Goal: Task Accomplishment & Management: Manage account settings

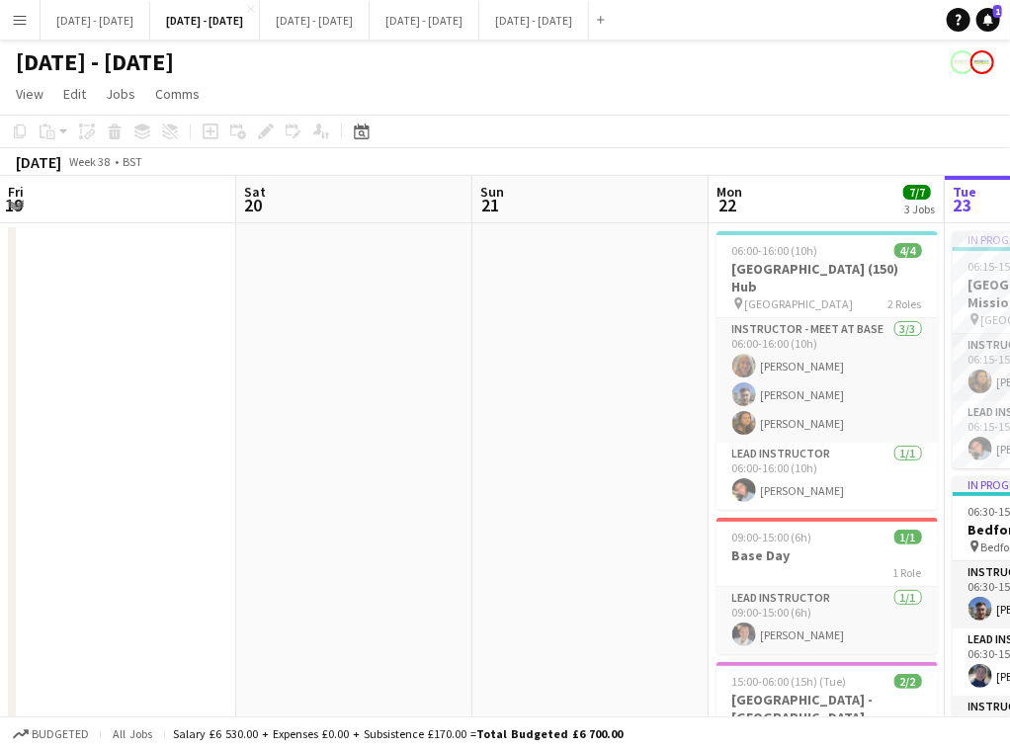
scroll to position [0, 552]
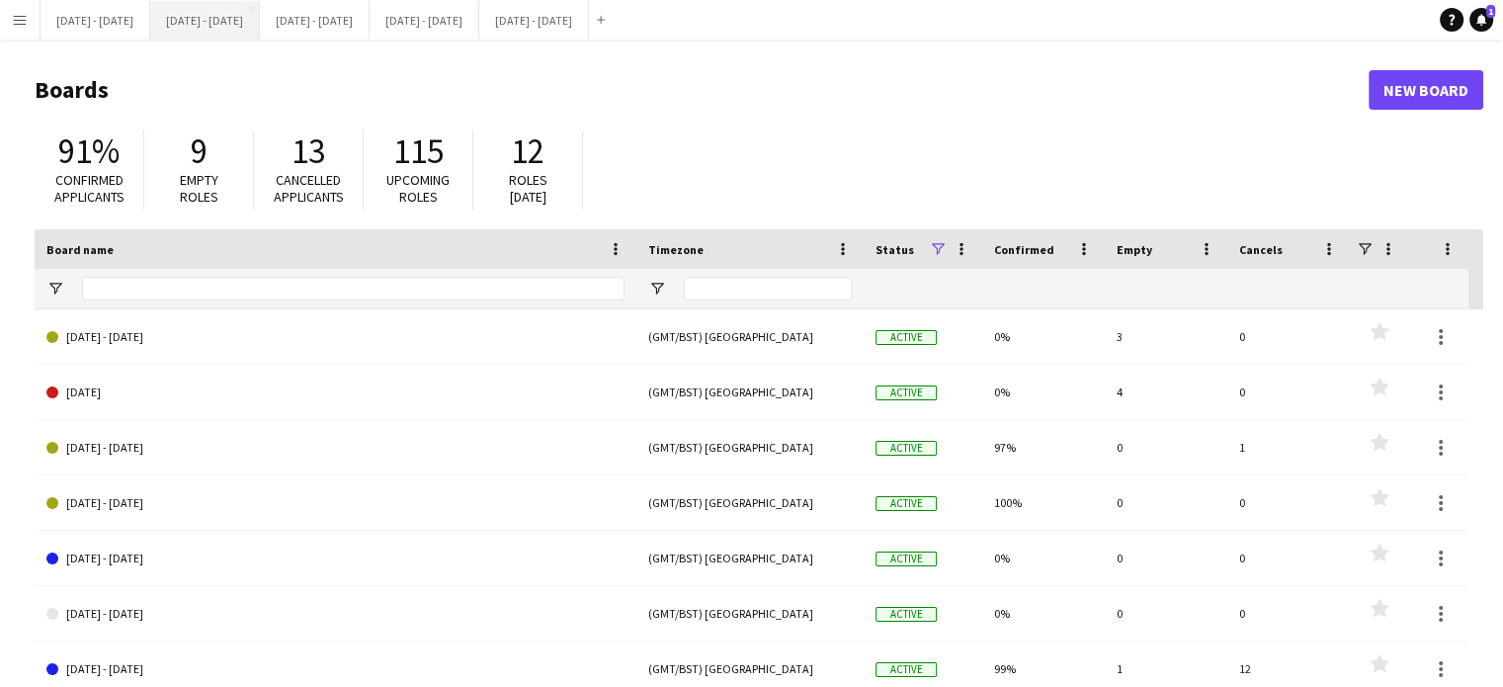
click at [240, 19] on button "[DATE] - [DATE] Close" at bounding box center [205, 20] width 110 height 39
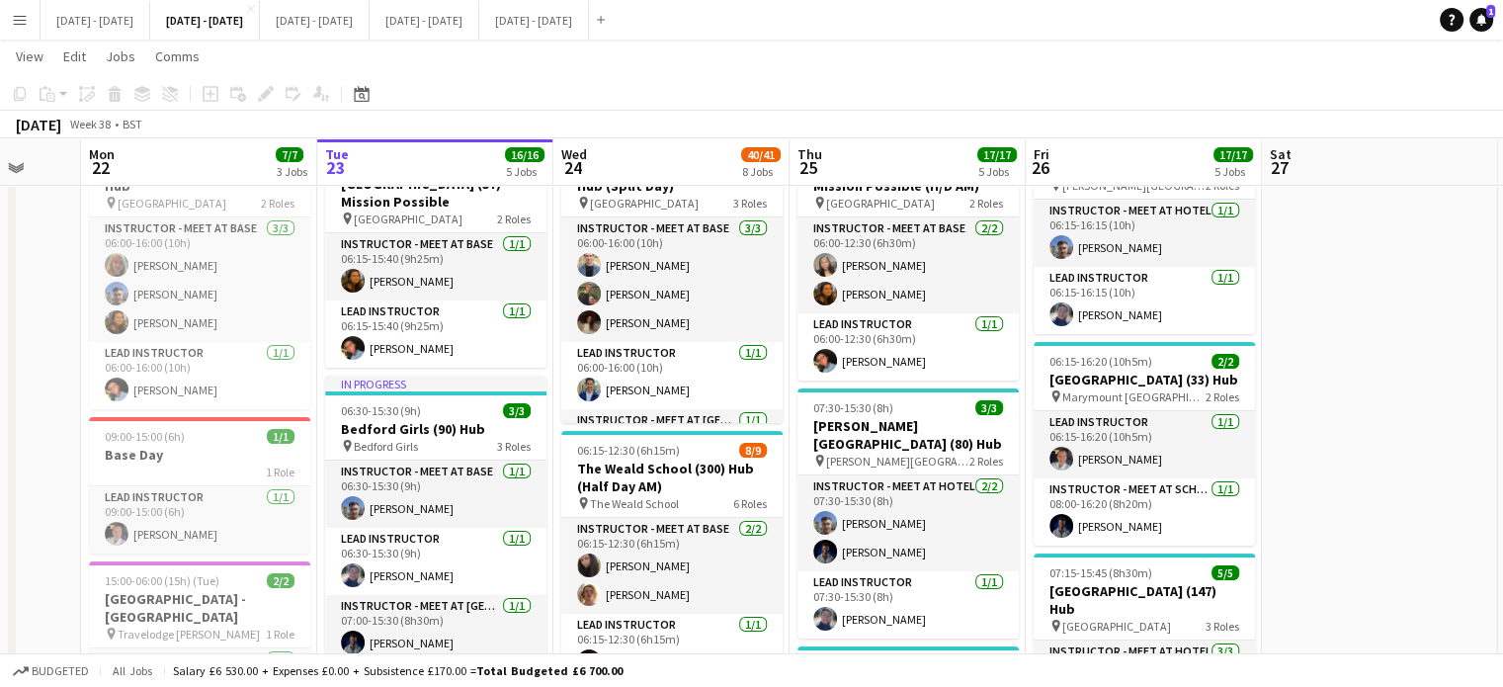
scroll to position [0, 629]
drag, startPoint x: 1460, startPoint y: 394, endPoint x: 1384, endPoint y: 409, distance: 77.5
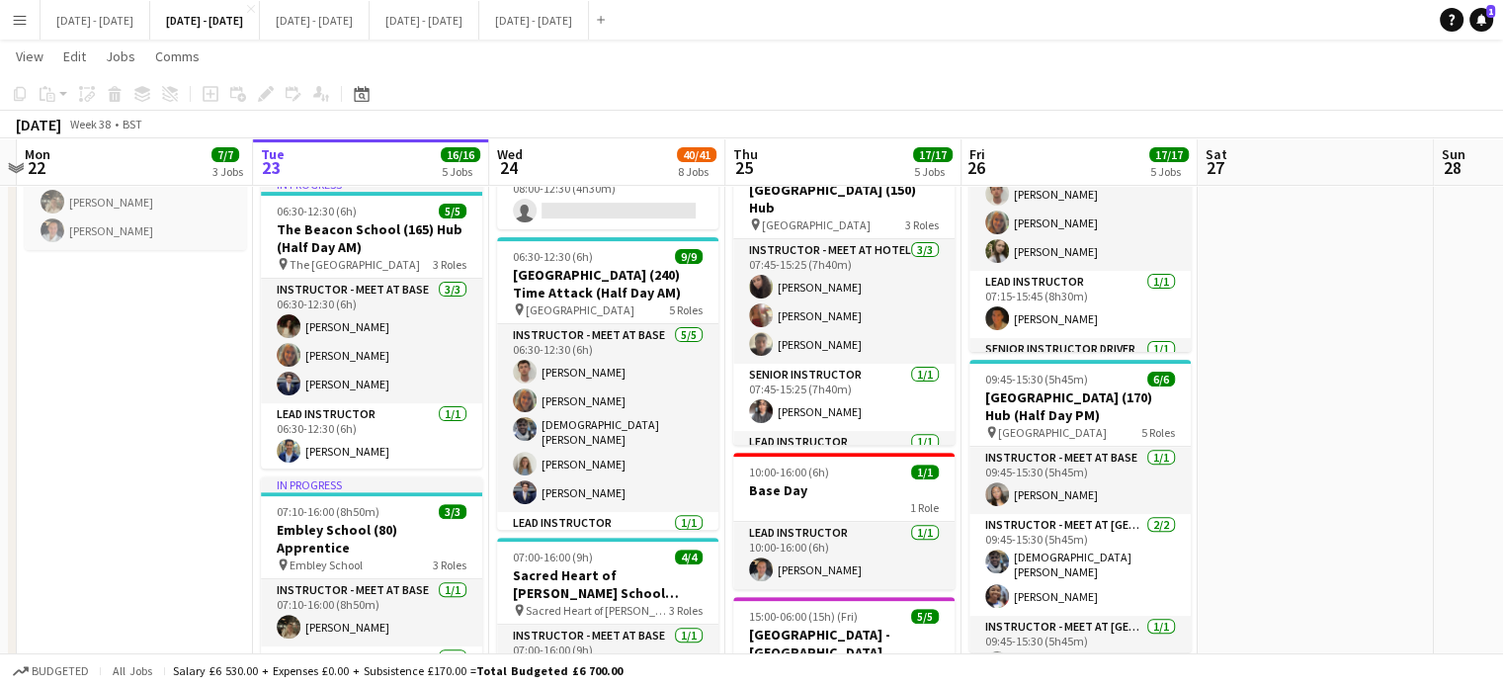
scroll to position [0, 700]
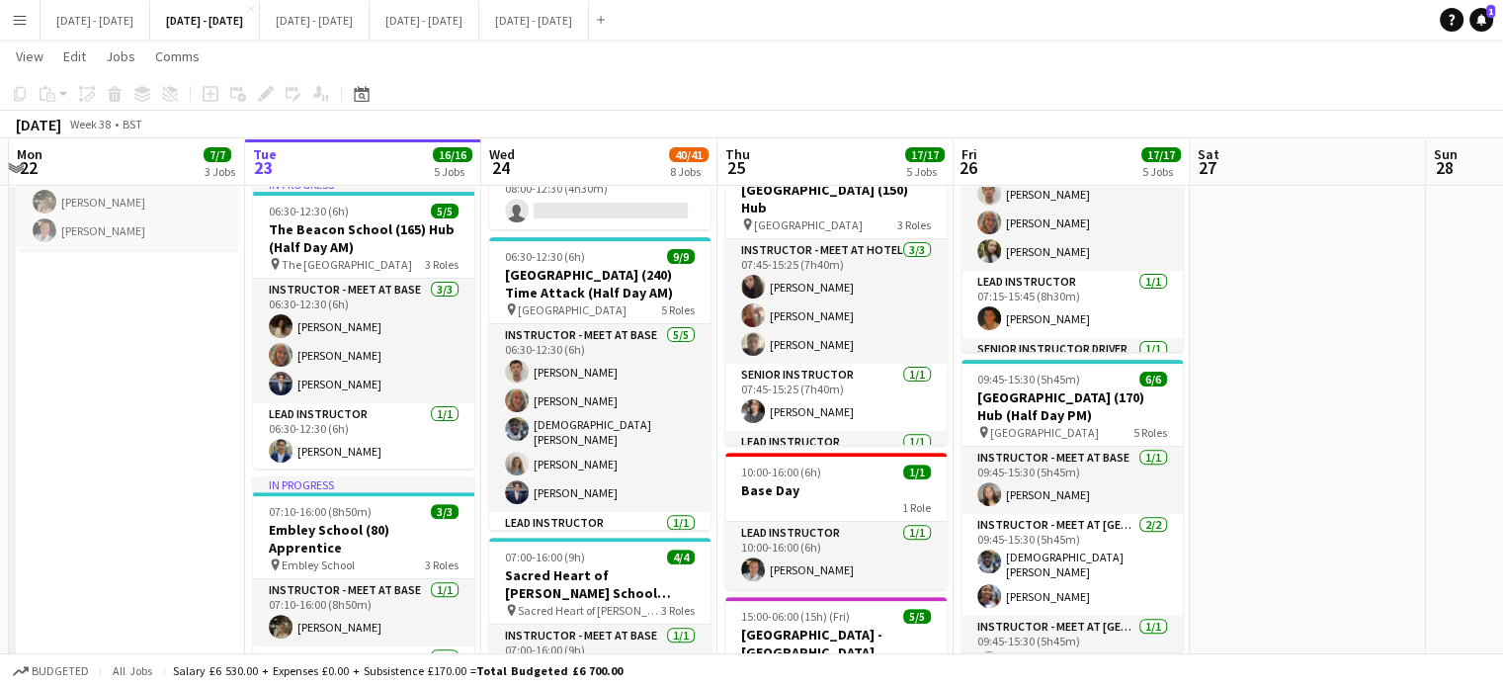
drag, startPoint x: 692, startPoint y: 305, endPoint x: 621, endPoint y: 318, distance: 72.3
click at [621, 318] on app-calendar-viewport "Fri 19 Sat 20 Sun 21 Mon 22 7/7 3 Jobs Tue 23 16/16 5 Jobs Wed 24 40/41 8 Jobs …" at bounding box center [751, 692] width 1503 height 2416
click at [605, 283] on h3 "[GEOGRAPHIC_DATA] (240) Time Attack (Half Day AM)" at bounding box center [599, 284] width 221 height 36
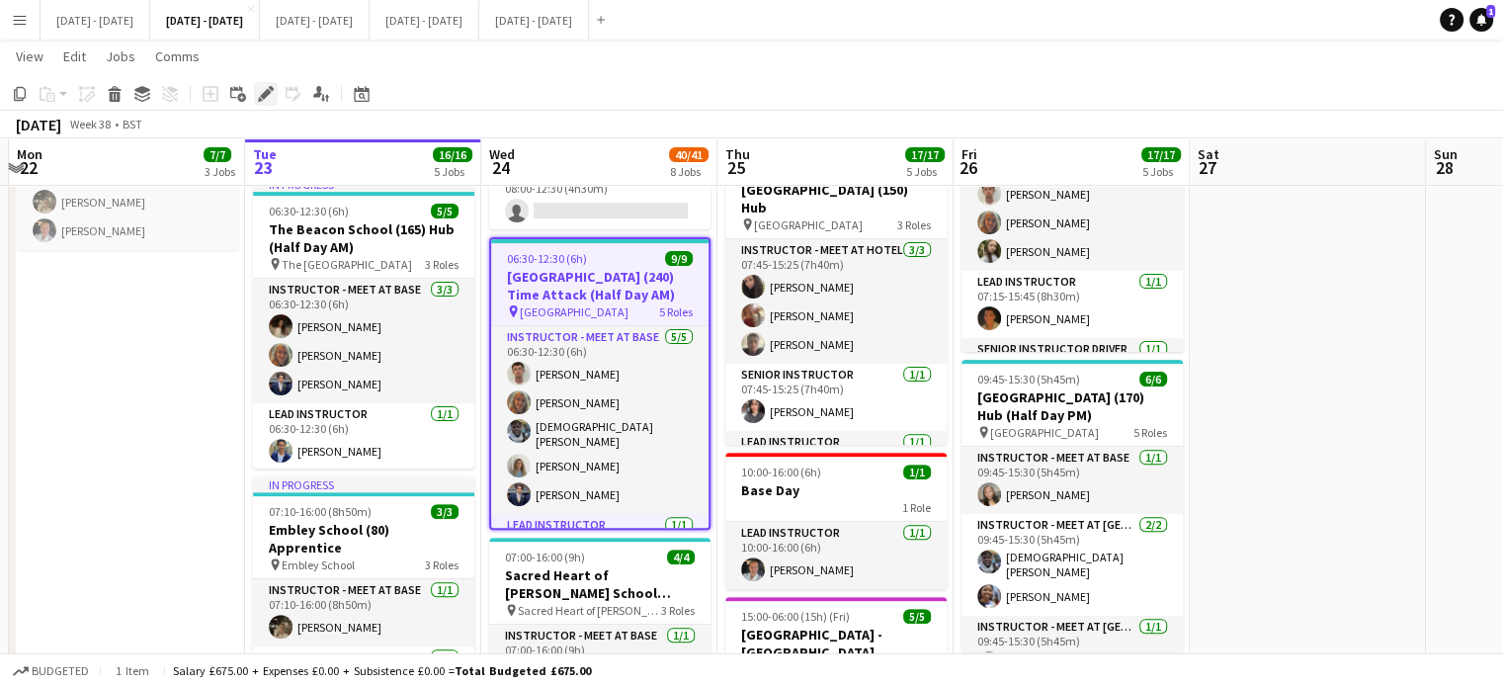
click at [260, 95] on icon "Edit" at bounding box center [266, 94] width 16 height 16
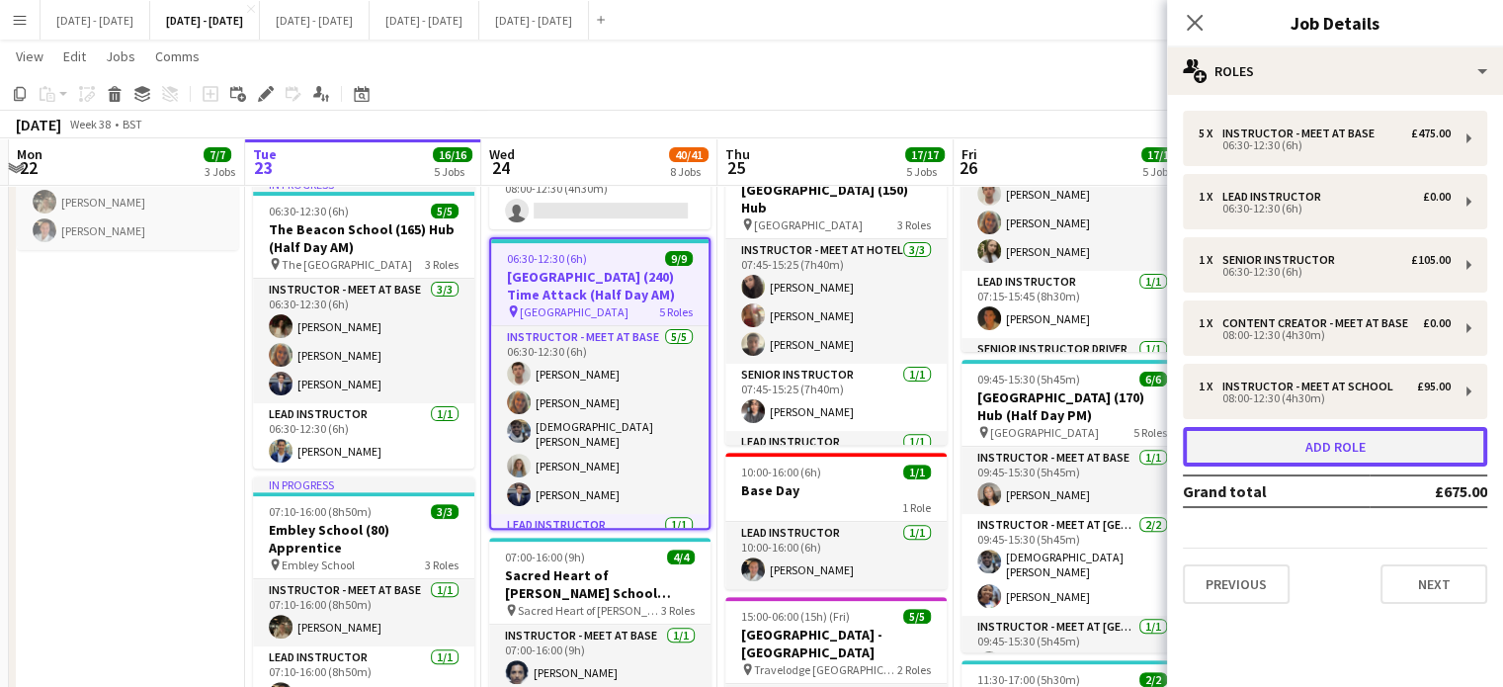
click at [1331, 450] on button "Add role" at bounding box center [1335, 447] width 304 height 40
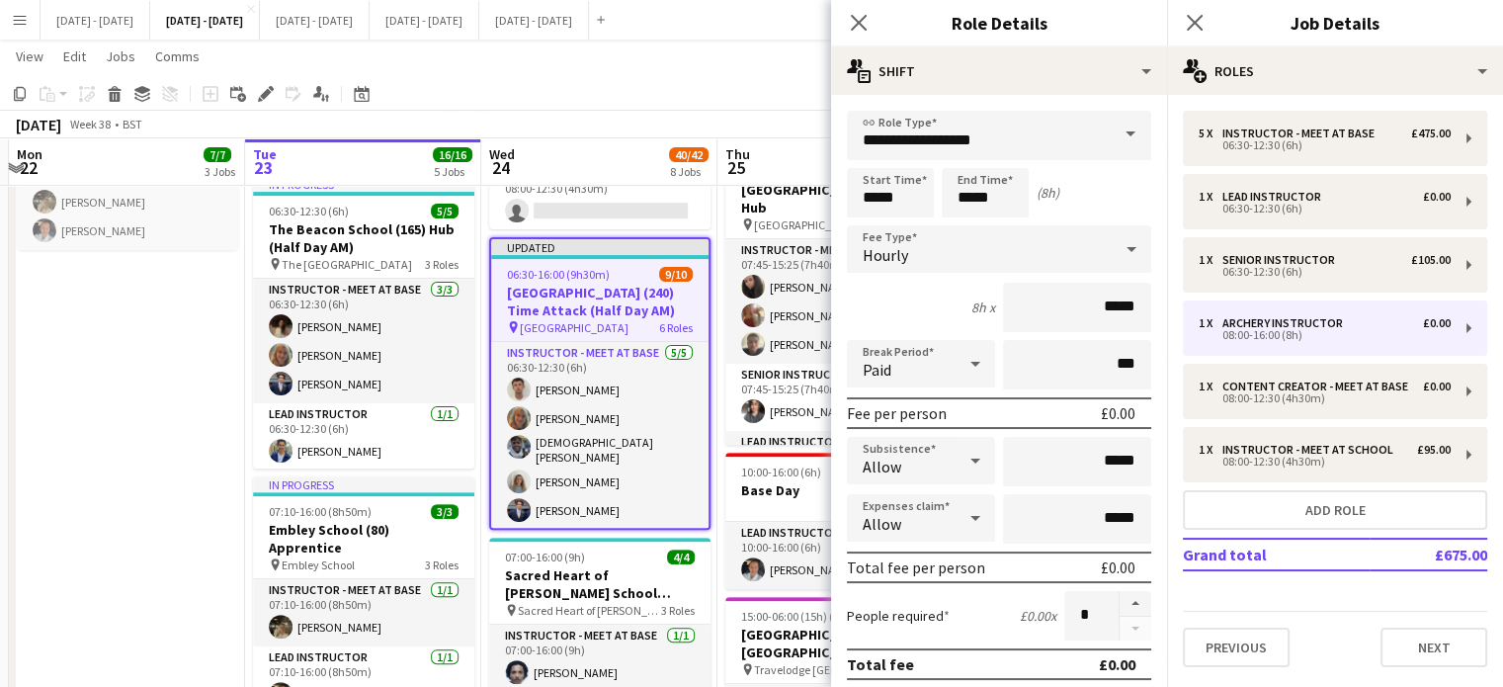
click at [1110, 133] on span at bounding box center [1131, 134] width 42 height 47
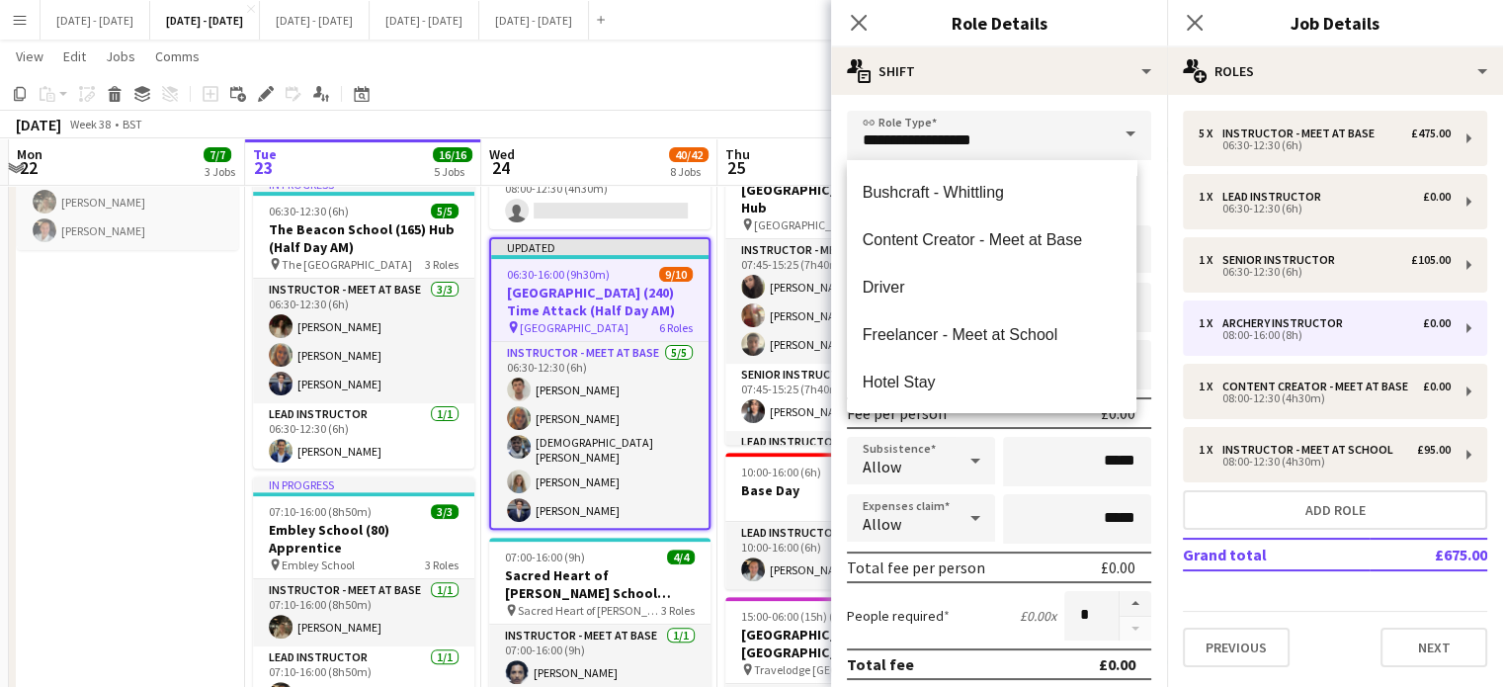
scroll to position [395, 0]
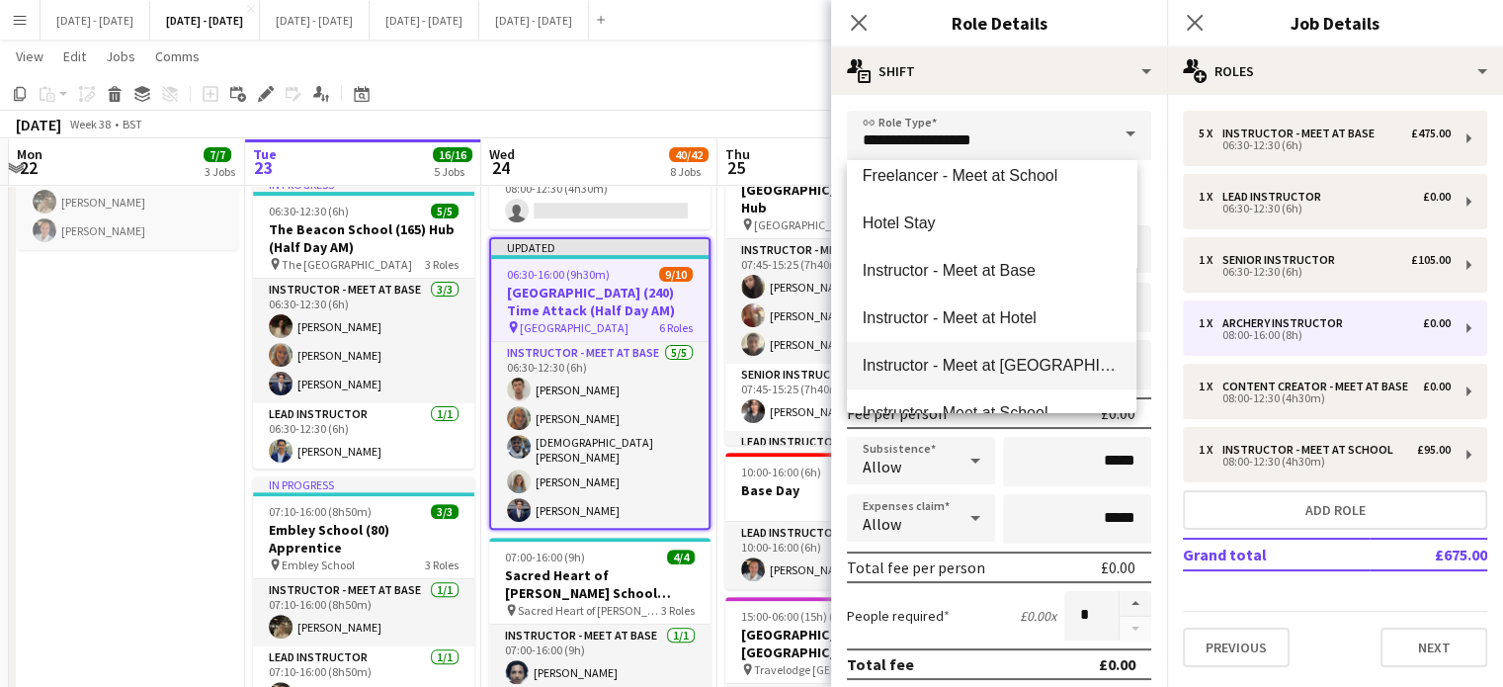
click at [1026, 364] on span "Instructor - Meet at [GEOGRAPHIC_DATA]" at bounding box center [992, 365] width 258 height 19
type input "**********"
type input "******"
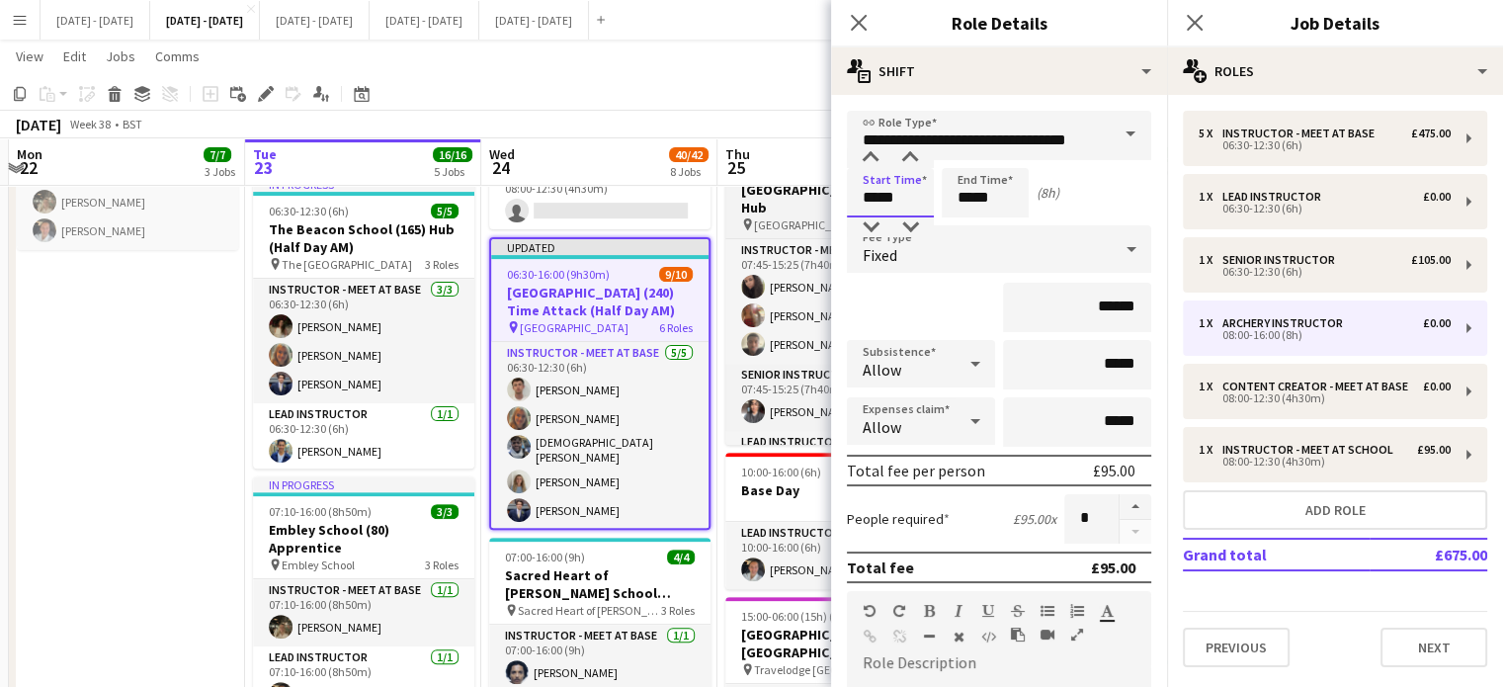
drag, startPoint x: 913, startPoint y: 204, endPoint x: 771, endPoint y: 202, distance: 142.3
click at [771, 202] on body "Menu Boards Boards Boards All jobs Status Workforce Workforce My Workforce Recr…" at bounding box center [751, 670] width 1503 height 2527
type input "*****"
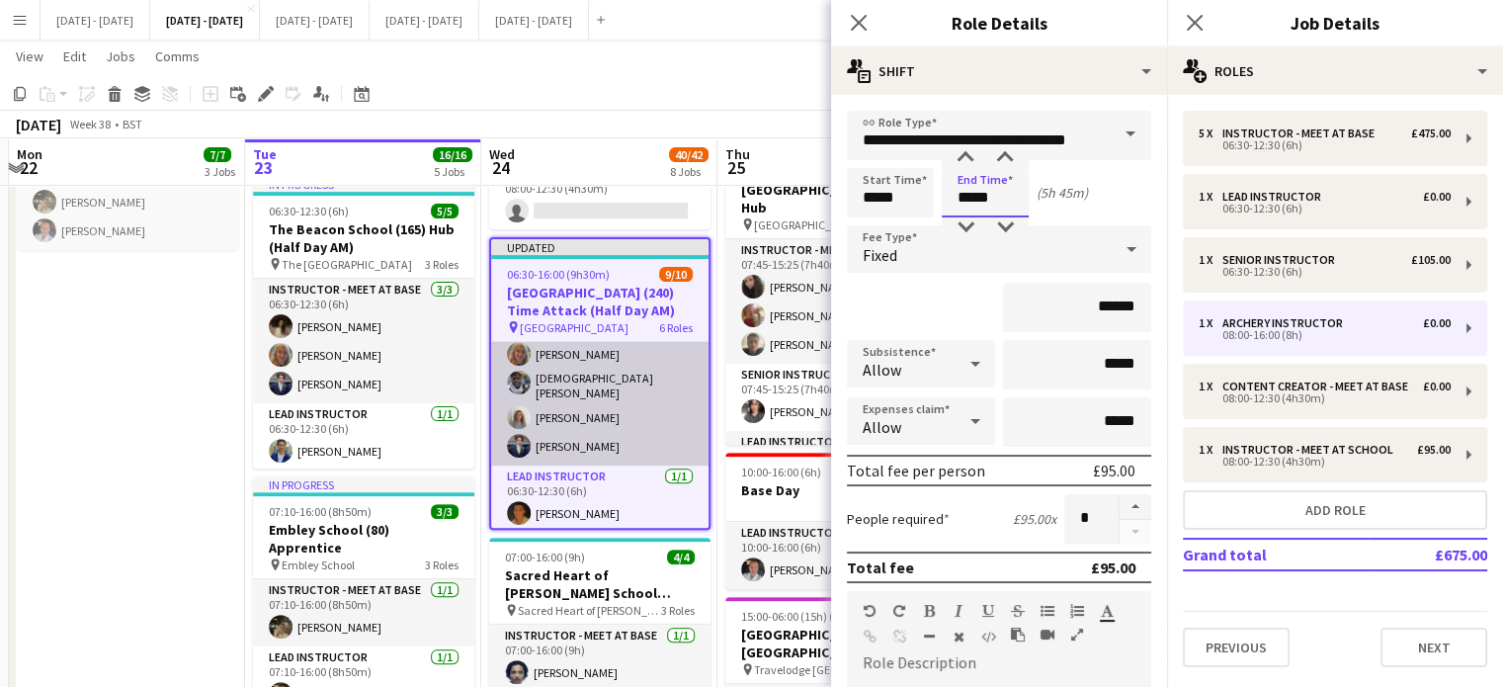
scroll to position [99, 0]
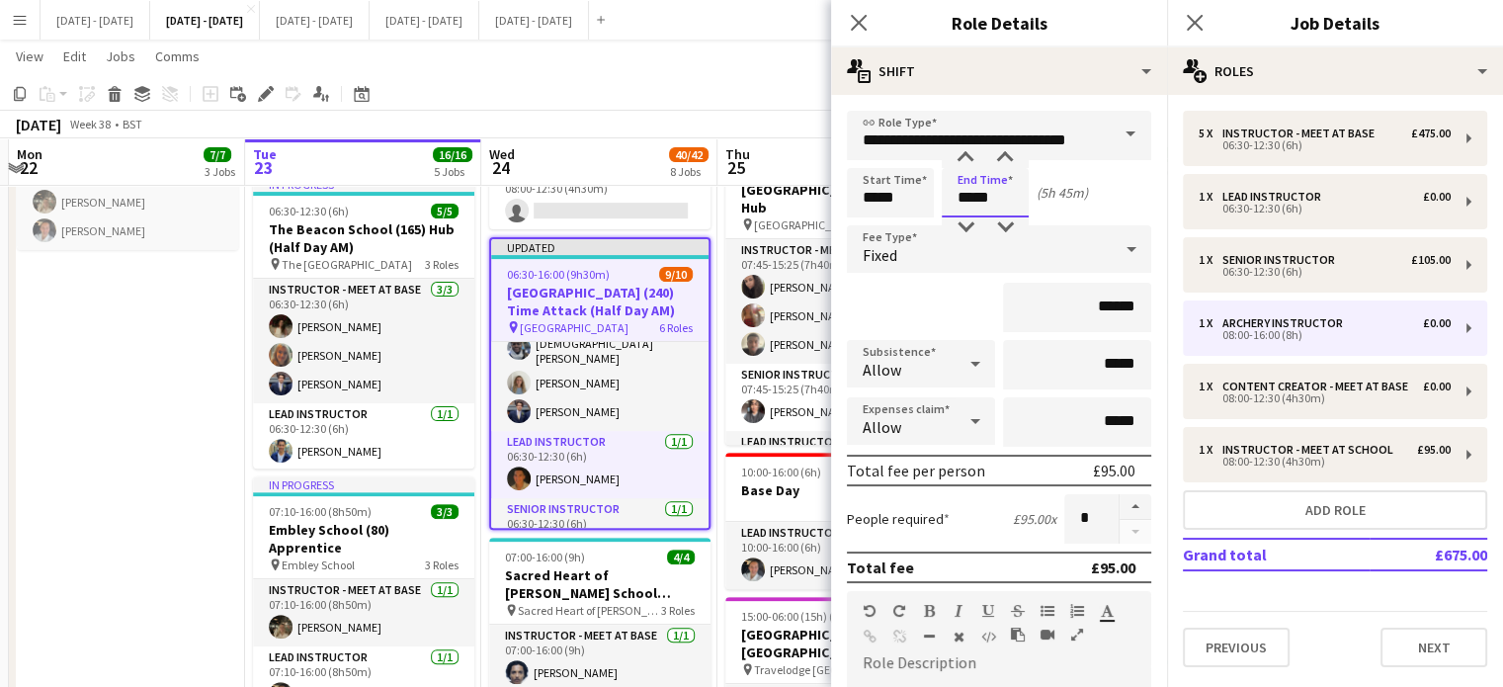
type input "*****"
click at [923, 190] on input "*****" at bounding box center [890, 192] width 87 height 49
type input "*****"
click at [1043, 244] on div "Fixed" at bounding box center [979, 248] width 265 height 47
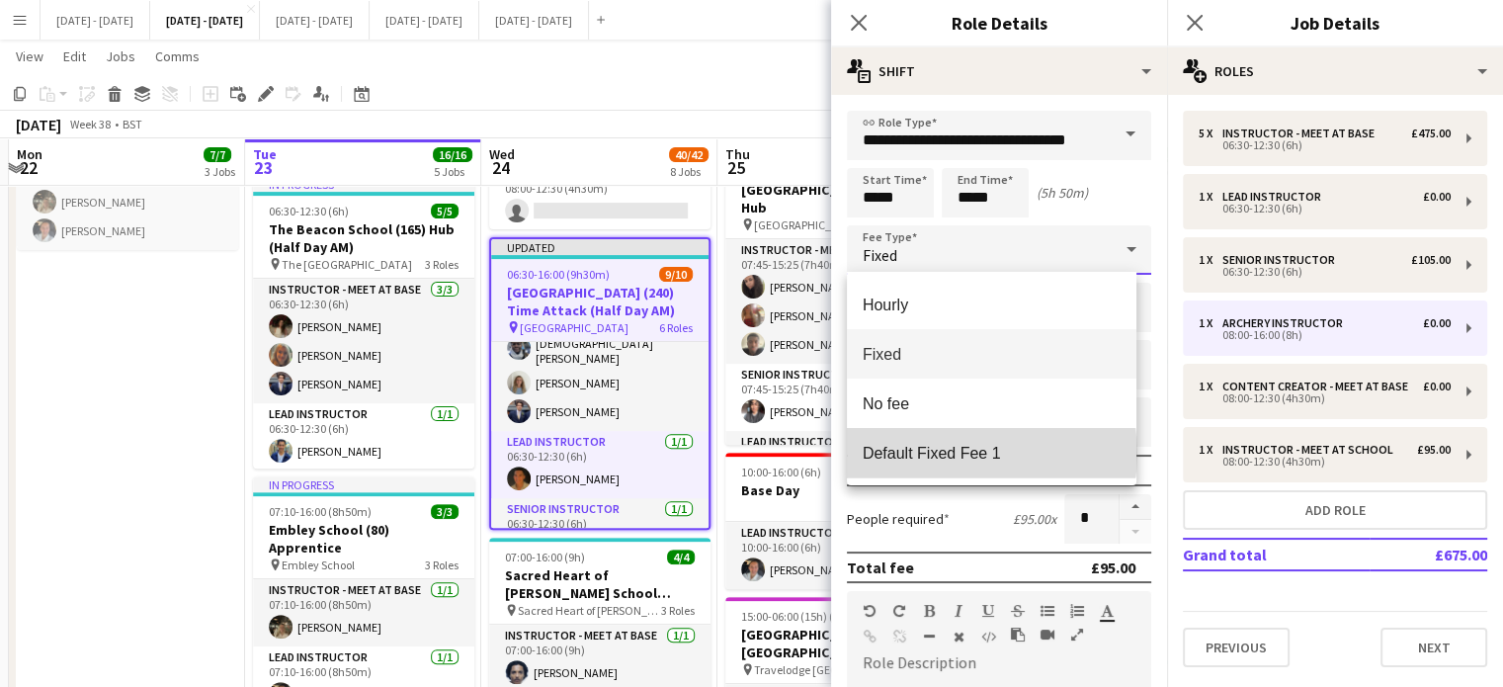
click at [967, 458] on span "Default Fixed Fee 1" at bounding box center [992, 453] width 258 height 19
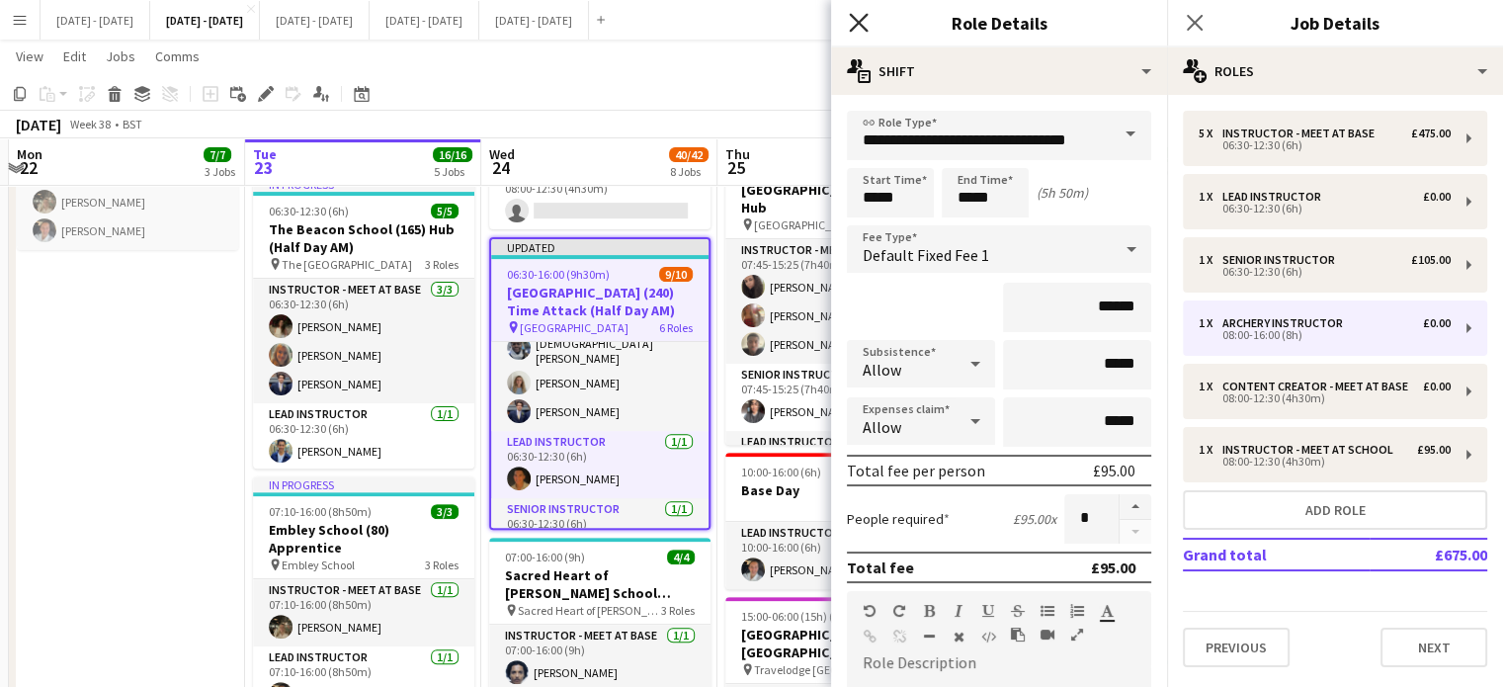
click at [862, 23] on icon "Close pop-in" at bounding box center [858, 22] width 19 height 19
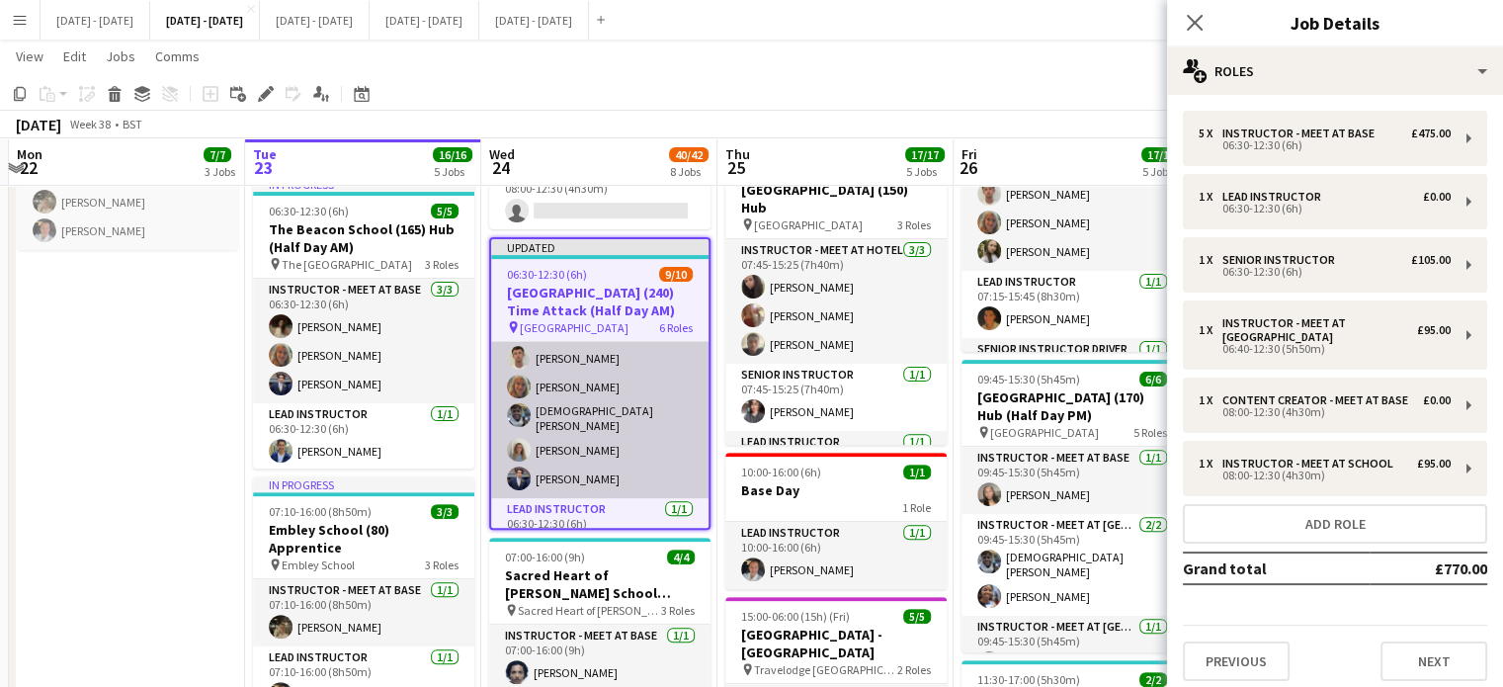
scroll to position [0, 0]
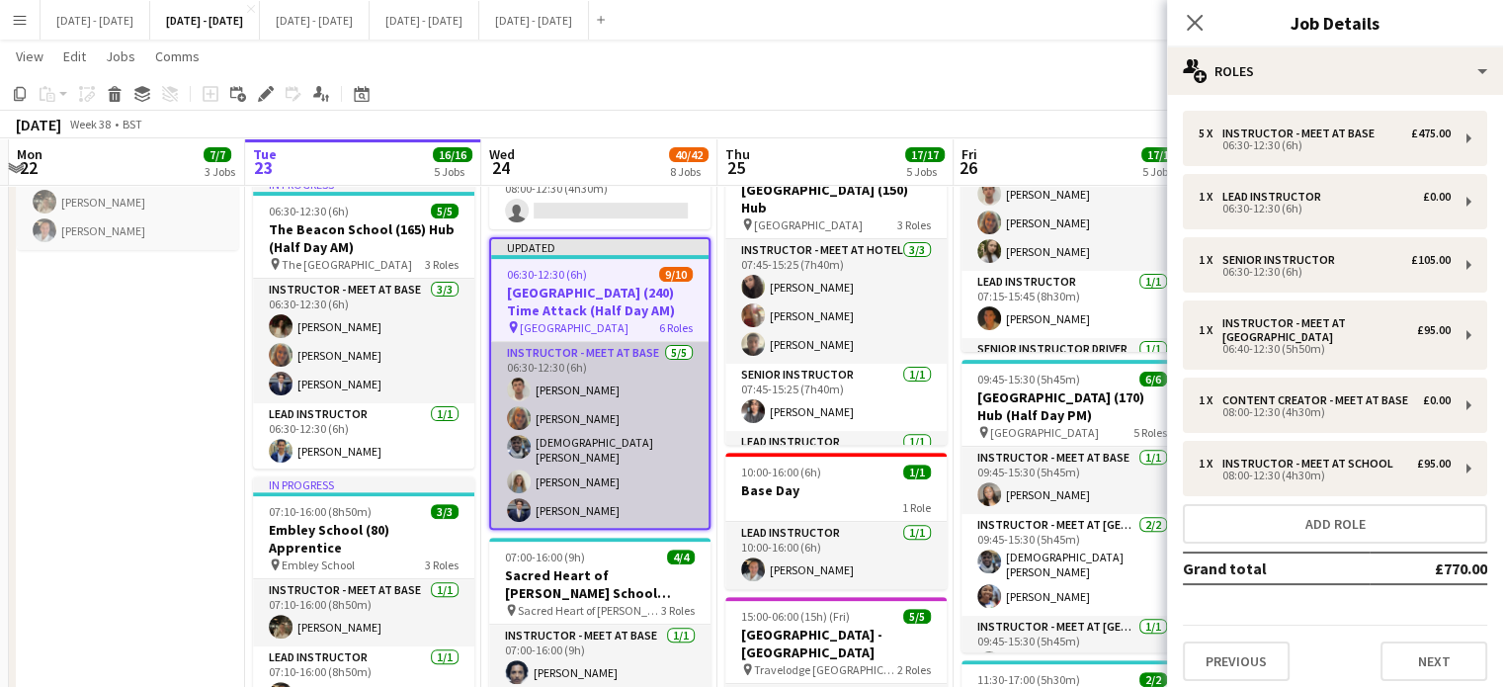
click at [573, 450] on app-card-role "Instructor - Meet at Base 5/5 06:30-12:30 (6h) Liam O’Connor Chloe Rice Adesua …" at bounding box center [599, 436] width 217 height 188
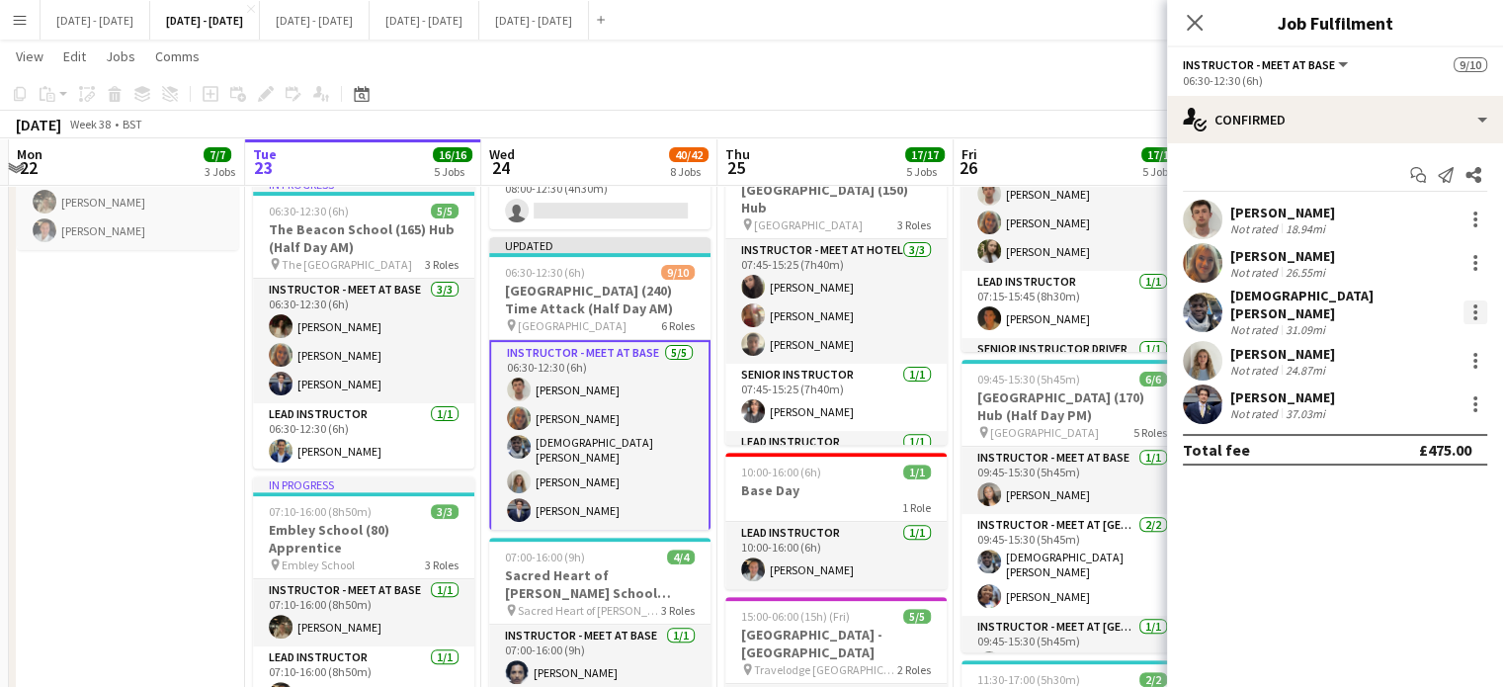
click at [1477, 302] on div at bounding box center [1476, 312] width 24 height 24
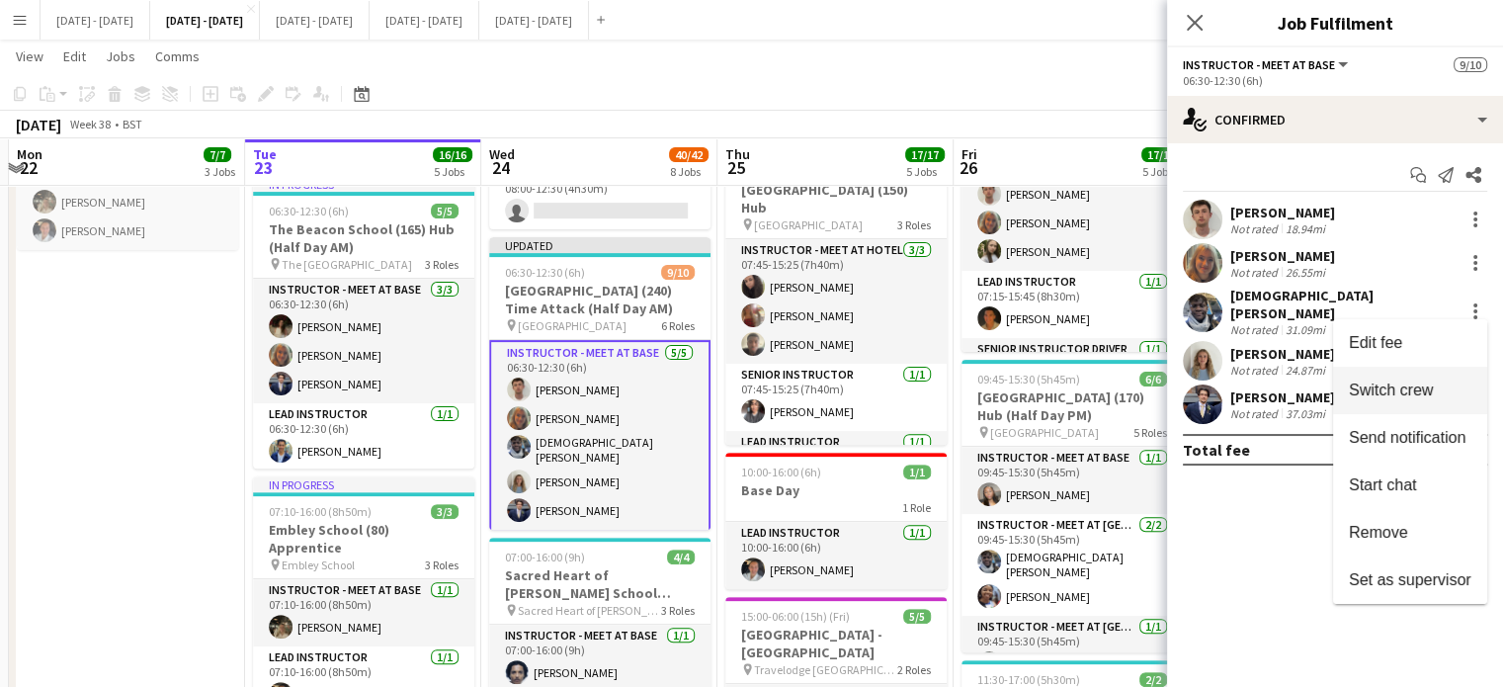
click at [1440, 378] on button "Switch crew" at bounding box center [1410, 390] width 154 height 47
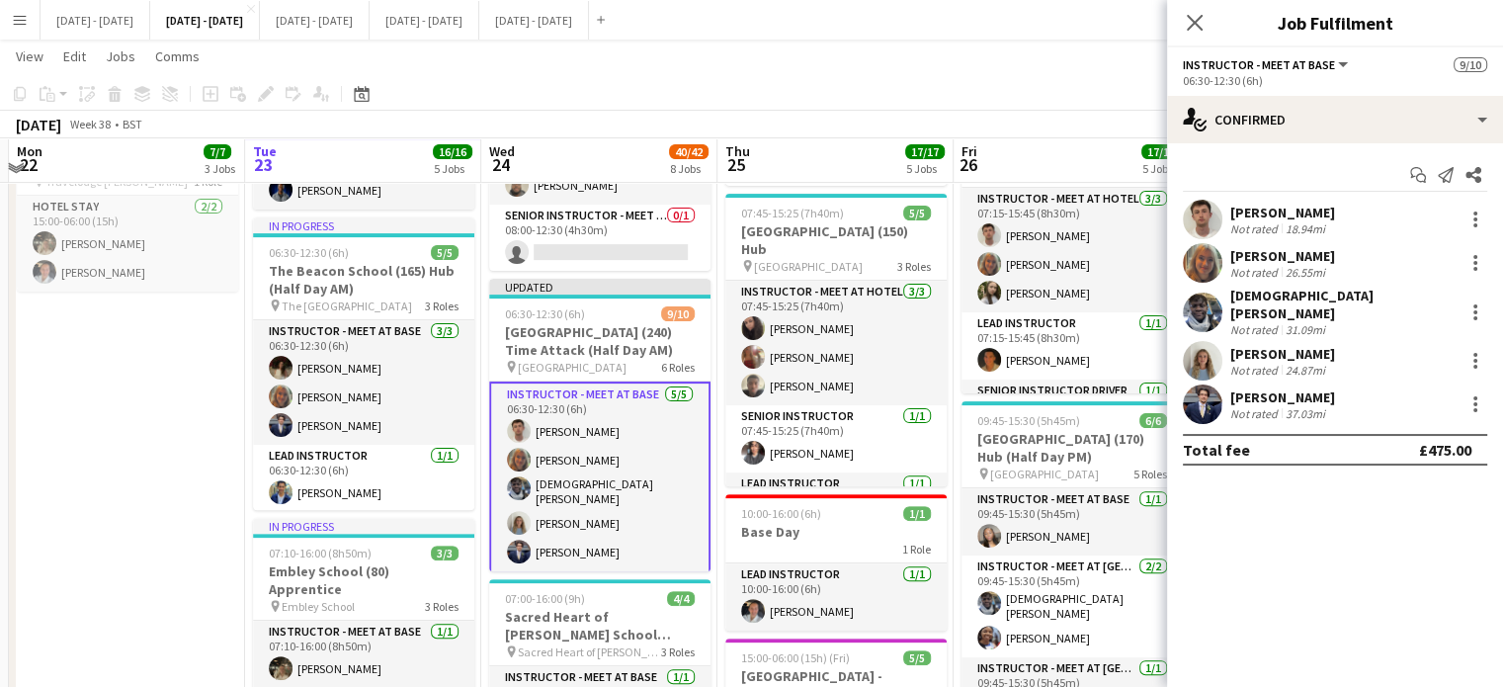
scroll to position [296, 0]
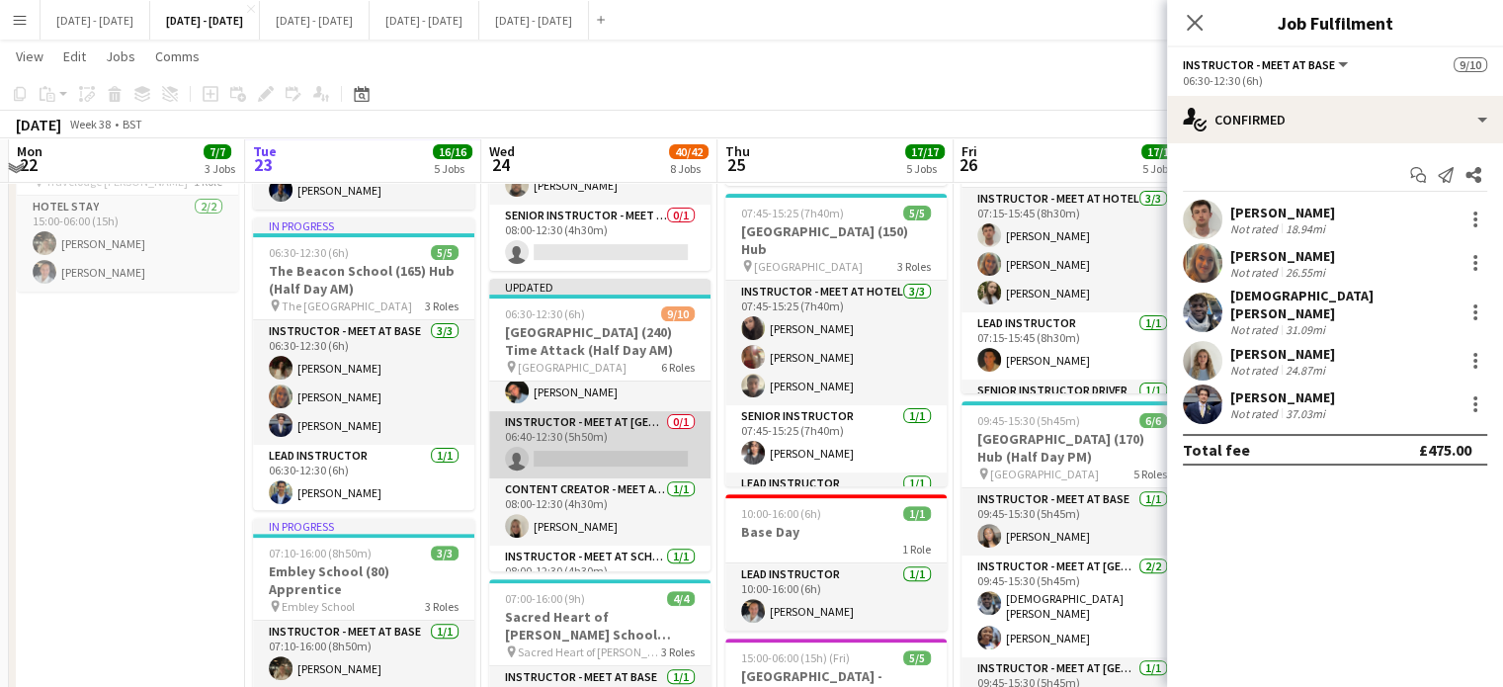
click at [621, 450] on app-card-role "Instructor - Meet at Pick Up Point 0/1 06:40-12:30 (5h50m) single-neutral-actio…" at bounding box center [599, 444] width 221 height 67
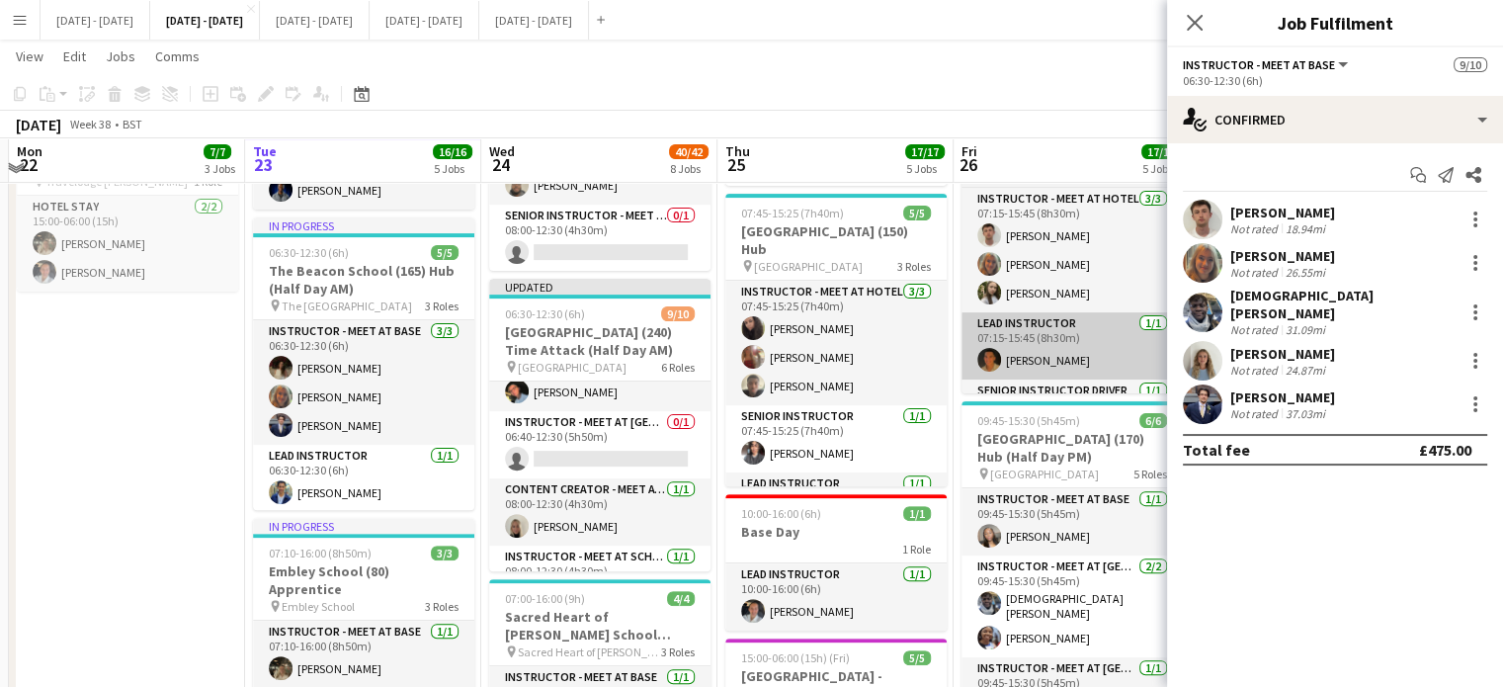
scroll to position [293, 0]
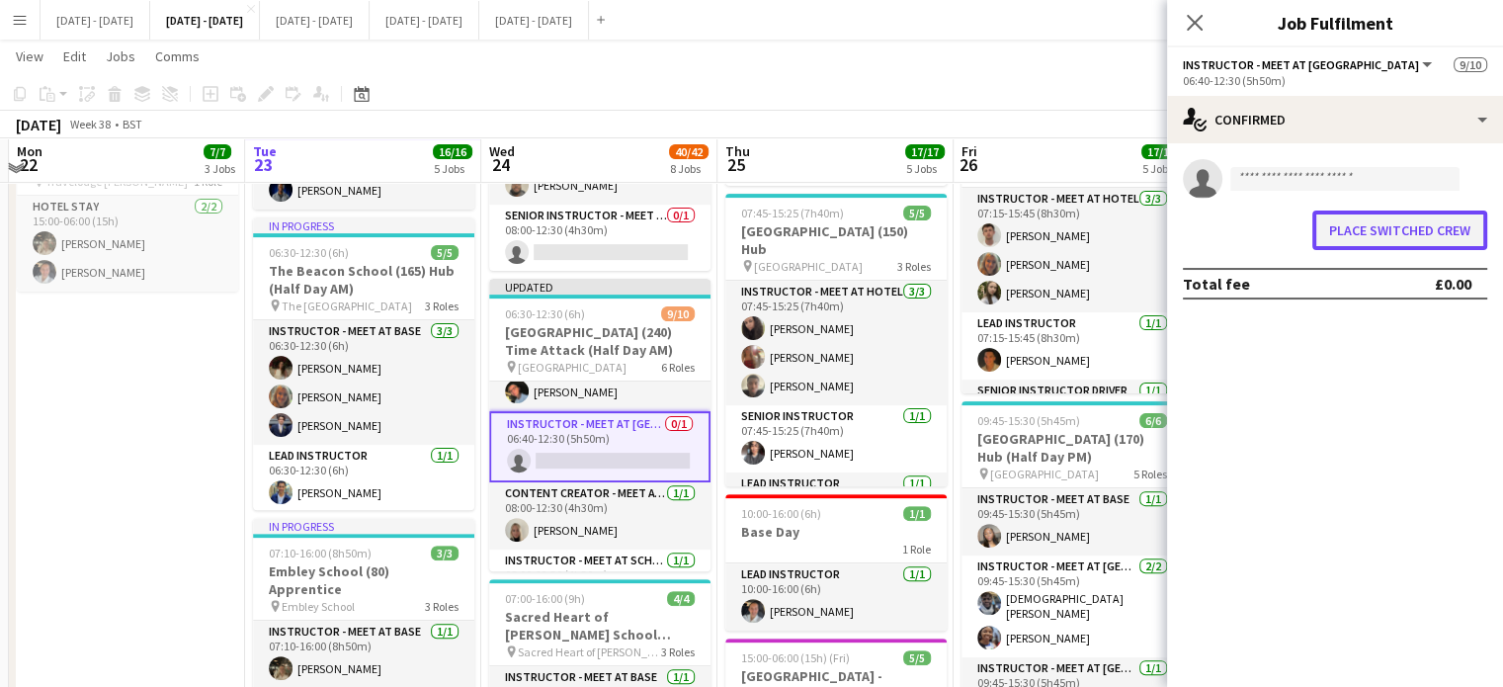
click at [1356, 225] on button "Place switched crew" at bounding box center [1399, 231] width 175 height 40
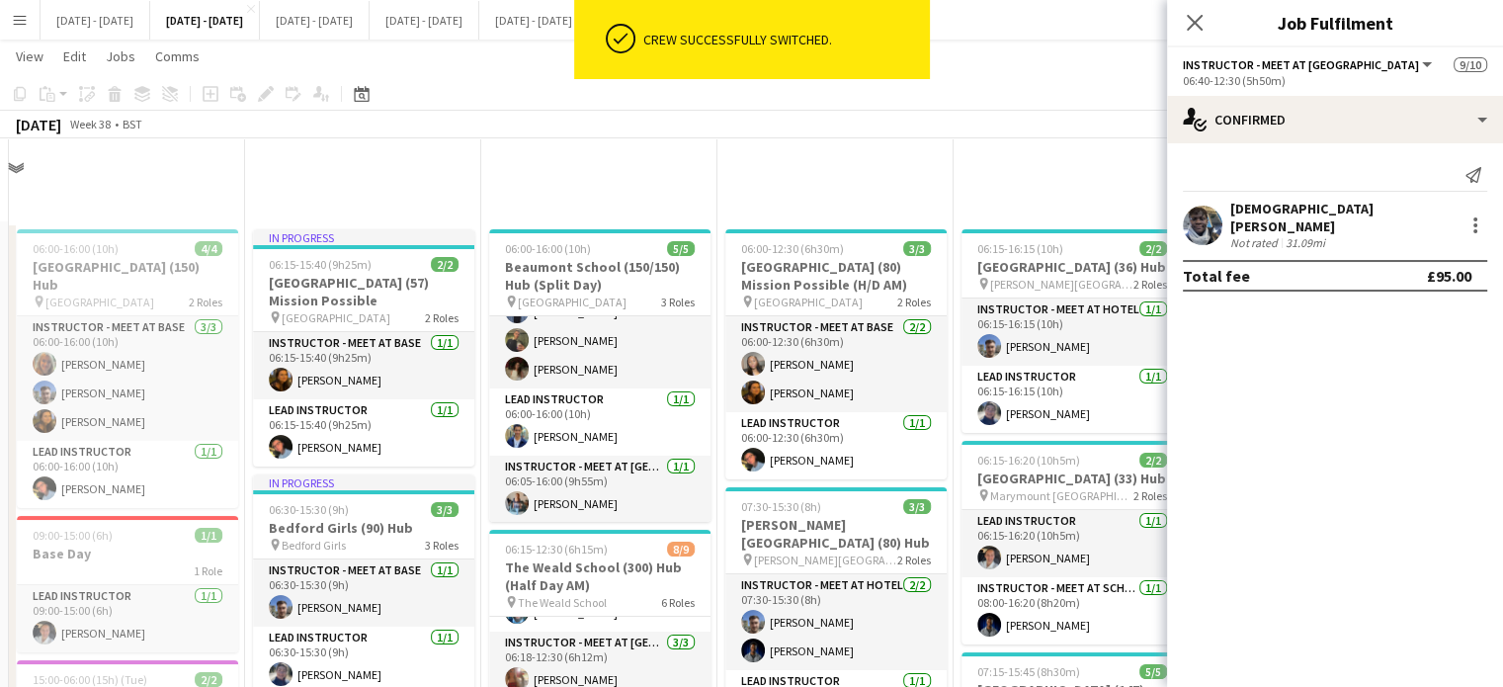
scroll to position [593, 0]
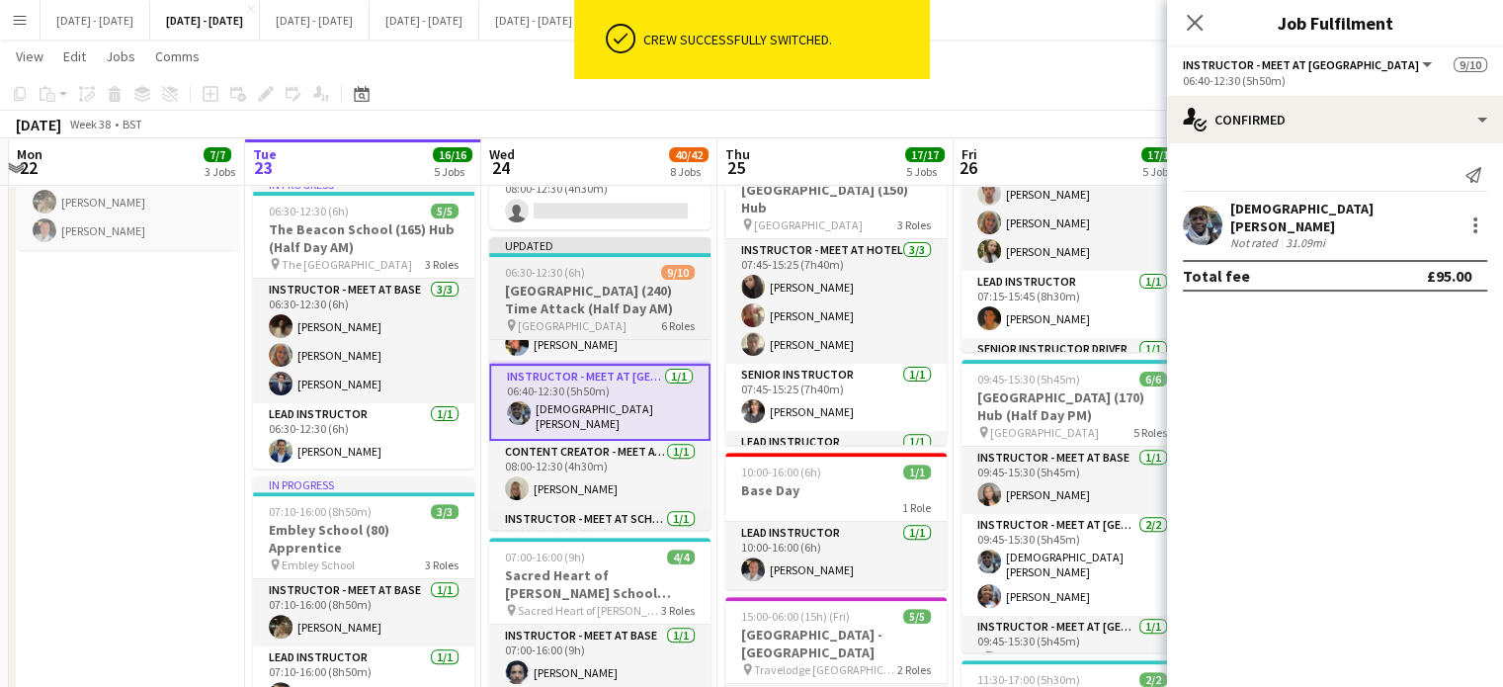
click at [553, 274] on span "06:30-12:30 (6h)" at bounding box center [545, 272] width 80 height 15
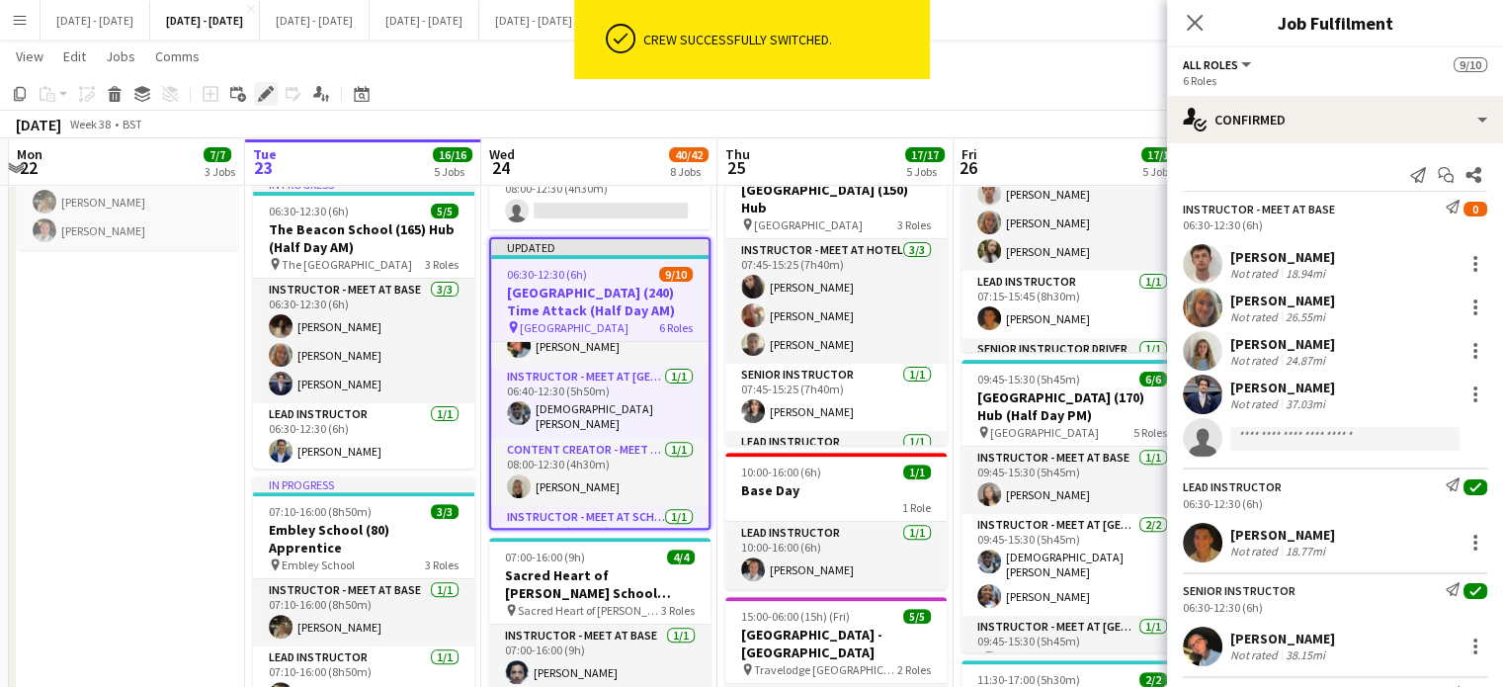
click at [259, 89] on icon "Edit" at bounding box center [266, 94] width 16 height 16
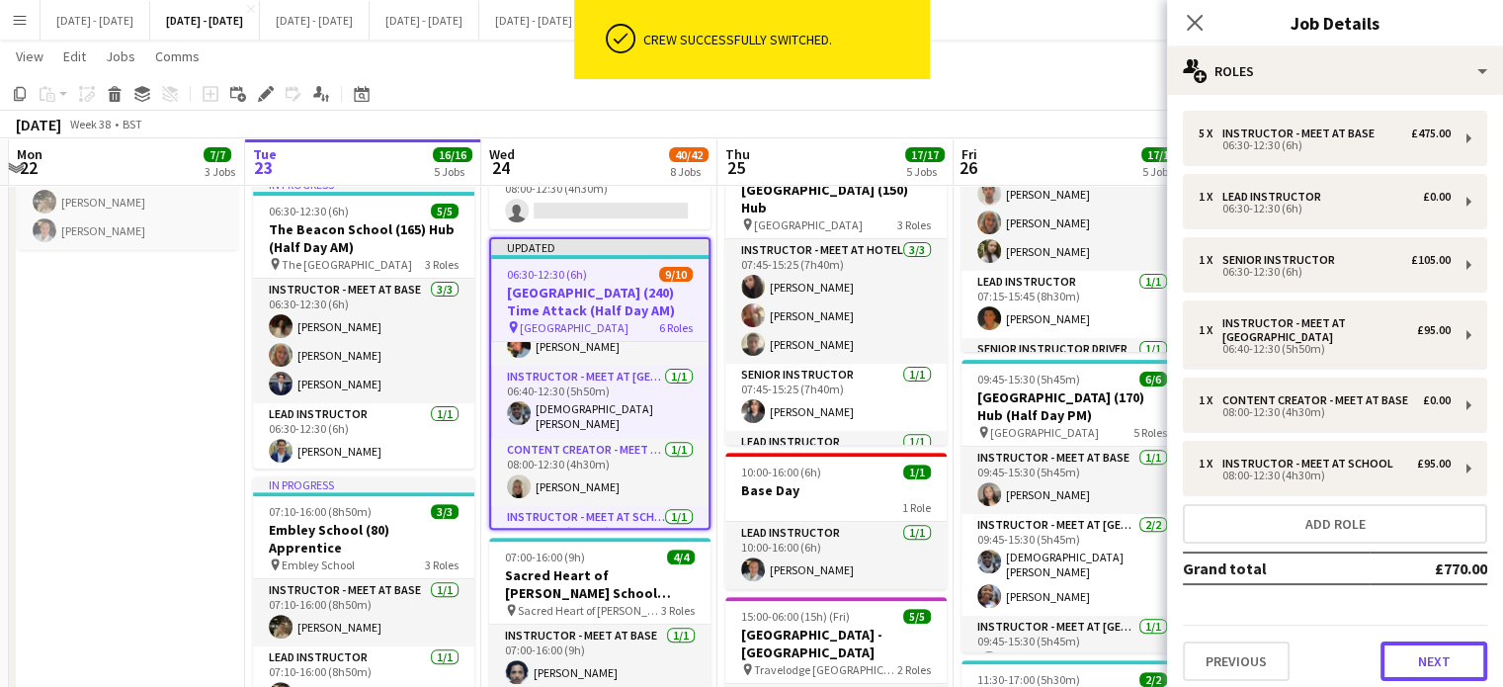
click at [1424, 667] on button "Next" at bounding box center [1434, 661] width 107 height 40
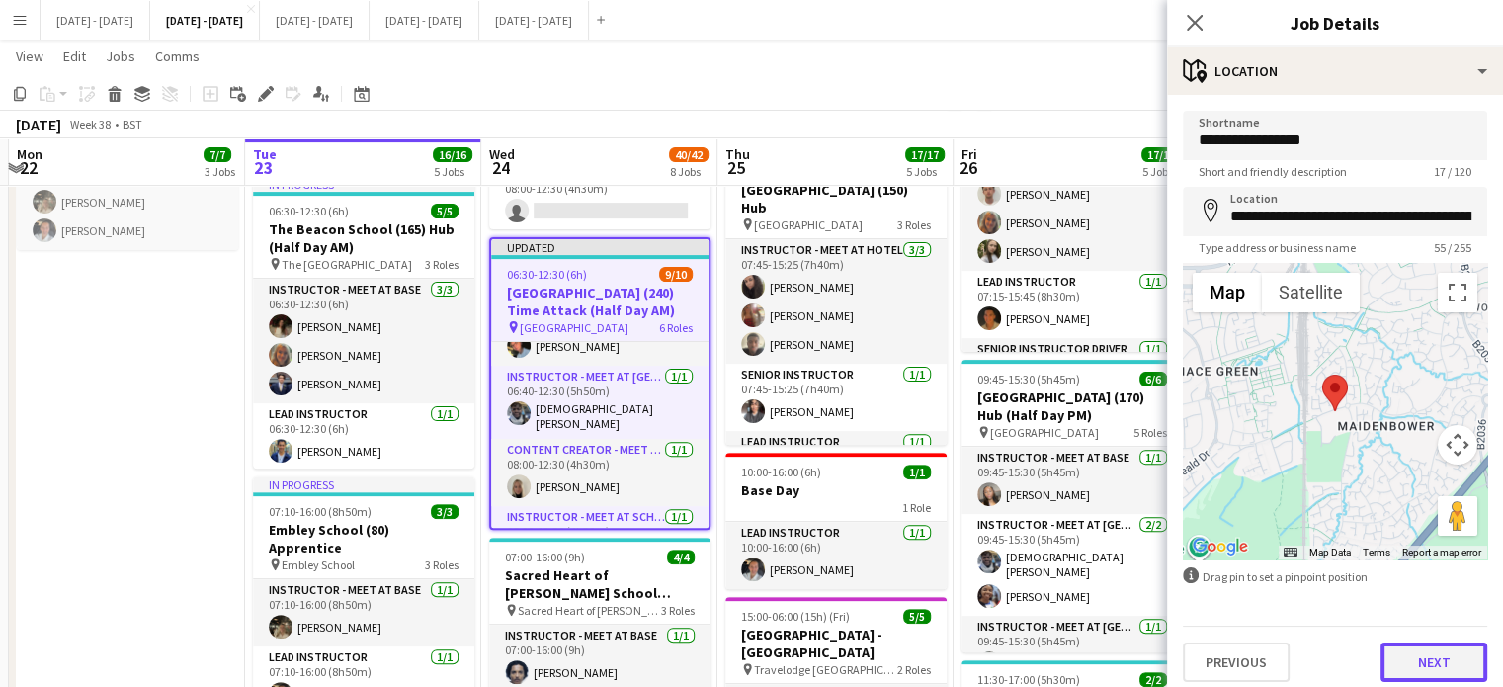
click at [1404, 648] on button "Next" at bounding box center [1434, 662] width 107 height 40
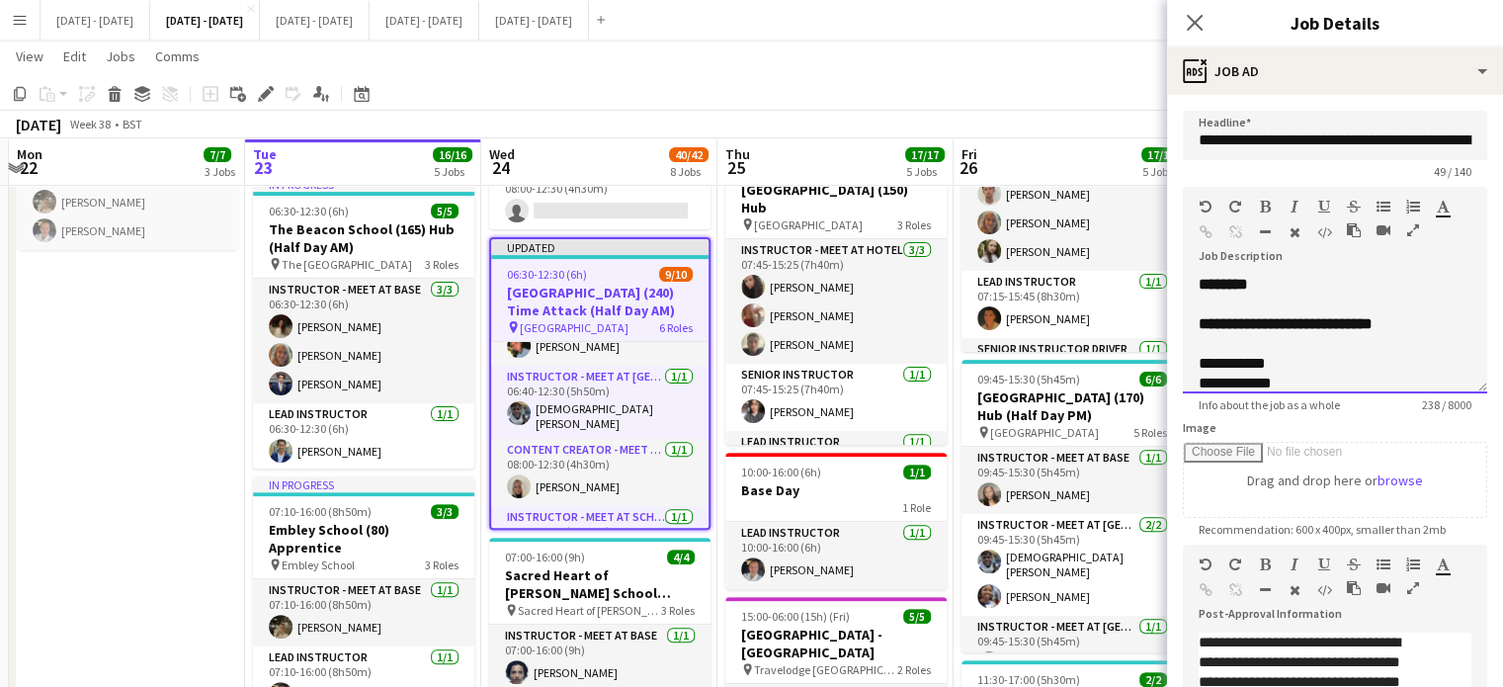
click at [1407, 349] on div "**********" at bounding box center [1335, 432] width 273 height 237
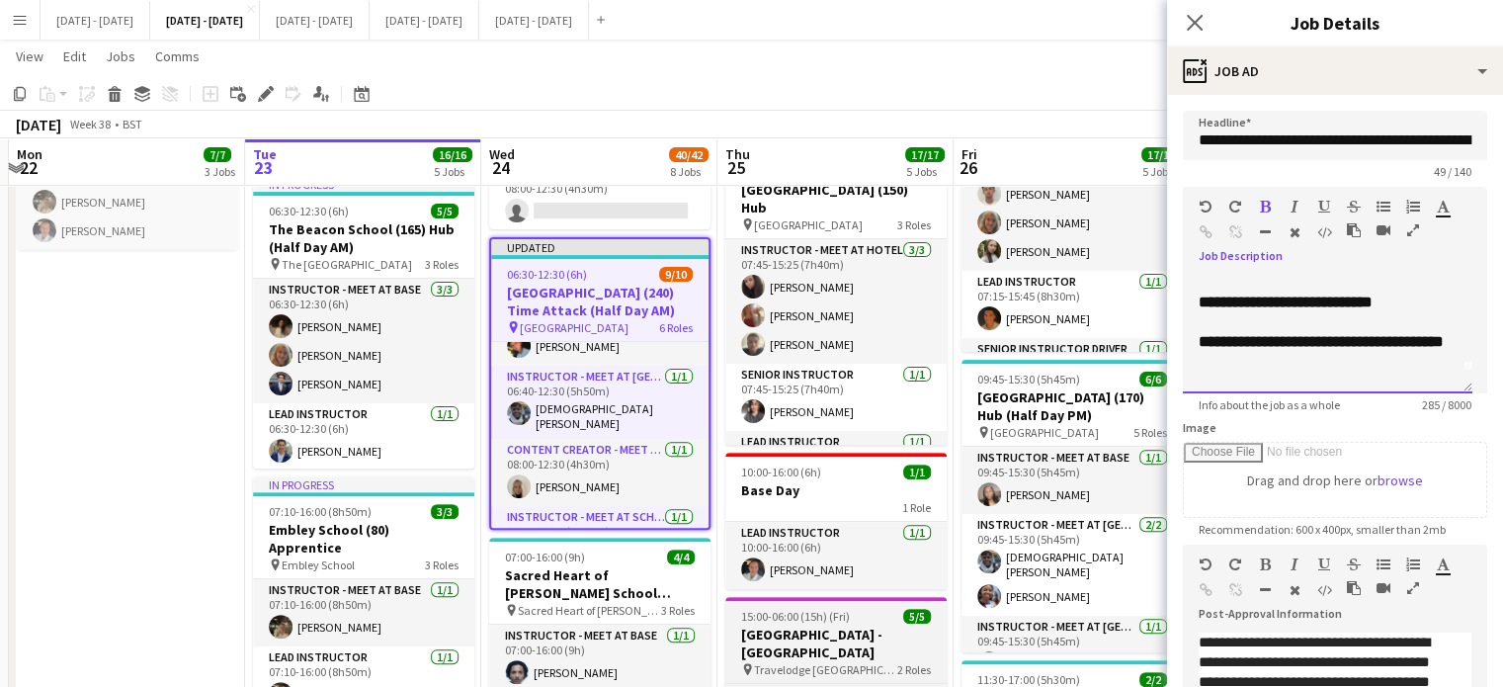
scroll to position [42, 0]
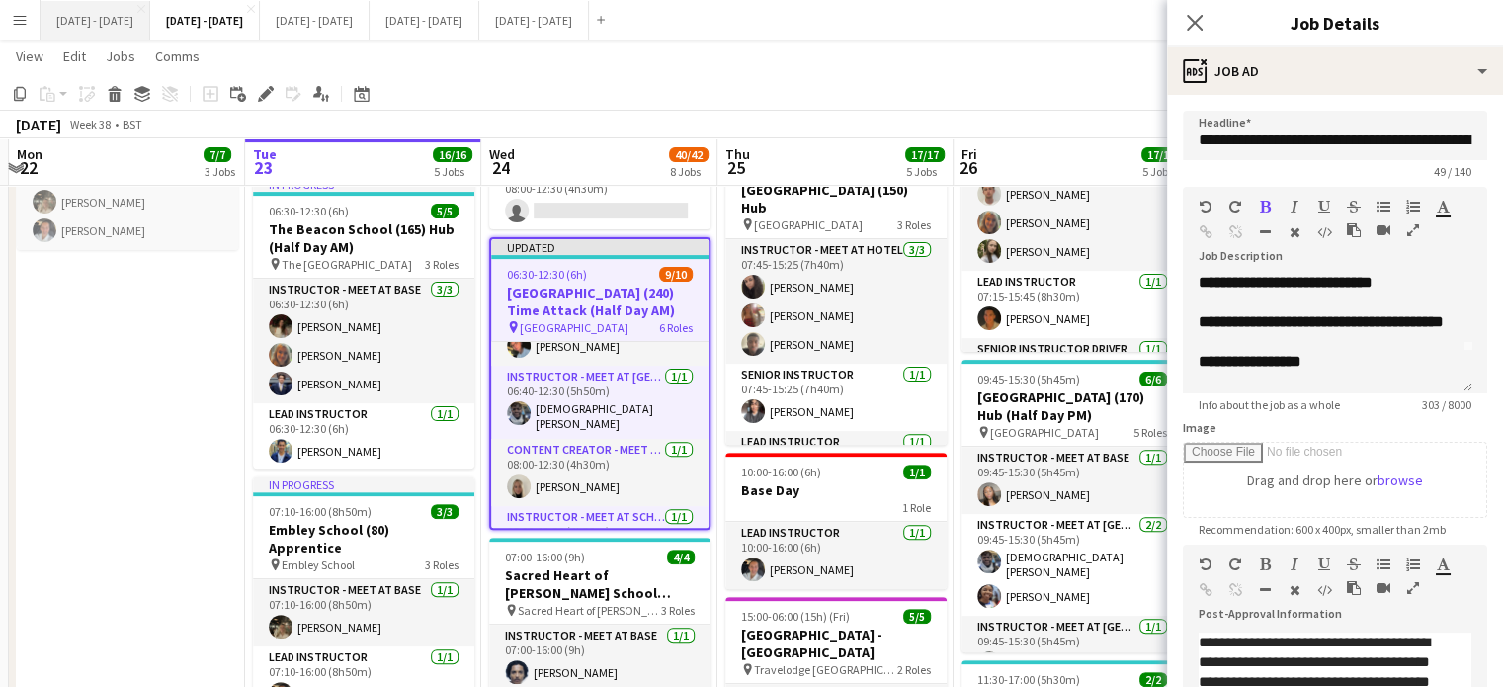
click at [69, 30] on button "Sept 15th - 19th 2025 Close" at bounding box center [96, 20] width 110 height 39
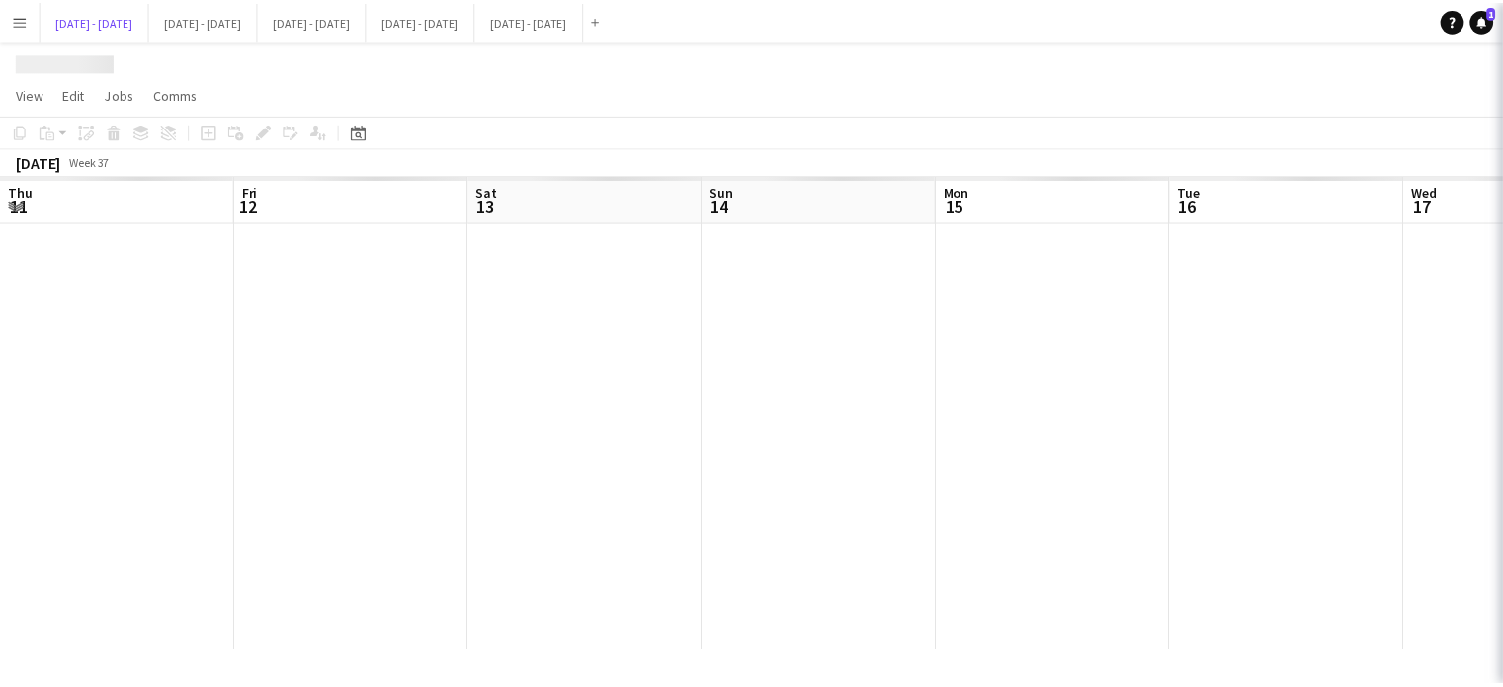
scroll to position [0, 754]
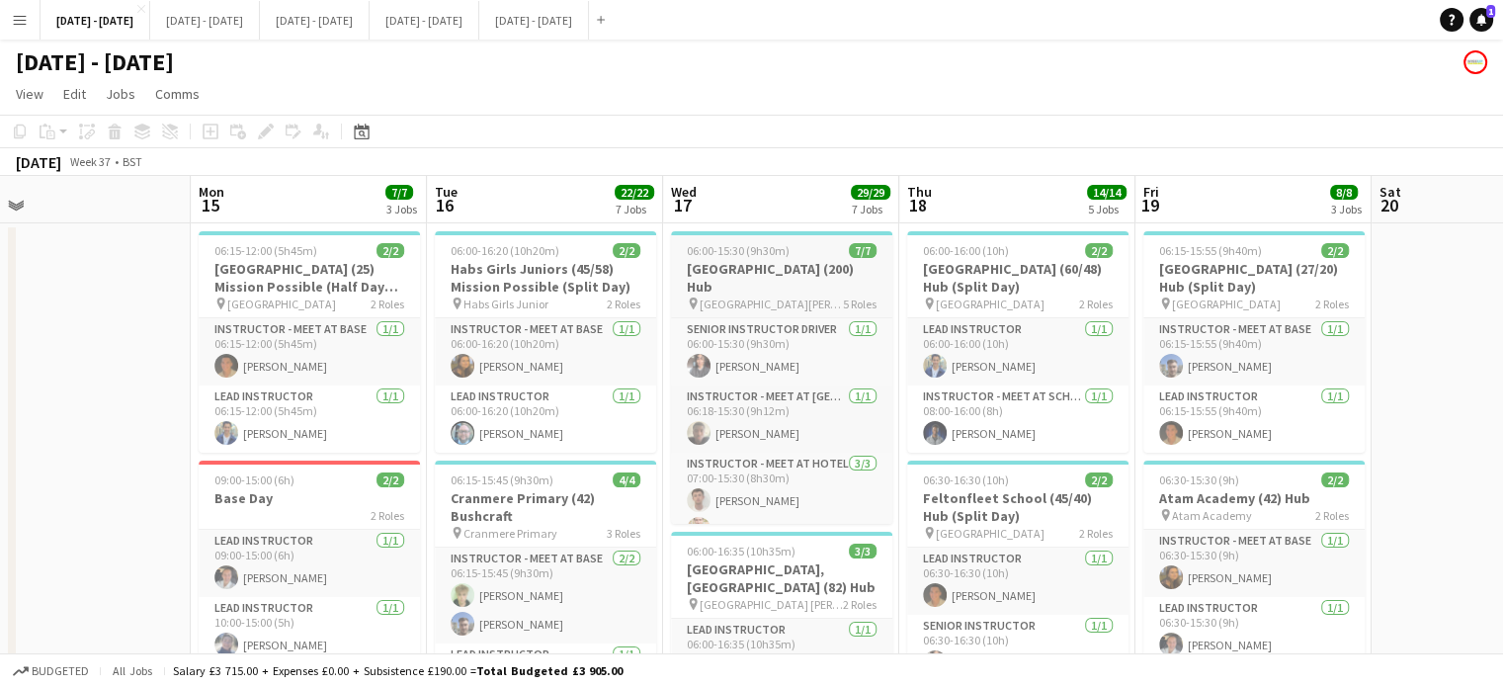
click at [751, 290] on h3 "St George's Catholic College (200) Hub" at bounding box center [781, 278] width 221 height 36
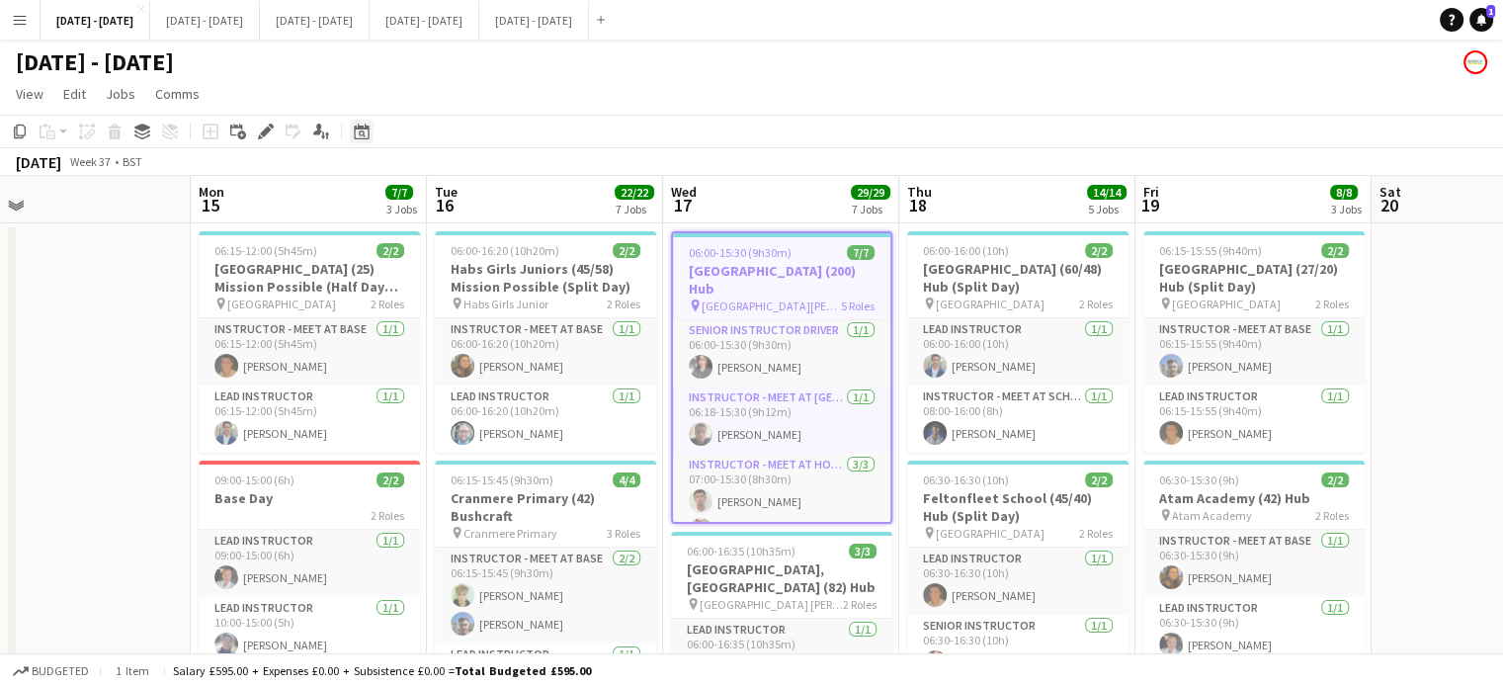
scroll to position [0, 0]
click at [265, 129] on icon at bounding box center [265, 132] width 11 height 11
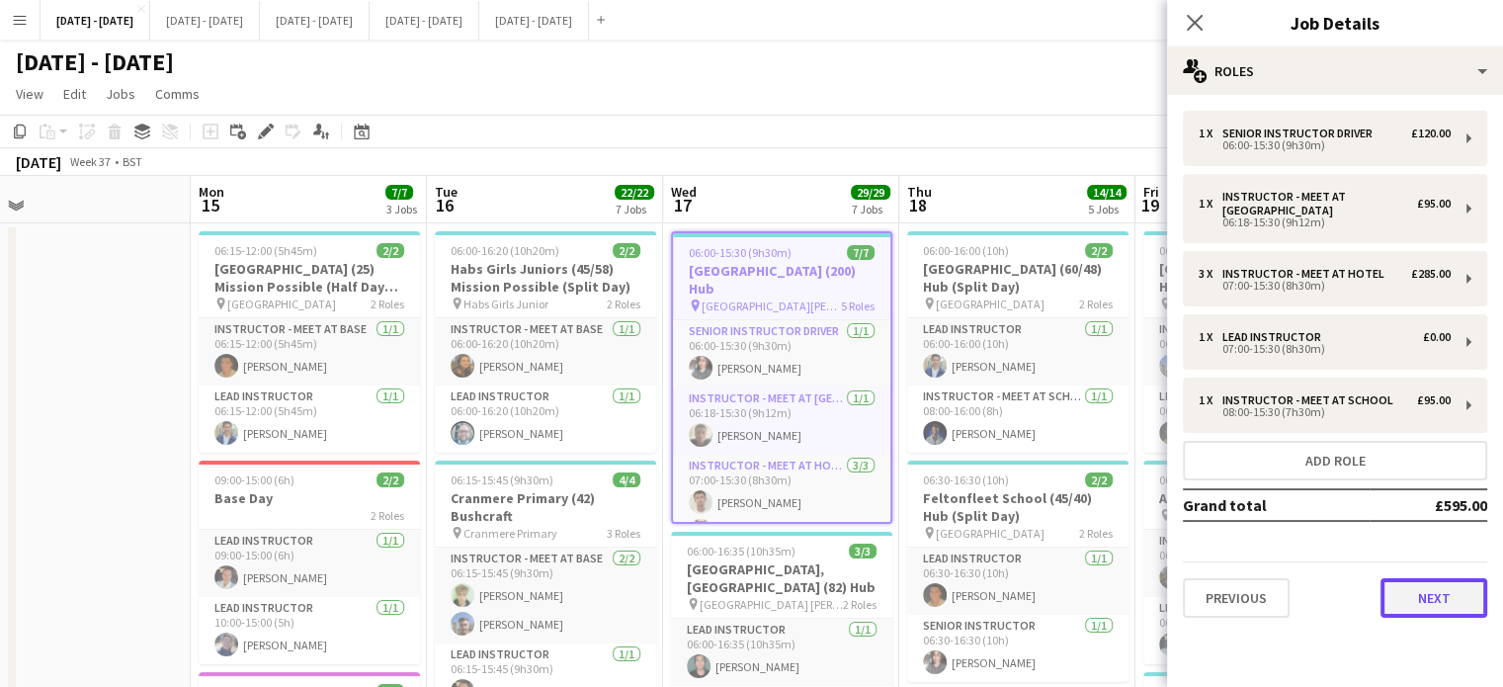
click at [1459, 600] on button "Next" at bounding box center [1434, 598] width 107 height 40
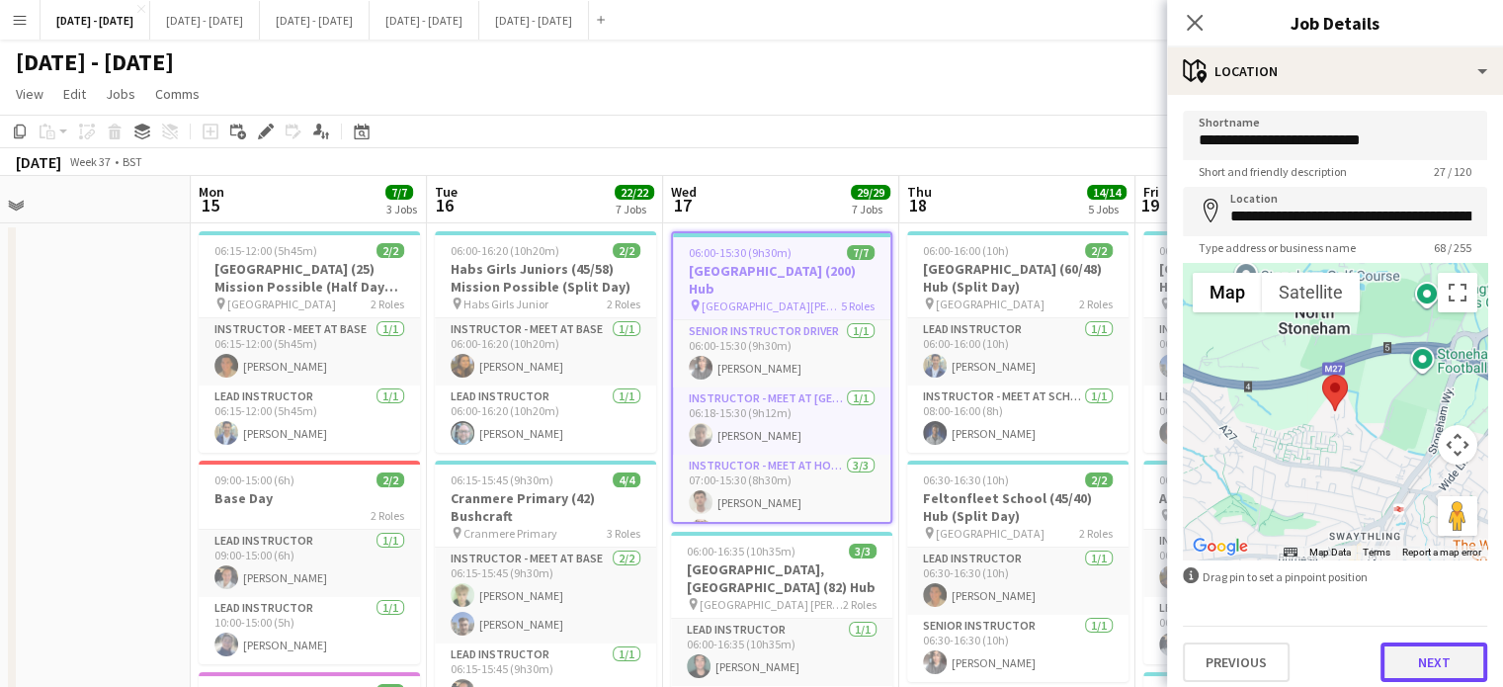
click at [1435, 669] on button "Next" at bounding box center [1434, 662] width 107 height 40
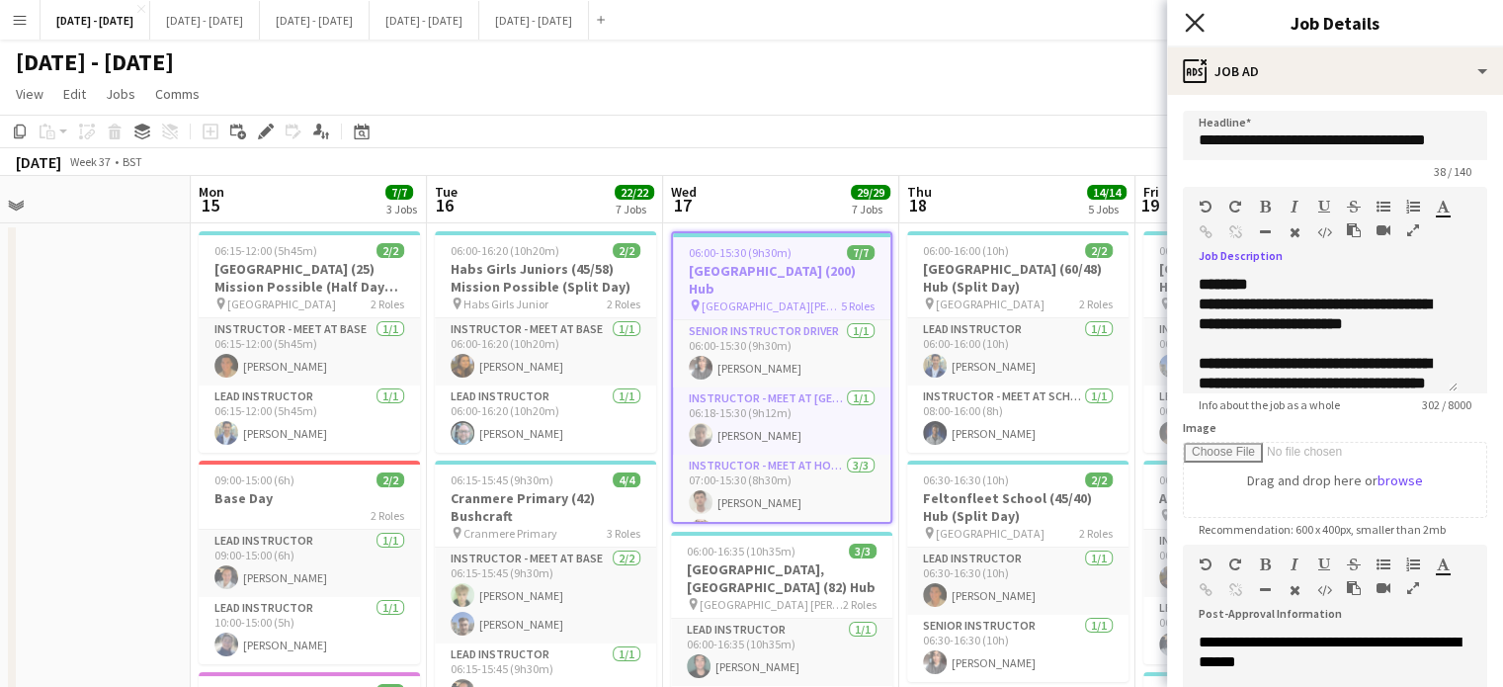
click at [1200, 16] on icon at bounding box center [1194, 22] width 19 height 19
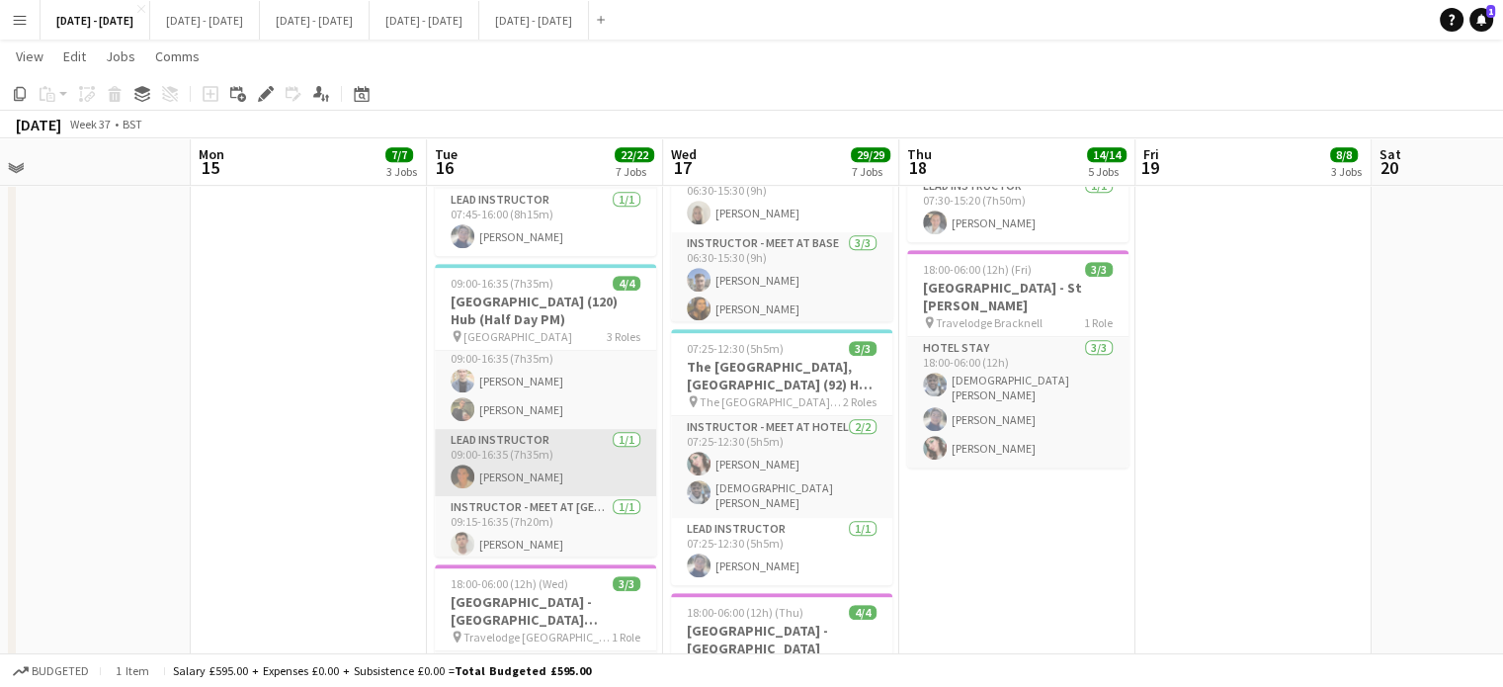
scroll to position [24, 0]
click at [541, 295] on h3 "Redmaids High School (120) Hub (Half Day PM)" at bounding box center [545, 311] width 221 height 36
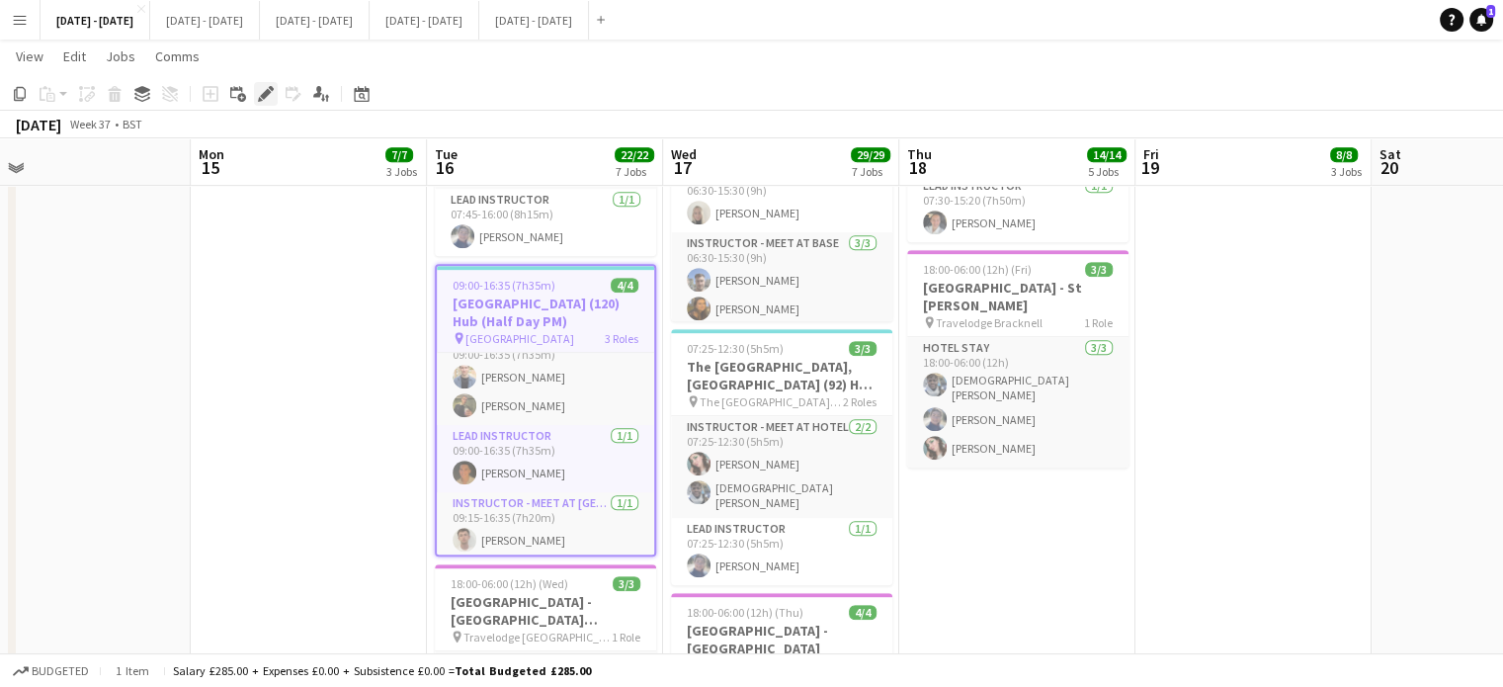
click at [275, 99] on div "Edit" at bounding box center [266, 94] width 24 height 24
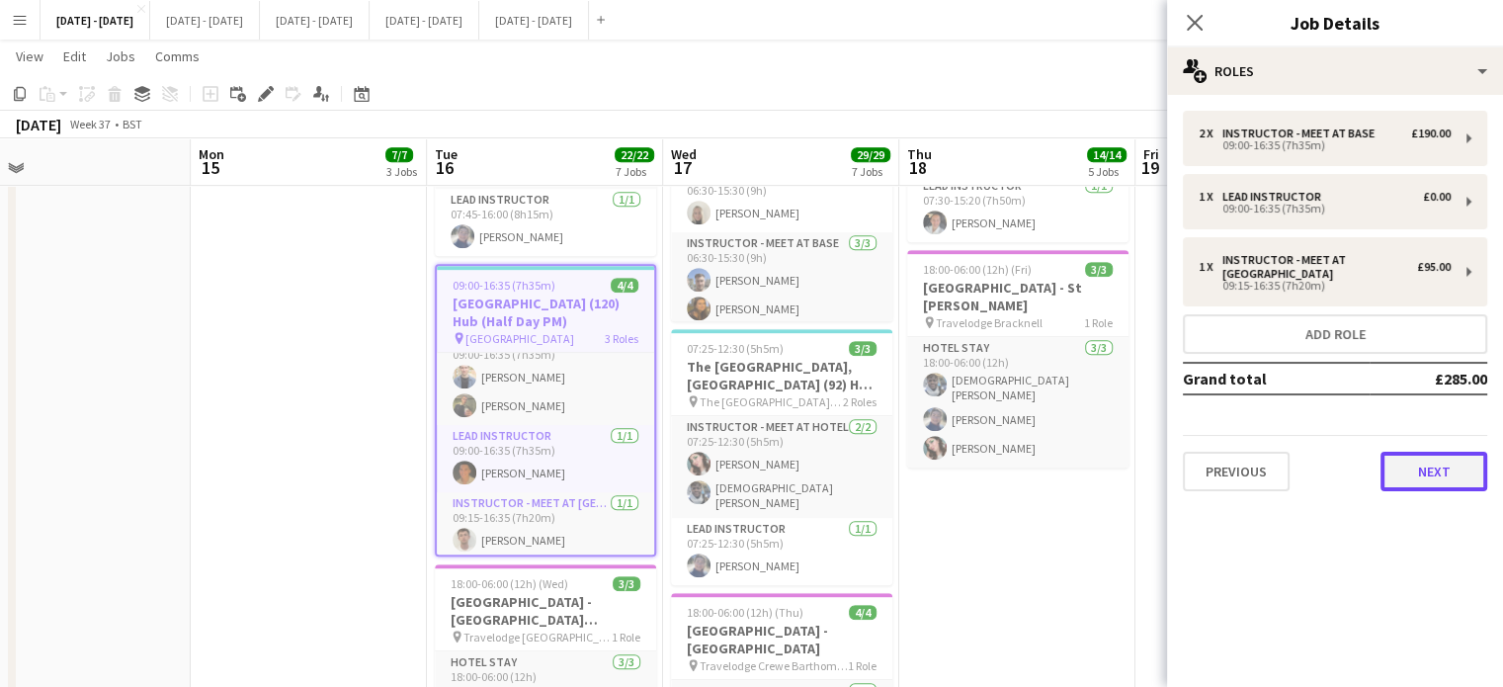
click at [1435, 478] on button "Next" at bounding box center [1434, 472] width 107 height 40
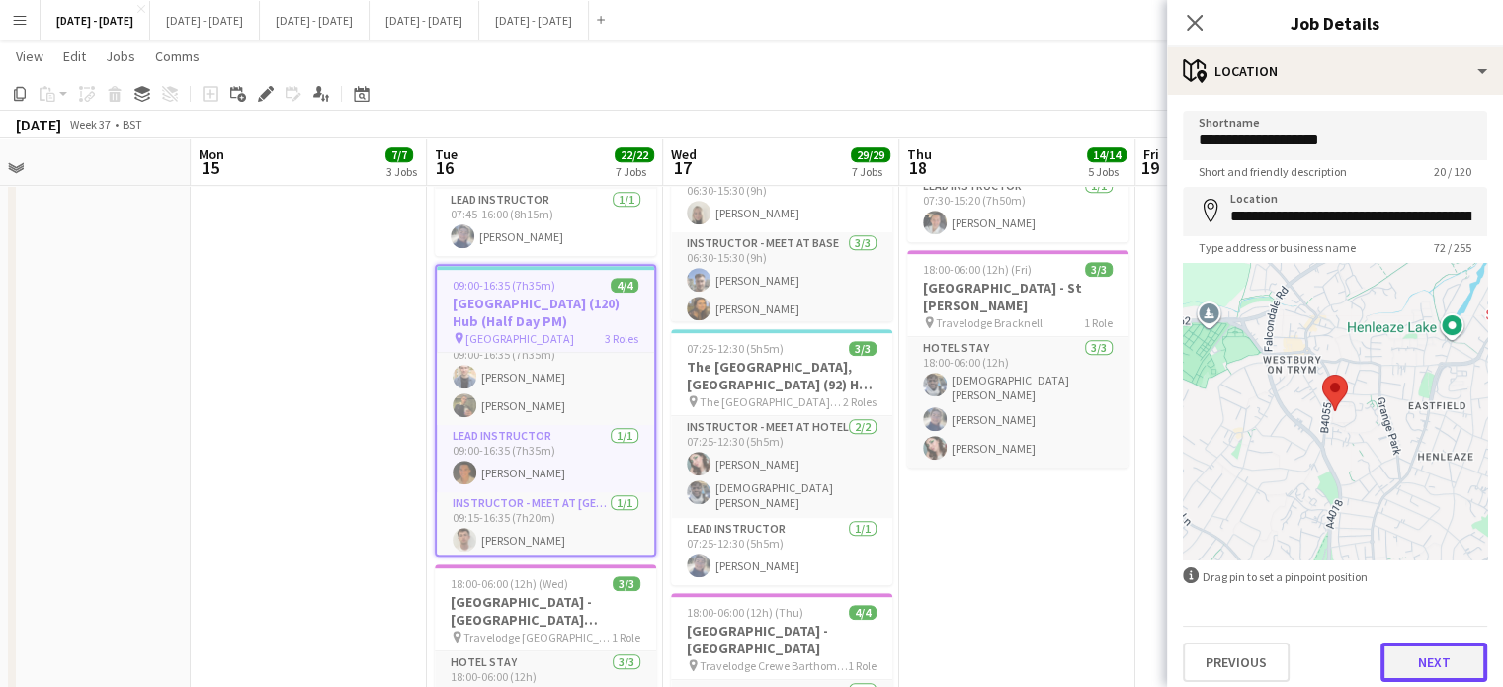
click at [1414, 665] on button "Next" at bounding box center [1434, 662] width 107 height 40
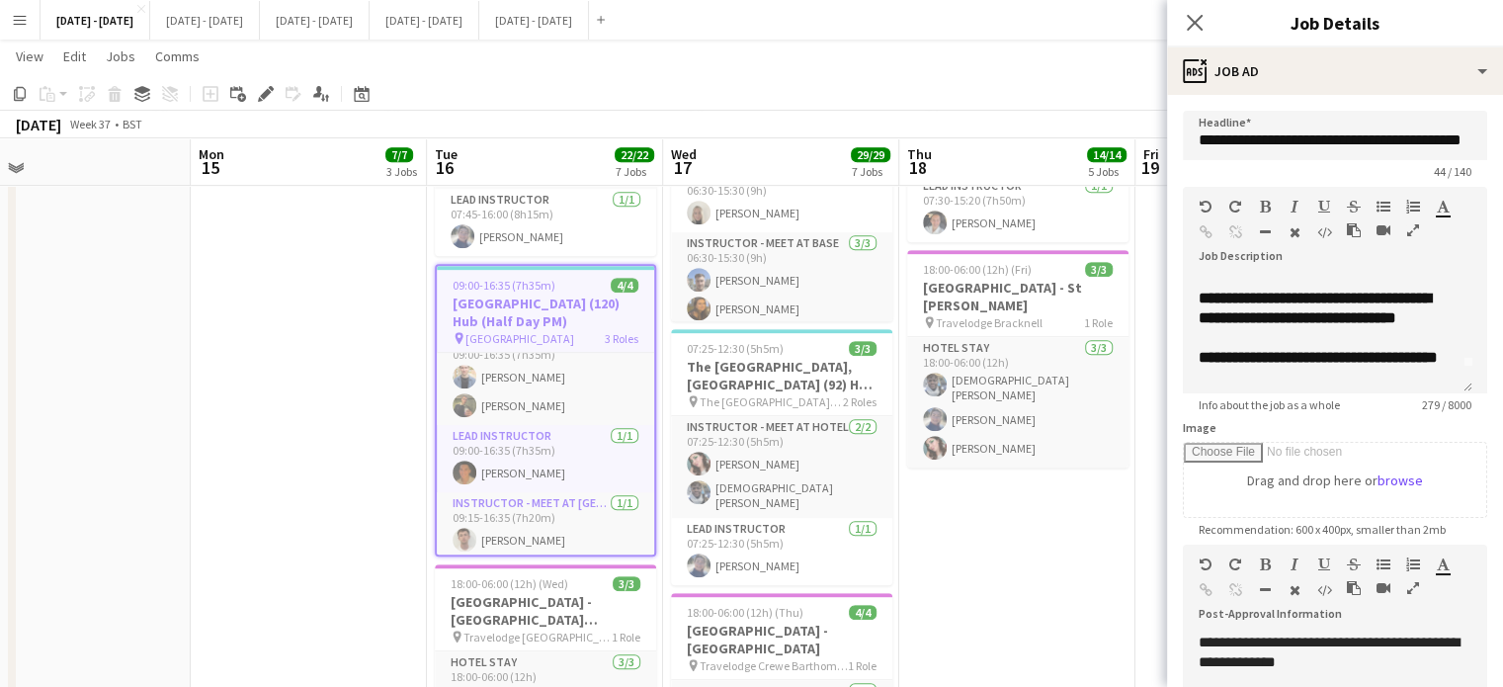
scroll to position [0, 0]
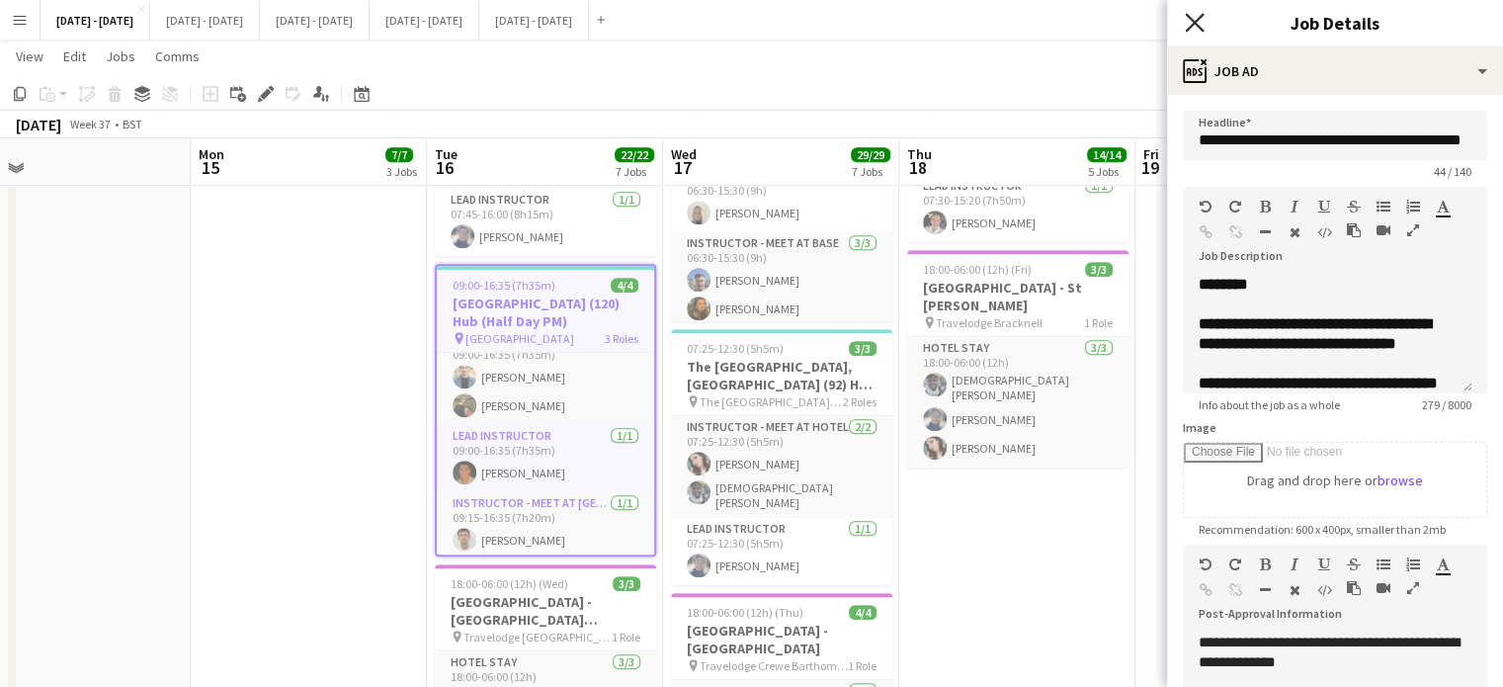
click at [1196, 27] on icon "Close pop-in" at bounding box center [1194, 22] width 19 height 19
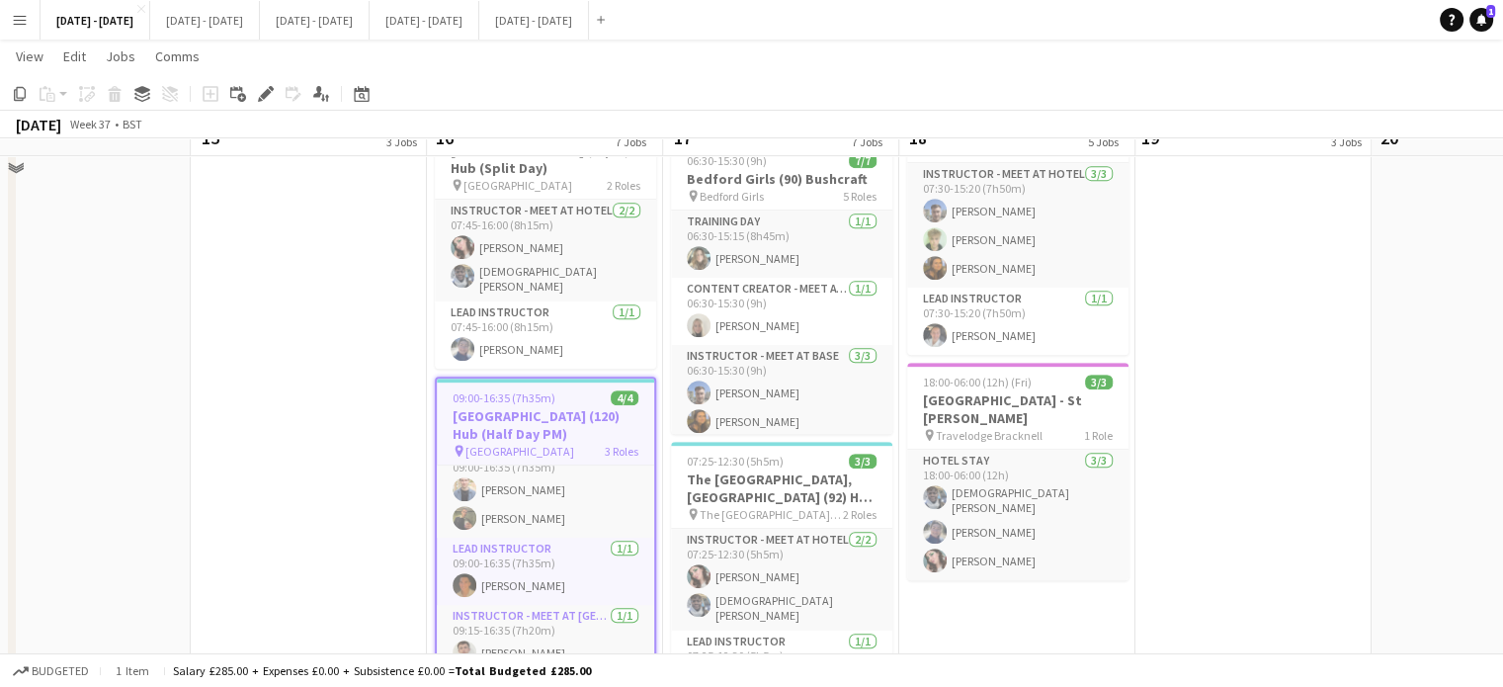
scroll to position [791, 0]
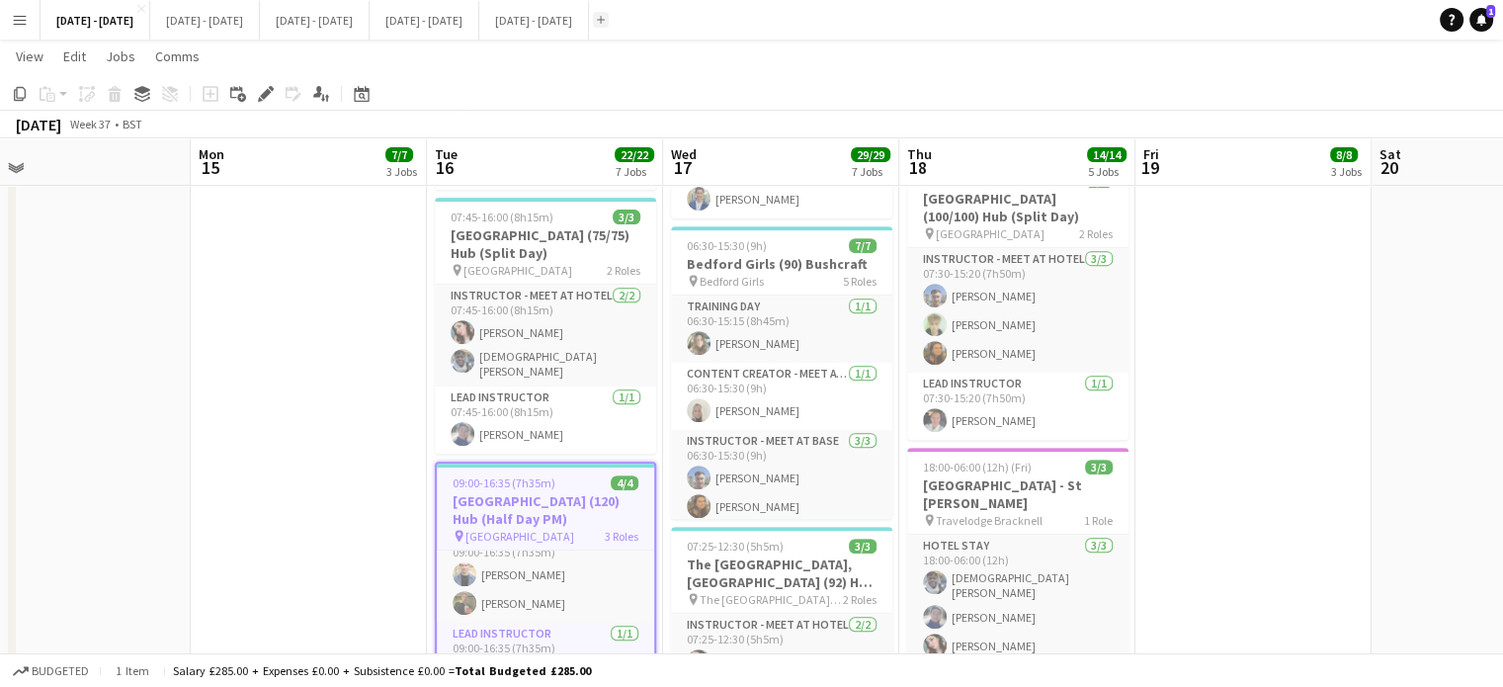
click at [605, 21] on app-icon "Add" at bounding box center [601, 20] width 8 height 8
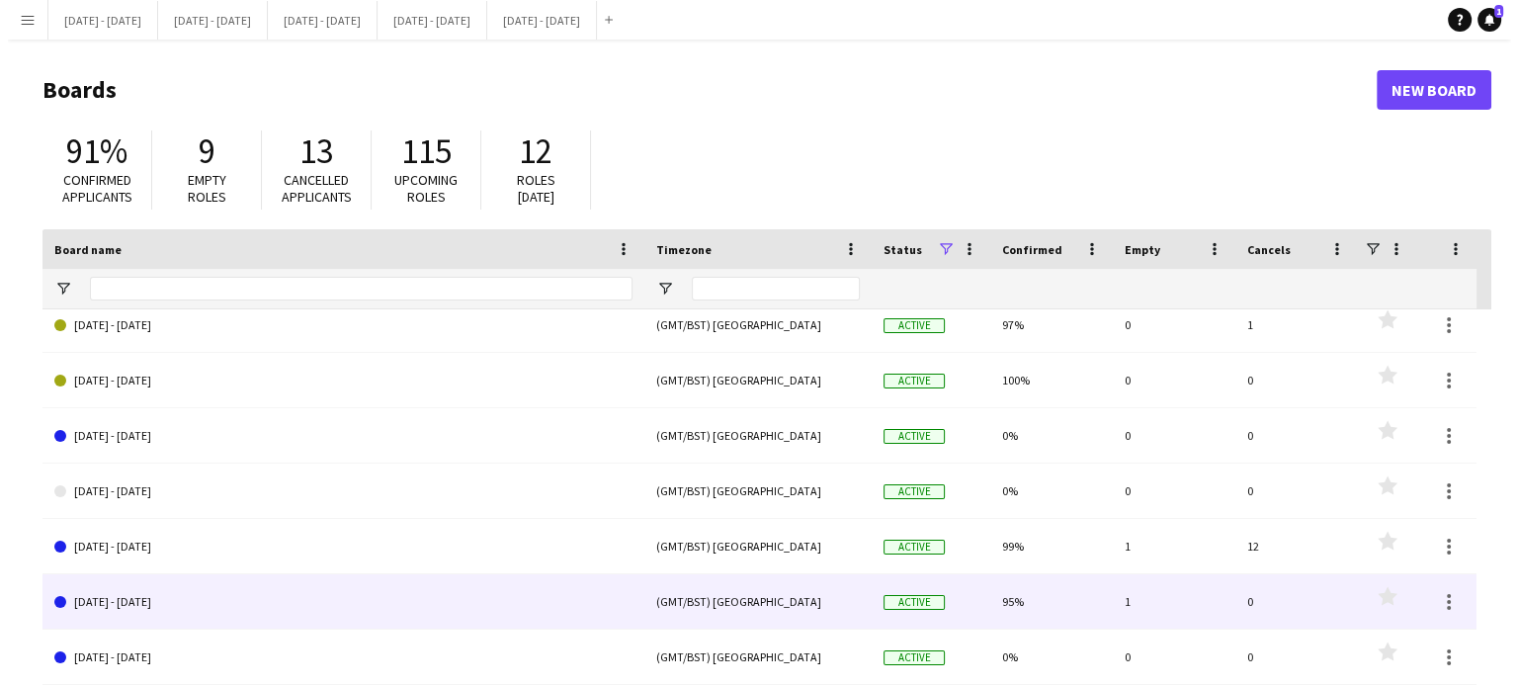
scroll to position [123, 0]
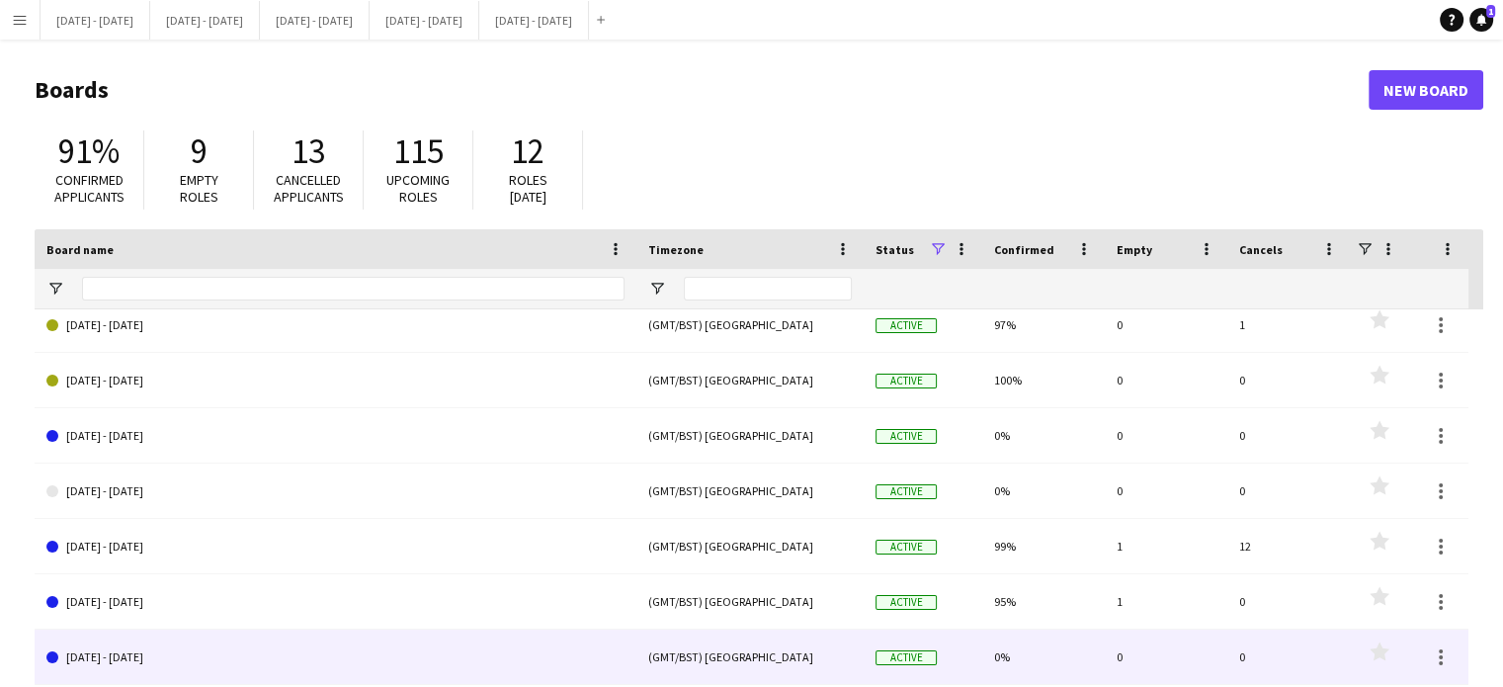
click at [167, 648] on link "[DATE] - [DATE]" at bounding box center [335, 657] width 578 height 55
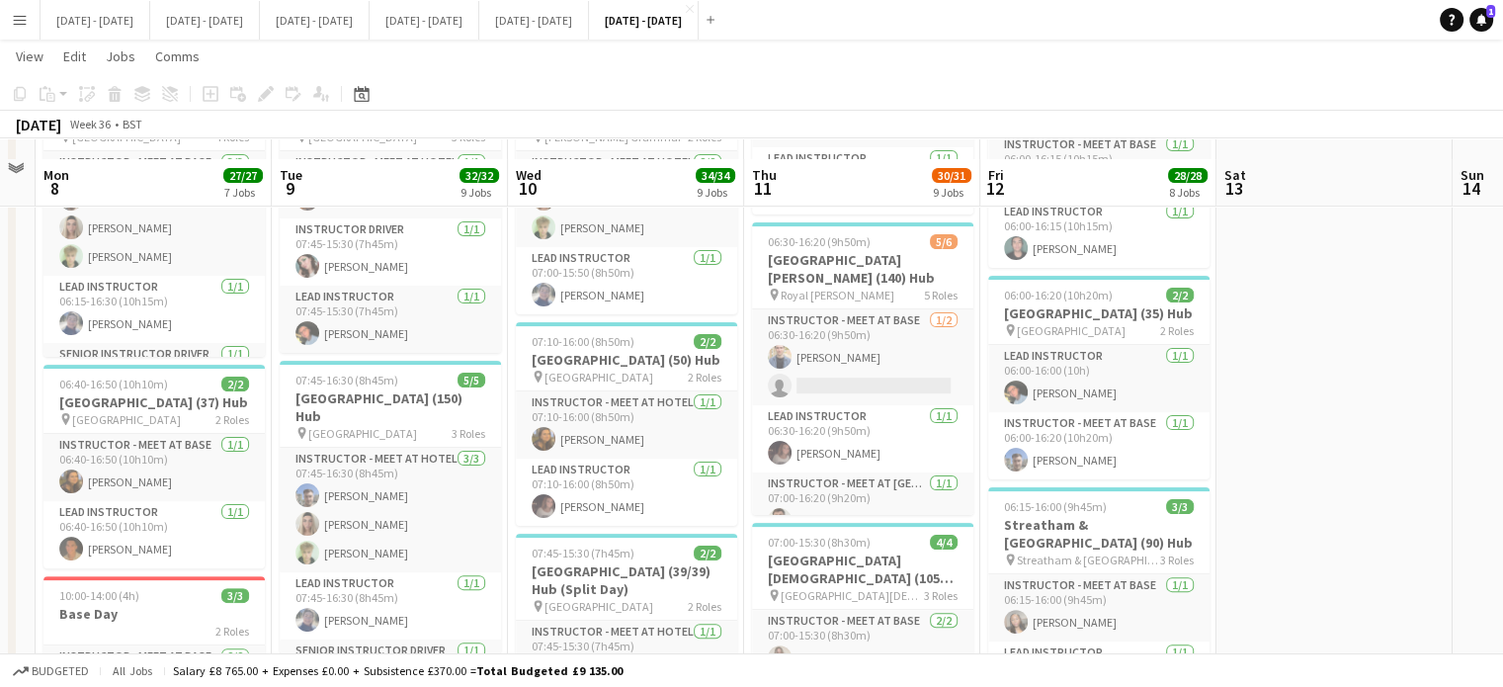
scroll to position [494, 0]
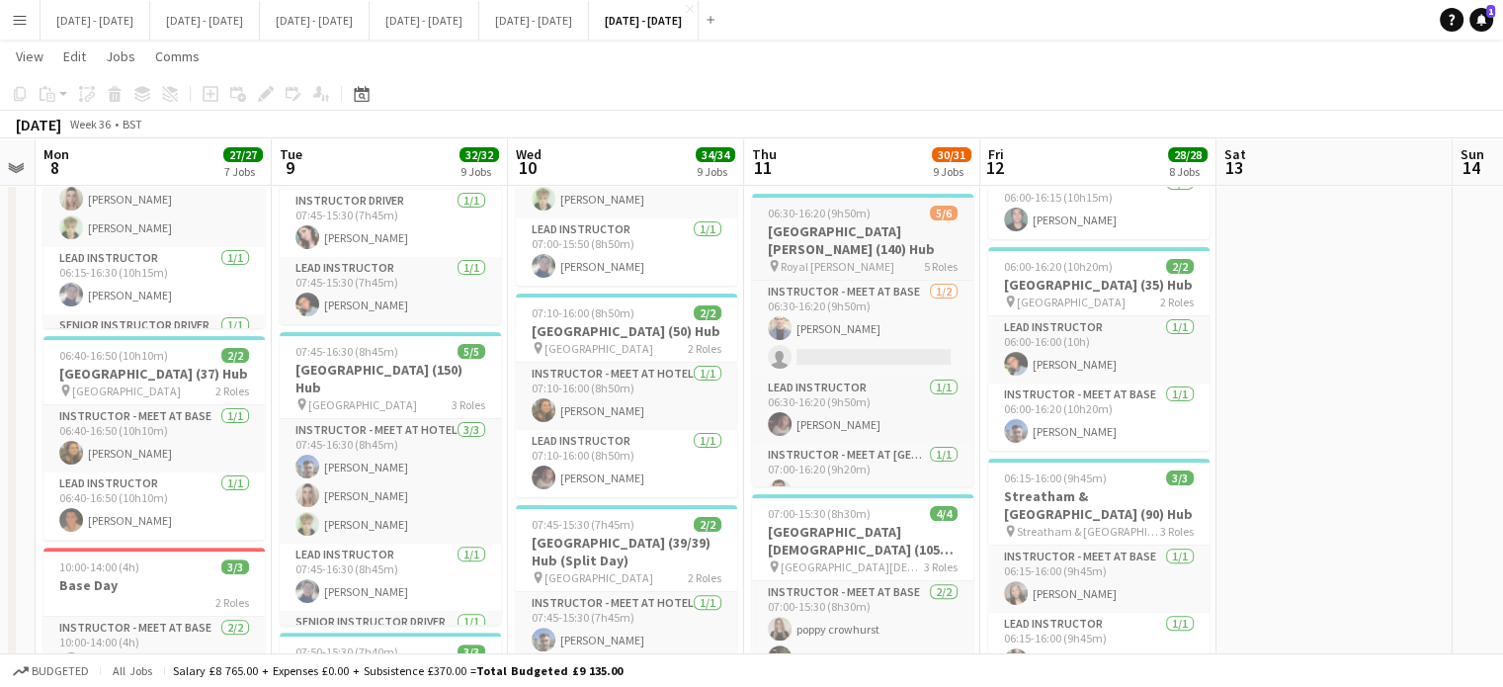
click at [880, 237] on h3 "Royal Russell School (140) Hub" at bounding box center [862, 240] width 221 height 36
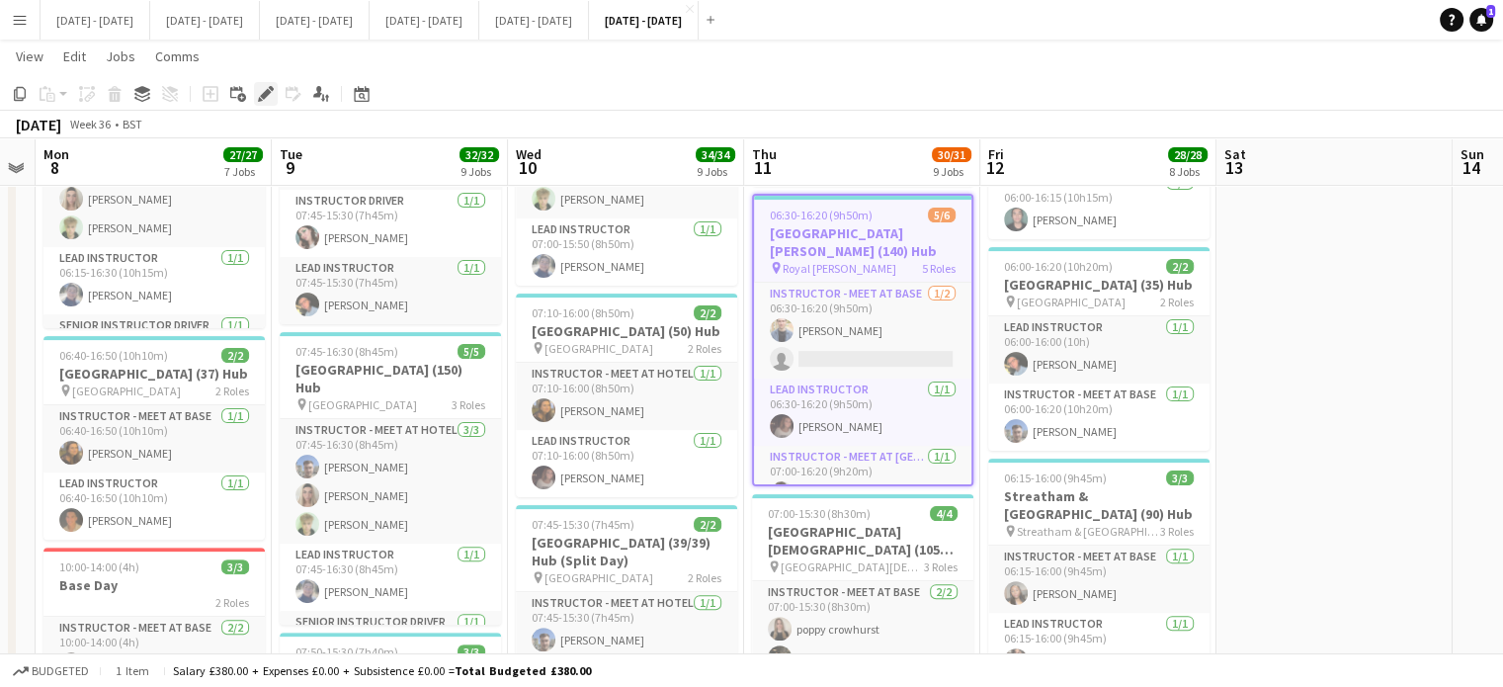
click at [263, 98] on icon at bounding box center [265, 94] width 11 height 11
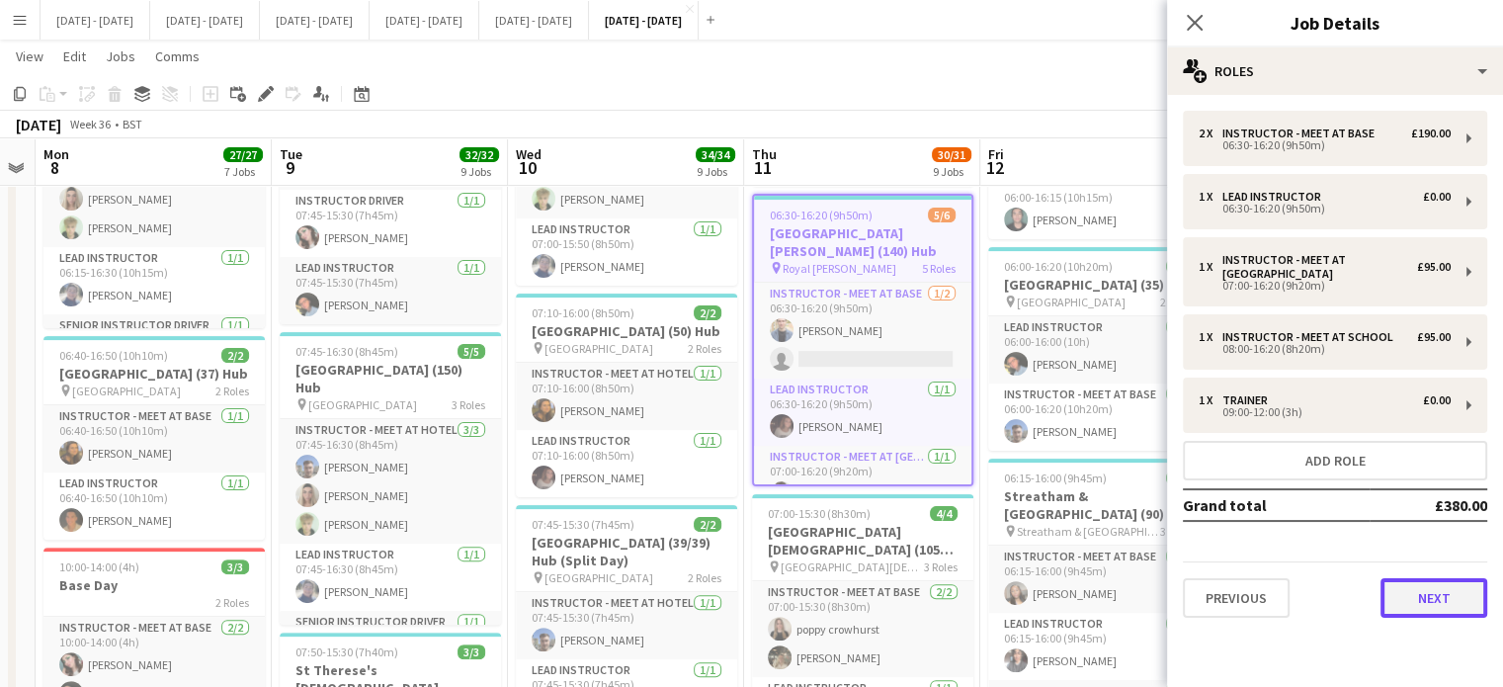
click at [1420, 588] on button "Next" at bounding box center [1434, 598] width 107 height 40
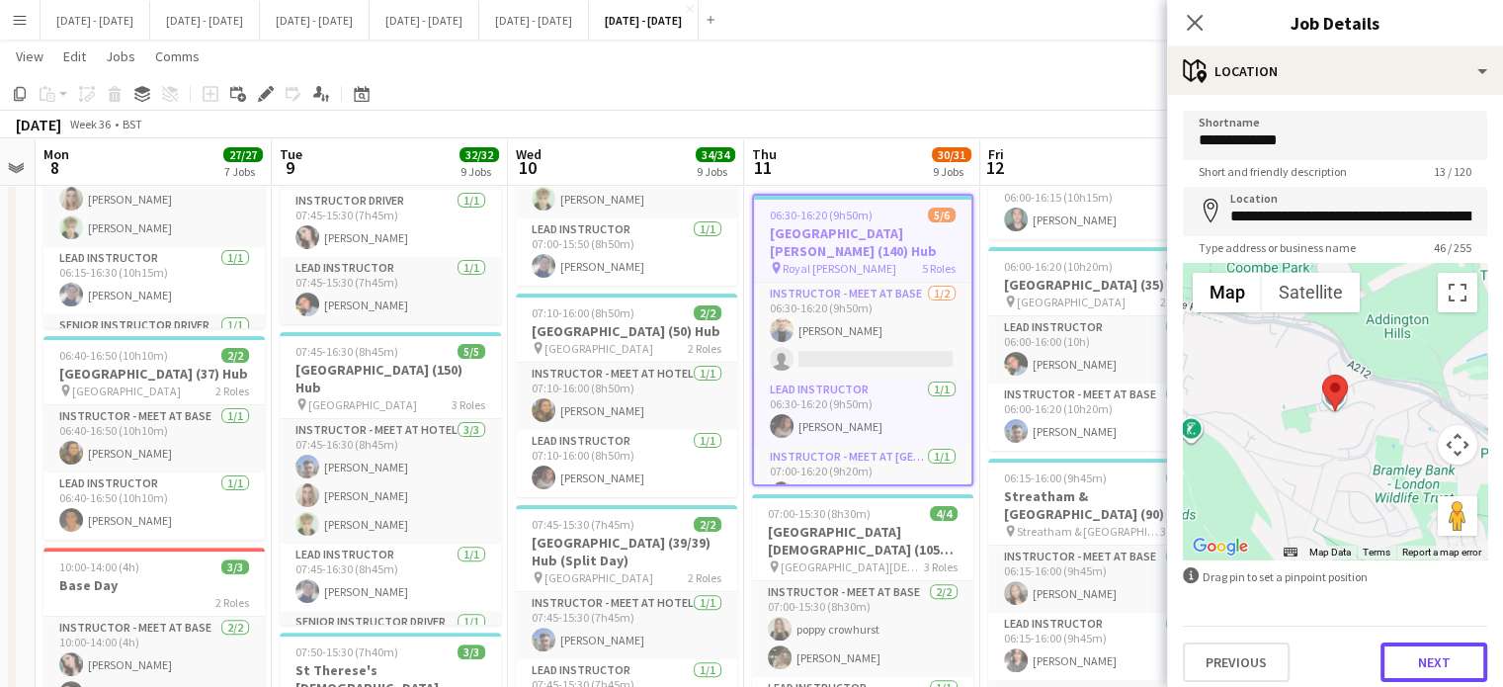
click at [1408, 679] on button "Next" at bounding box center [1434, 662] width 107 height 40
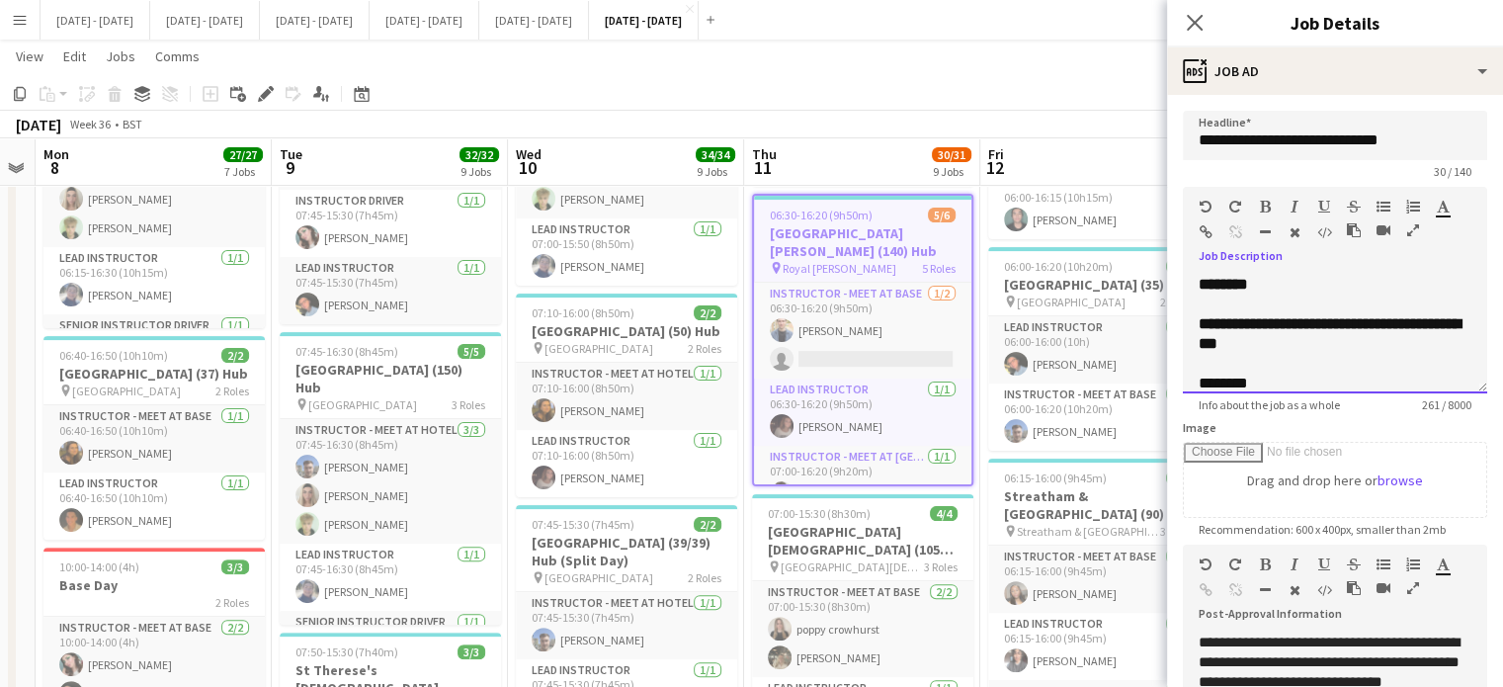
drag, startPoint x: 1199, startPoint y: 322, endPoint x: 1408, endPoint y: 340, distance: 210.3
click at [1408, 340] on div "**********" at bounding box center [1335, 472] width 273 height 316
copy span "**********"
drag, startPoint x: 1190, startPoint y: 27, endPoint x: 890, endPoint y: 3, distance: 300.4
click at [1191, 27] on icon at bounding box center [1195, 23] width 16 height 16
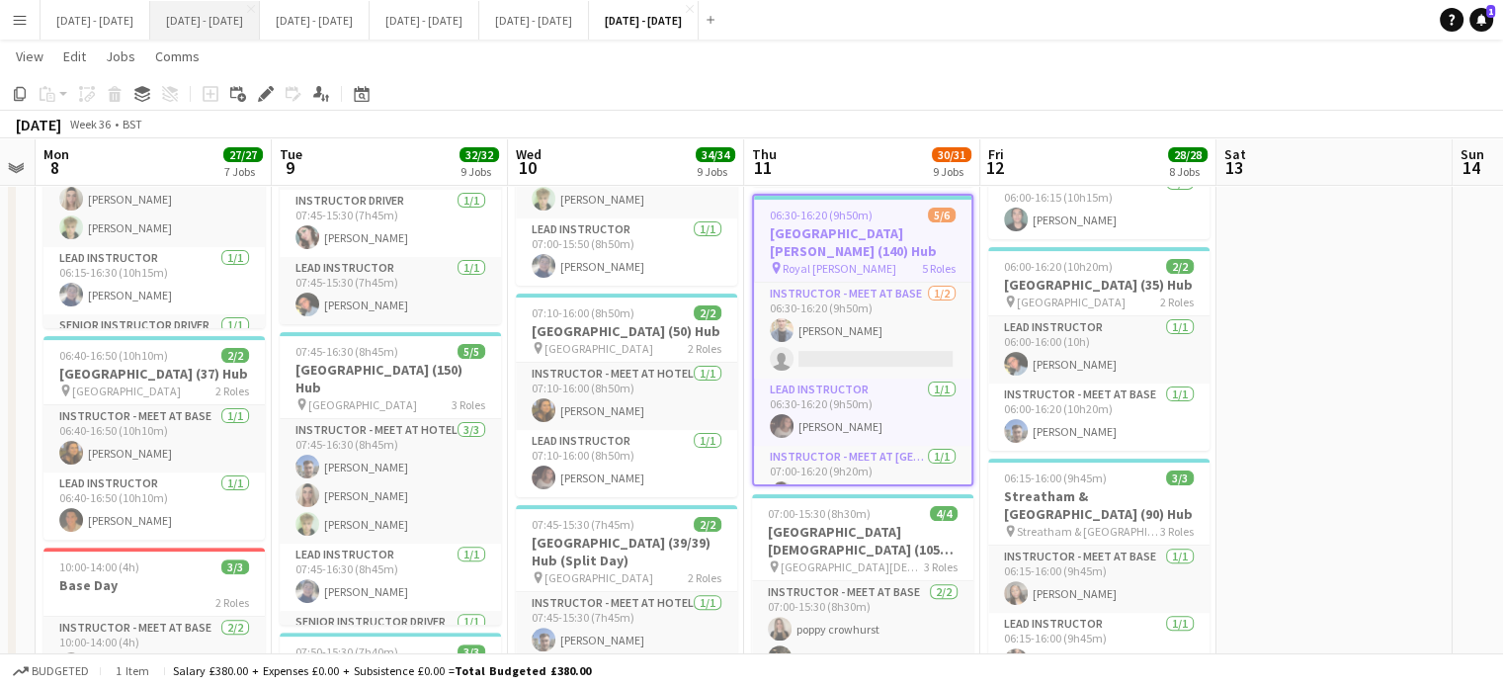
click at [217, 22] on button "[DATE] - [DATE] Close" at bounding box center [205, 20] width 110 height 39
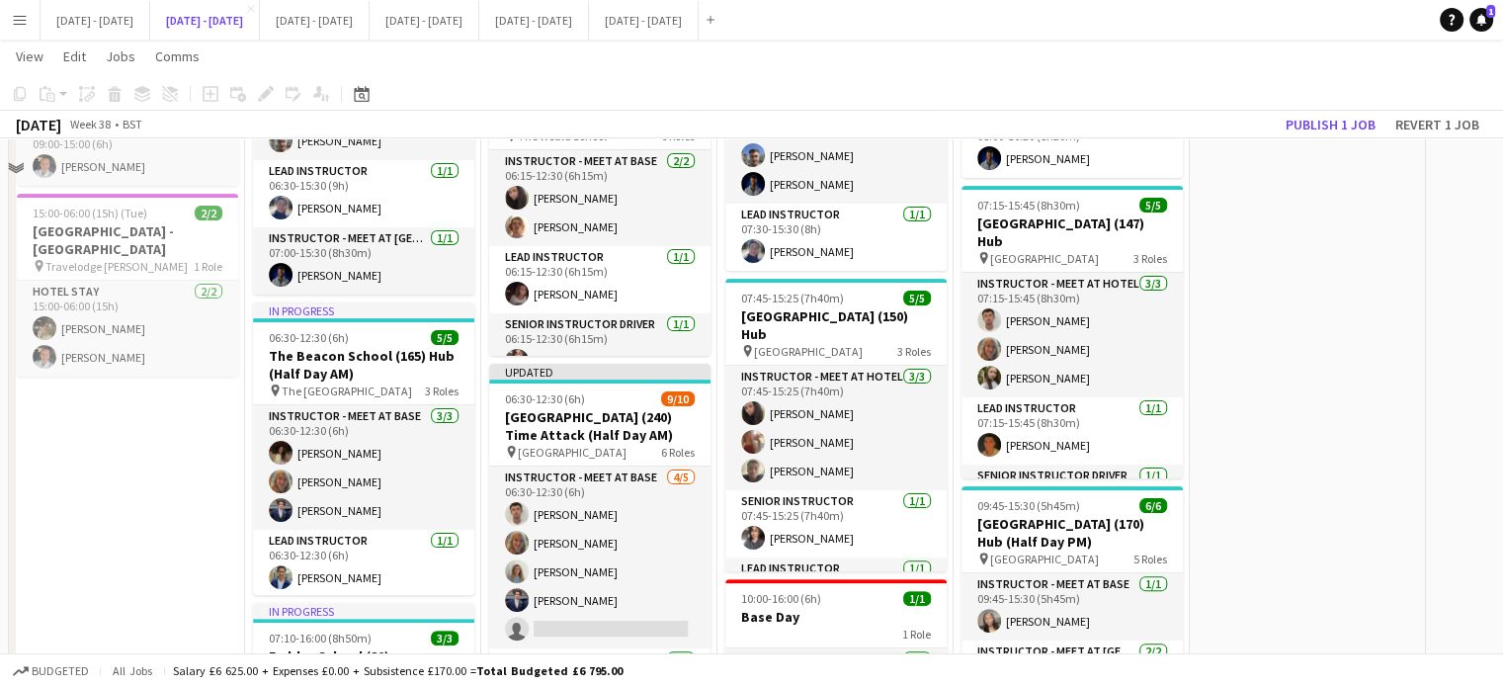
scroll to position [494, 0]
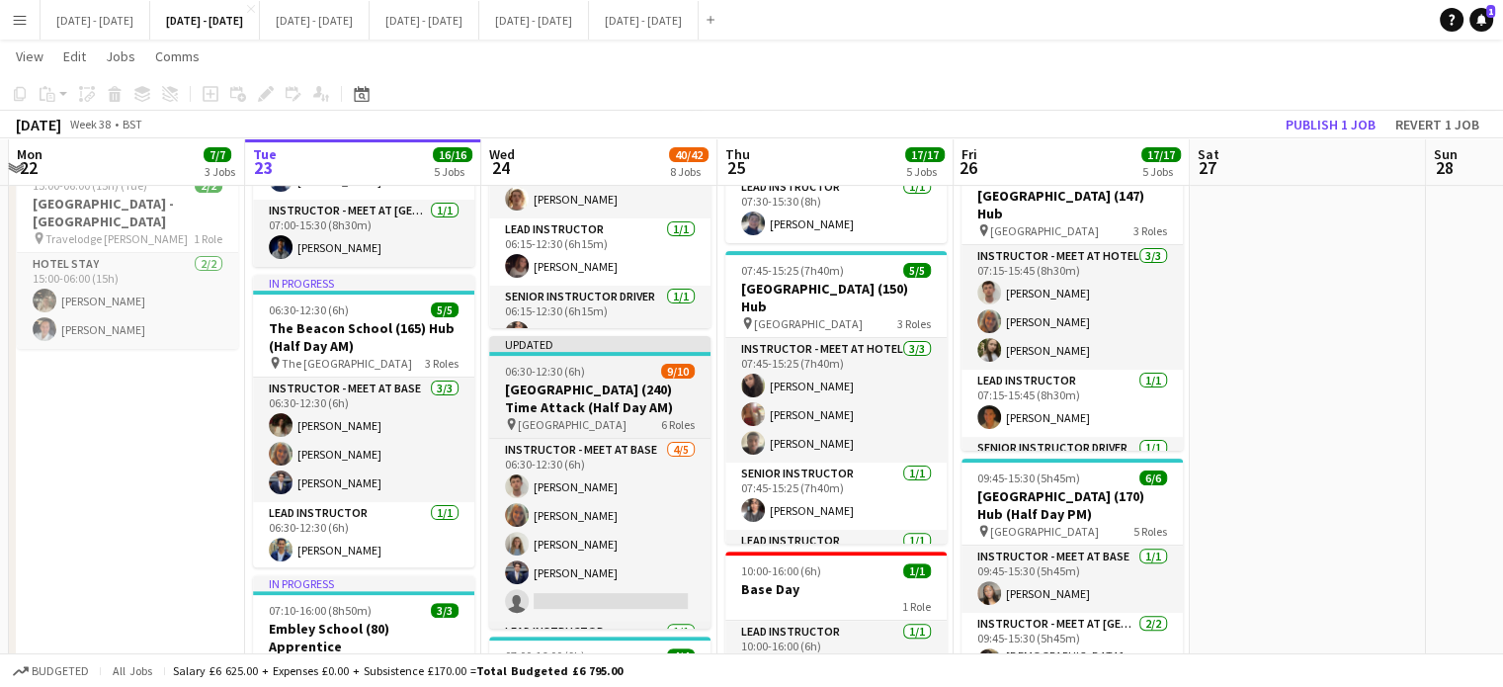
click at [563, 402] on h3 "[GEOGRAPHIC_DATA] (240) Time Attack (Half Day AM)" at bounding box center [599, 398] width 221 height 36
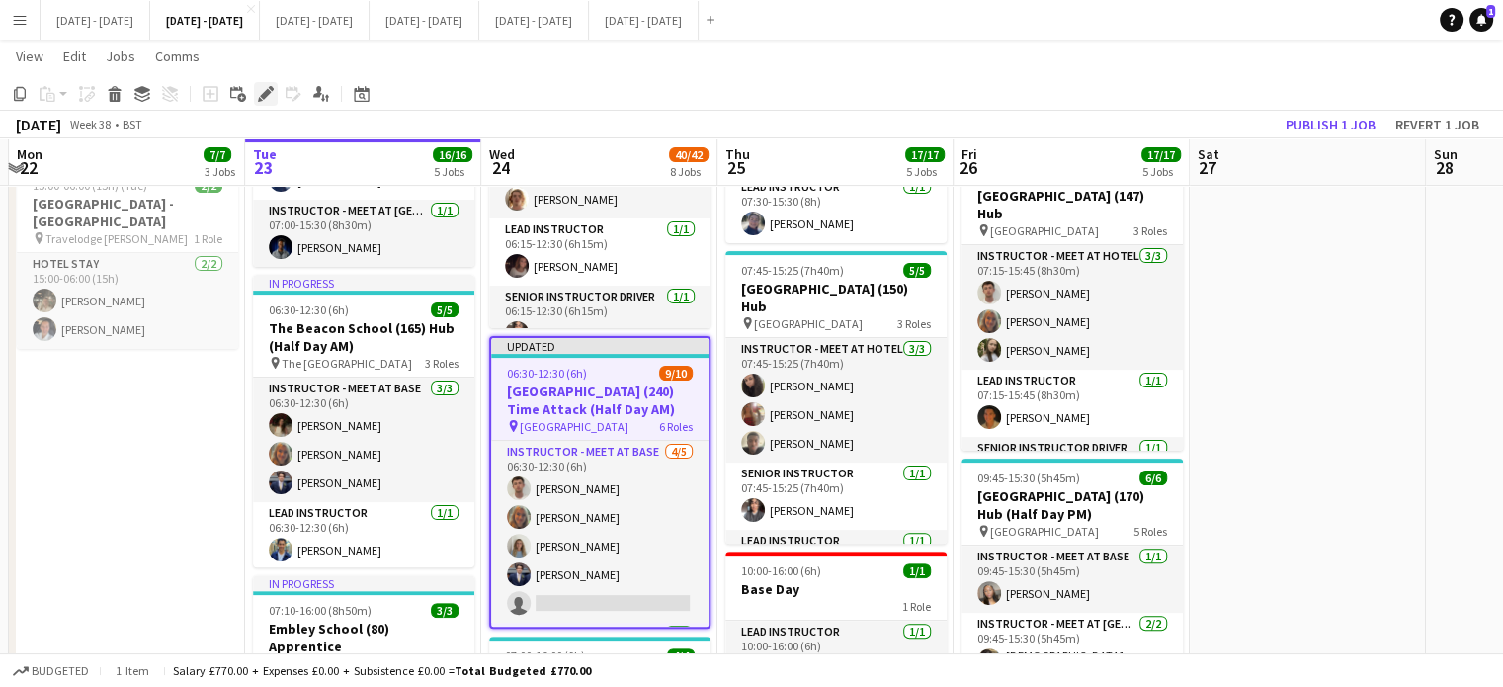
click at [263, 95] on icon at bounding box center [265, 94] width 11 height 11
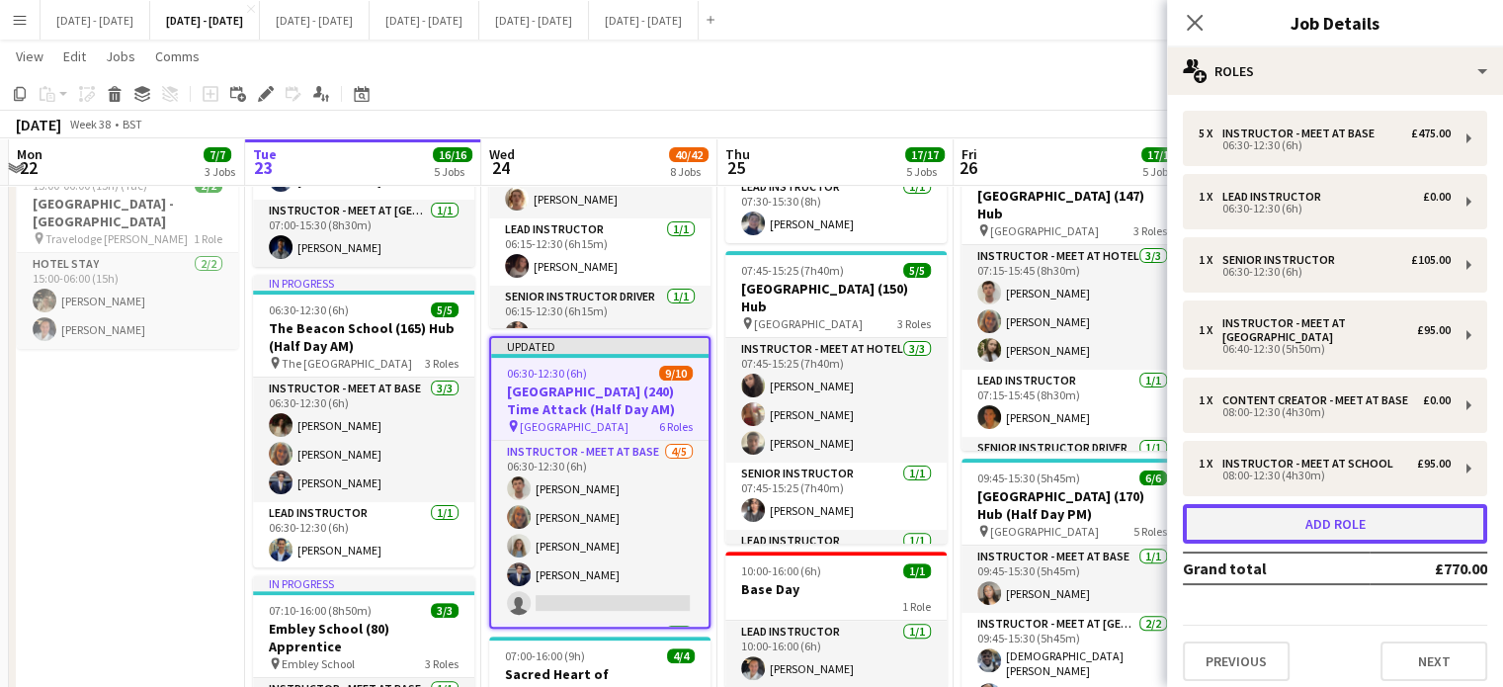
click at [1302, 531] on button "Add role" at bounding box center [1335, 524] width 304 height 40
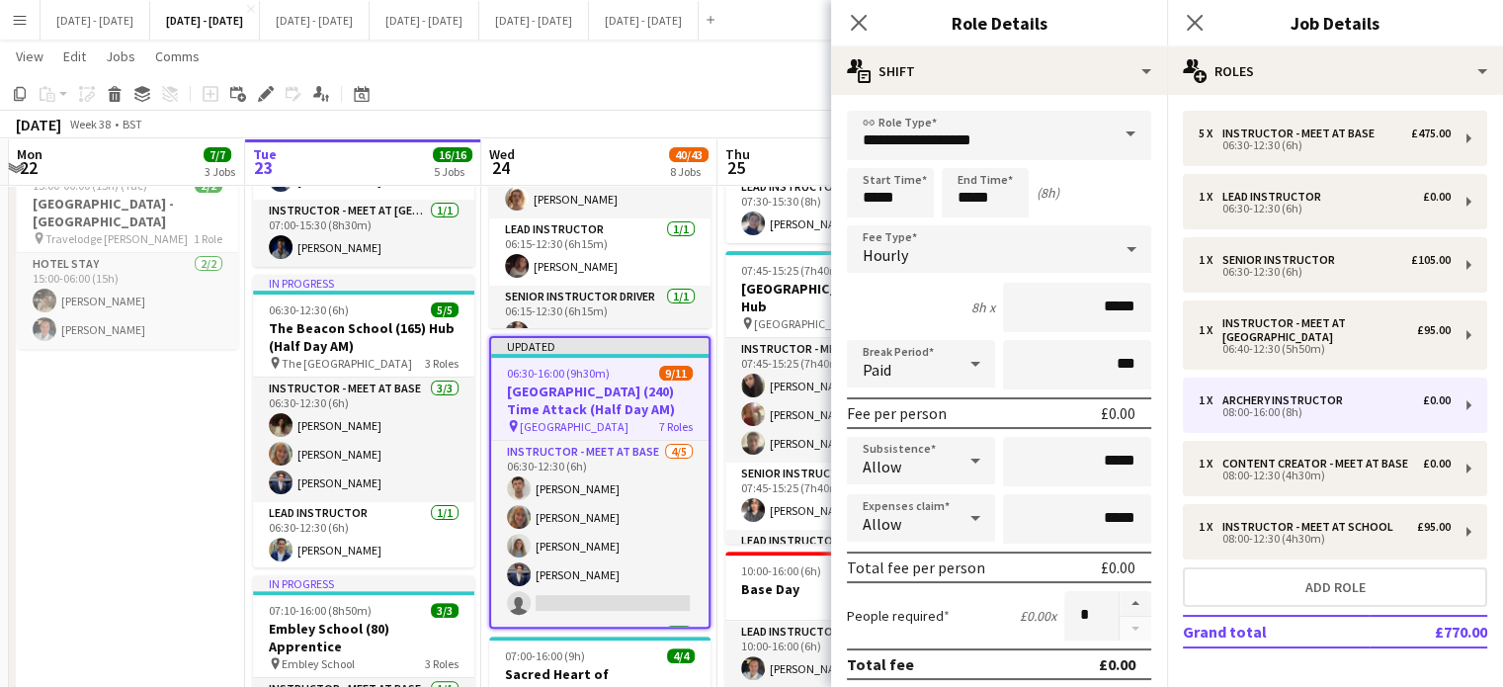
click at [1117, 142] on span at bounding box center [1131, 134] width 42 height 47
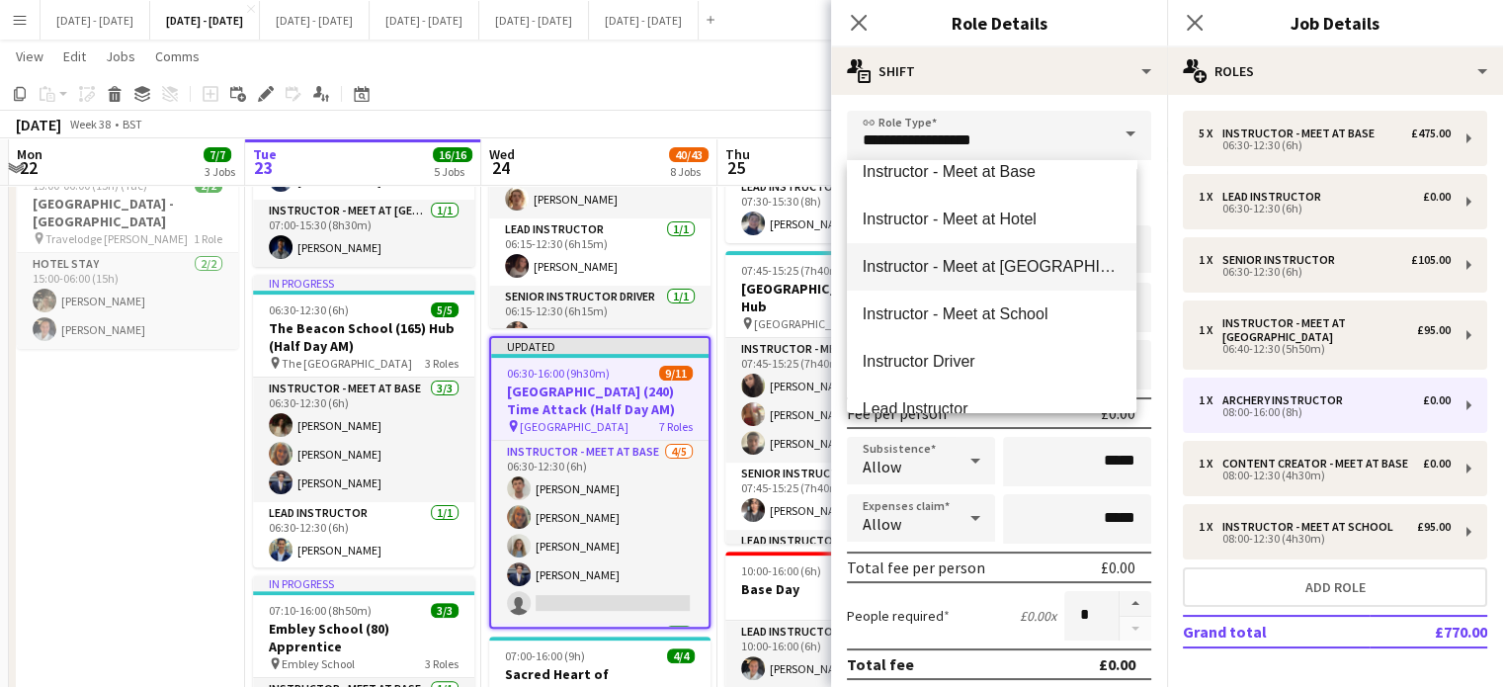
click at [972, 284] on mat-option "Instructor - Meet at [GEOGRAPHIC_DATA]" at bounding box center [992, 266] width 290 height 47
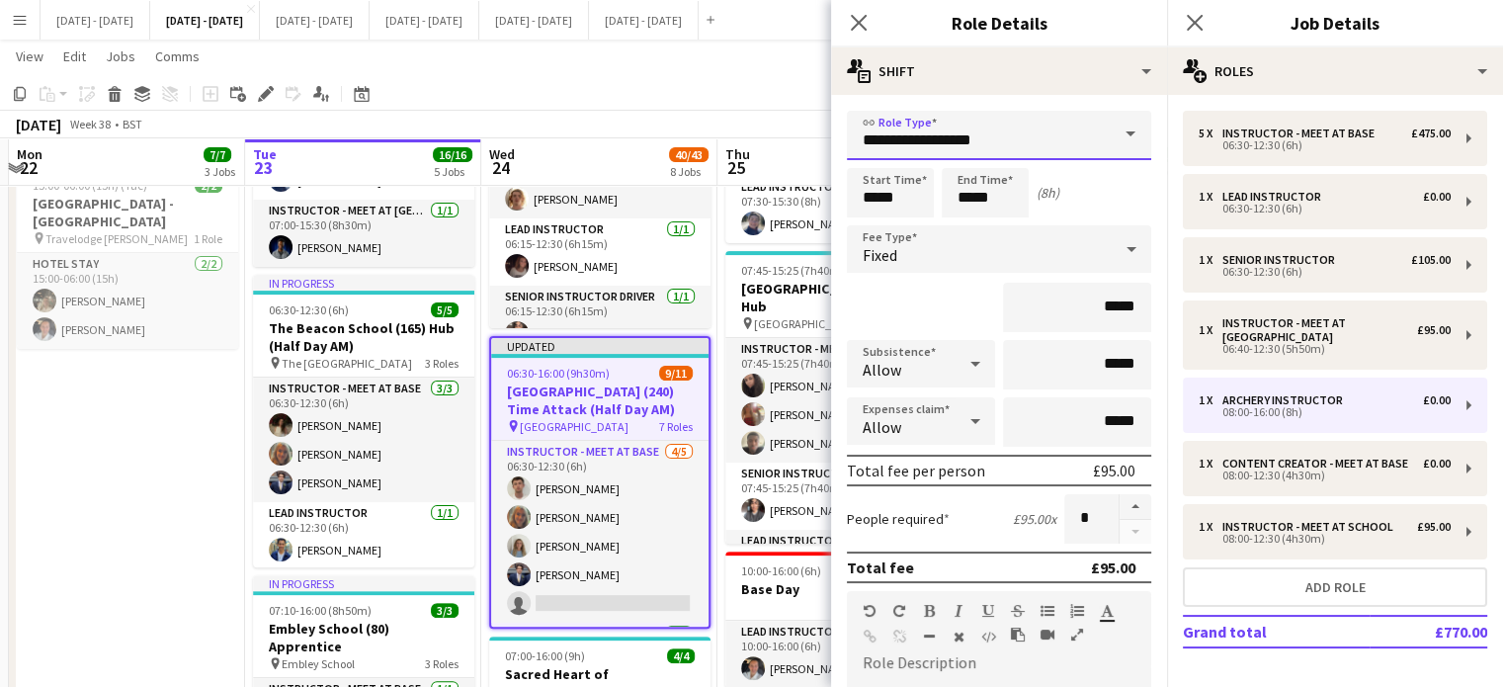
type input "**********"
type input "******"
drag, startPoint x: 913, startPoint y: 191, endPoint x: 864, endPoint y: 197, distance: 49.8
click at [865, 197] on input "*****" at bounding box center [890, 192] width 87 height 49
type input "*****"
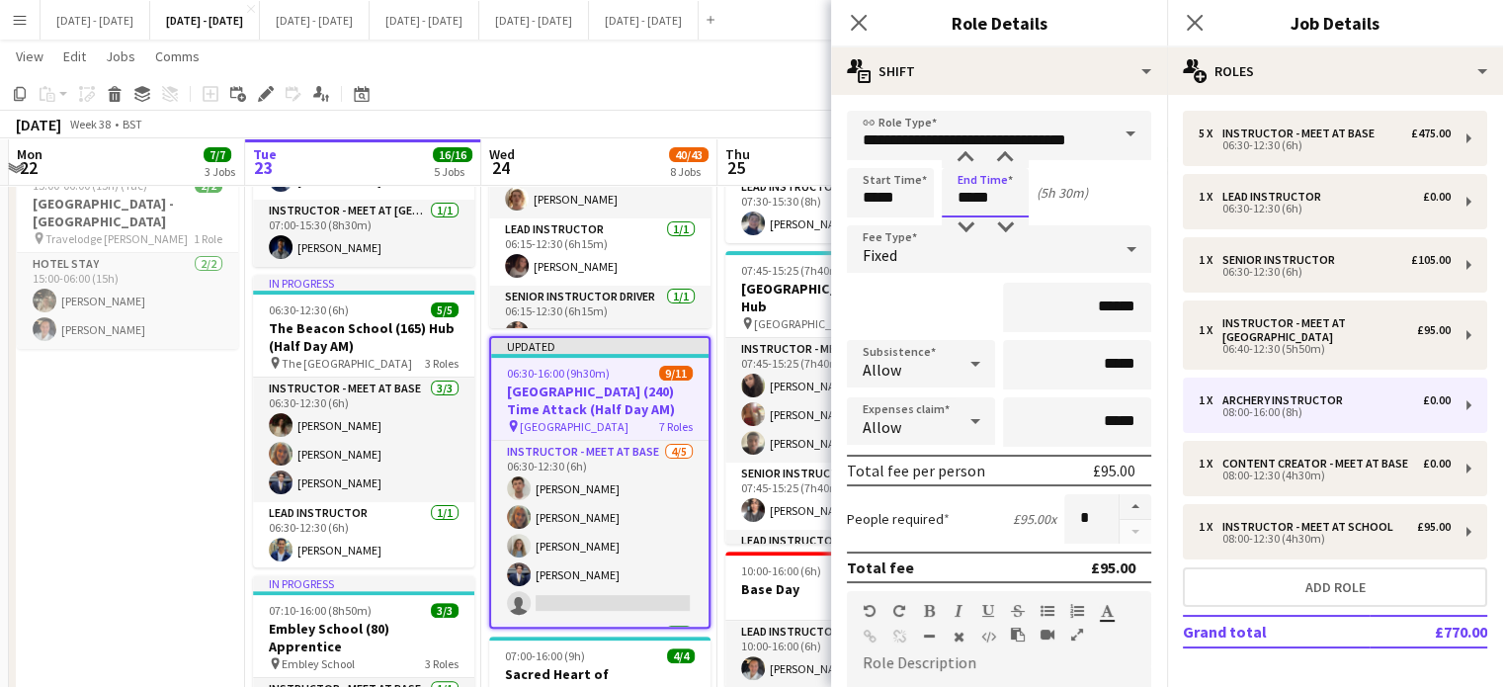
type input "*****"
click at [1055, 260] on div "Fixed" at bounding box center [979, 248] width 265 height 47
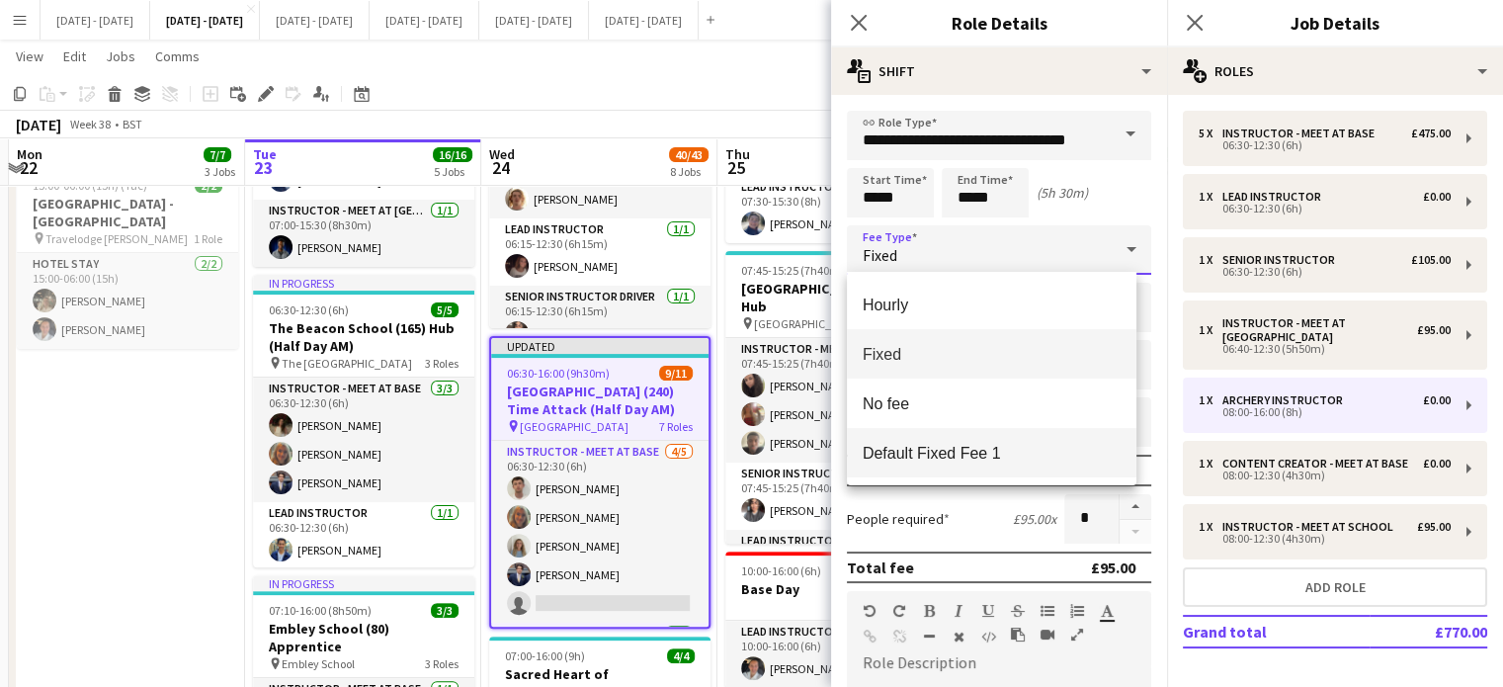
click at [983, 454] on span "Default Fixed Fee 1" at bounding box center [992, 453] width 258 height 19
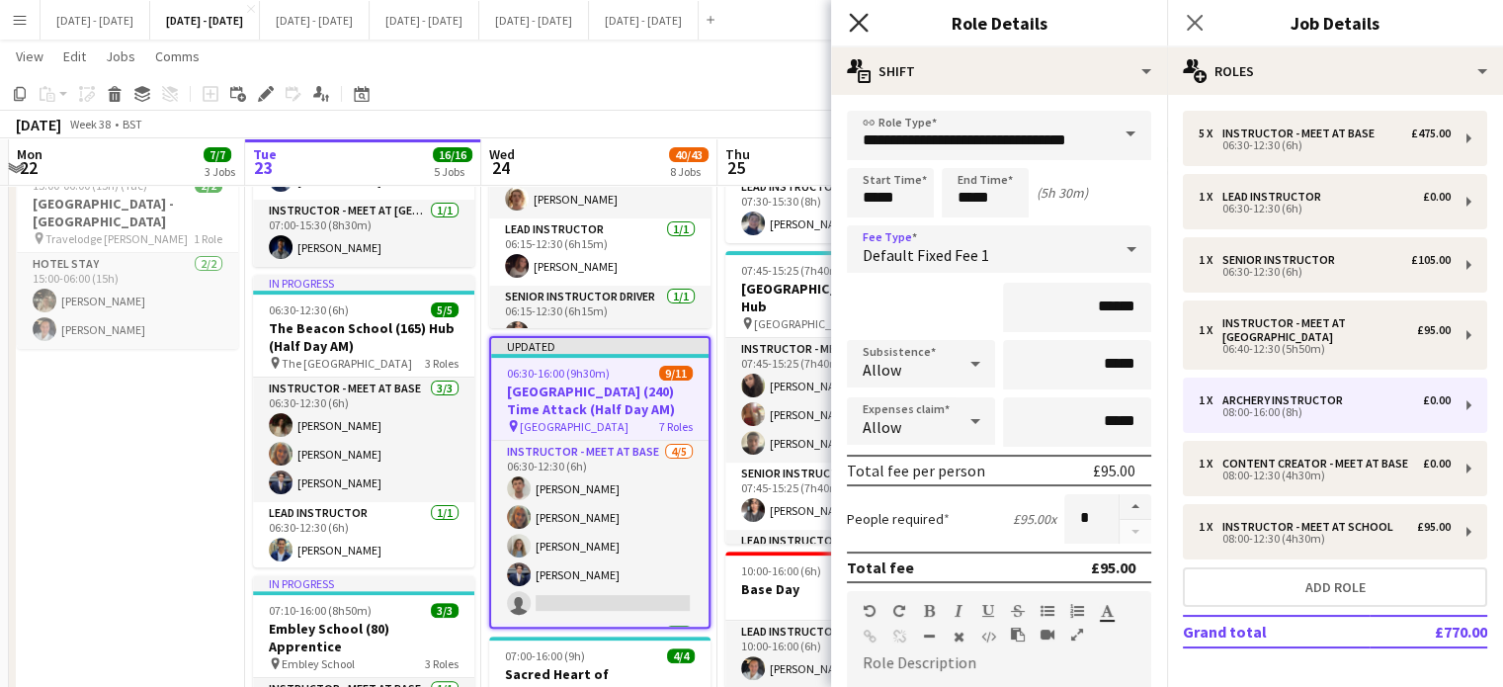
click at [856, 25] on icon at bounding box center [858, 22] width 19 height 19
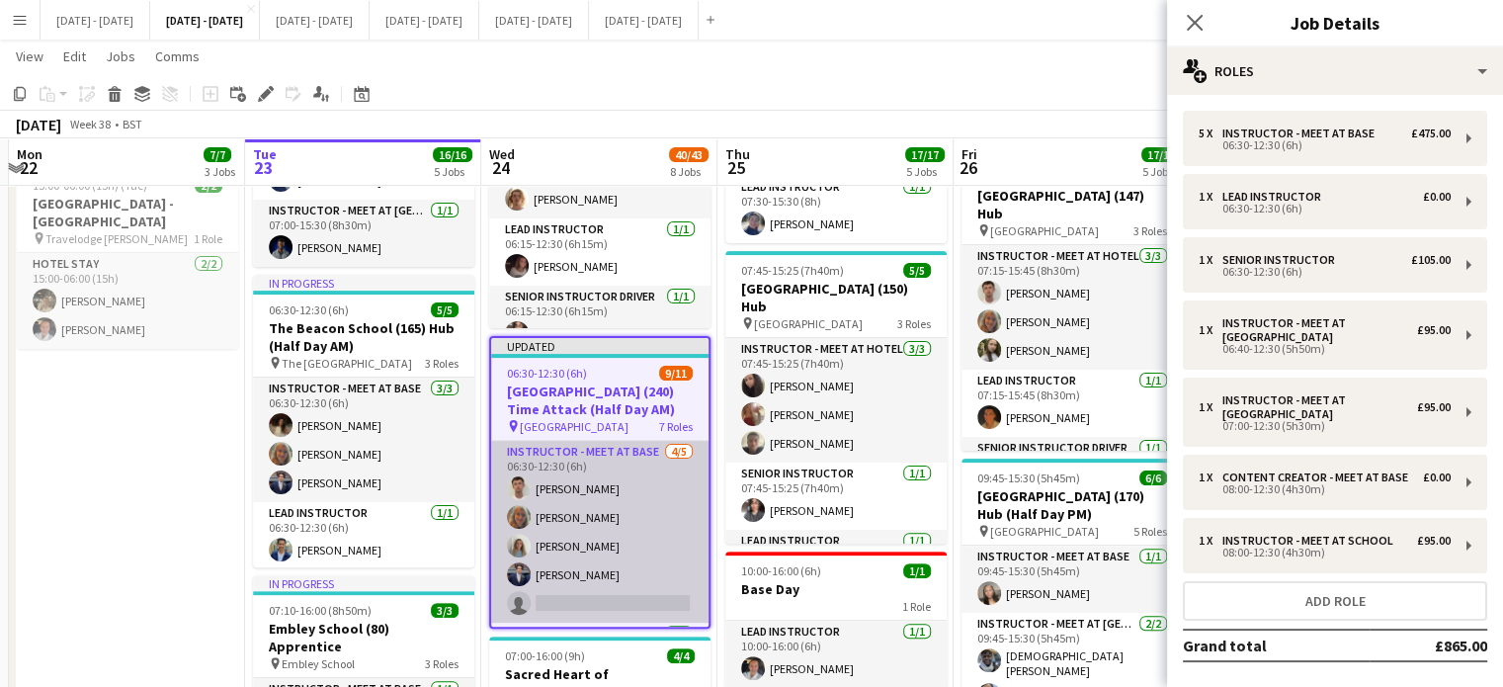
click at [586, 491] on app-card-role "Instructor - Meet at Base 4/5 06:30-12:30 (6h) Liam O’Connor Chloe Rice Lauren …" at bounding box center [599, 532] width 217 height 182
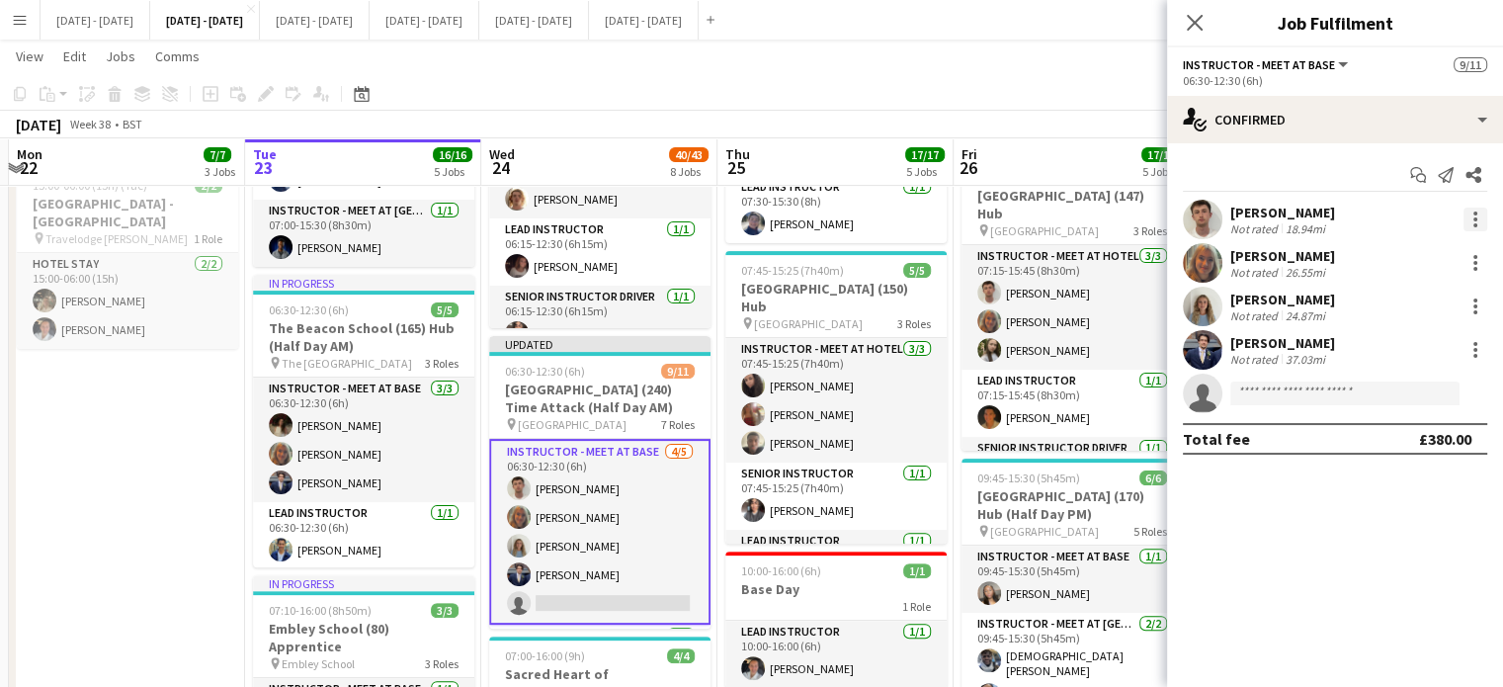
click at [1475, 215] on div at bounding box center [1476, 220] width 24 height 24
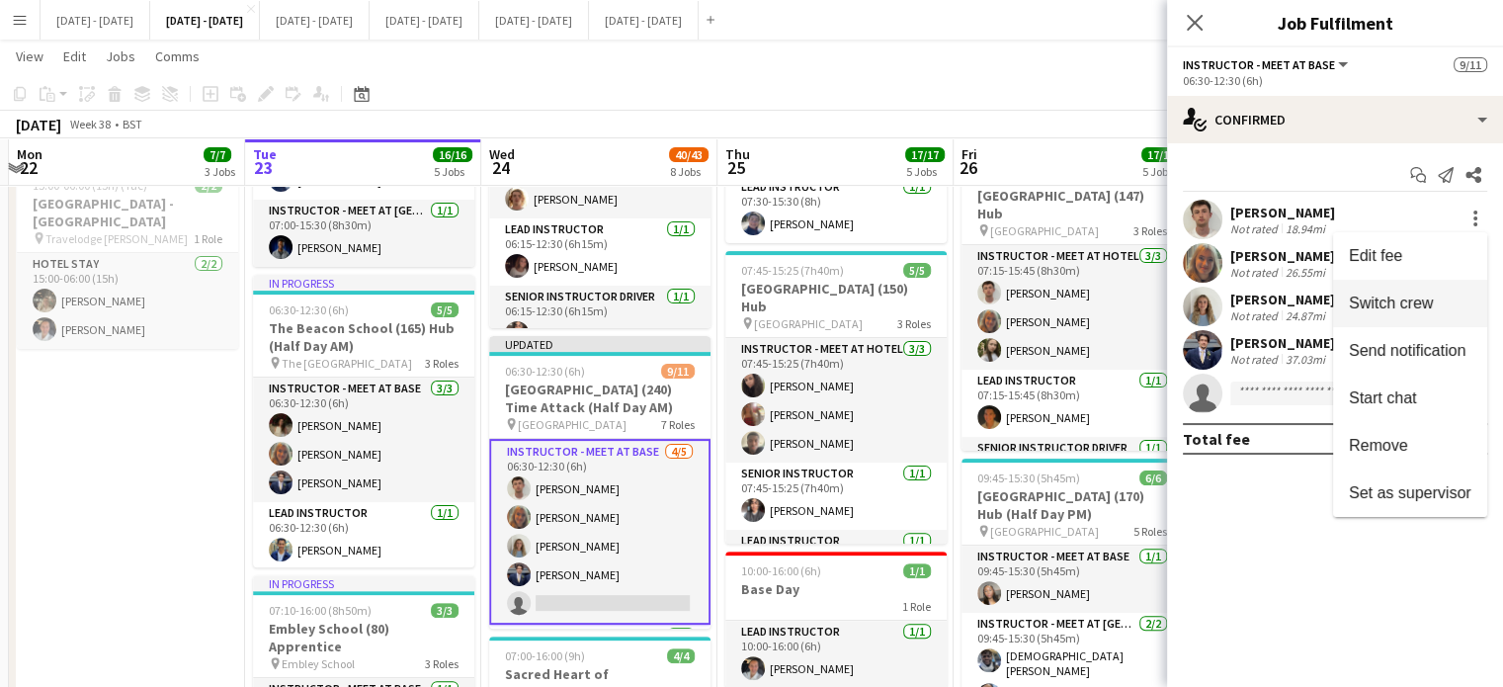
click at [1427, 303] on span "Switch crew" at bounding box center [1391, 303] width 84 height 17
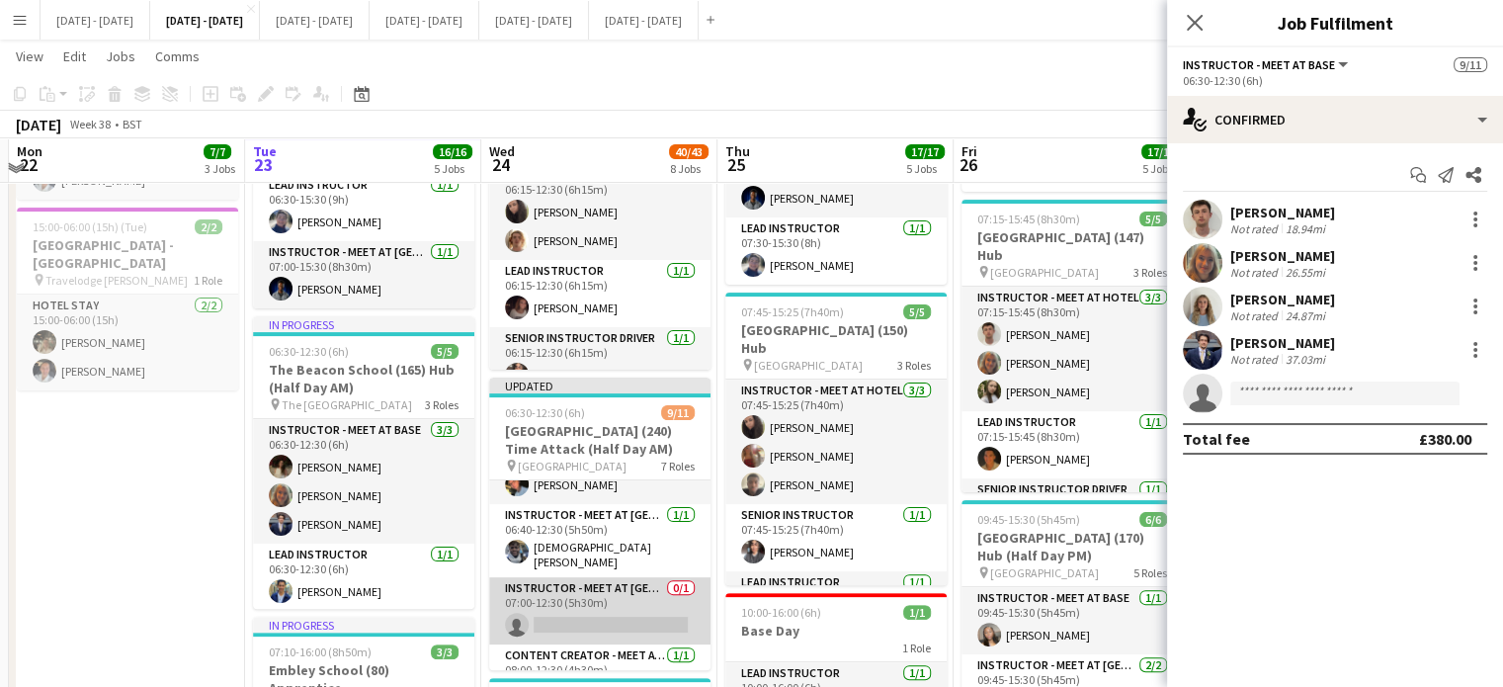
click at [604, 592] on app-card-role "Instructor - Meet at Pick Up Point 0/1 07:00-12:30 (5h30m) single-neutral-actio…" at bounding box center [599, 610] width 221 height 67
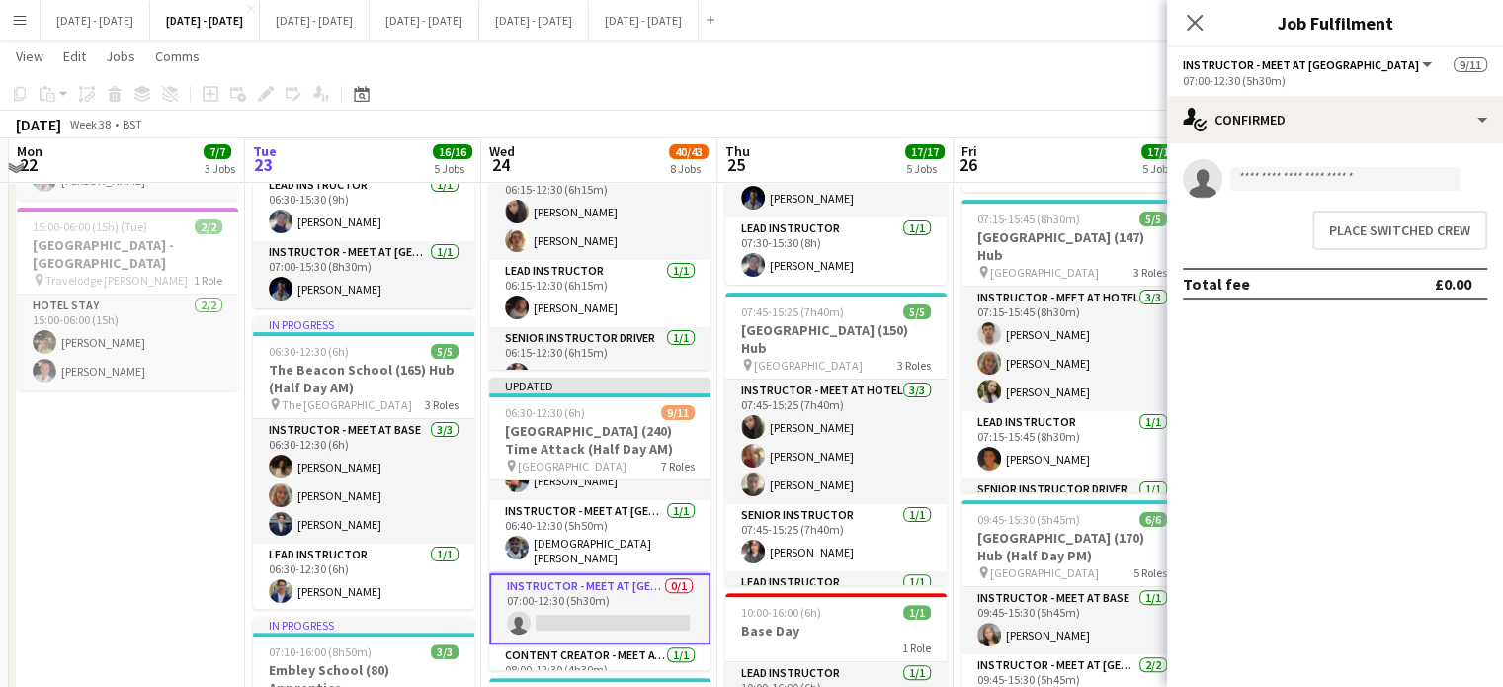
scroll to position [293, 0]
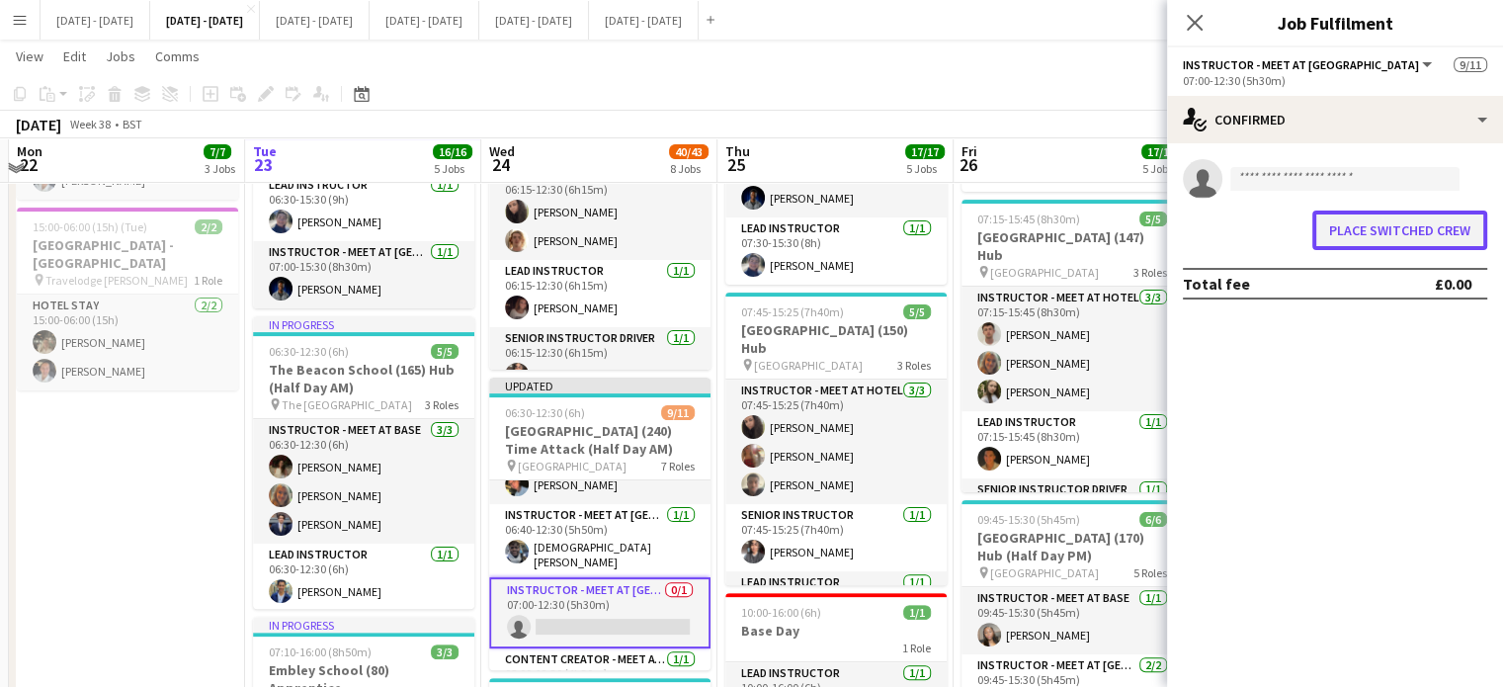
click at [1415, 224] on button "Place switched crew" at bounding box center [1399, 231] width 175 height 40
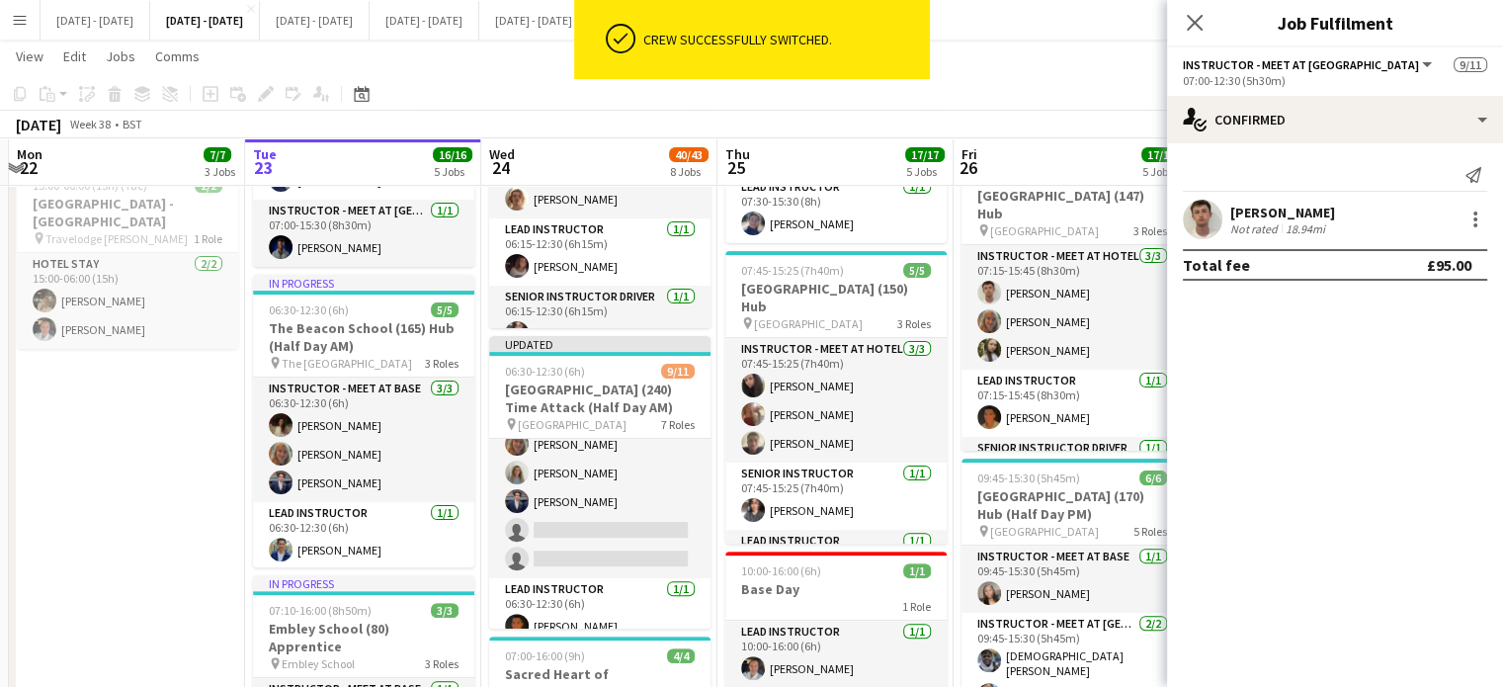
scroll to position [0, 0]
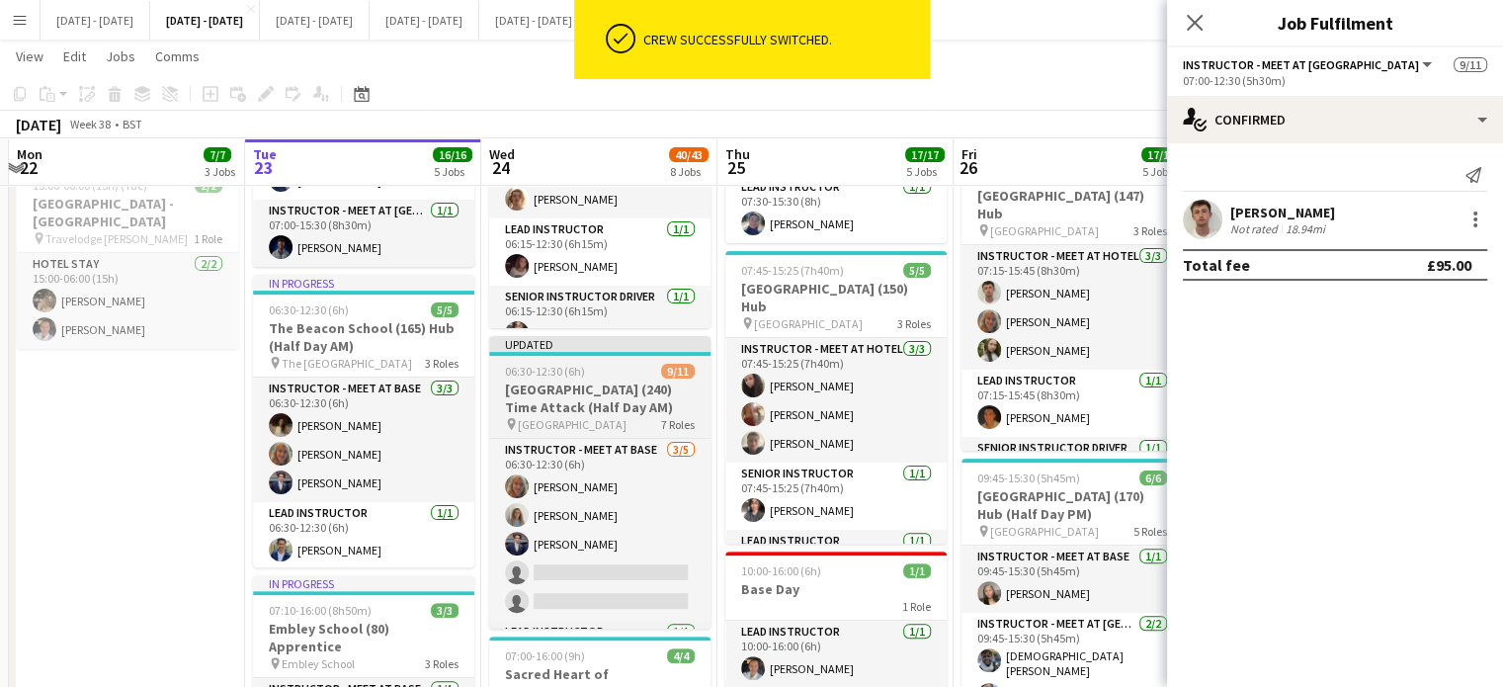
click at [616, 386] on h3 "[GEOGRAPHIC_DATA] (240) Time Attack (Half Day AM)" at bounding box center [599, 398] width 221 height 36
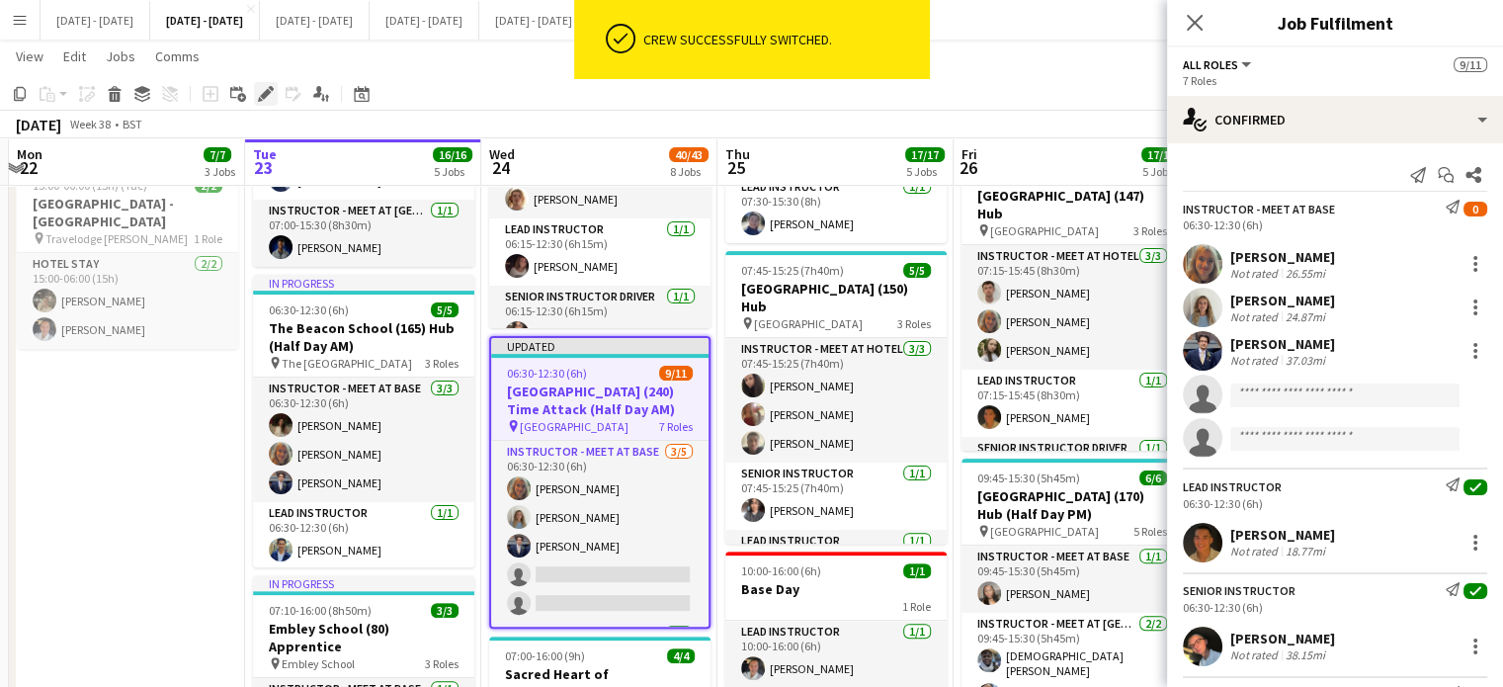
click at [258, 96] on icon "Edit" at bounding box center [266, 94] width 16 height 16
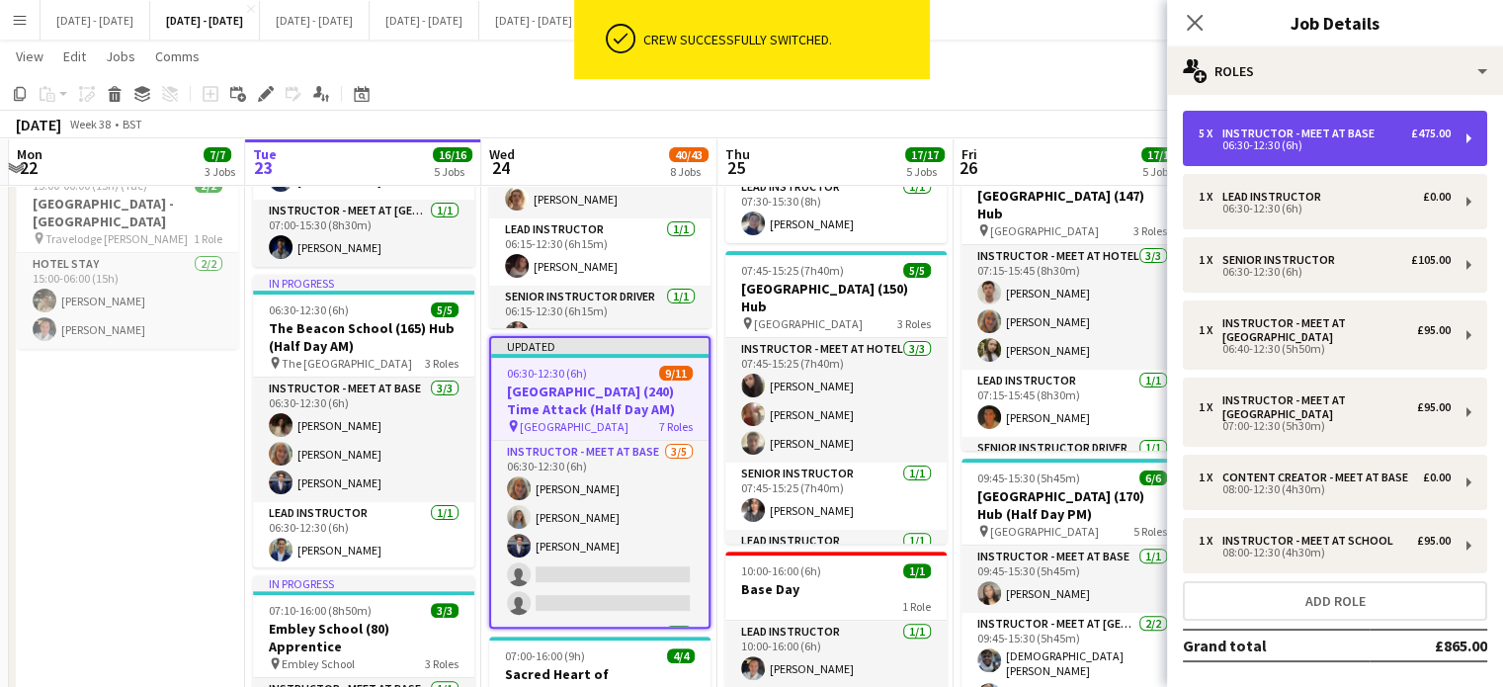
click at [1271, 140] on div "06:30-12:30 (6h)" at bounding box center [1325, 145] width 252 height 10
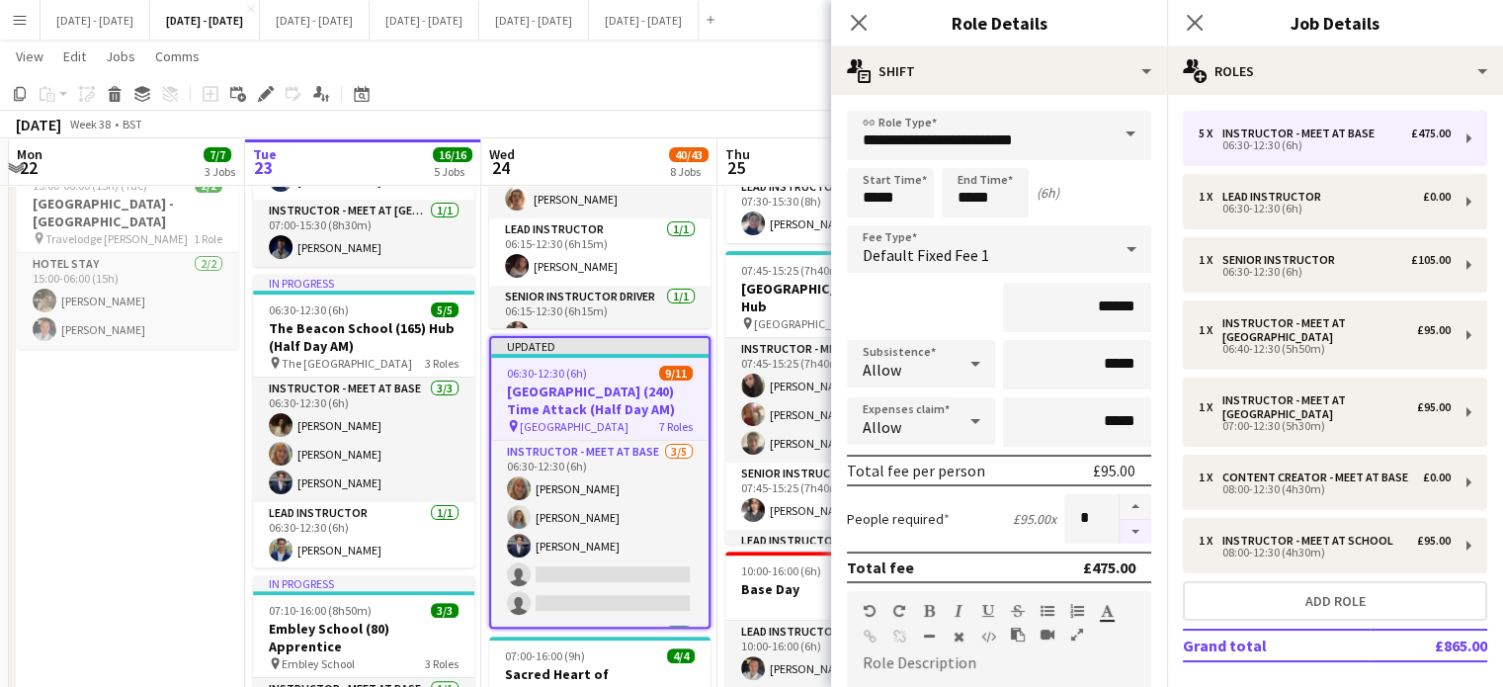
click at [1128, 527] on button "button" at bounding box center [1136, 532] width 32 height 25
type input "*"
click at [859, 19] on icon "Close pop-in" at bounding box center [858, 22] width 19 height 19
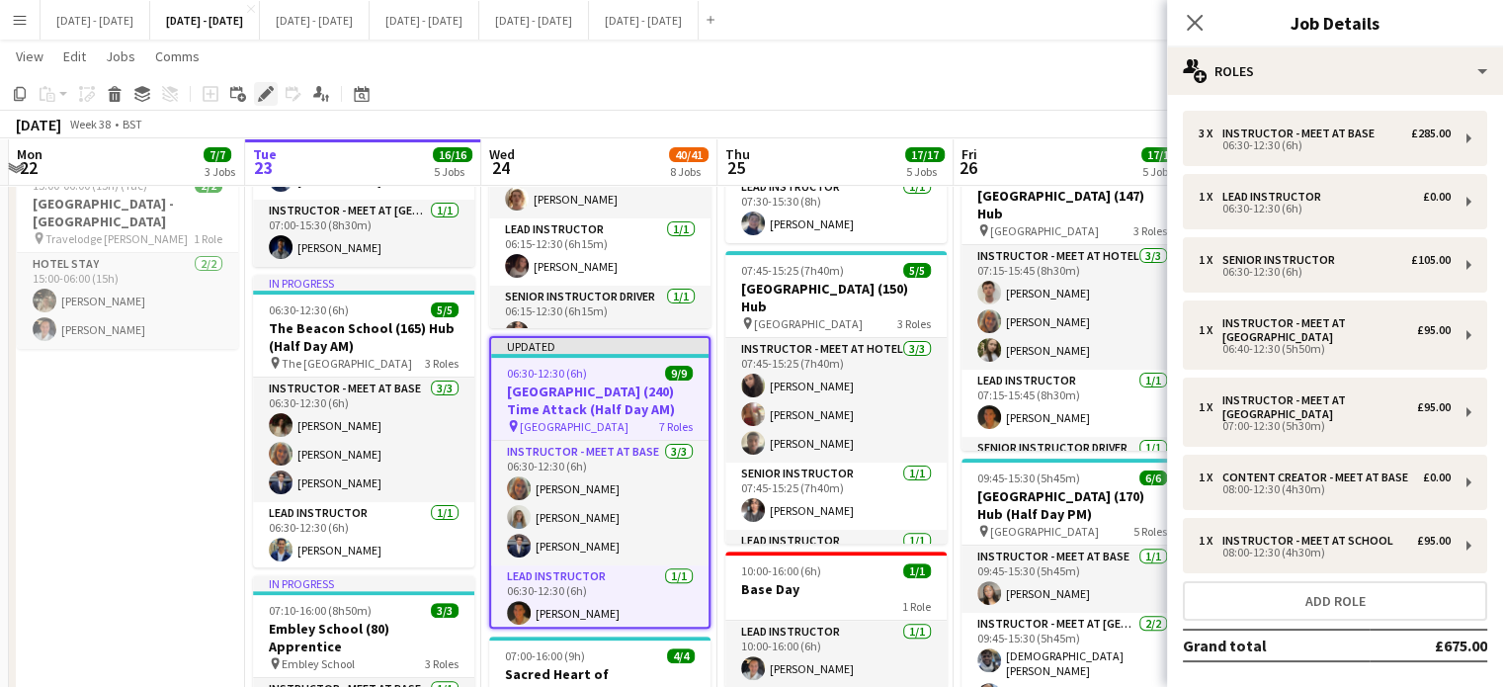
click at [269, 89] on icon "Edit" at bounding box center [266, 94] width 16 height 16
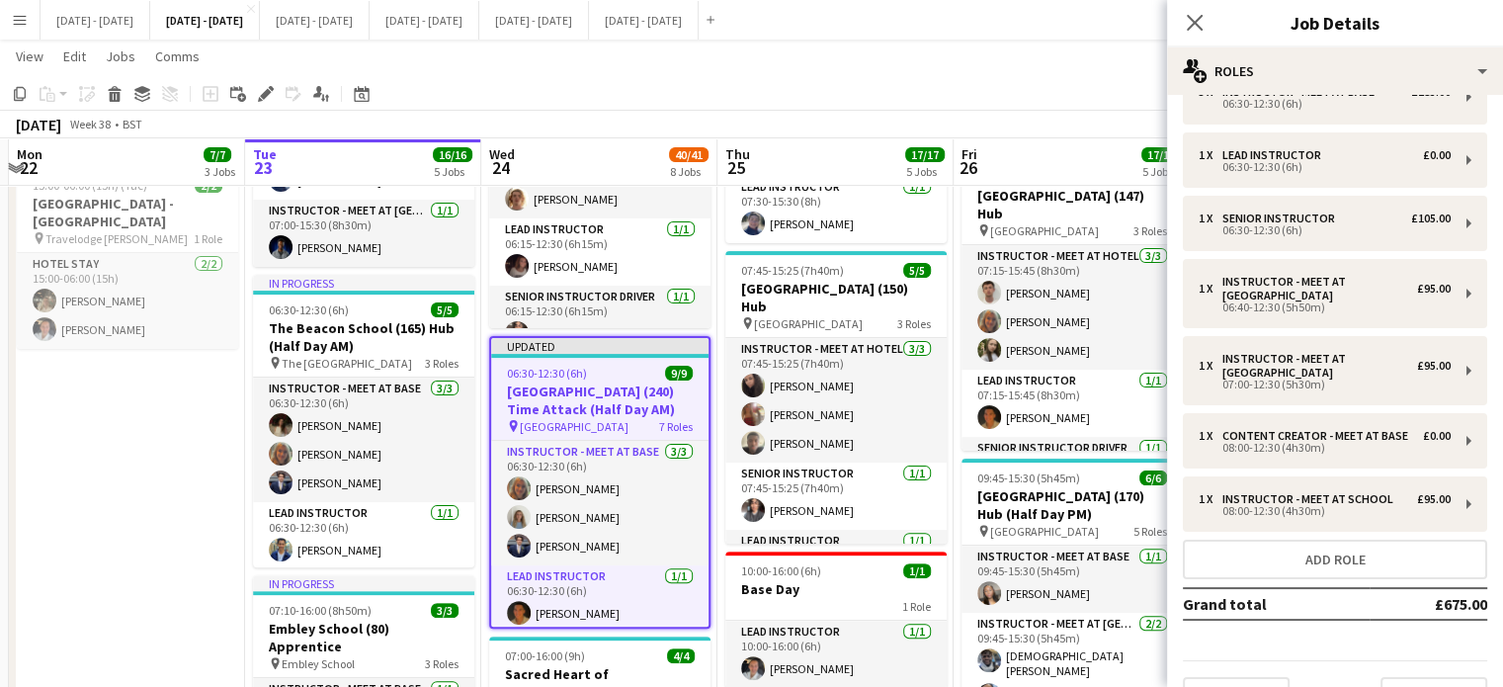
scroll to position [99, 0]
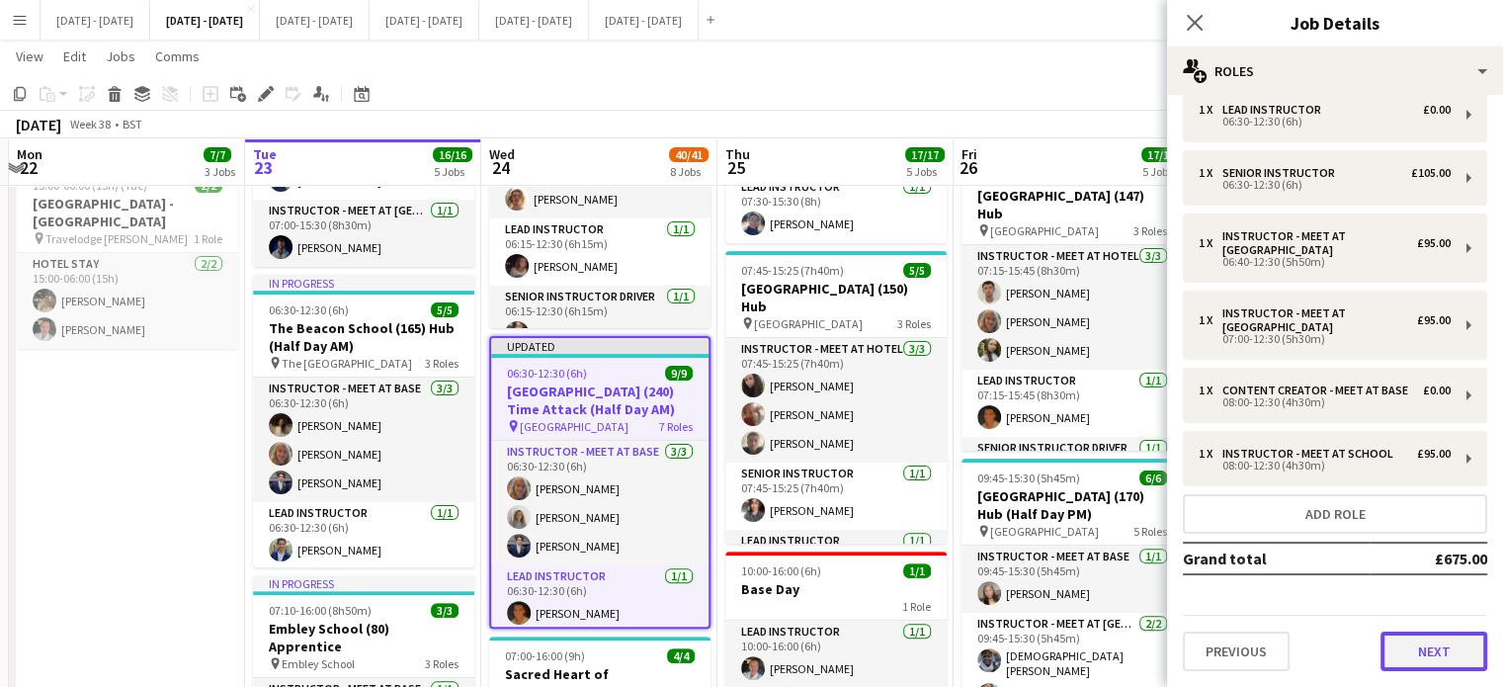
click at [1448, 667] on button "Next" at bounding box center [1434, 652] width 107 height 40
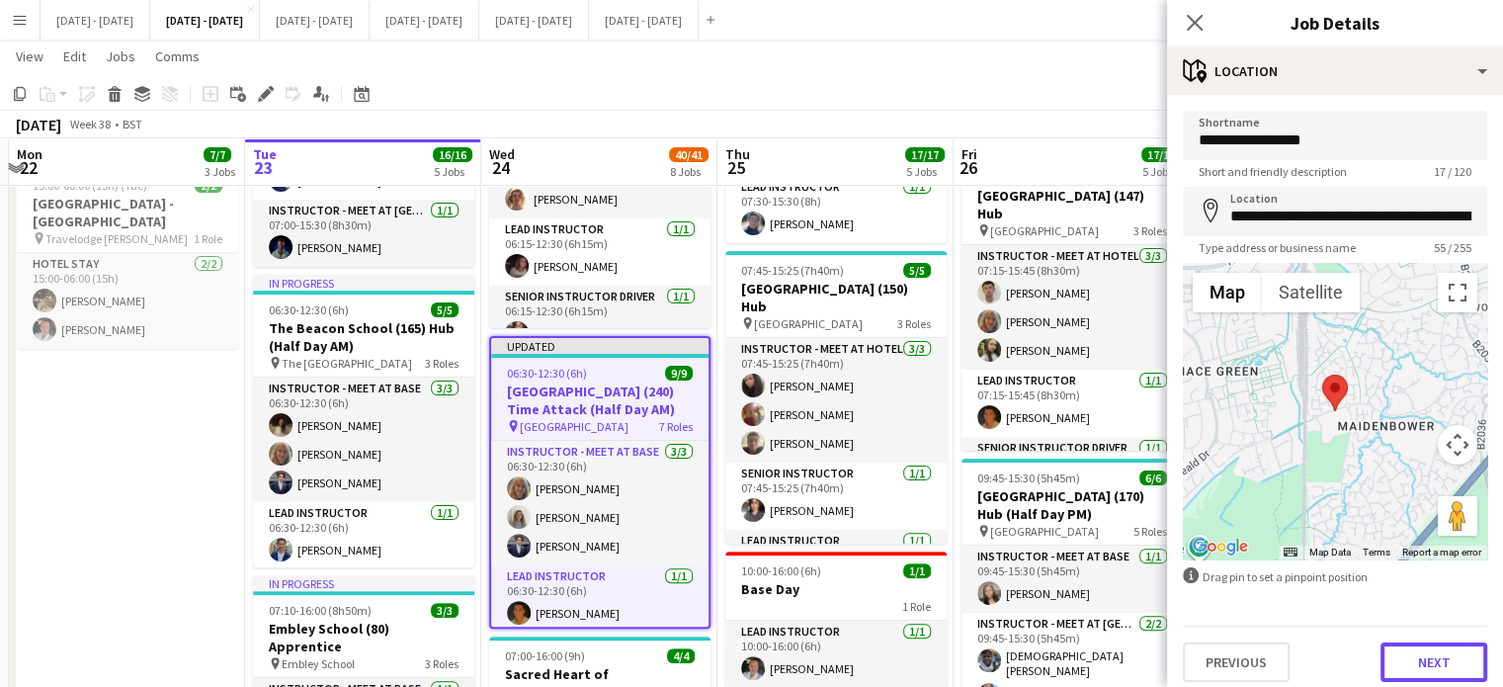
click at [1428, 649] on button "Next" at bounding box center [1434, 662] width 107 height 40
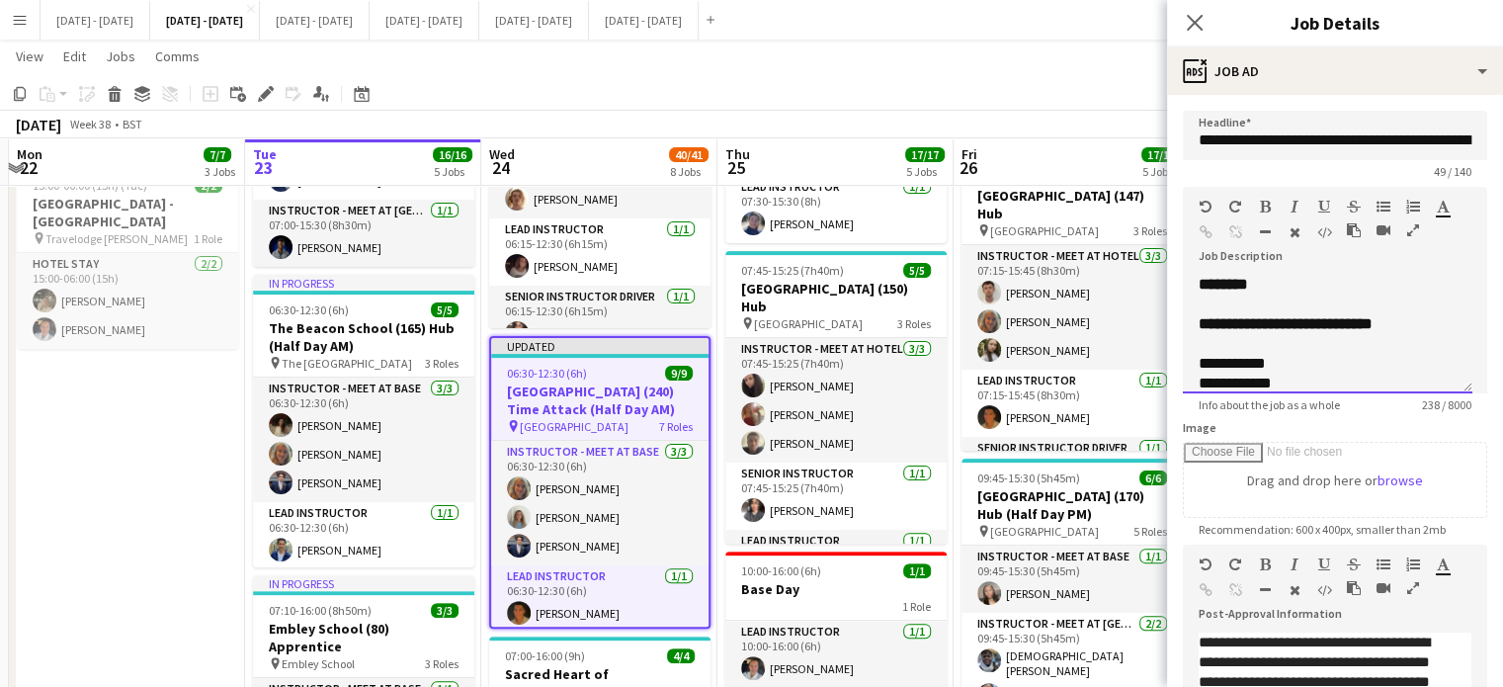
click at [1403, 317] on div "**********" at bounding box center [1328, 432] width 258 height 237
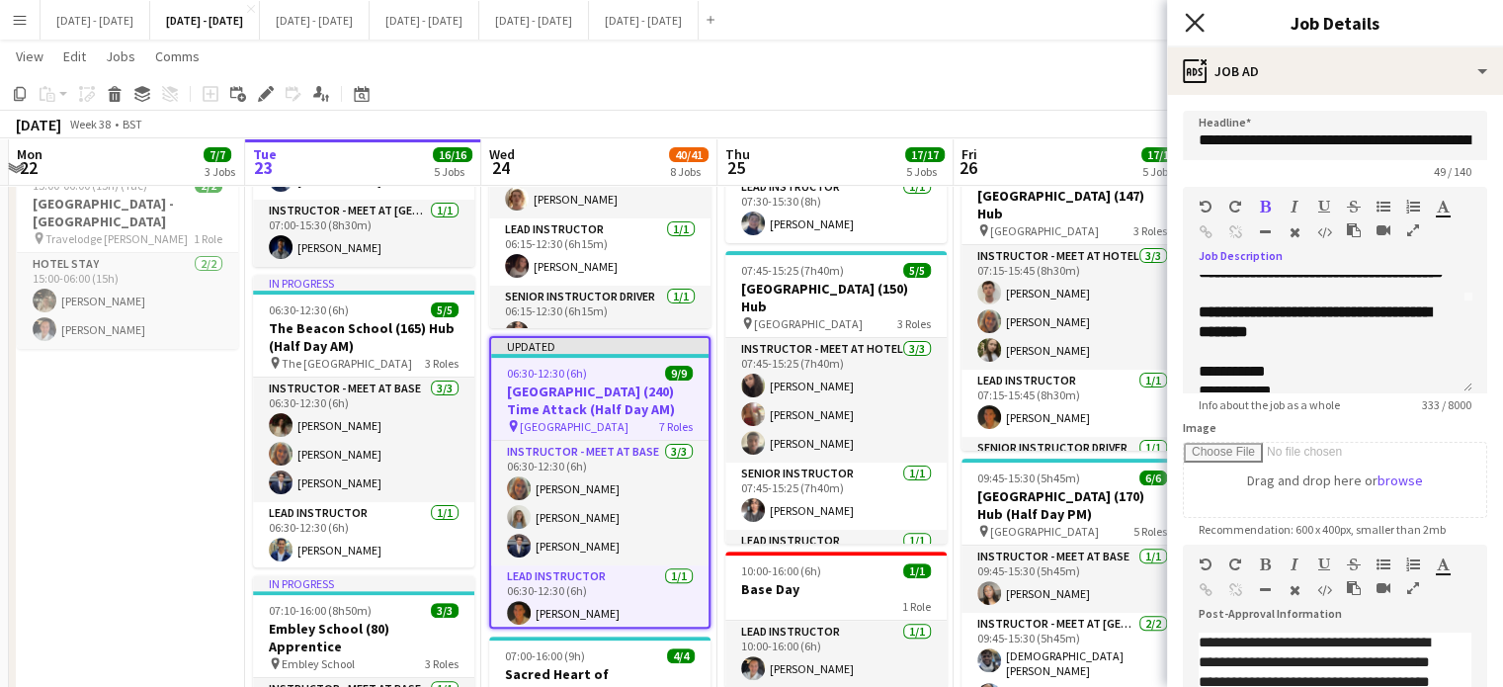
click at [1195, 23] on icon at bounding box center [1194, 22] width 19 height 19
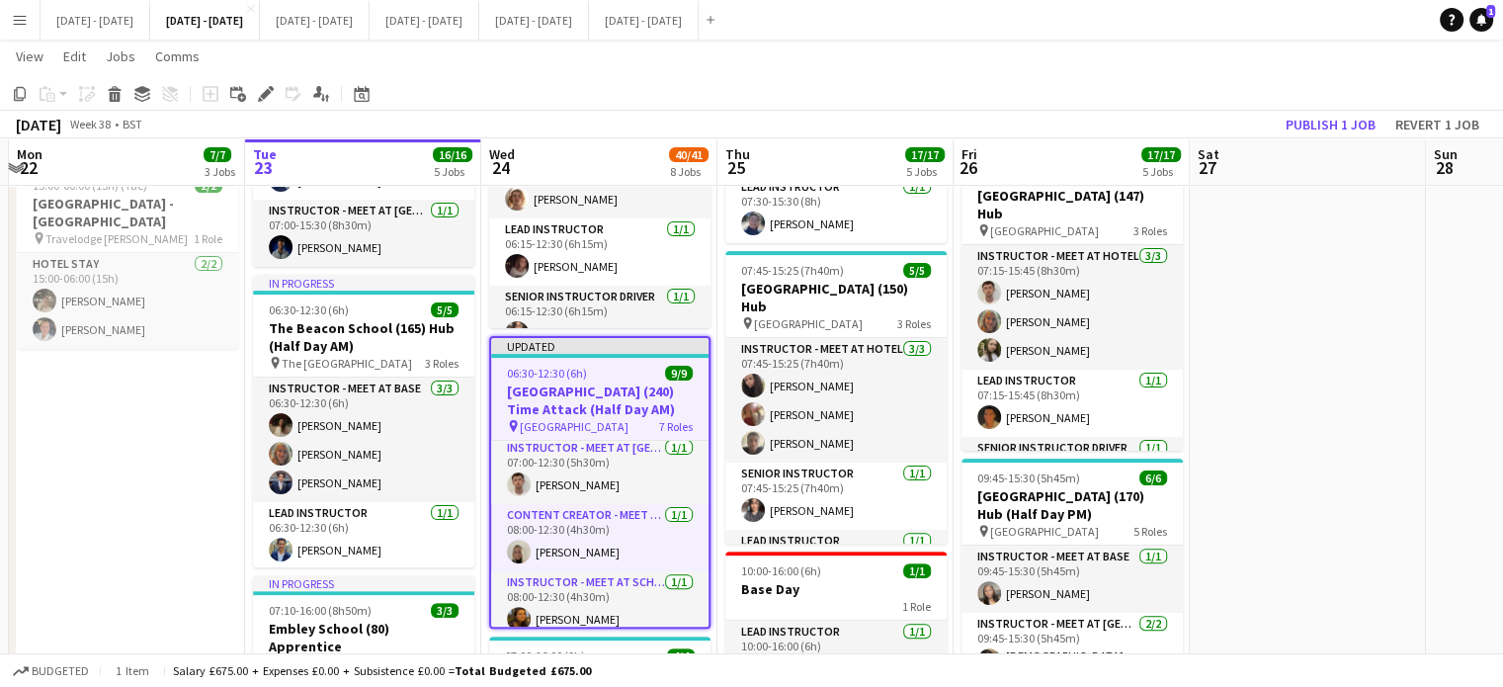
scroll to position [340, 0]
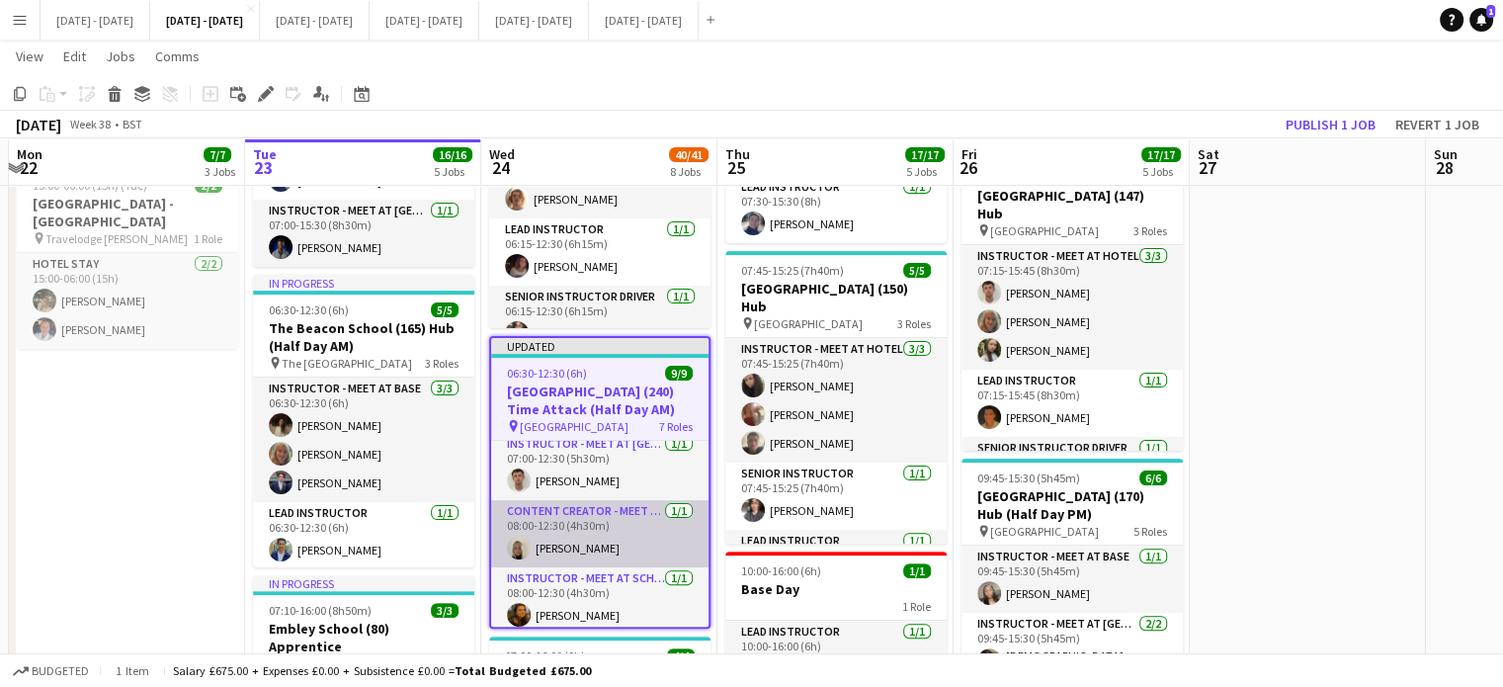
click at [621, 546] on app-card-role "Content Creator - Meet at Base 1/1 08:00-12:30 (4h30m) Abi cheek" at bounding box center [599, 533] width 217 height 67
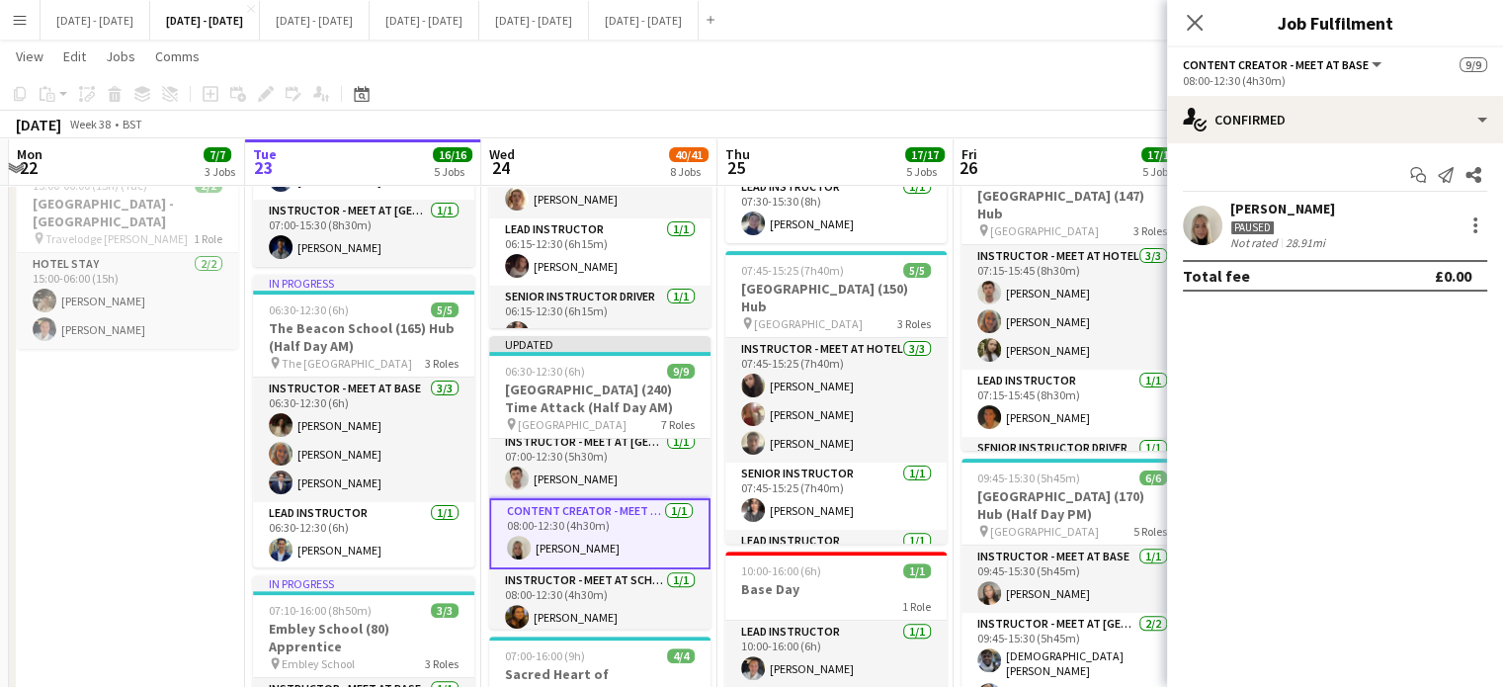
drag, startPoint x: 1195, startPoint y: 19, endPoint x: 1158, endPoint y: 27, distance: 37.4
click at [1195, 20] on icon "Close pop-in" at bounding box center [1195, 23] width 16 height 16
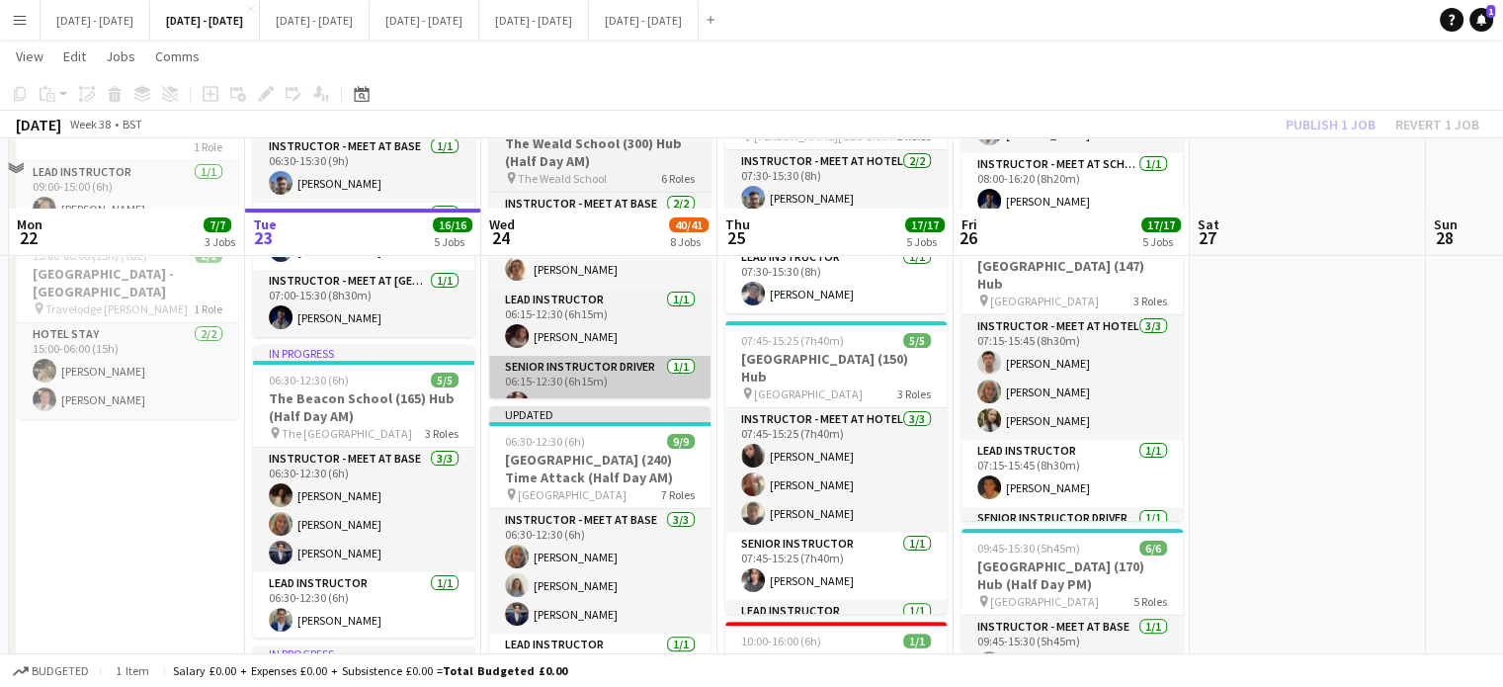
scroll to position [395, 0]
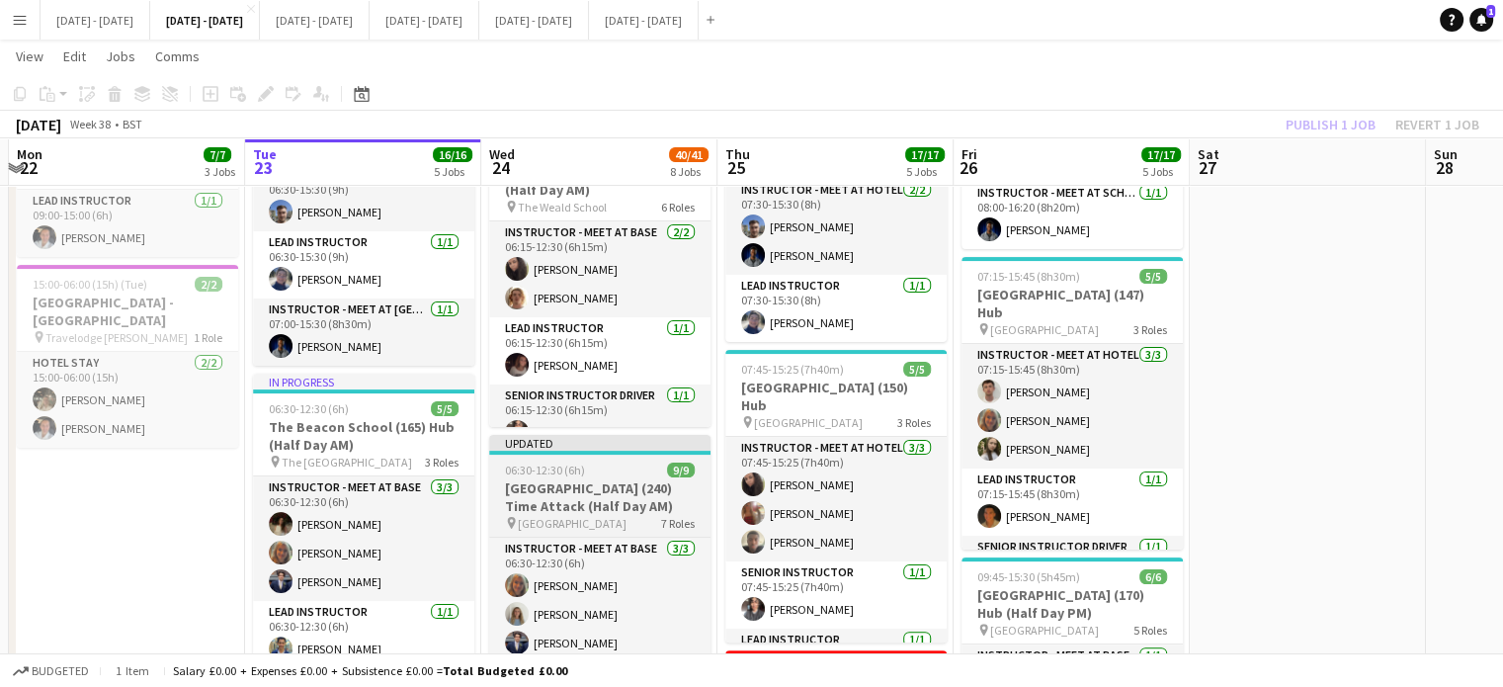
click at [628, 472] on div "06:30-12:30 (6h) 9/9" at bounding box center [599, 470] width 221 height 15
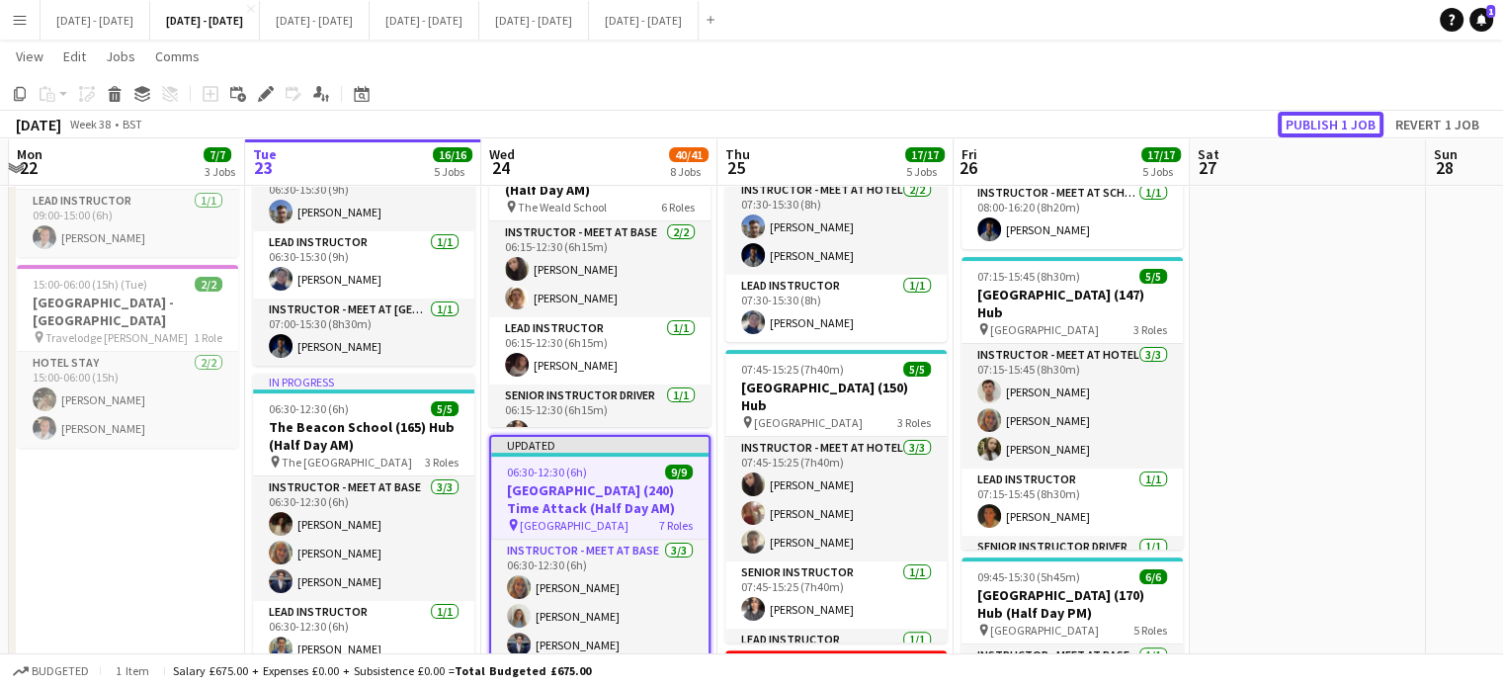
click at [1332, 126] on button "Publish 1 job" at bounding box center [1331, 125] width 106 height 26
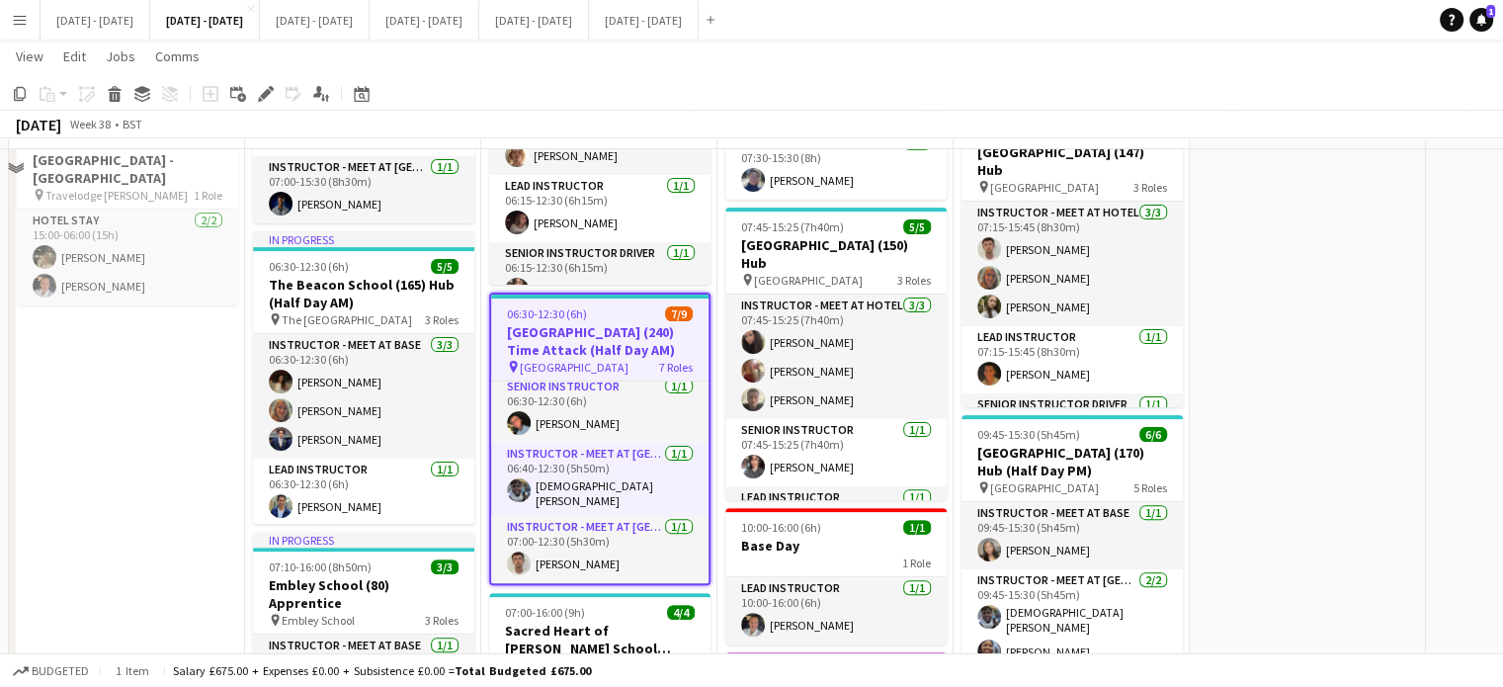
scroll to position [593, 0]
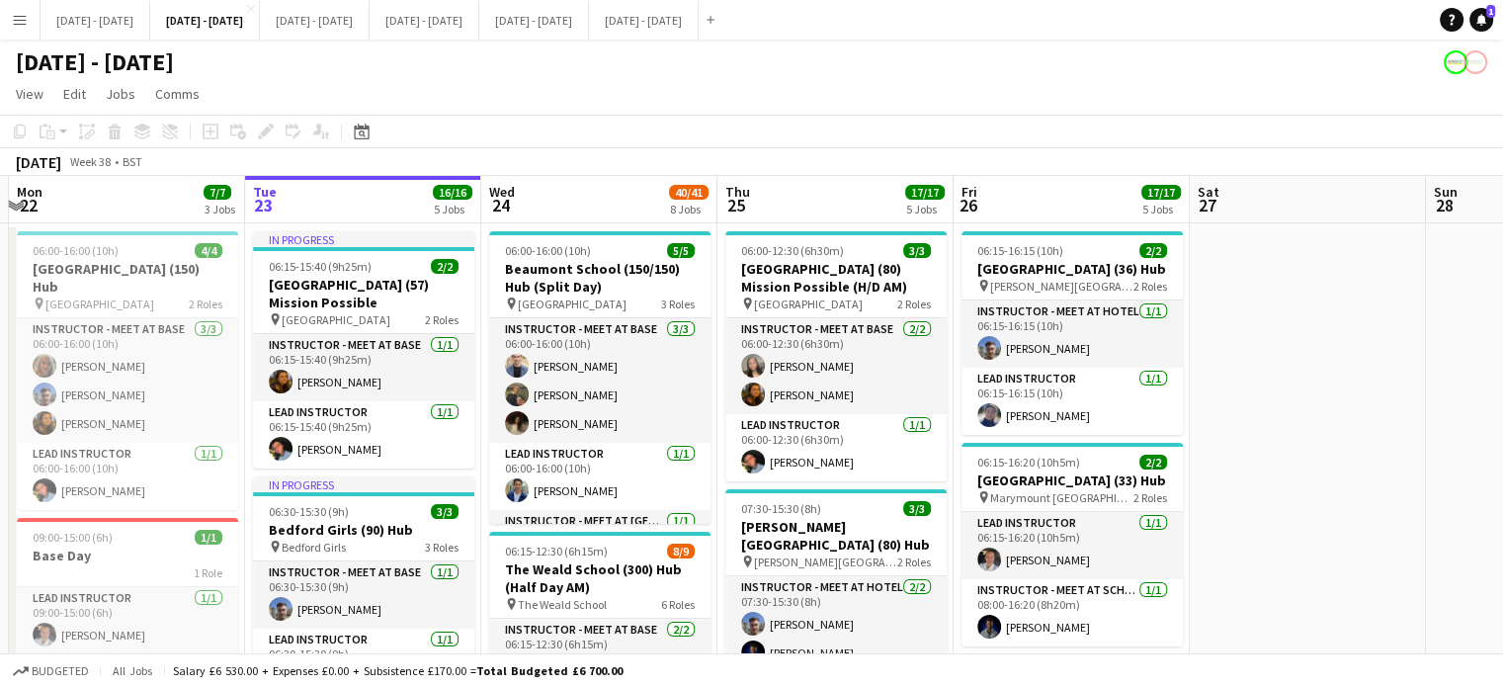
click at [557, 190] on app-board-header-date "Wed 24 40/41 8 Jobs" at bounding box center [599, 199] width 236 height 47
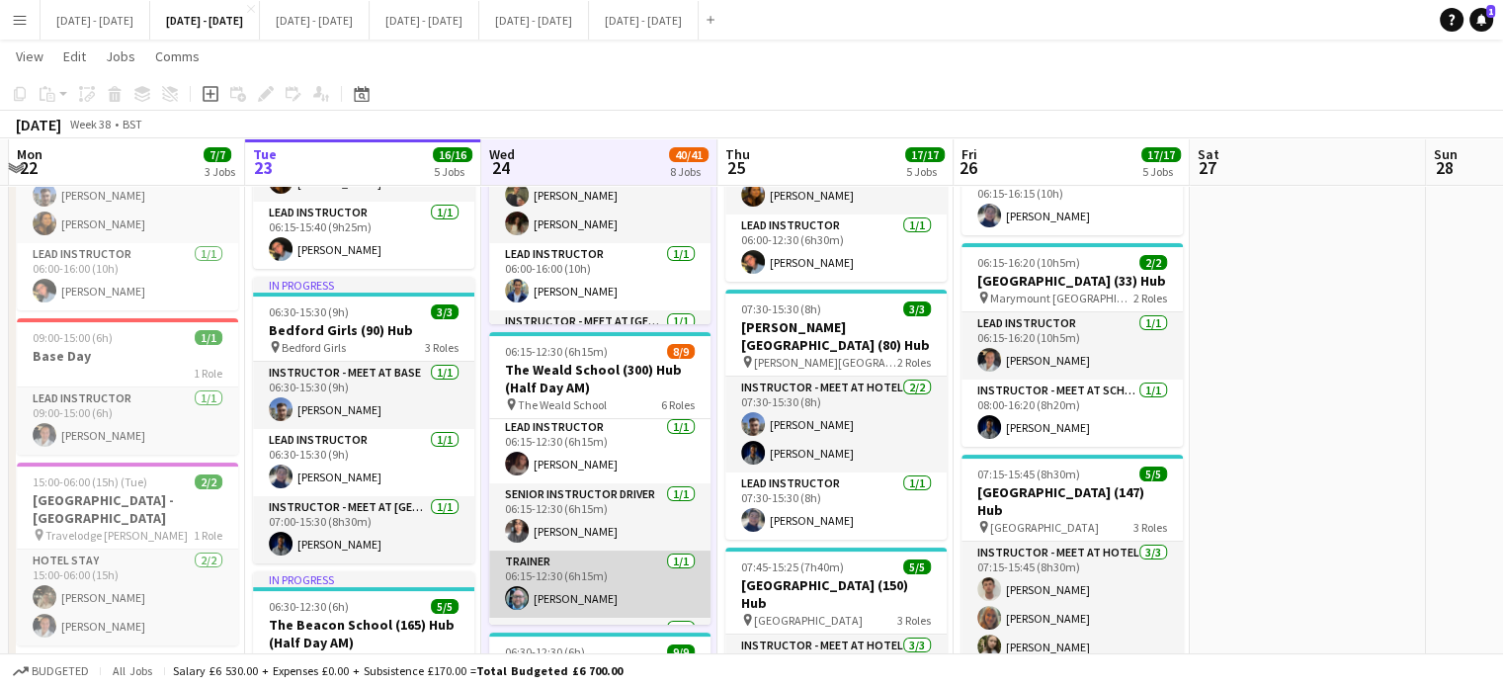
scroll to position [283, 0]
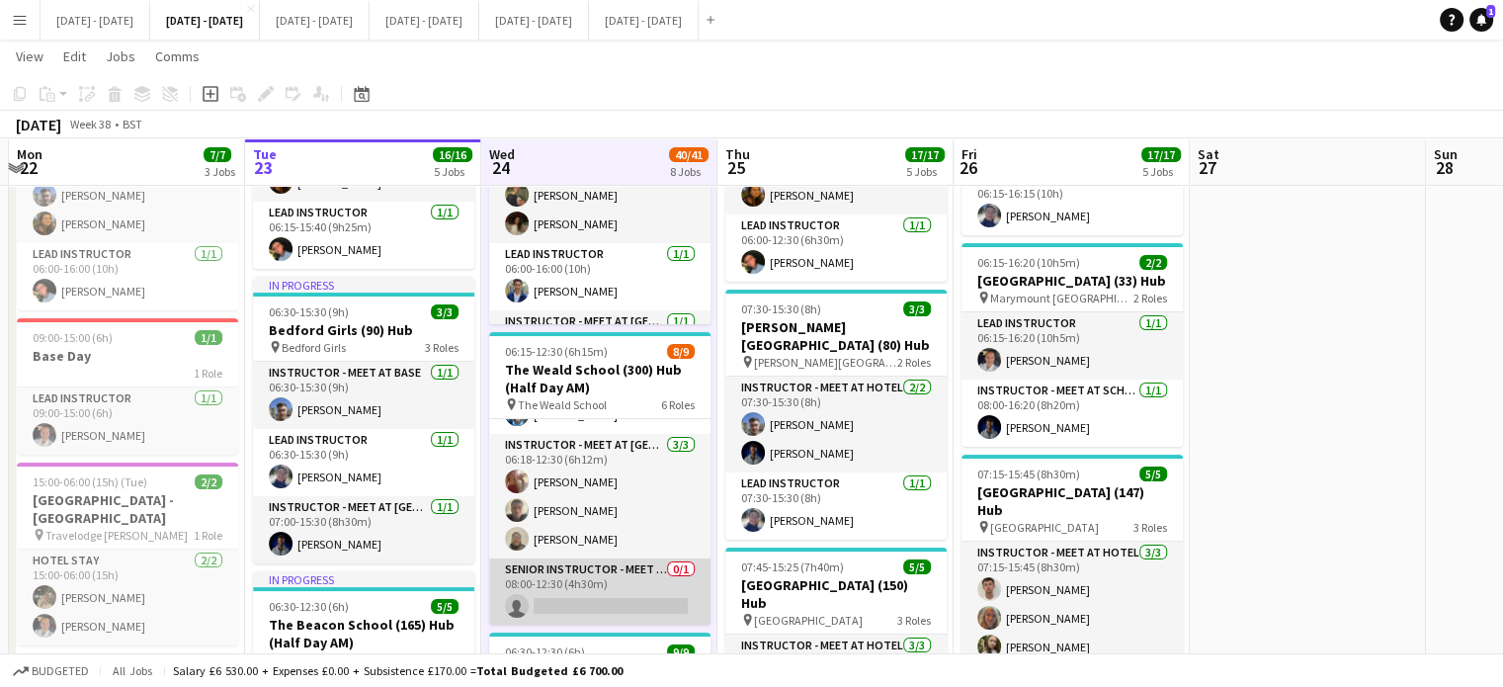
click at [587, 578] on app-card-role "Senior Instructor - Meet At School 0/1 08:00-12:30 (4h30m) single-neutral-actio…" at bounding box center [599, 591] width 221 height 67
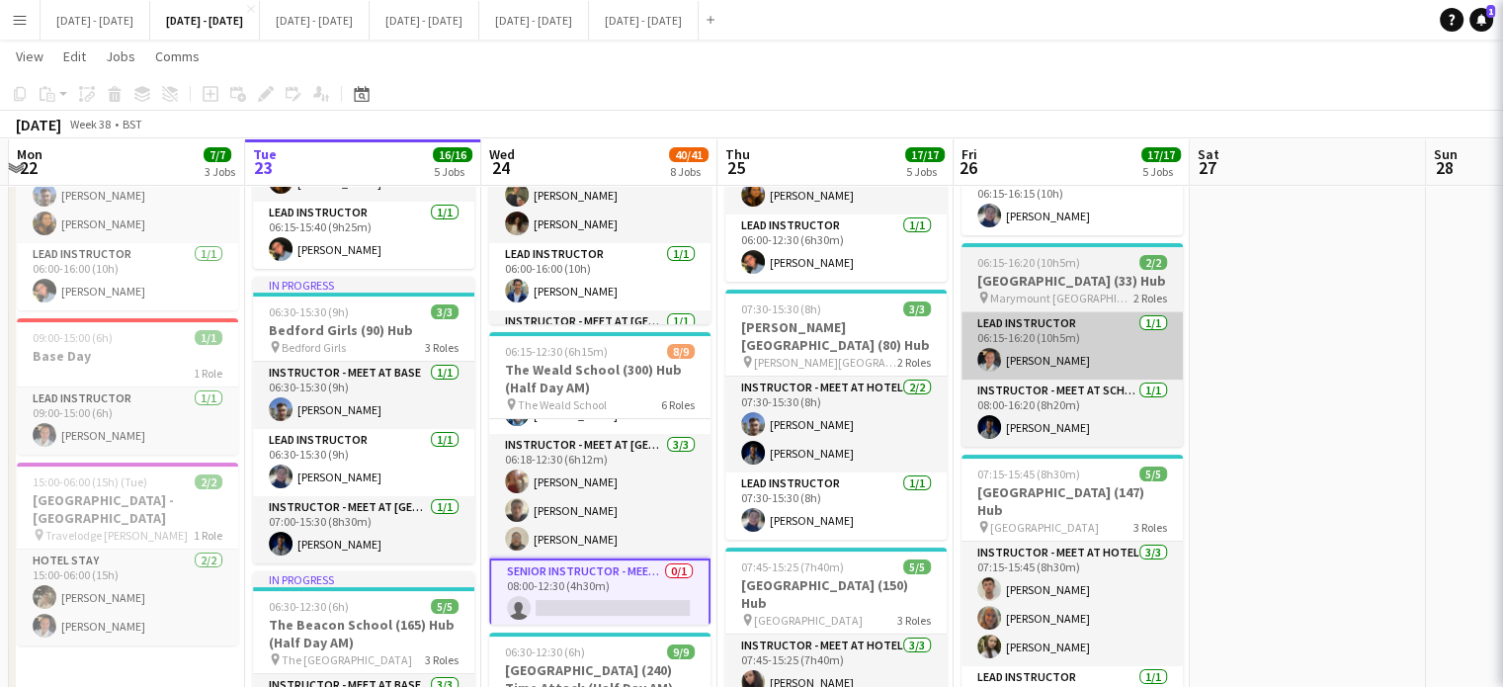
scroll to position [0, 699]
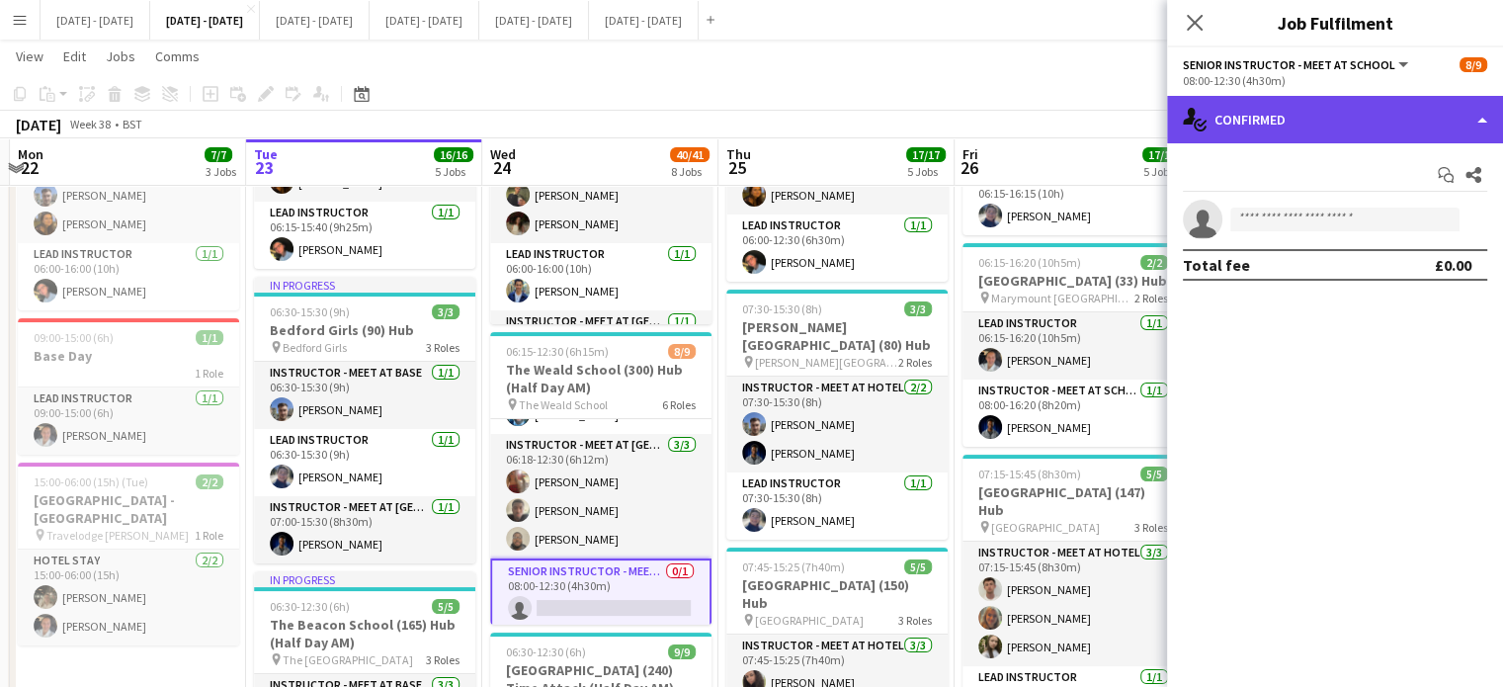
click at [1404, 125] on div "single-neutral-actions-check-2 Confirmed" at bounding box center [1335, 119] width 336 height 47
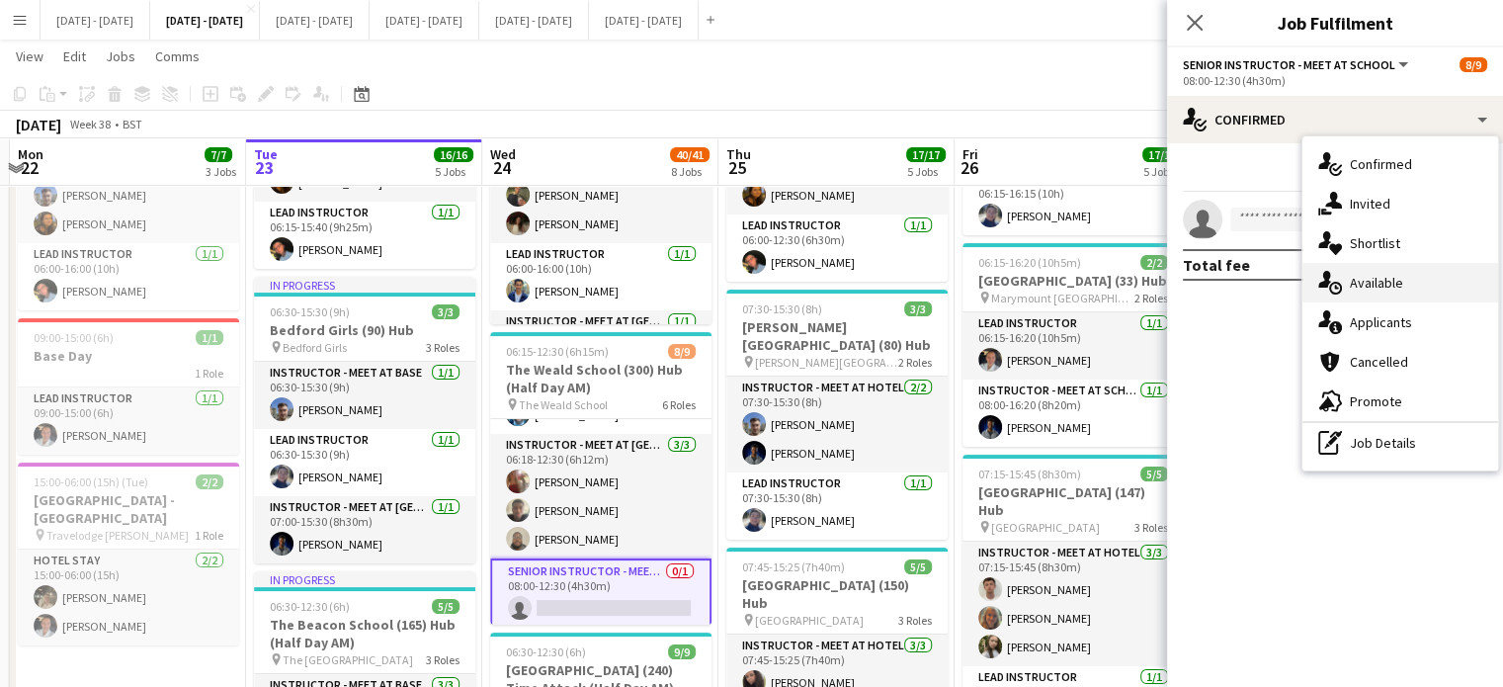
click at [1410, 289] on div "single-neutral-actions-upload Available" at bounding box center [1401, 283] width 196 height 40
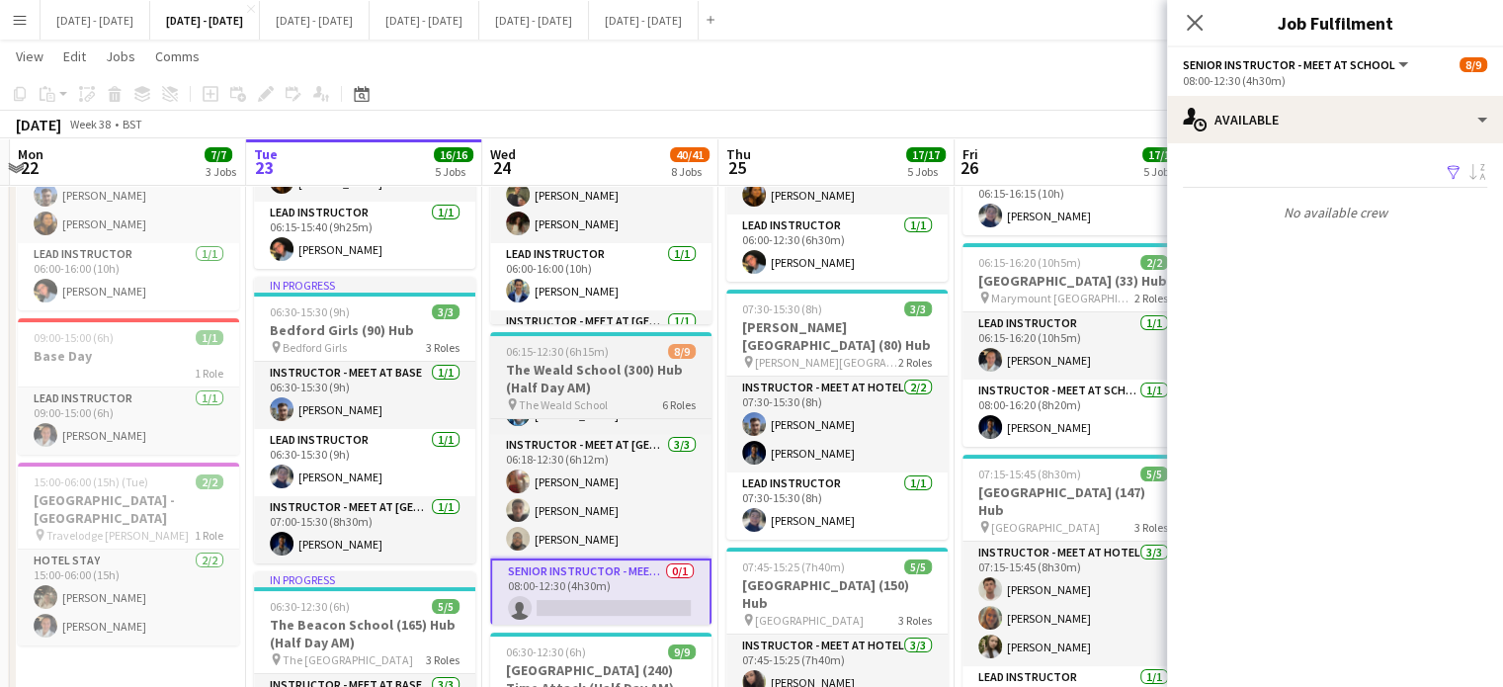
click at [597, 372] on h3 "The Weald School (300) Hub (Half Day AM)" at bounding box center [600, 379] width 221 height 36
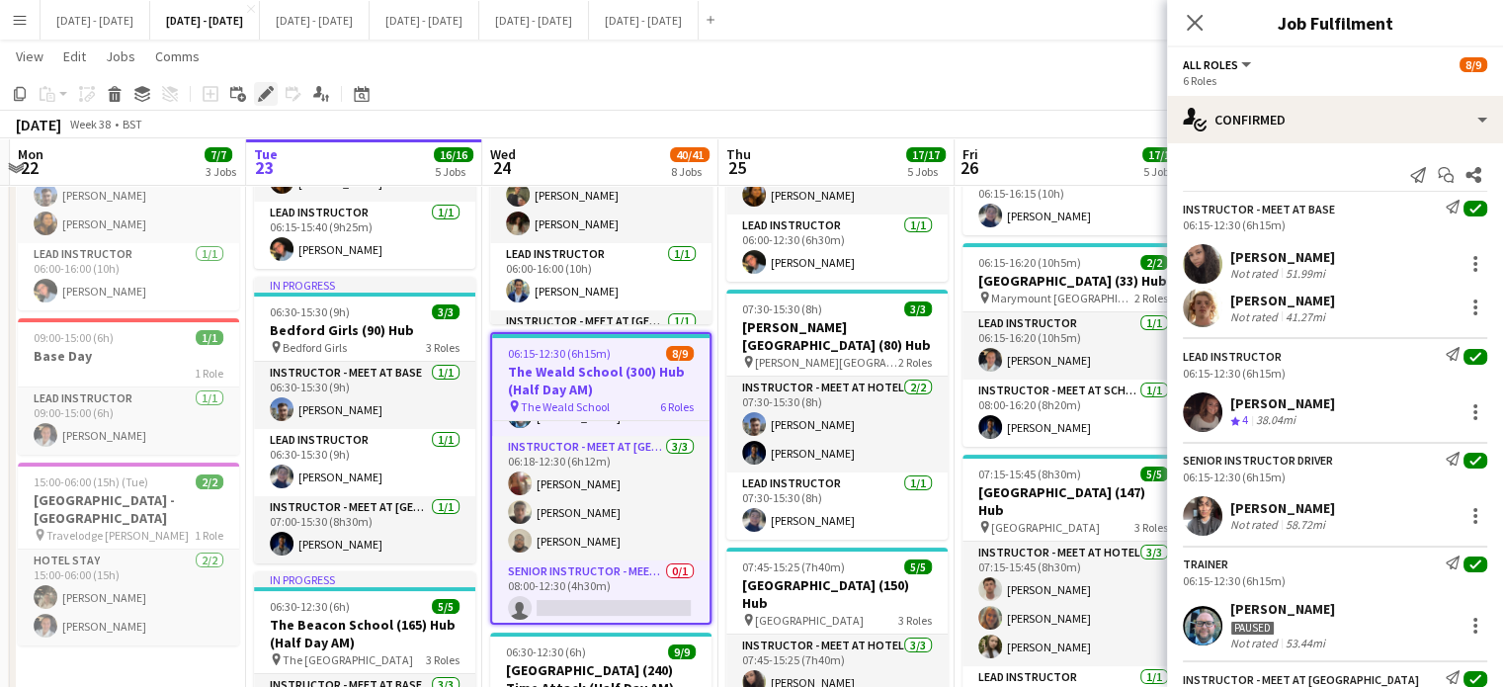
click at [255, 93] on div "Edit" at bounding box center [266, 94] width 24 height 24
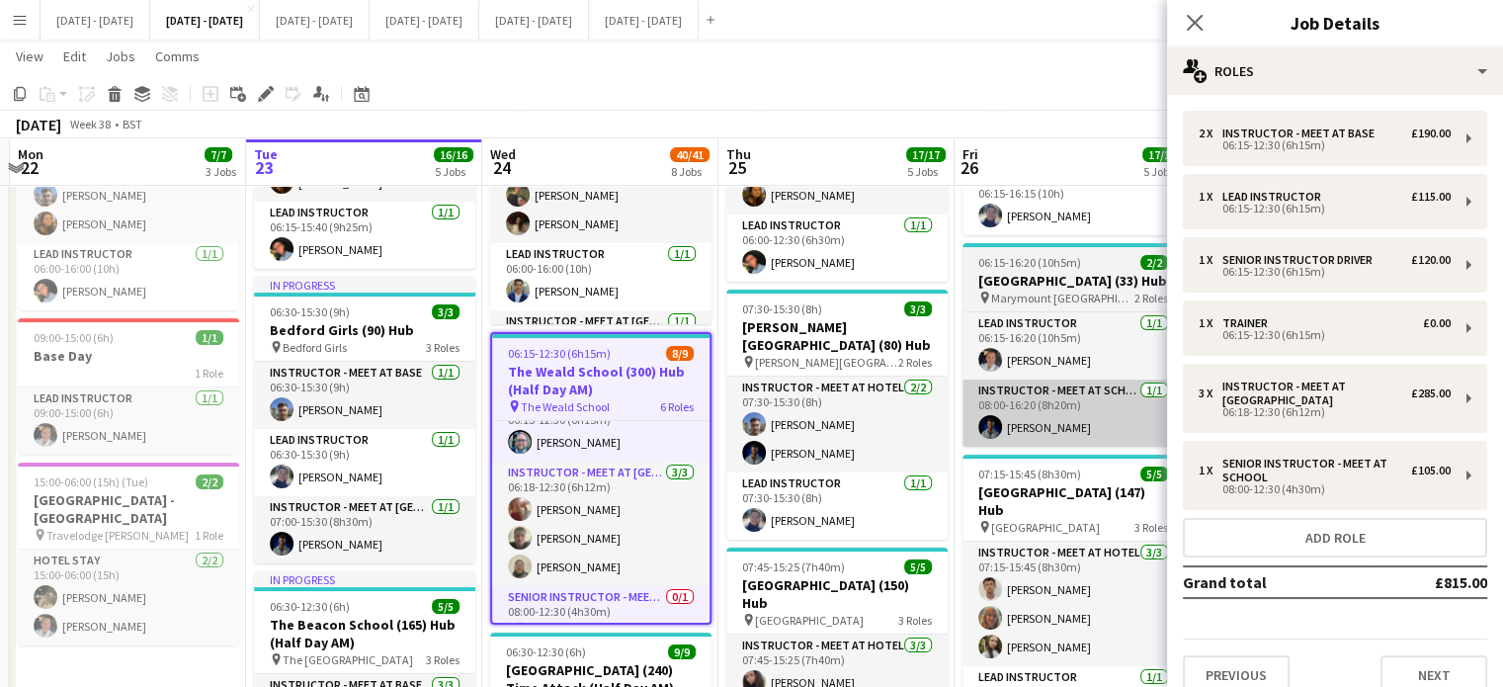
scroll to position [283, 0]
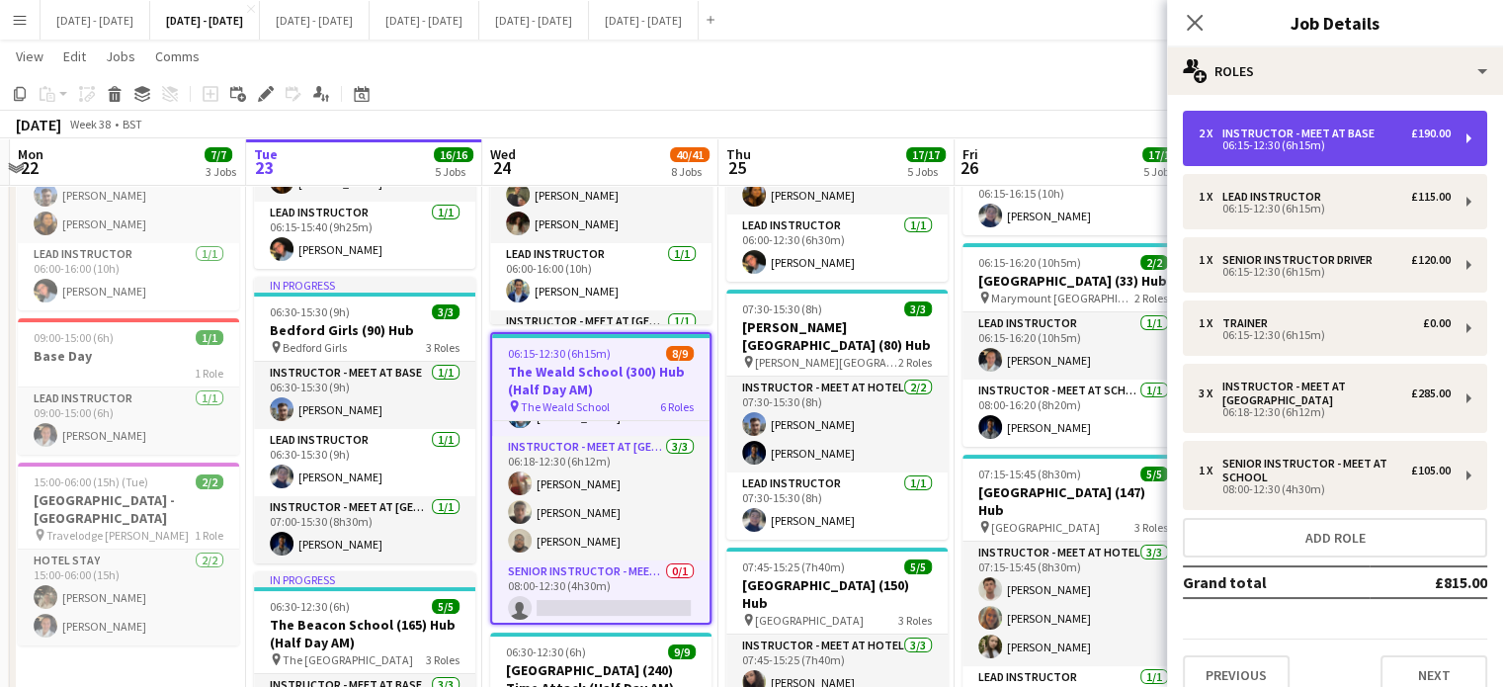
click at [1366, 141] on div "06:15-12:30 (6h15m)" at bounding box center [1325, 145] width 252 height 10
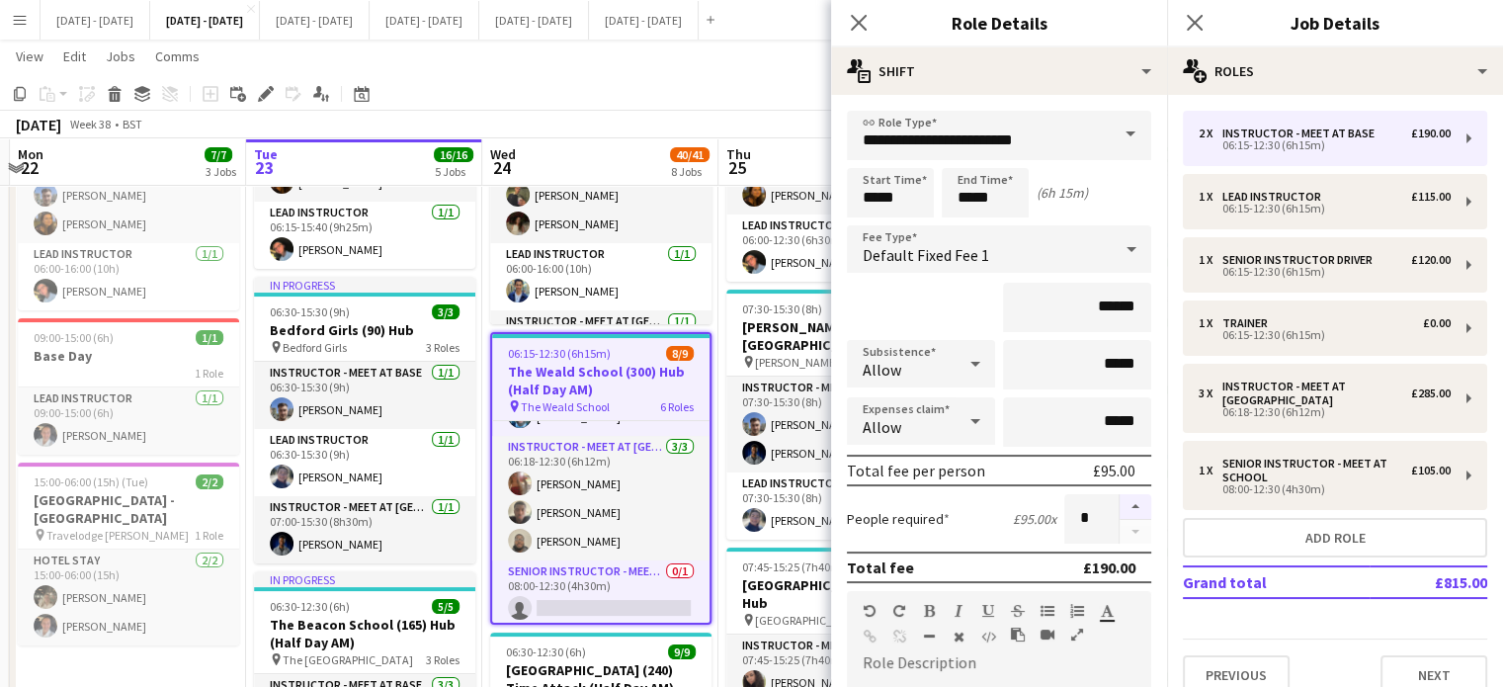
click at [1122, 502] on button "button" at bounding box center [1136, 507] width 32 height 26
type input "*"
click at [859, 21] on icon at bounding box center [858, 22] width 19 height 19
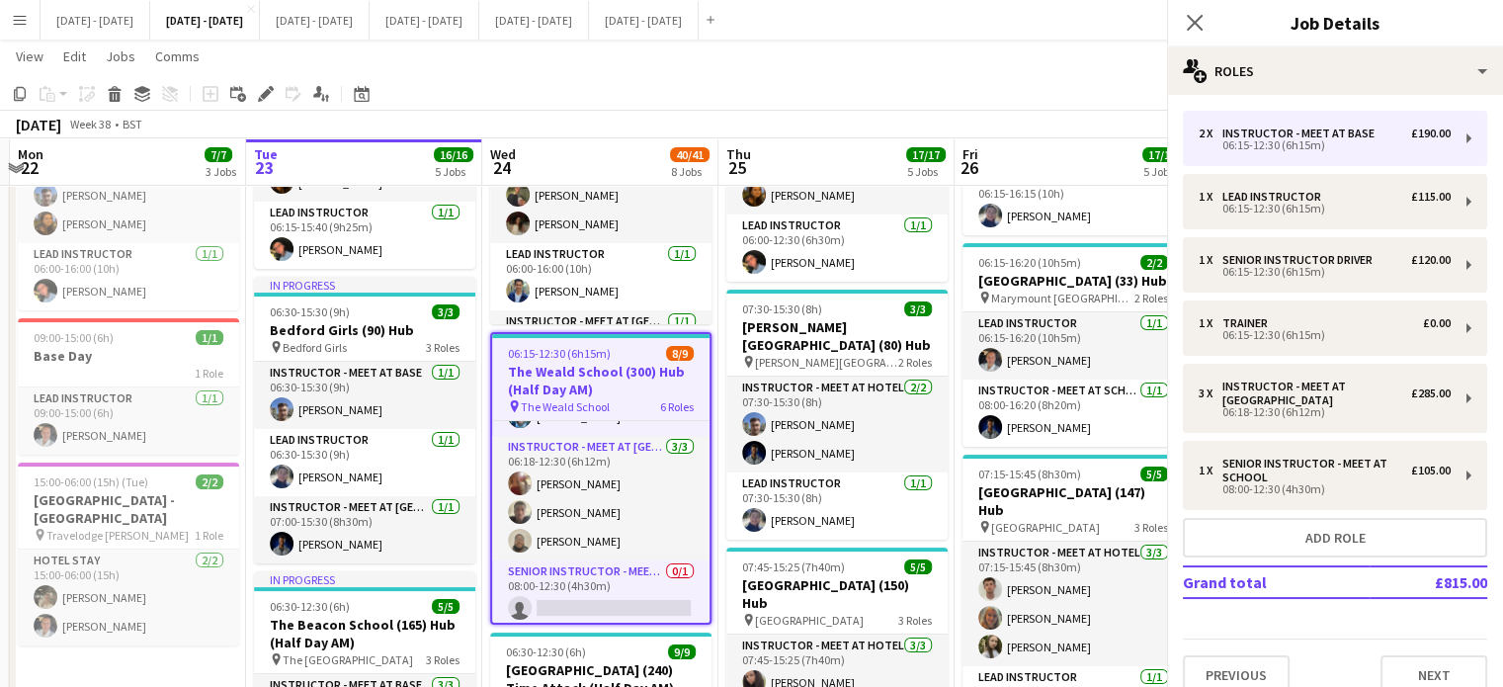
scroll to position [312, 0]
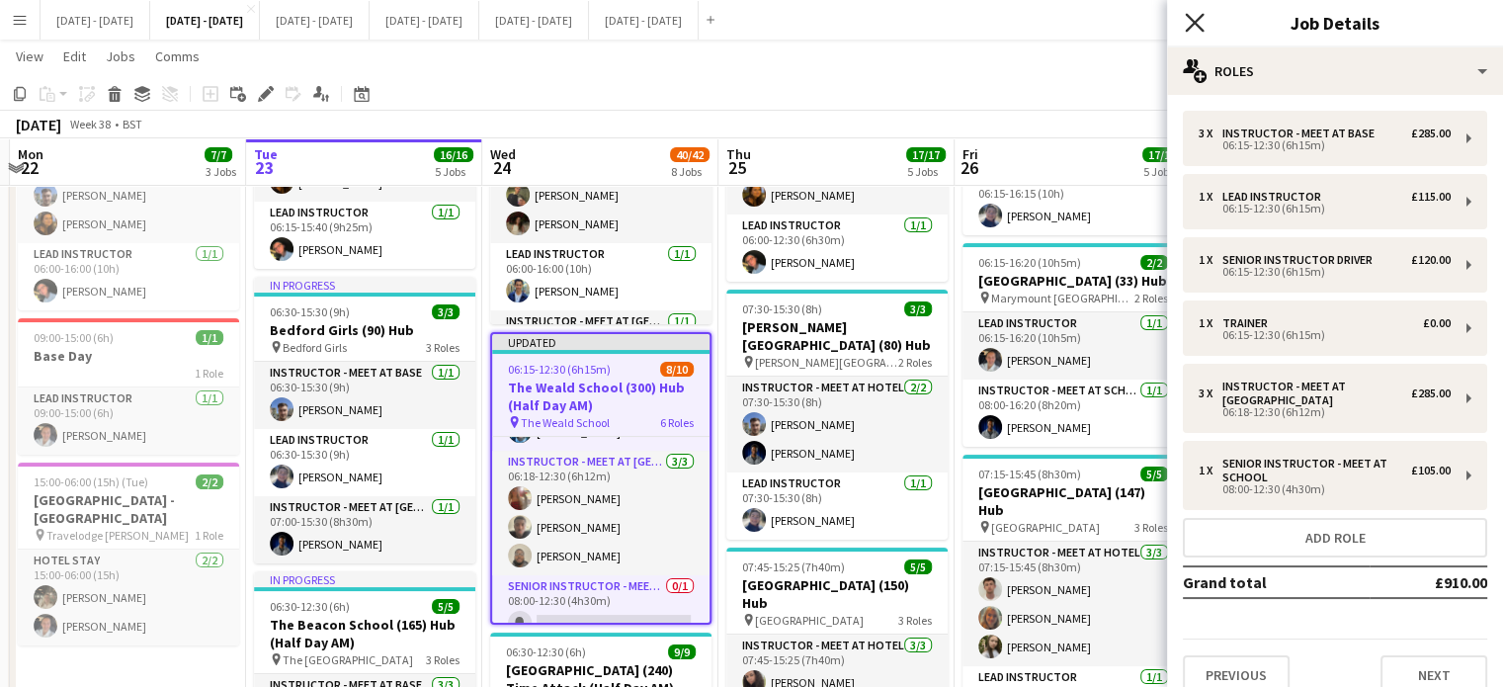
click at [1195, 23] on icon at bounding box center [1194, 22] width 19 height 19
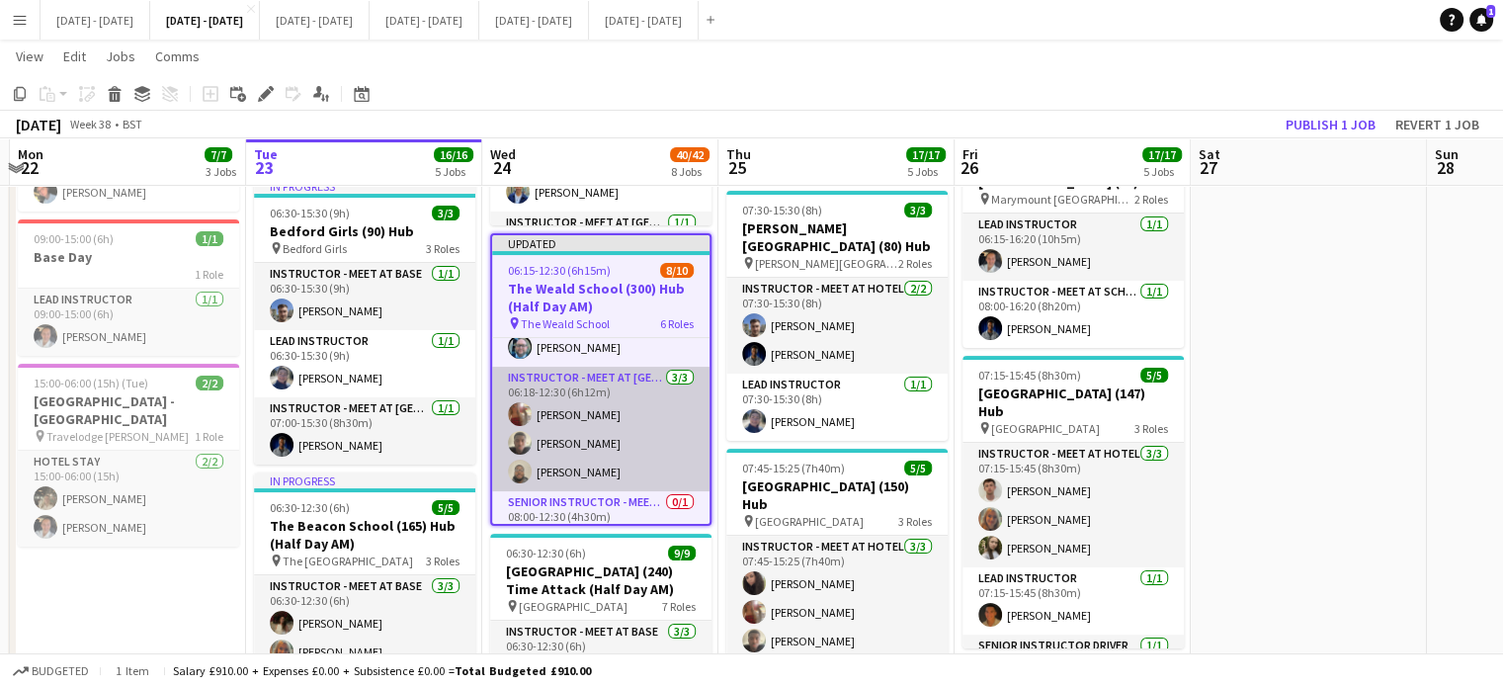
scroll to position [330, 0]
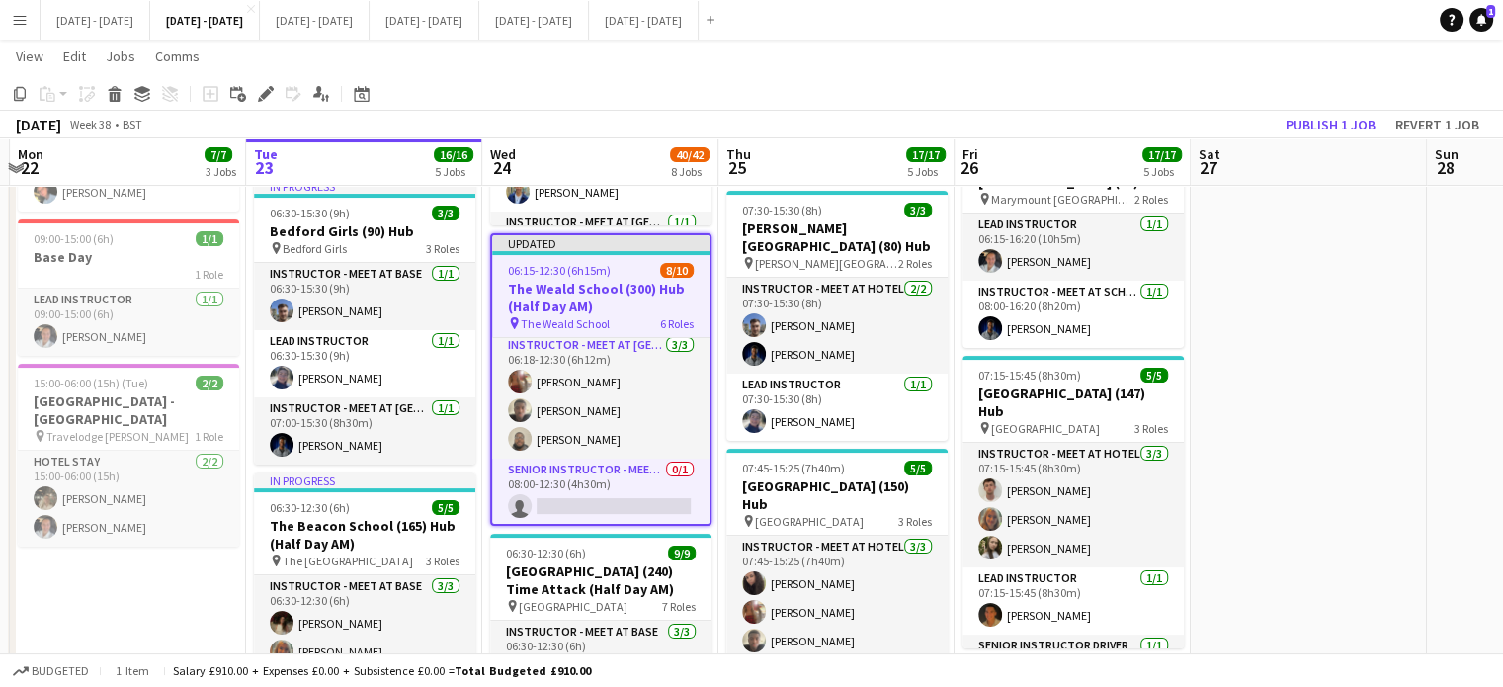
click at [545, 272] on span "06:15-12:30 (6h15m)" at bounding box center [559, 270] width 103 height 15
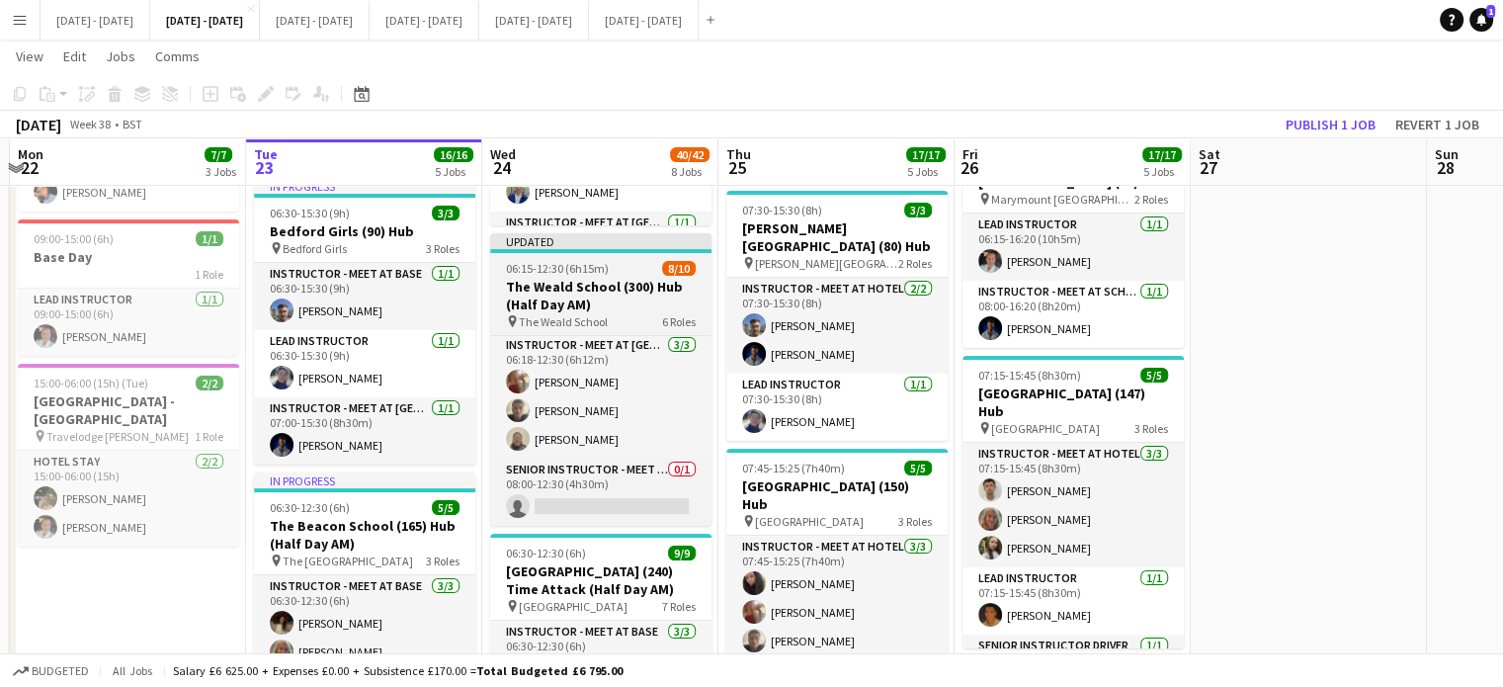
scroll to position [328, 0]
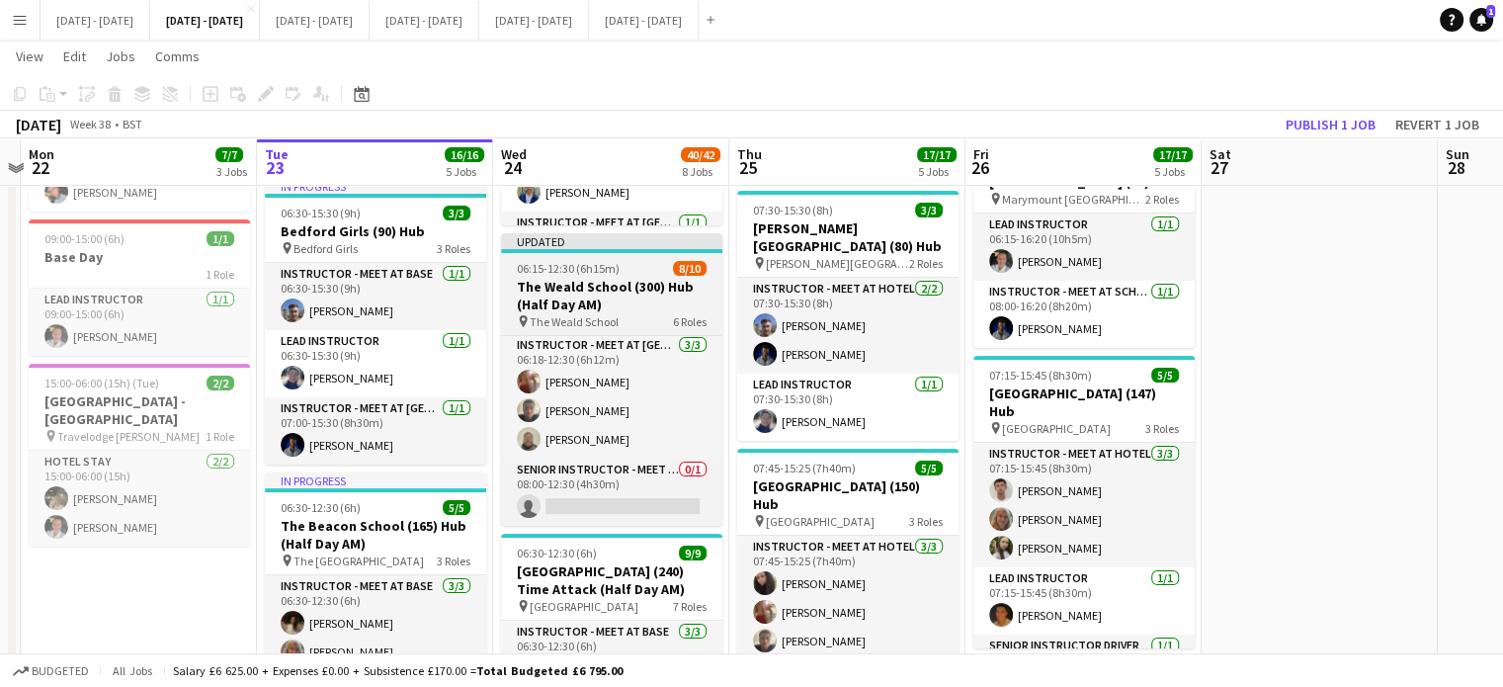
click at [638, 261] on app-job-card "Updated 06:15-12:30 (6h15m) 8/10 The Weald School (300) Hub (Half Day AM) pin T…" at bounding box center [611, 379] width 221 height 293
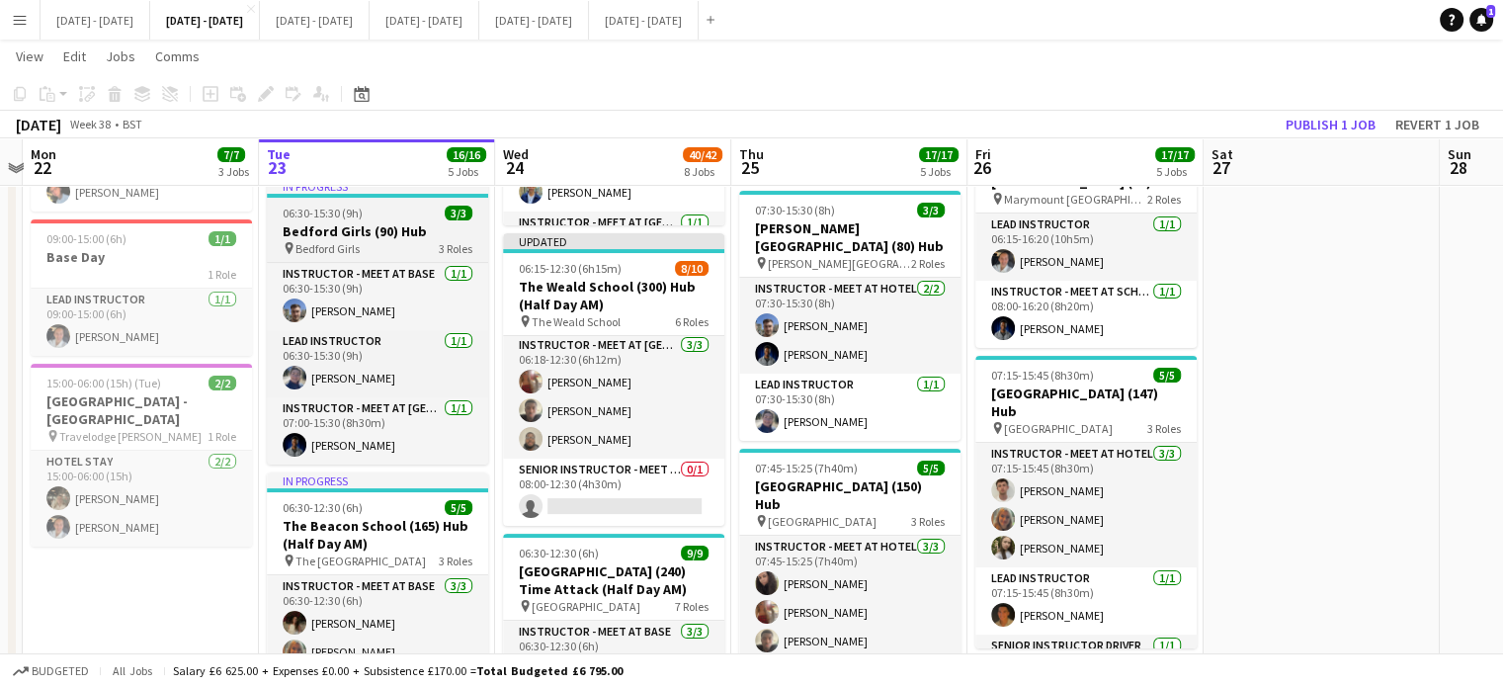
scroll to position [330, 0]
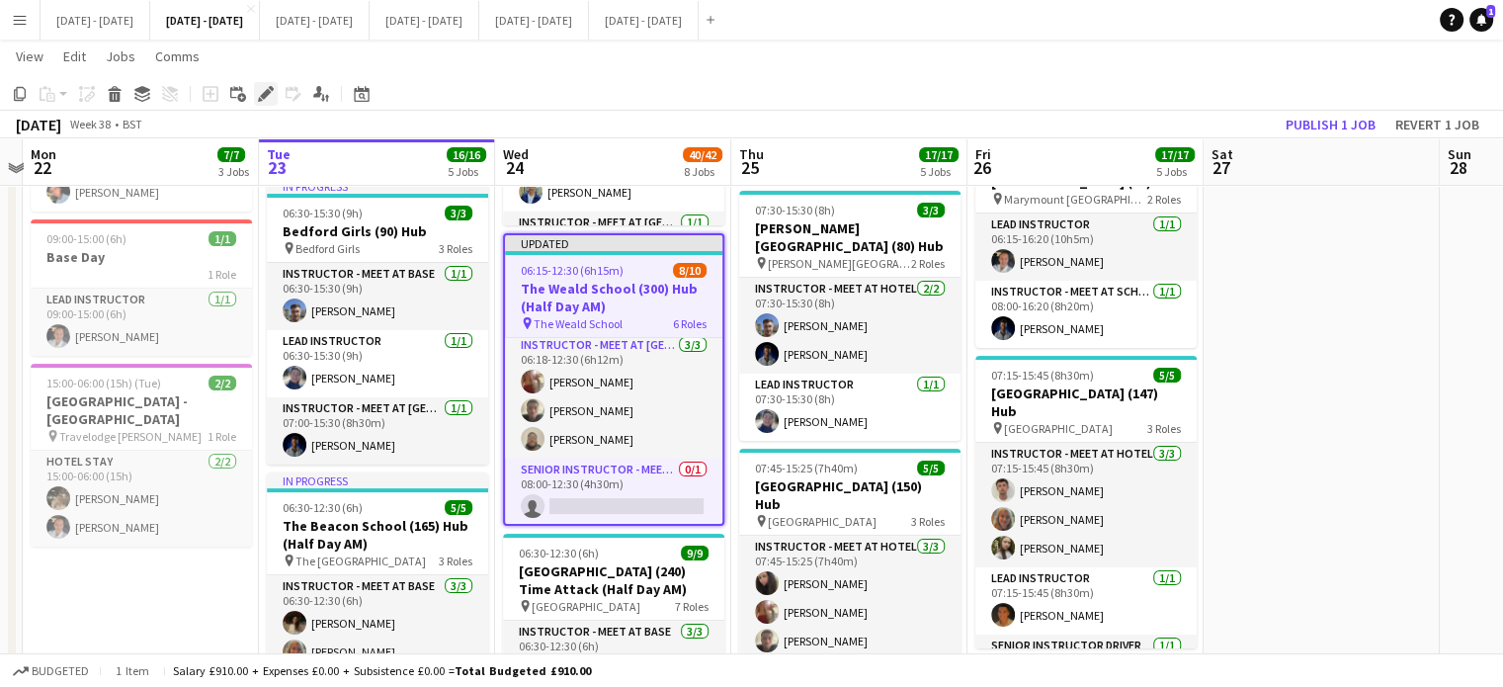
click at [256, 90] on div "Edit" at bounding box center [266, 94] width 24 height 24
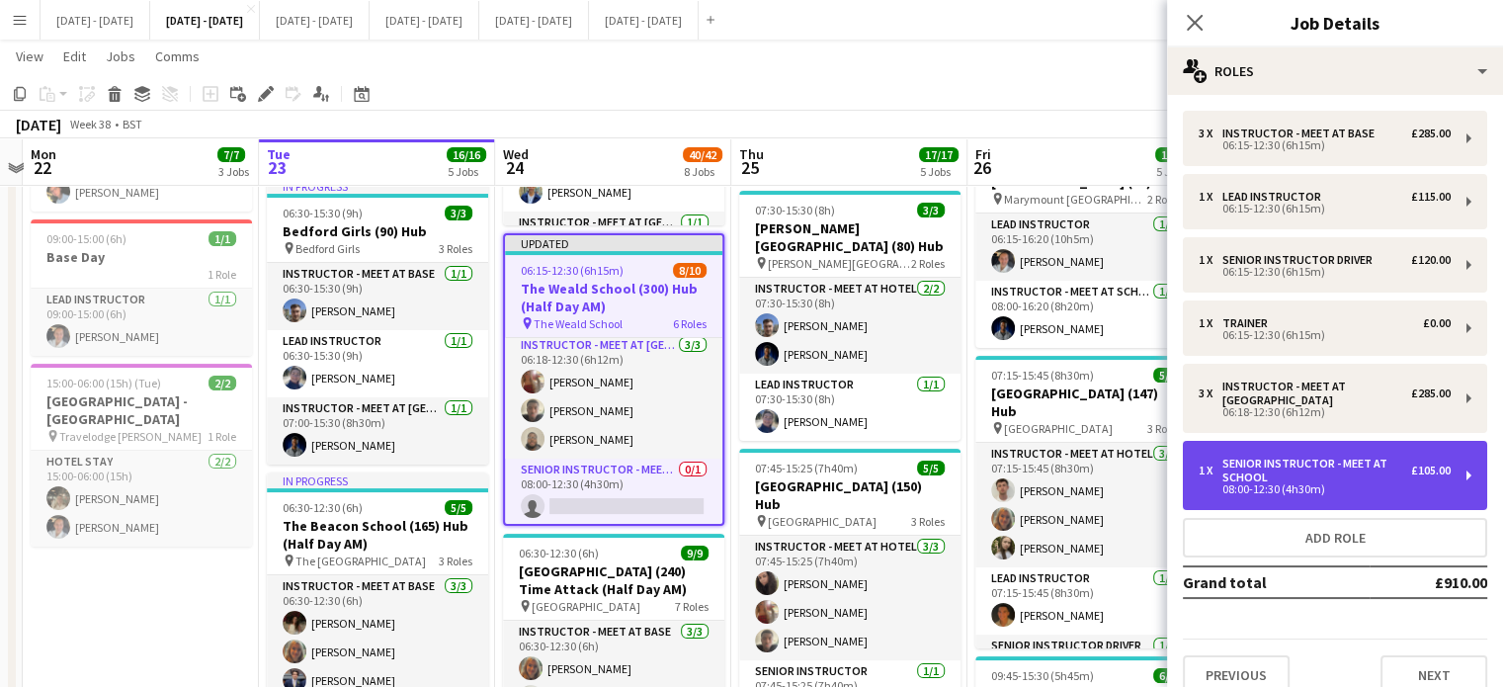
click at [1423, 486] on div "08:00-12:30 (4h30m)" at bounding box center [1325, 489] width 252 height 10
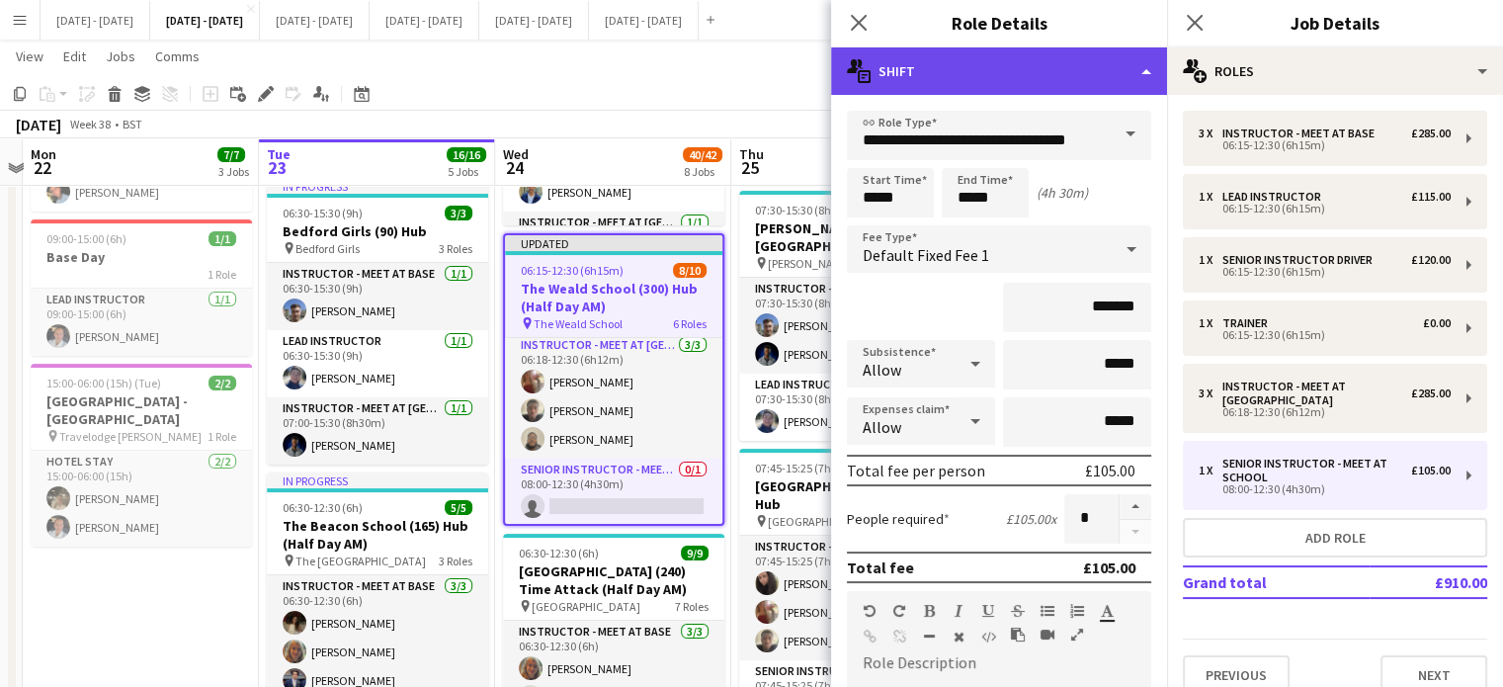
click at [1064, 60] on div "multiple-actions-text Shift" at bounding box center [999, 70] width 336 height 47
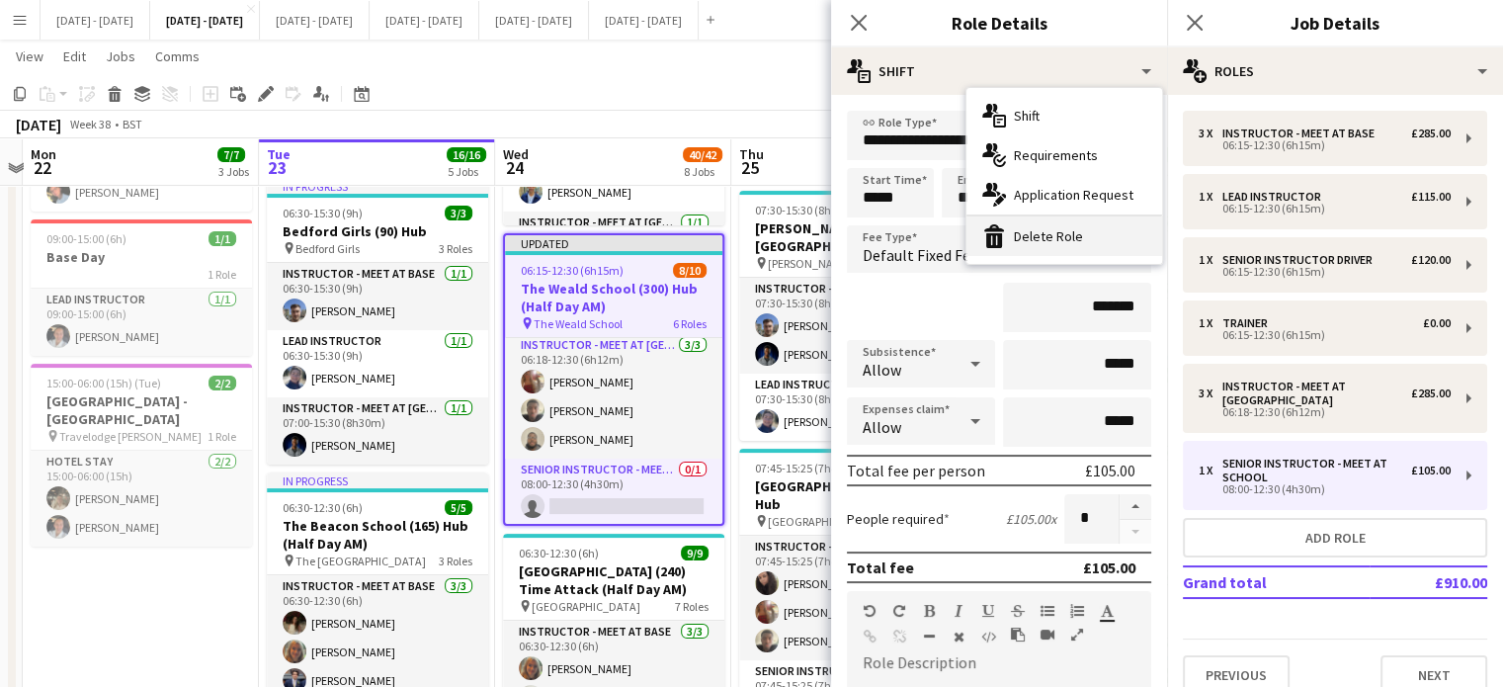
click at [1067, 244] on div "bin-2 Delete Role" at bounding box center [1065, 236] width 196 height 40
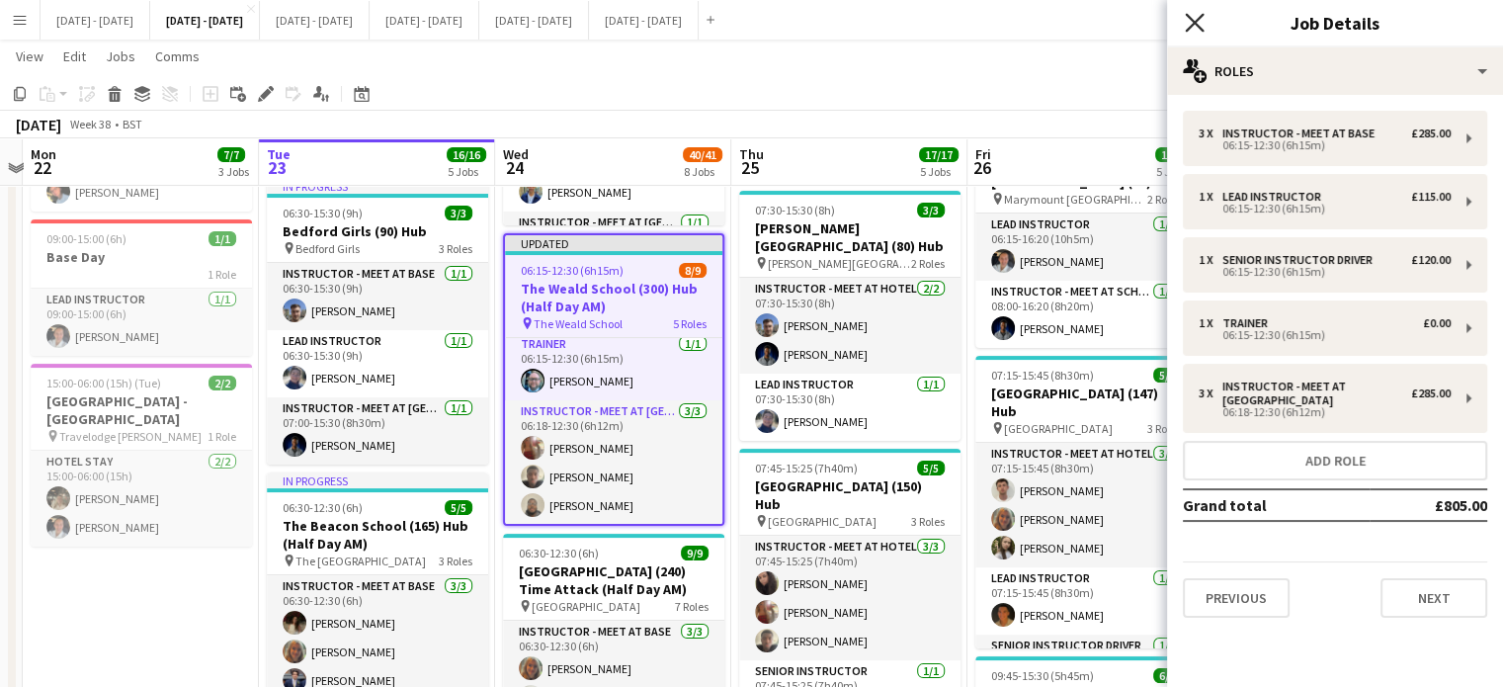
click at [1201, 26] on icon "Close pop-in" at bounding box center [1194, 22] width 19 height 19
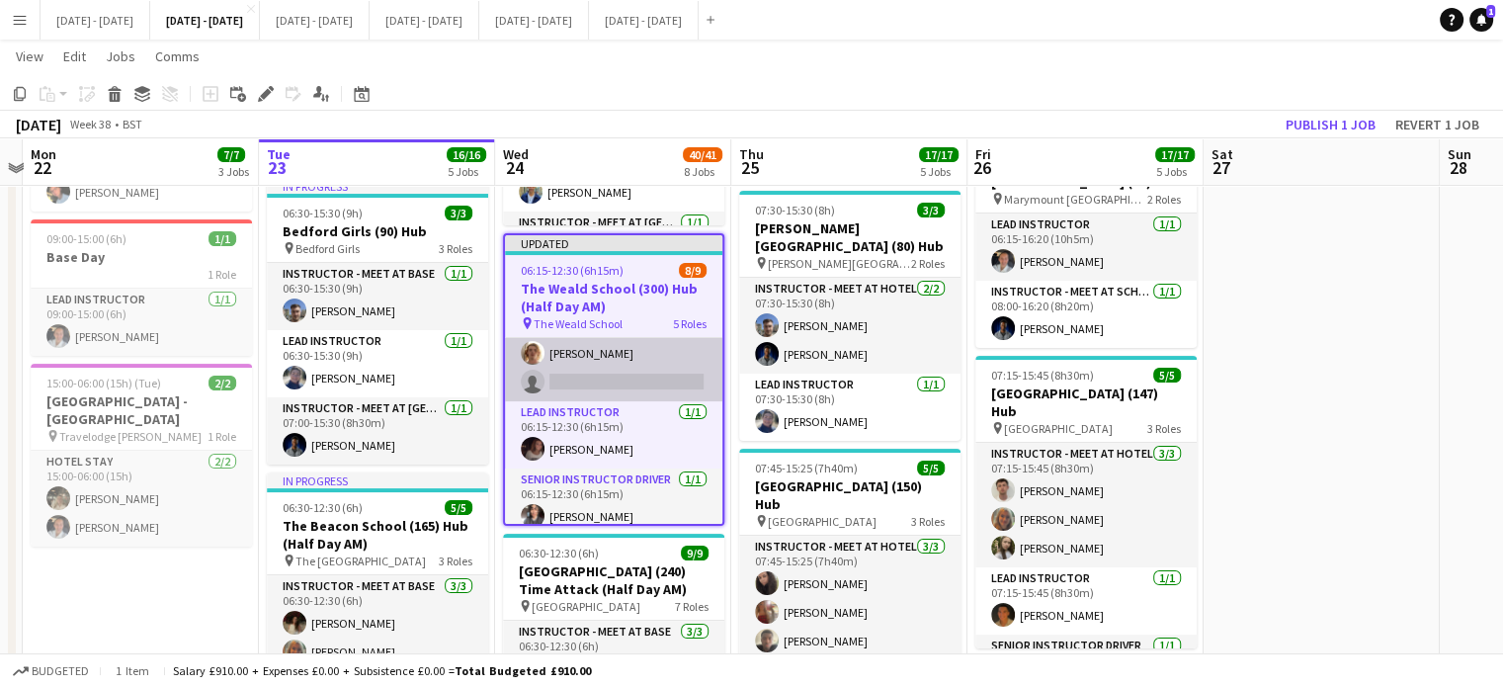
scroll to position [0, 0]
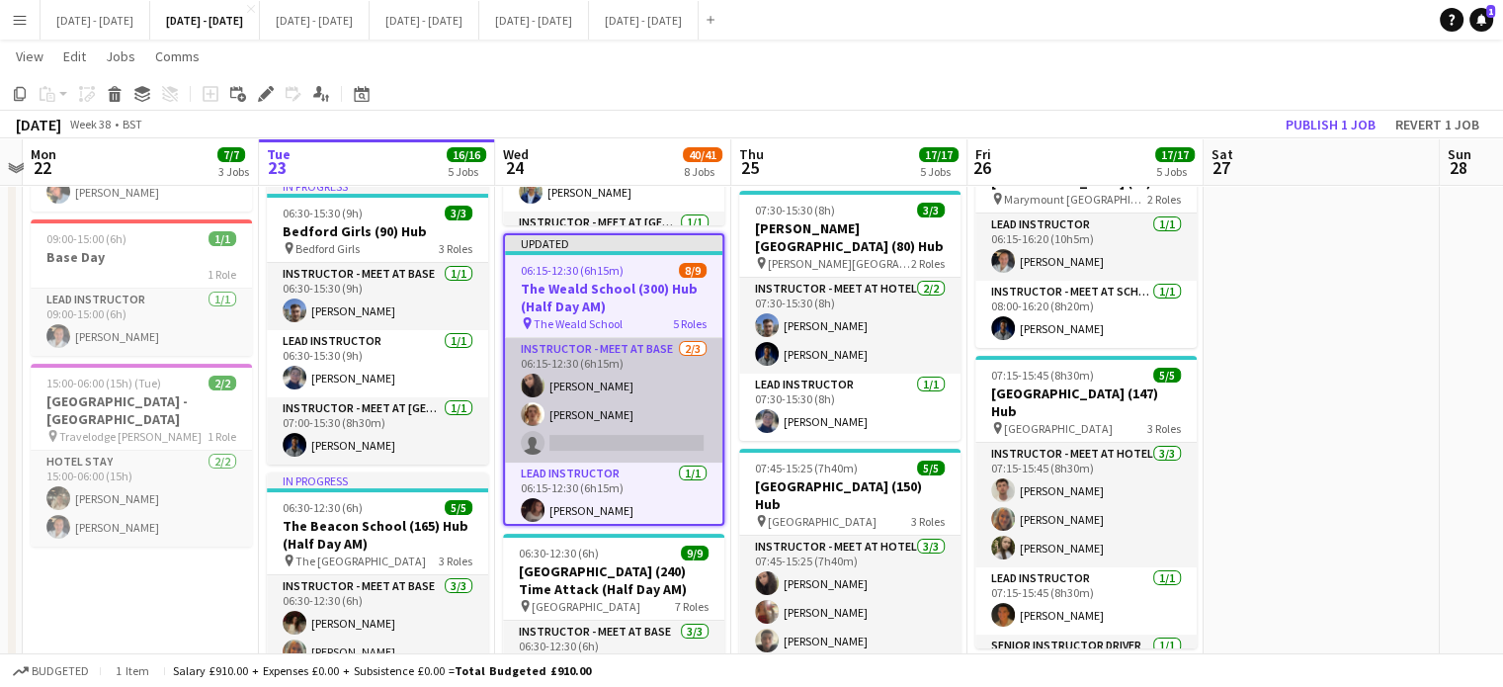
click at [631, 430] on app-card-role "Instructor - Meet at Base 2/3 06:15-12:30 (6h15m) Deanna Masters Will Taylor si…" at bounding box center [613, 400] width 217 height 125
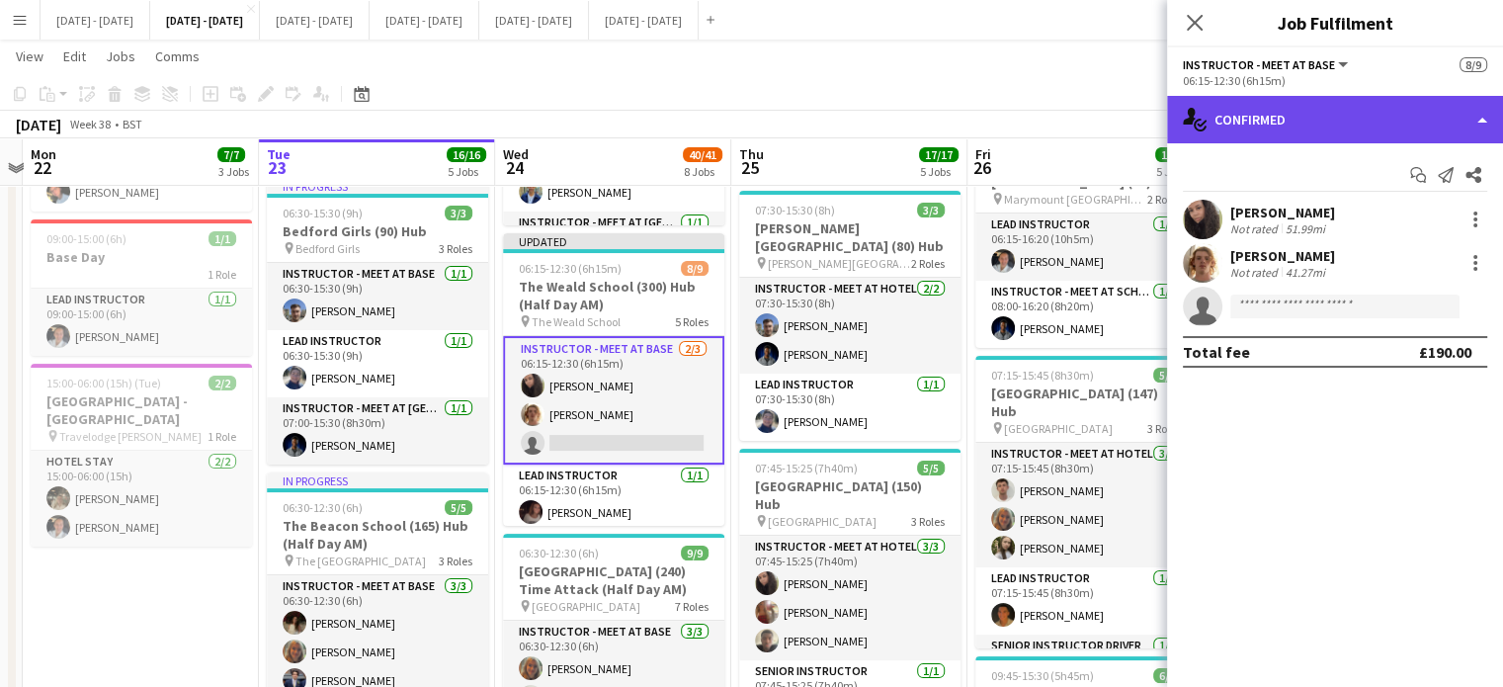
click at [1362, 122] on div "single-neutral-actions-check-2 Confirmed" at bounding box center [1335, 119] width 336 height 47
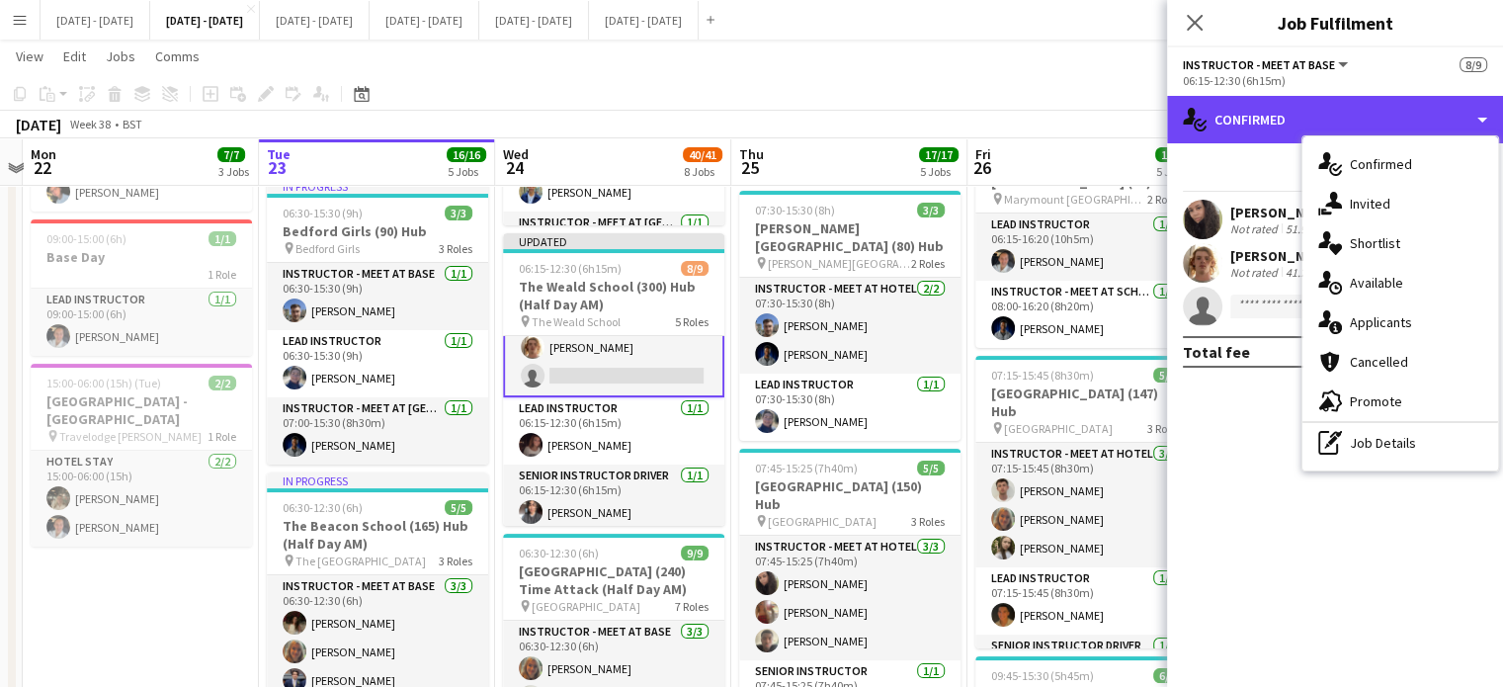
scroll to position [99, 0]
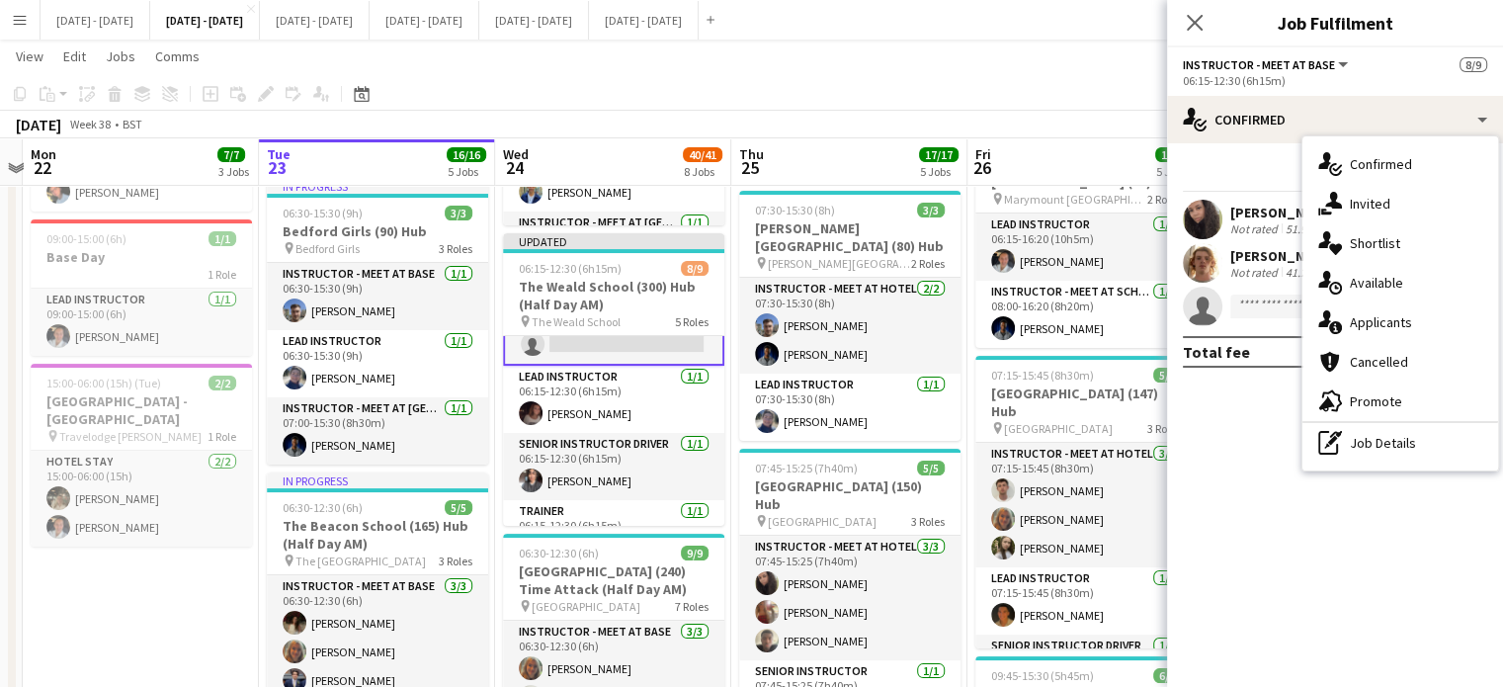
click at [1363, 289] on span "Available" at bounding box center [1376, 283] width 53 height 18
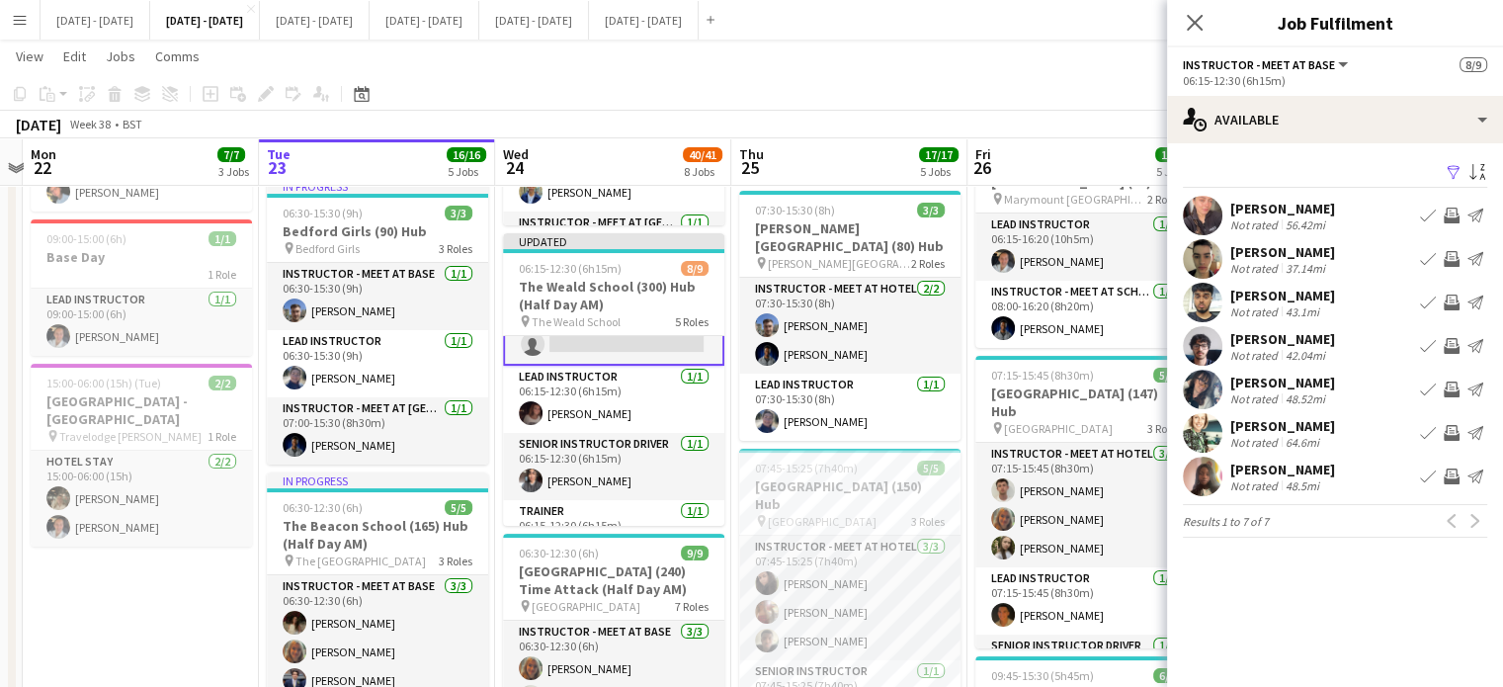
click at [1478, 529] on div "Previous Next" at bounding box center [1463, 521] width 47 height 24
click at [1189, 23] on icon "Close pop-in" at bounding box center [1194, 22] width 19 height 19
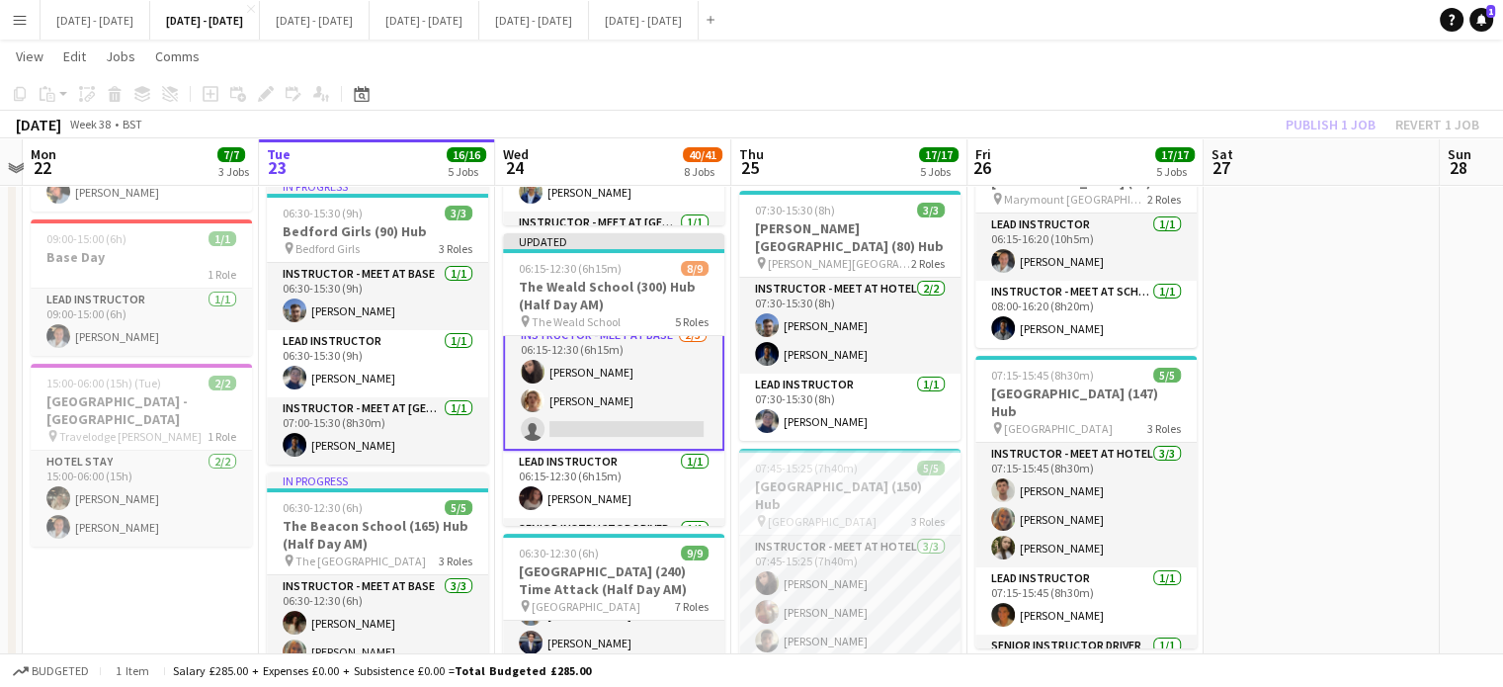
scroll to position [0, 0]
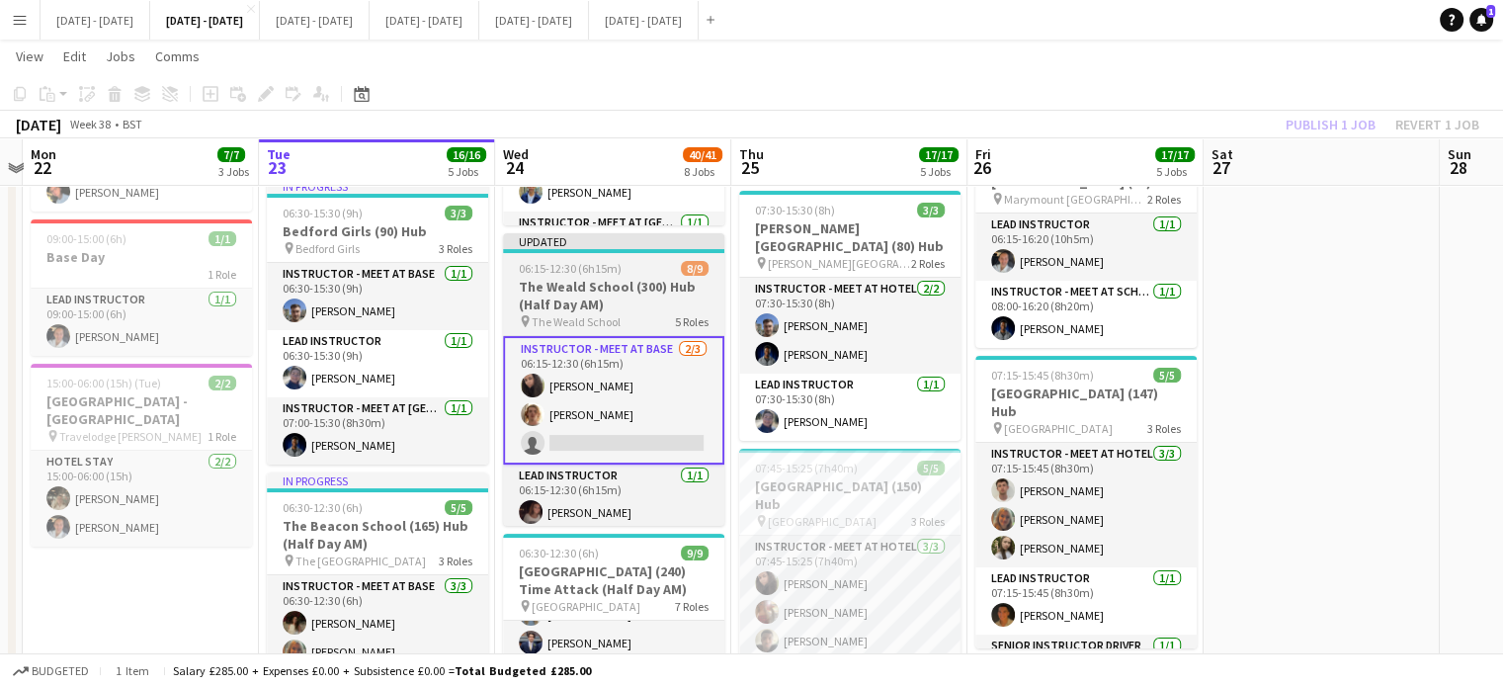
click at [640, 292] on h3 "The Weald School (300) Hub (Half Day AM)" at bounding box center [613, 296] width 221 height 36
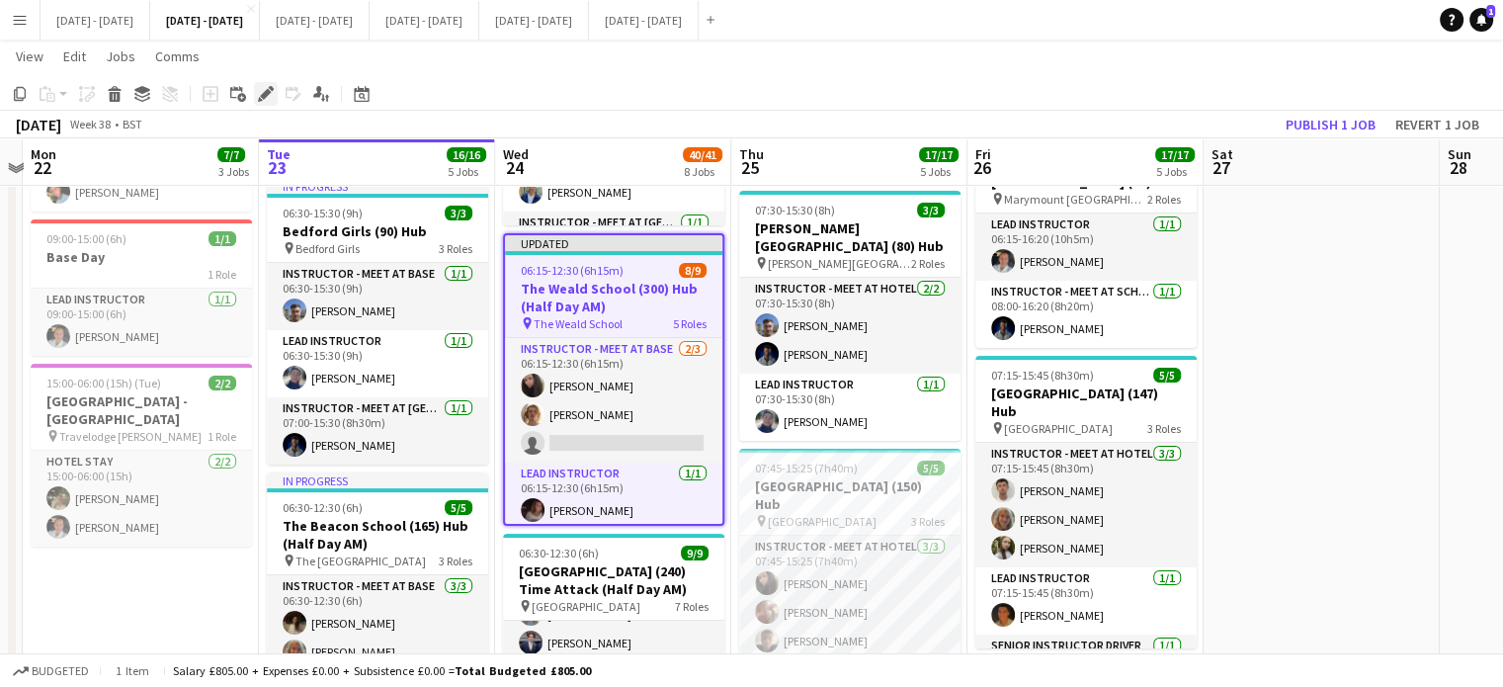
click at [262, 98] on icon "Edit" at bounding box center [266, 94] width 16 height 16
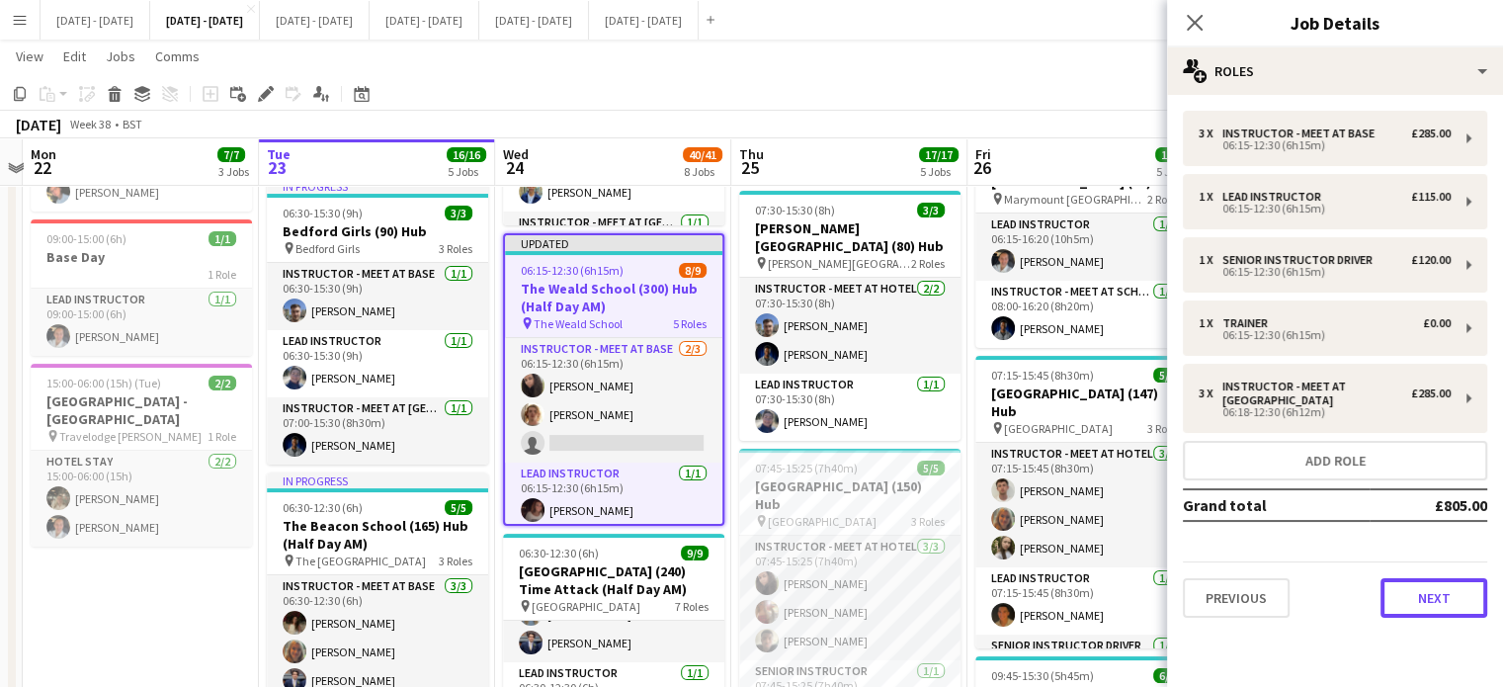
click at [1421, 597] on button "Next" at bounding box center [1434, 598] width 107 height 40
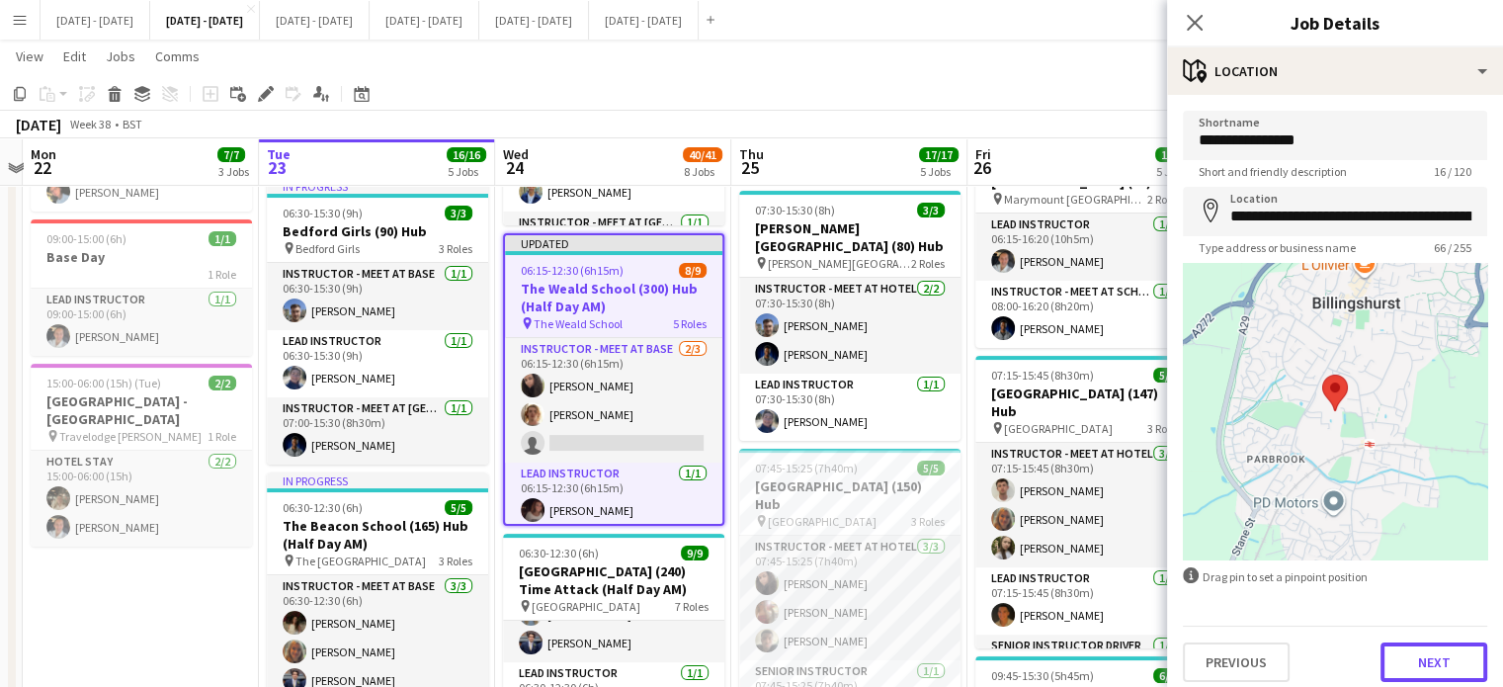
click at [1417, 659] on button "Next" at bounding box center [1434, 662] width 107 height 40
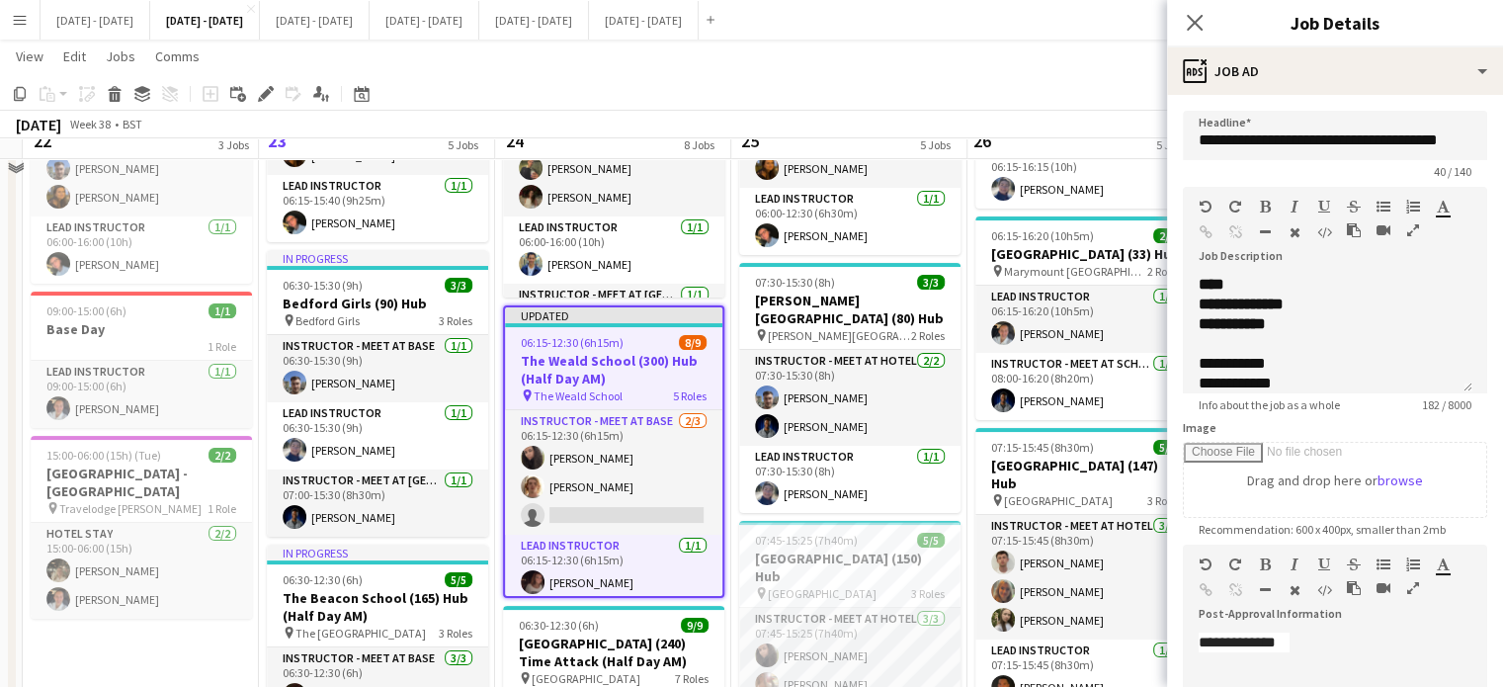
scroll to position [198, 0]
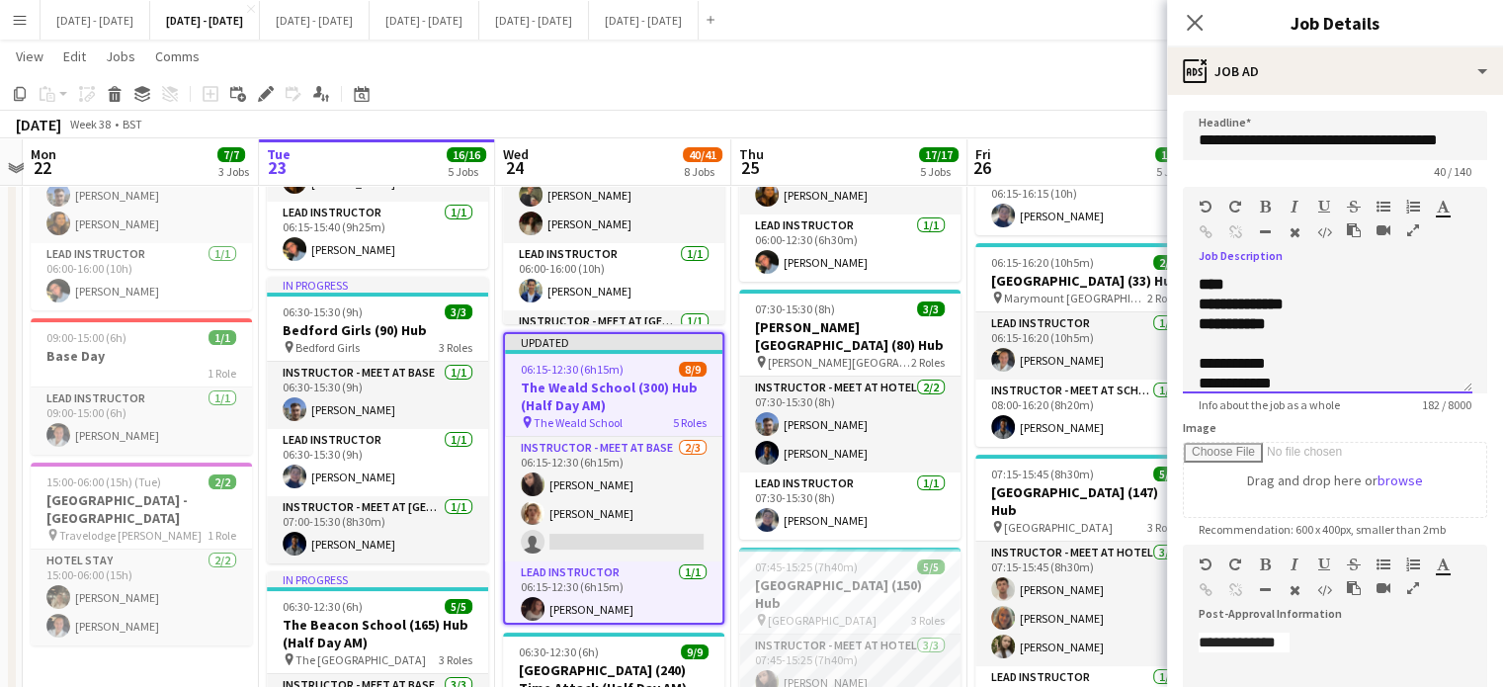
click at [1257, 276] on div "**********" at bounding box center [1328, 334] width 290 height 119
click at [1288, 341] on div at bounding box center [1328, 344] width 258 height 20
click at [1307, 319] on div "**********" at bounding box center [1328, 422] width 258 height 217
click at [260, 94] on icon "Edit" at bounding box center [266, 94] width 16 height 16
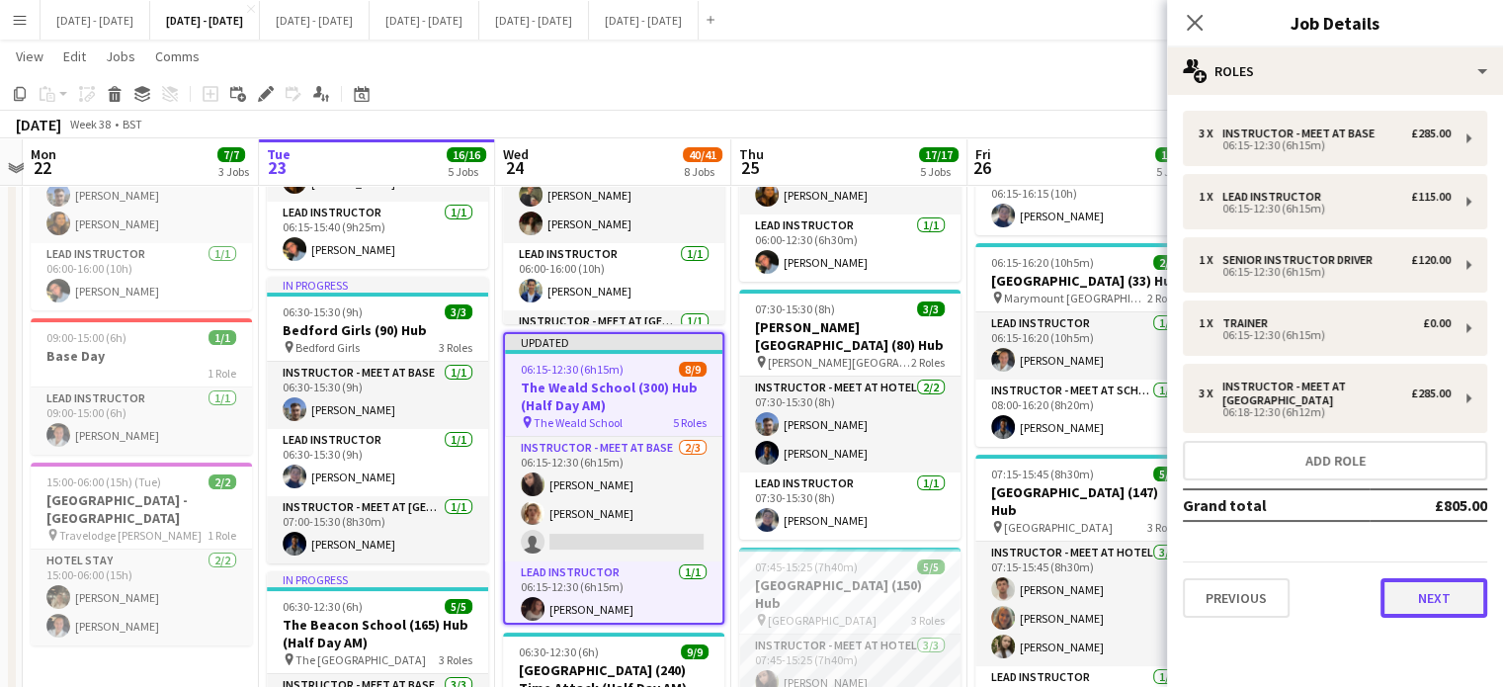
click at [1449, 584] on button "Next" at bounding box center [1434, 598] width 107 height 40
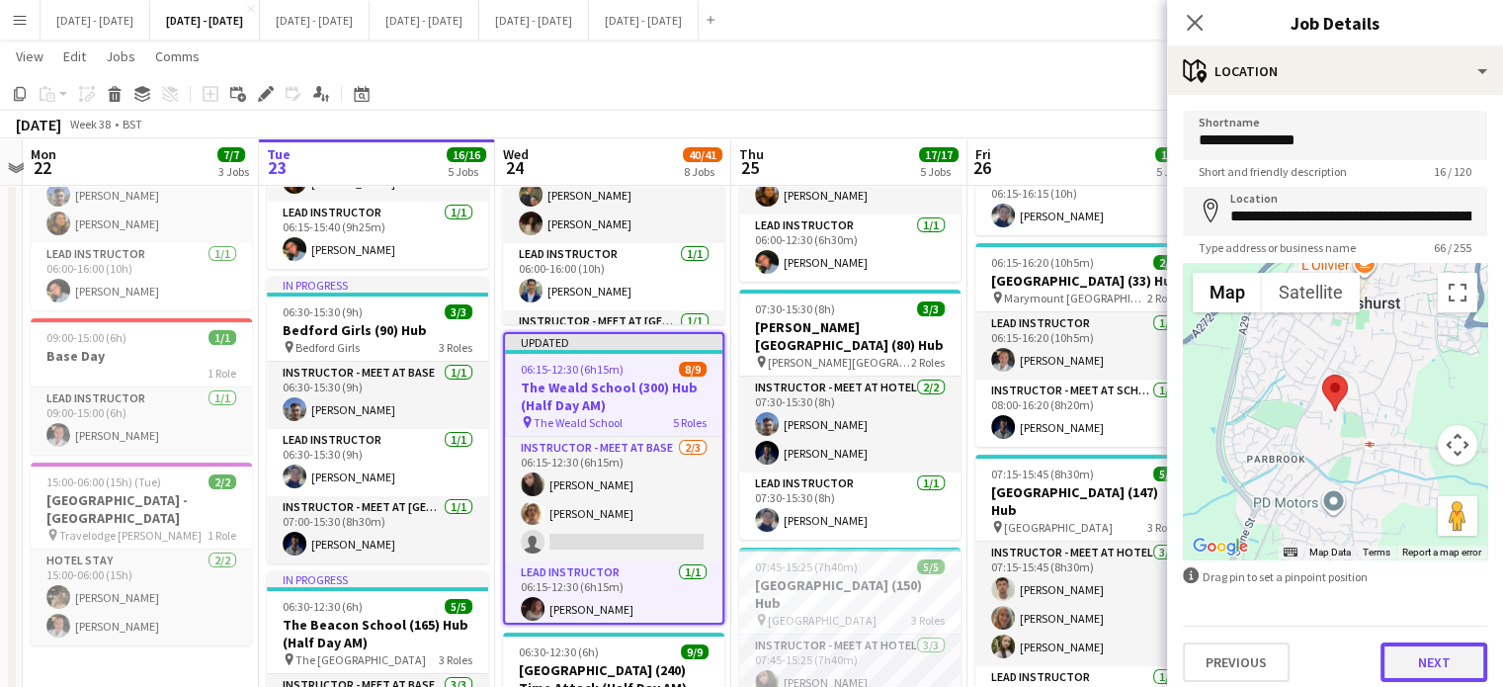
click at [1431, 667] on button "Next" at bounding box center [1434, 662] width 107 height 40
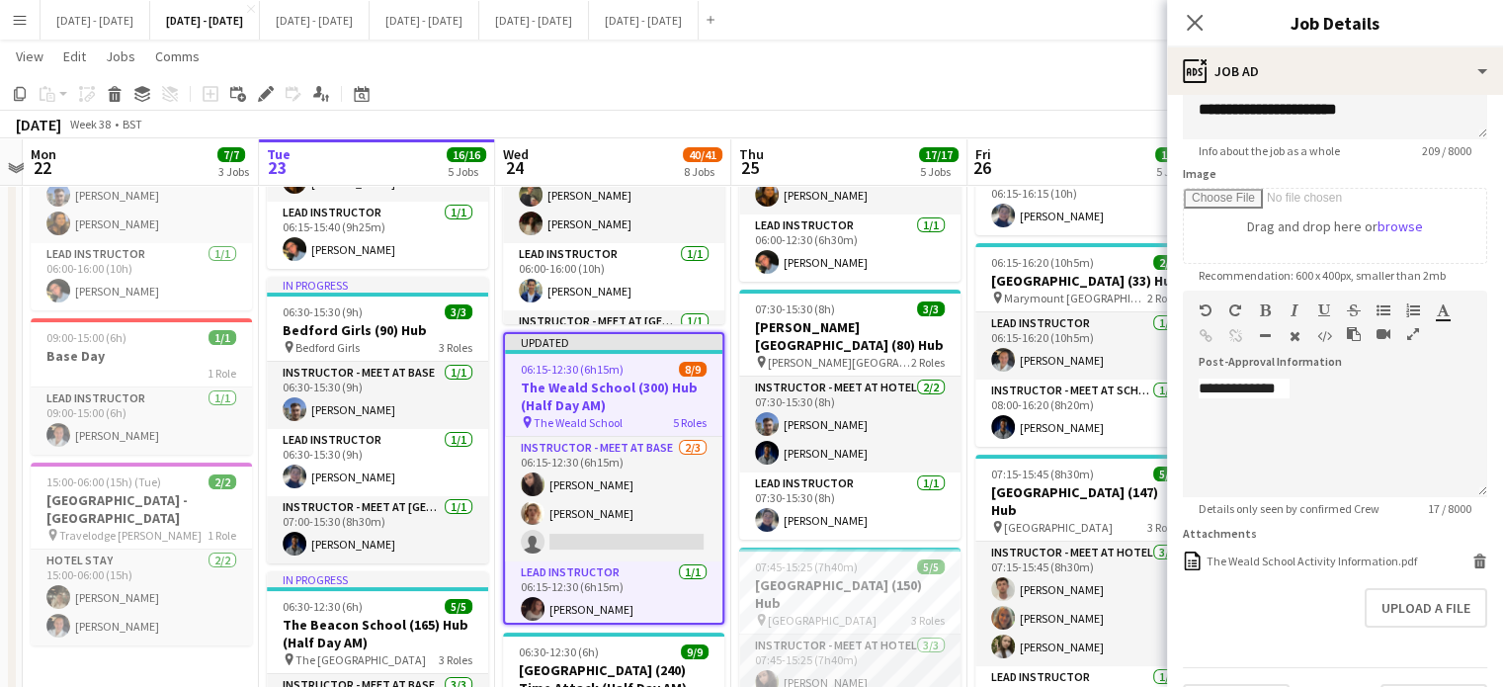
scroll to position [303, 0]
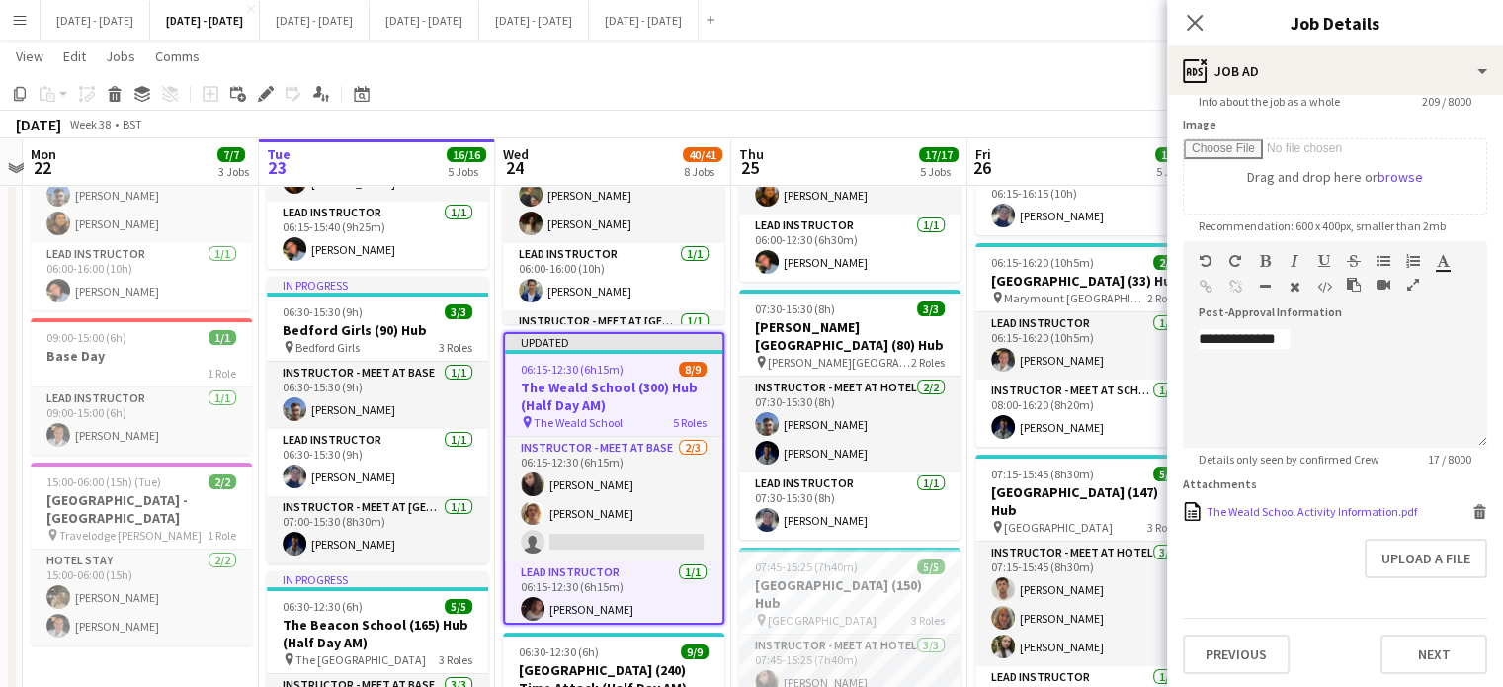
click at [1284, 512] on div "The Weald School Activity Information.pdf" at bounding box center [1312, 511] width 211 height 15
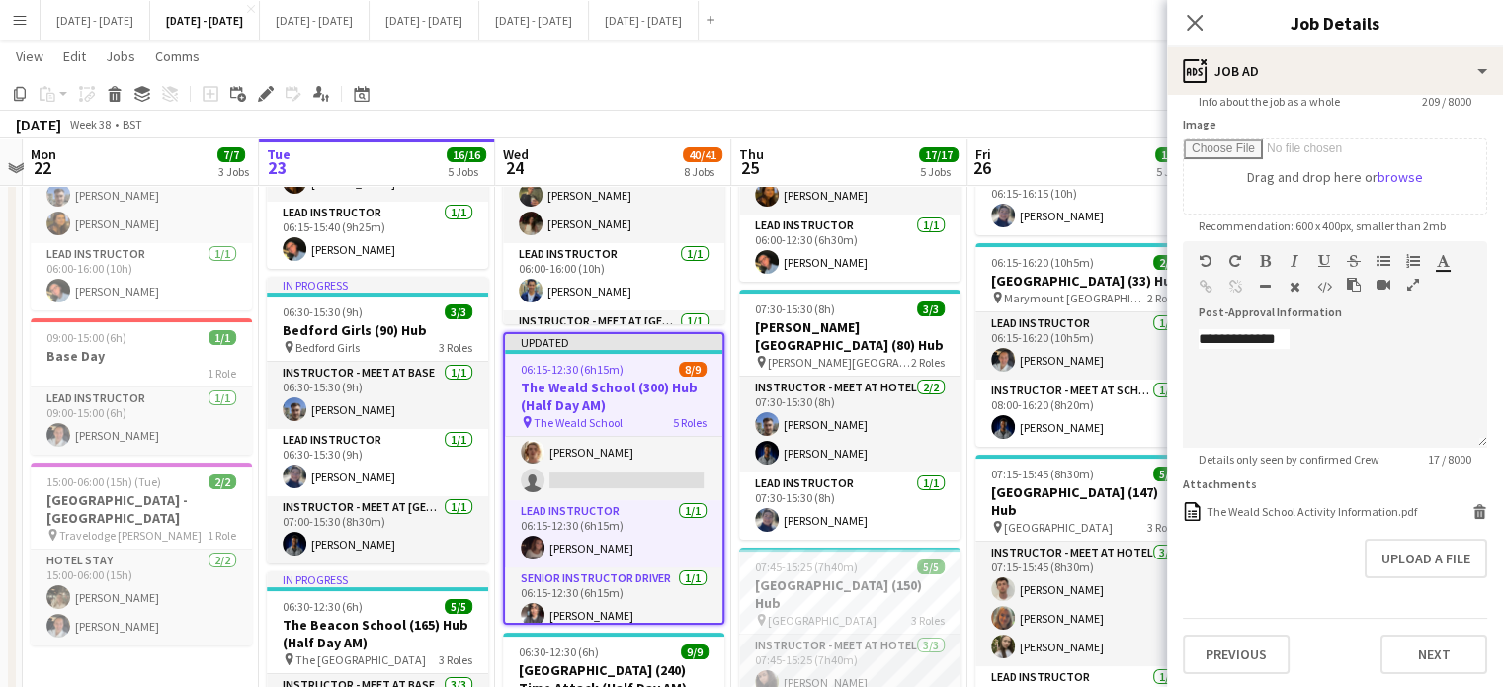
click at [594, 394] on h3 "The Weald School (300) Hub (Half Day AM)" at bounding box center [613, 397] width 217 height 36
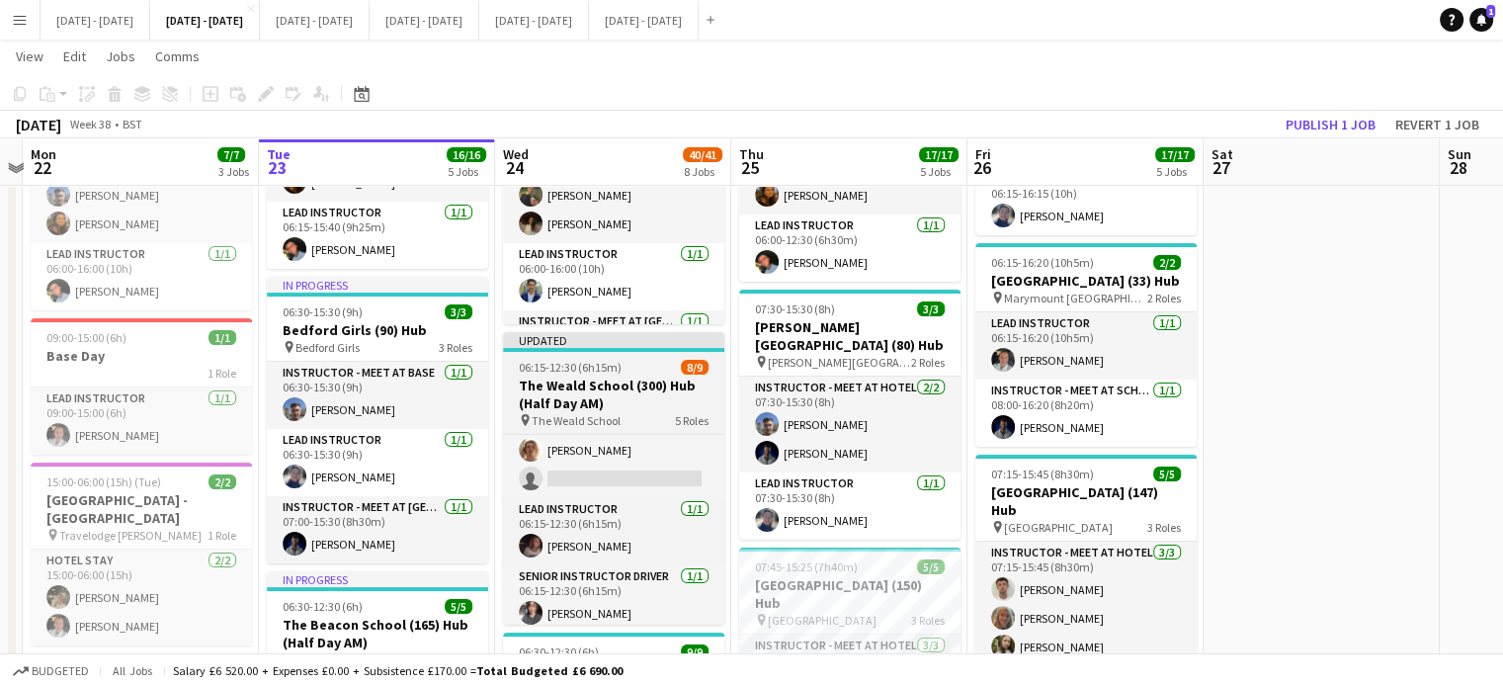
click at [594, 394] on h3 "The Weald School (300) Hub (Half Day AM)" at bounding box center [613, 395] width 221 height 36
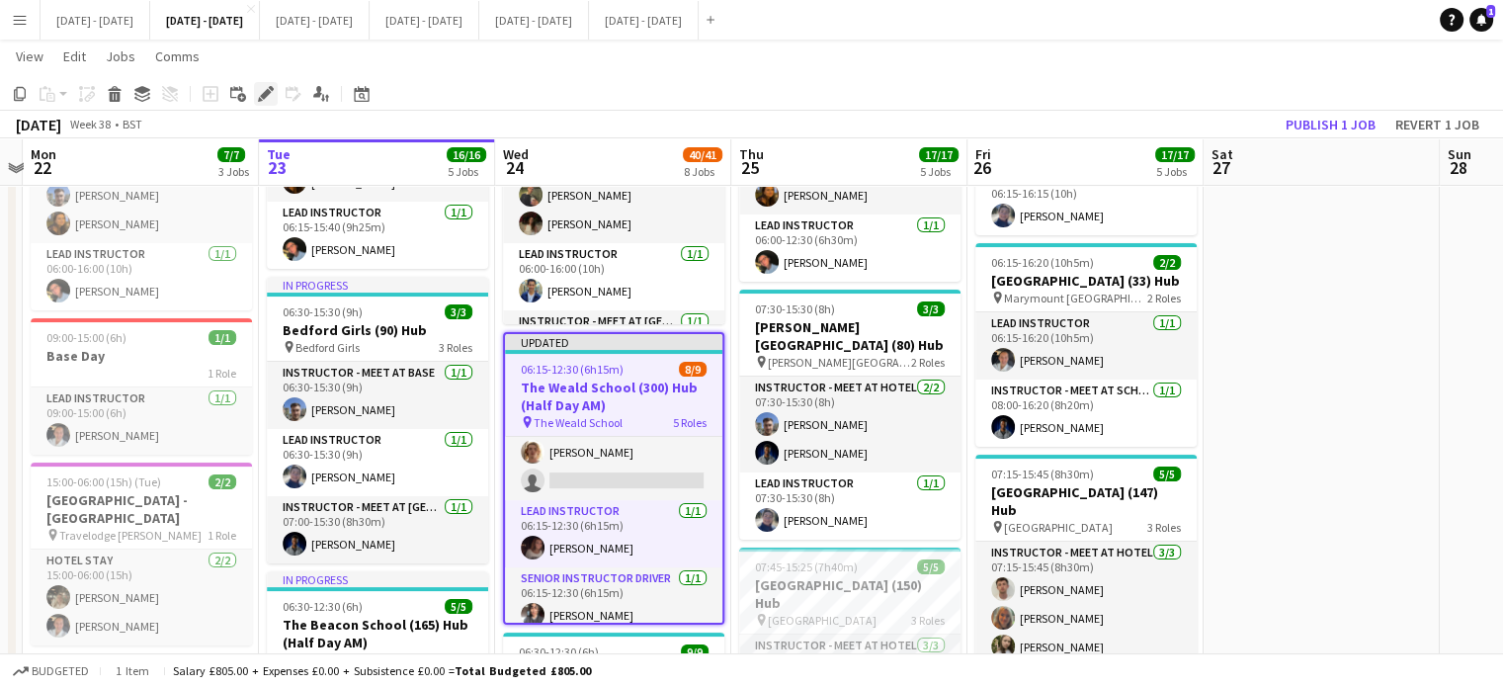
click at [254, 105] on div "Edit" at bounding box center [266, 94] width 24 height 24
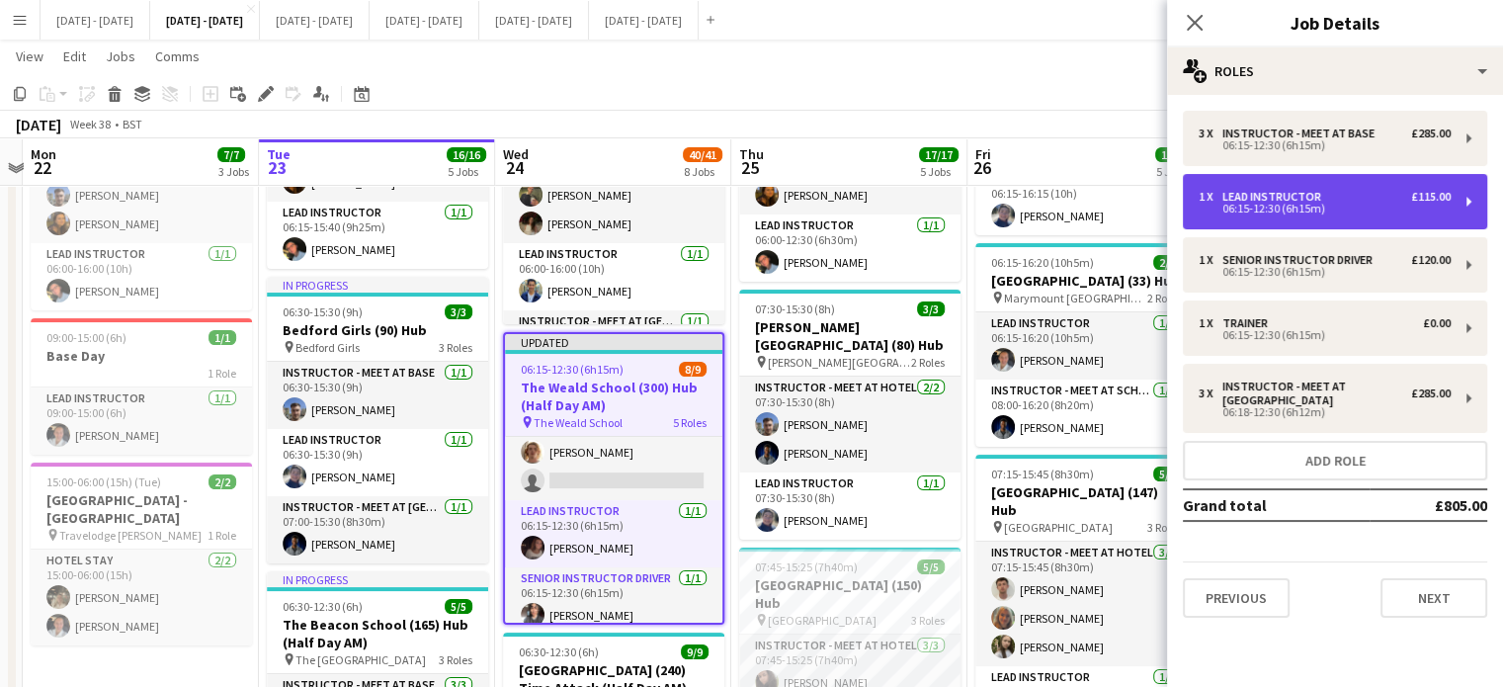
click at [1311, 205] on div "06:15-12:30 (6h15m)" at bounding box center [1325, 209] width 252 height 10
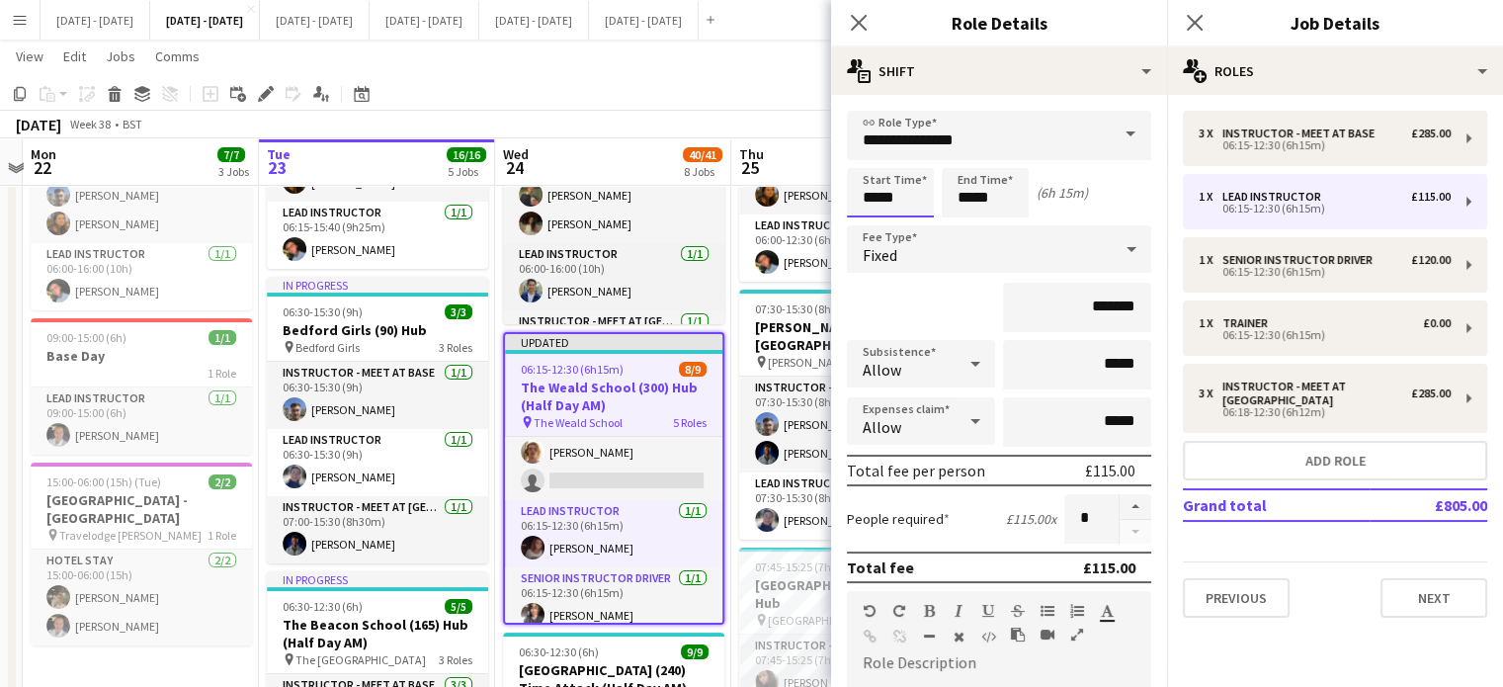
drag, startPoint x: 913, startPoint y: 197, endPoint x: 719, endPoint y: 186, distance: 194.0
type input "*****"
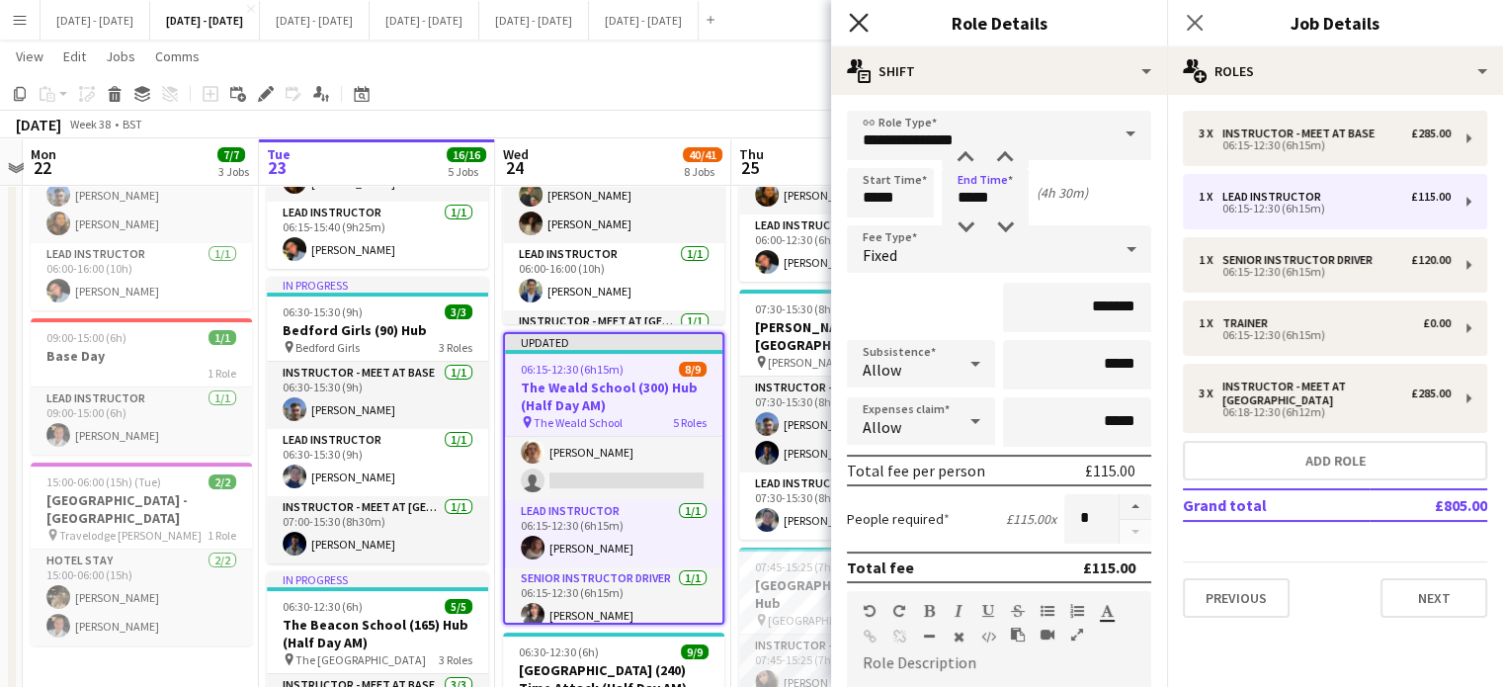
click at [864, 20] on icon "Close pop-in" at bounding box center [858, 22] width 19 height 19
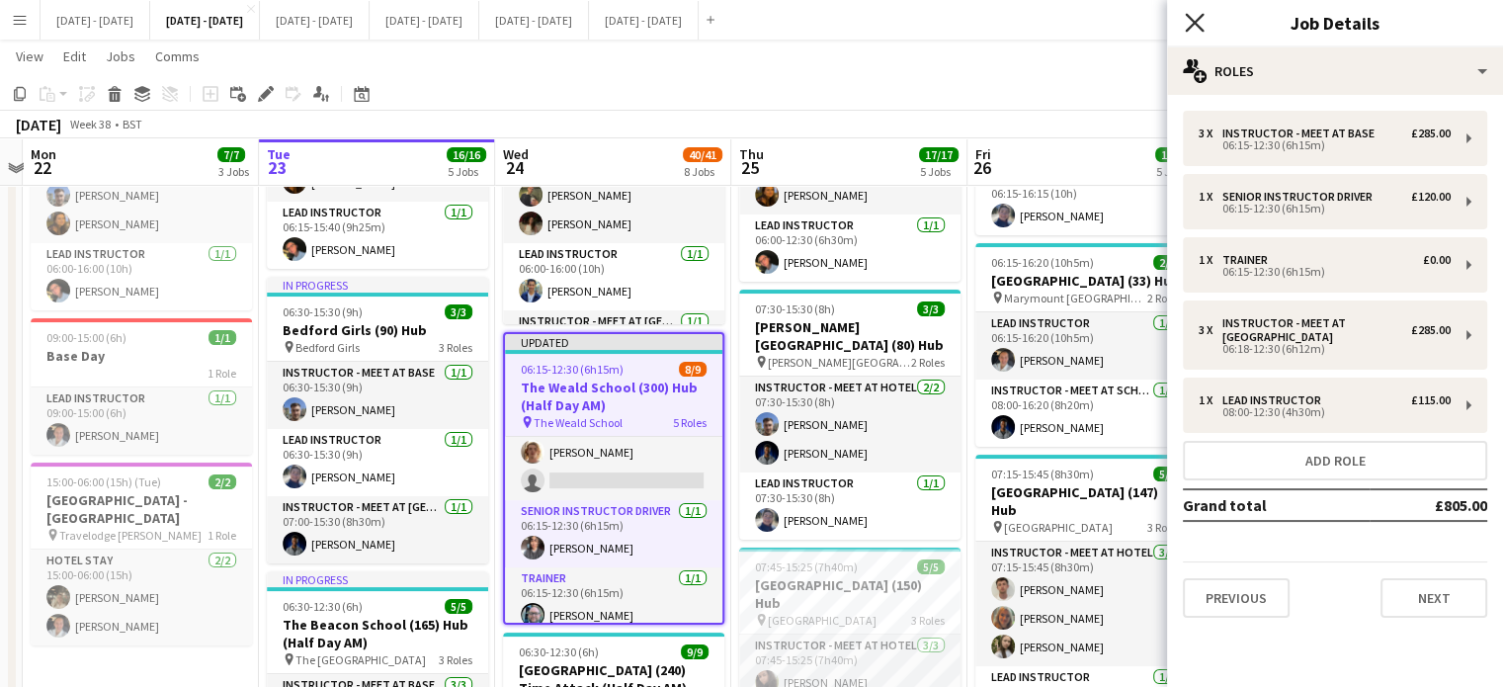
click at [1202, 25] on icon "Close pop-in" at bounding box center [1194, 22] width 19 height 19
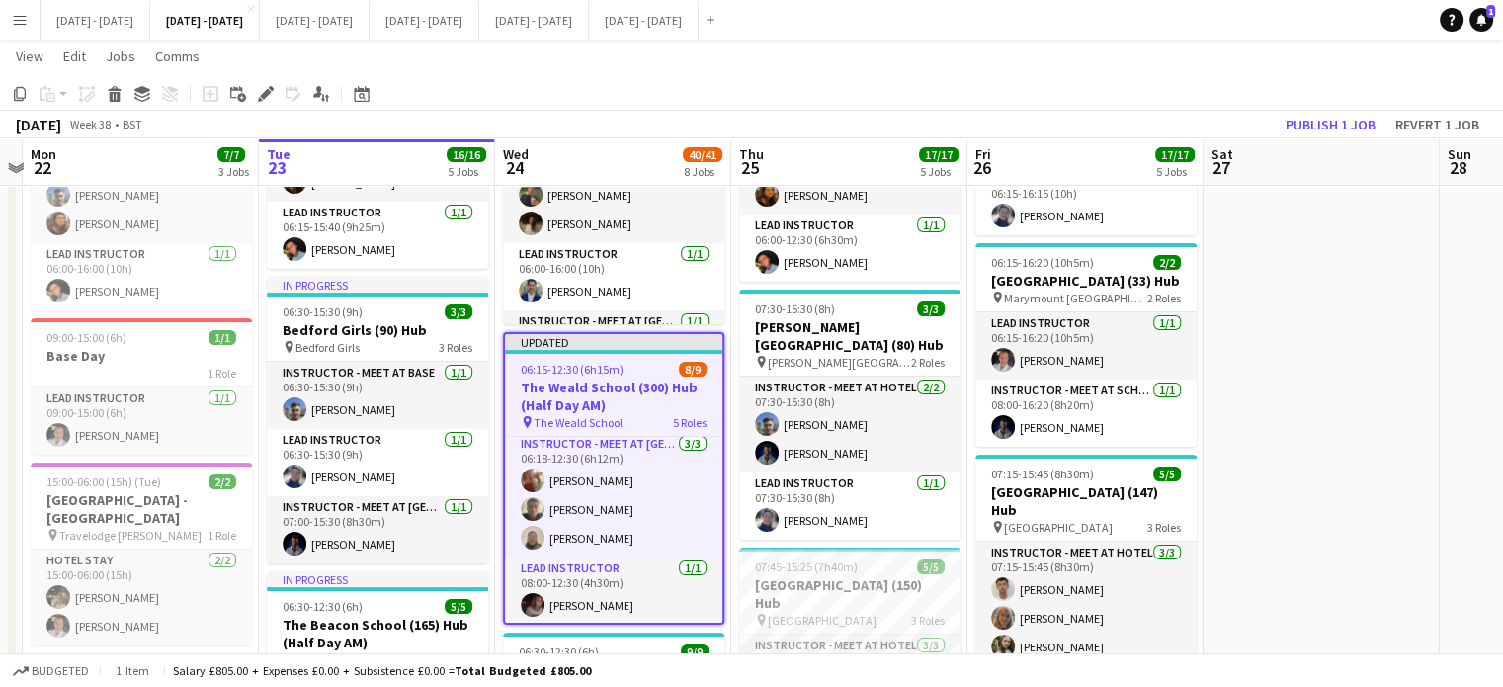
scroll to position [0, 689]
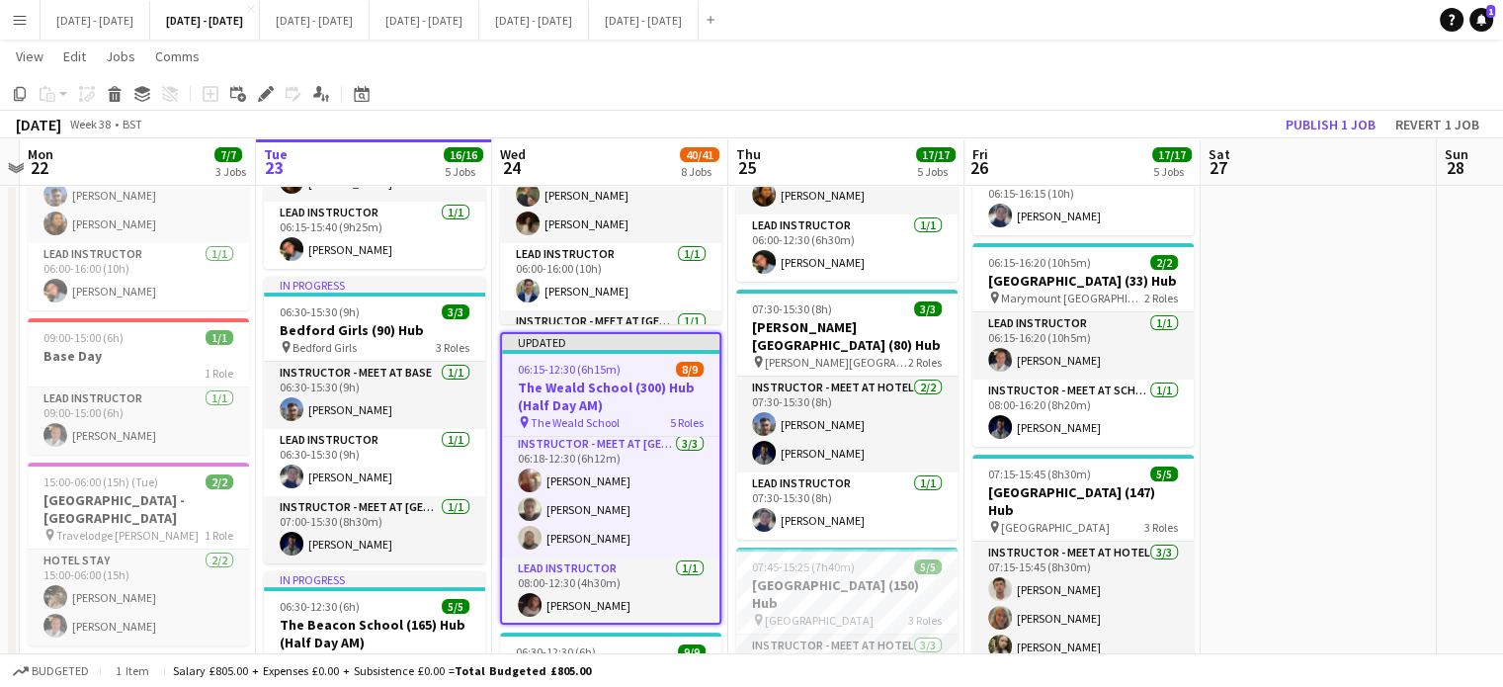
click at [719, 559] on app-job-card "Updated 06:15-12:30 (6h15m) 8/9 The Weald School (300) Hub (Half Day AM) pin Th…" at bounding box center [610, 478] width 221 height 293
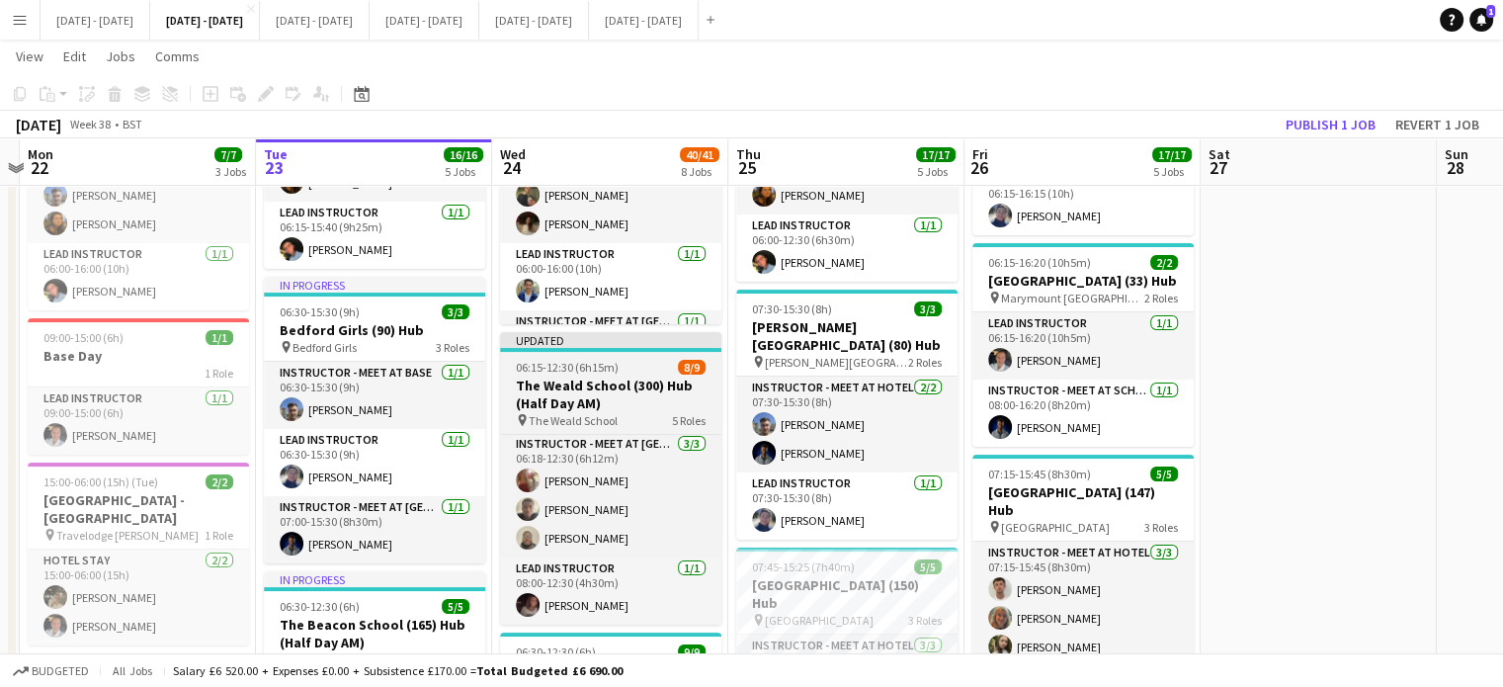
scroll to position [261, 0]
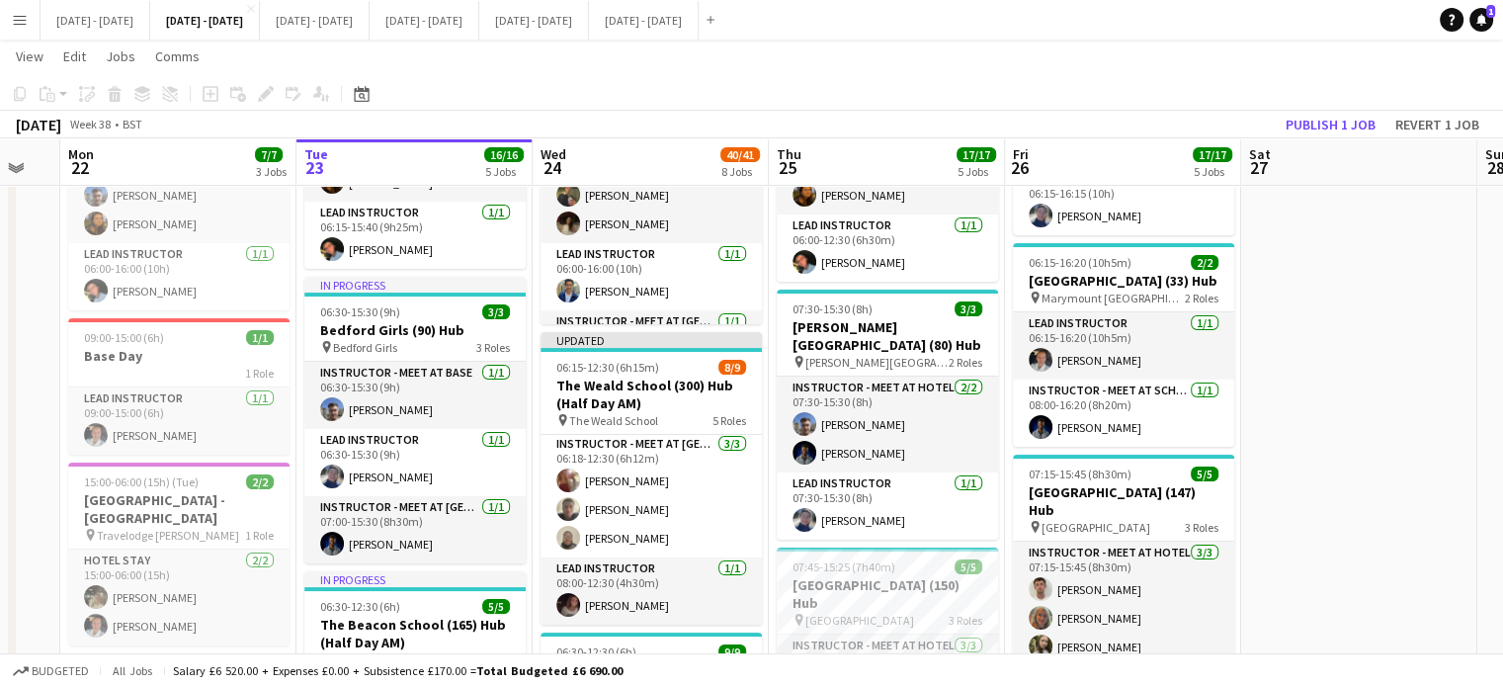
drag, startPoint x: 1337, startPoint y: 505, endPoint x: 1380, endPoint y: 502, distance: 42.6
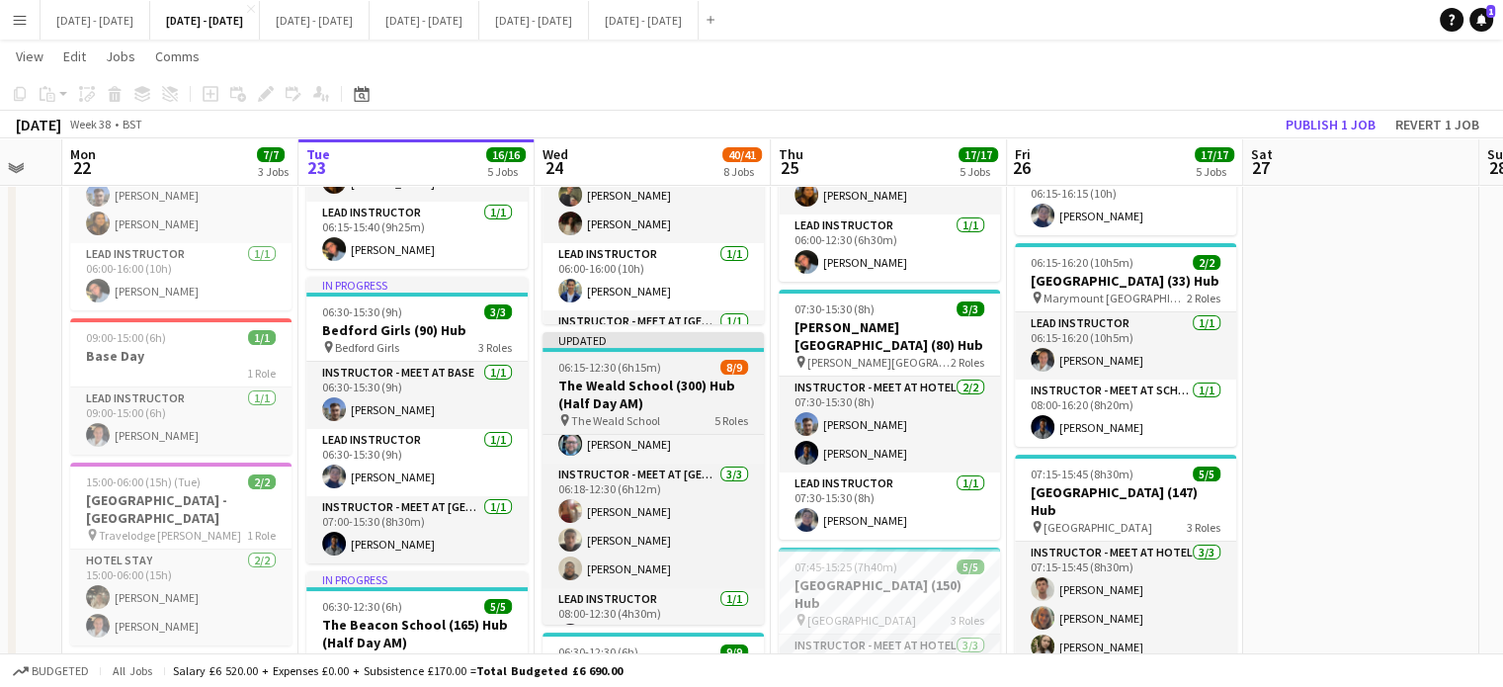
scroll to position [242, 0]
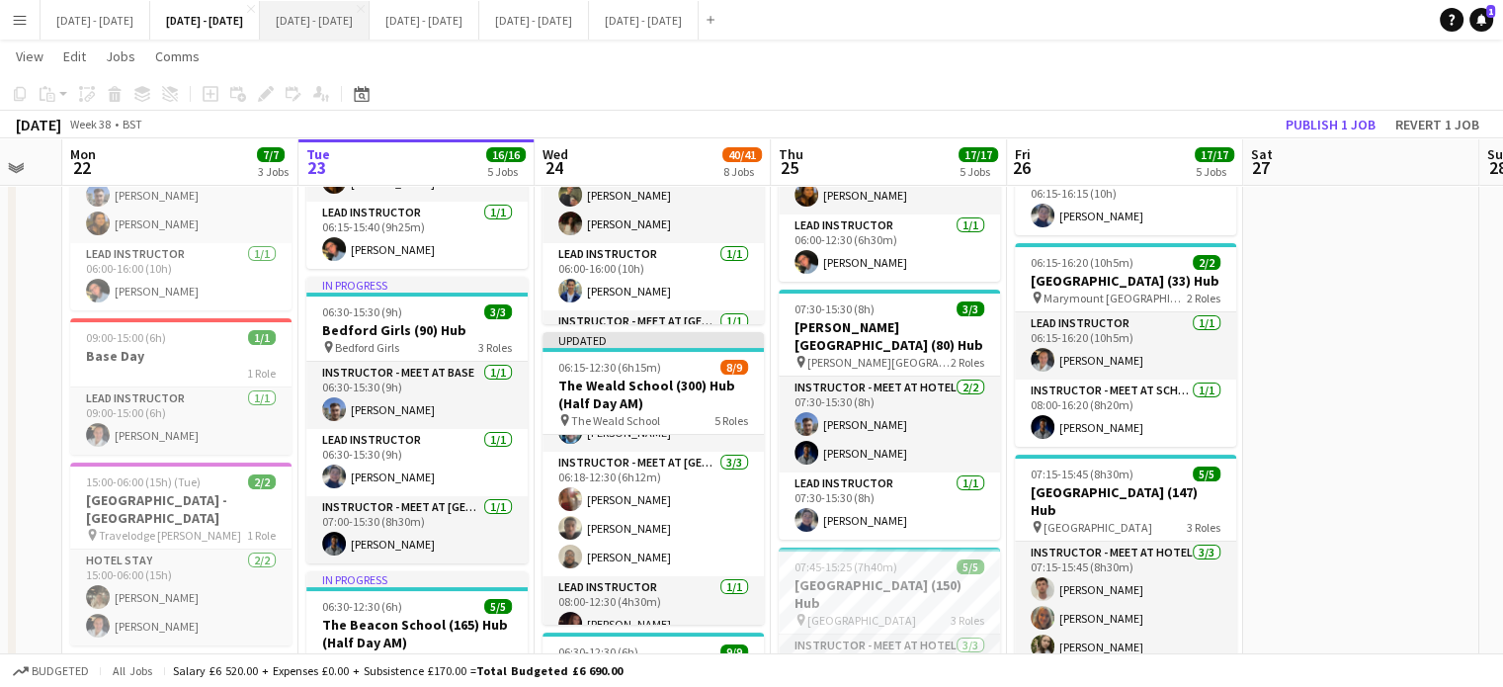
click at [370, 23] on button "Sept 29th - Oct 3rd 2025 Close" at bounding box center [315, 20] width 110 height 39
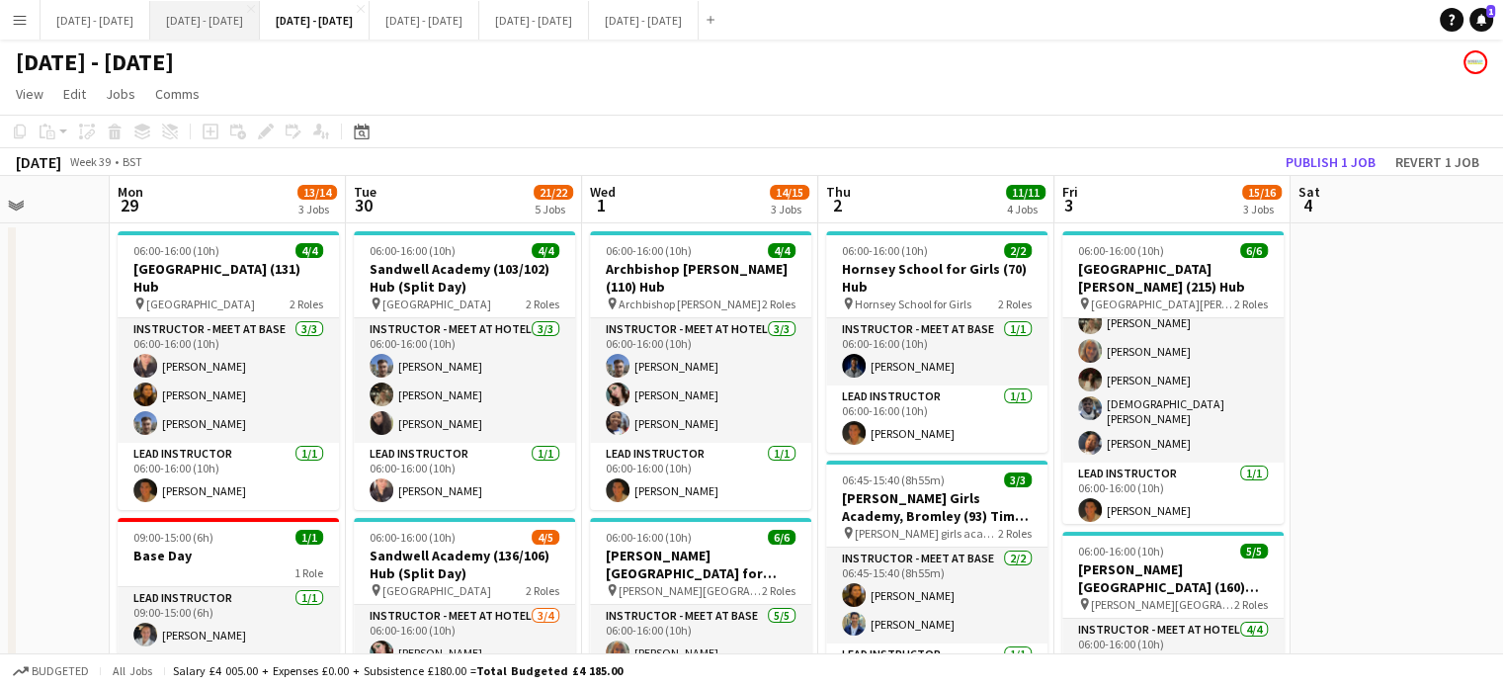
click at [241, 24] on button "[DATE] - [DATE] Close" at bounding box center [205, 20] width 110 height 39
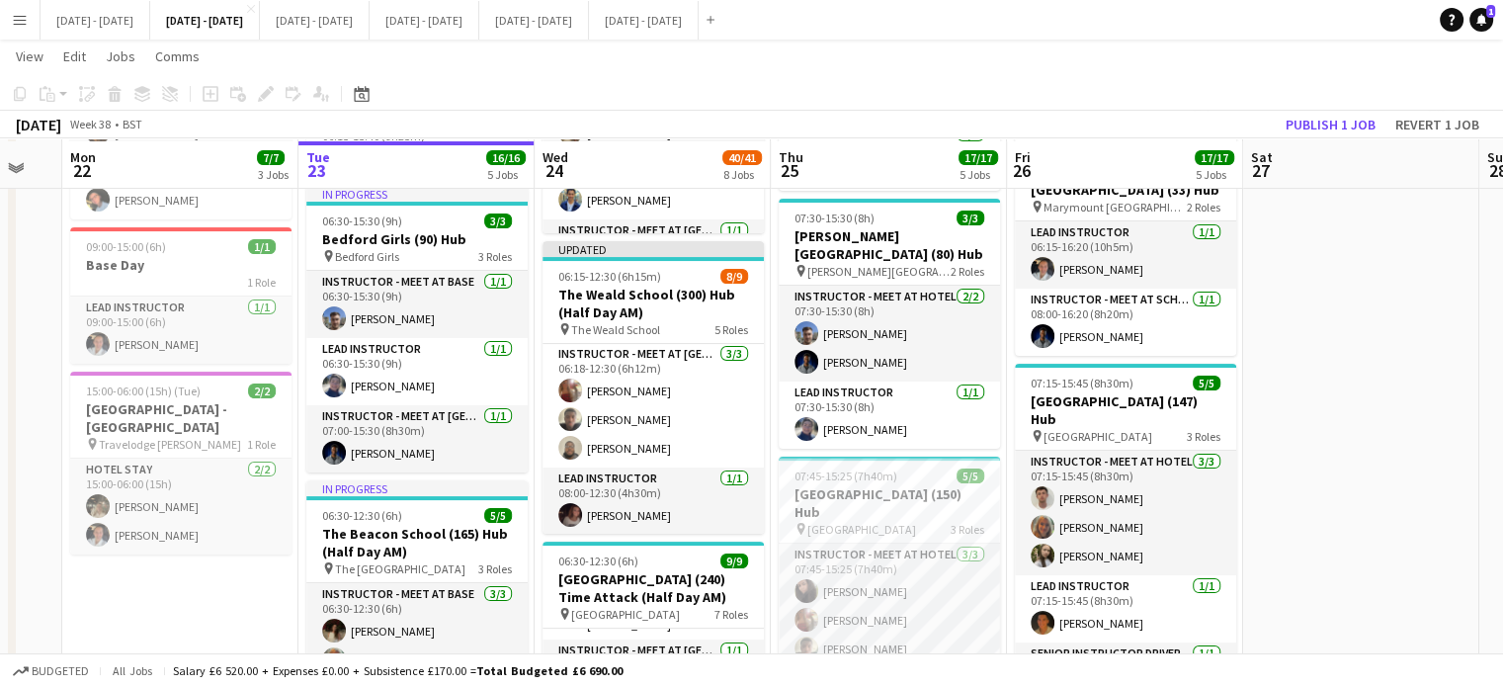
scroll to position [288, 0]
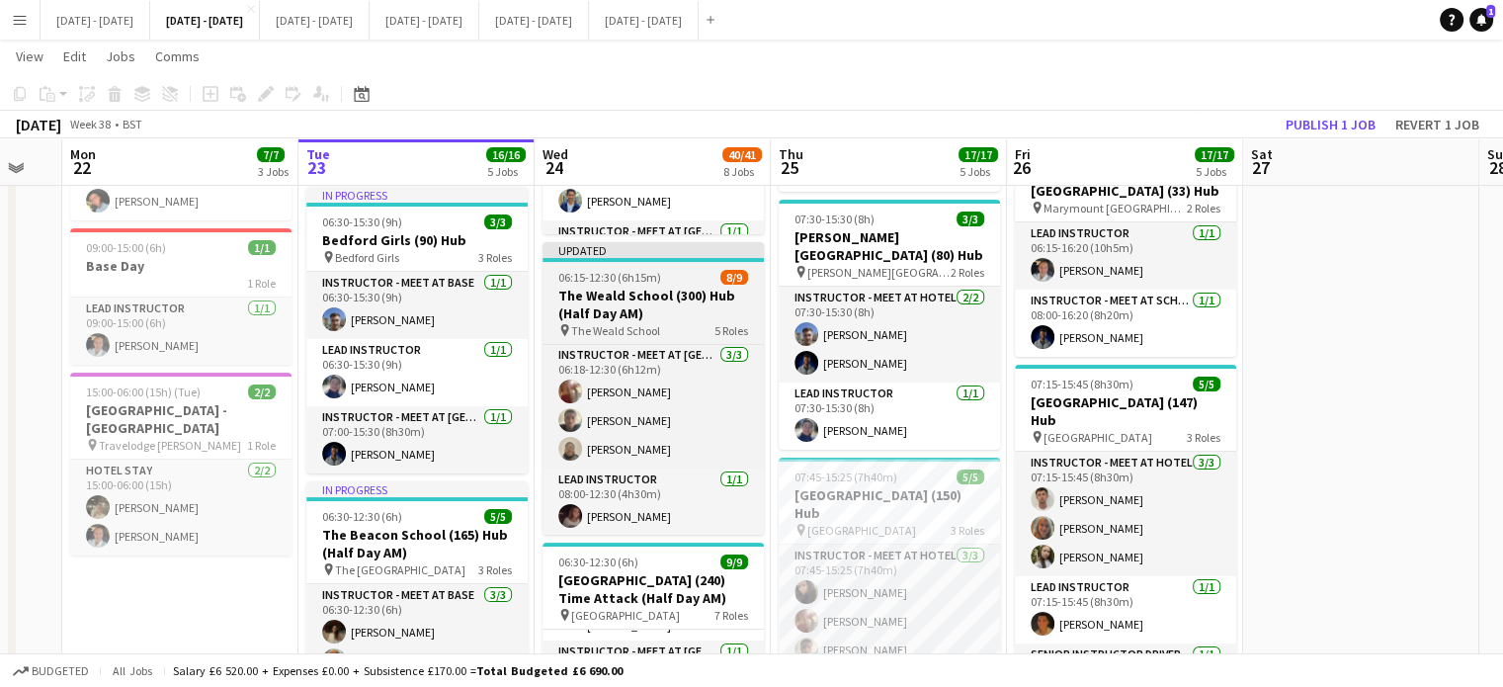
click at [622, 291] on h3 "The Weald School (300) Hub (Half Day AM)" at bounding box center [653, 305] width 221 height 36
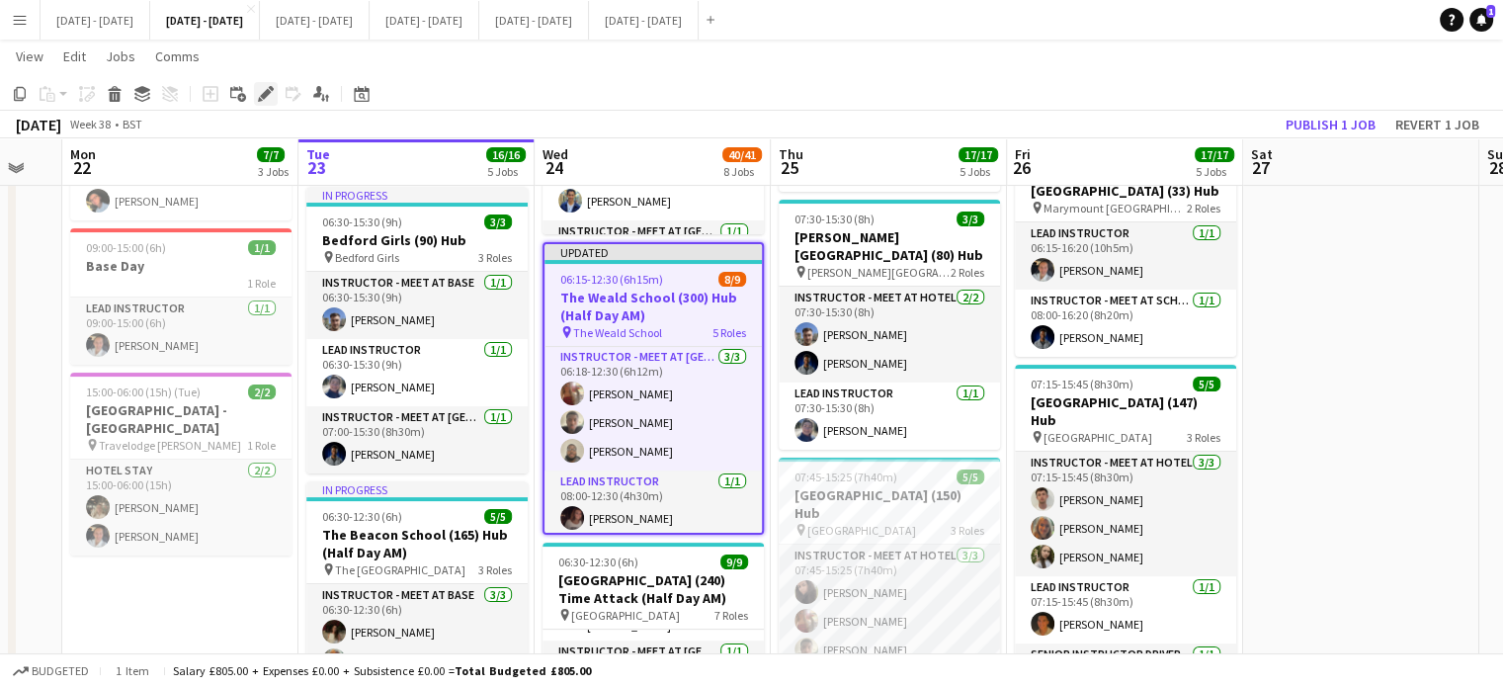
click at [255, 101] on div "Edit" at bounding box center [266, 94] width 24 height 24
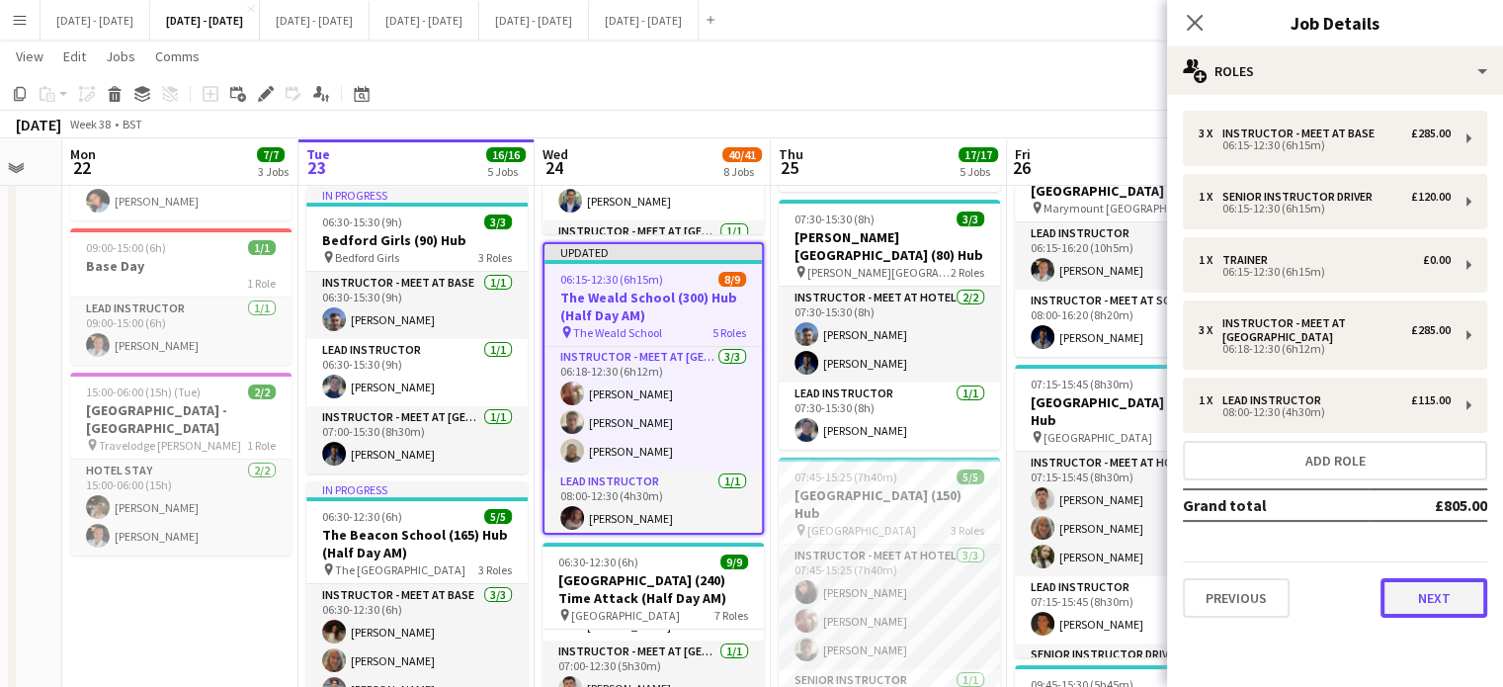
click at [1411, 584] on button "Next" at bounding box center [1434, 598] width 107 height 40
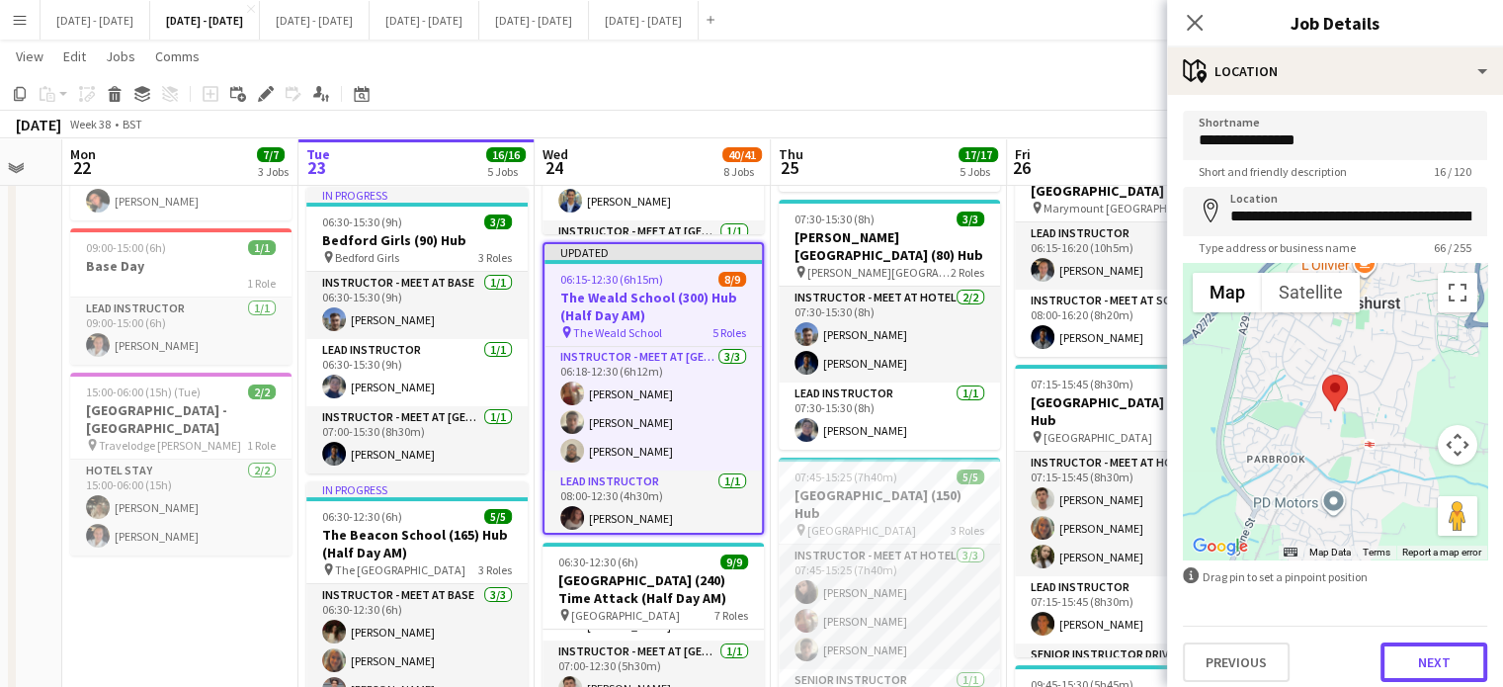
click at [1412, 675] on button "Next" at bounding box center [1434, 662] width 107 height 40
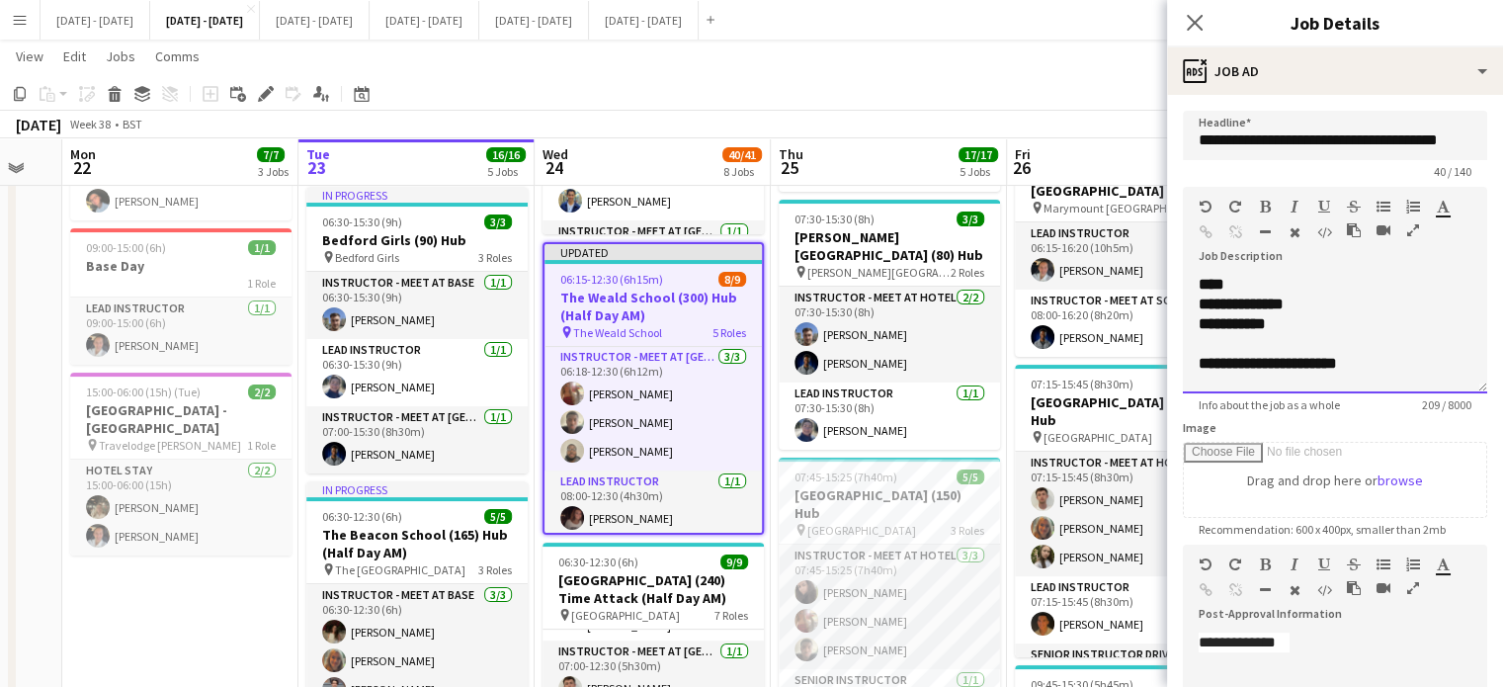
click at [1375, 363] on div "**********" at bounding box center [1335, 364] width 273 height 20
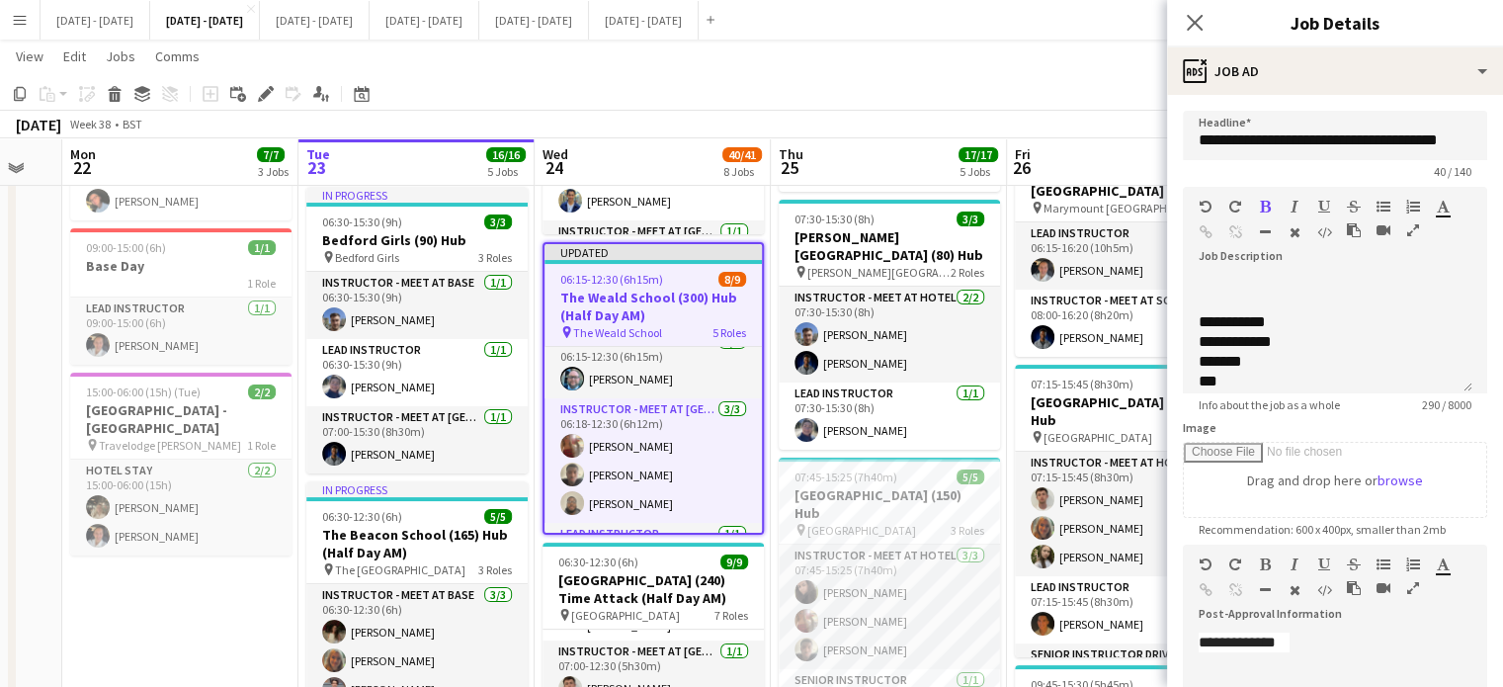
scroll to position [205, 0]
click at [1261, 312] on div at bounding box center [1328, 303] width 258 height 20
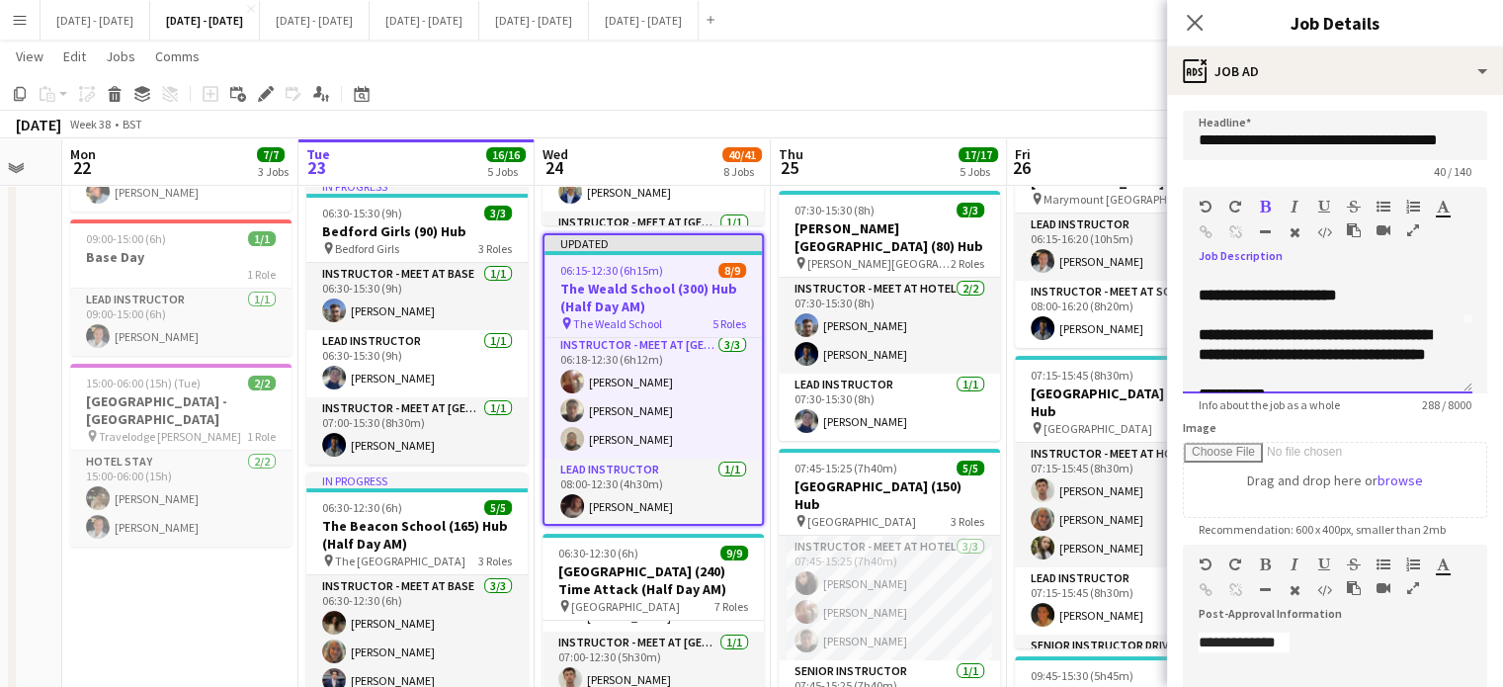
scroll to position [99, 0]
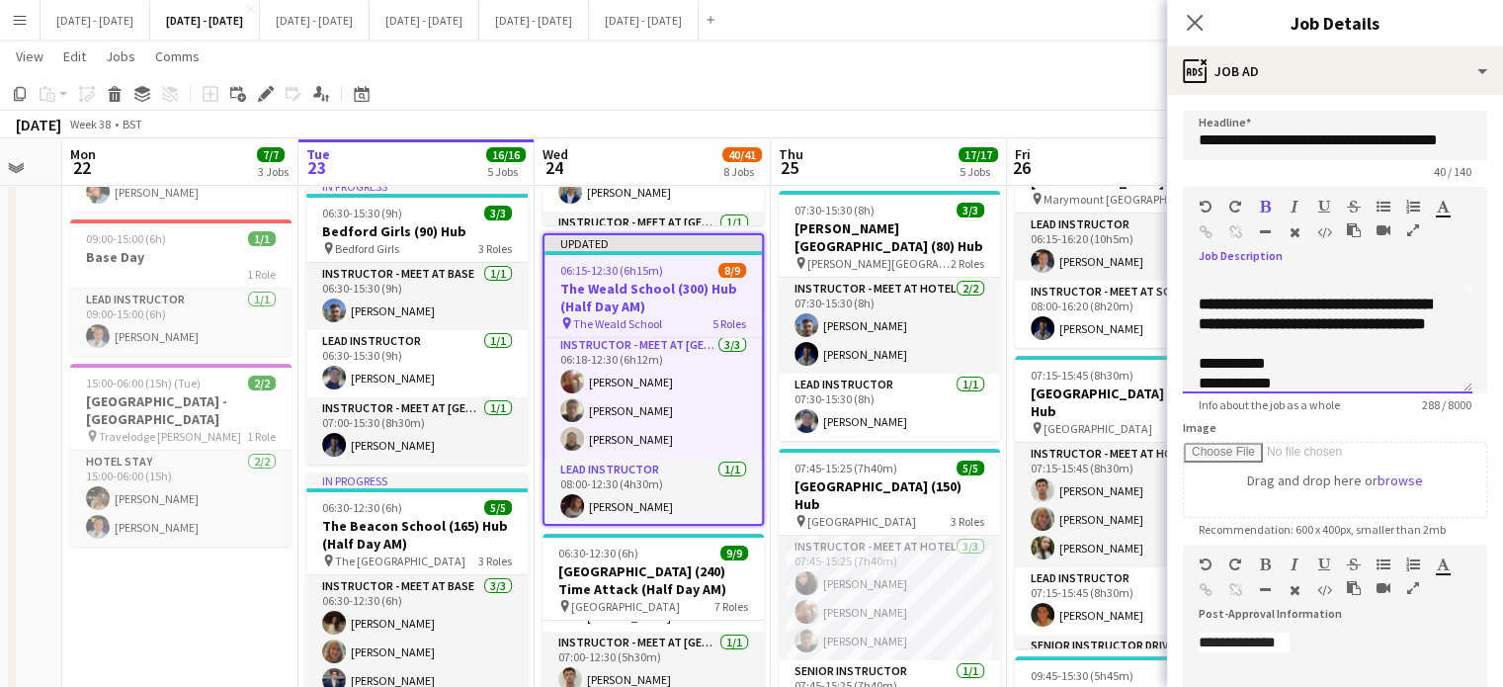
click at [1197, 302] on div "**********" at bounding box center [1328, 334] width 290 height 119
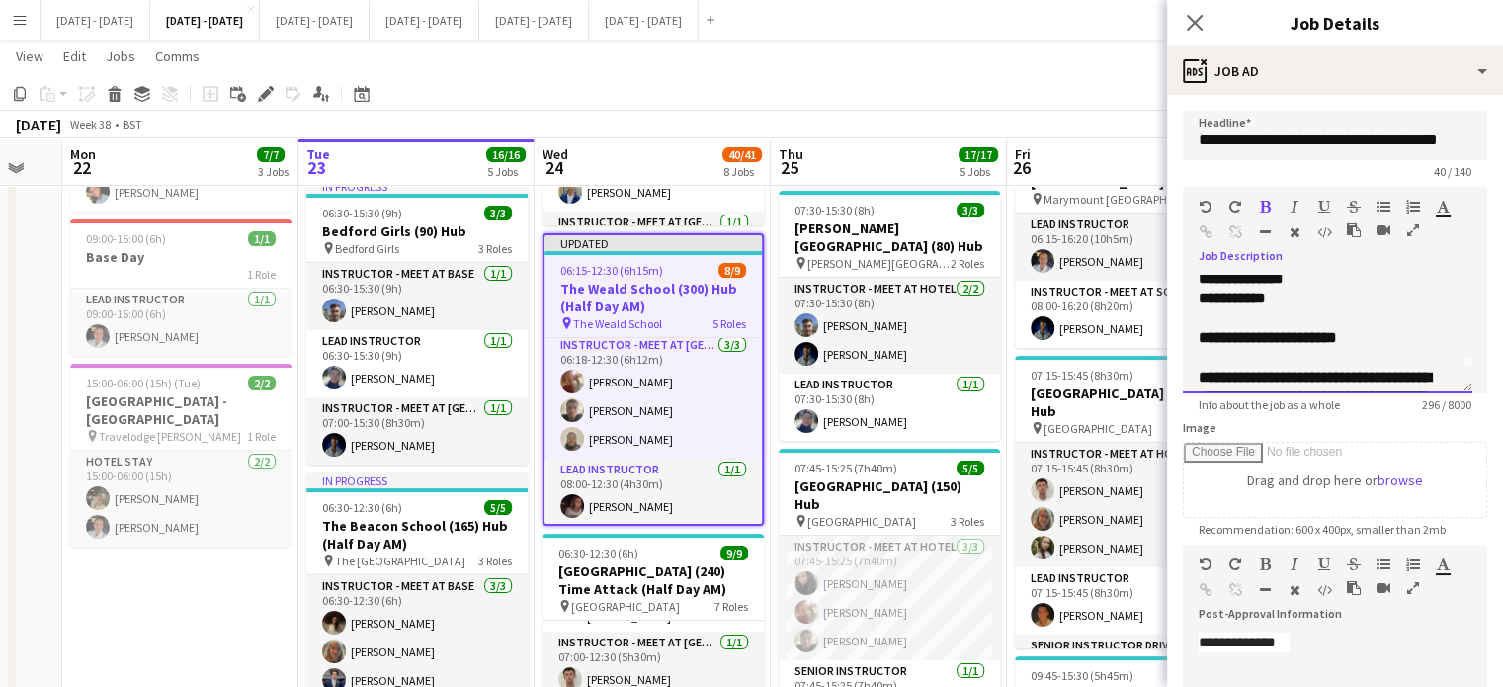
scroll to position [0, 0]
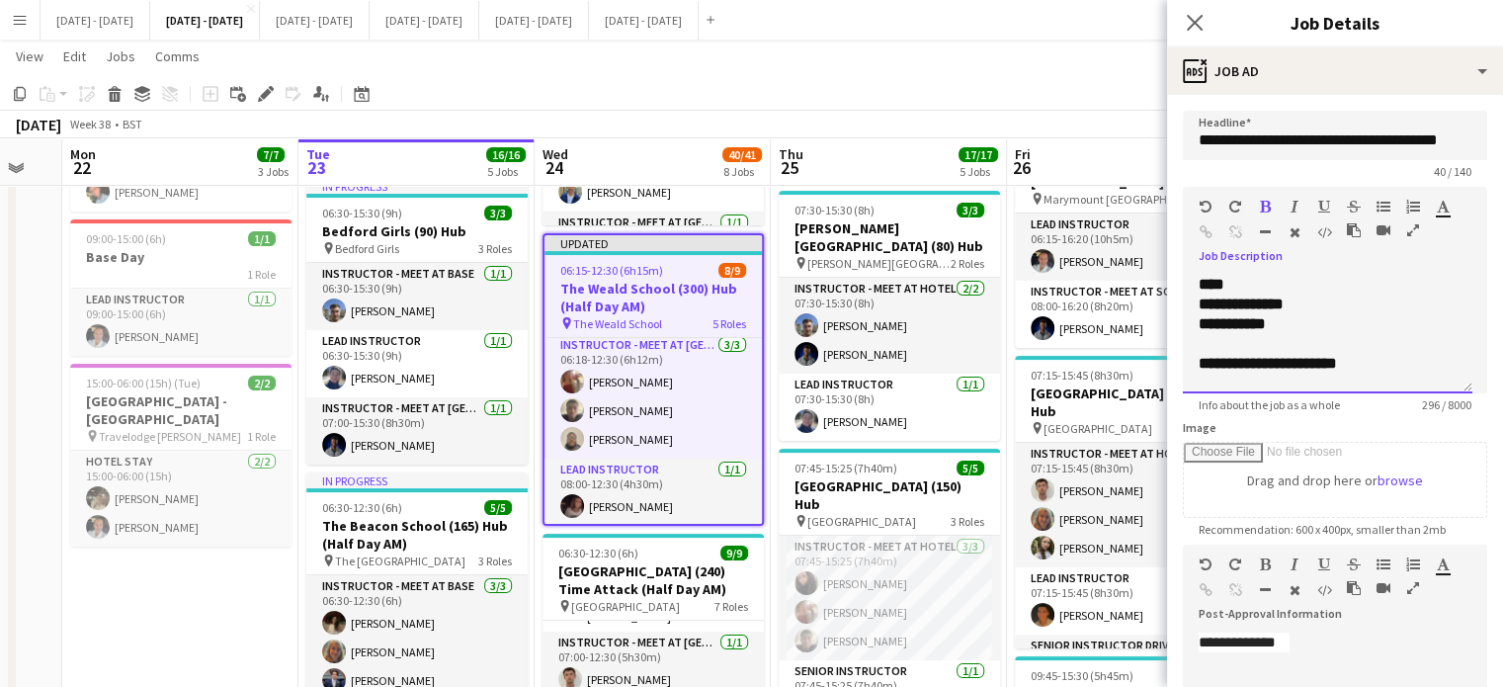
click at [1359, 295] on div "**********" at bounding box center [1328, 305] width 258 height 20
click at [1332, 316] on div "**********" at bounding box center [1328, 324] width 258 height 20
click at [1341, 303] on div "**********" at bounding box center [1328, 305] width 258 height 20
click at [1322, 321] on div "**********" at bounding box center [1328, 324] width 258 height 20
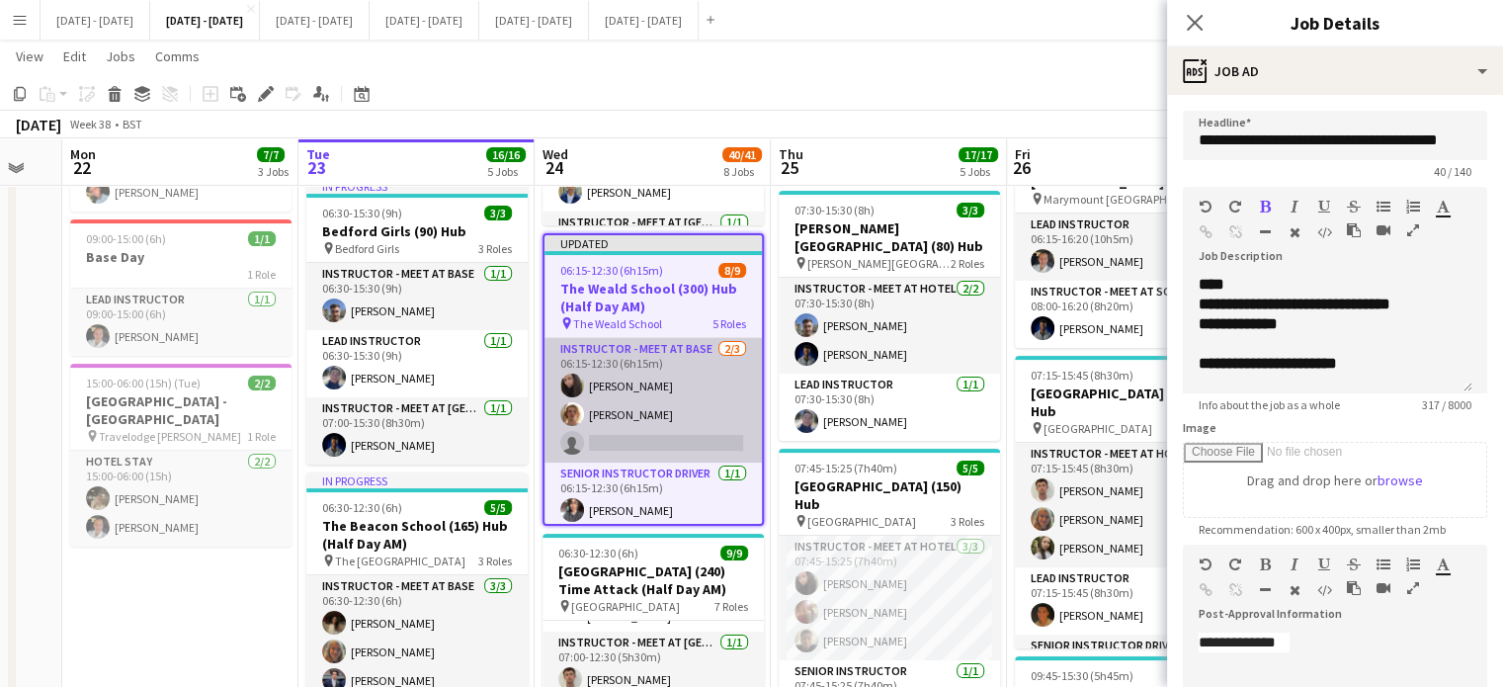
click at [658, 435] on app-card-role "Instructor - Meet at Base 2/3 06:15-12:30 (6h15m) Deanna Masters Will Taylor si…" at bounding box center [653, 400] width 217 height 125
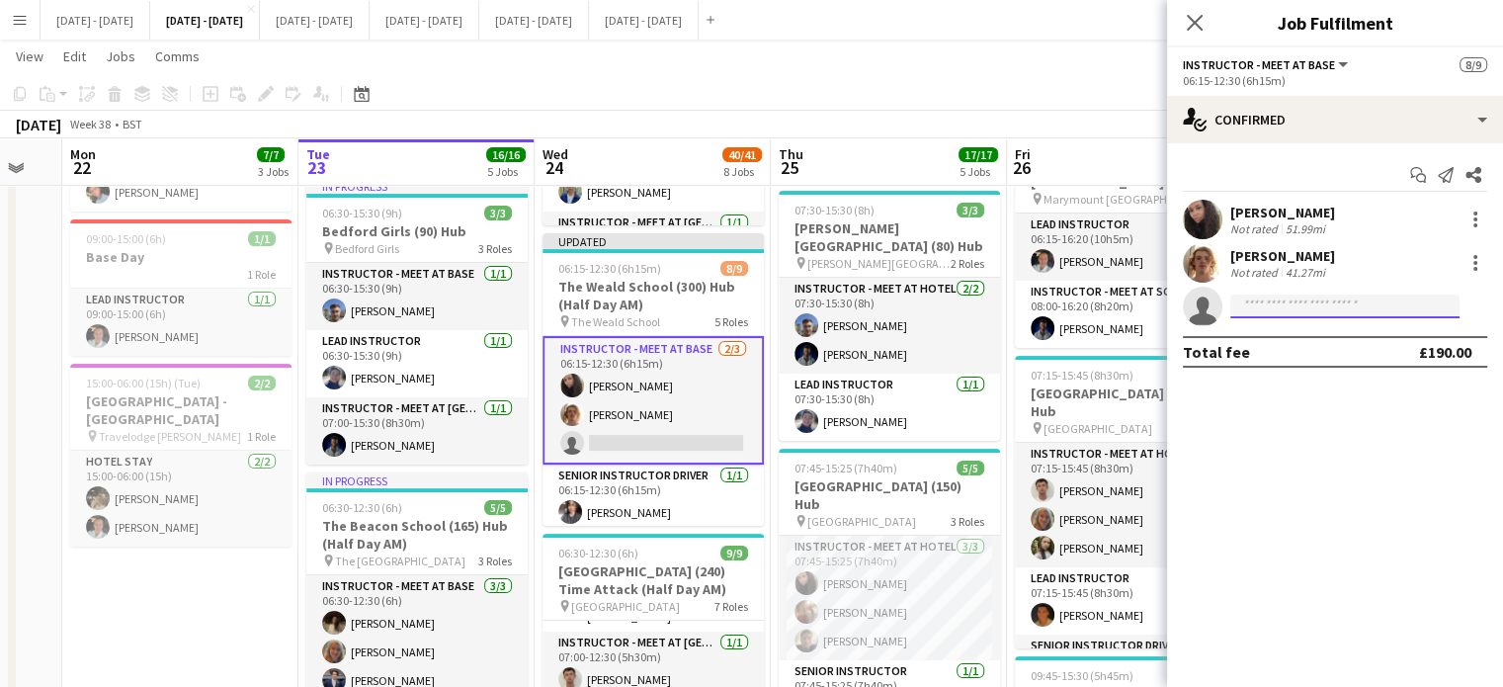
click at [1311, 304] on input at bounding box center [1344, 307] width 229 height 24
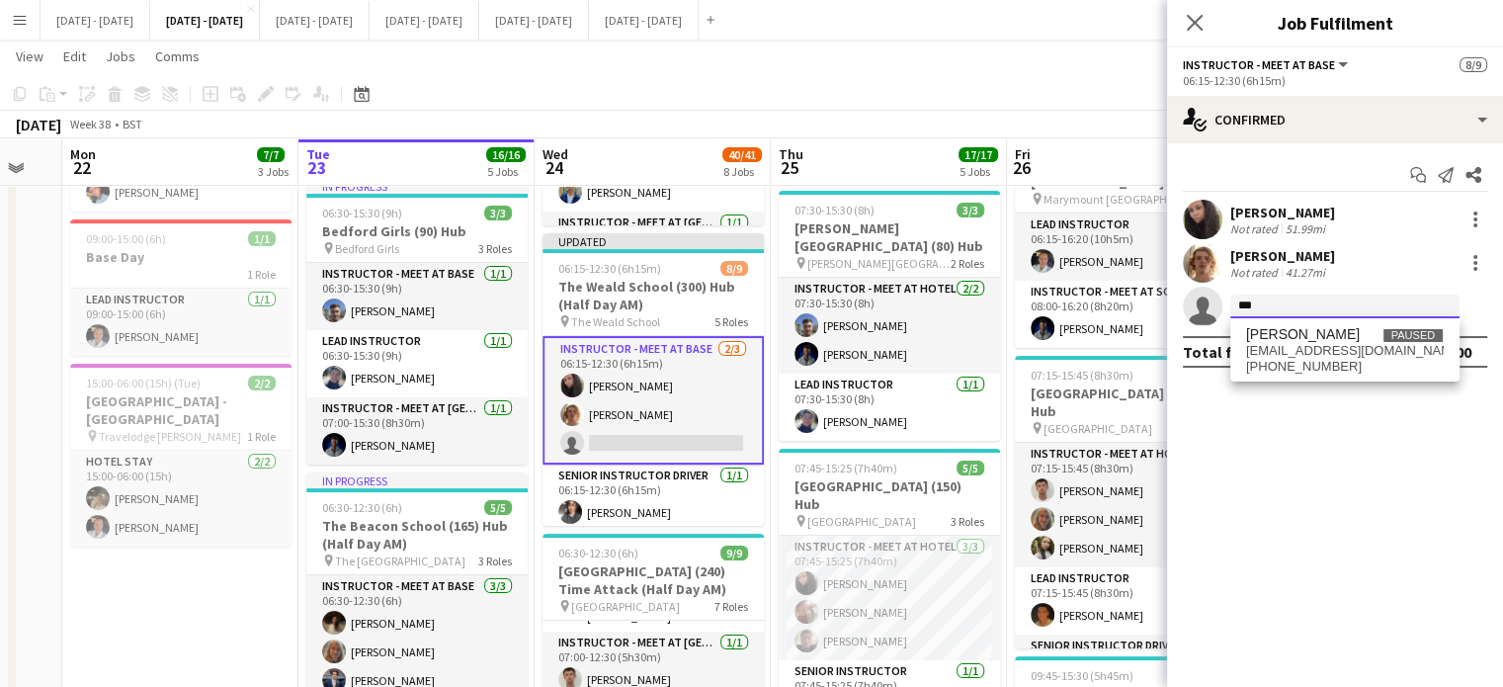
type input "***"
click at [1340, 320] on div "Justine Holcombe Paused jayholcombe@live.co.uk +441732521537" at bounding box center [1344, 349] width 229 height 63
drag, startPoint x: 1332, startPoint y: 336, endPoint x: 1332, endPoint y: 324, distance: 11.9
click at [1332, 337] on span "[PERSON_NAME]" at bounding box center [1303, 334] width 114 height 17
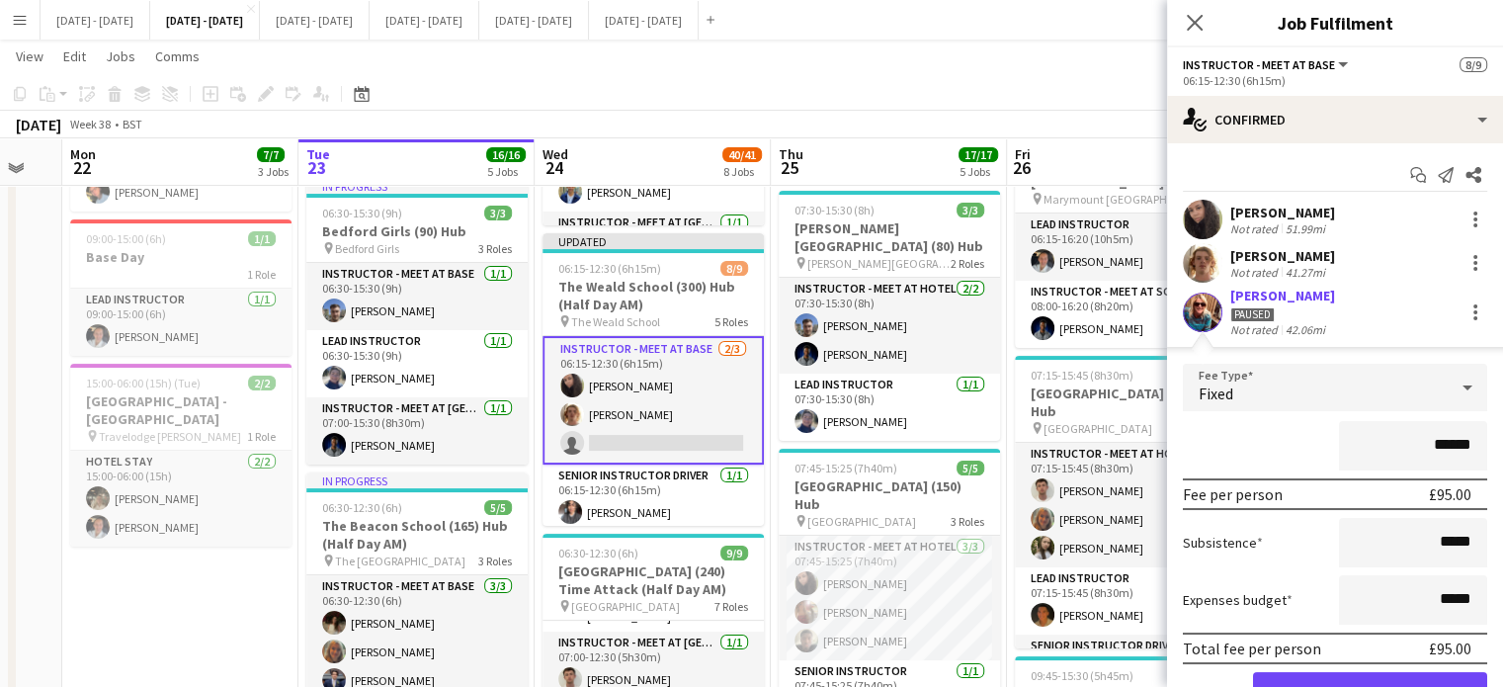
click at [1349, 393] on div "Fixed" at bounding box center [1315, 387] width 265 height 47
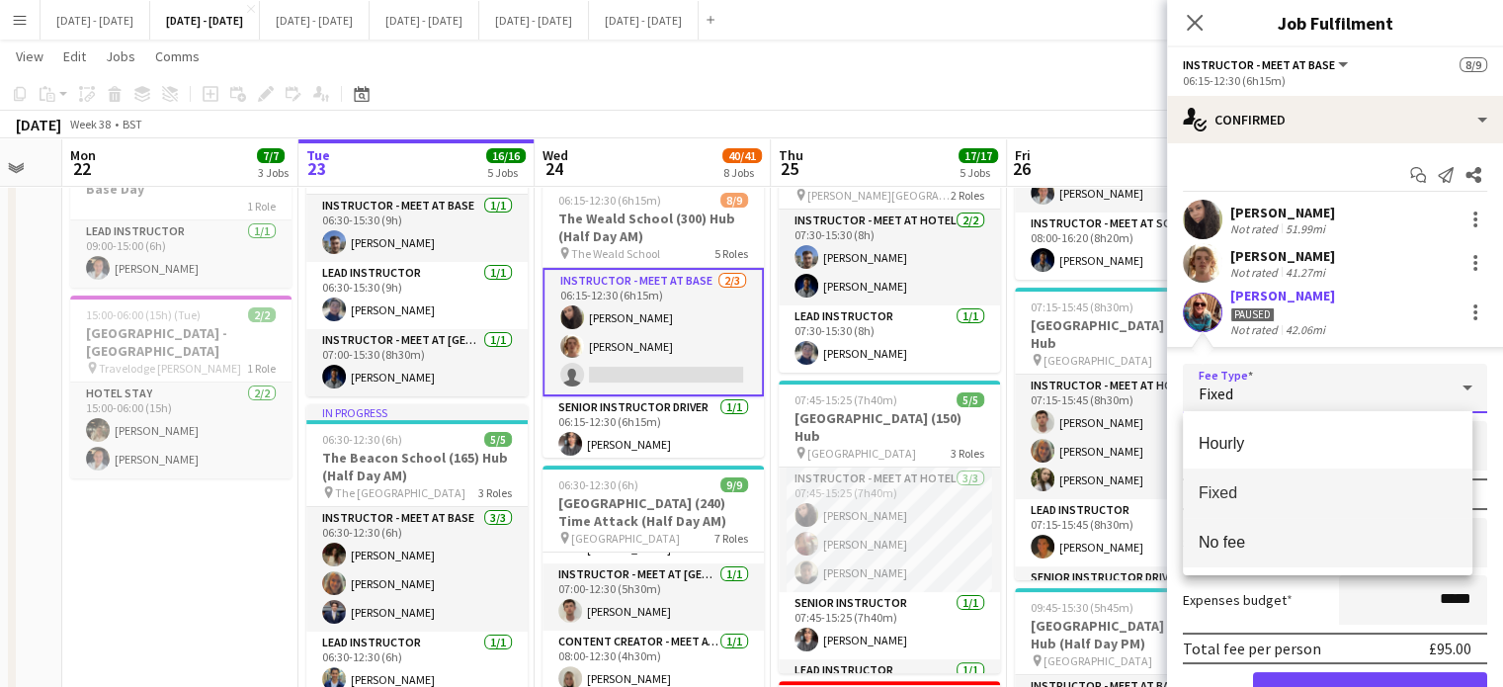
scroll to position [395, 0]
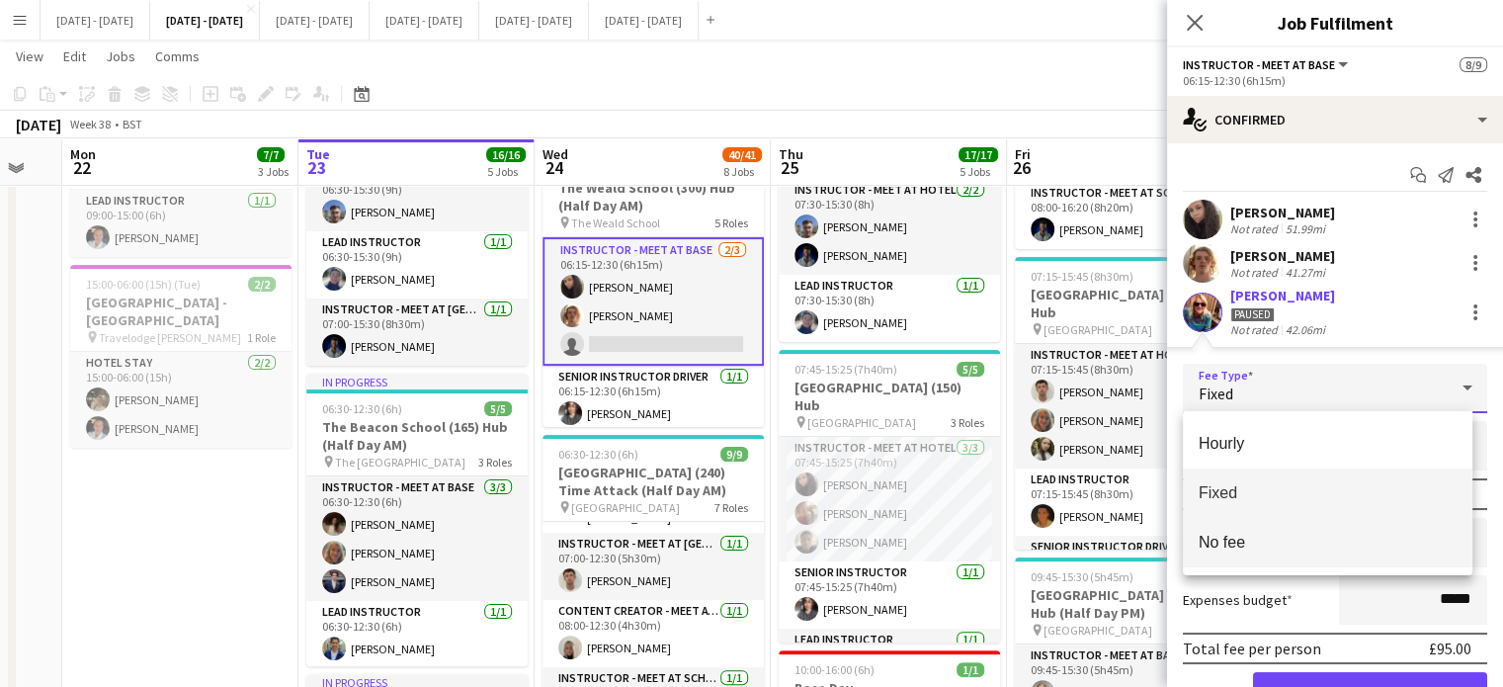
click at [1240, 539] on span "No fee" at bounding box center [1328, 542] width 258 height 19
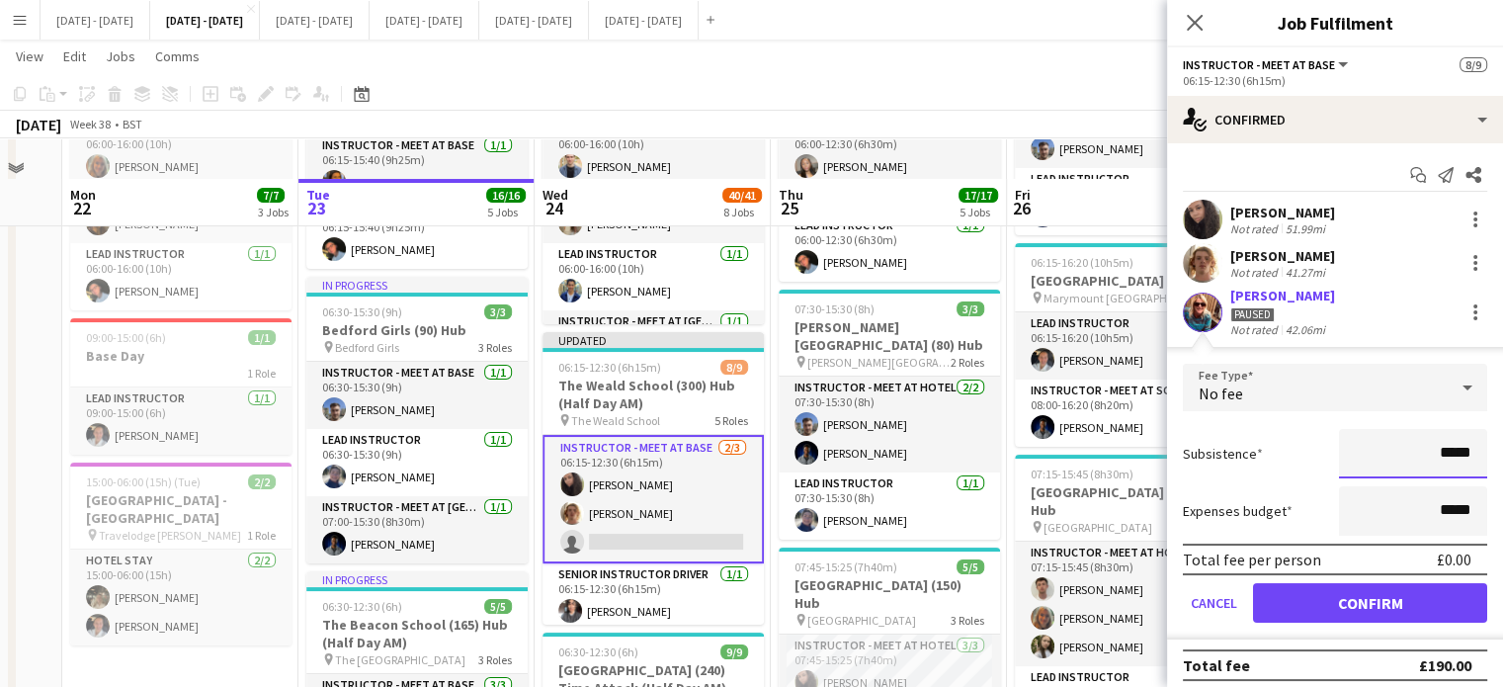
scroll to position [198, 0]
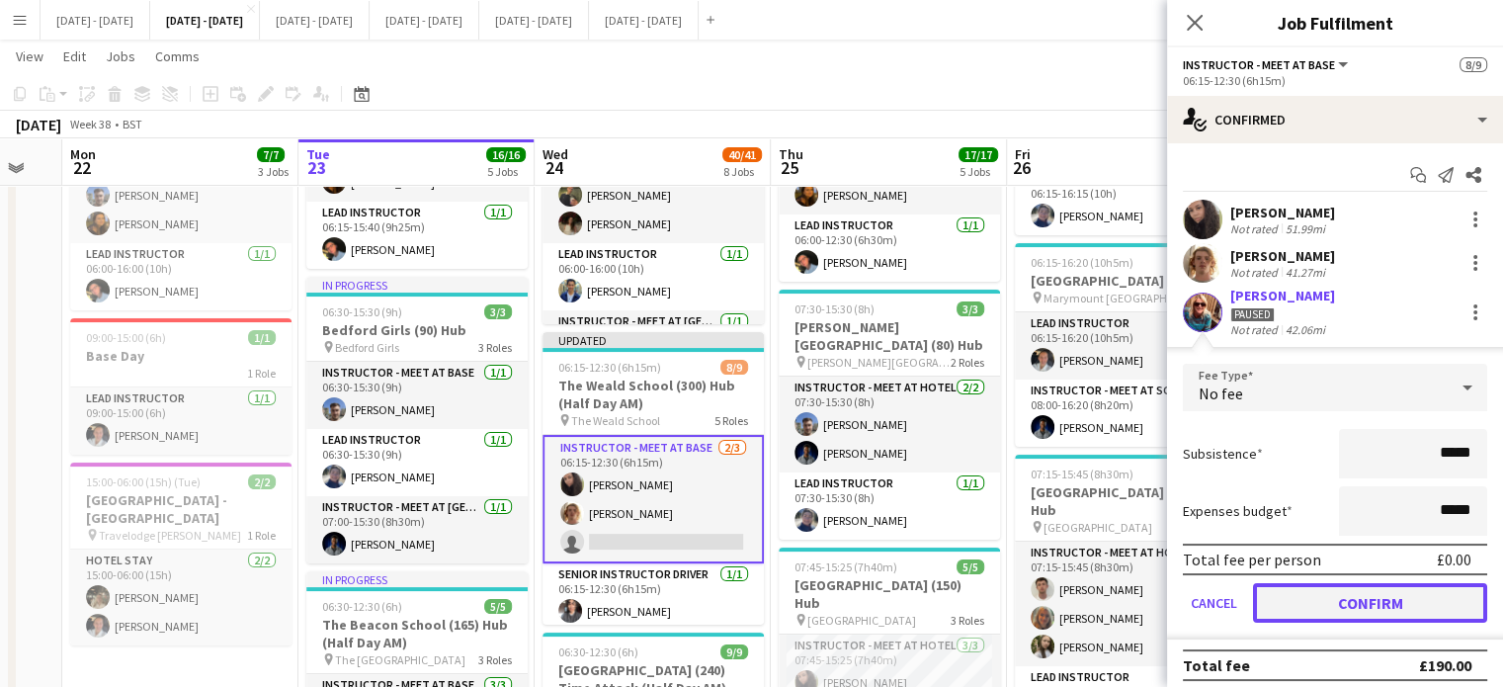
click at [1365, 596] on button "Confirm" at bounding box center [1370, 603] width 234 height 40
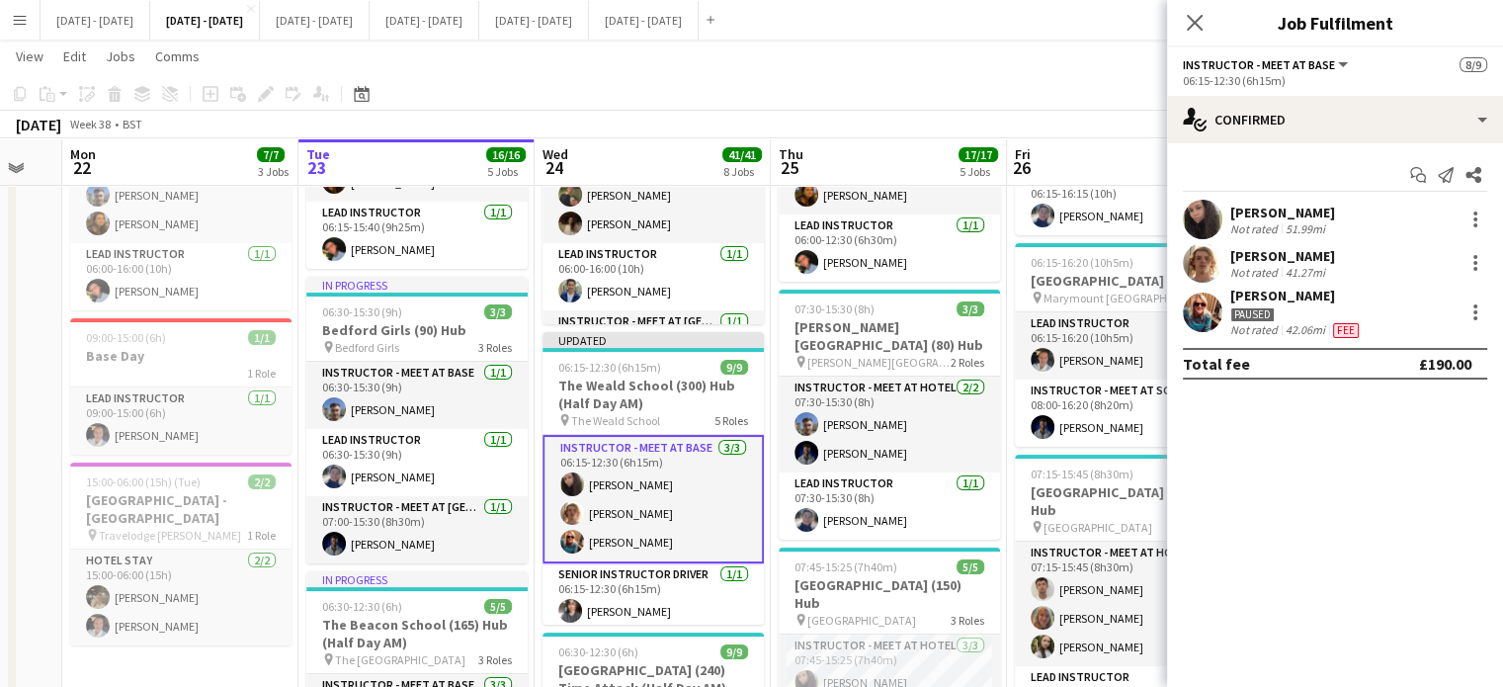
click at [1190, 12] on app-icon "Close pop-in" at bounding box center [1195, 23] width 24 height 24
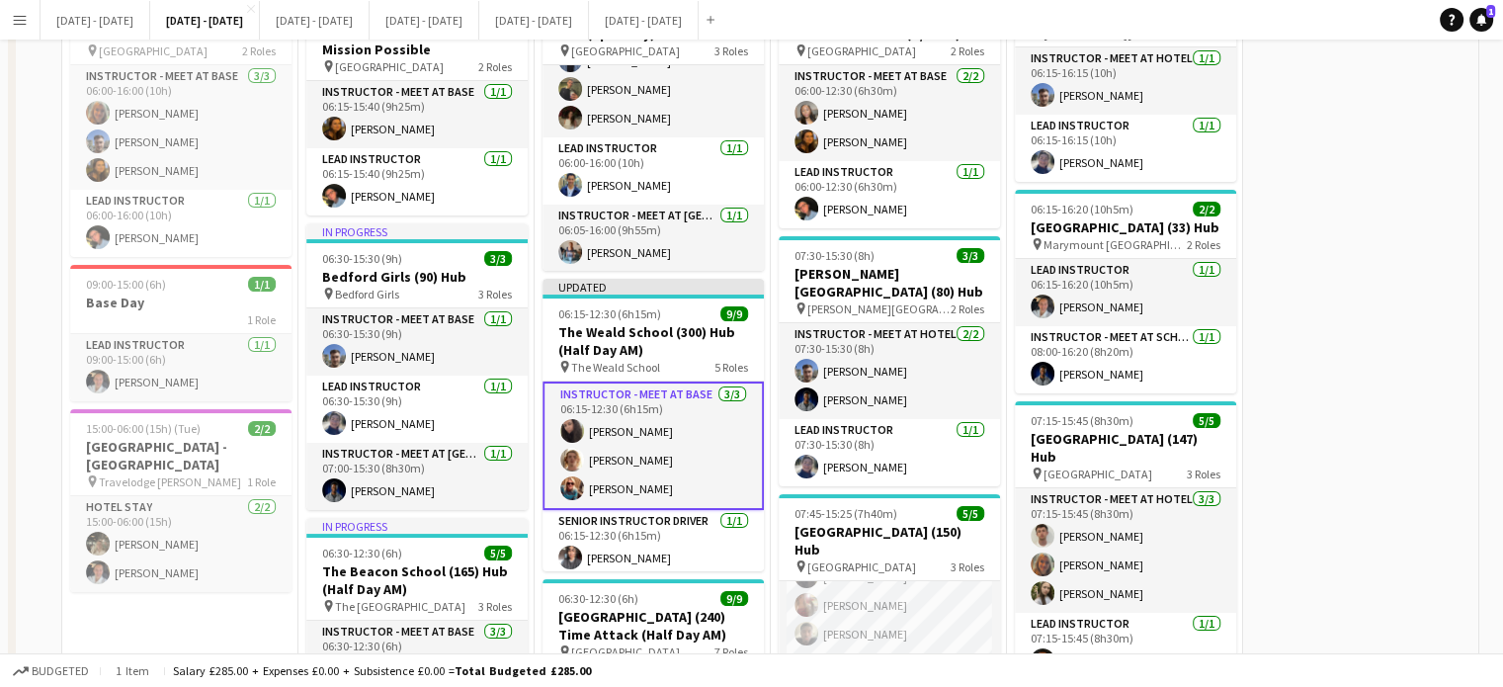
scroll to position [0, 0]
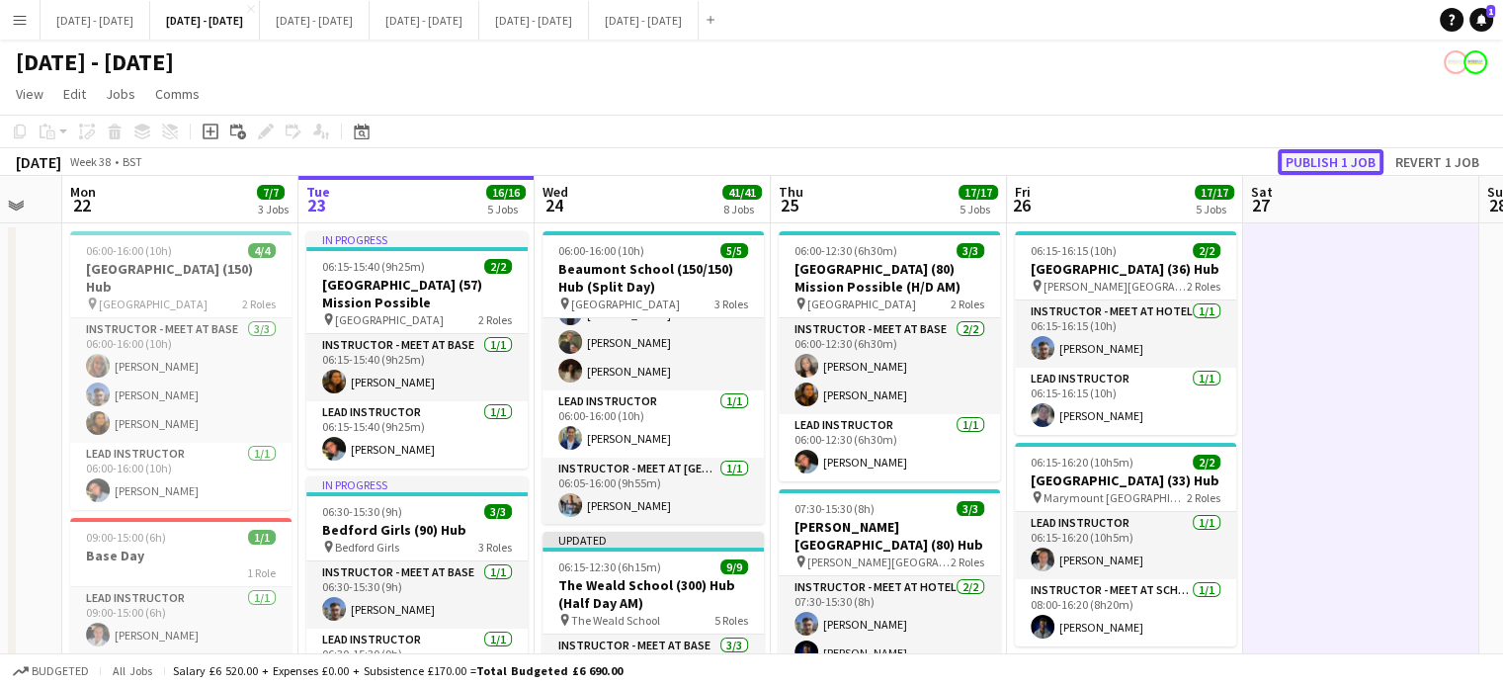
click at [1320, 155] on button "Publish 1 job" at bounding box center [1331, 162] width 106 height 26
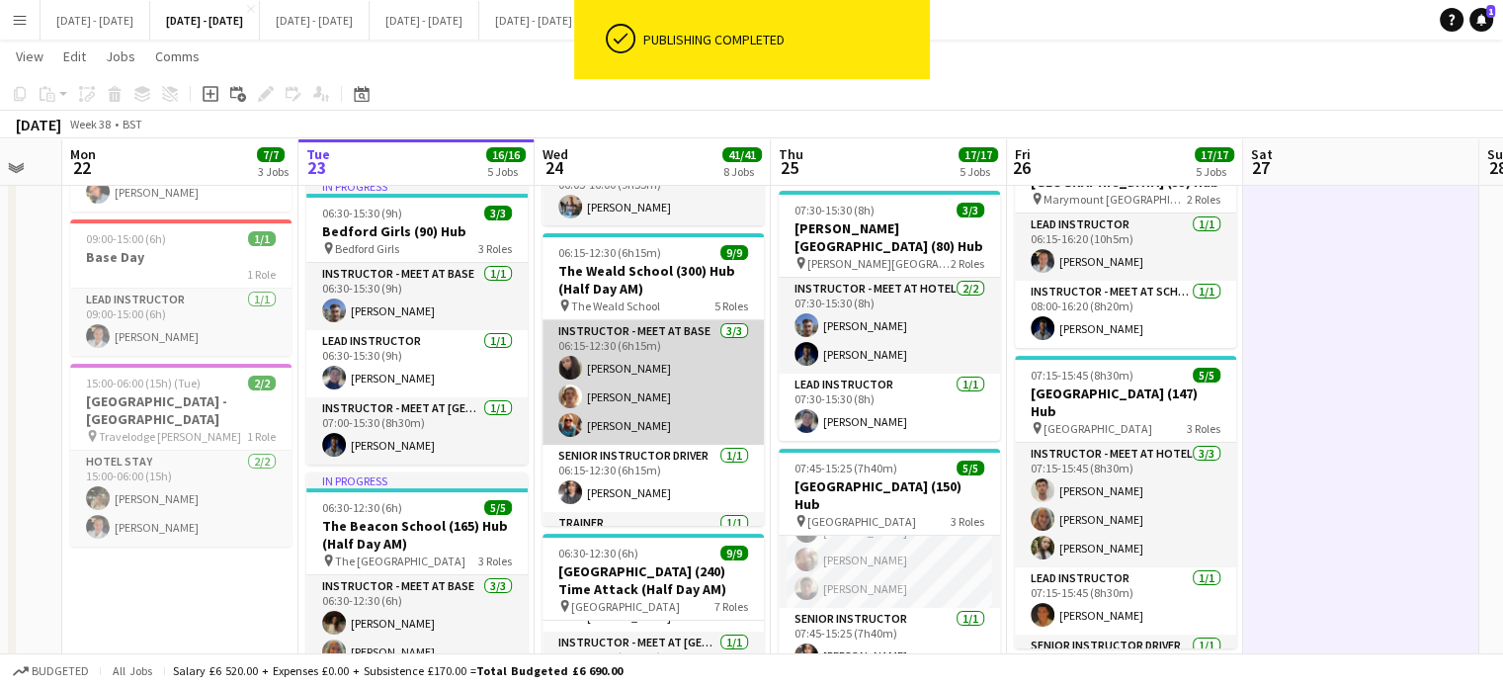
scroll to position [198, 0]
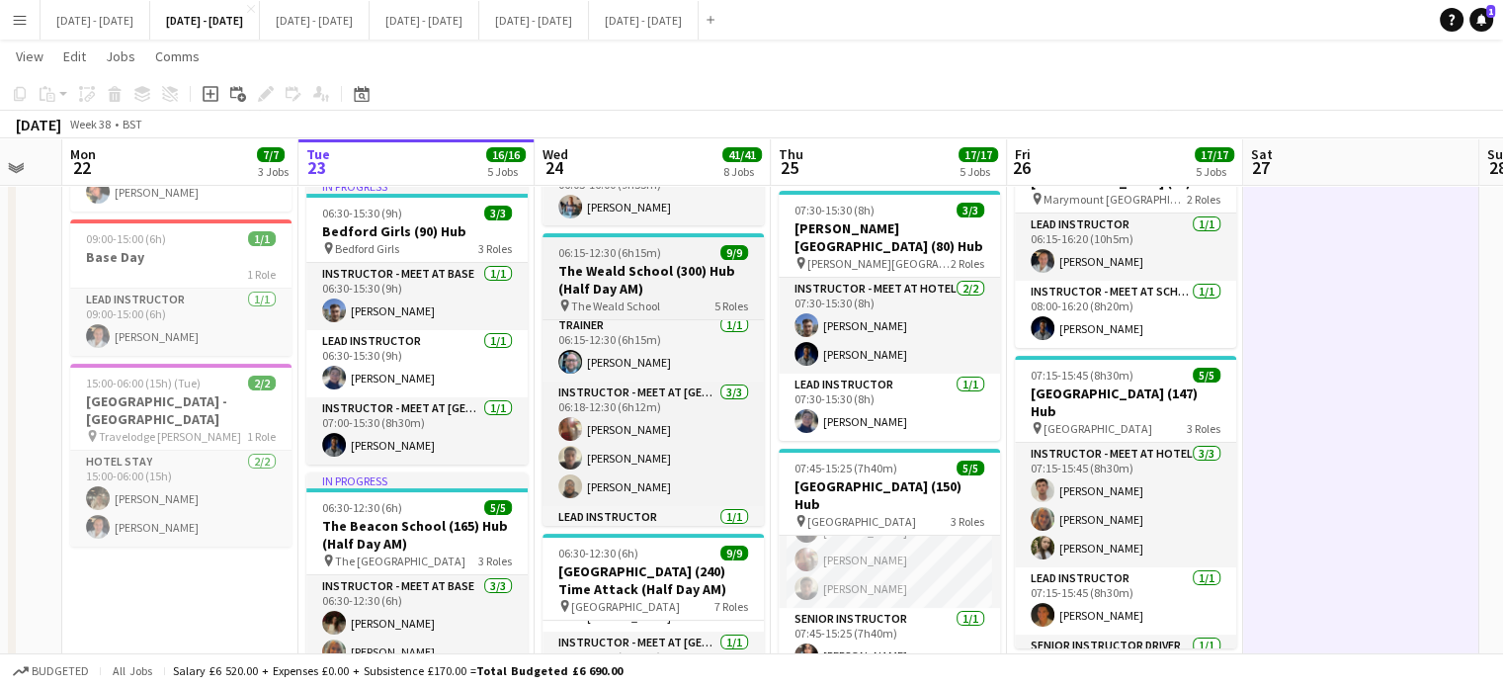
click at [632, 279] on h3 "The Weald School (300) Hub (Half Day AM)" at bounding box center [653, 280] width 221 height 36
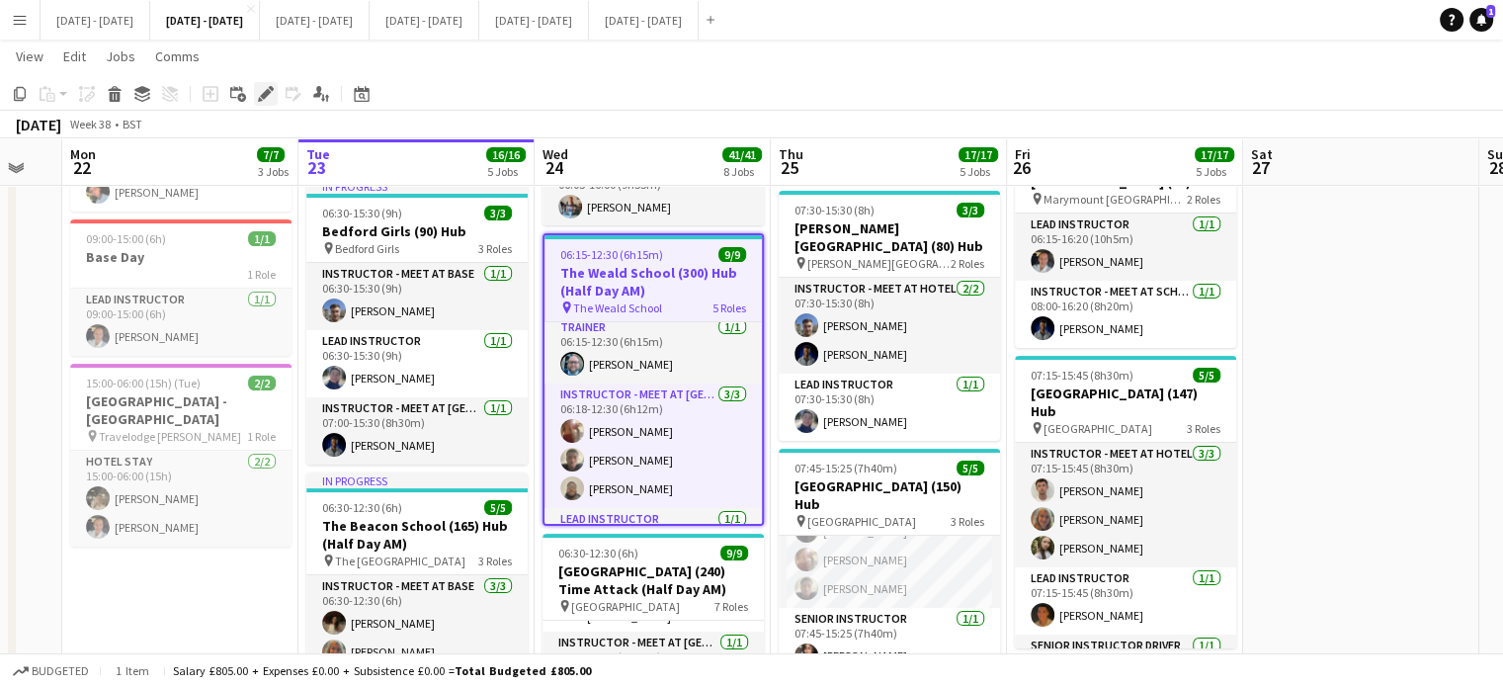
click at [263, 95] on icon at bounding box center [265, 94] width 11 height 11
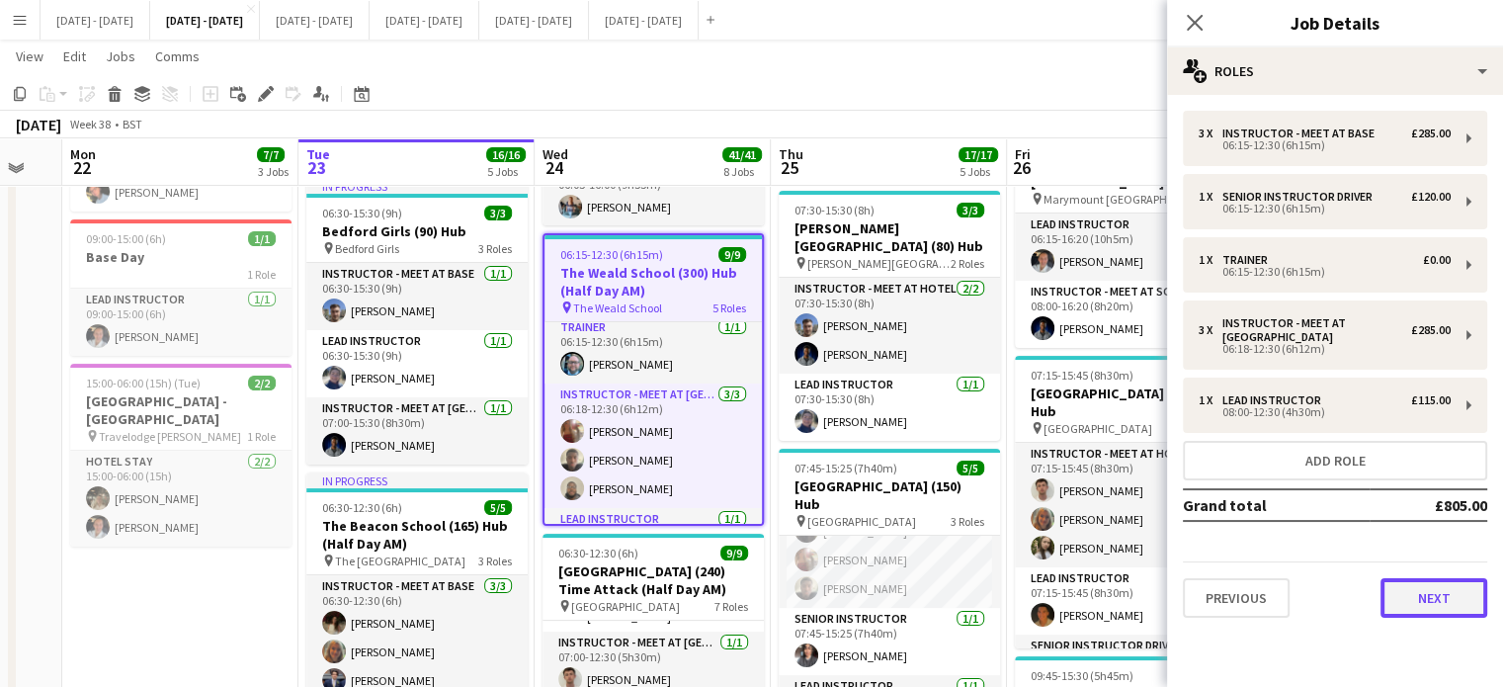
click at [1435, 598] on button "Next" at bounding box center [1434, 598] width 107 height 40
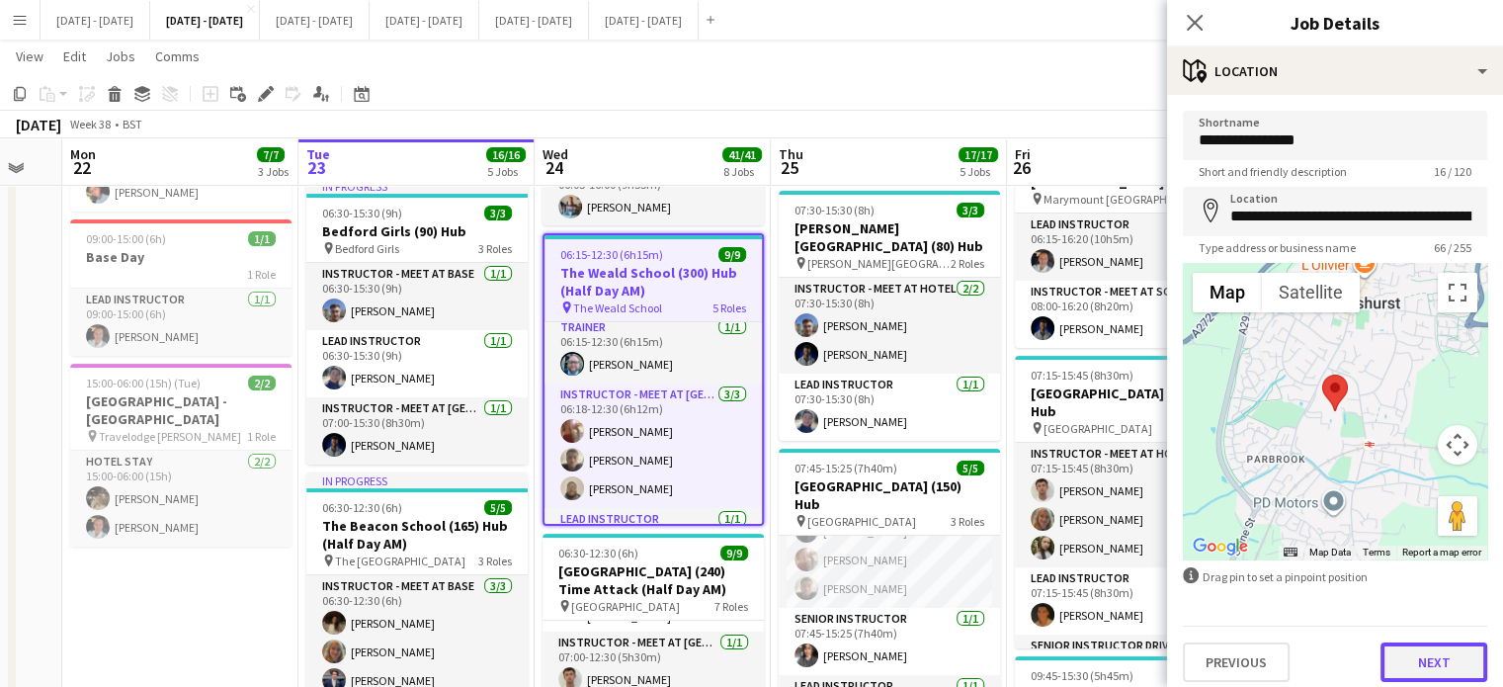
click at [1418, 661] on button "Next" at bounding box center [1434, 662] width 107 height 40
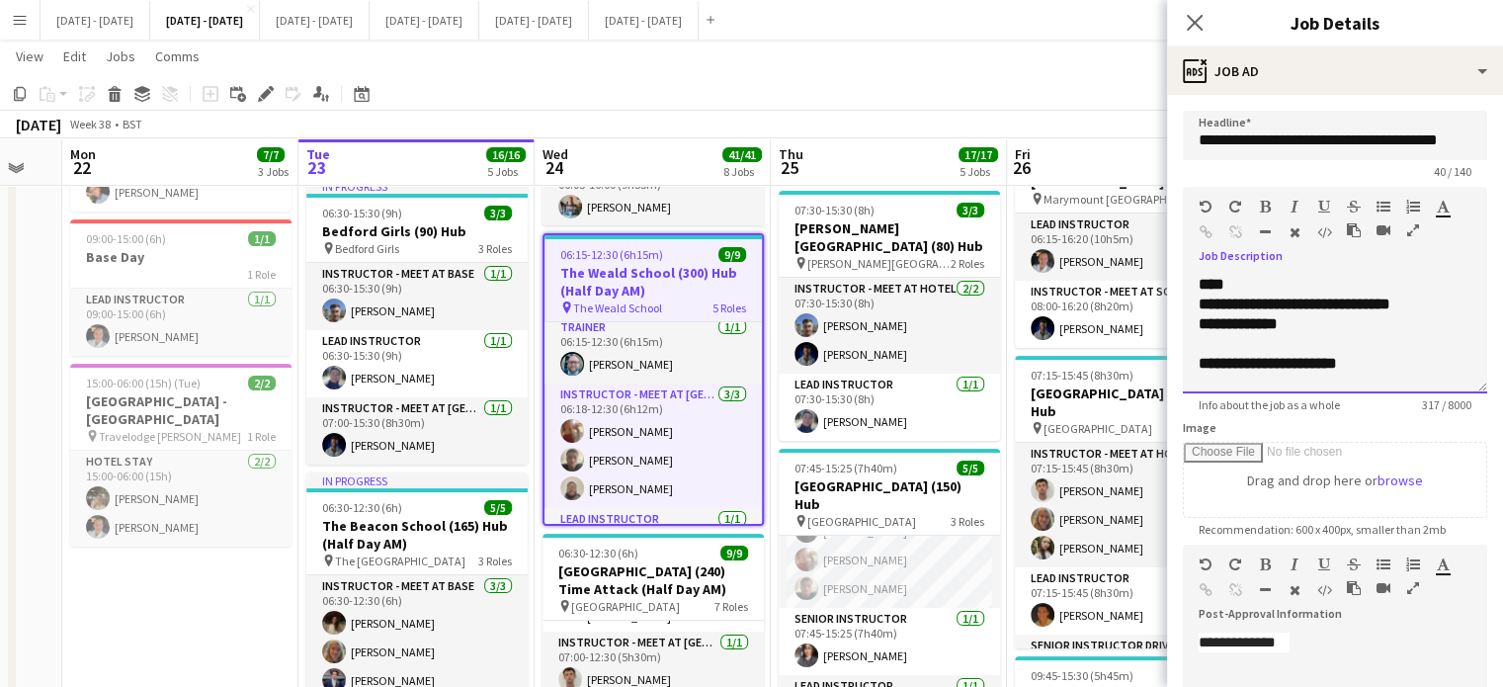
click at [1383, 323] on div "**********" at bounding box center [1335, 324] width 273 height 20
click at [1404, 366] on div "**********" at bounding box center [1335, 364] width 273 height 20
click at [1432, 324] on div "**********" at bounding box center [1335, 324] width 273 height 20
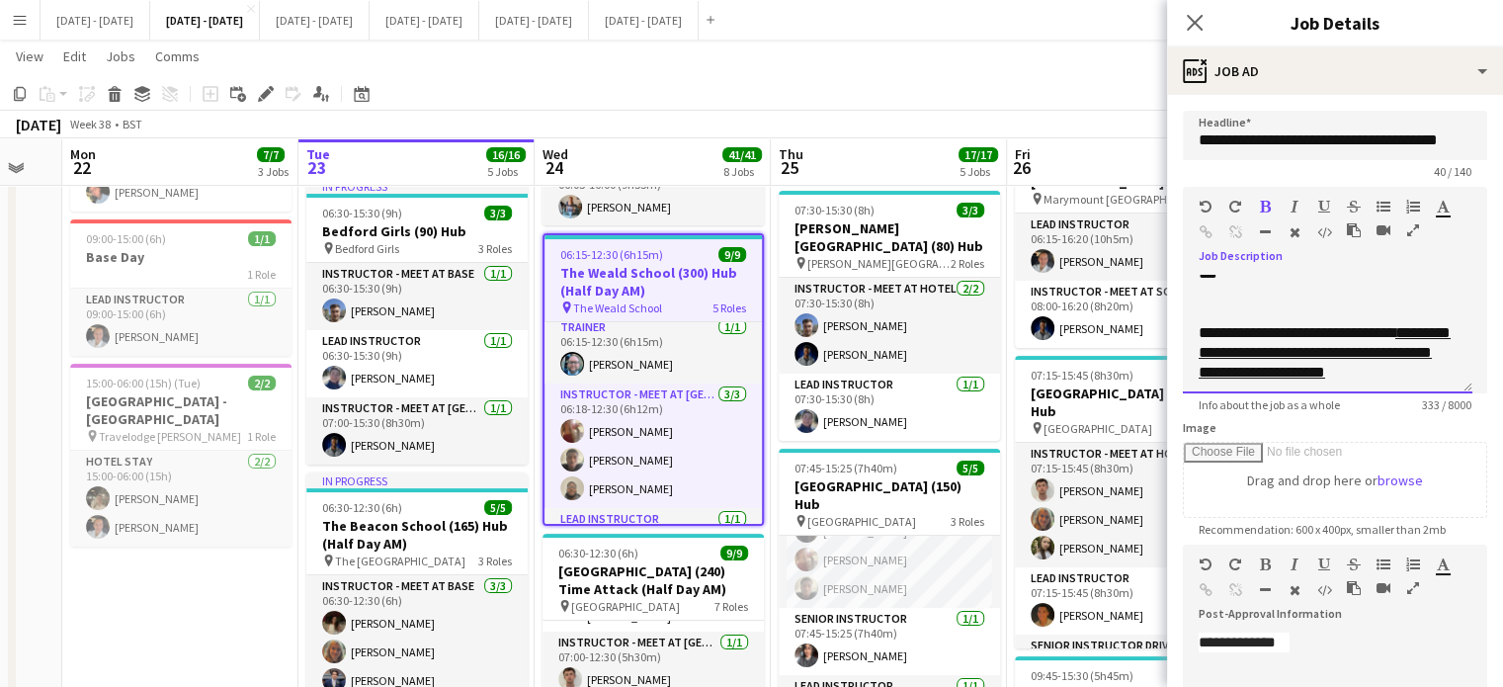
scroll to position [293, 0]
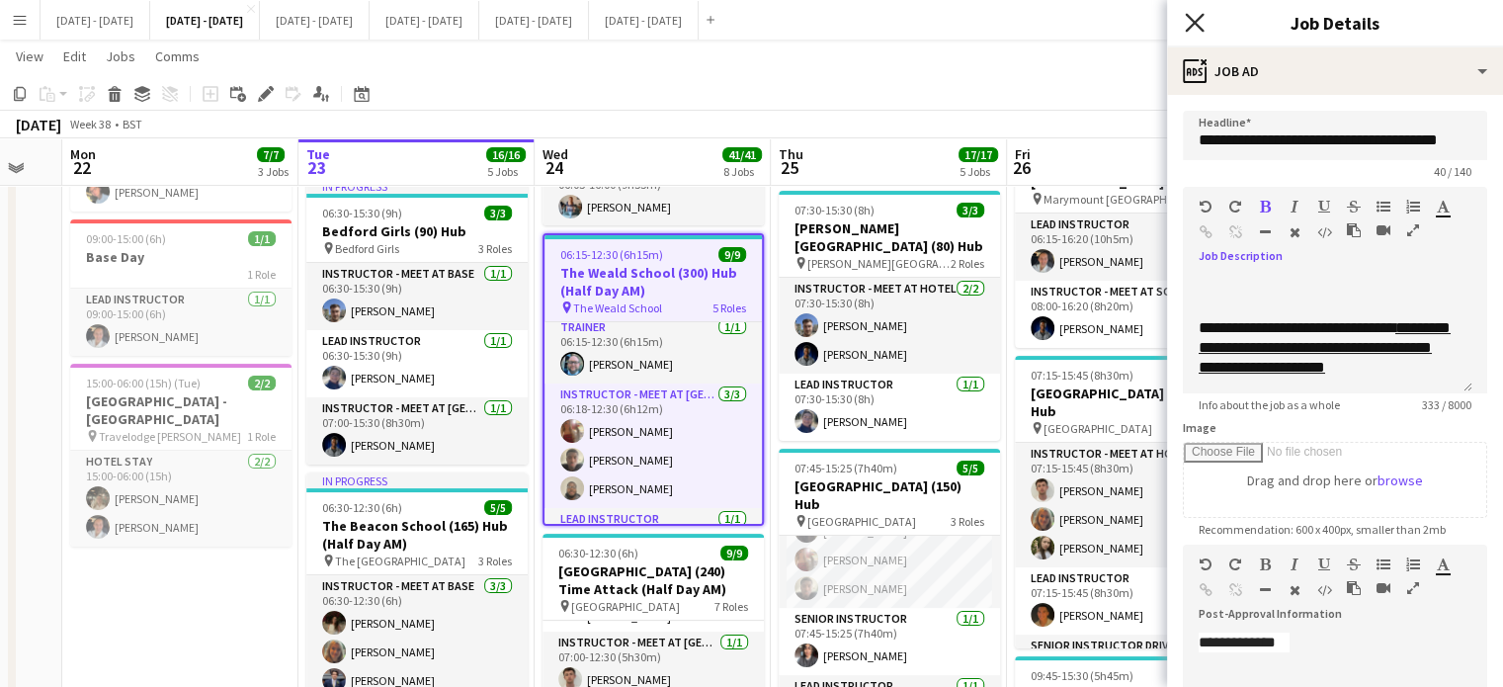
click at [1202, 25] on icon "Close pop-in" at bounding box center [1194, 22] width 19 height 19
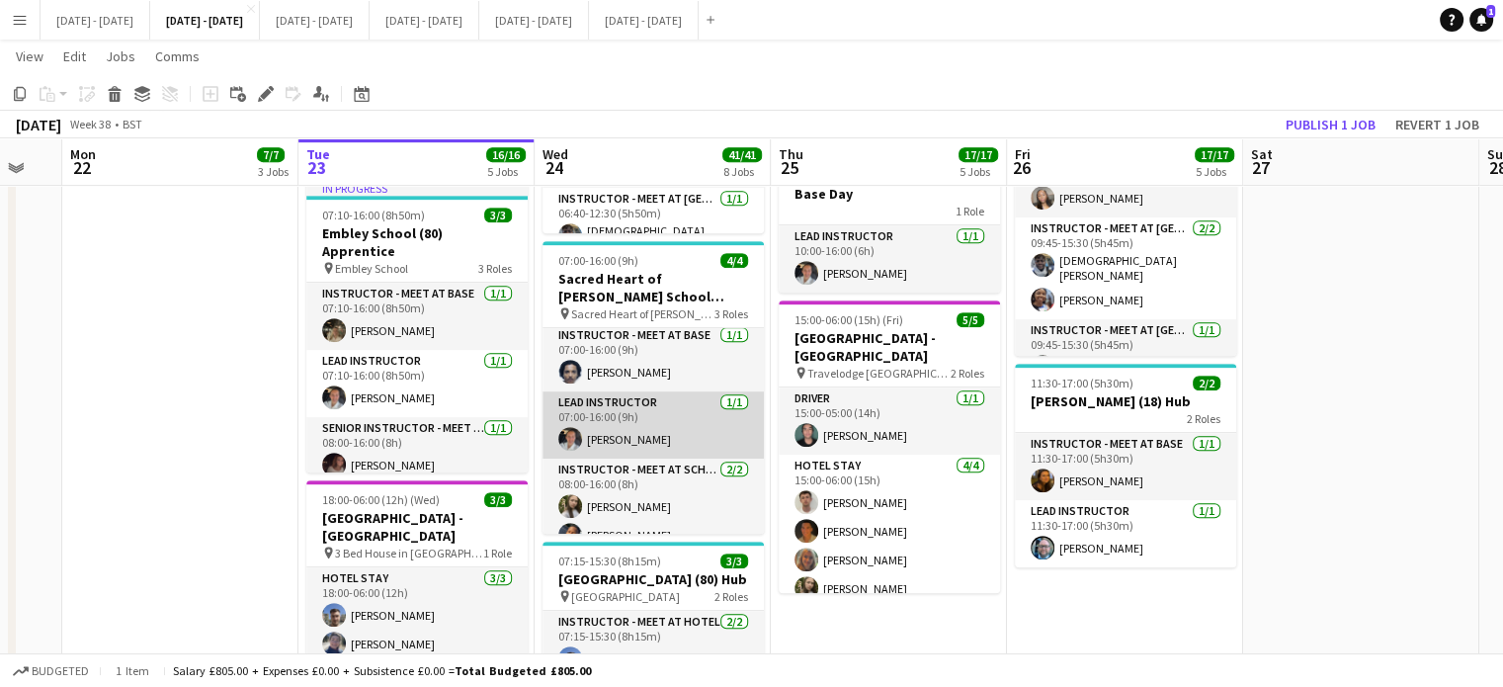
scroll to position [0, 0]
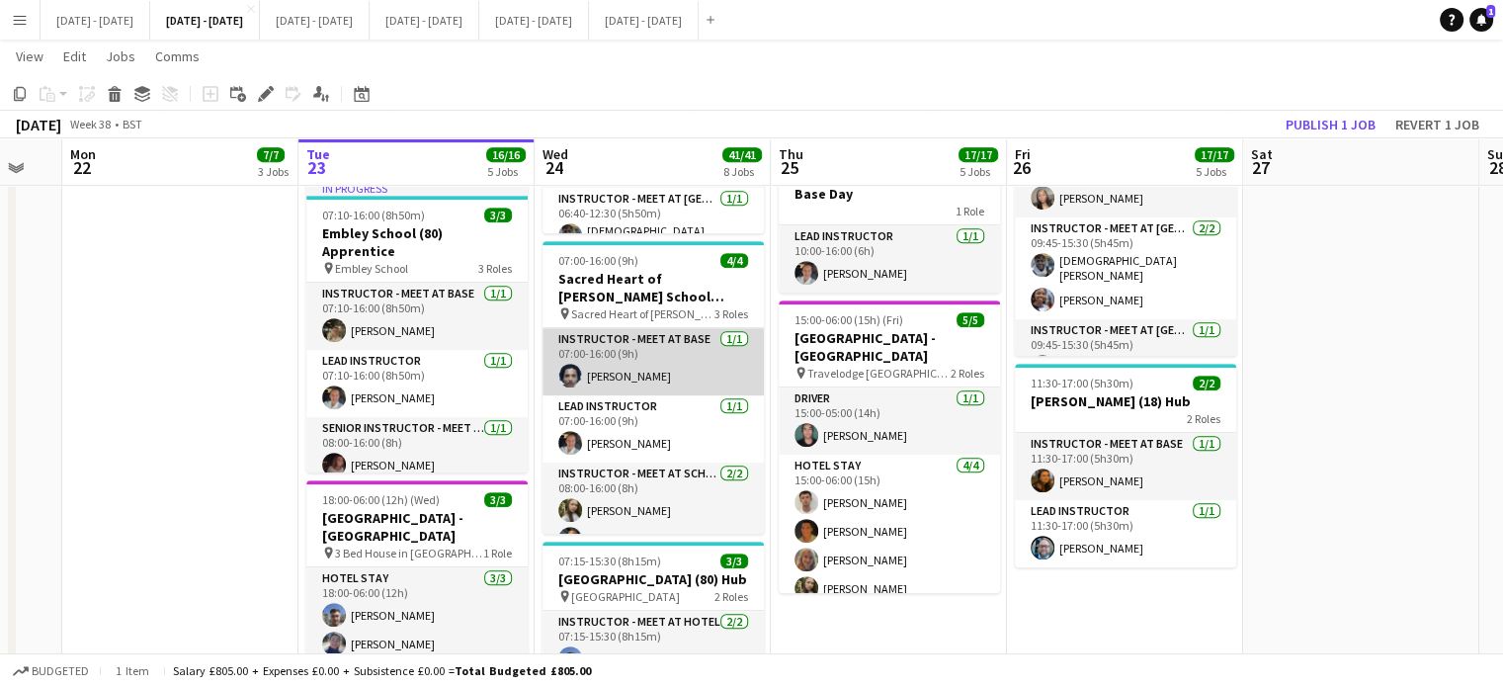
click at [636, 367] on app-card-role "Instructor - Meet at Base 1/1 07:00-16:00 (9h) Levi Edwards" at bounding box center [653, 361] width 221 height 67
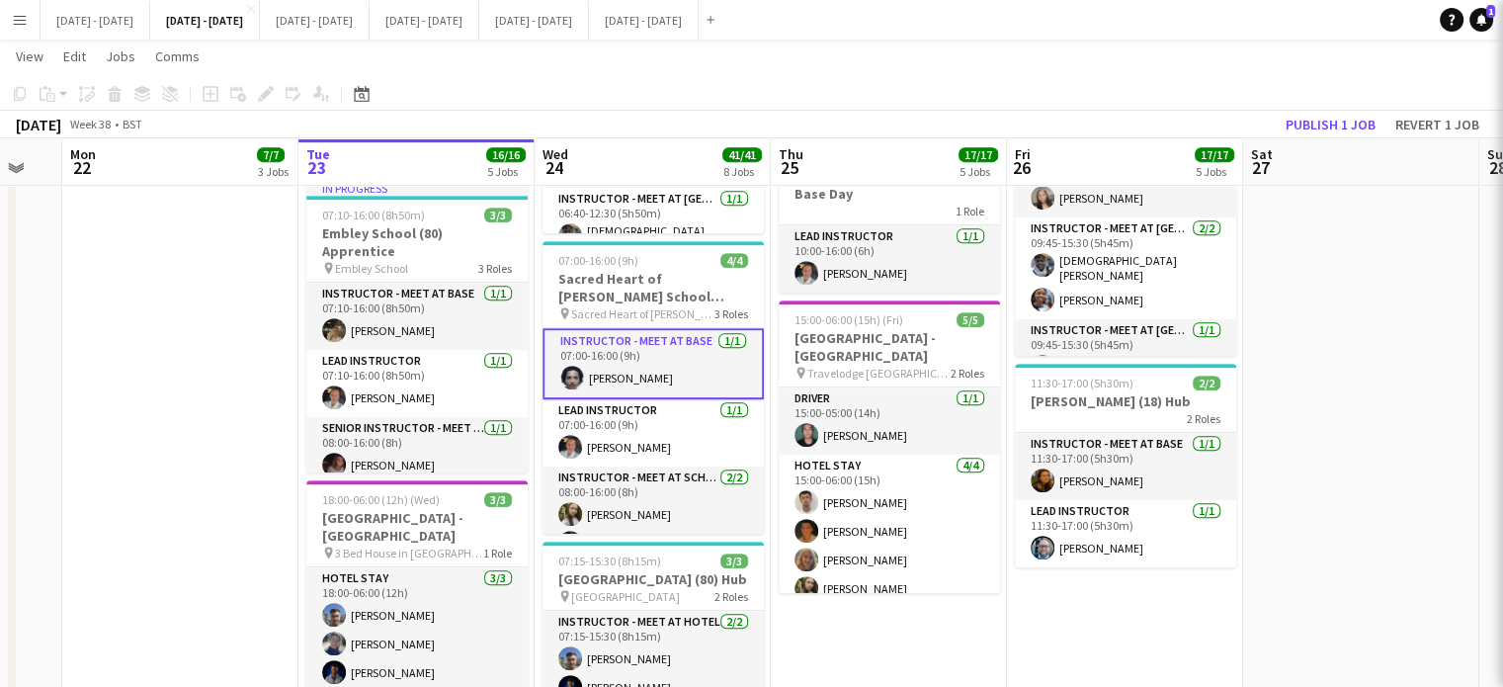
scroll to position [261, 0]
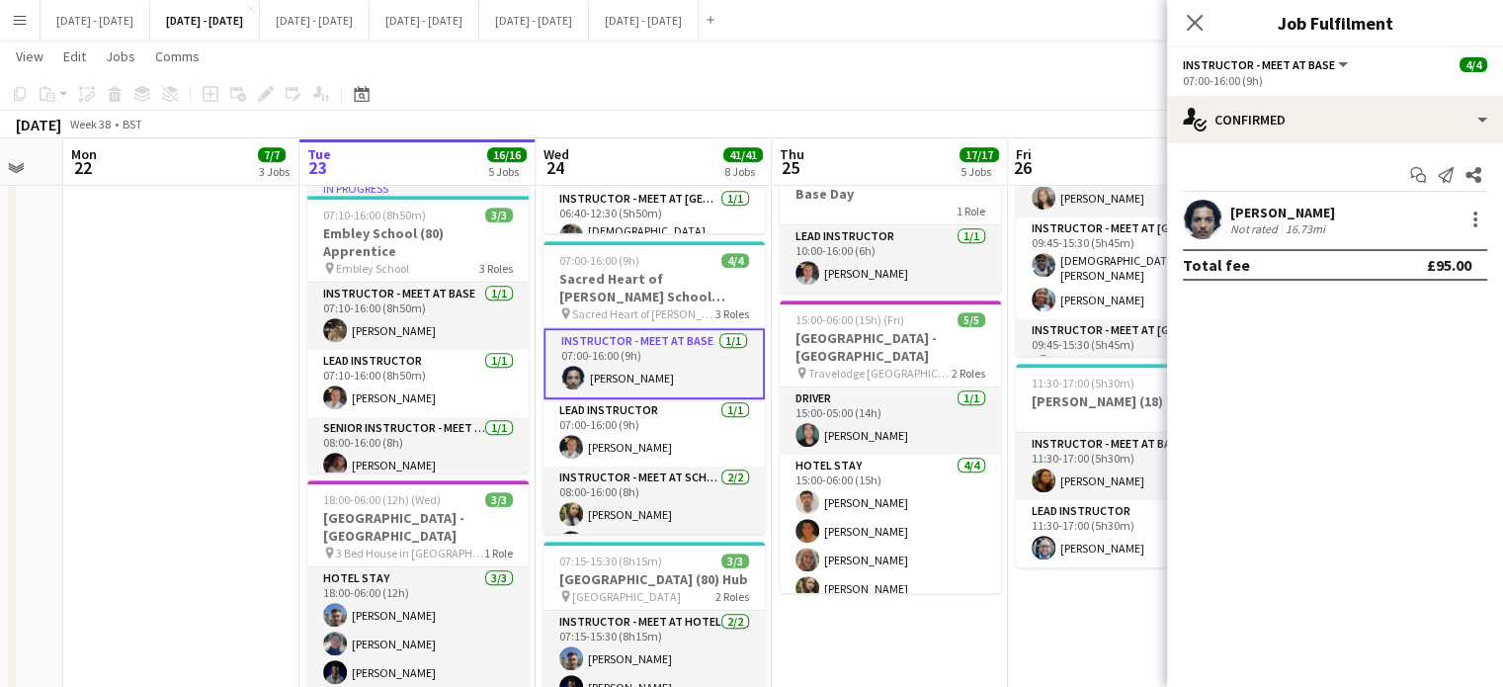
click at [1284, 209] on div "[PERSON_NAME]" at bounding box center [1282, 213] width 105 height 18
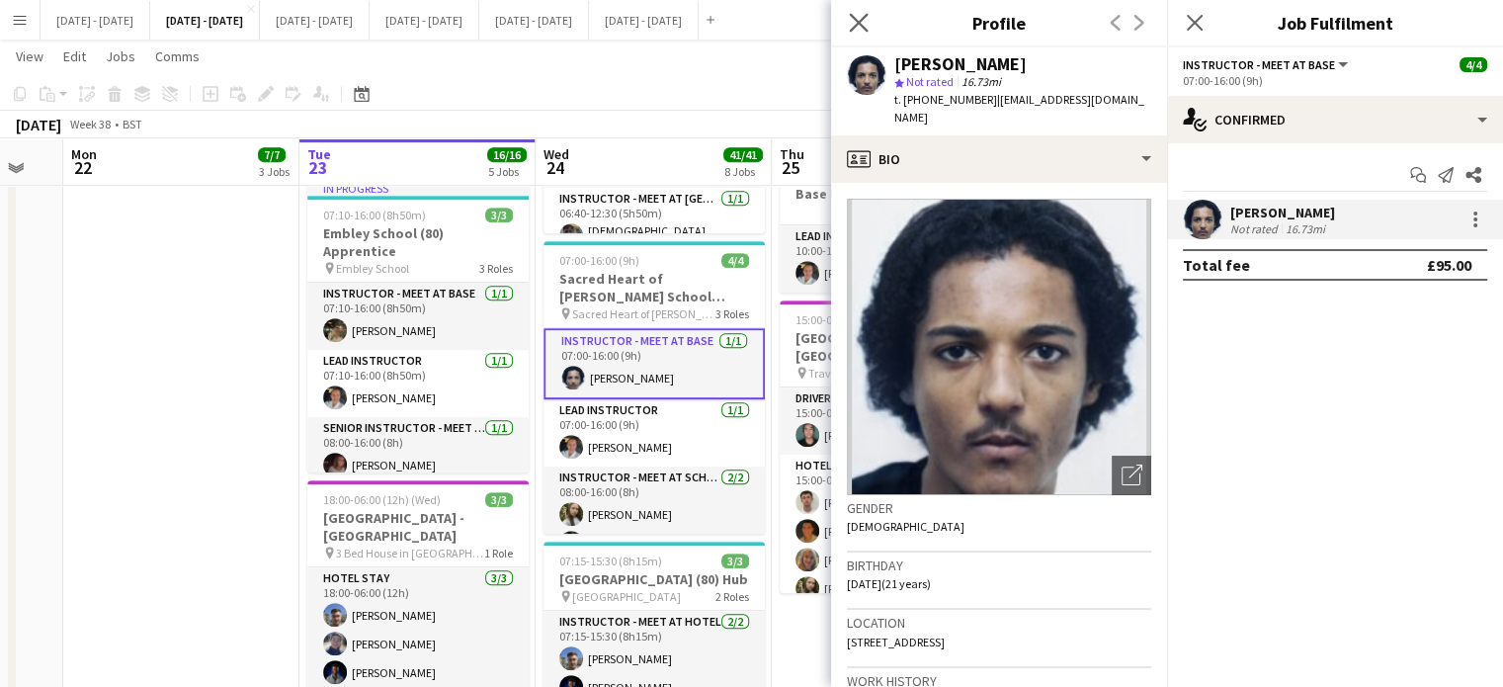
drag, startPoint x: 869, startPoint y: 24, endPoint x: 858, endPoint y: 29, distance: 11.9
click at [868, 24] on app-icon "Close pop-in" at bounding box center [859, 23] width 24 height 24
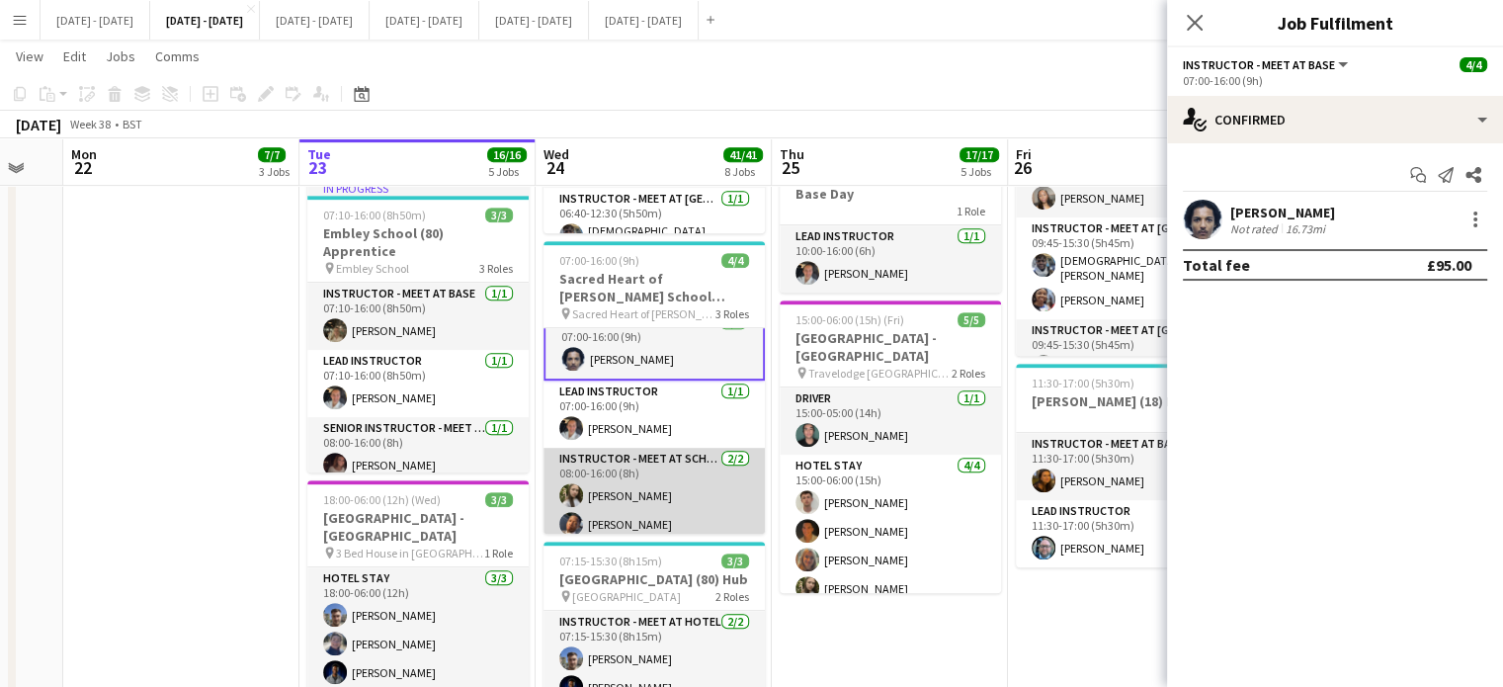
scroll to position [28, 0]
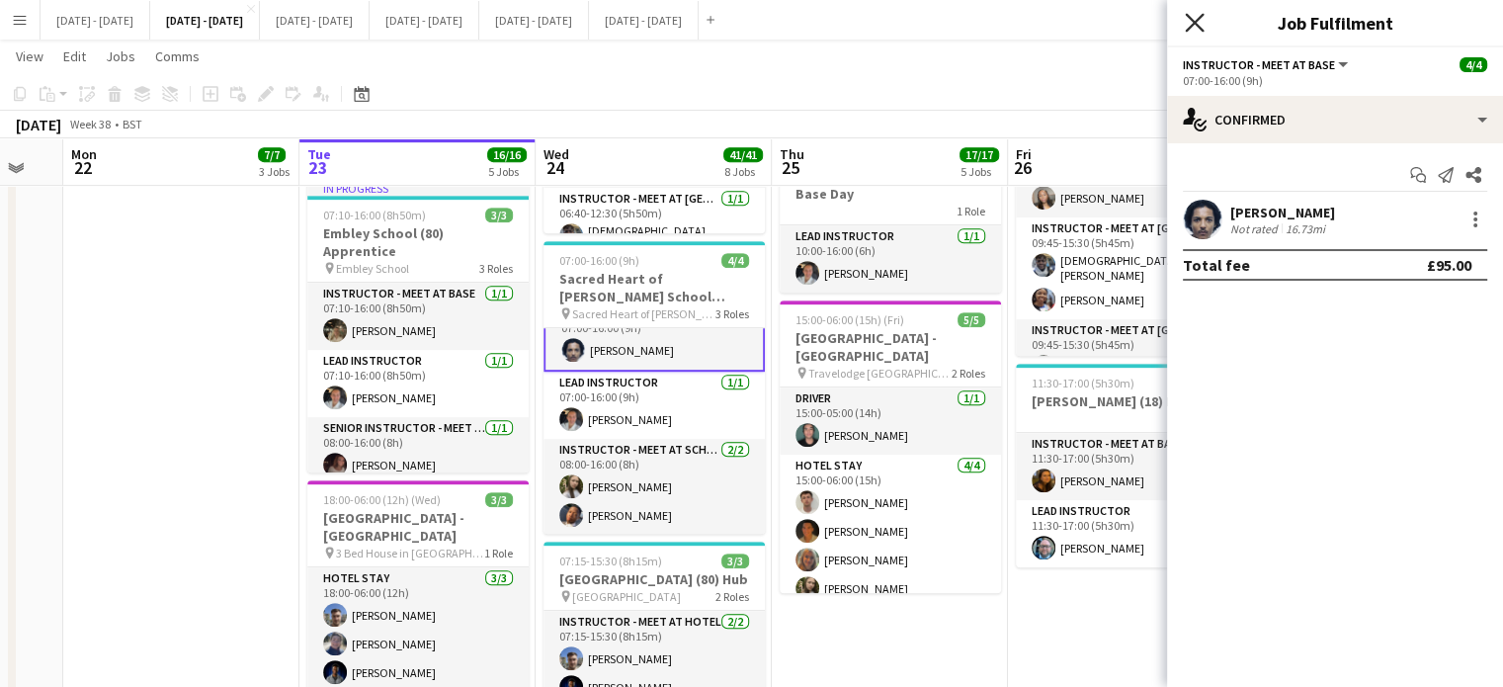
click at [1189, 22] on icon "Close pop-in" at bounding box center [1194, 22] width 19 height 19
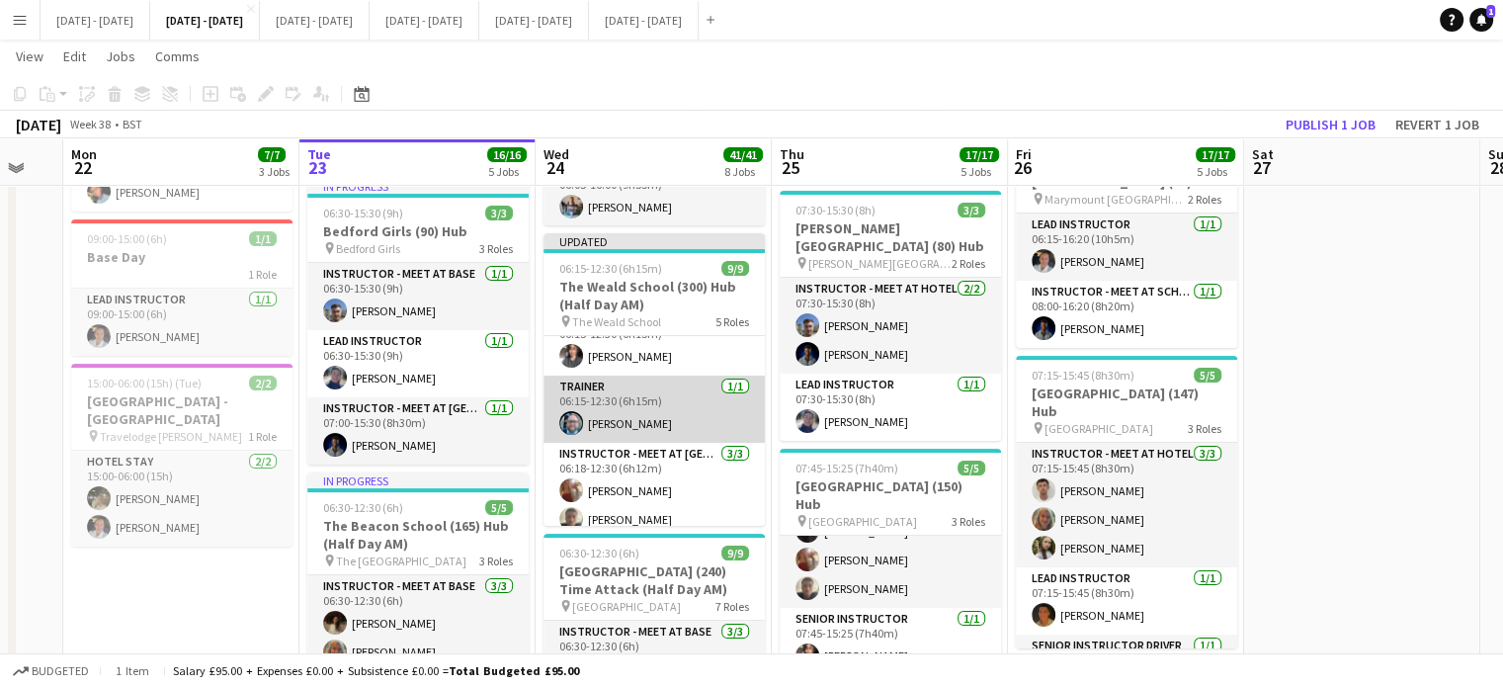
scroll to position [260, 0]
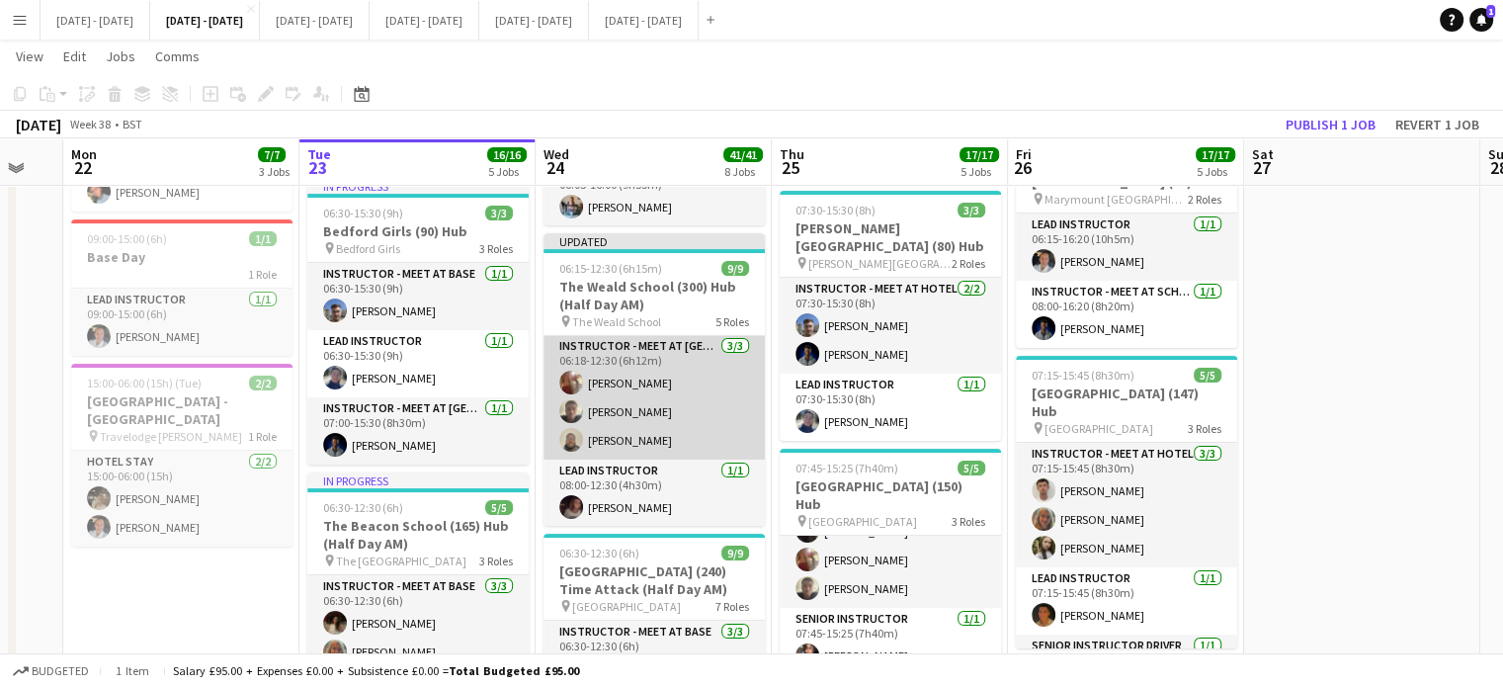
click at [616, 404] on app-card-role "Instructor - Meet at Pick Up Point 3/3 06:18-12:30 (6h12m) Olivia Etherington J…" at bounding box center [654, 397] width 221 height 125
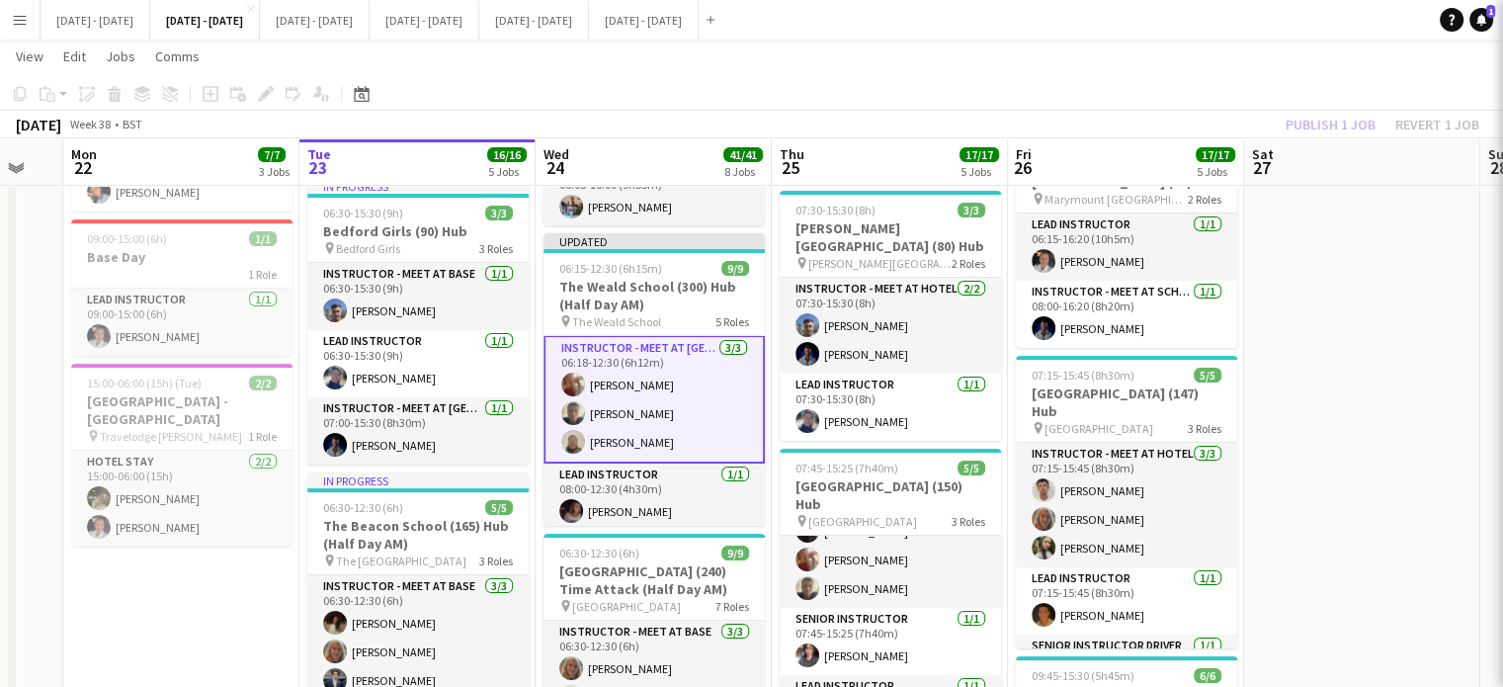
scroll to position [261, 0]
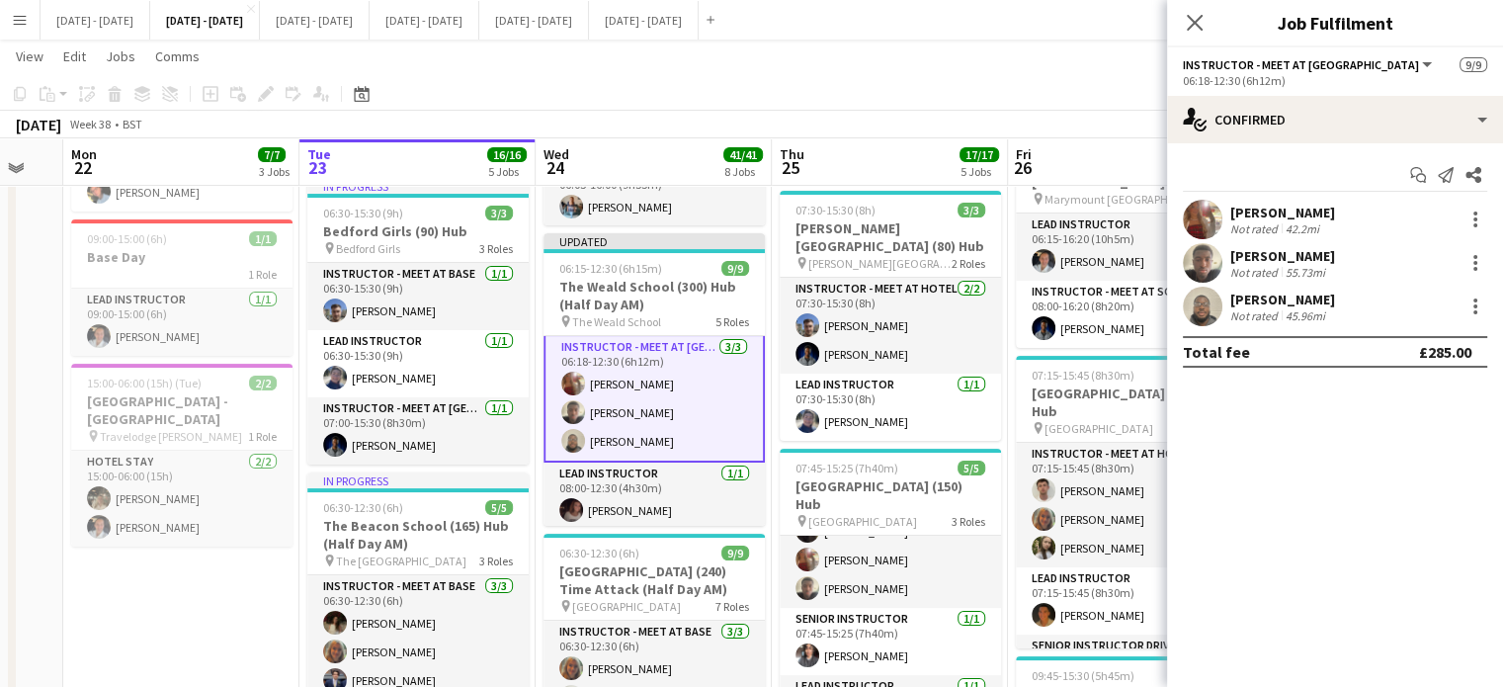
click at [1320, 251] on div "[PERSON_NAME]" at bounding box center [1282, 256] width 105 height 18
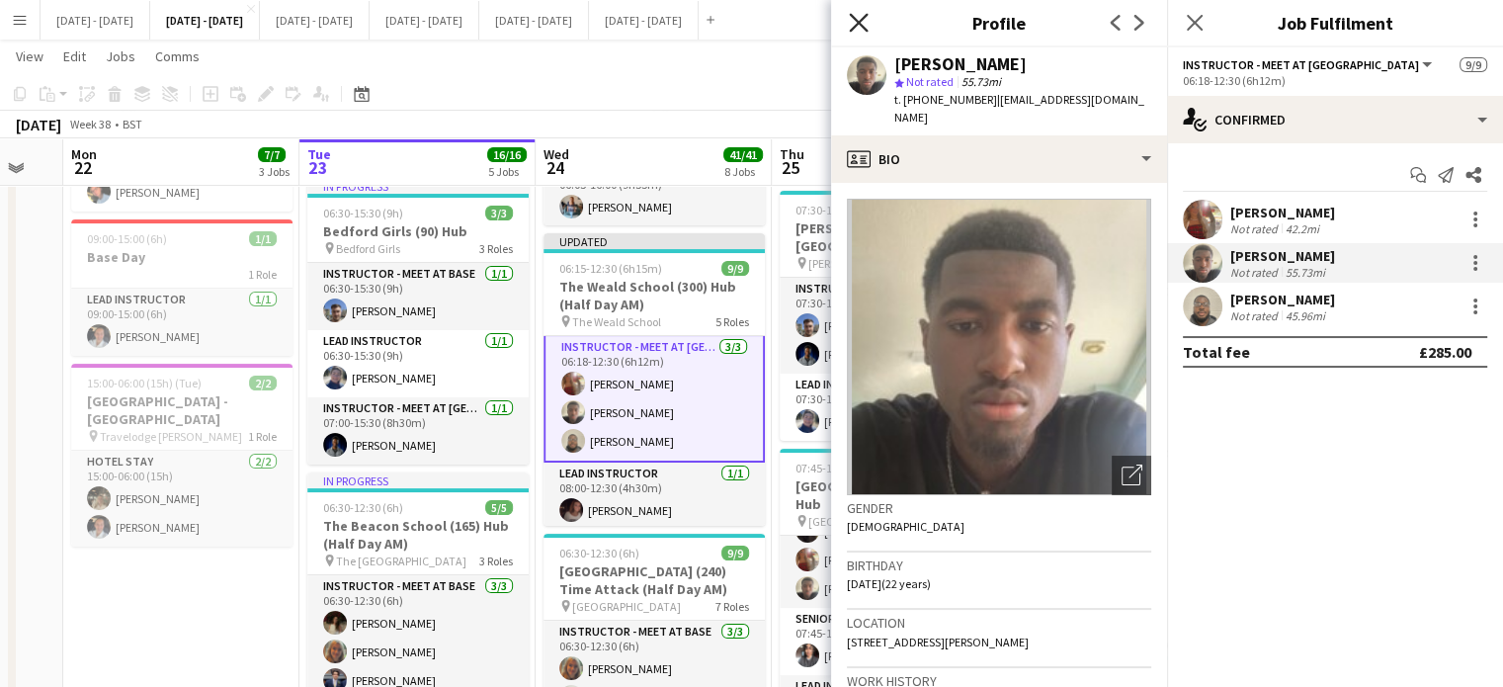
click at [853, 17] on icon at bounding box center [858, 22] width 19 height 19
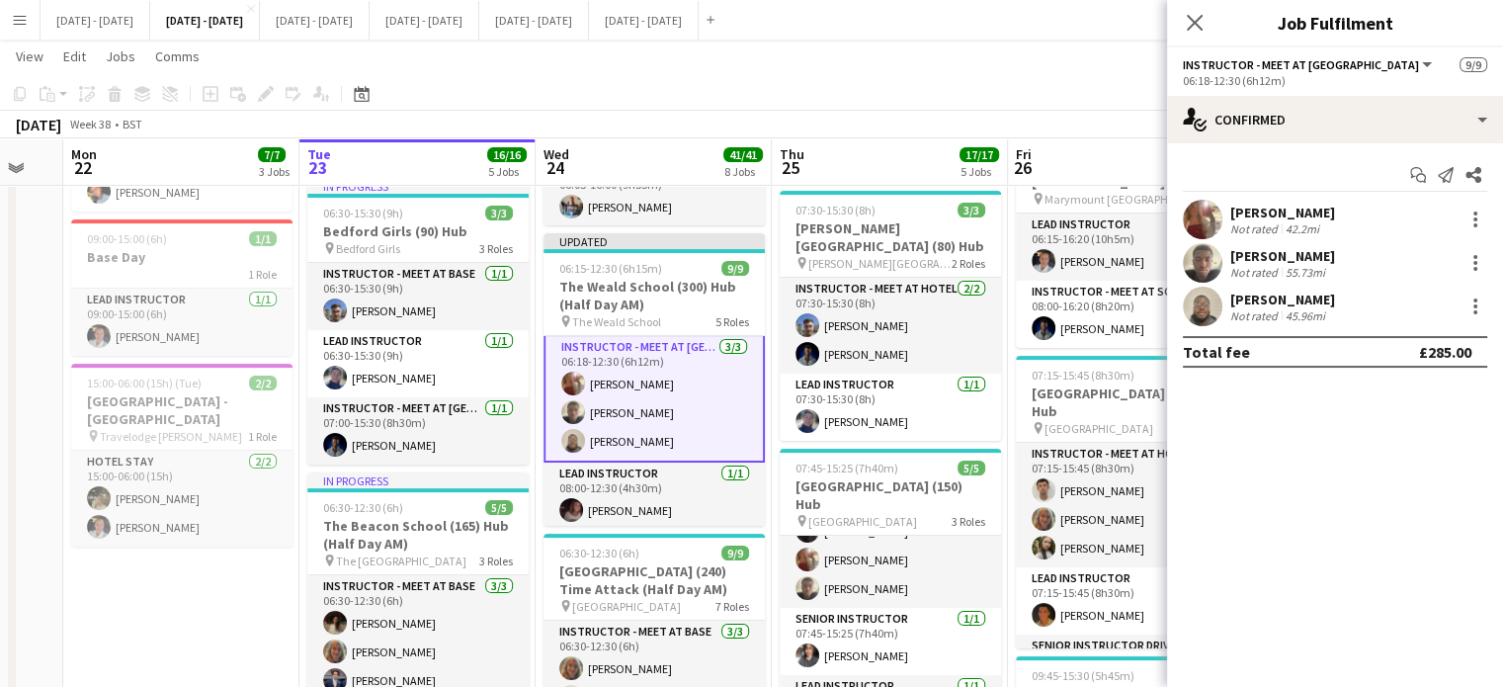
click at [1313, 256] on div "[PERSON_NAME]" at bounding box center [1282, 256] width 105 height 18
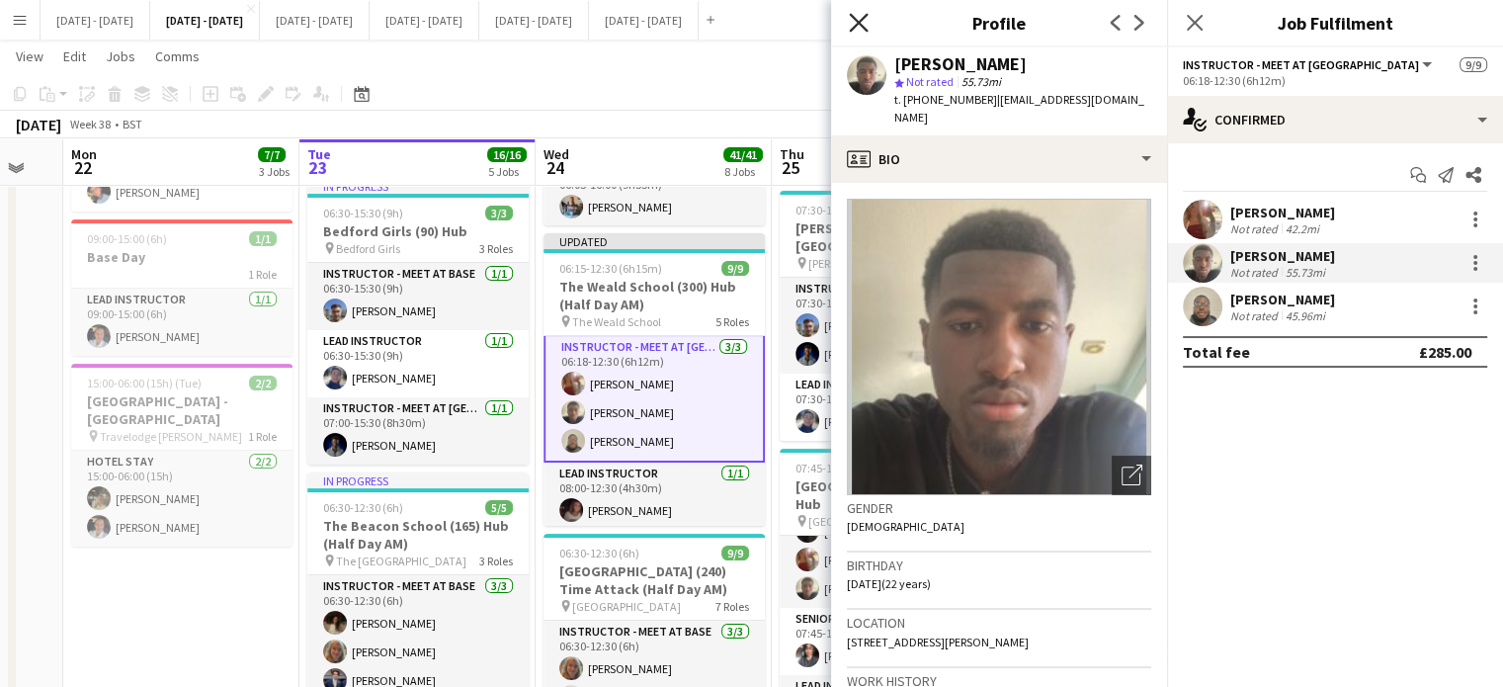
click at [862, 23] on icon "Close pop-in" at bounding box center [858, 22] width 19 height 19
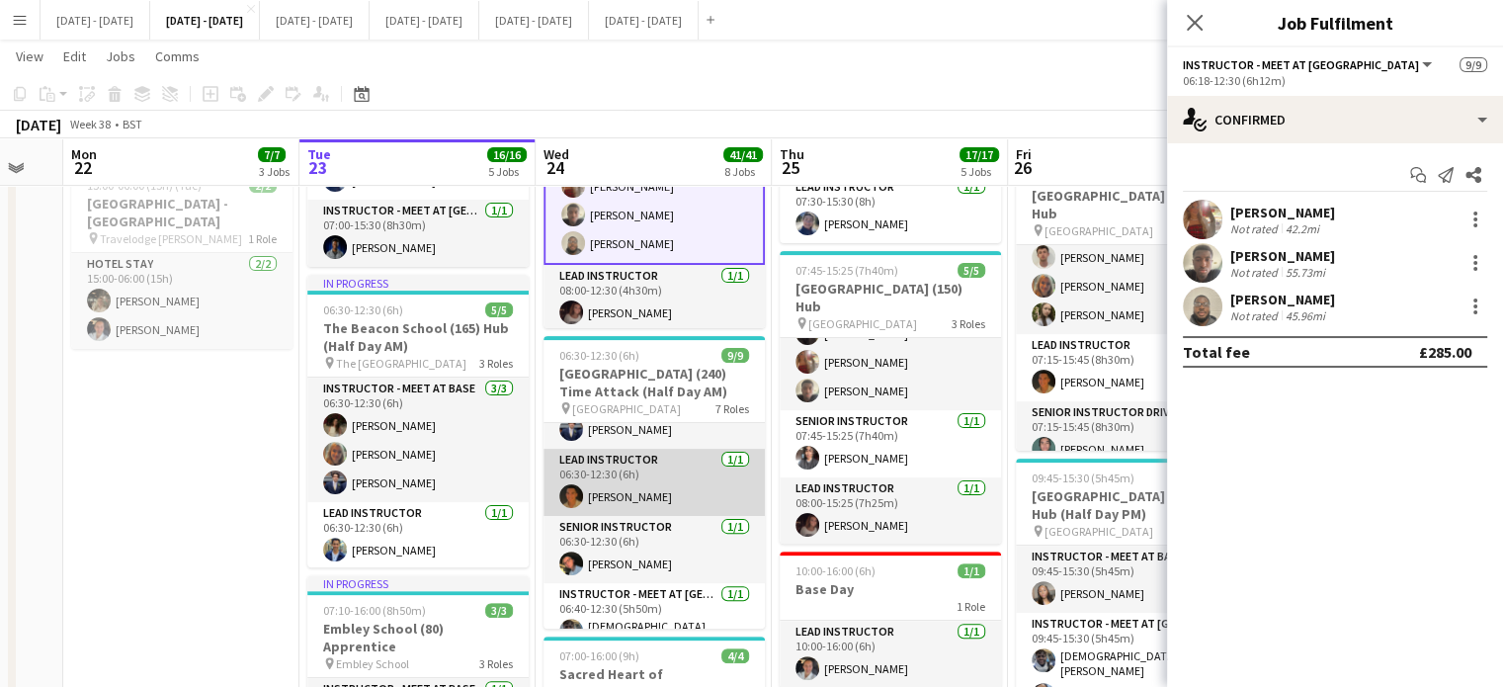
scroll to position [198, 0]
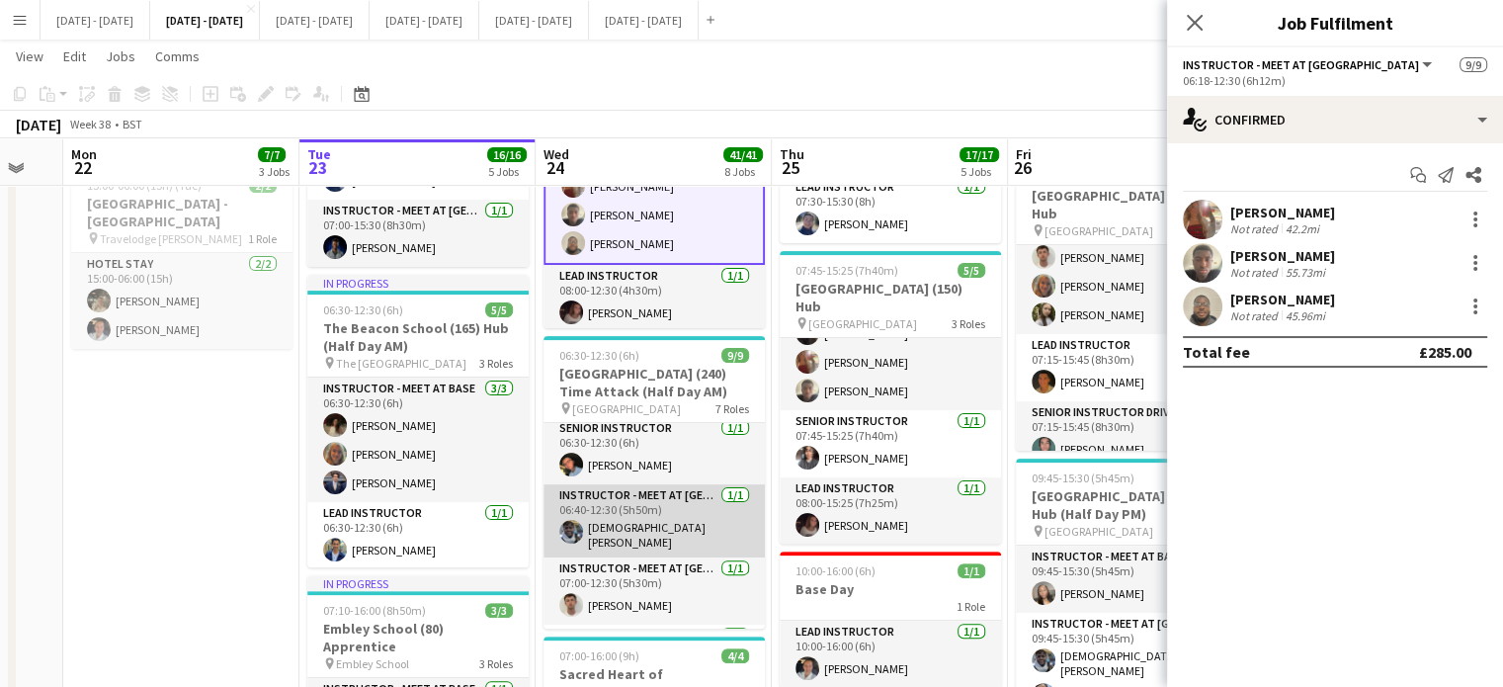
click at [652, 531] on app-card-role "Instructor - Meet at Pick Up Point 1/1 06:40-12:30 (5h50m) Adesua Odidison" at bounding box center [654, 520] width 221 height 73
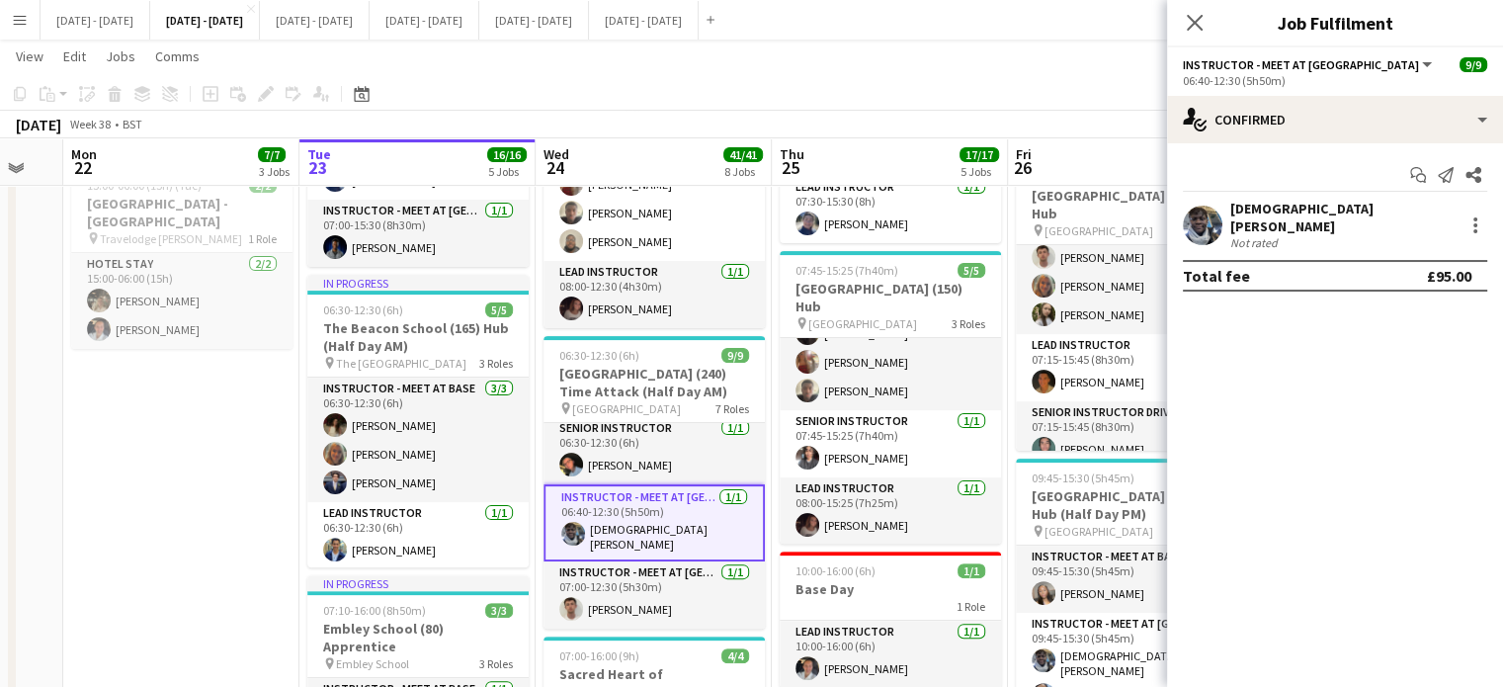
scroll to position [260, 0]
click at [1285, 214] on div "[DEMOGRAPHIC_DATA][PERSON_NAME]" at bounding box center [1342, 218] width 225 height 36
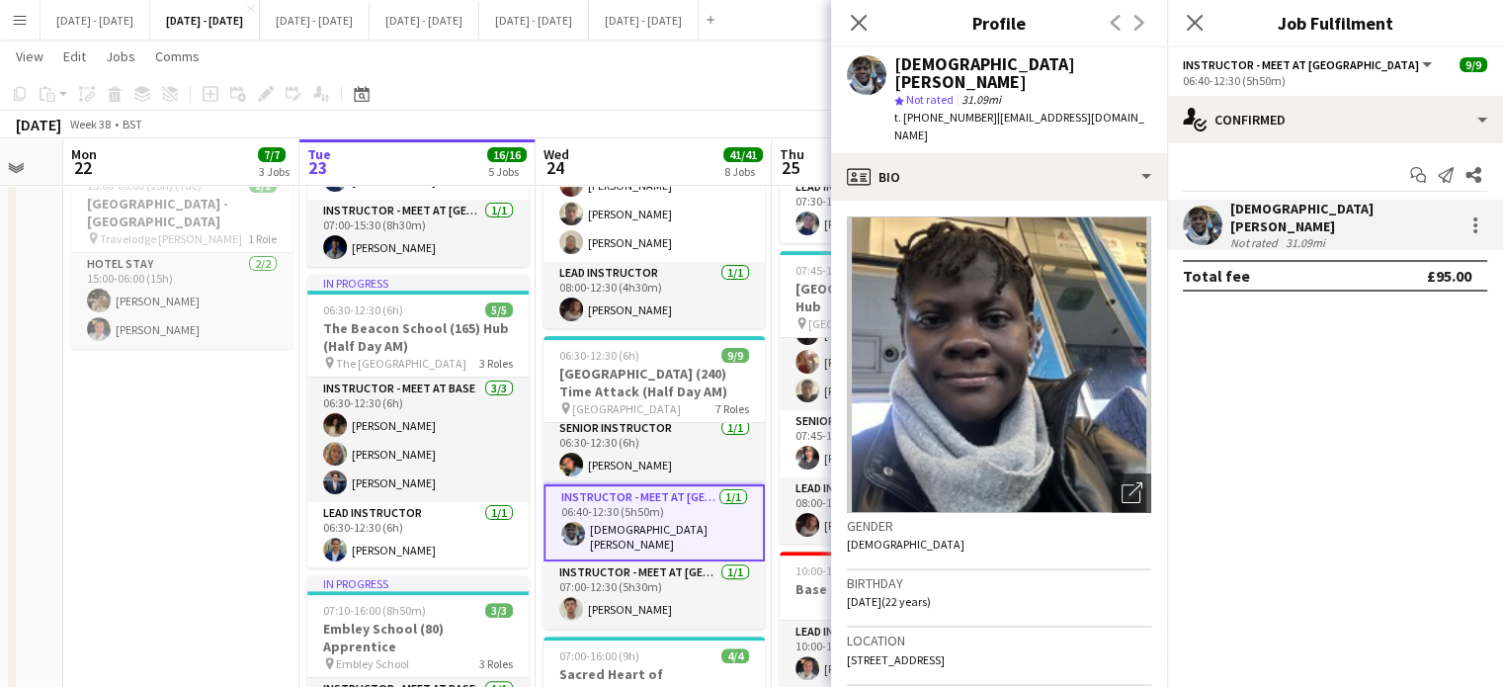
drag, startPoint x: 1043, startPoint y: 626, endPoint x: 994, endPoint y: 632, distance: 48.8
click at [994, 632] on div "Location 77 High Street, Swanscombe, DA10 0AQ" at bounding box center [999, 656] width 304 height 57
click at [861, 20] on icon at bounding box center [858, 22] width 19 height 19
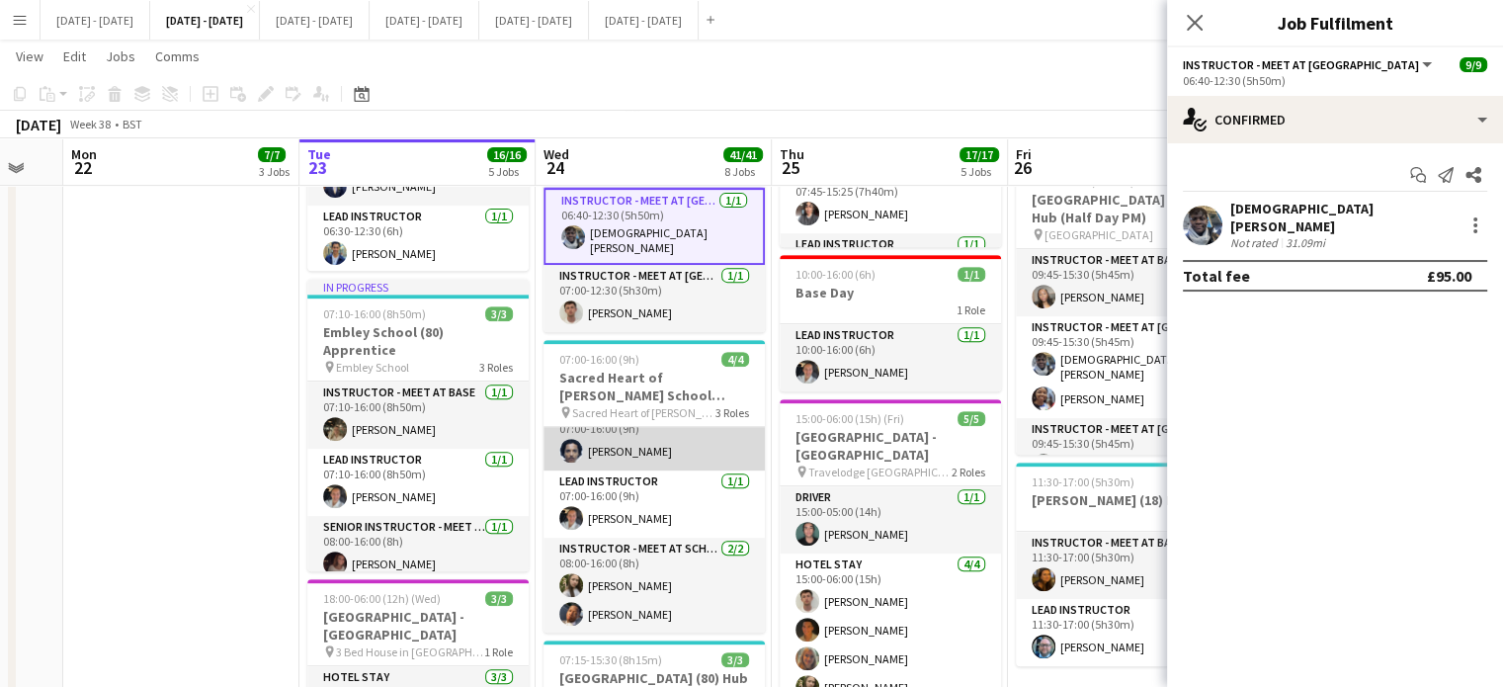
scroll to position [0, 0]
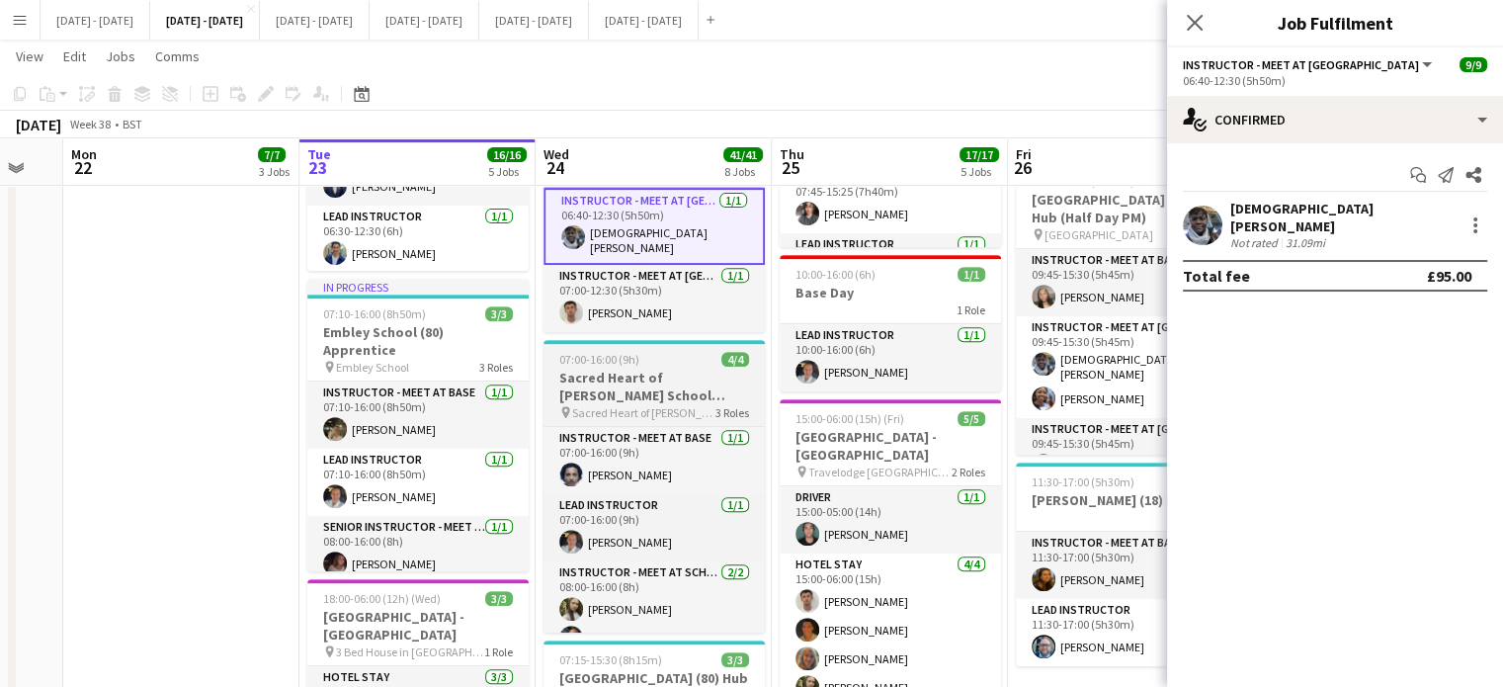
click at [640, 367] on app-job-card "07:00-16:00 (9h) 4/4 Sacred Heart of Mary School (105/105) Hub (Split Day) pin …" at bounding box center [654, 486] width 221 height 293
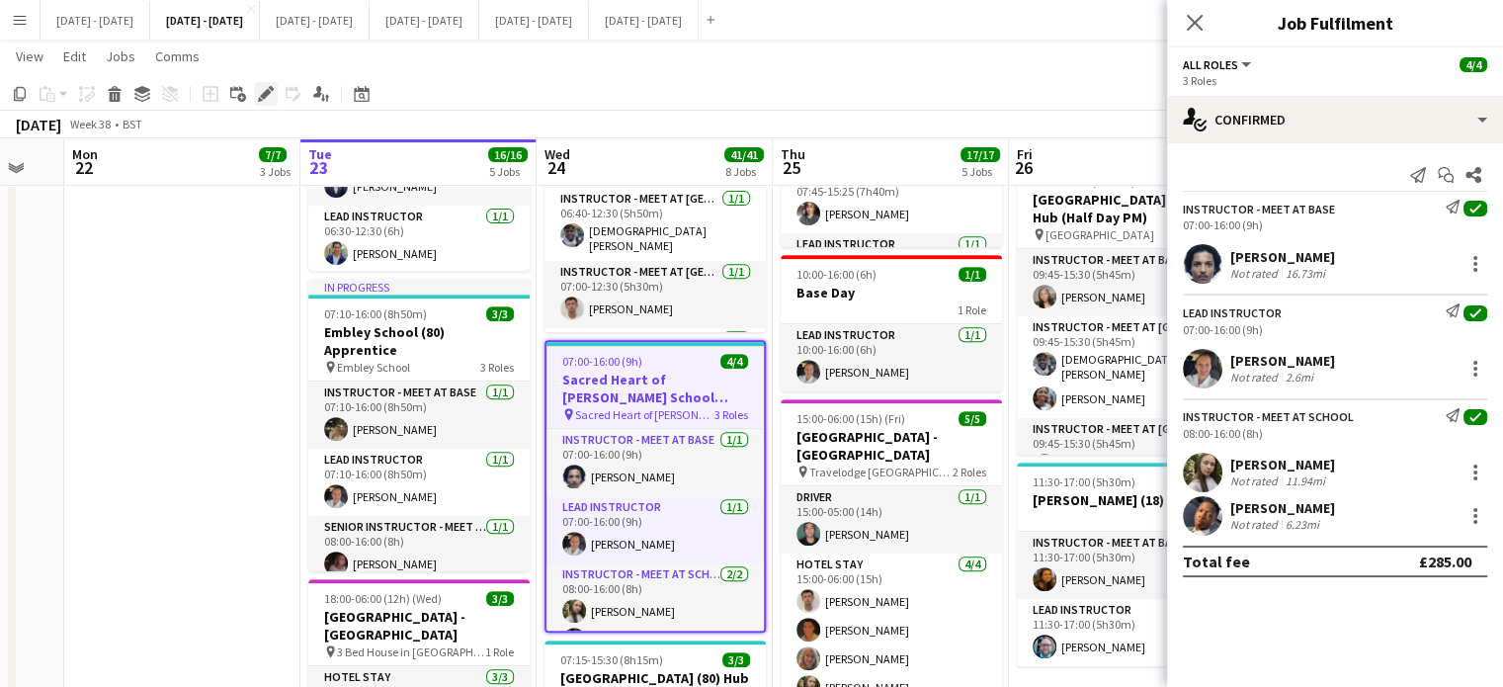
click at [263, 95] on icon at bounding box center [265, 94] width 11 height 11
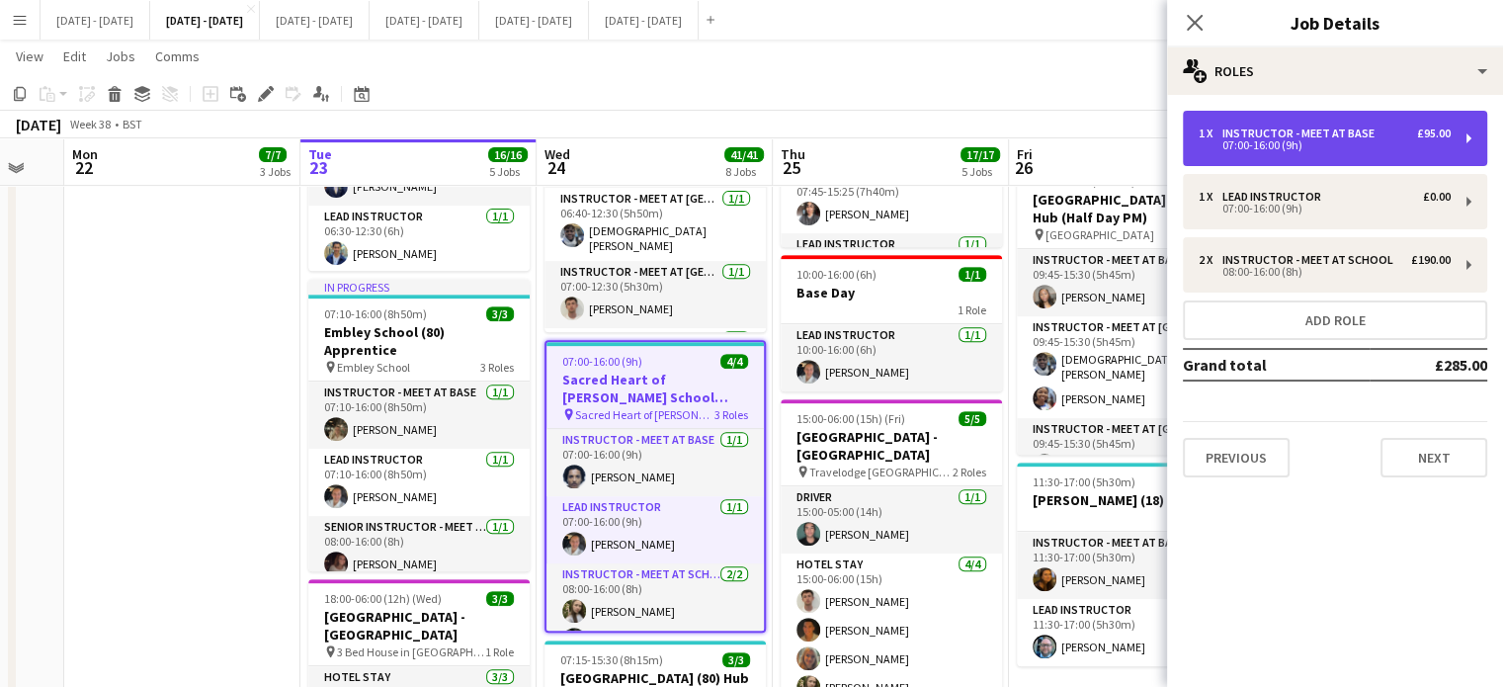
click at [1372, 146] on div "07:00-16:00 (9h)" at bounding box center [1325, 145] width 252 height 10
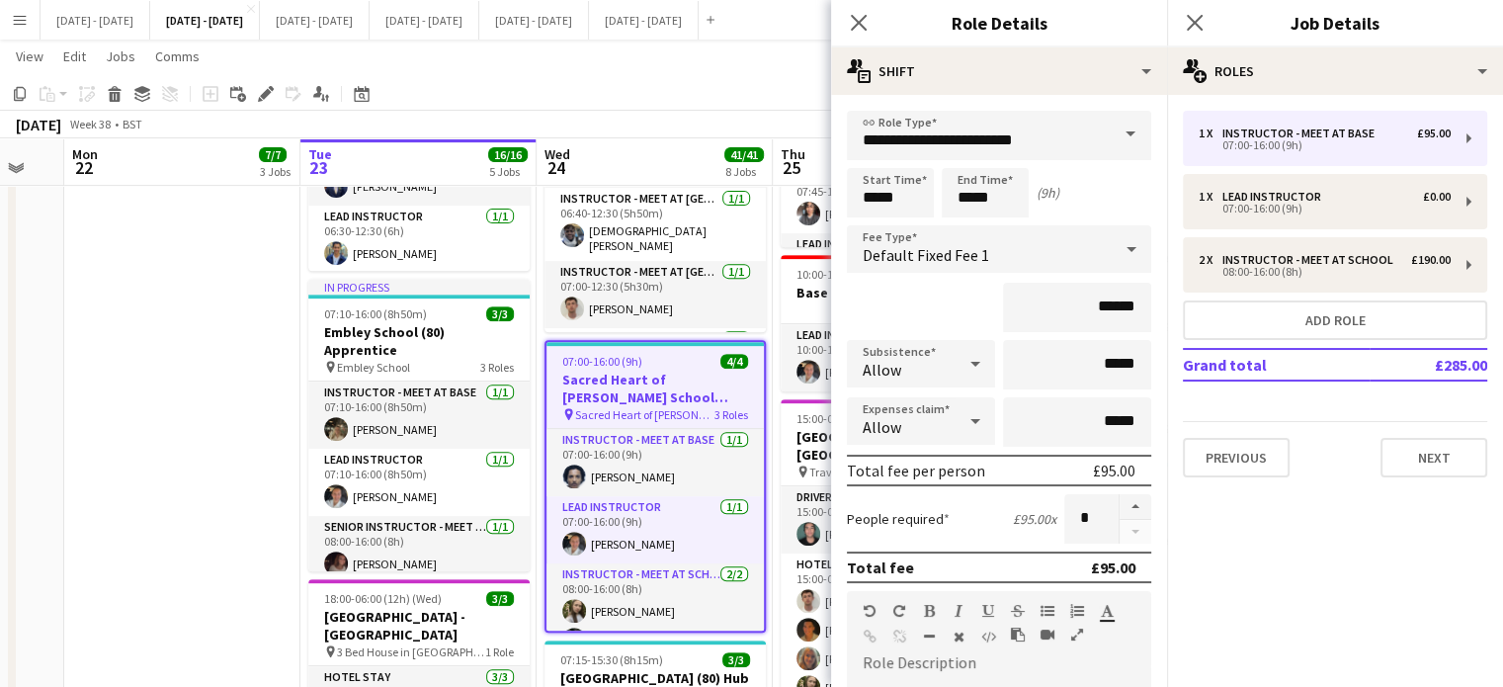
click at [1110, 139] on span at bounding box center [1131, 134] width 42 height 47
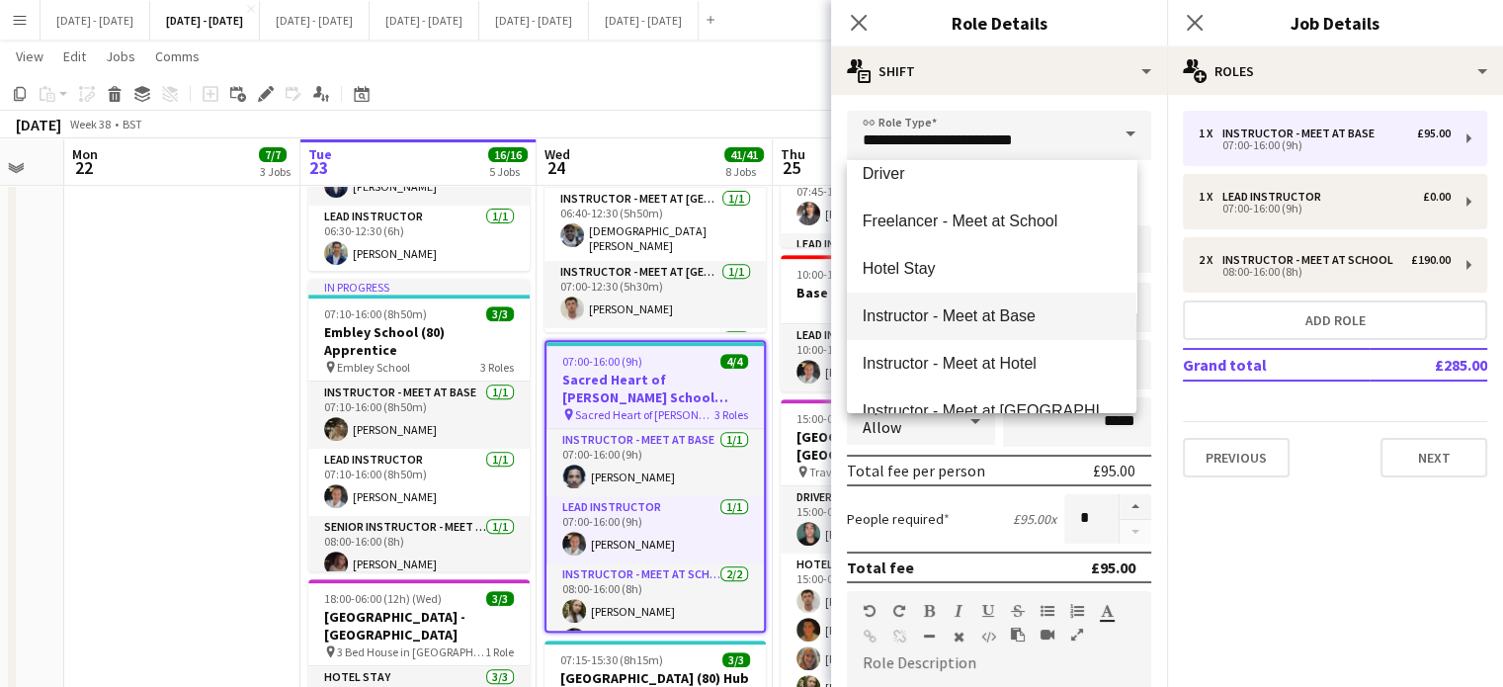
scroll to position [395, 0]
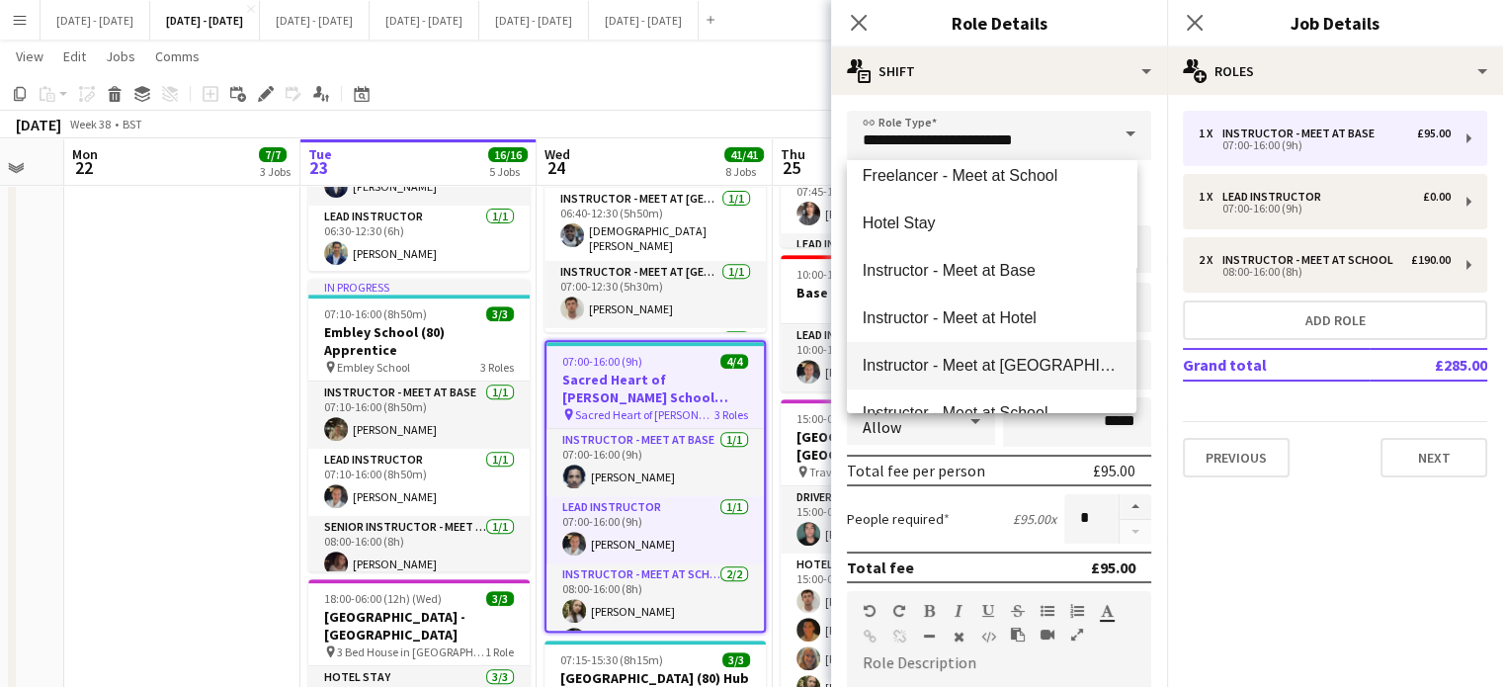
click at [1055, 366] on span "Instructor - Meet at [GEOGRAPHIC_DATA]" at bounding box center [992, 365] width 258 height 19
type input "**********"
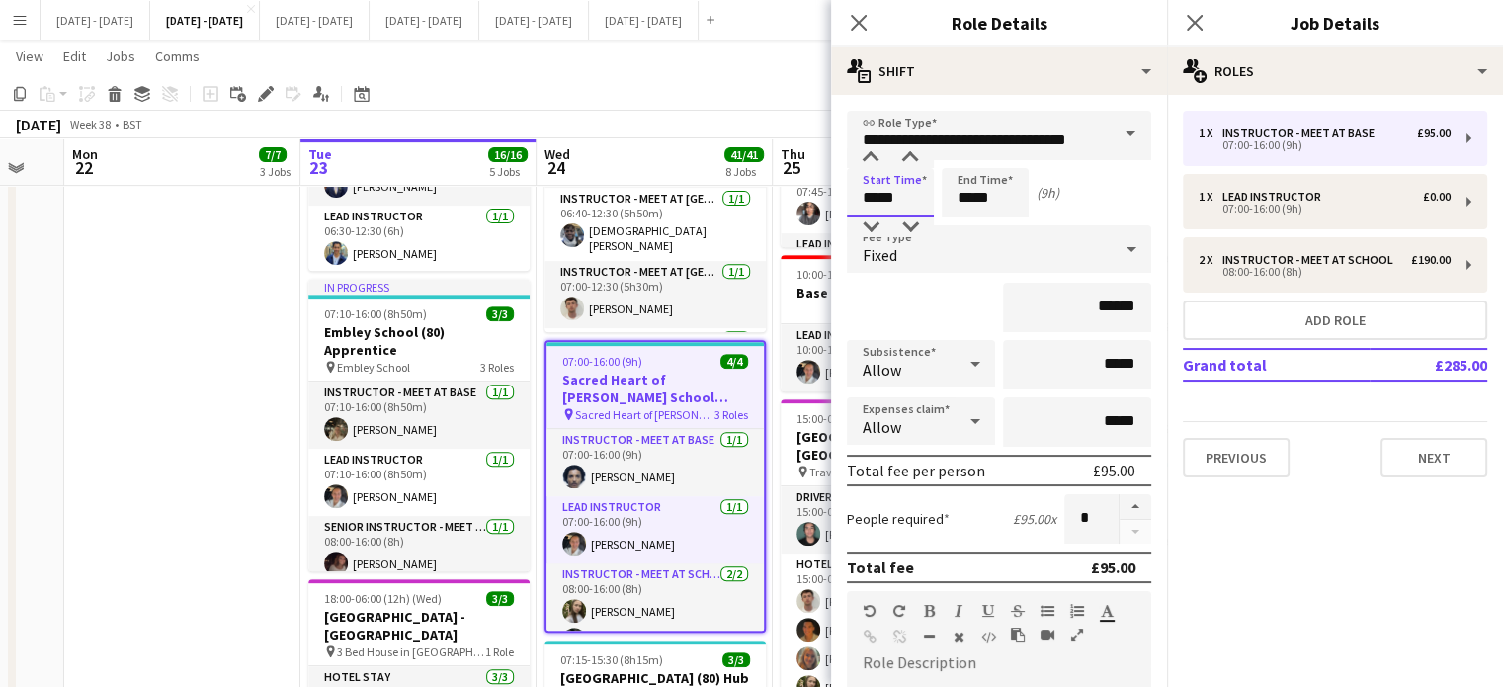
drag, startPoint x: 908, startPoint y: 201, endPoint x: 841, endPoint y: 203, distance: 67.2
click at [841, 203] on form "**********" at bounding box center [999, 626] width 336 height 1030
type input "*****"
click at [957, 237] on div "Fixed" at bounding box center [979, 248] width 265 height 47
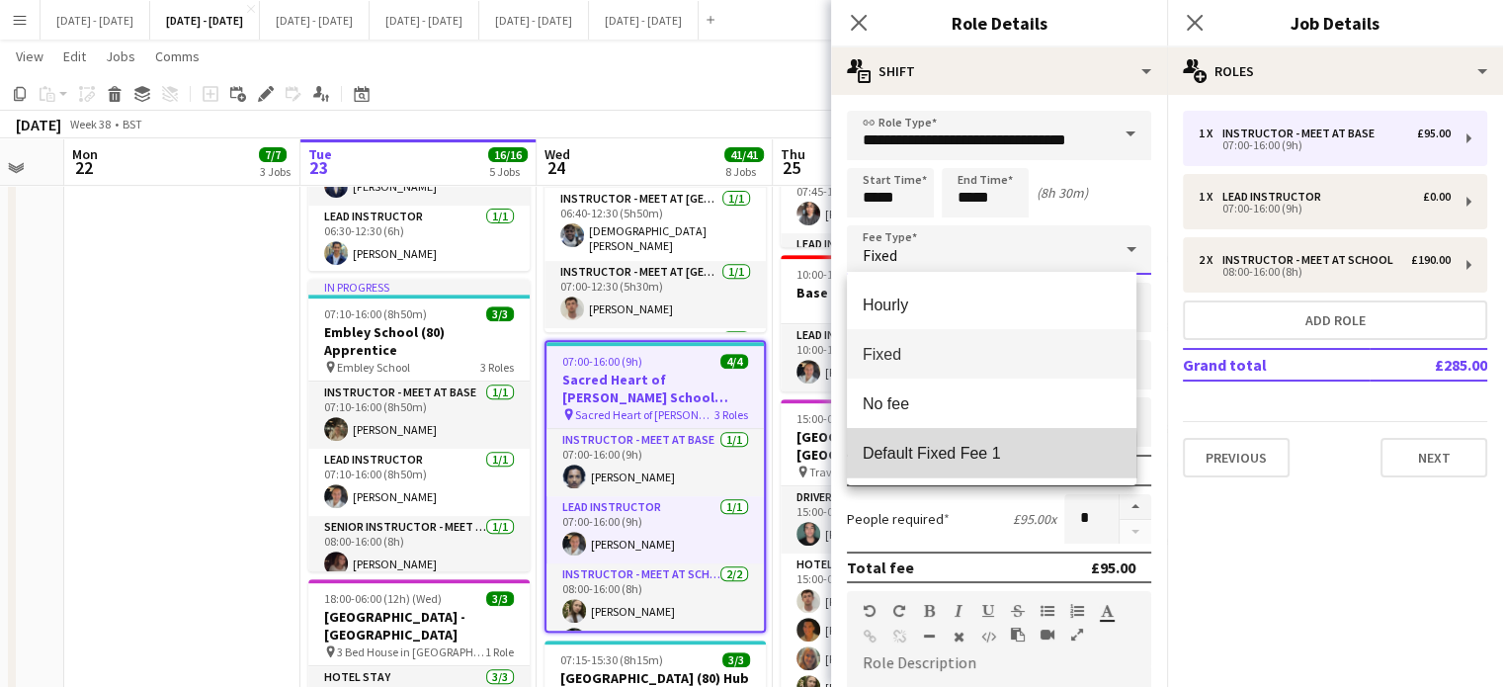
click at [916, 458] on span "Default Fixed Fee 1" at bounding box center [992, 453] width 258 height 19
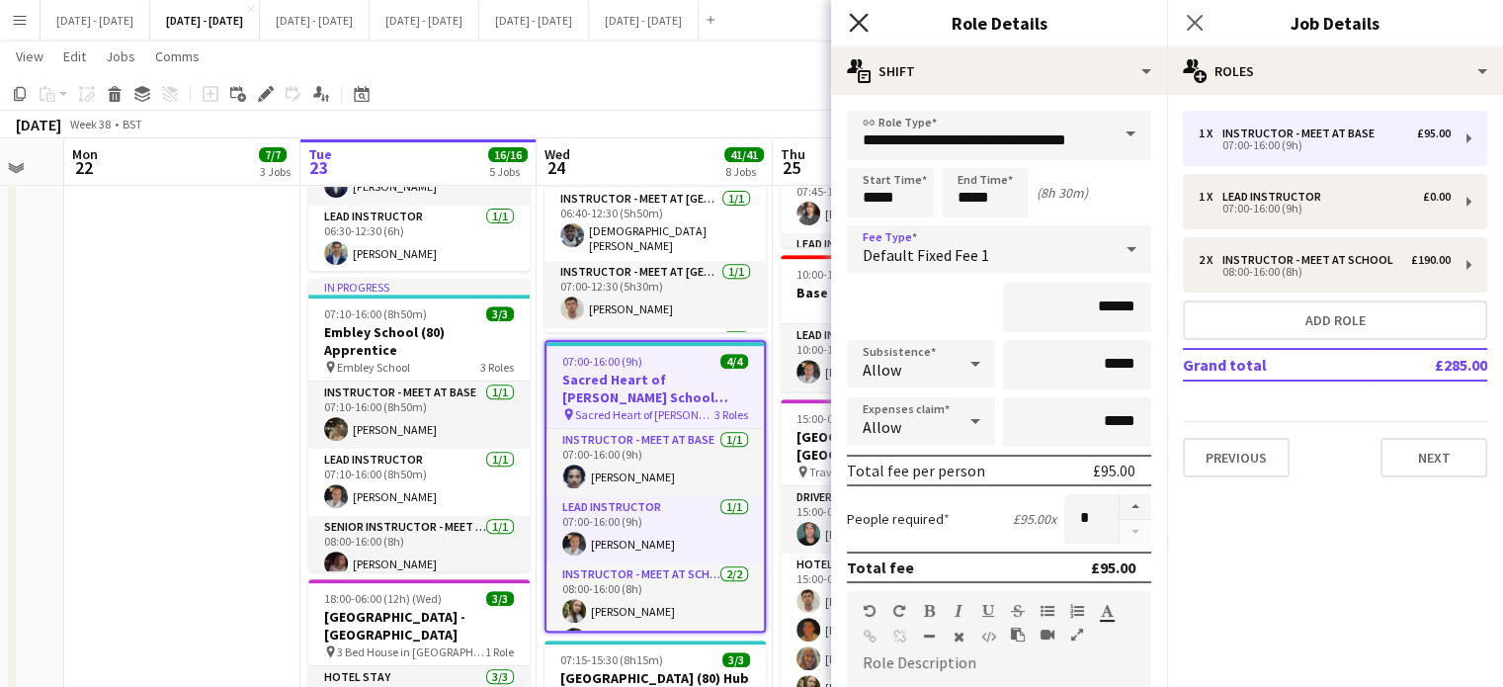
click at [855, 16] on icon "Close pop-in" at bounding box center [858, 22] width 19 height 19
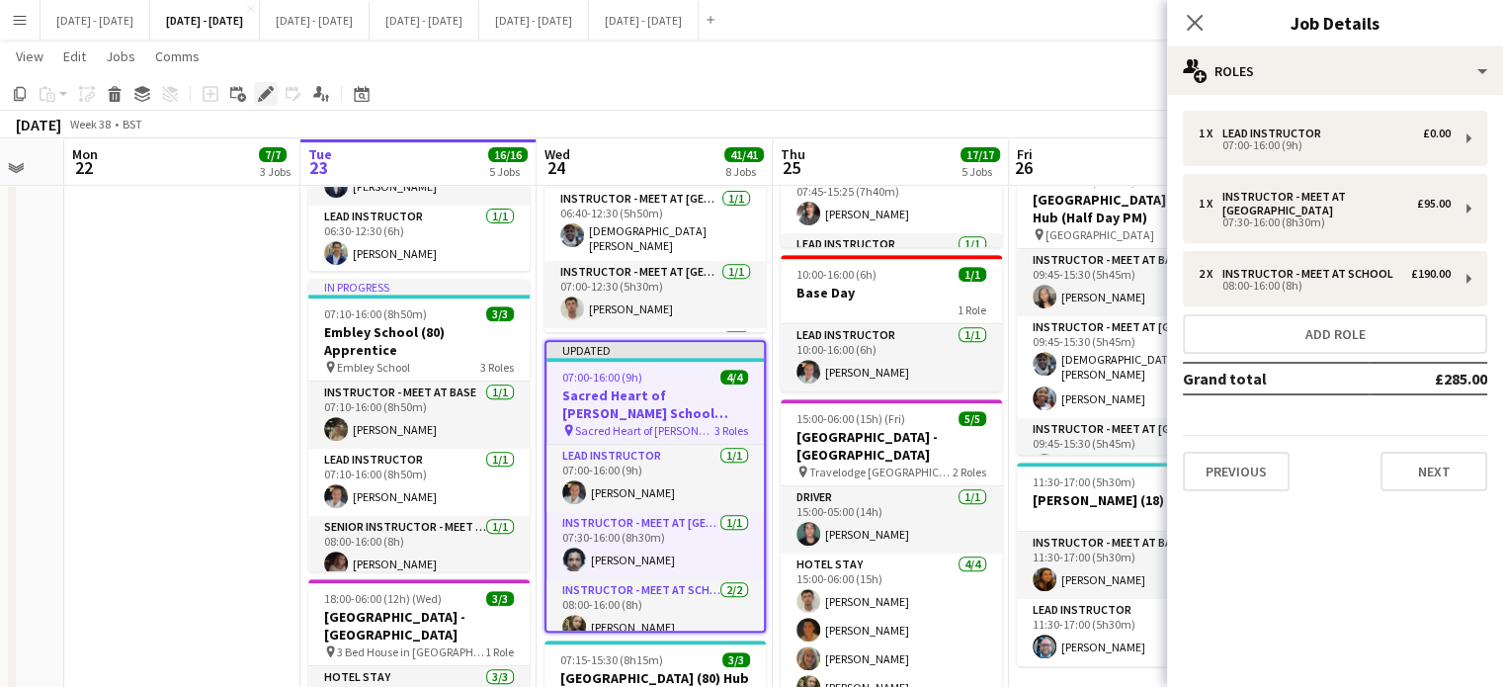
click at [272, 89] on icon at bounding box center [271, 88] width 5 height 5
click at [1447, 466] on button "Next" at bounding box center [1434, 472] width 107 height 40
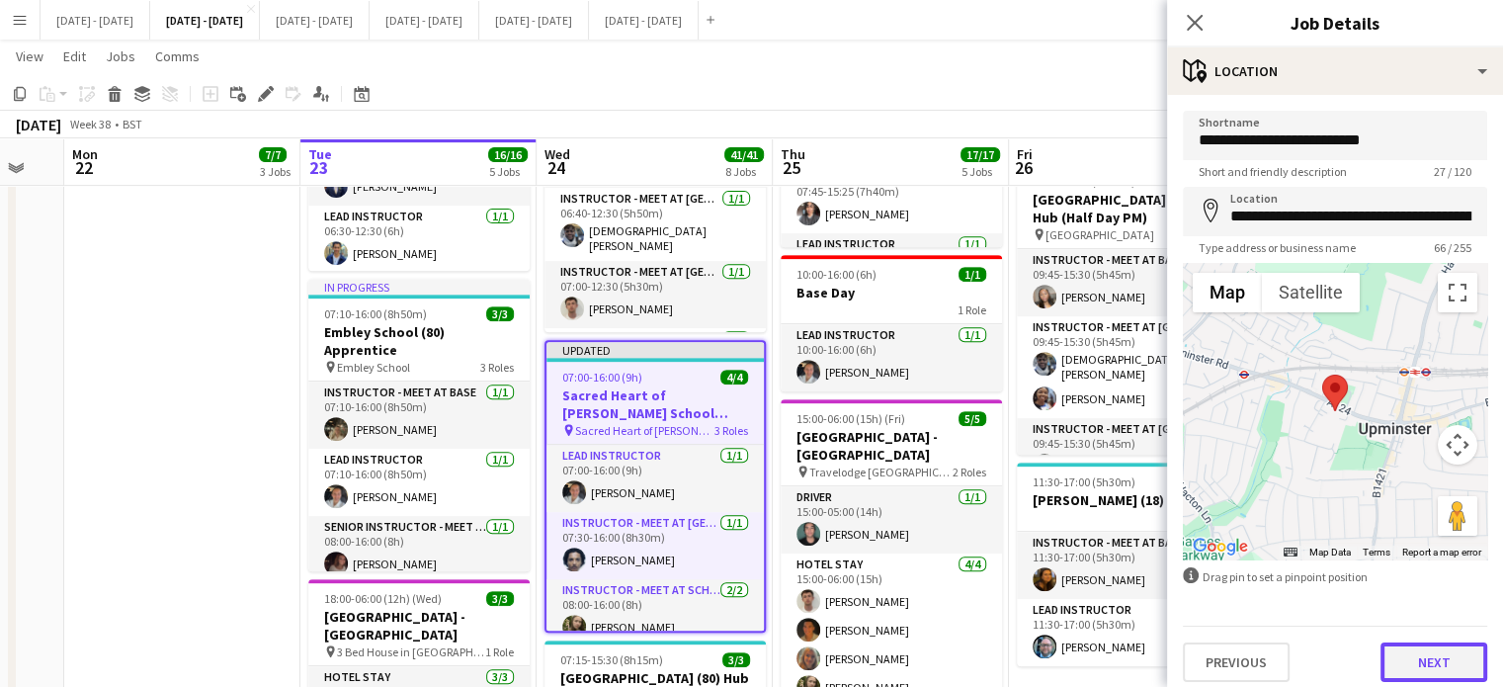
click at [1411, 657] on button "Next" at bounding box center [1434, 662] width 107 height 40
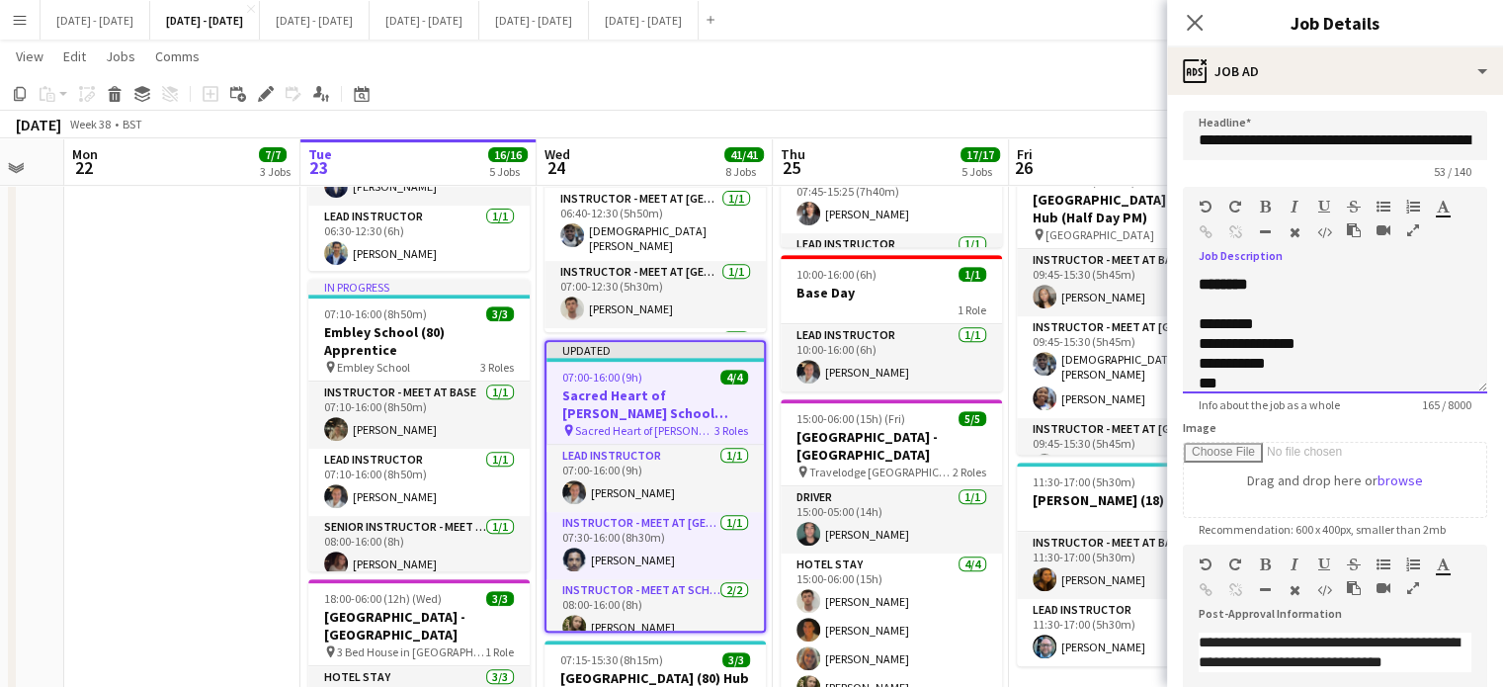
click at [1298, 314] on div at bounding box center [1335, 305] width 273 height 20
click at [1271, 334] on div "**********" at bounding box center [1335, 324] width 273 height 20
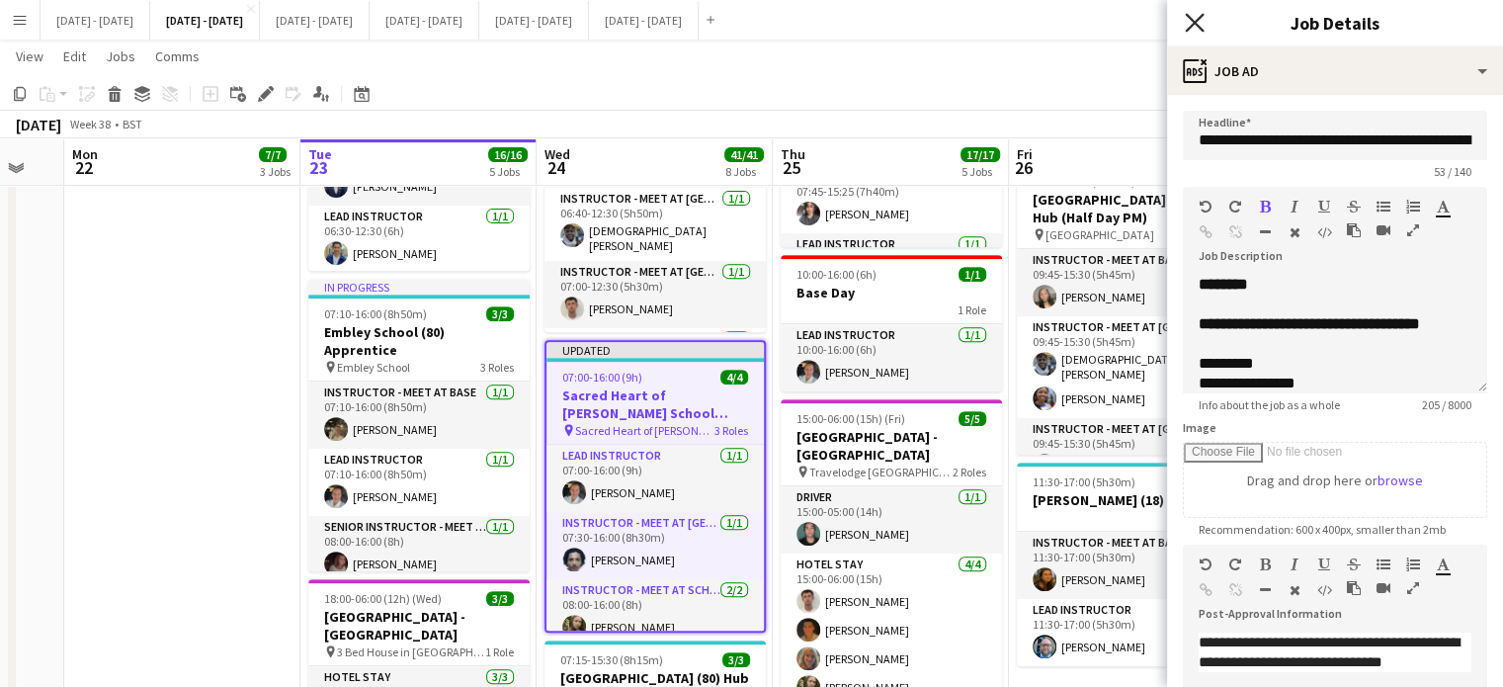
click at [1196, 19] on icon "Close pop-in" at bounding box center [1194, 22] width 19 height 19
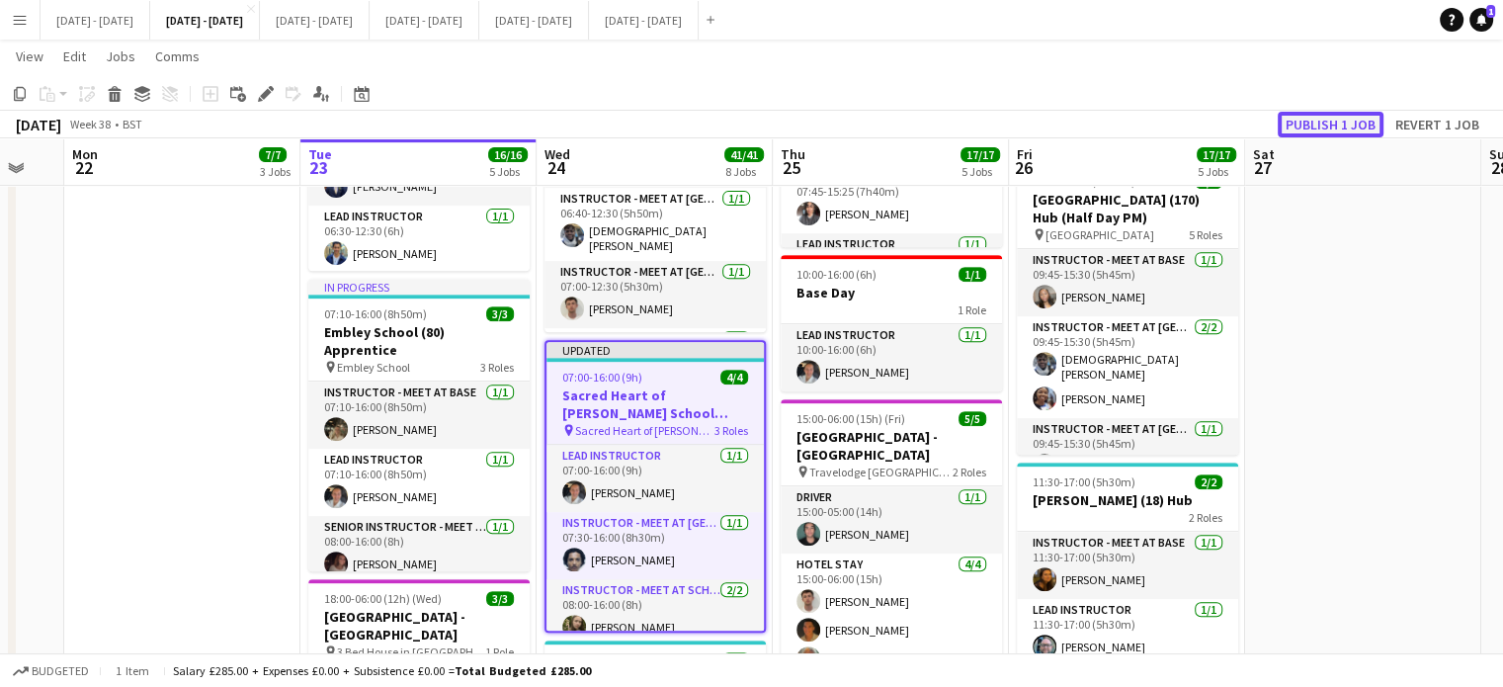
click at [1331, 118] on button "Publish 1 job" at bounding box center [1331, 125] width 106 height 26
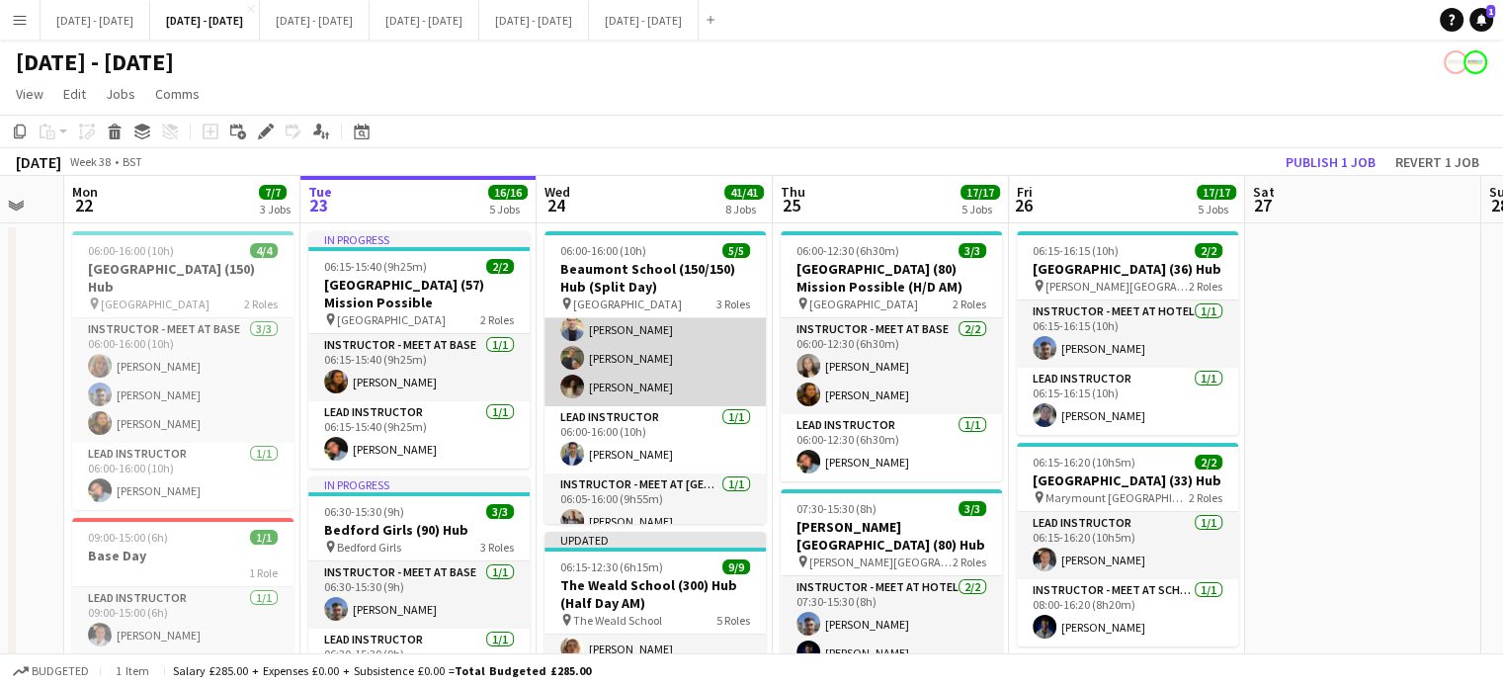
scroll to position [52, 0]
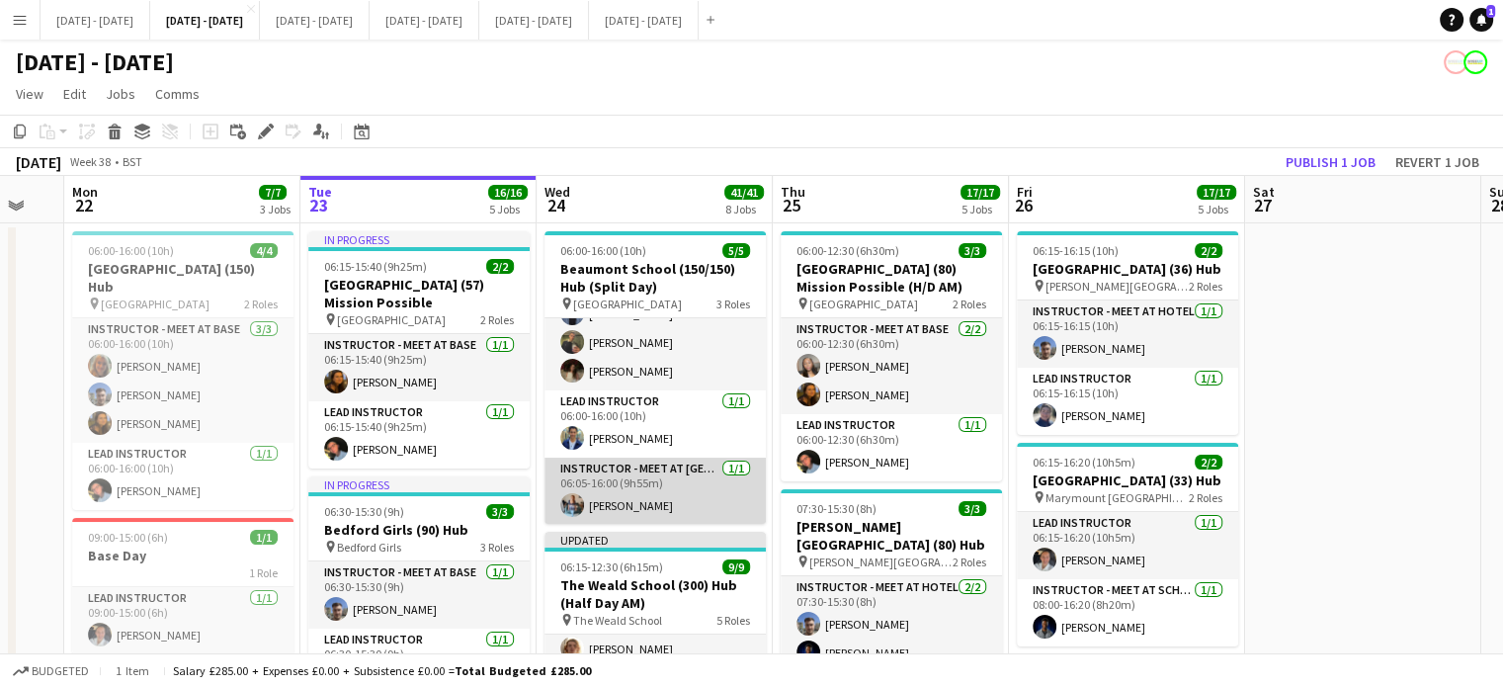
click at [613, 502] on app-card-role "Instructor - Meet at Pick Up Point 1/1 06:05-16:00 (9h55m) Adele Burford" at bounding box center [655, 491] width 221 height 67
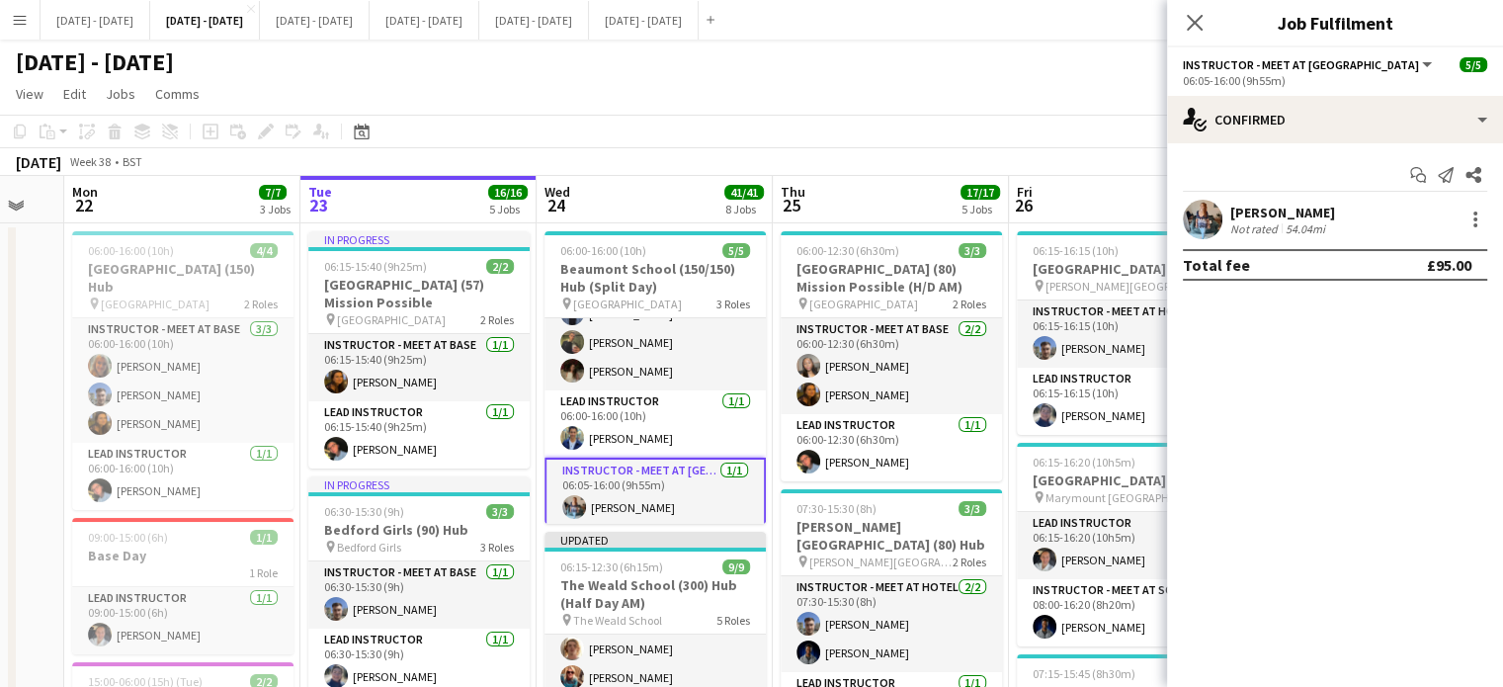
click at [1290, 217] on div "[PERSON_NAME]" at bounding box center [1282, 213] width 105 height 18
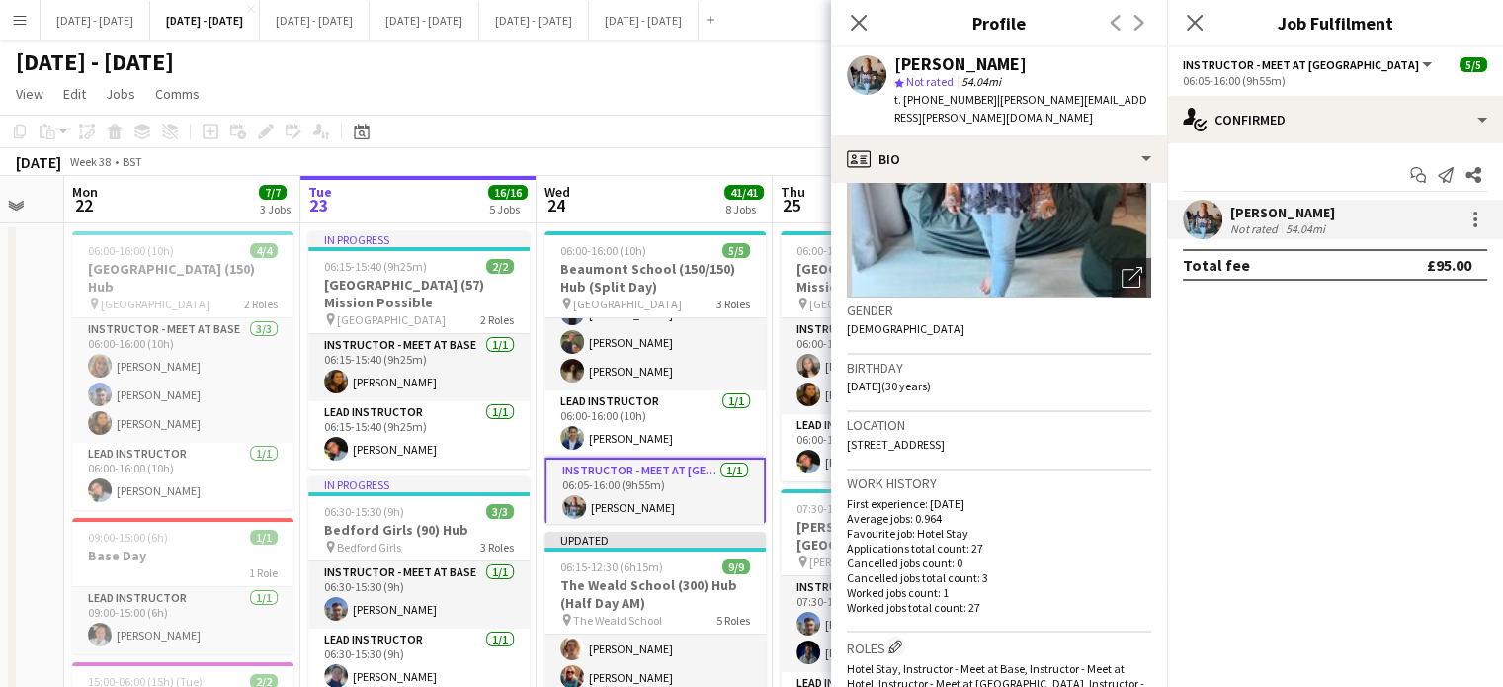
scroll to position [0, 0]
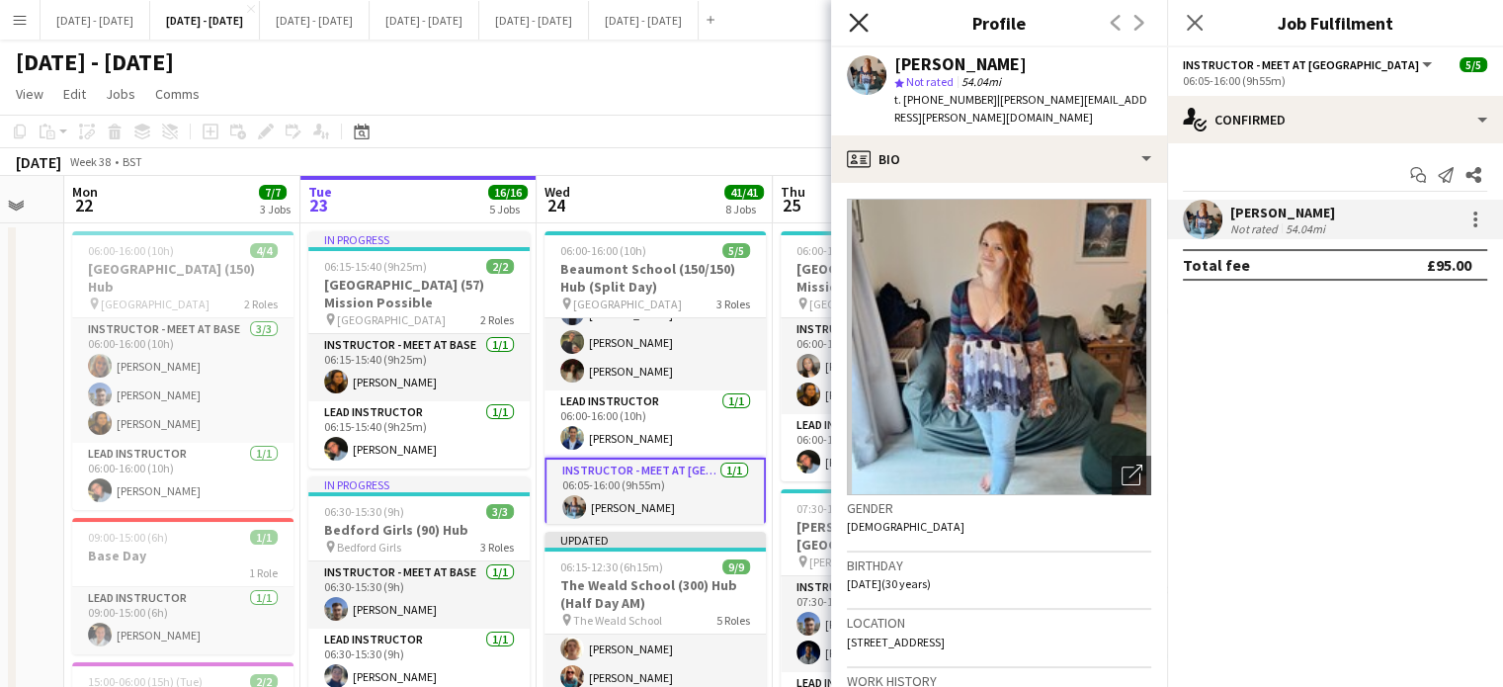
click at [862, 21] on icon at bounding box center [858, 22] width 19 height 19
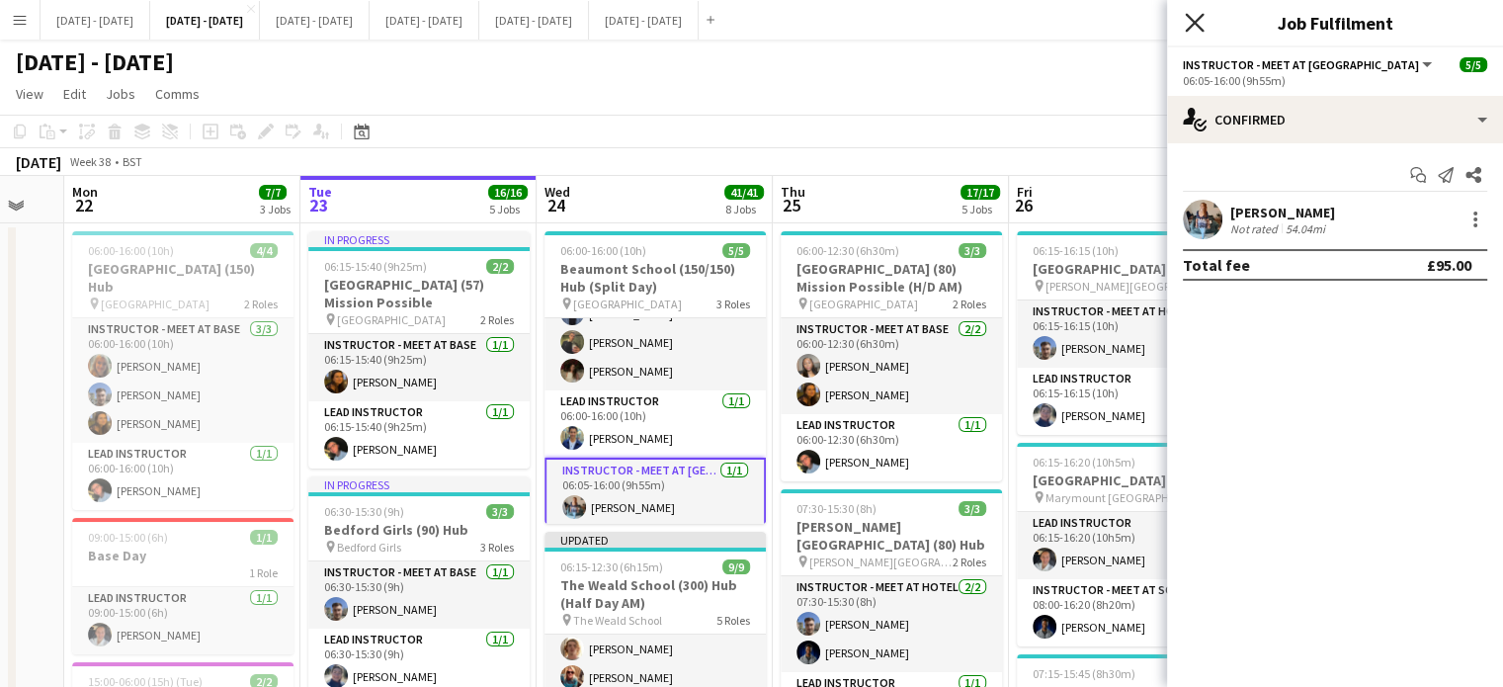
click at [1204, 23] on icon "Close pop-in" at bounding box center [1194, 22] width 19 height 19
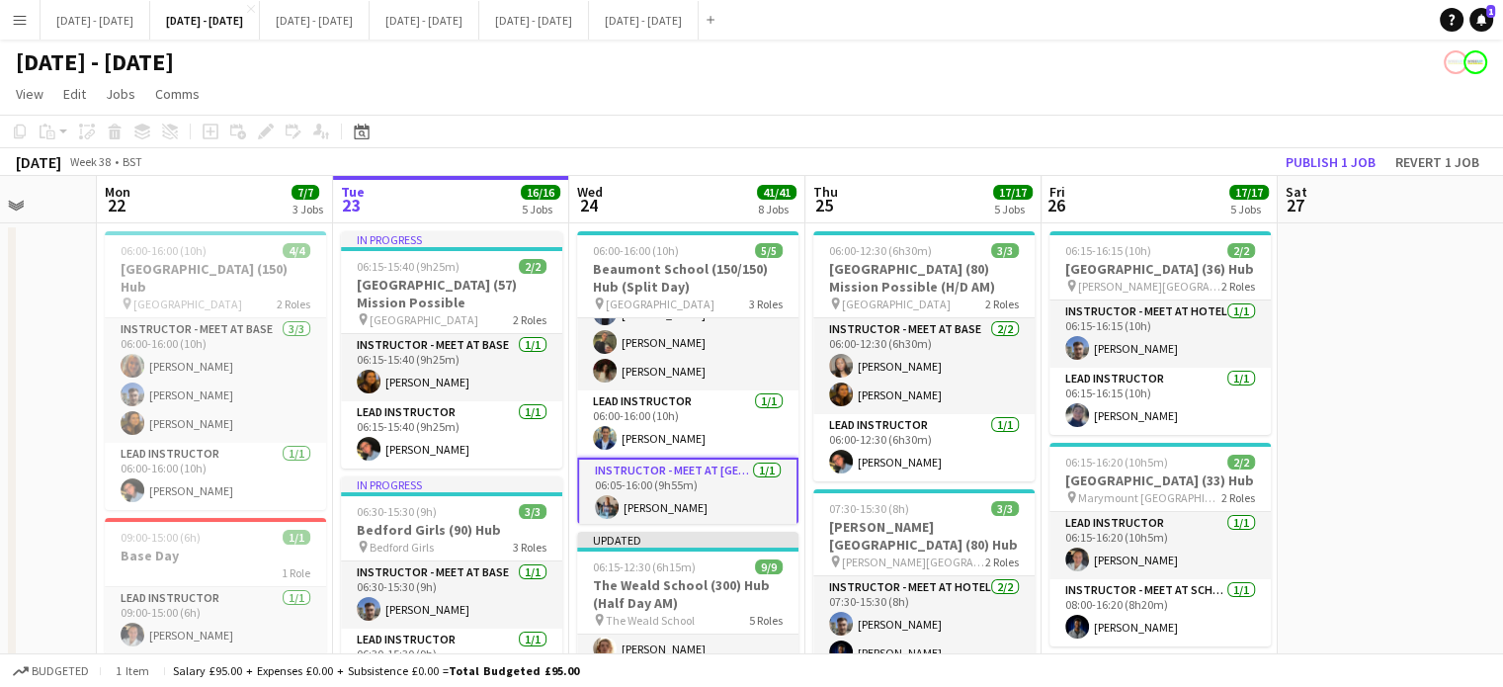
scroll to position [0, 590]
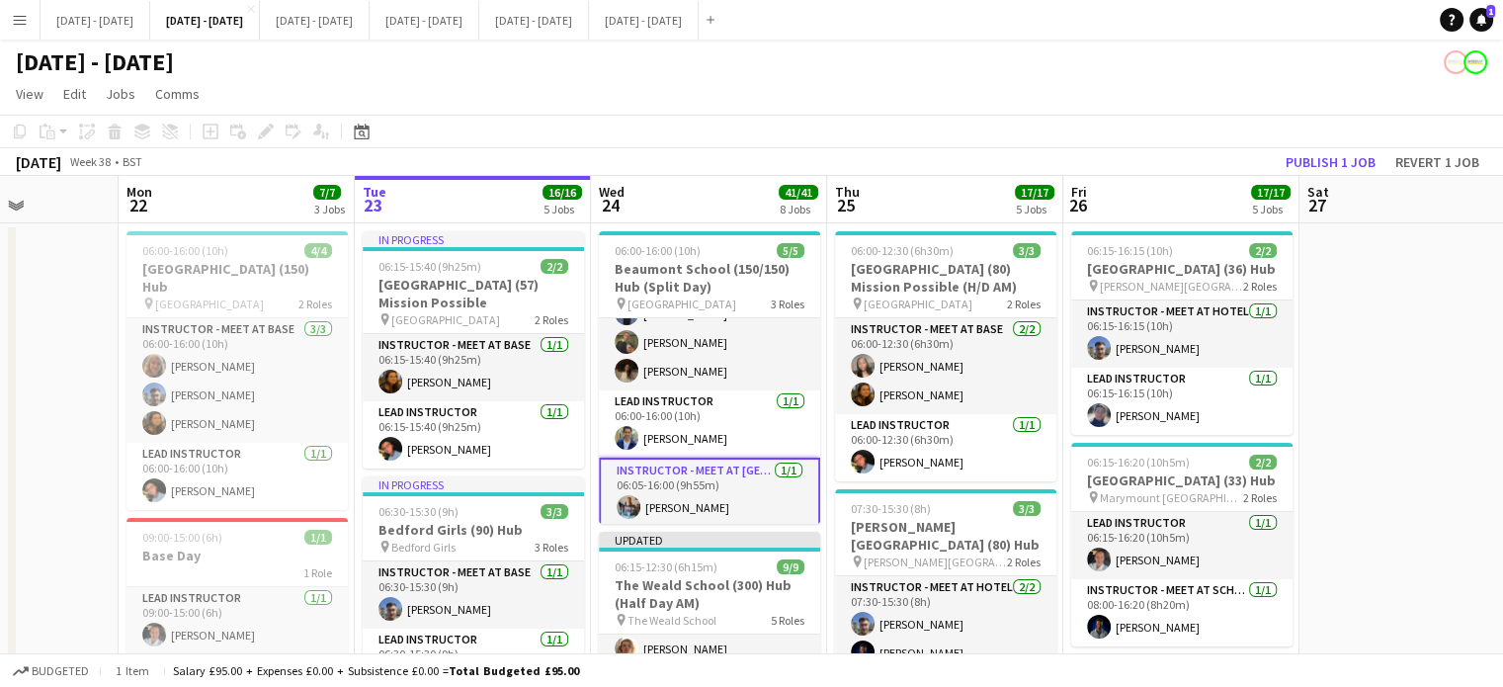
drag, startPoint x: 1309, startPoint y: 493, endPoint x: 1359, endPoint y: 485, distance: 51.0
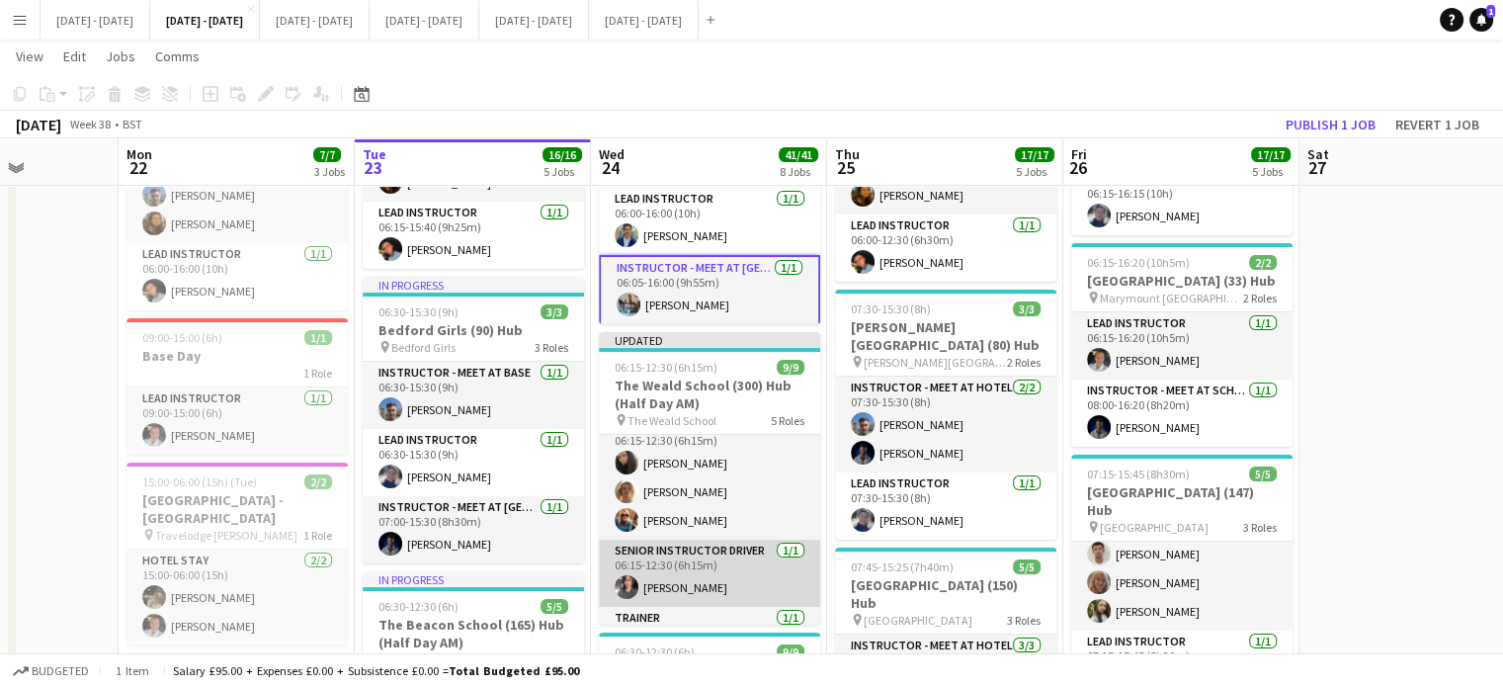
scroll to position [0, 0]
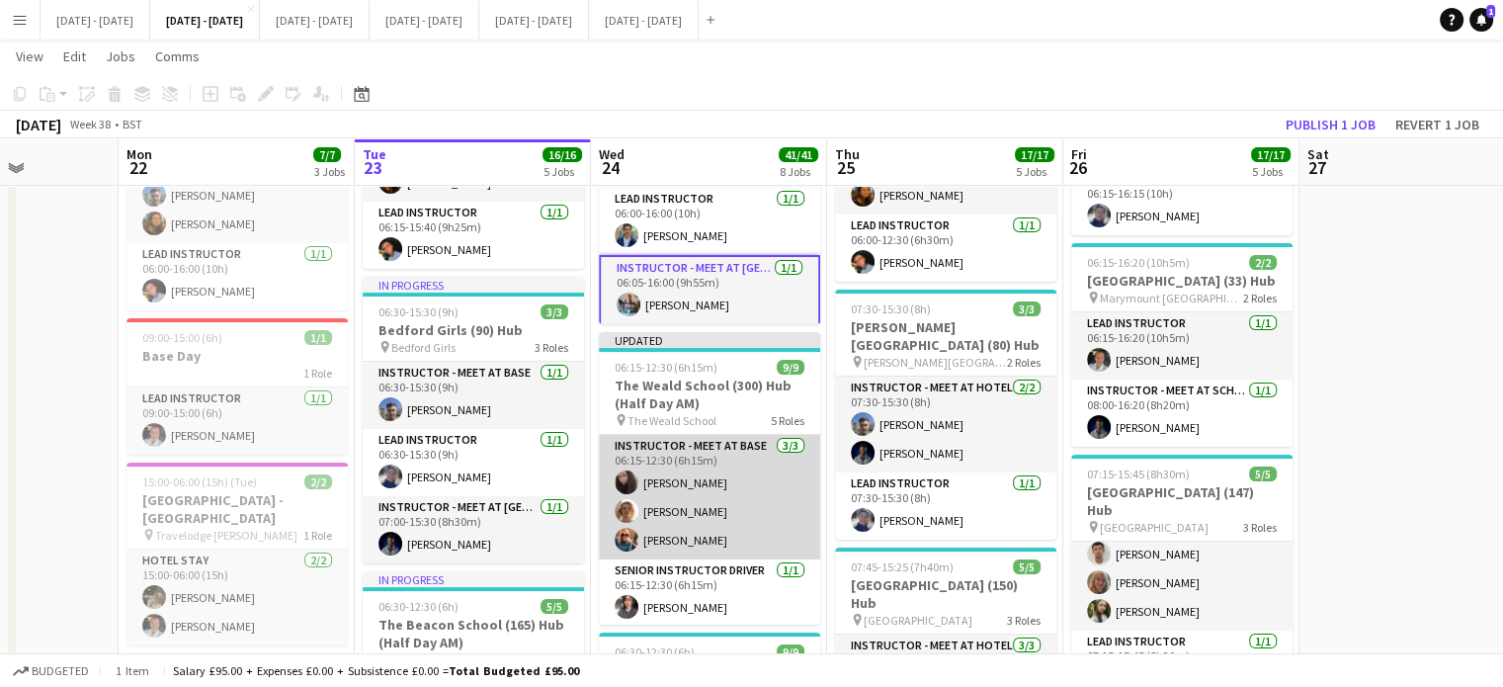
click at [692, 543] on app-card-role "Instructor - Meet at Base 3/3 06:15-12:30 (6h15m) Deanna Masters Will Taylor Ju…" at bounding box center [709, 497] width 221 height 125
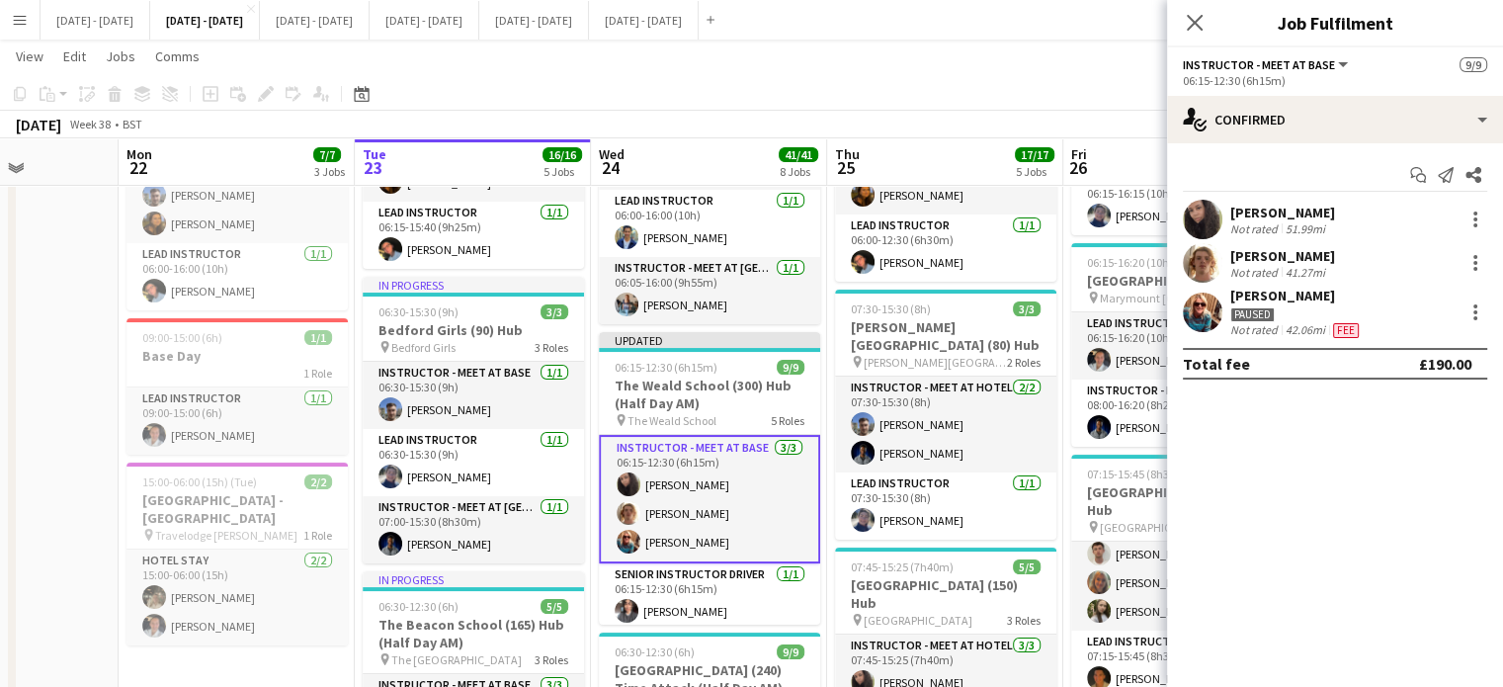
drag, startPoint x: 1194, startPoint y: 19, endPoint x: 1183, endPoint y: 35, distance: 19.2
click at [1194, 20] on icon "Close pop-in" at bounding box center [1195, 23] width 16 height 16
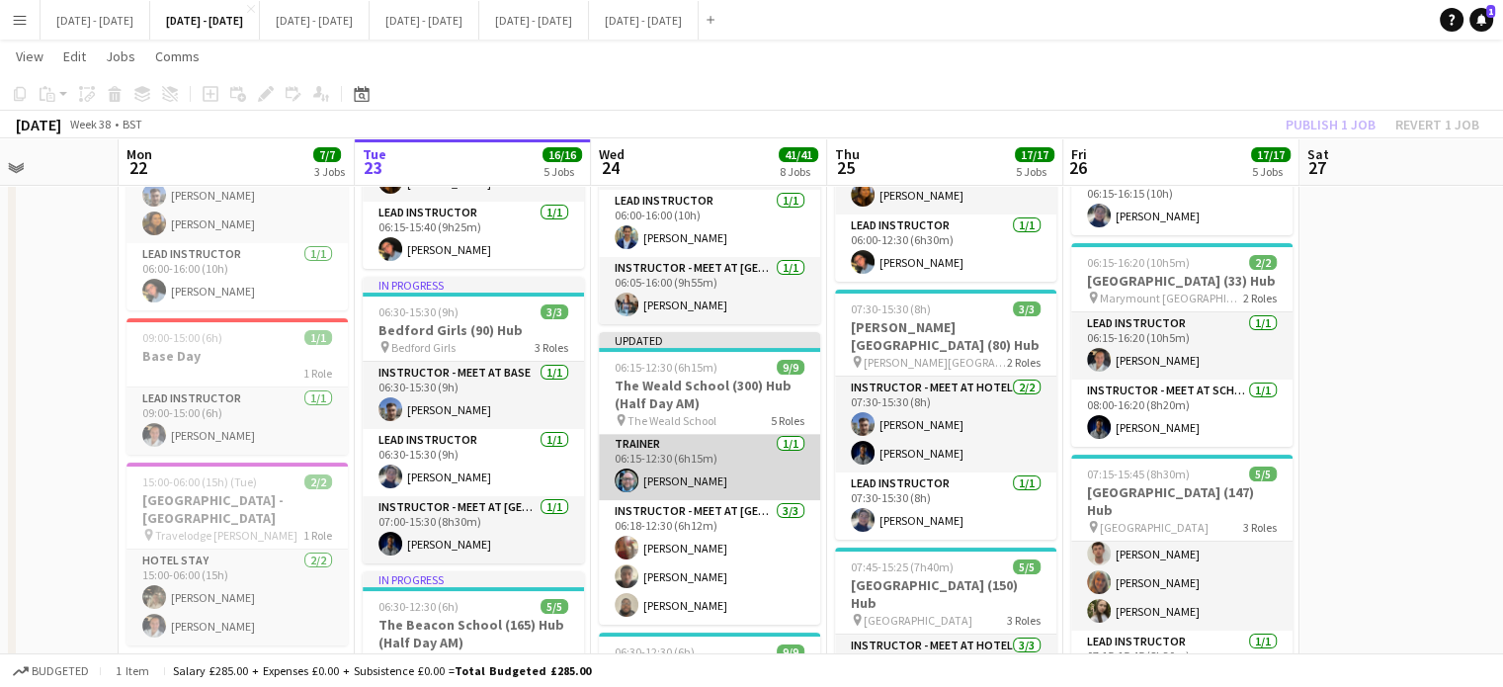
click at [698, 476] on app-card-role "Trainer 1/1 06:15-12:30 (6h15m) Paul Belsey" at bounding box center [709, 466] width 221 height 67
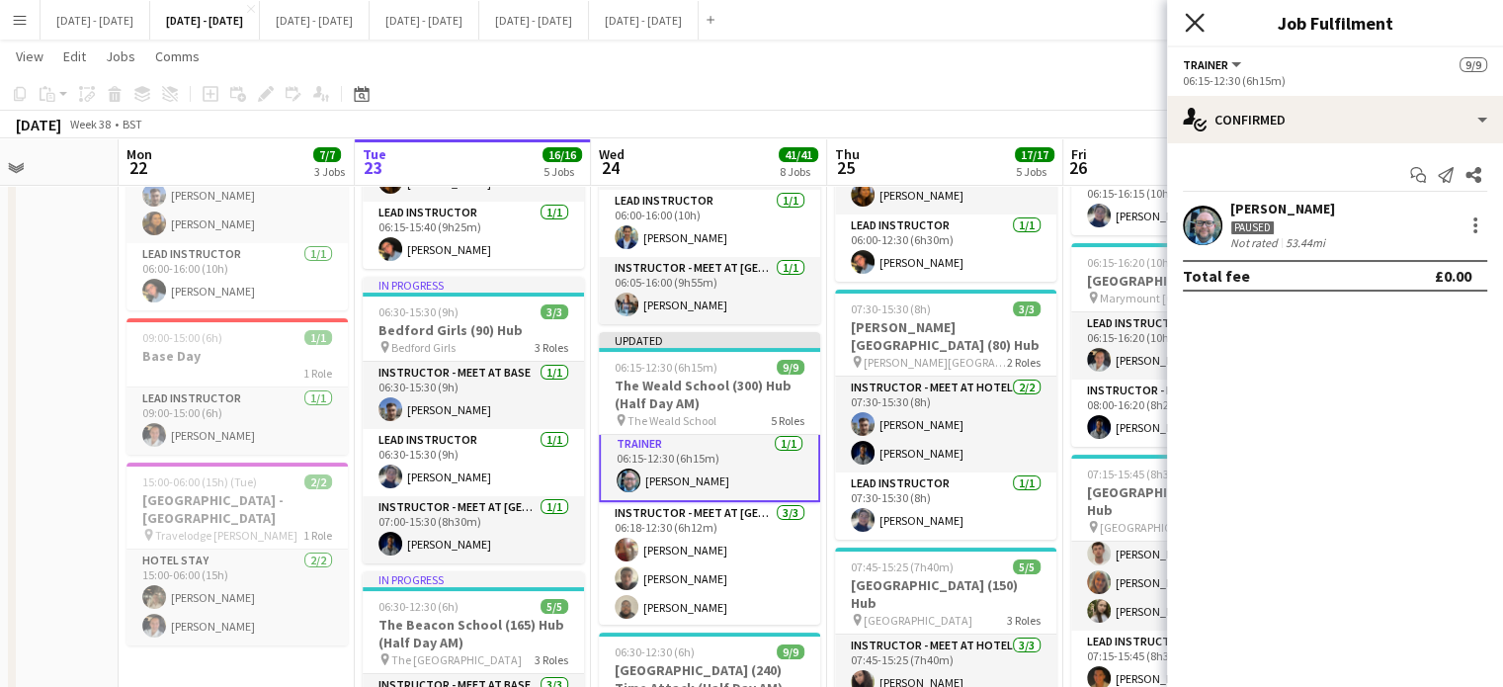
click at [1202, 29] on icon at bounding box center [1194, 22] width 19 height 19
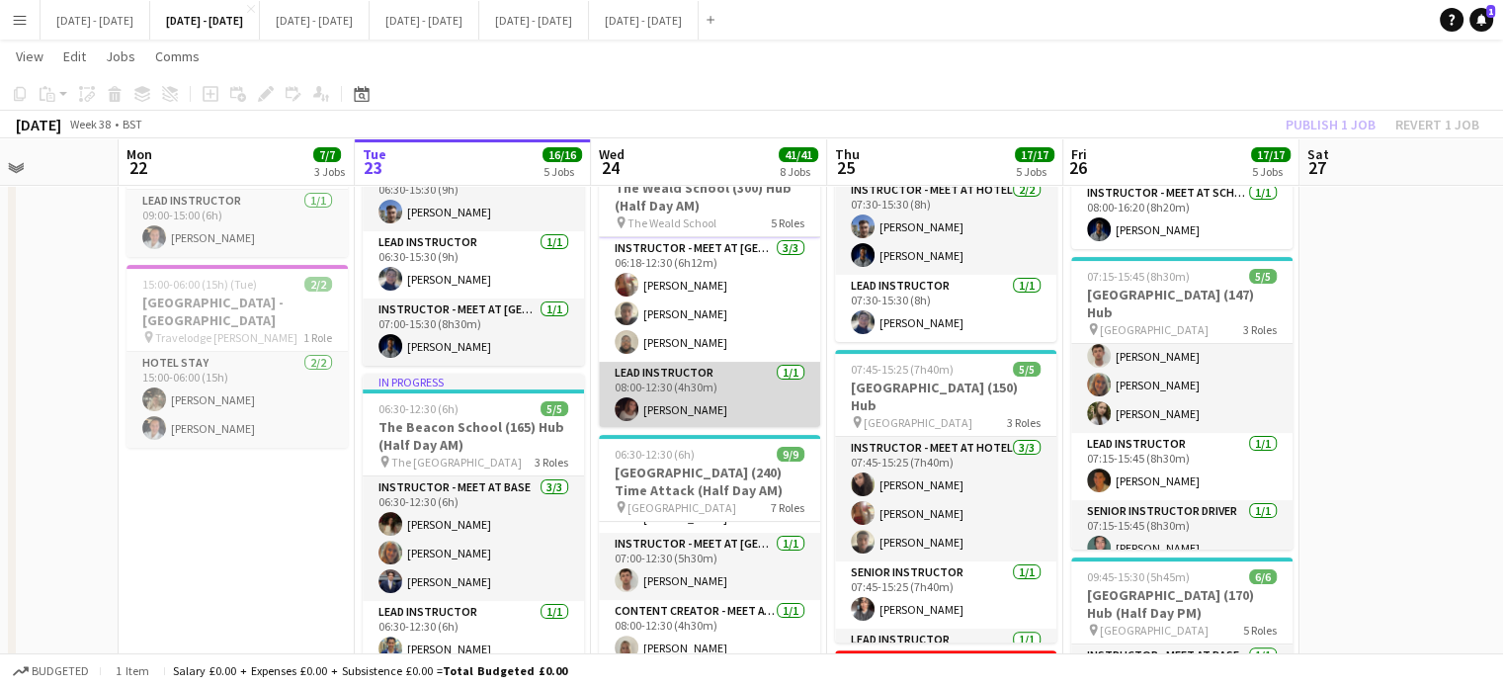
click at [779, 403] on app-card-role "Lead Instructor 1/1 08:00-12:30 (4h30m) Emily Rowe Smythe" at bounding box center [709, 395] width 221 height 67
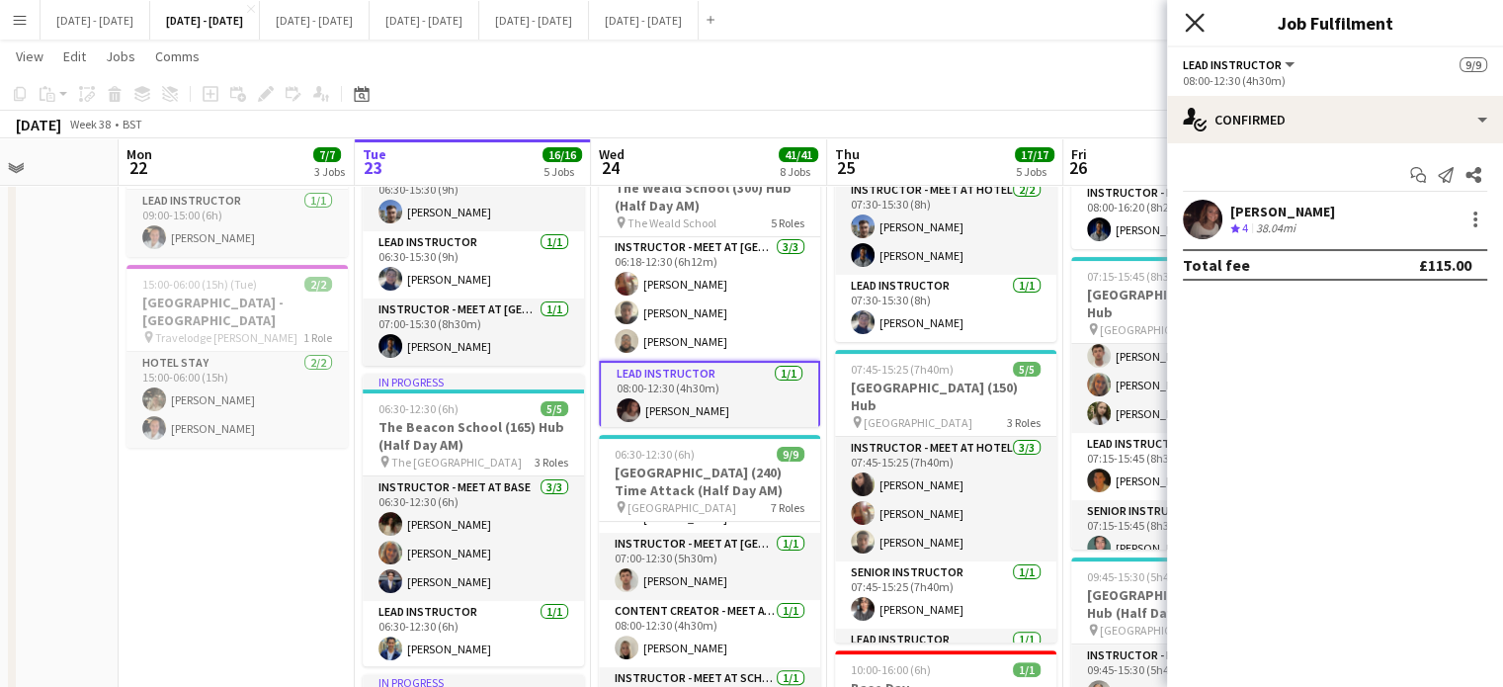
click at [1186, 23] on icon "Close pop-in" at bounding box center [1194, 22] width 19 height 19
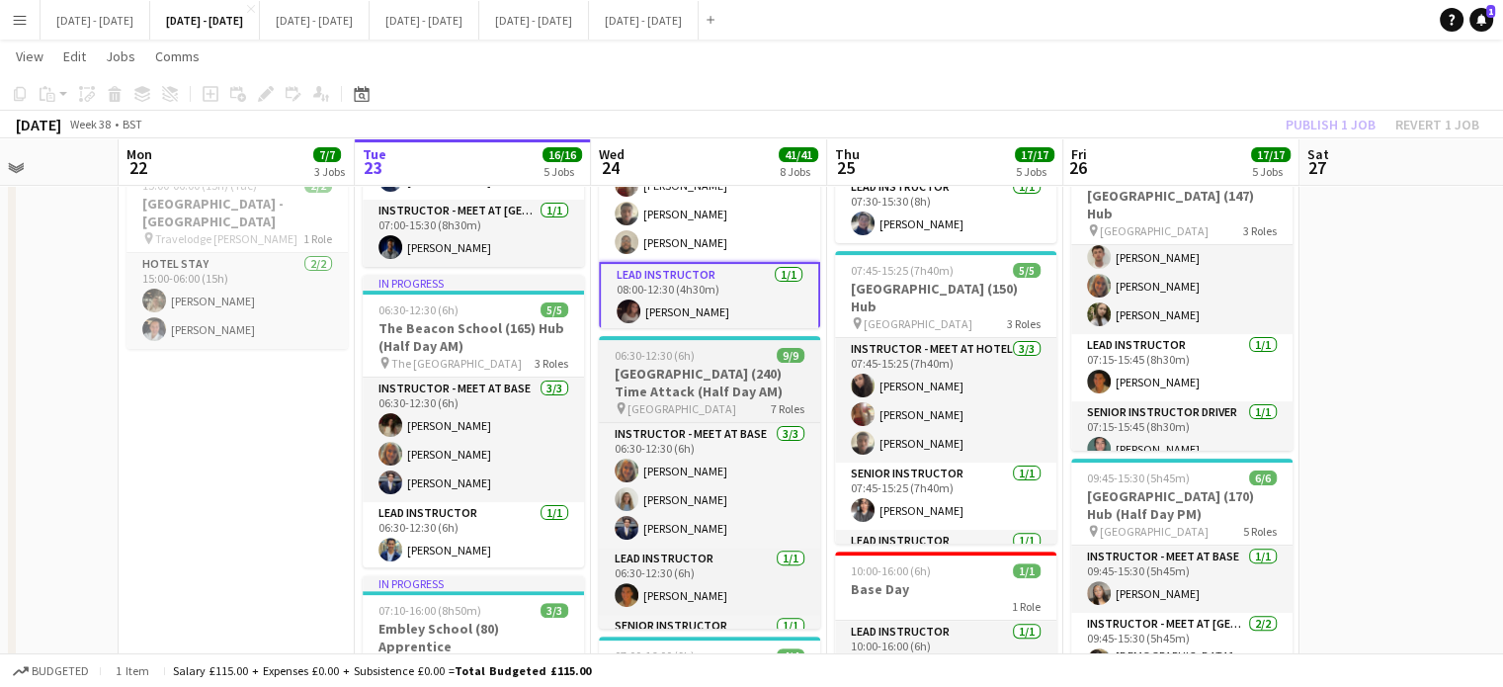
click at [680, 395] on h3 "[GEOGRAPHIC_DATA] (240) Time Attack (Half Day AM)" at bounding box center [709, 383] width 221 height 36
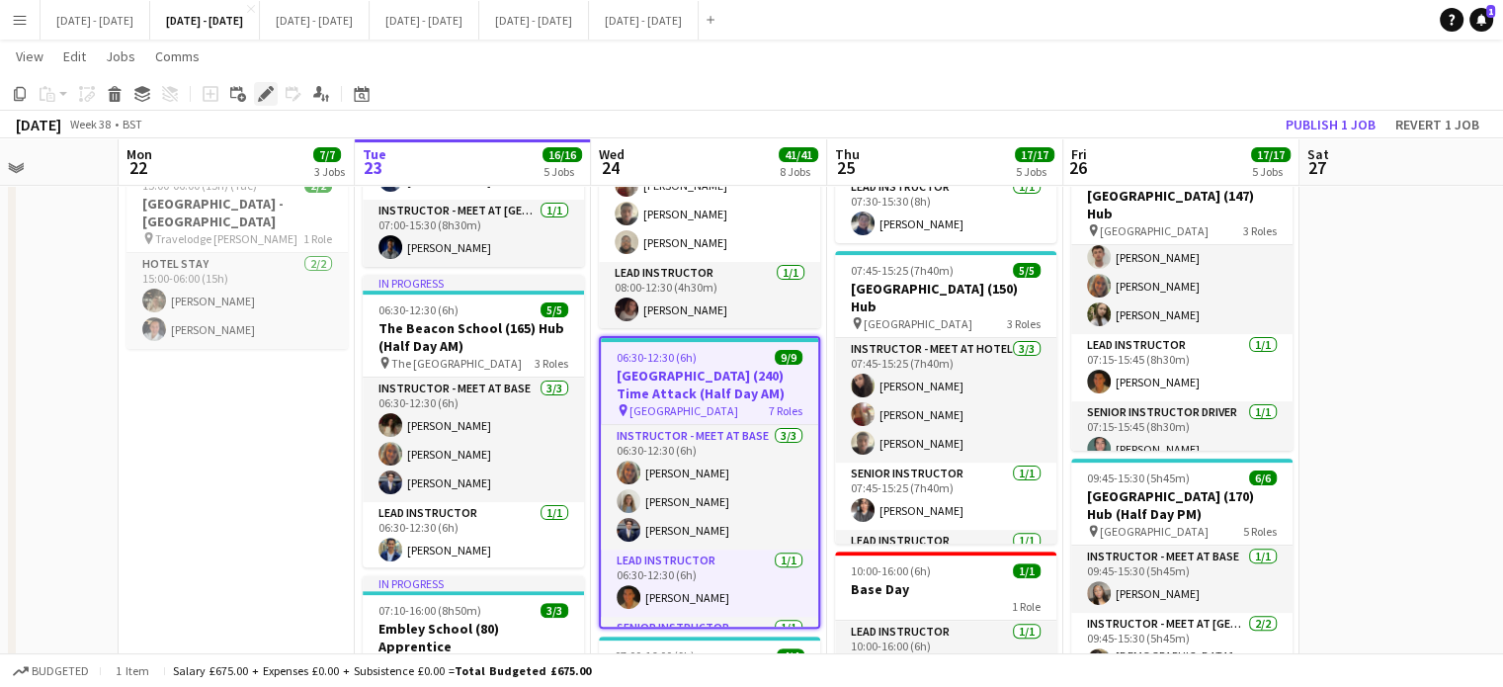
click at [269, 98] on icon "Edit" at bounding box center [266, 94] width 16 height 16
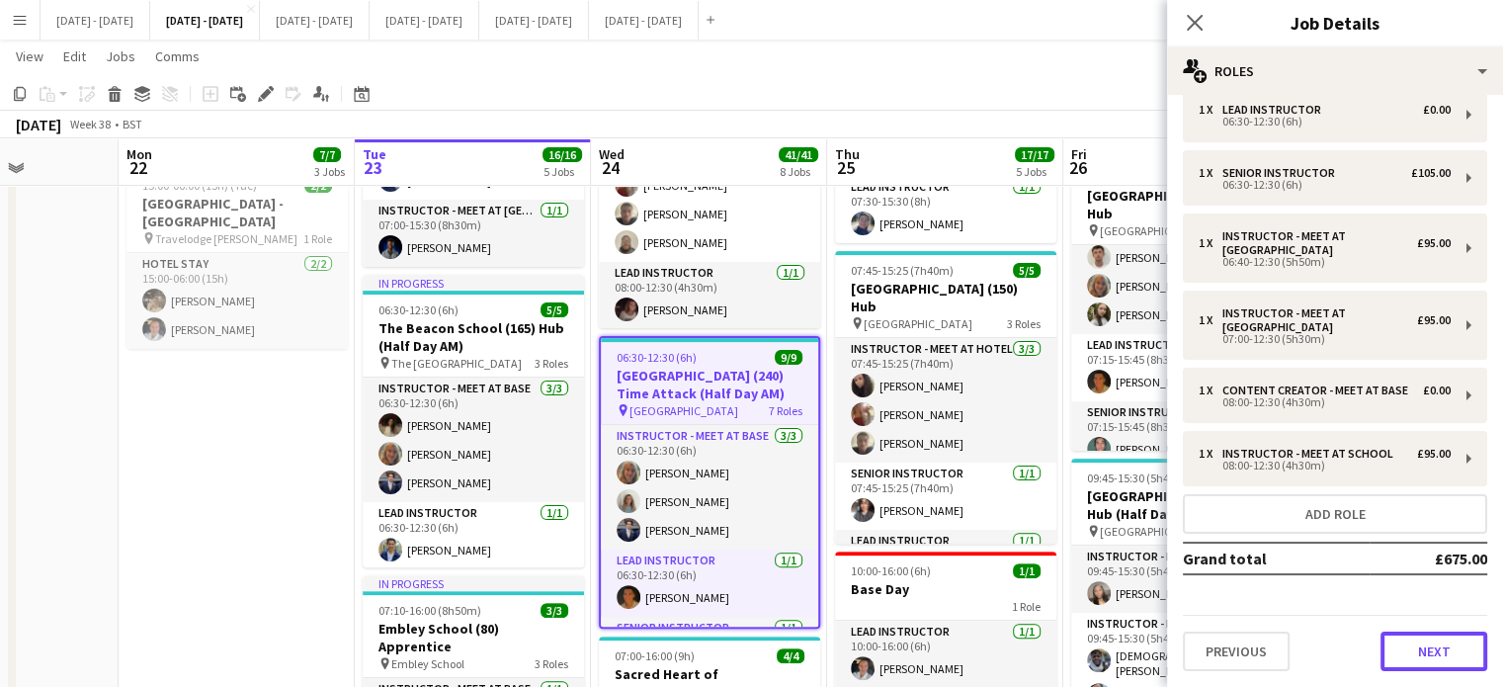
click at [1395, 632] on button "Next" at bounding box center [1434, 652] width 107 height 40
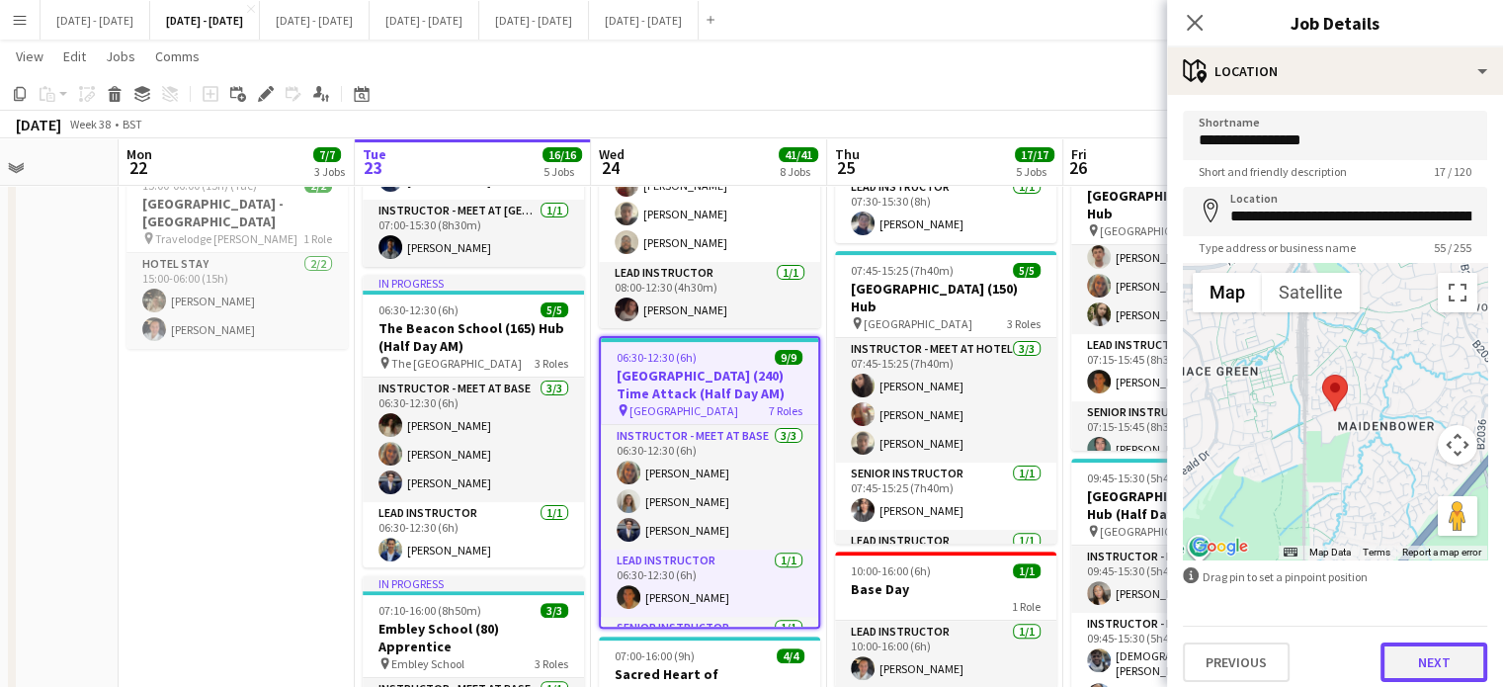
click at [1428, 666] on button "Next" at bounding box center [1434, 662] width 107 height 40
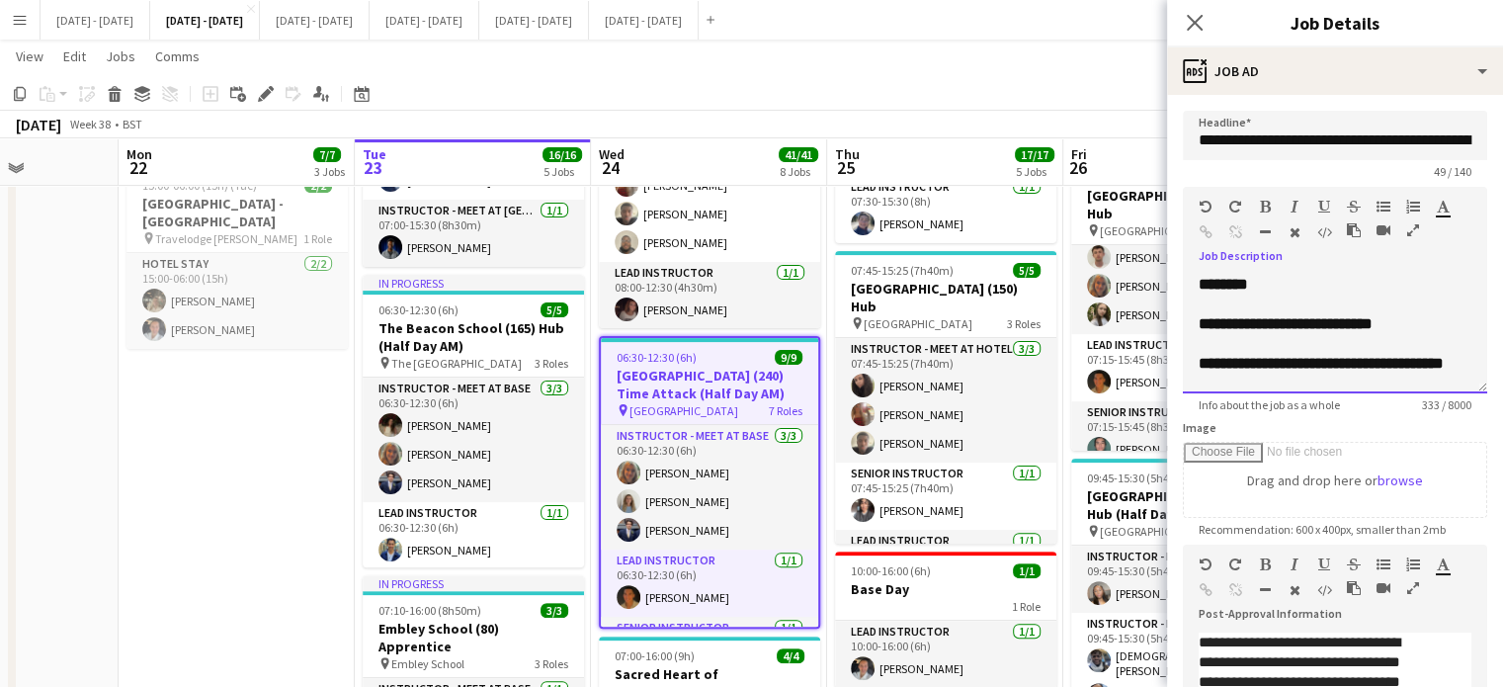
drag, startPoint x: 1275, startPoint y: 302, endPoint x: 1295, endPoint y: 312, distance: 22.1
click at [1276, 302] on div "**********" at bounding box center [1335, 334] width 304 height 119
click at [1415, 334] on div "**********" at bounding box center [1335, 324] width 273 height 20
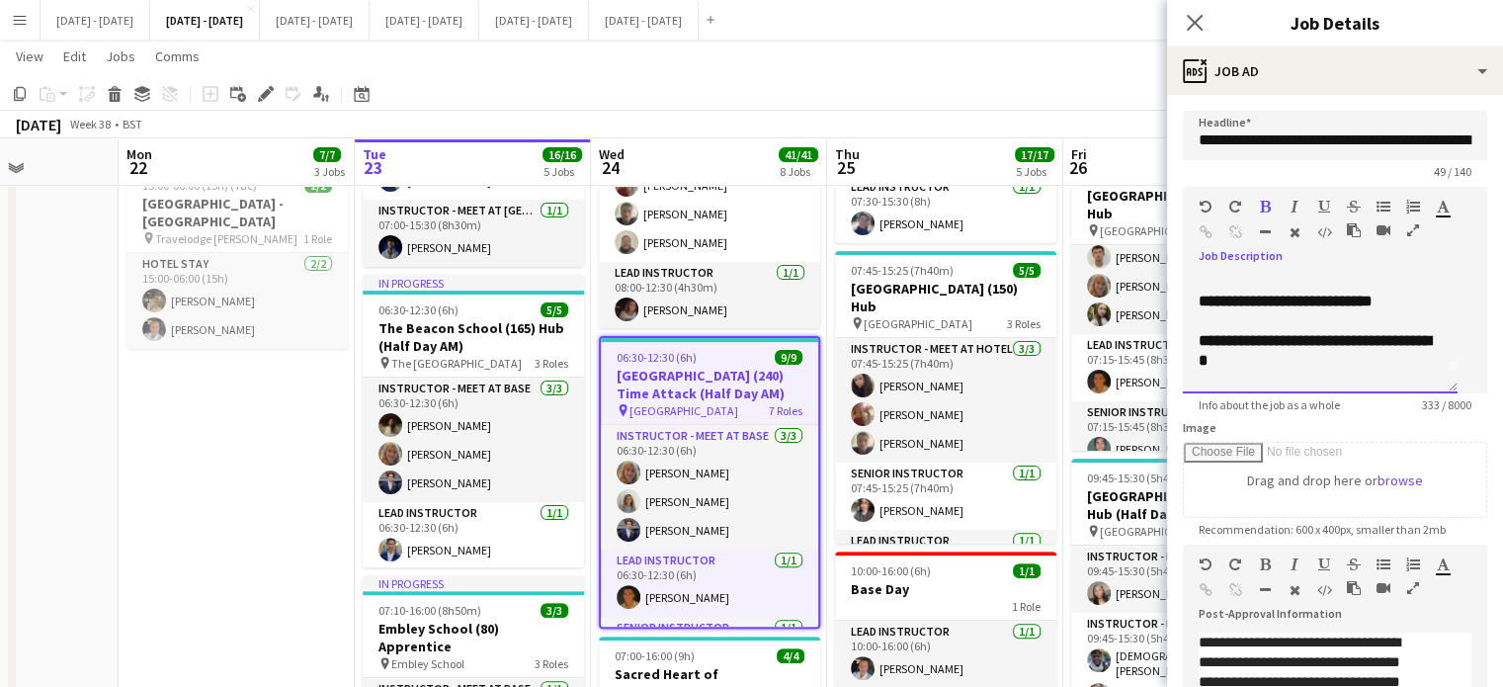
scroll to position [28, 0]
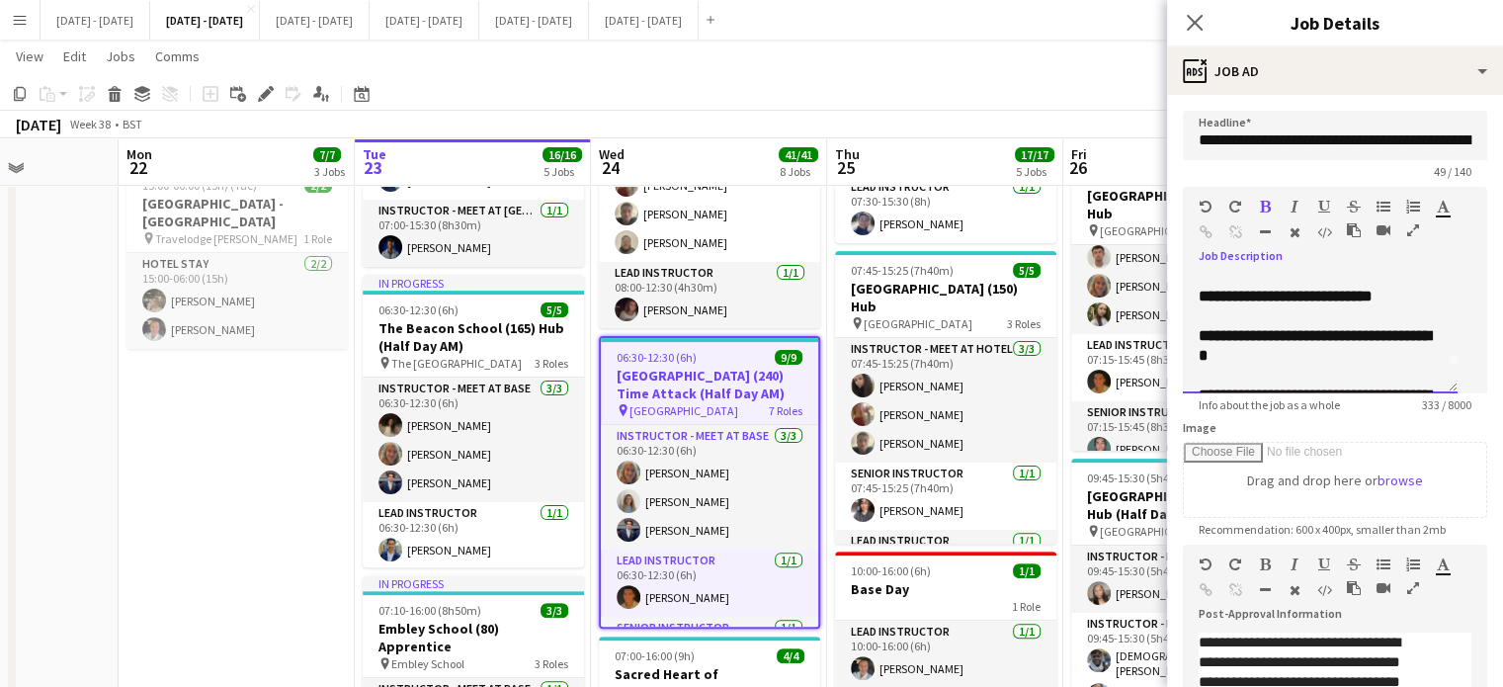
click at [1292, 363] on b "**********" at bounding box center [1315, 345] width 232 height 35
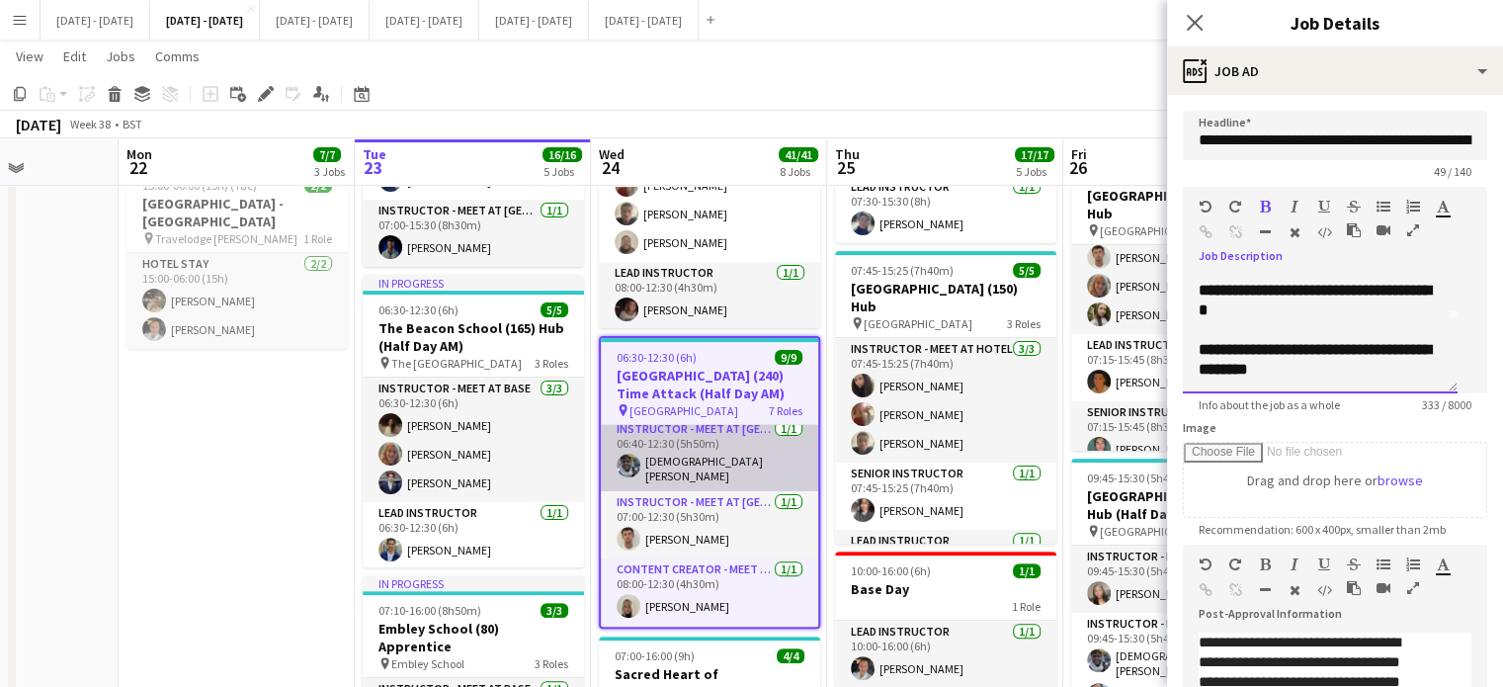
scroll to position [324, 0]
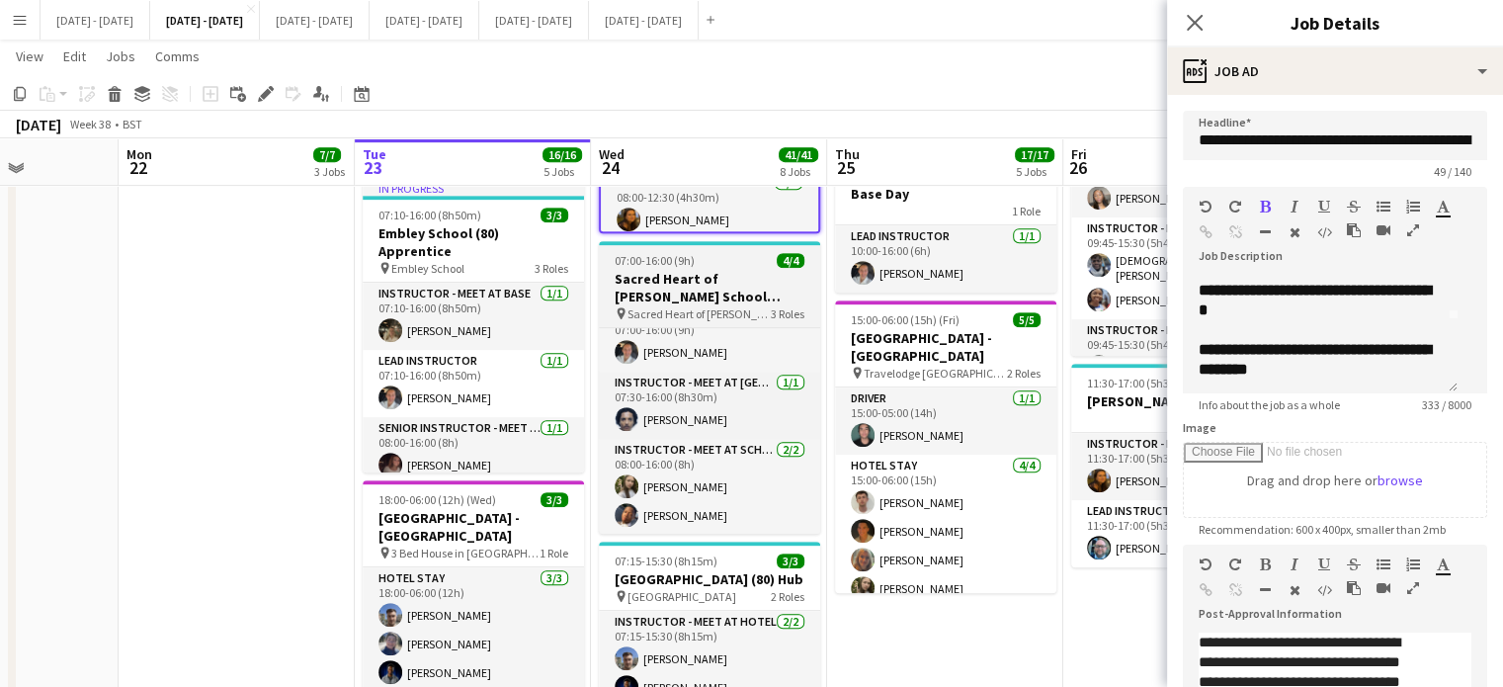
click at [722, 296] on h3 "Sacred Heart of [PERSON_NAME] School (105/105) Hub (Split Day)" at bounding box center [709, 288] width 221 height 36
type input "**********"
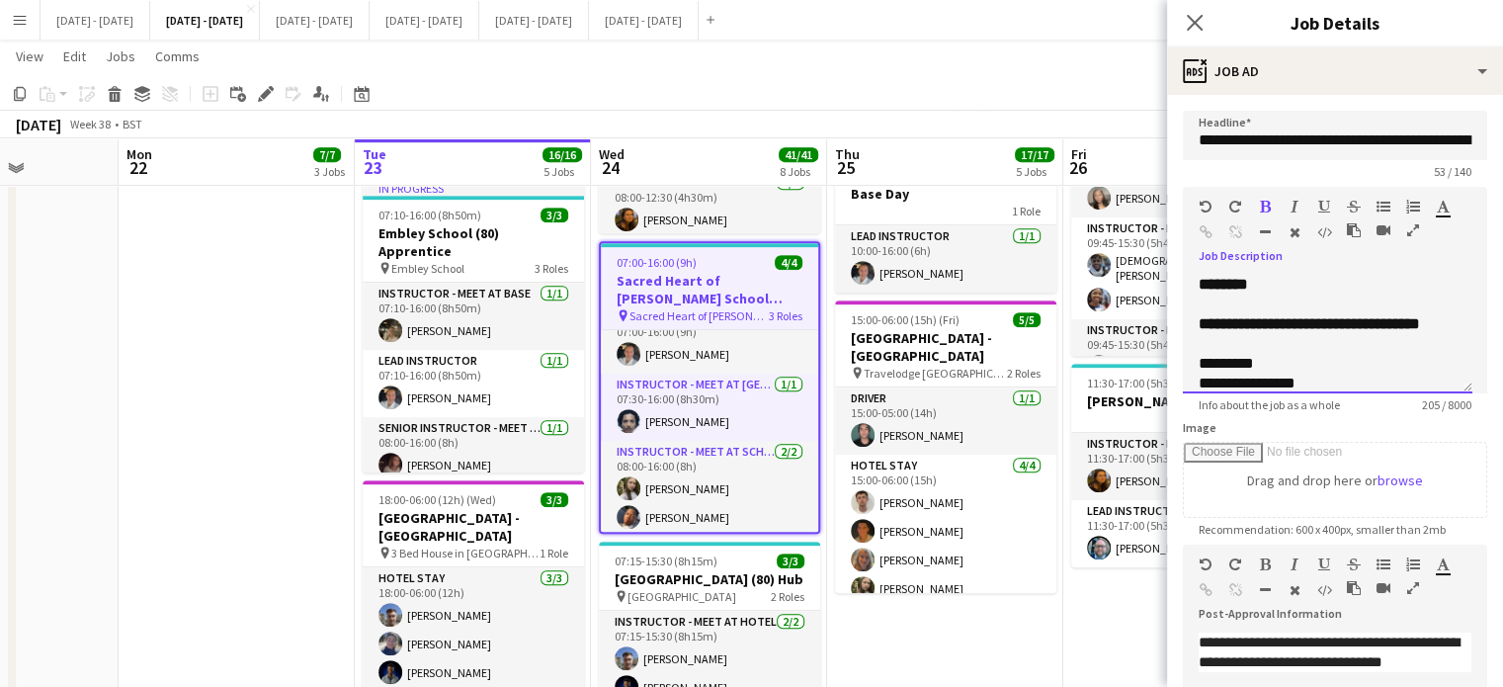
click at [1265, 325] on b "**********" at bounding box center [1309, 323] width 221 height 15
click at [1190, 19] on icon at bounding box center [1194, 22] width 19 height 19
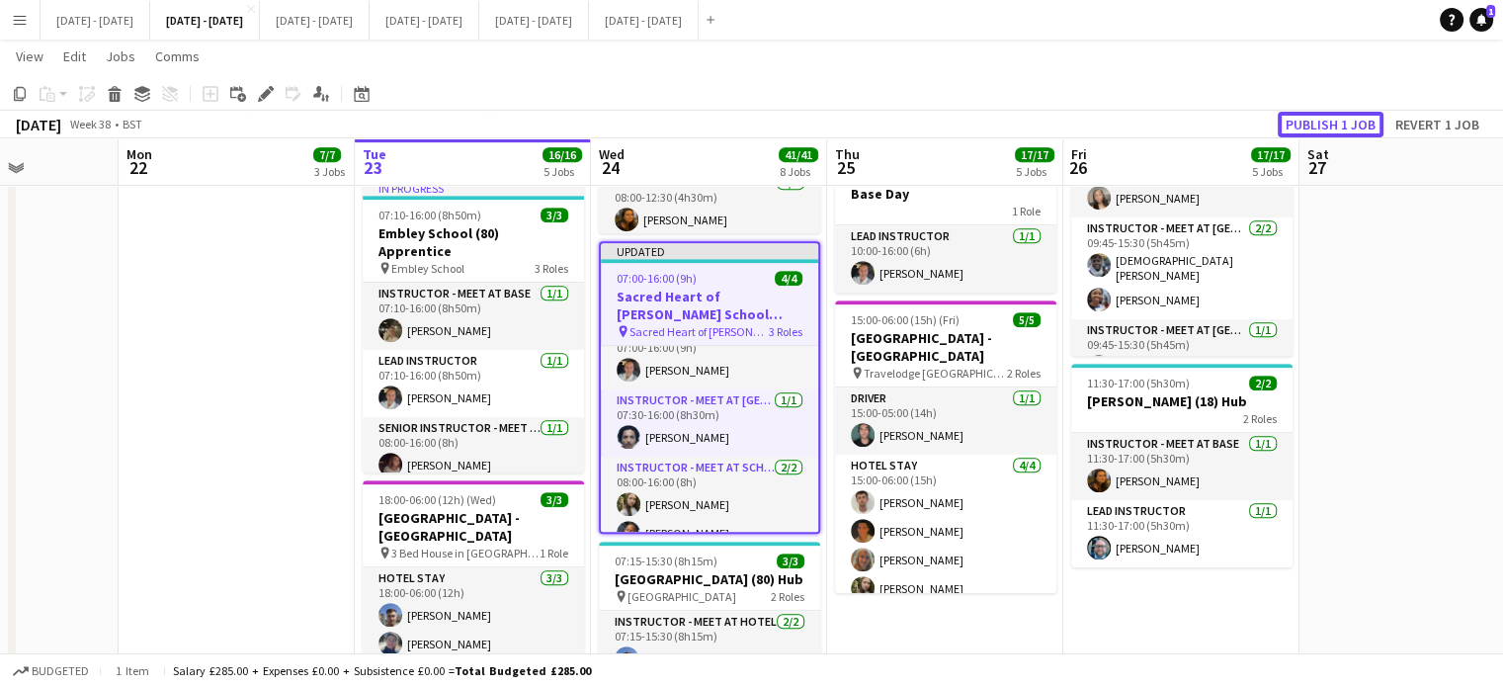
click at [1334, 118] on button "Publish 1 job" at bounding box center [1331, 125] width 106 height 26
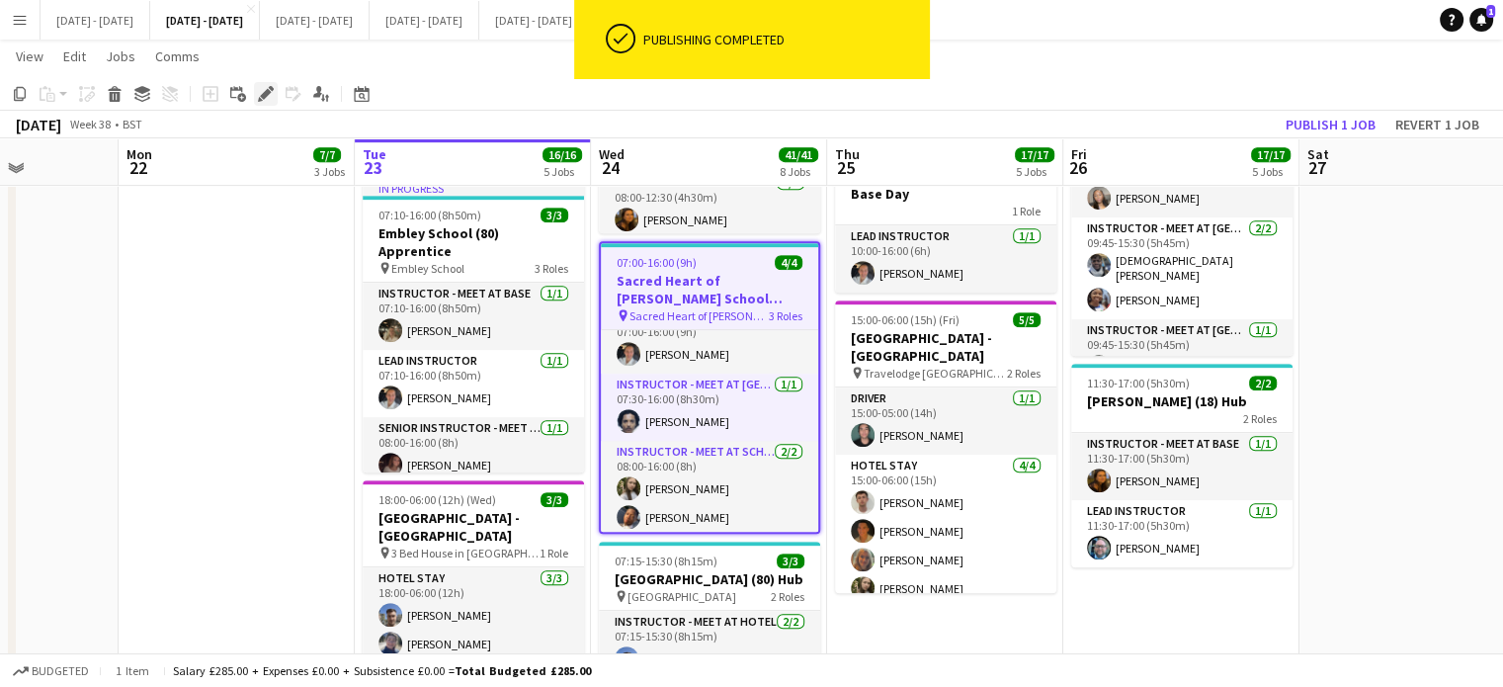
click at [262, 91] on icon "Edit" at bounding box center [266, 94] width 16 height 16
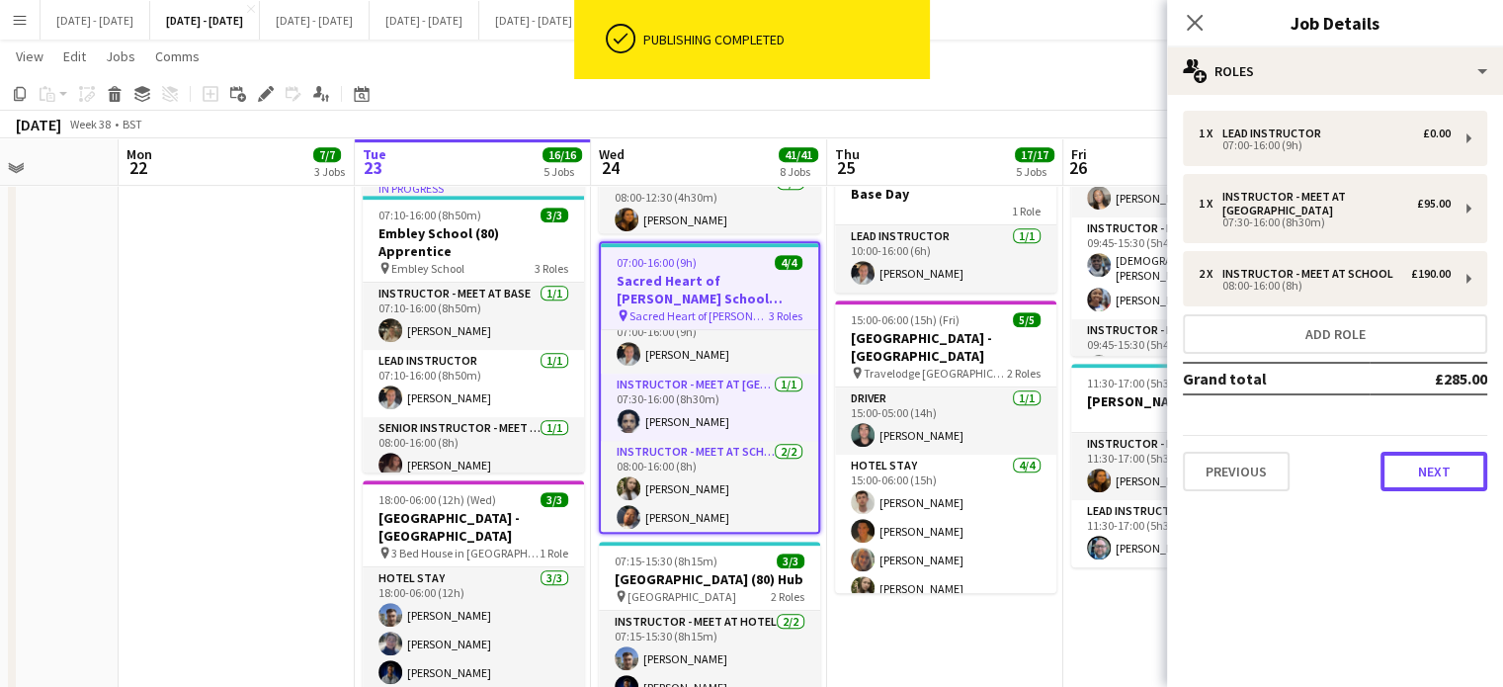
click at [1446, 482] on button "Next" at bounding box center [1434, 472] width 107 height 40
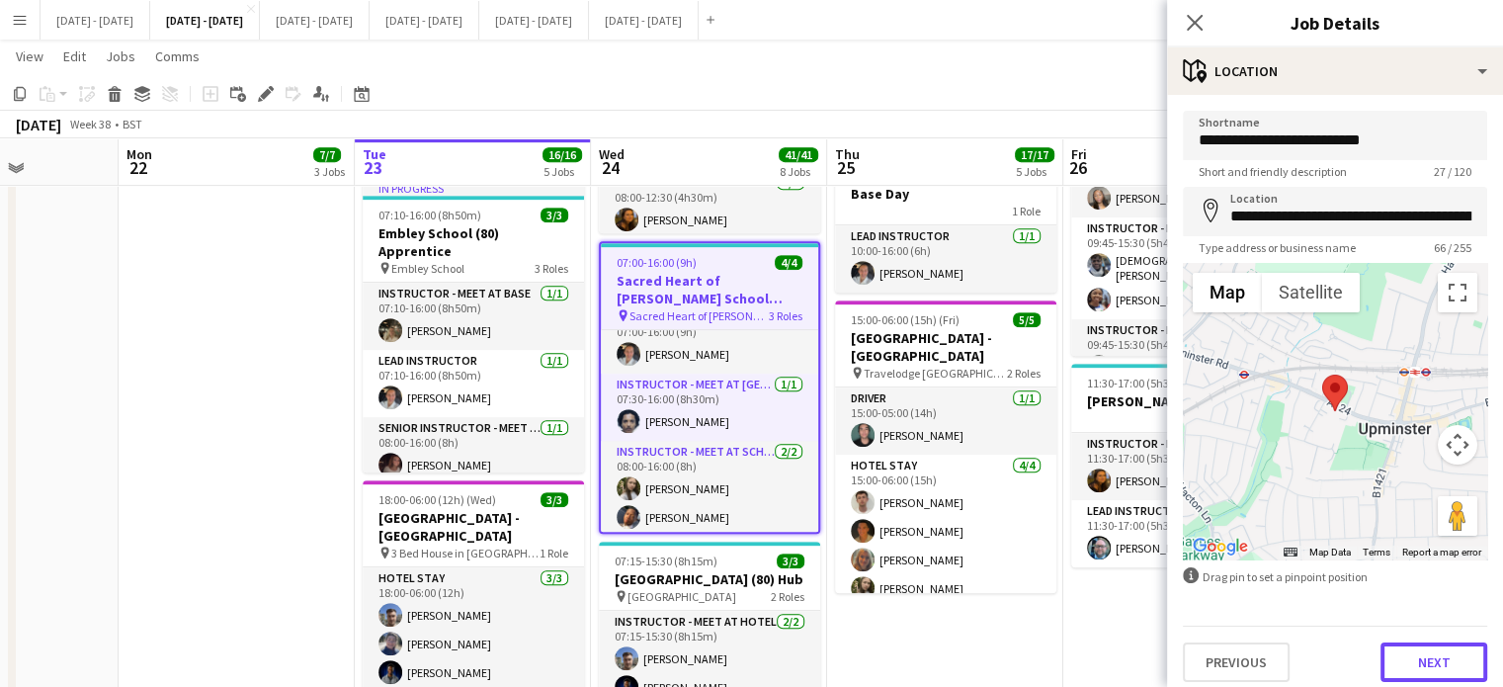
click at [1411, 671] on button "Next" at bounding box center [1434, 662] width 107 height 40
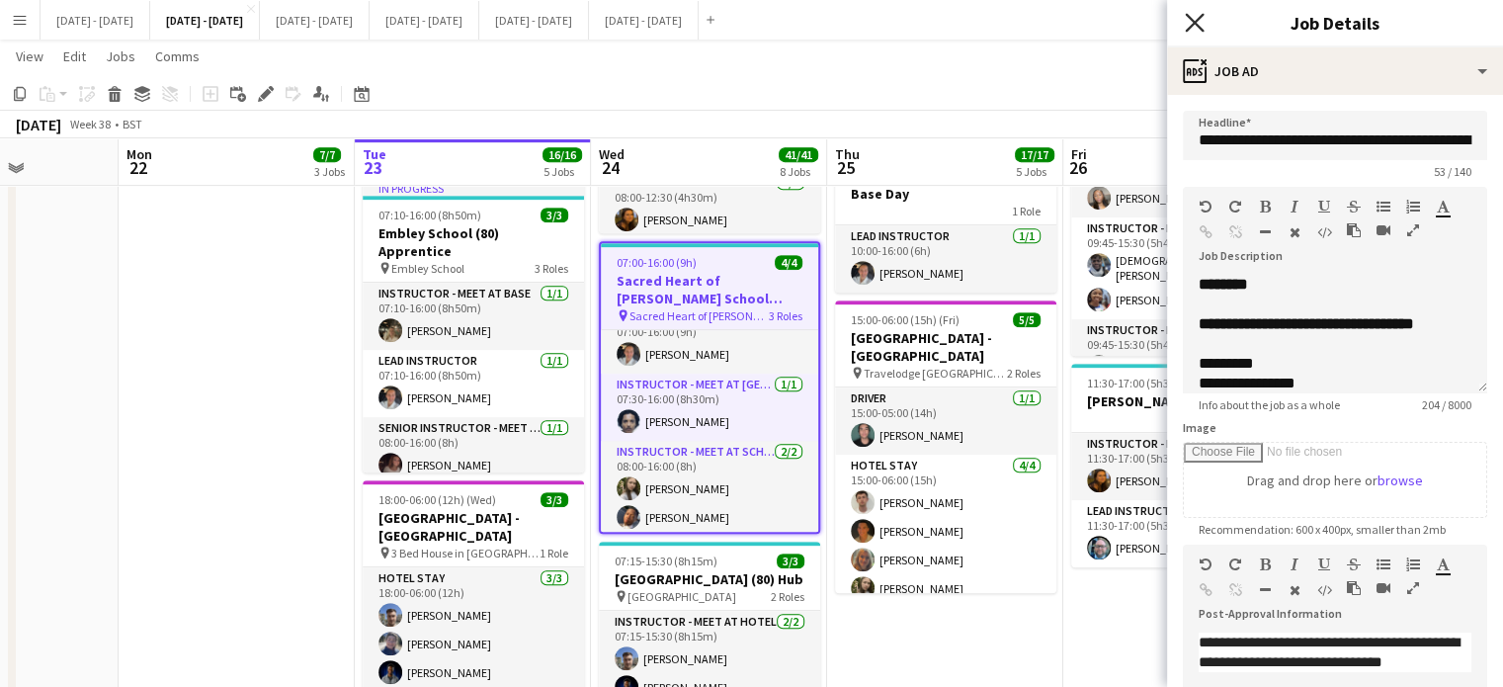
click at [1189, 16] on icon at bounding box center [1194, 22] width 19 height 19
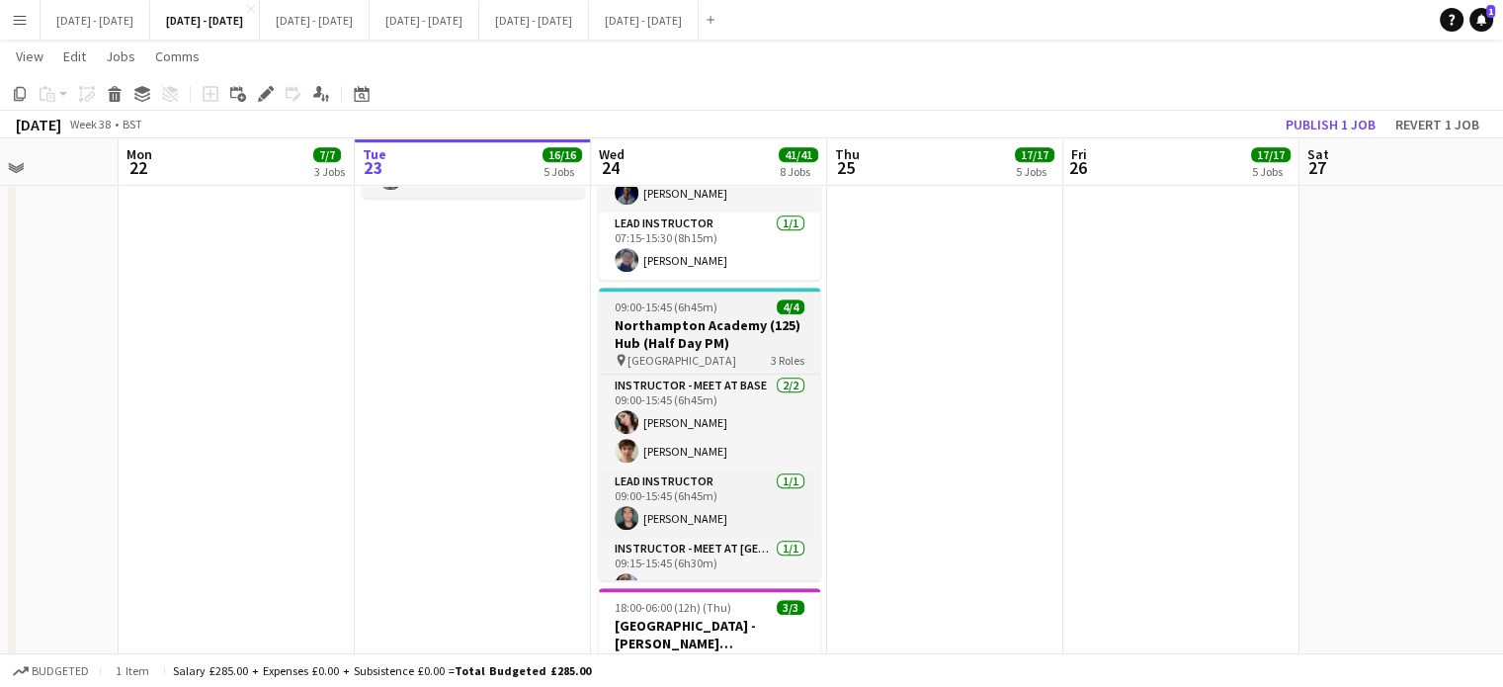
scroll to position [21, 0]
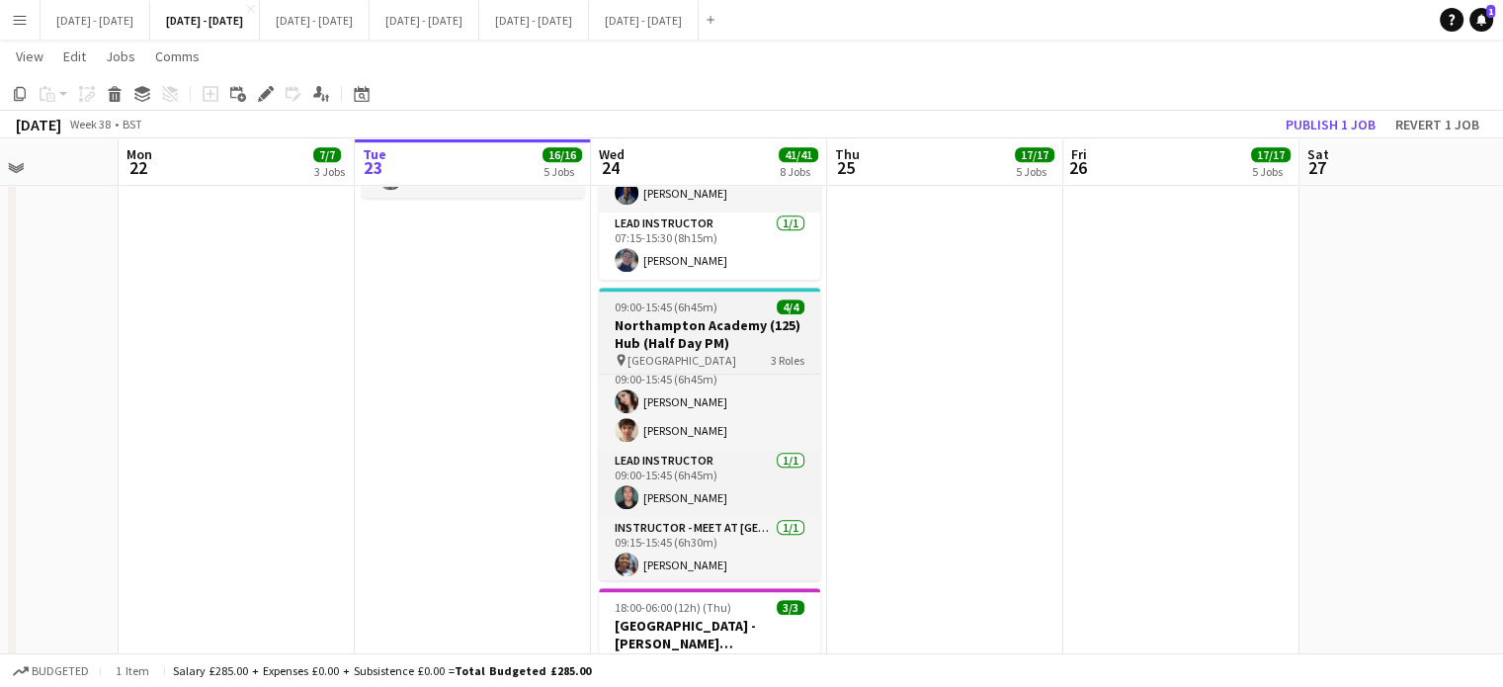
click at [723, 313] on div "09:00-15:45 (6h45m) 4/4" at bounding box center [709, 306] width 221 height 15
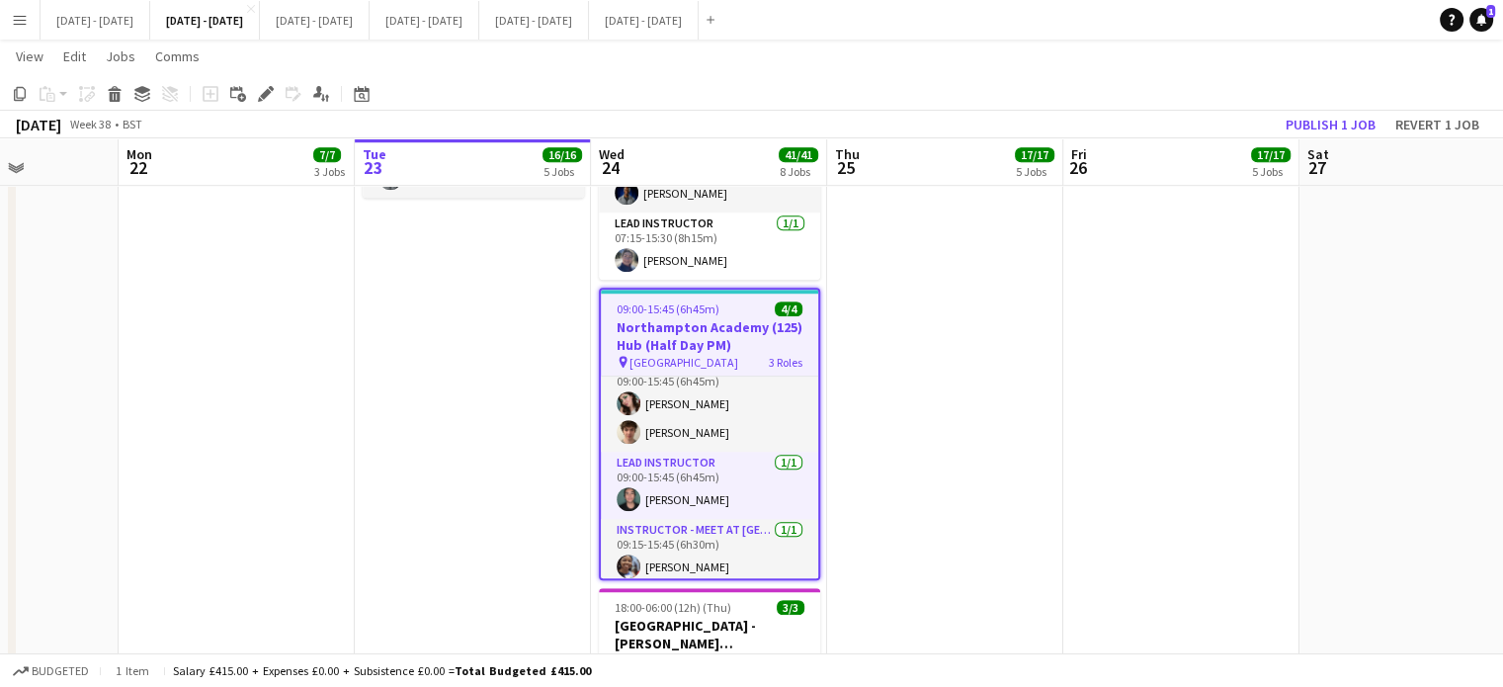
scroll to position [24, 0]
click at [264, 95] on icon at bounding box center [265, 94] width 11 height 11
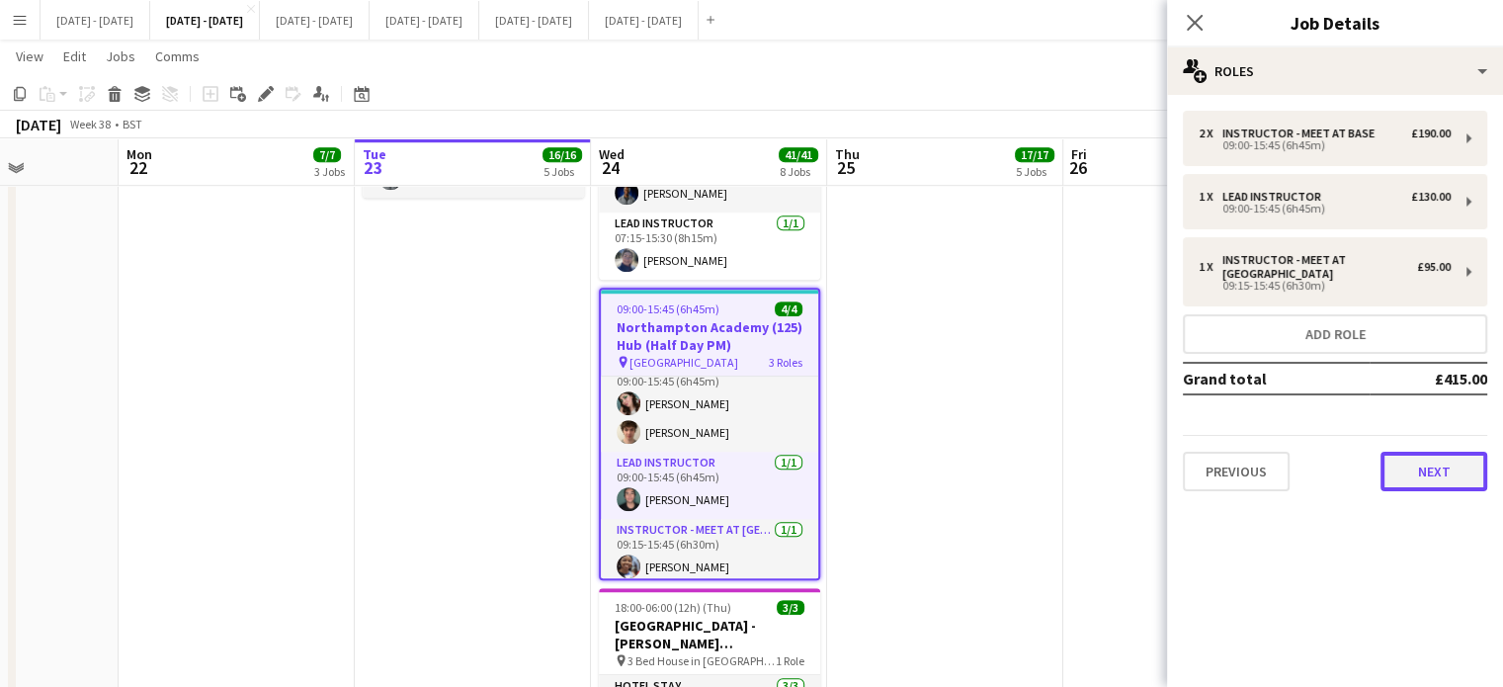
click at [1434, 468] on button "Next" at bounding box center [1434, 472] width 107 height 40
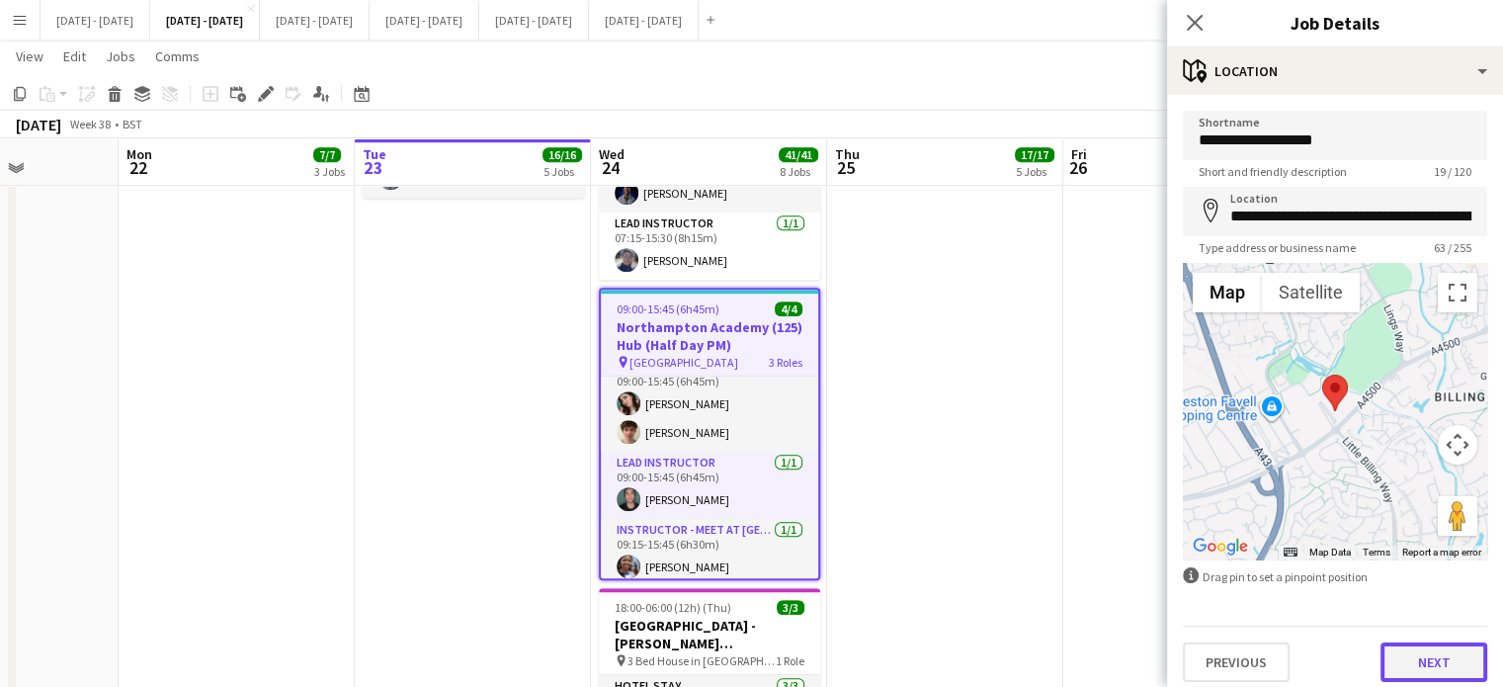
click at [1396, 651] on button "Next" at bounding box center [1434, 662] width 107 height 40
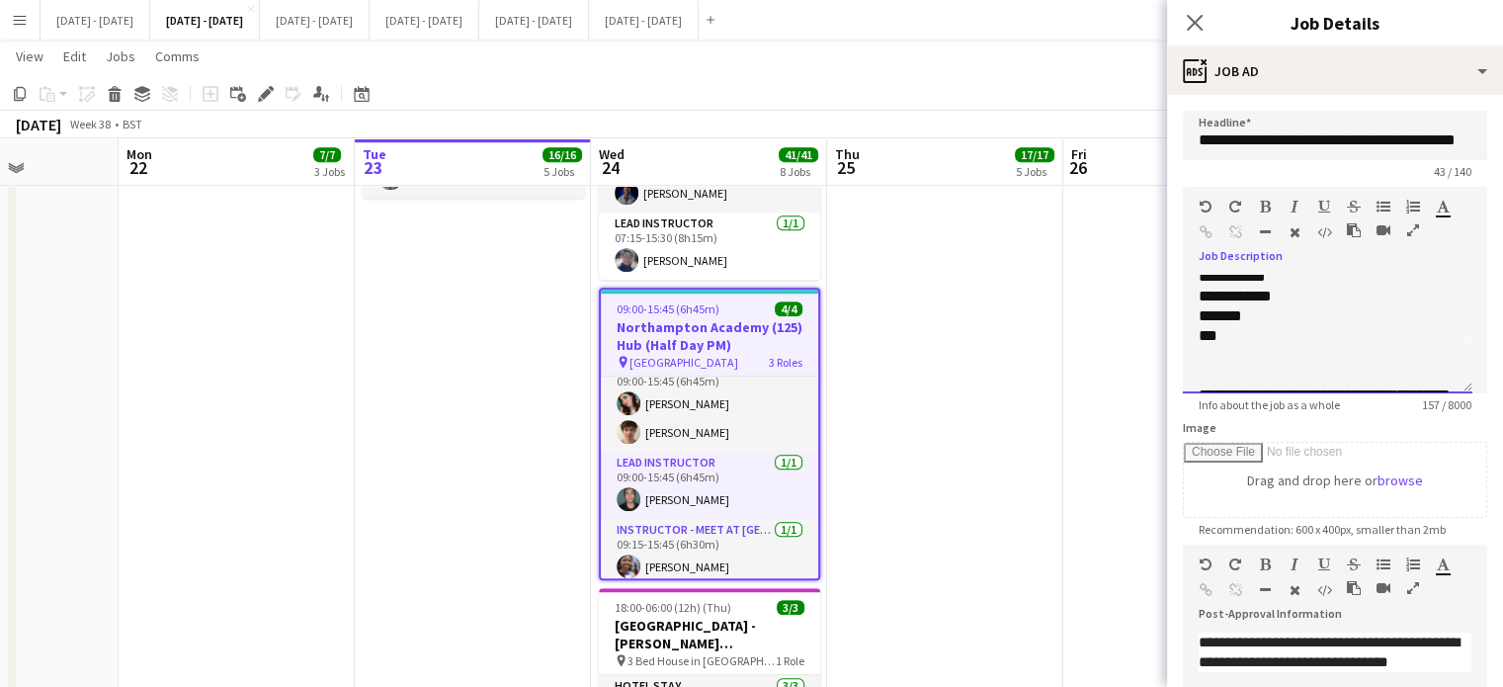
scroll to position [2, 0]
click at [1277, 283] on div "**********" at bounding box center [1328, 334] width 290 height 119
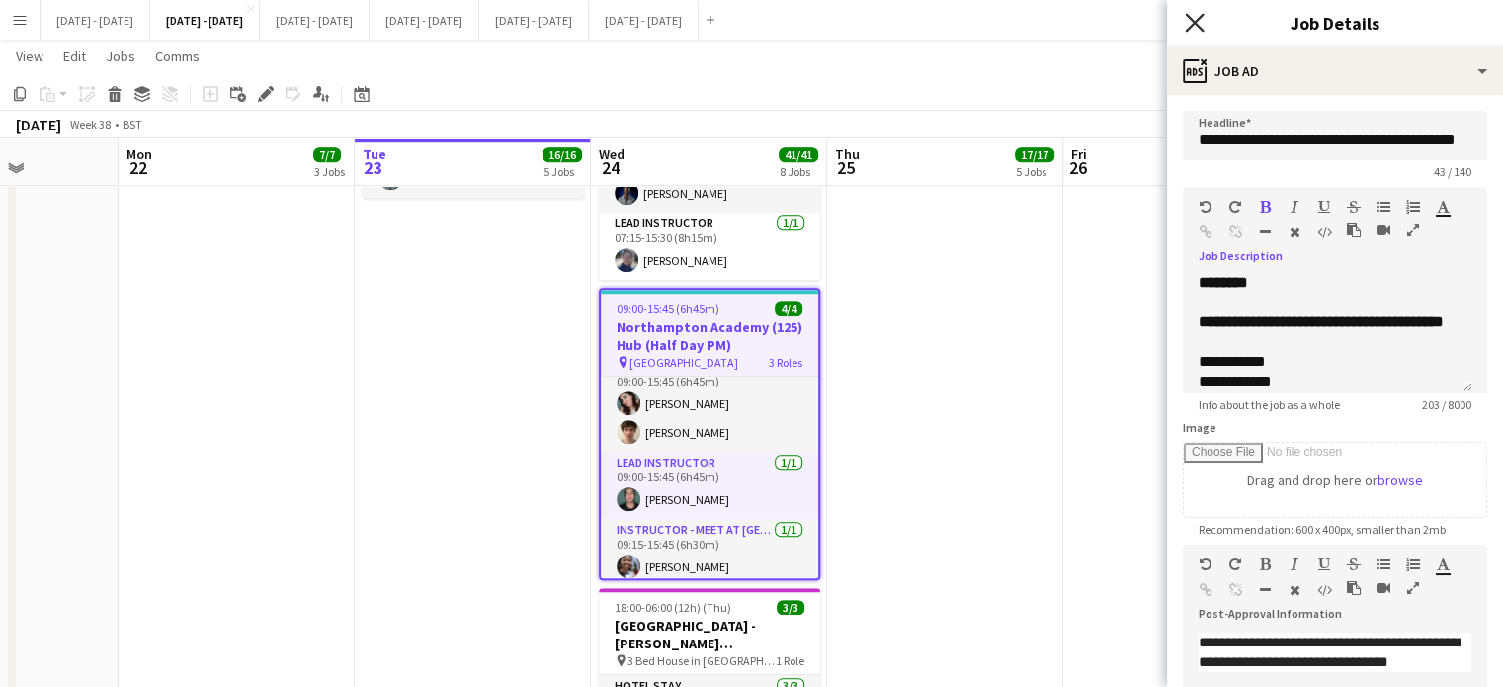
click at [1191, 23] on icon "Close pop-in" at bounding box center [1194, 22] width 19 height 19
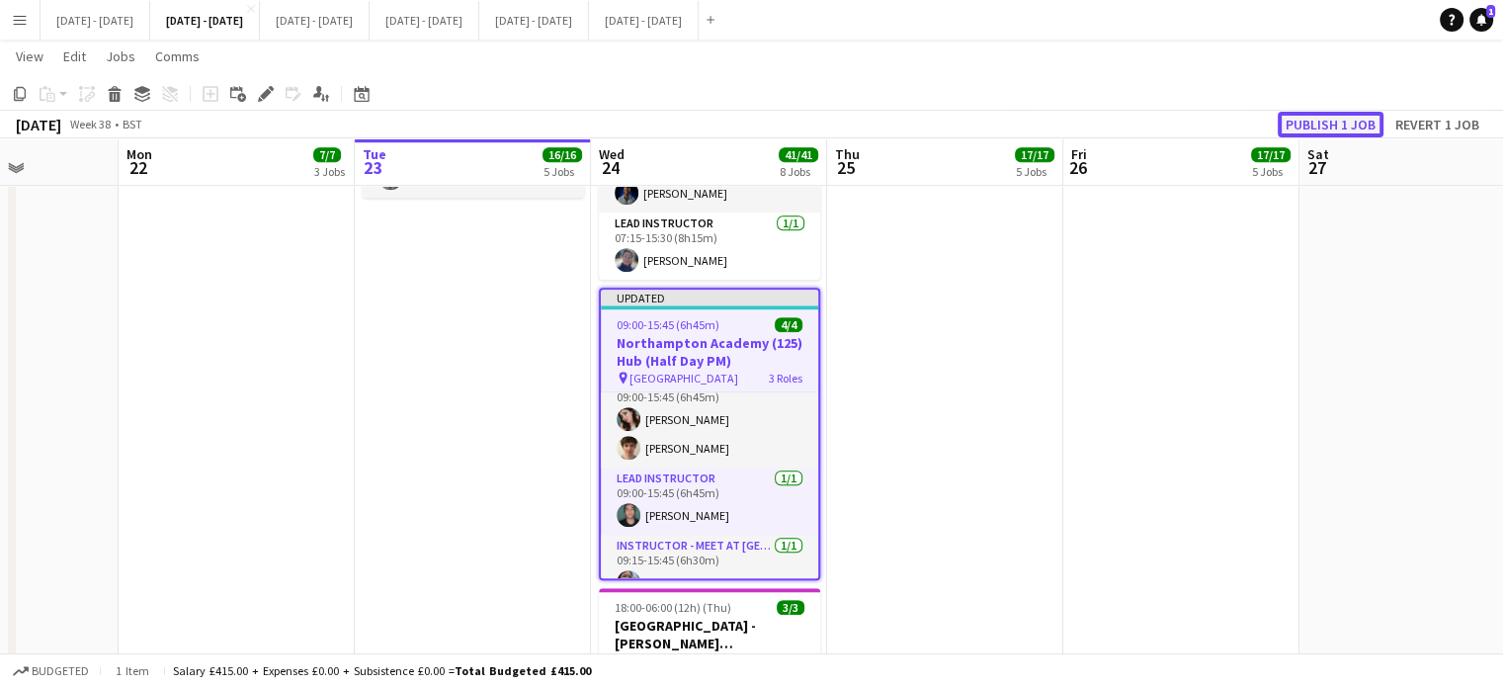
click at [1302, 116] on button "Publish 1 job" at bounding box center [1331, 125] width 106 height 26
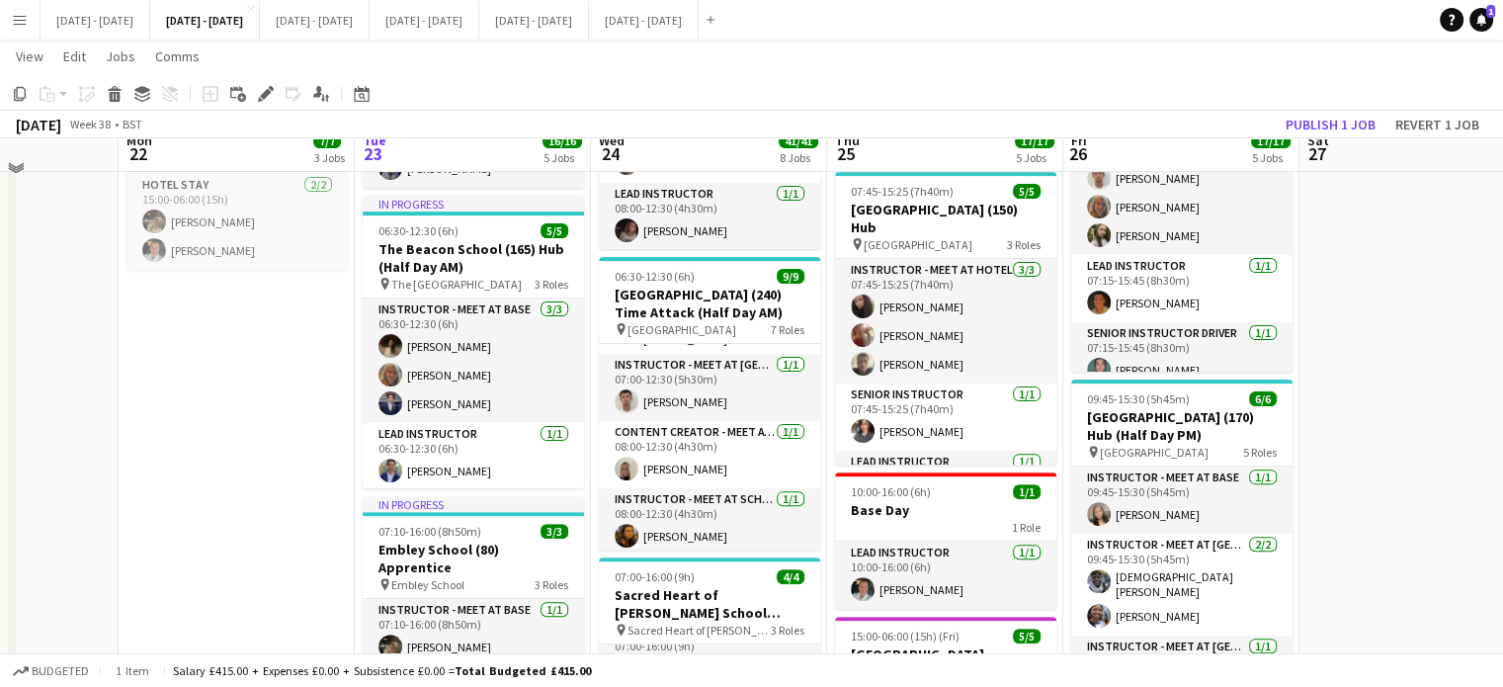
scroll to position [554, 0]
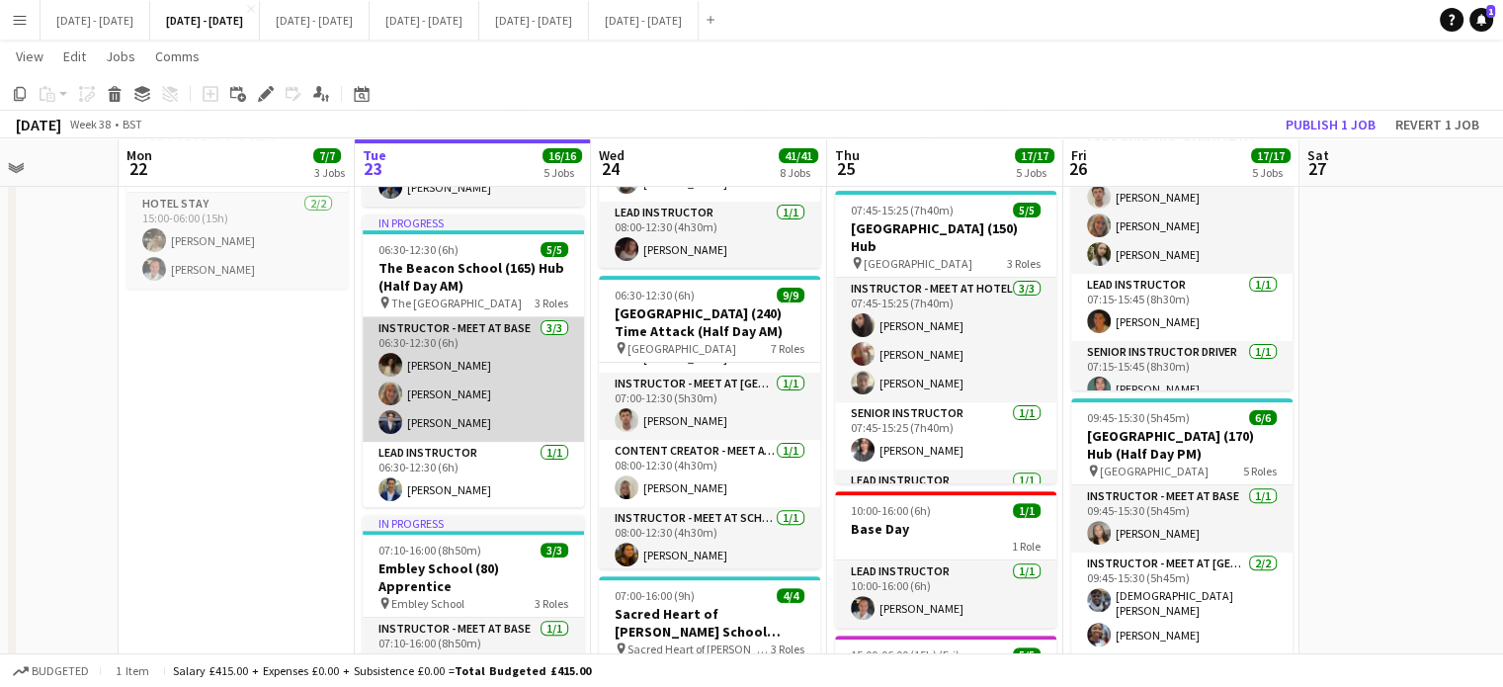
click at [446, 389] on app-card-role "Instructor - Meet at Base 3/3 06:30-12:30 (6h) Bella Watson Chloe Rice Drew She…" at bounding box center [473, 379] width 221 height 125
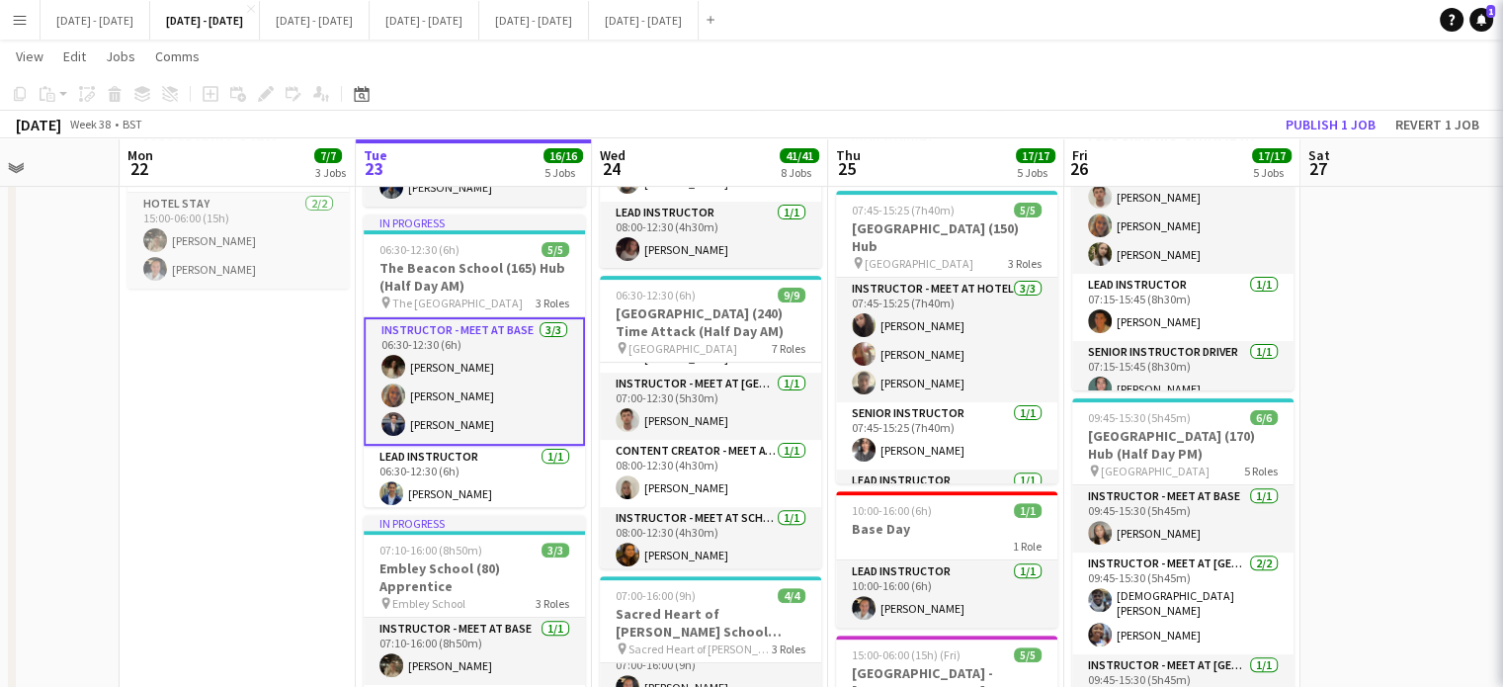
scroll to position [24, 0]
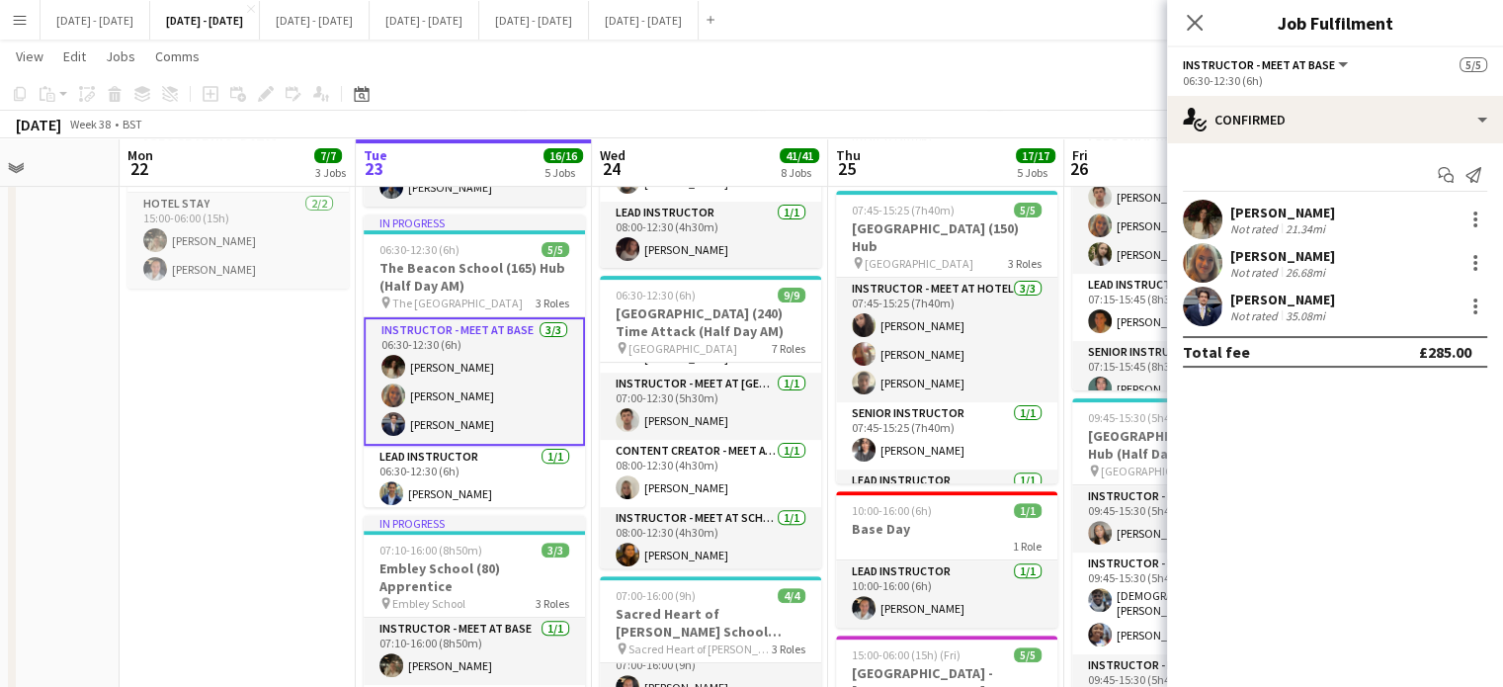
click at [1276, 251] on div "[PERSON_NAME]" at bounding box center [1282, 256] width 105 height 18
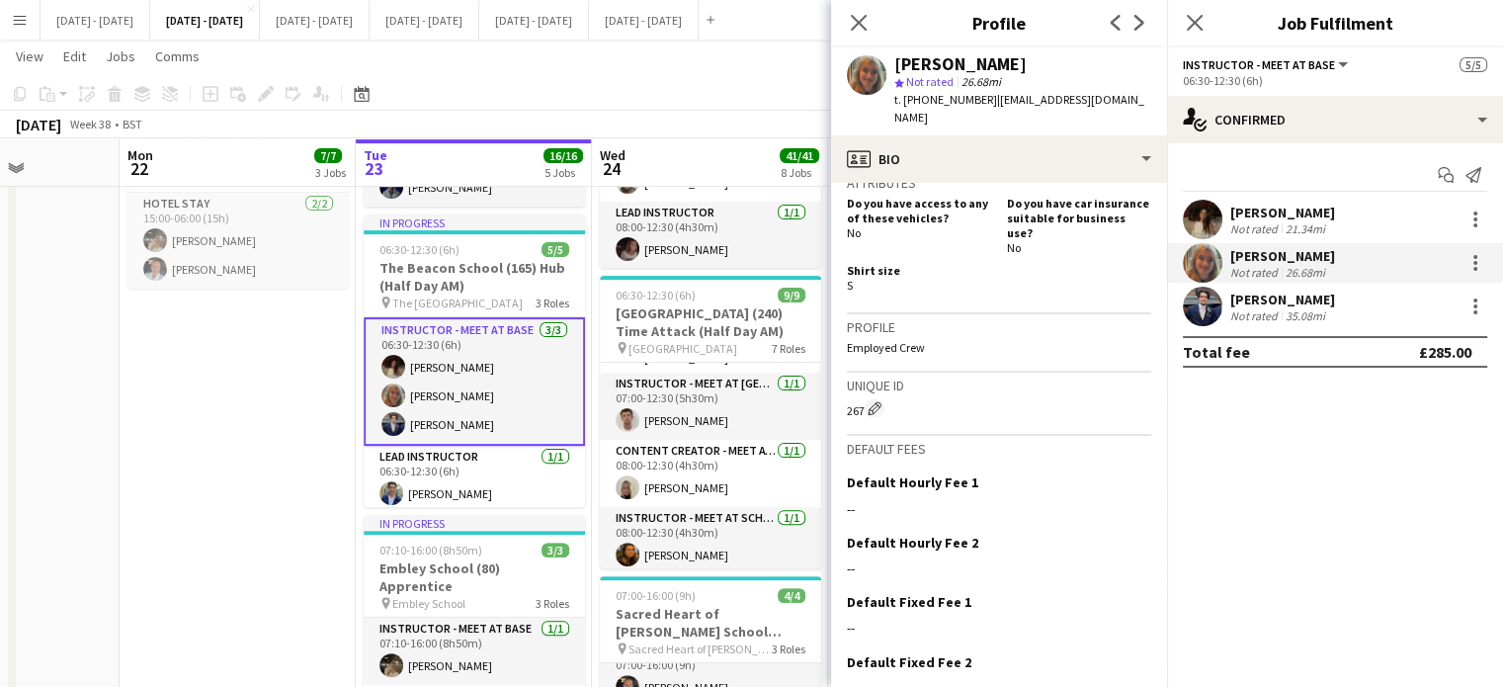
scroll to position [939, 0]
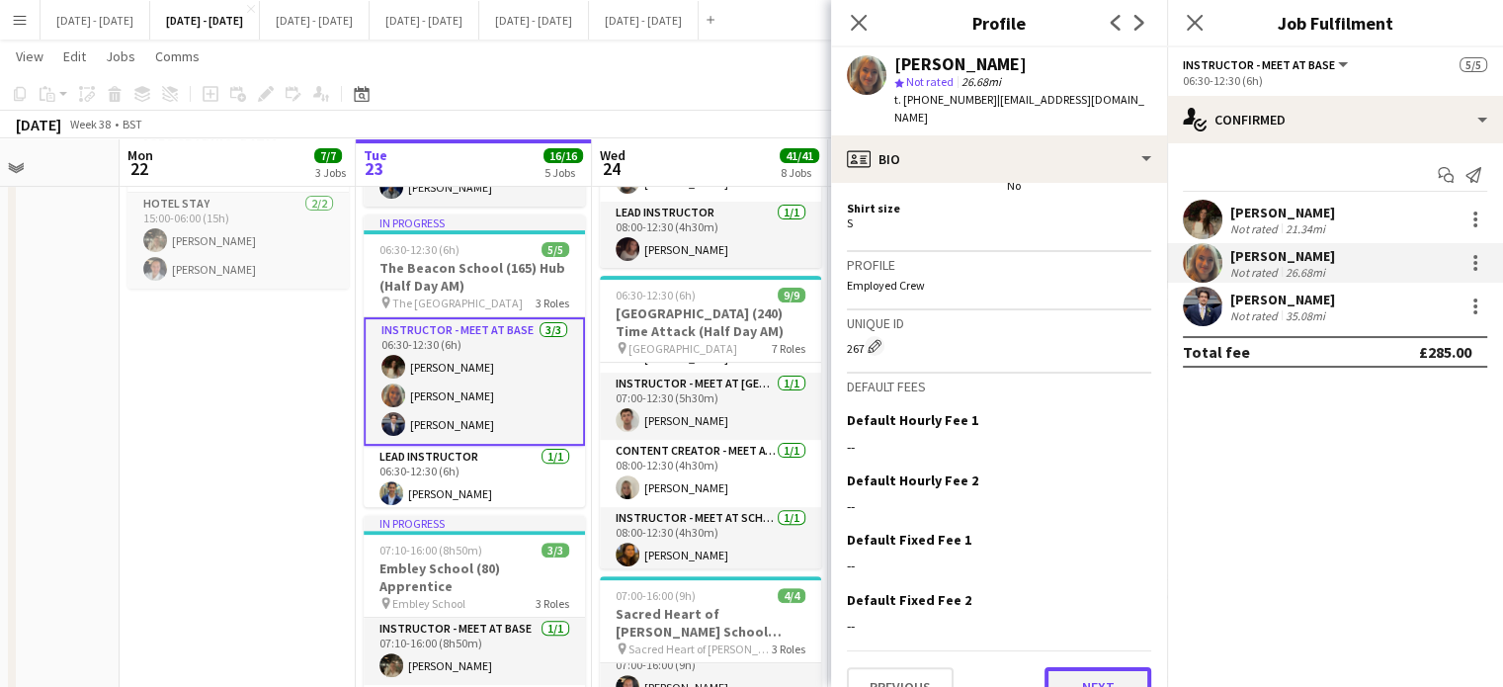
click at [1079, 667] on button "Next" at bounding box center [1098, 687] width 107 height 40
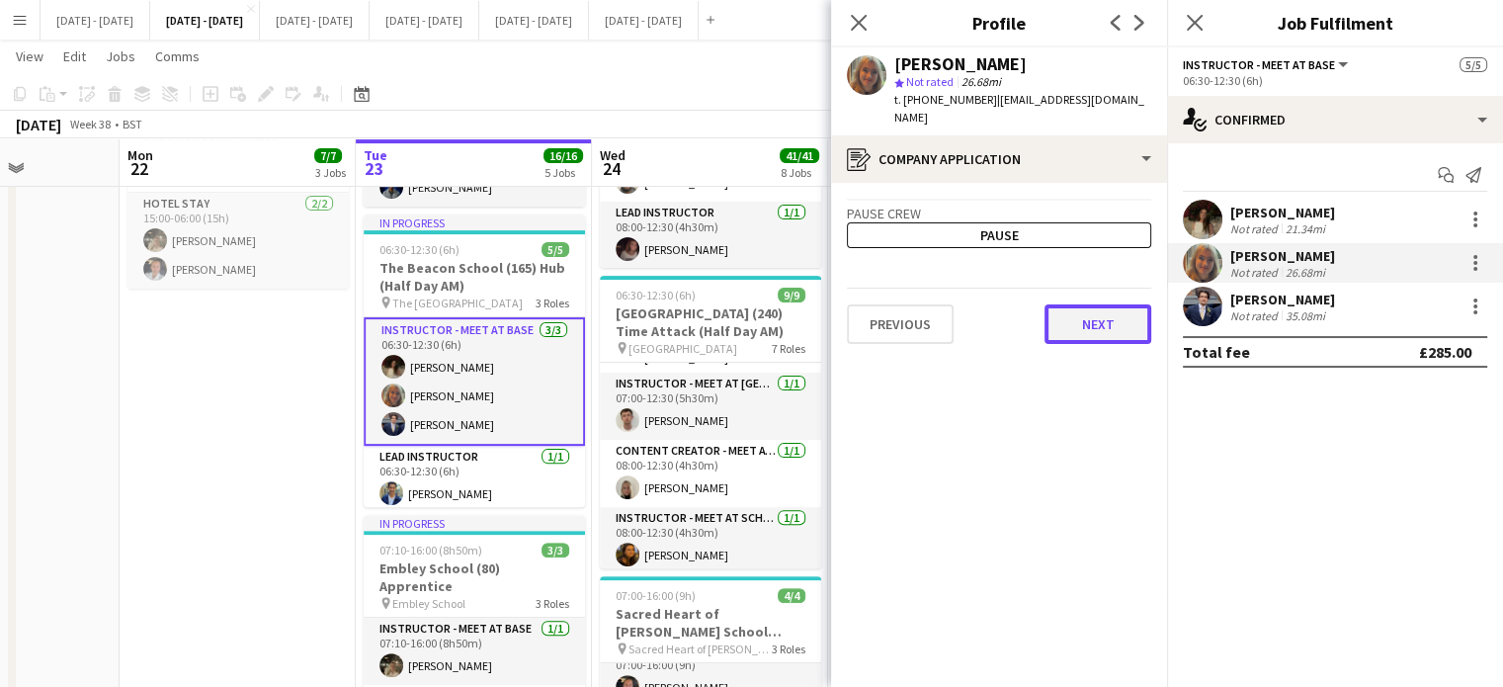
click at [1127, 304] on button "Next" at bounding box center [1098, 324] width 107 height 40
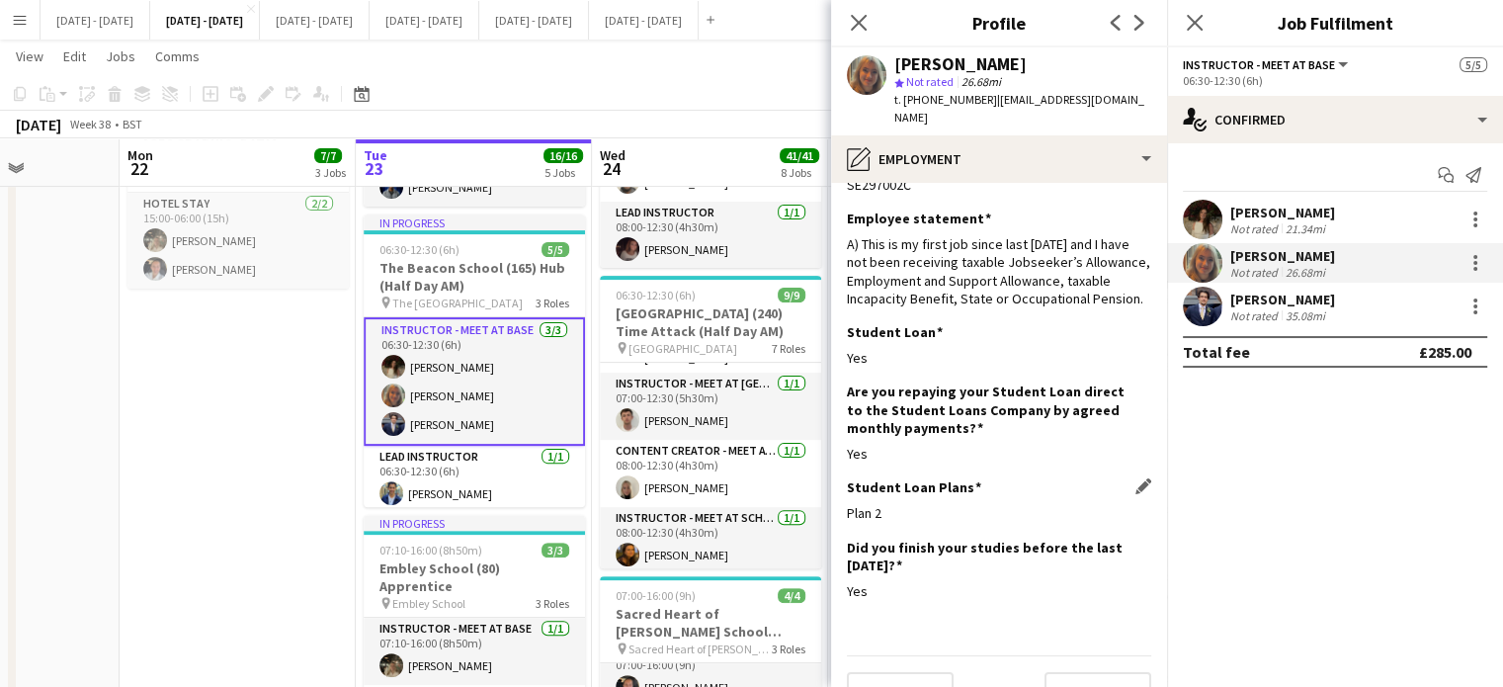
scroll to position [70, 0]
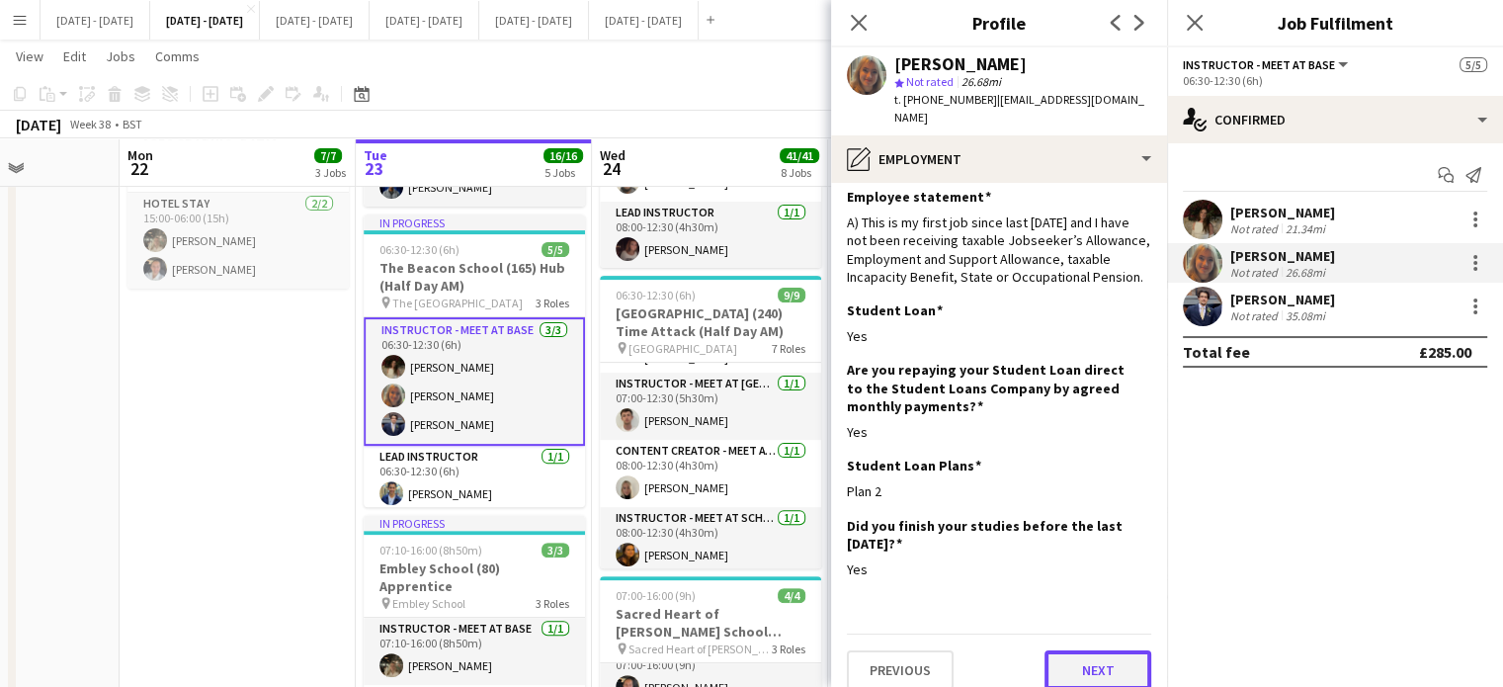
click at [1085, 650] on button "Next" at bounding box center [1098, 670] width 107 height 40
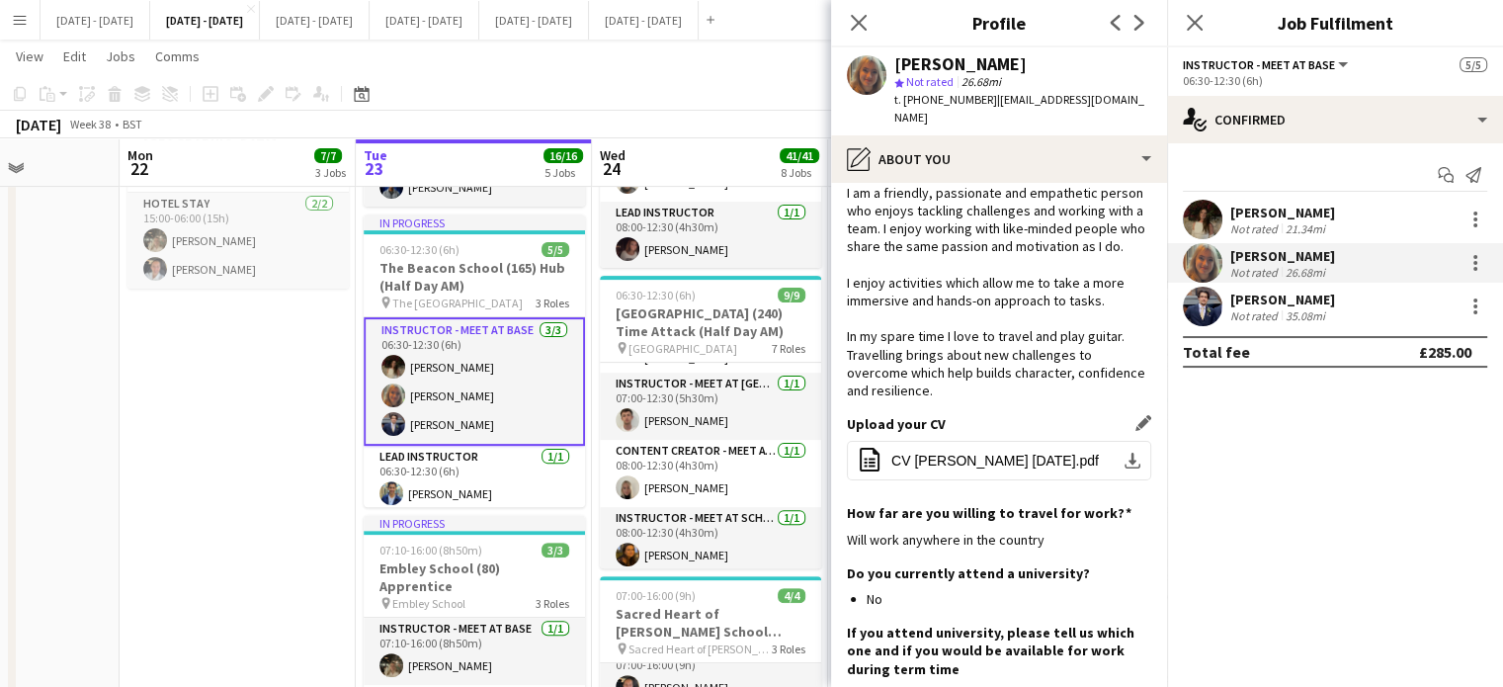
scroll to position [0, 0]
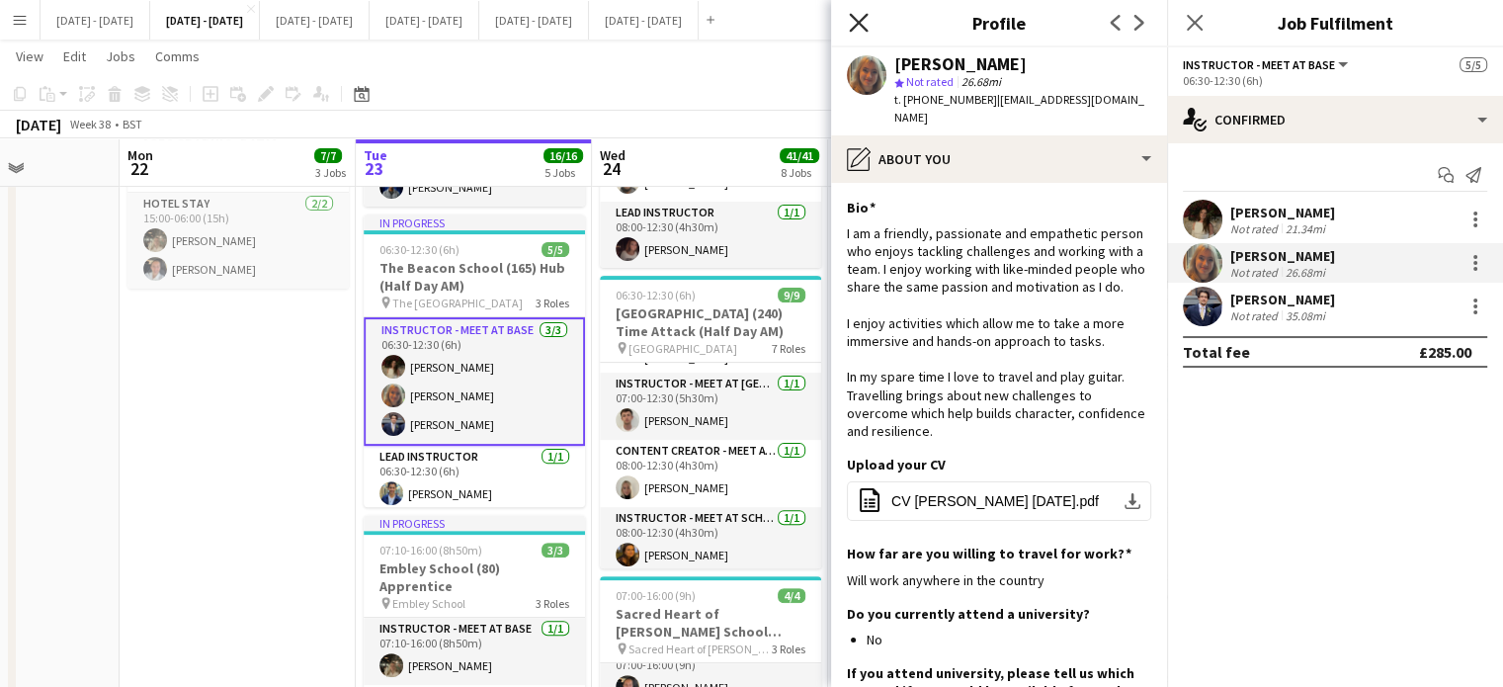
click at [862, 22] on icon "Close pop-in" at bounding box center [858, 22] width 19 height 19
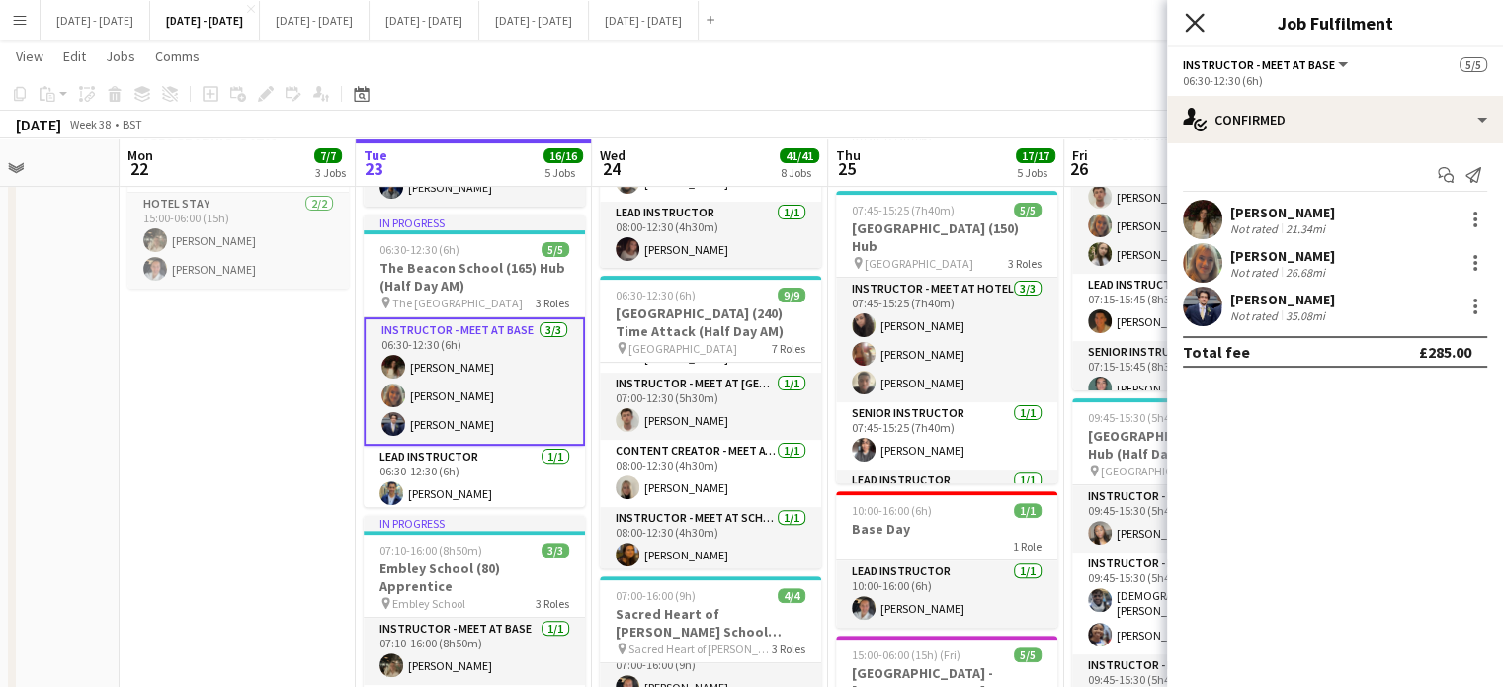
click at [1197, 31] on icon "Close pop-in" at bounding box center [1194, 22] width 19 height 19
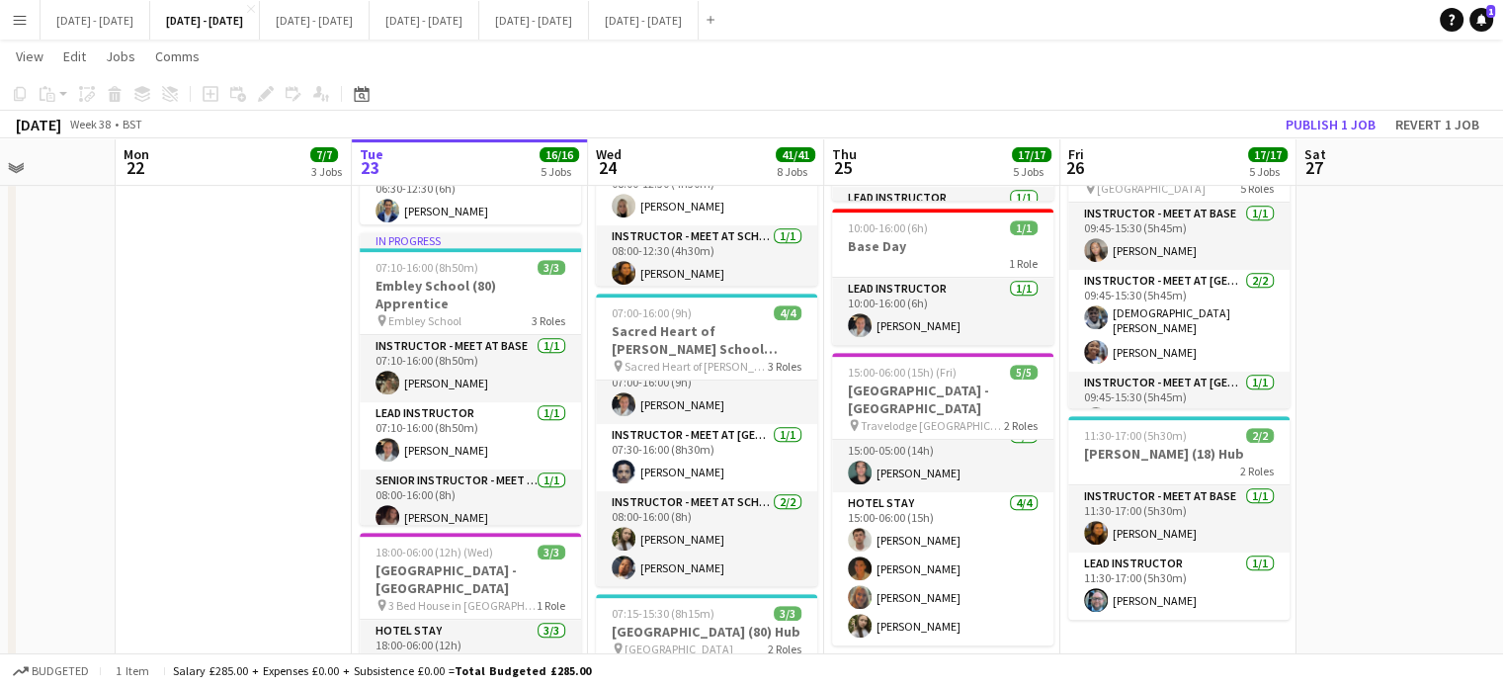
scroll to position [0, 576]
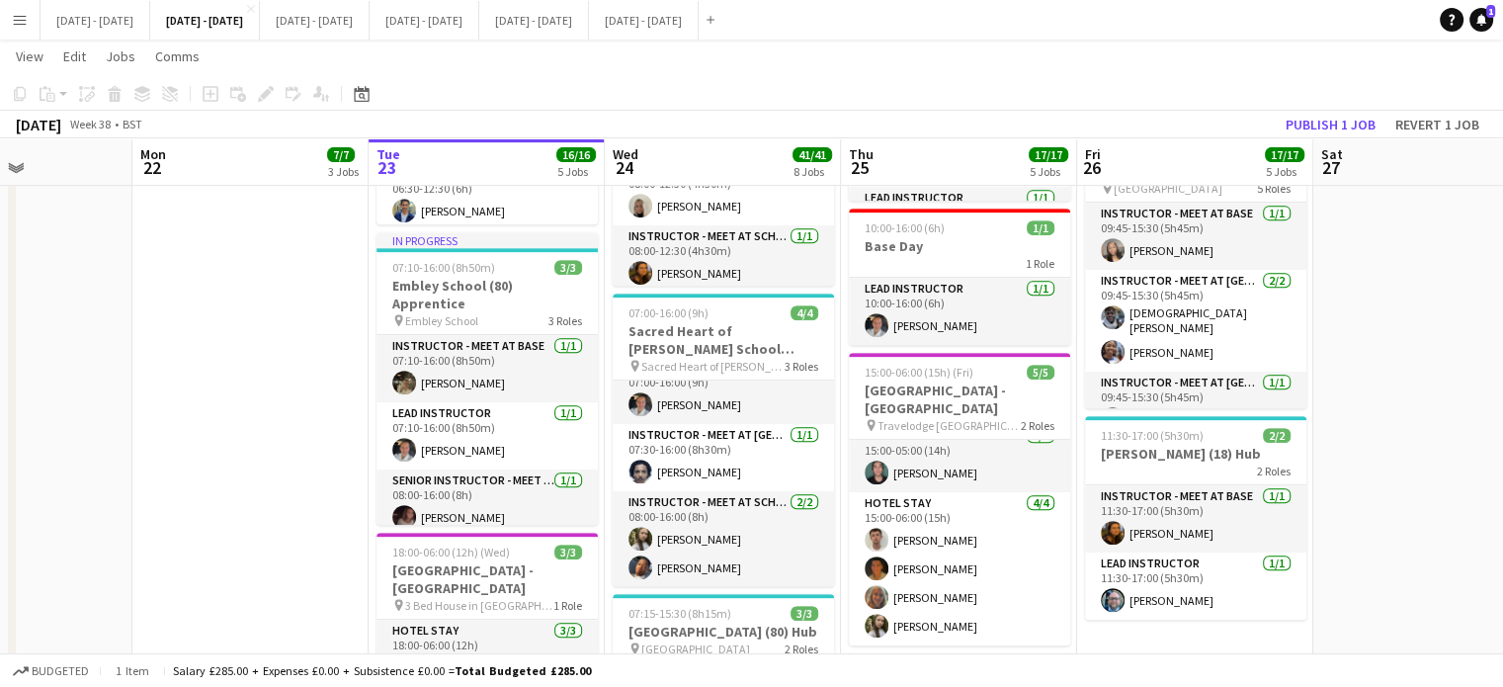
drag, startPoint x: 1349, startPoint y: 420, endPoint x: 1393, endPoint y: 414, distance: 43.9
click at [1393, 414] on app-calendar-viewport "Fri 19 Sat 20 Sun 21 Mon 22 7/7 3 Jobs Tue 23 16/16 5 Jobs Wed 24 41/41 8 Jobs …" at bounding box center [751, 448] width 1503 height 2416
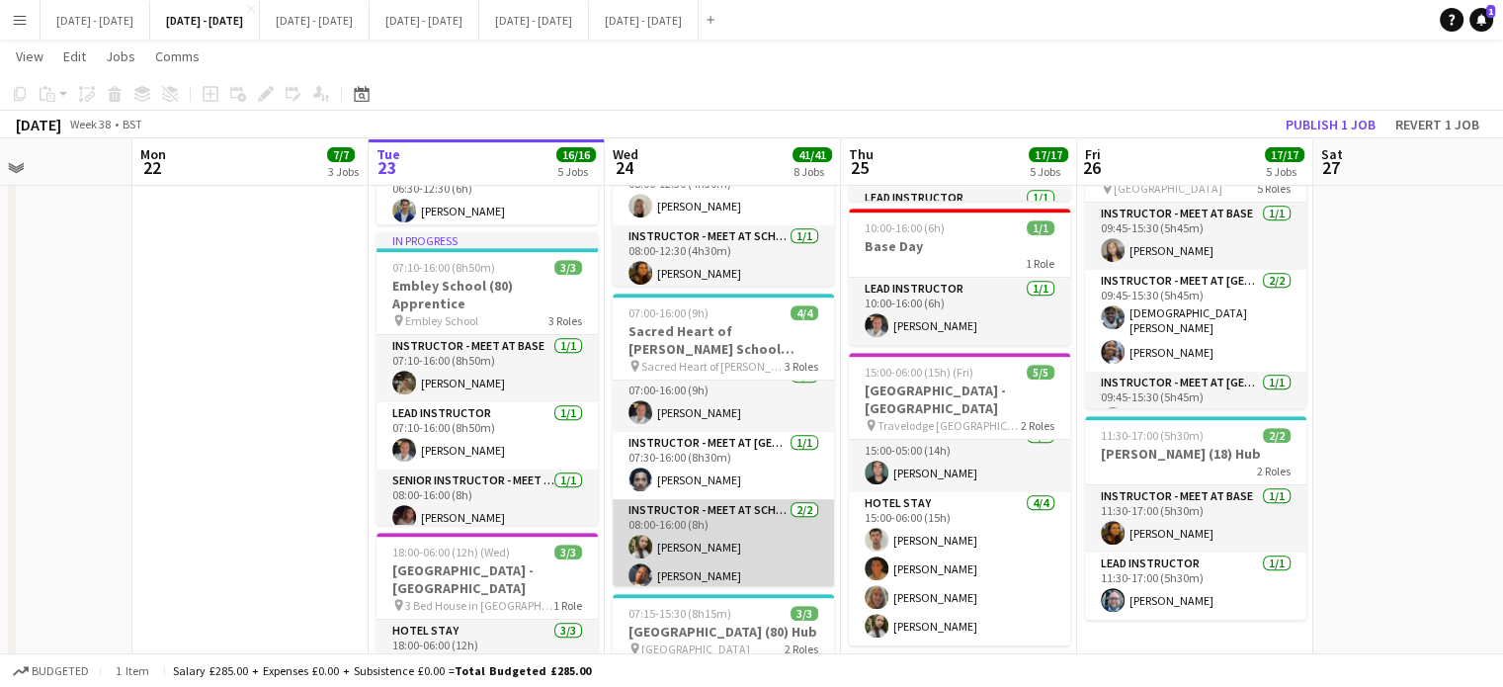
scroll to position [24, 0]
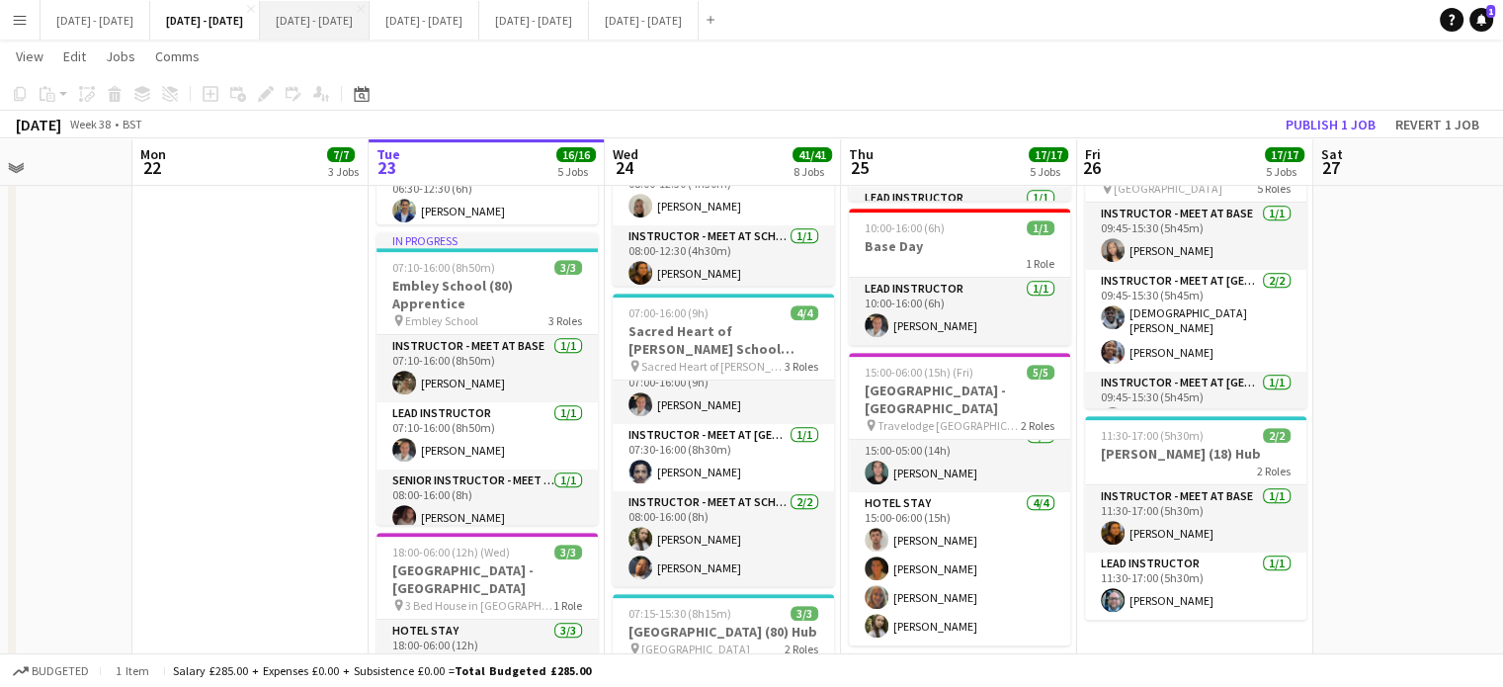
click at [370, 31] on button "Sept 29th - Oct 3rd 2025 Close" at bounding box center [315, 20] width 110 height 39
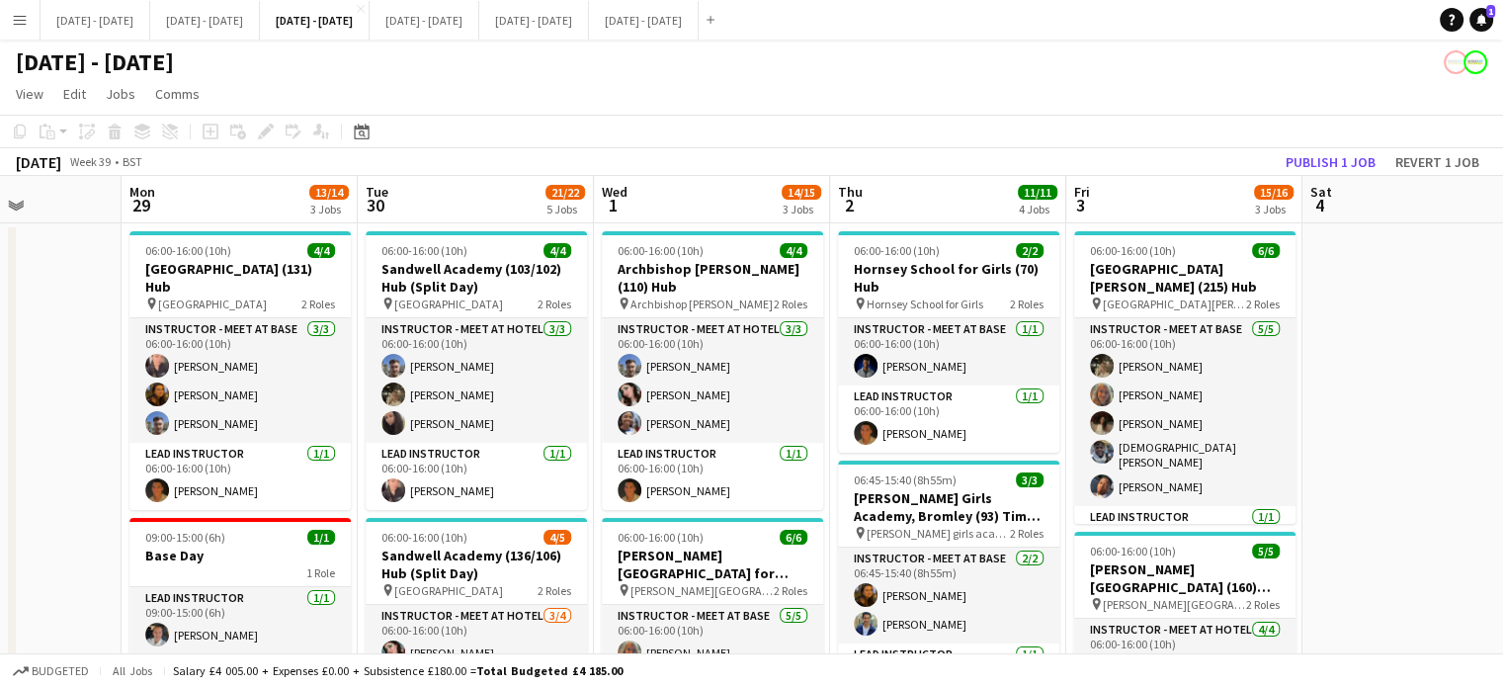
scroll to position [0, 826]
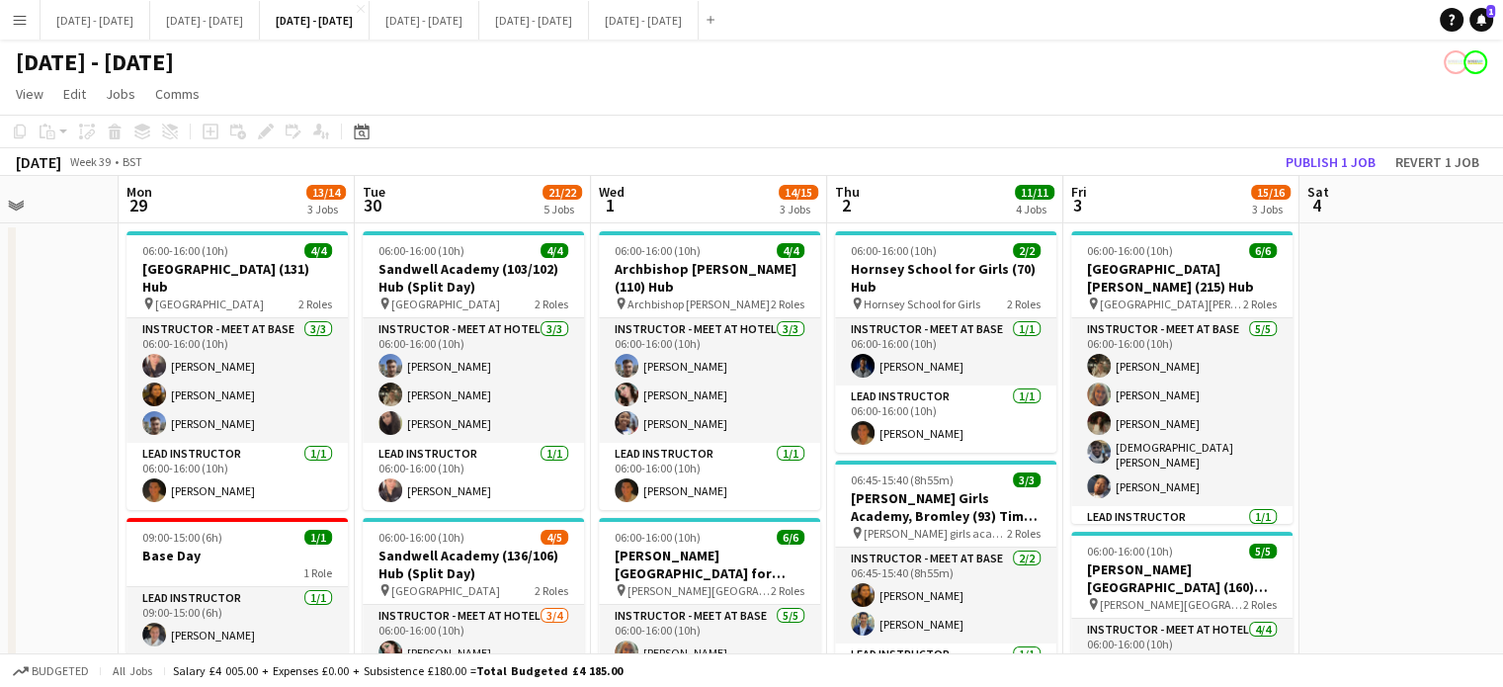
drag, startPoint x: 42, startPoint y: 563, endPoint x: 52, endPoint y: 570, distance: 12.1
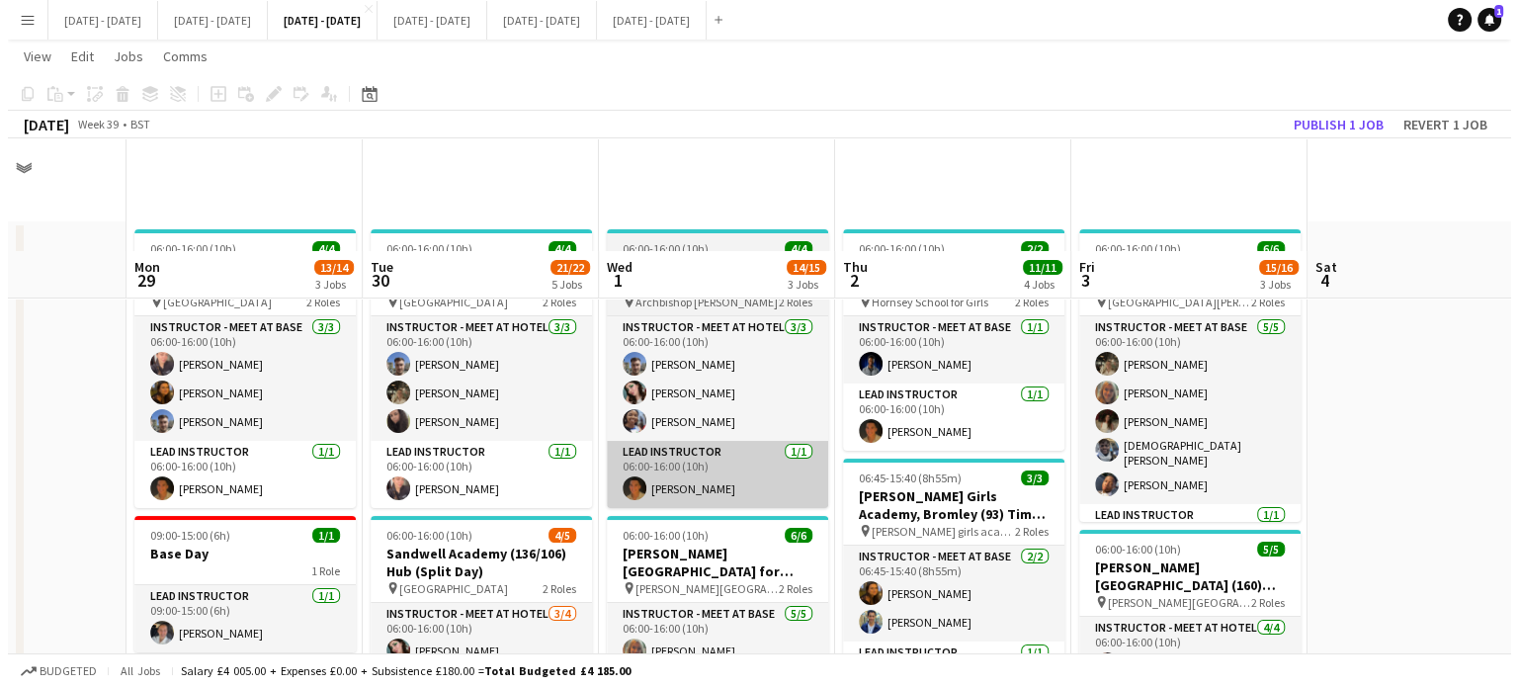
scroll to position [0, 0]
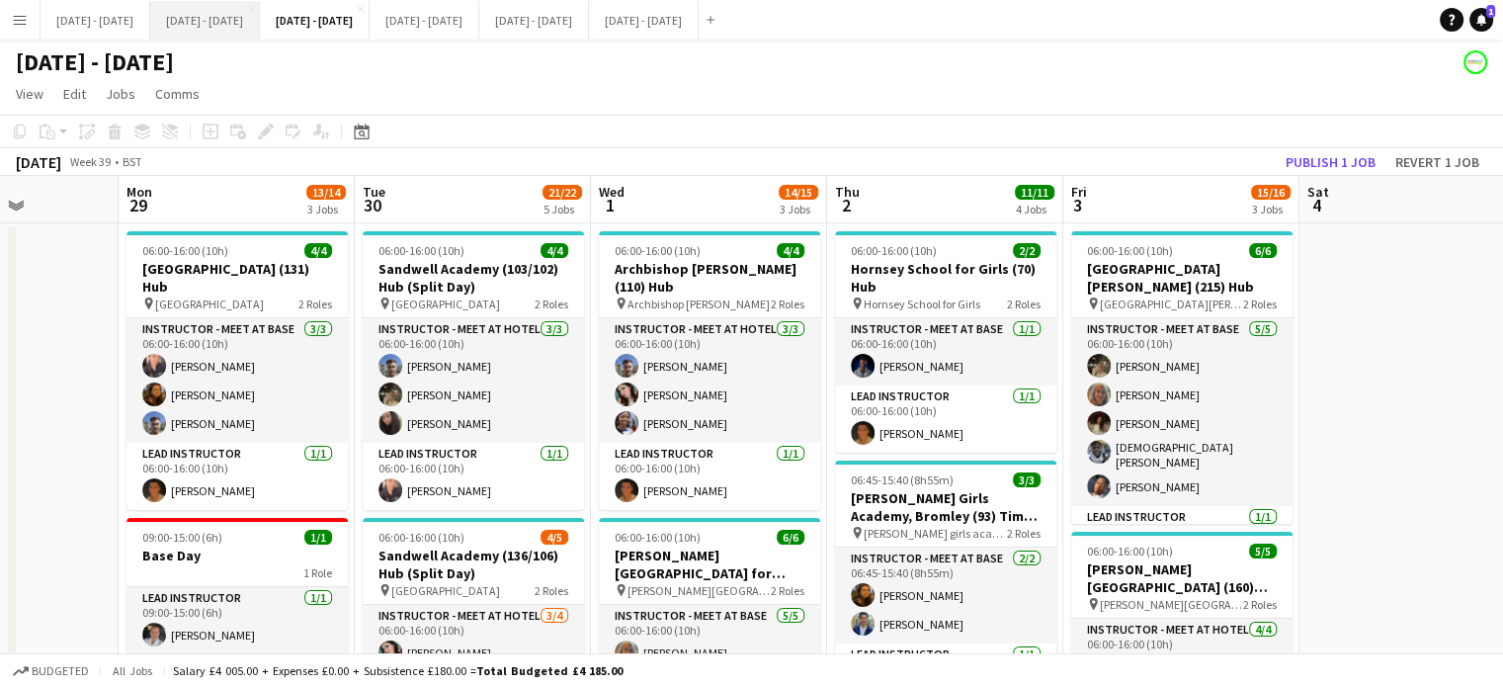
click at [237, 16] on button "[DATE] - [DATE] Close" at bounding box center [205, 20] width 110 height 39
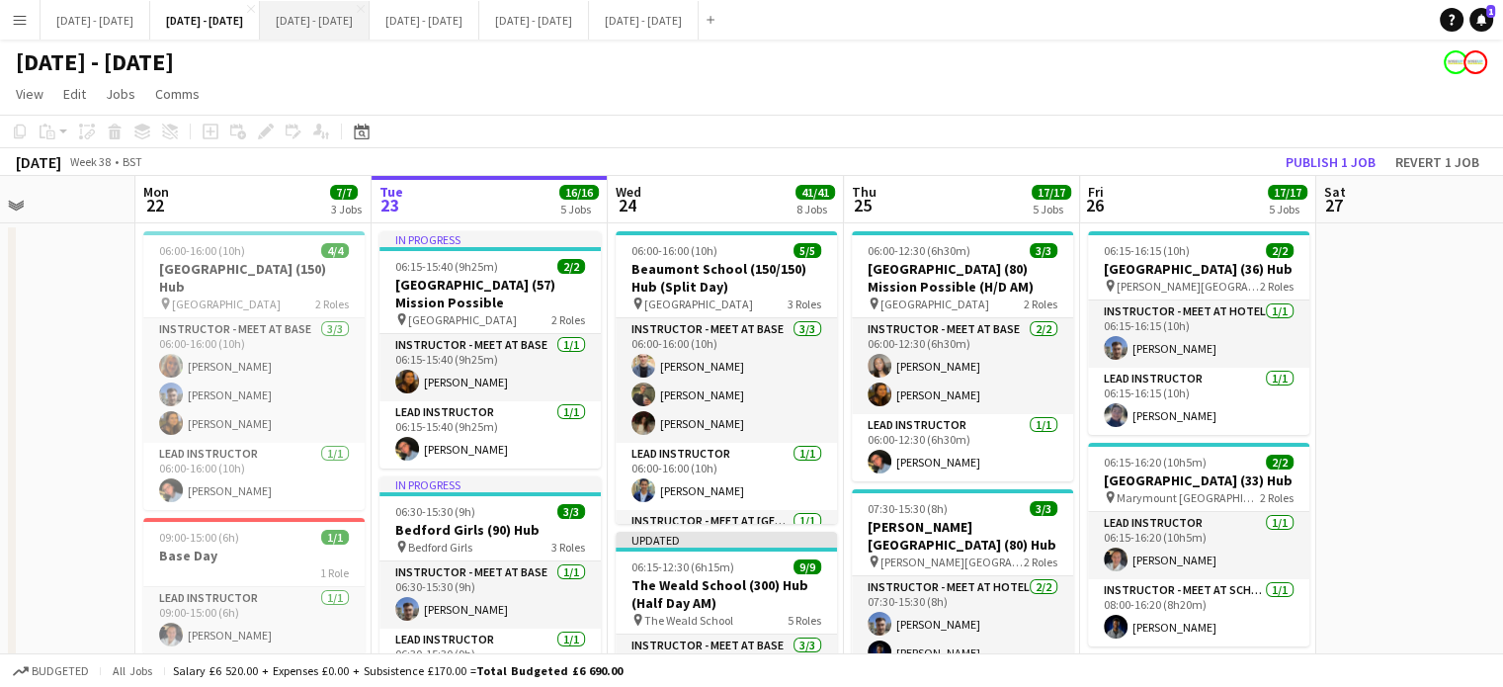
click at [370, 19] on button "Sept 29th - Oct 3rd 2025 Close" at bounding box center [315, 20] width 110 height 39
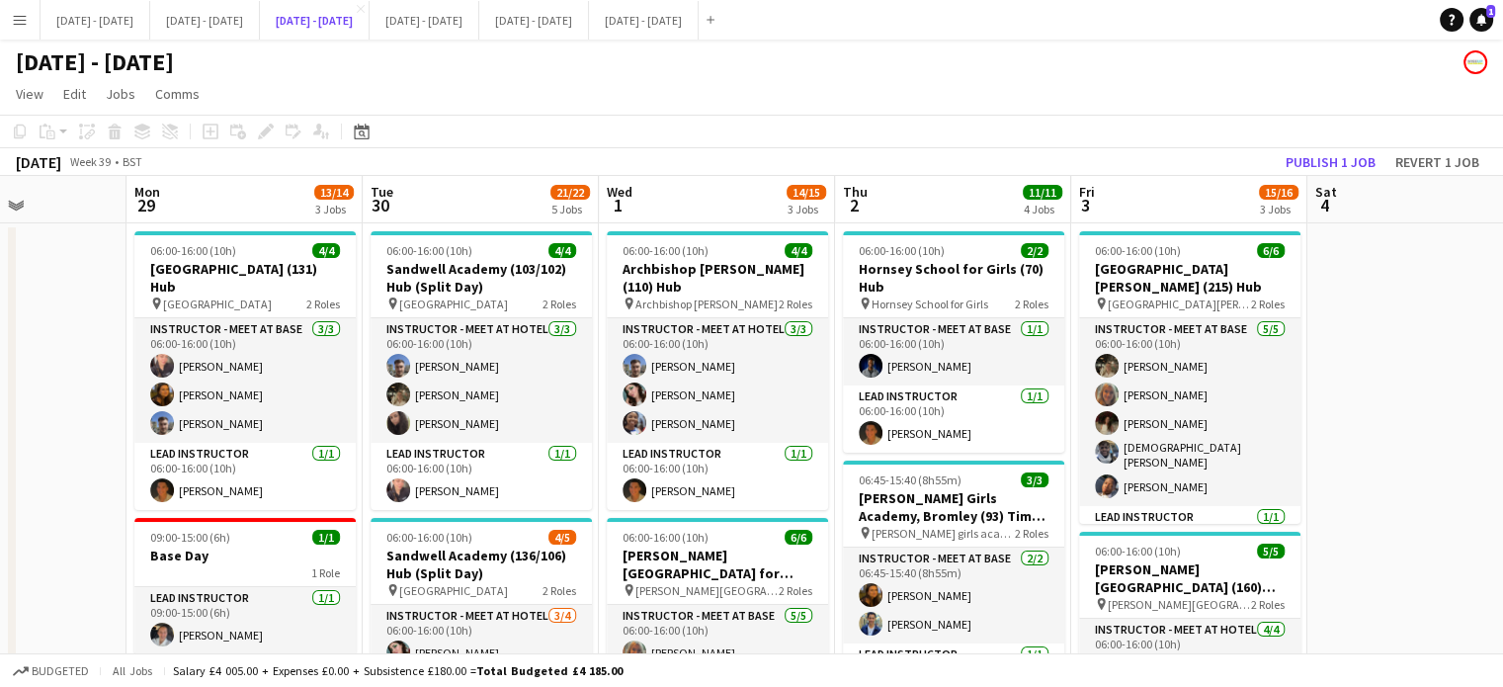
scroll to position [0, 818]
click at [454, 184] on app-board-header-date "Tue 30 21/22 5 Jobs" at bounding box center [481, 199] width 236 height 47
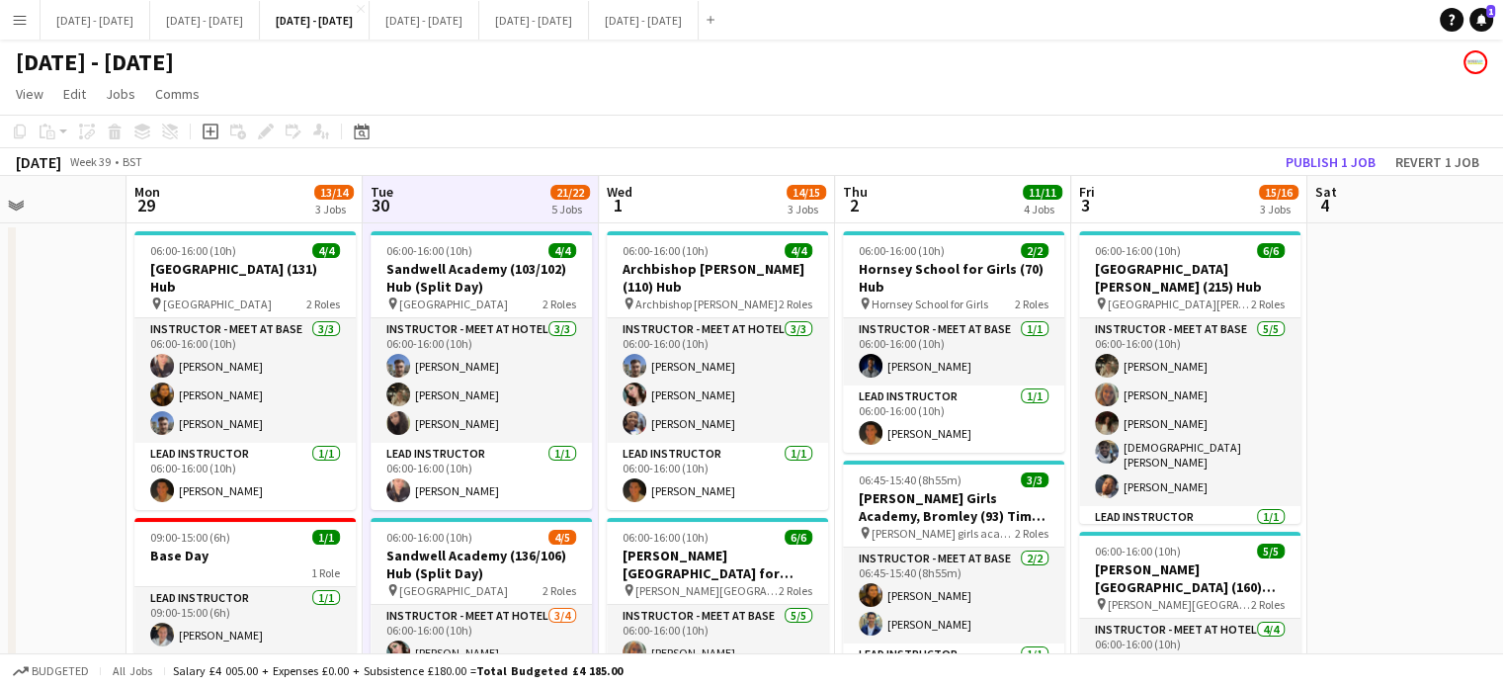
click at [736, 217] on app-board-header-date "Wed 1 14/15 3 Jobs" at bounding box center [717, 199] width 236 height 47
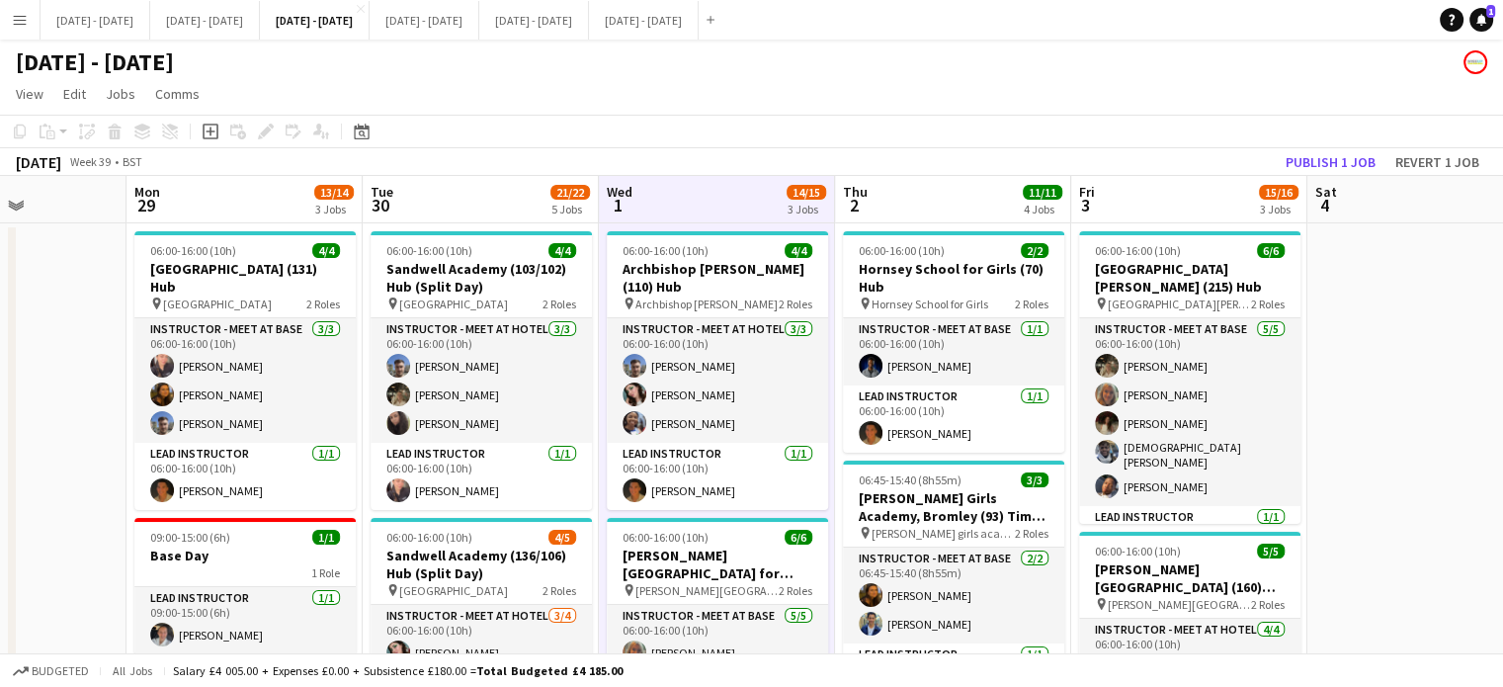
click at [451, 193] on app-board-header-date "Tue 30 21/22 5 Jobs" at bounding box center [481, 199] width 236 height 47
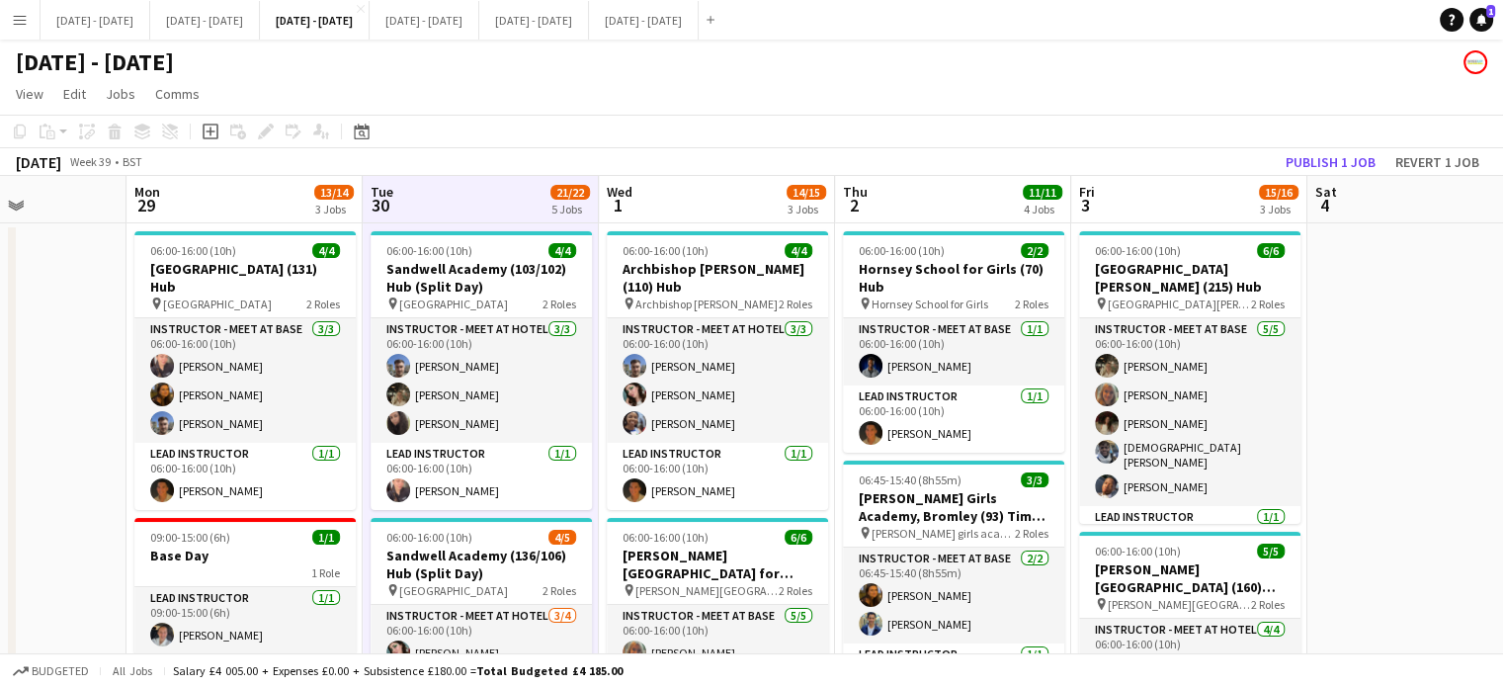
click at [253, 189] on app-board-header-date "Mon 29 13/14 3 Jobs" at bounding box center [245, 199] width 236 height 47
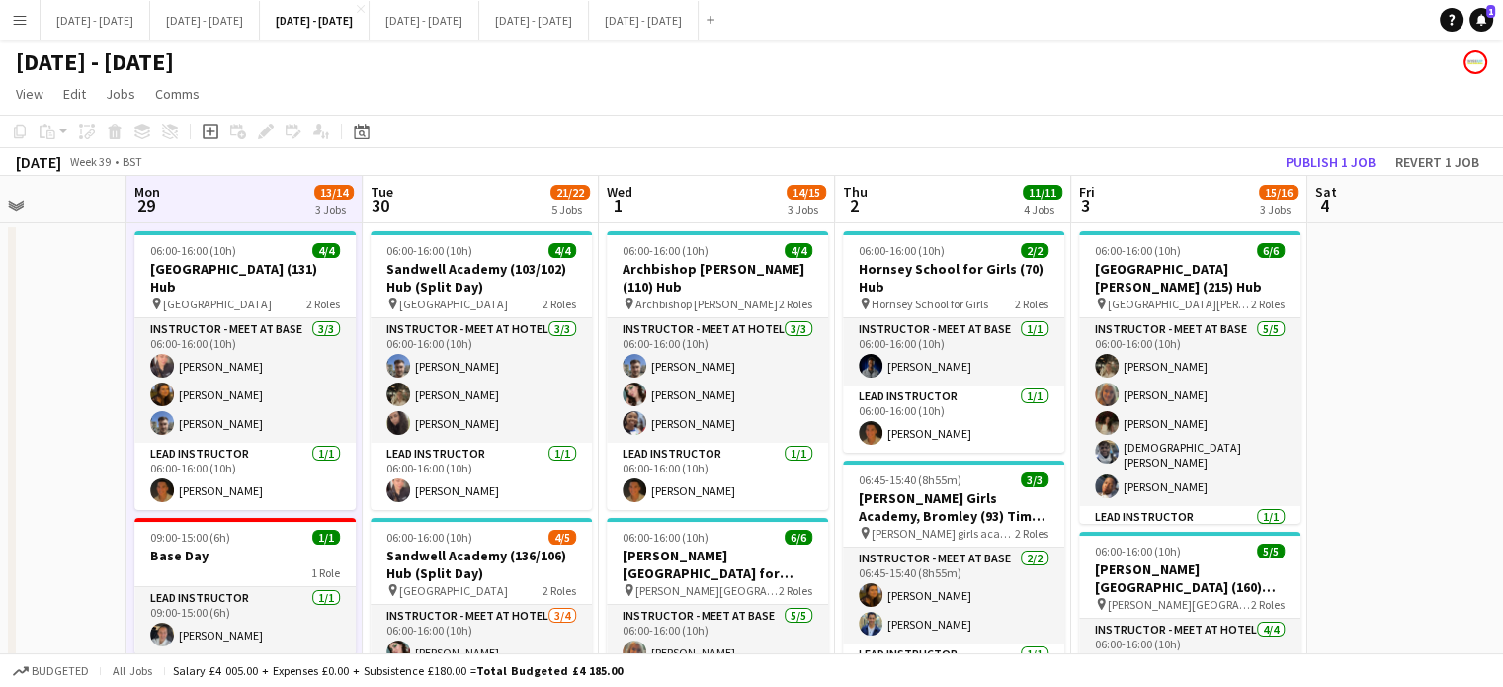
click at [524, 201] on app-board-header-date "Tue 30 21/22 5 Jobs" at bounding box center [481, 199] width 236 height 47
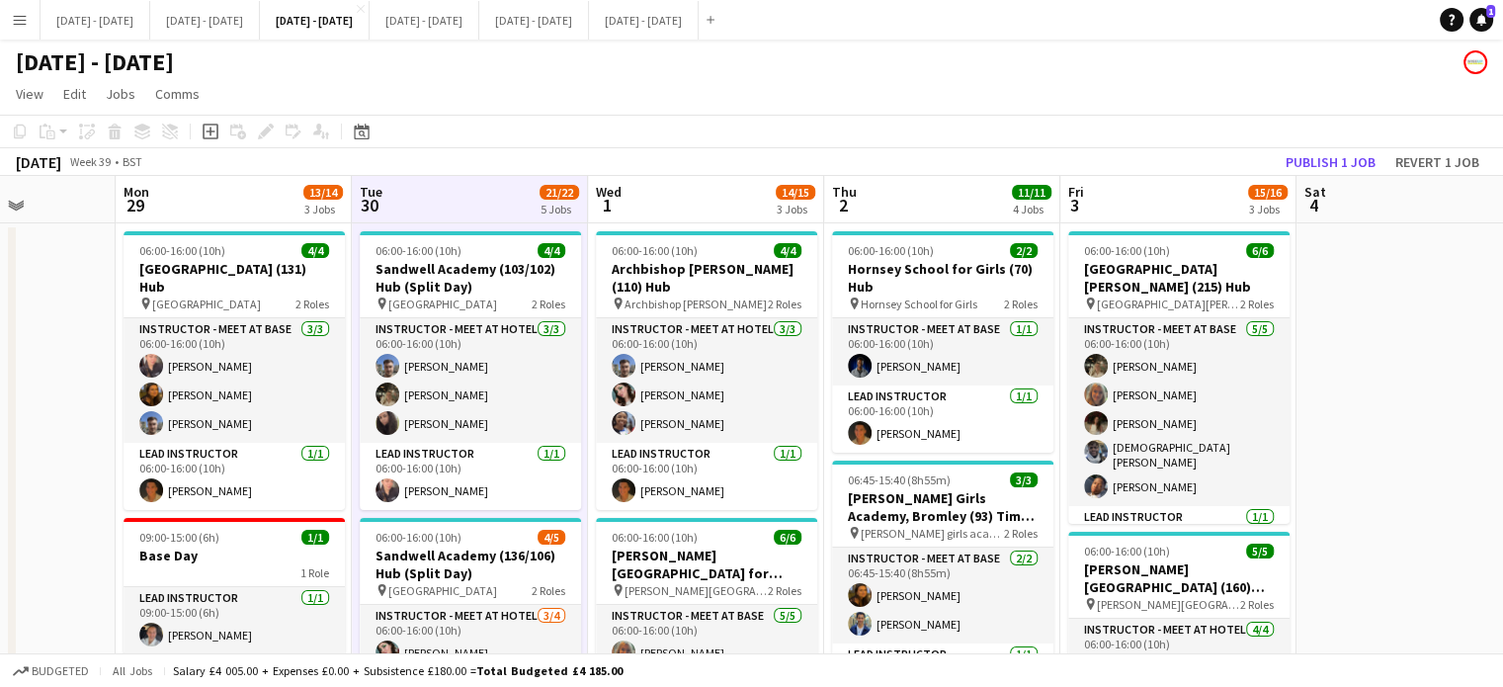
scroll to position [0, 830]
click at [648, 209] on app-board-header-date "Wed 1 14/15 3 Jobs" at bounding box center [705, 199] width 236 height 47
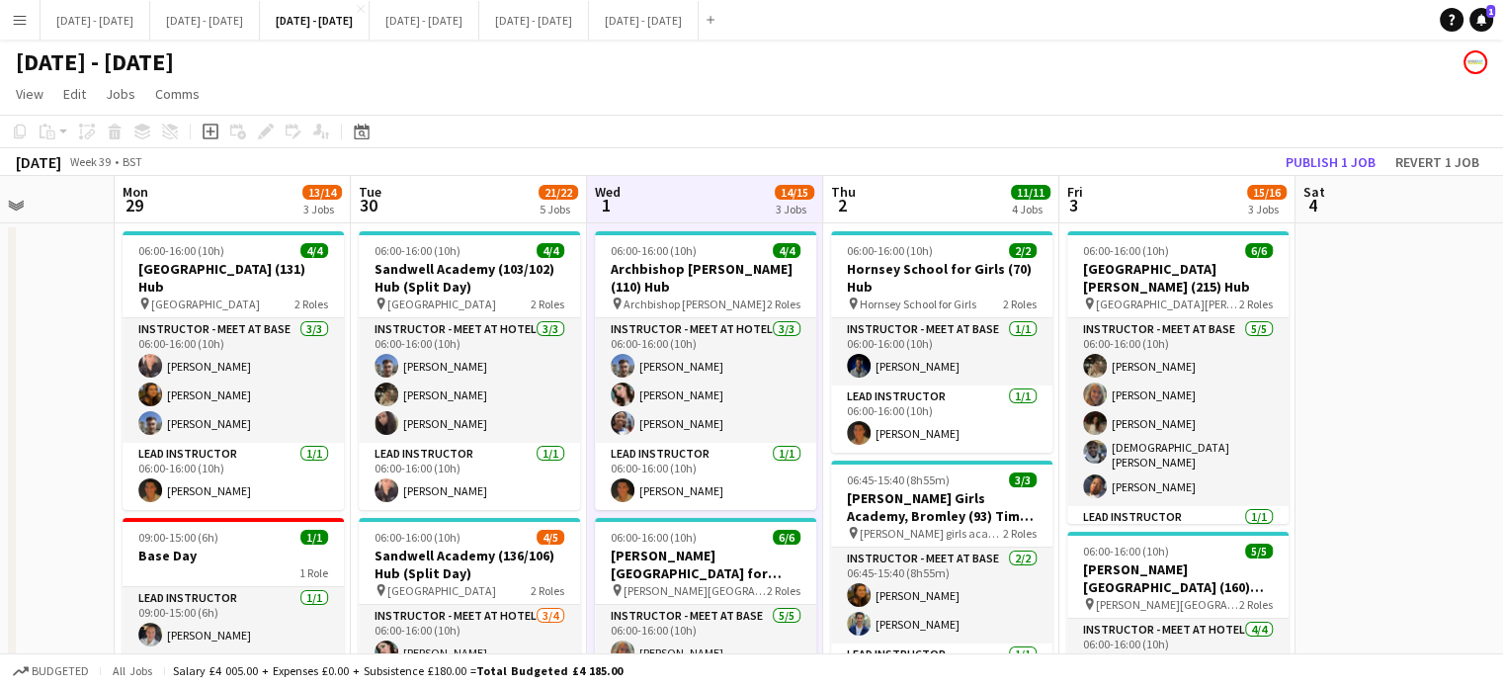
click at [462, 207] on app-board-header-date "Tue 30 21/22 5 Jobs" at bounding box center [469, 199] width 236 height 47
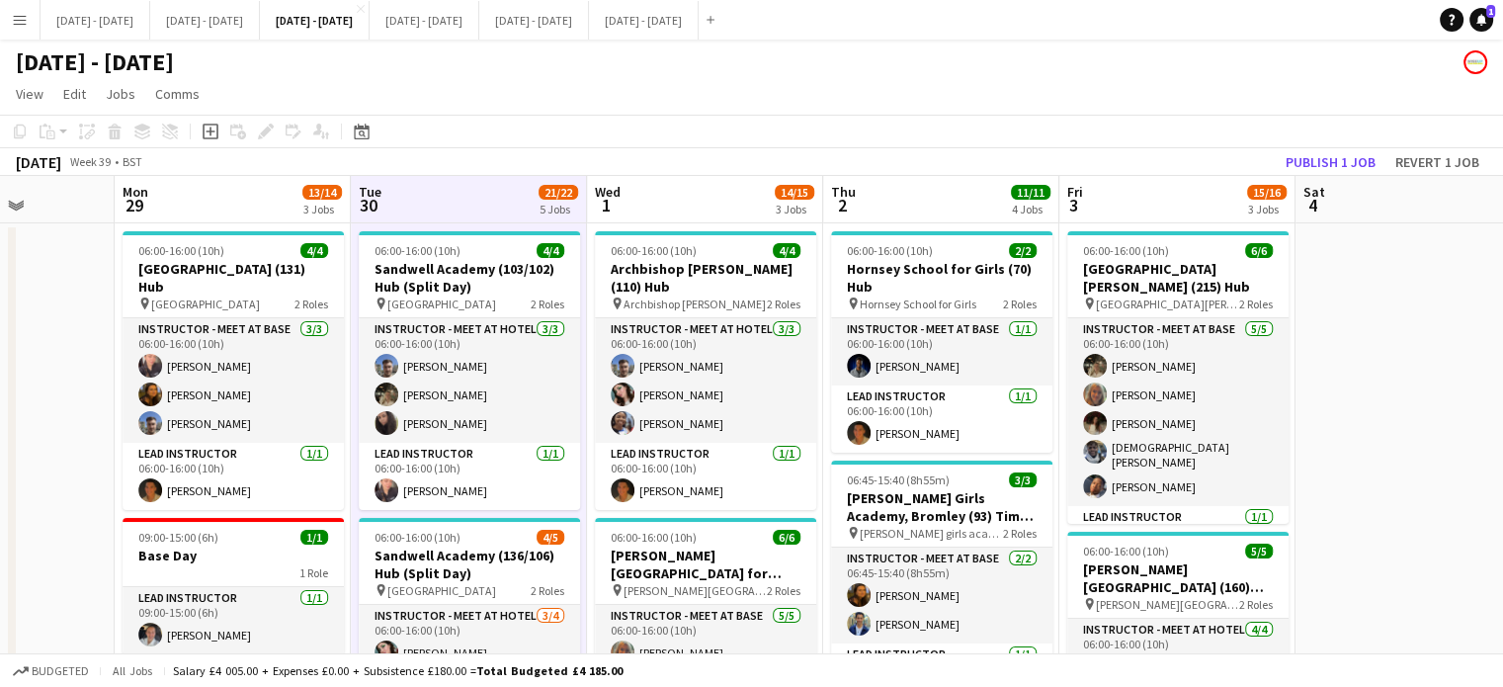
click at [462, 207] on app-board-header-date "Tue 30 21/22 5 Jobs" at bounding box center [469, 199] width 236 height 47
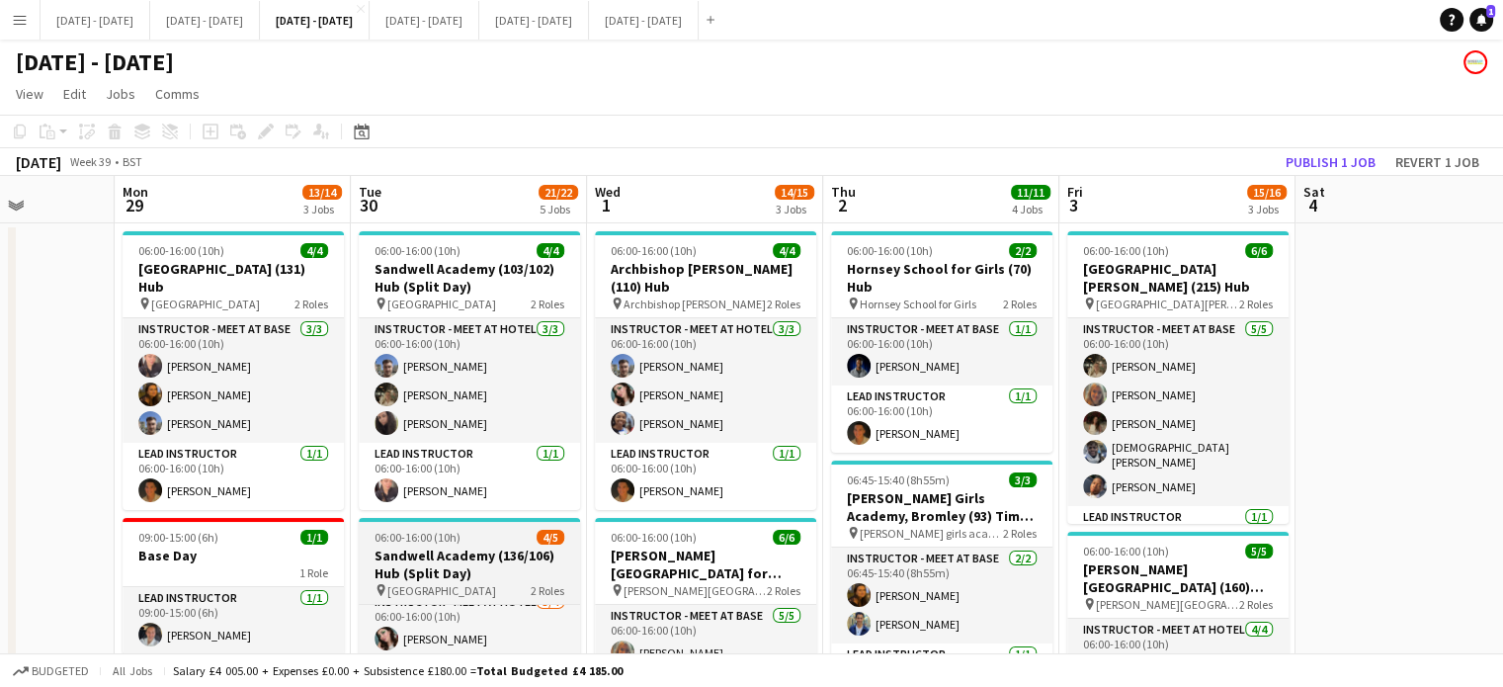
scroll to position [0, 0]
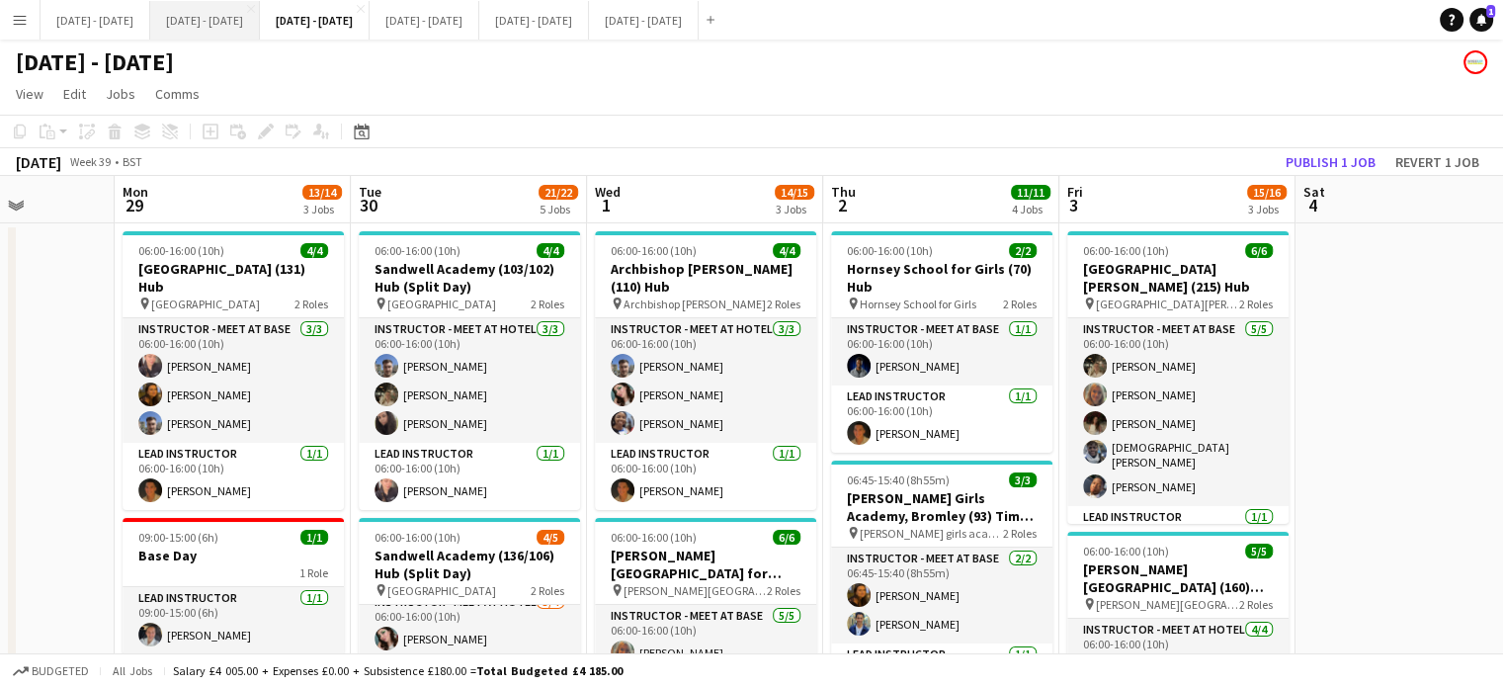
click at [227, 21] on button "[DATE] - [DATE] Close" at bounding box center [205, 20] width 110 height 39
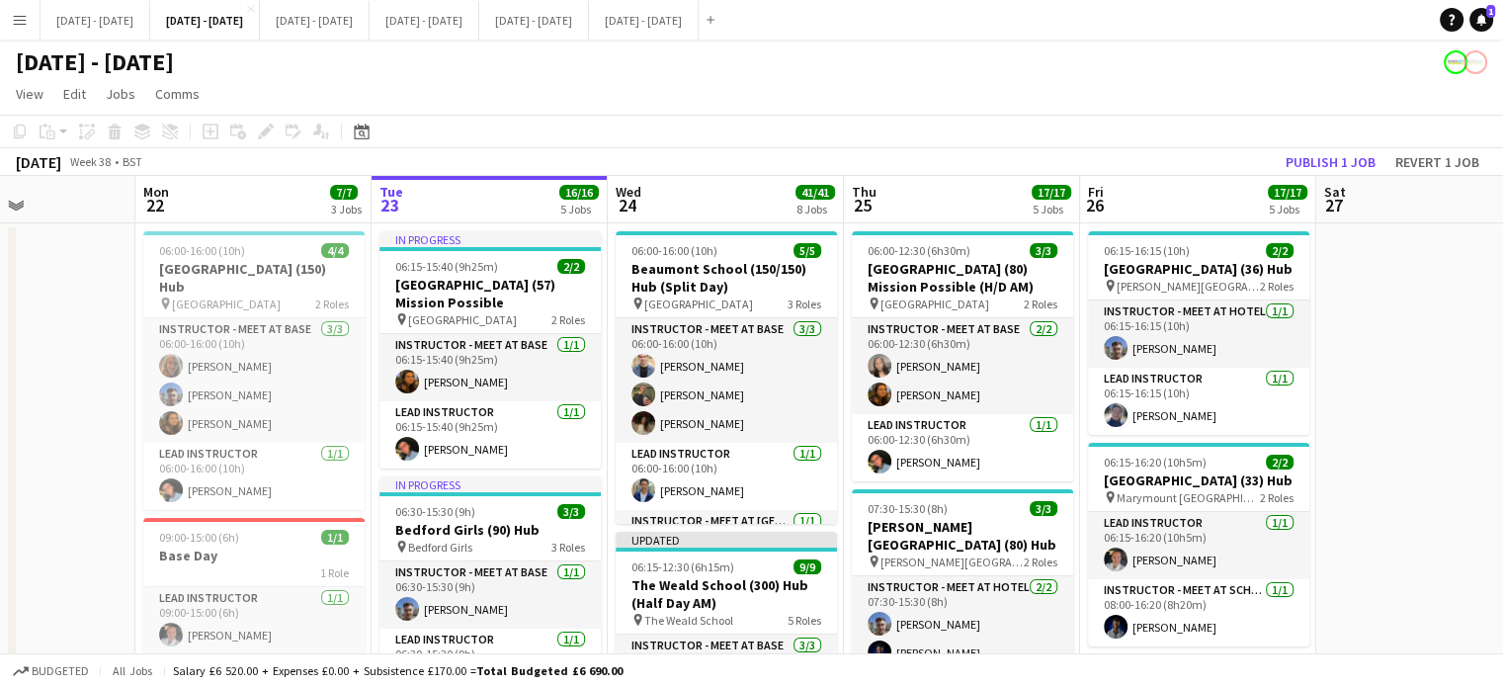
click at [398, 41] on div "[DATE] - [DATE]" at bounding box center [751, 59] width 1503 height 38
click at [370, 12] on button "Sept 29th - Oct 3rd 2025 Close" at bounding box center [315, 20] width 110 height 39
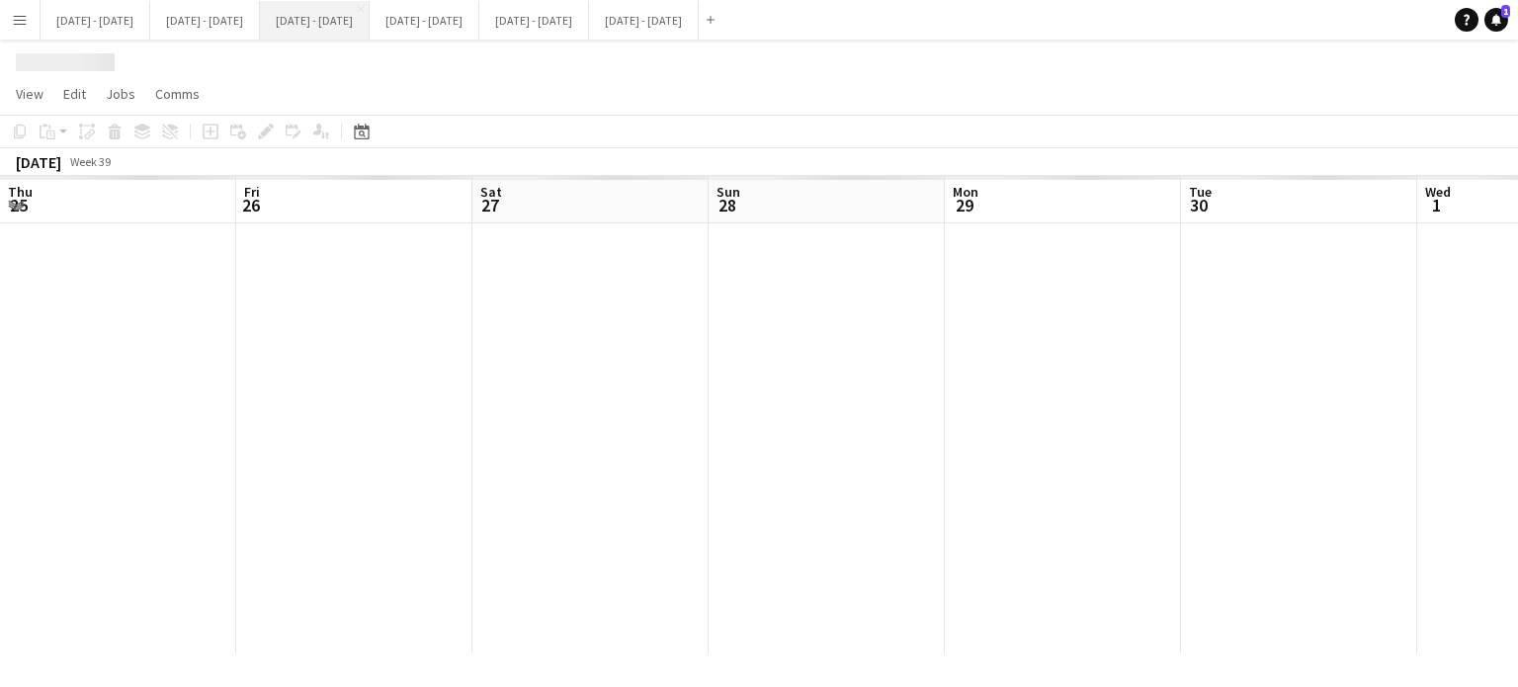
scroll to position [0, 830]
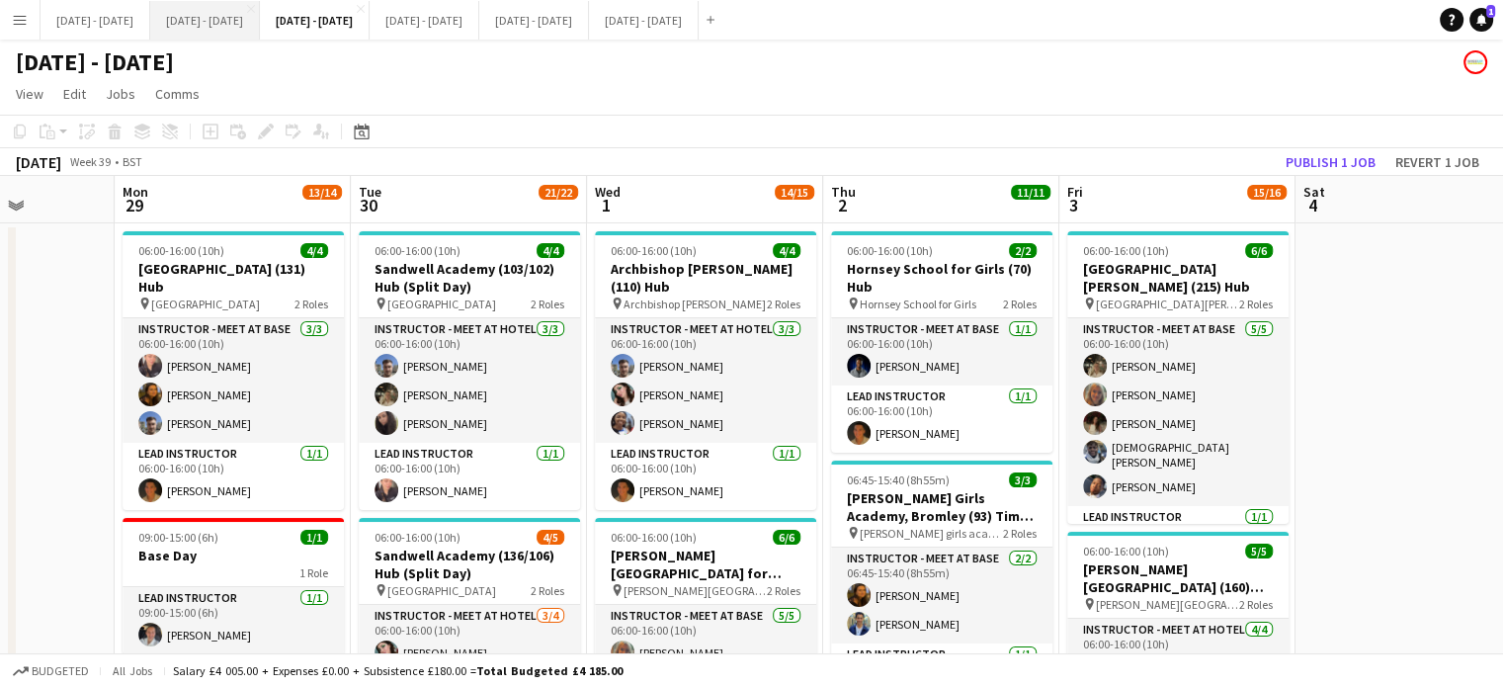
click at [234, 13] on button "[DATE] - [DATE] Close" at bounding box center [205, 20] width 110 height 39
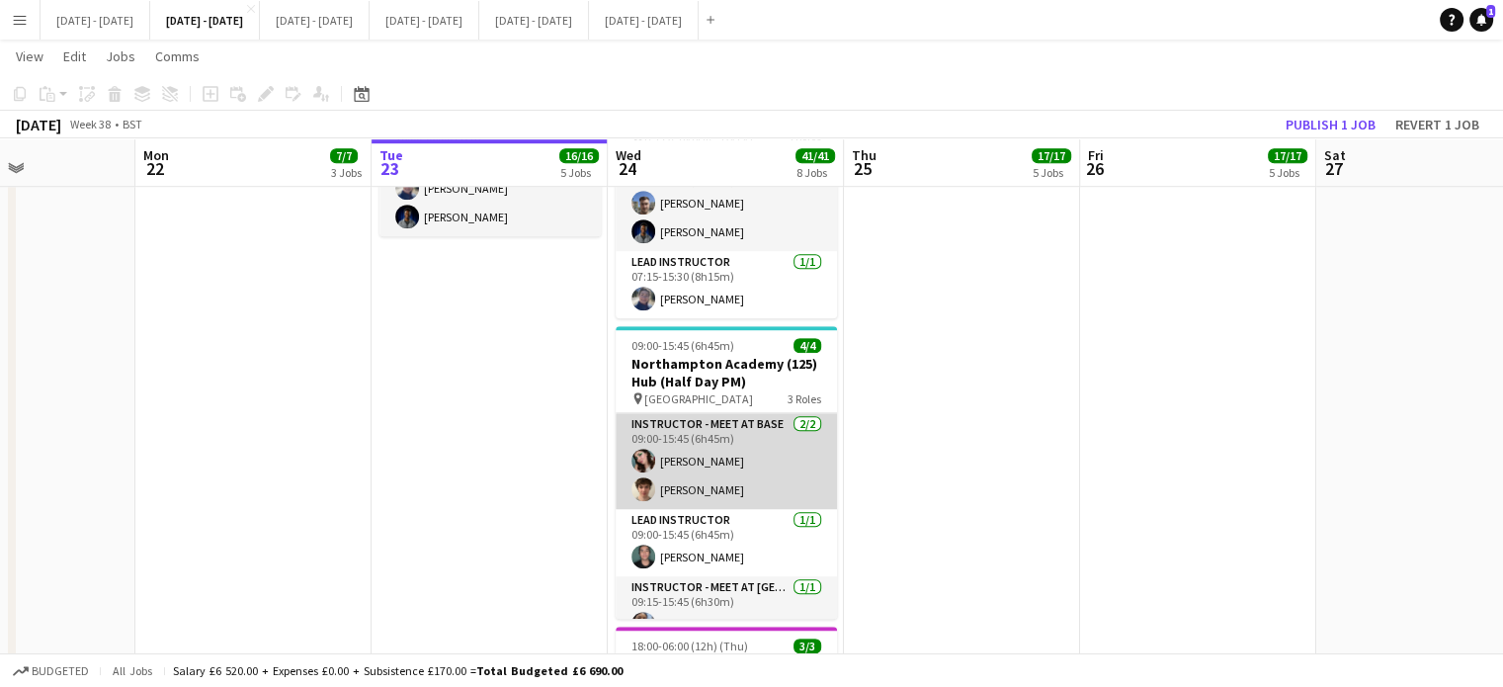
click at [706, 453] on app-card-role "Instructor - Meet at Base 2/2 09:00-15:45 (6h45m) Lucy Cork Alexander Lester" at bounding box center [726, 461] width 221 height 96
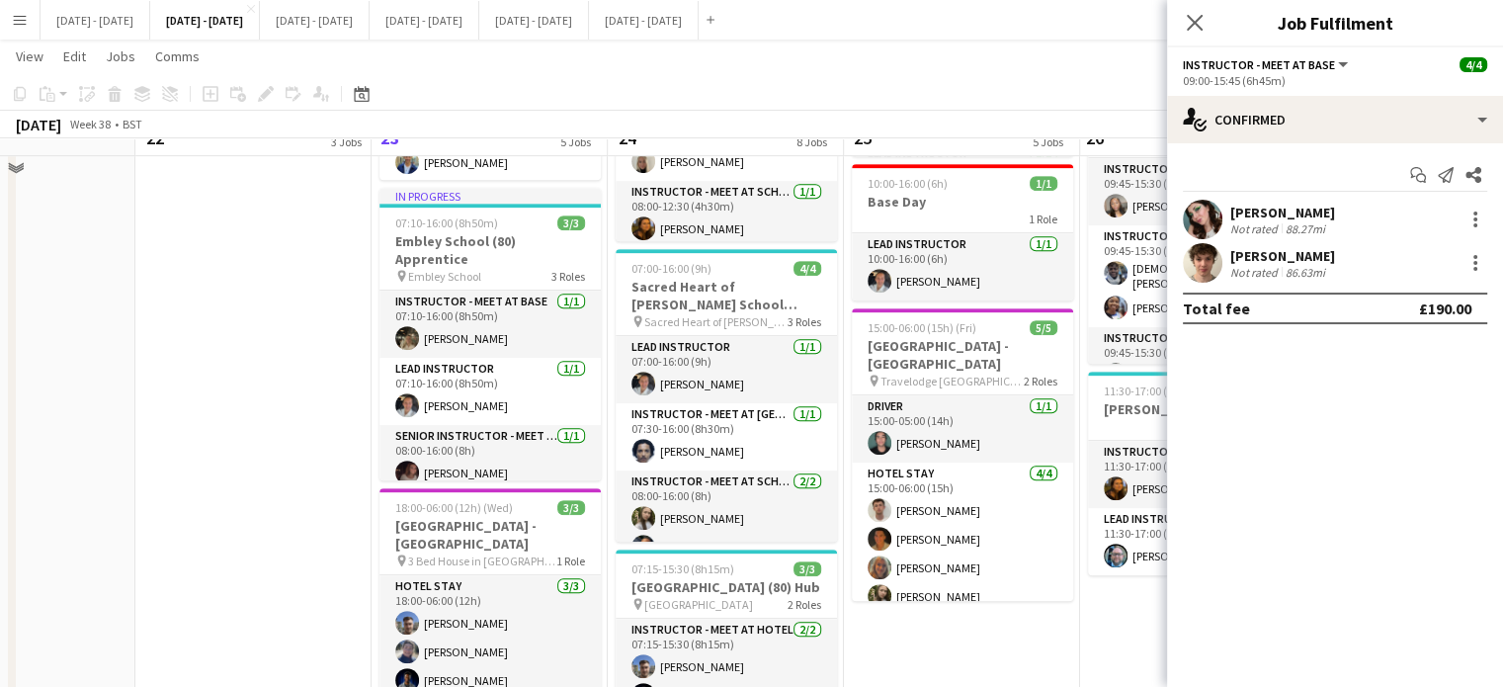
scroll to position [851, 0]
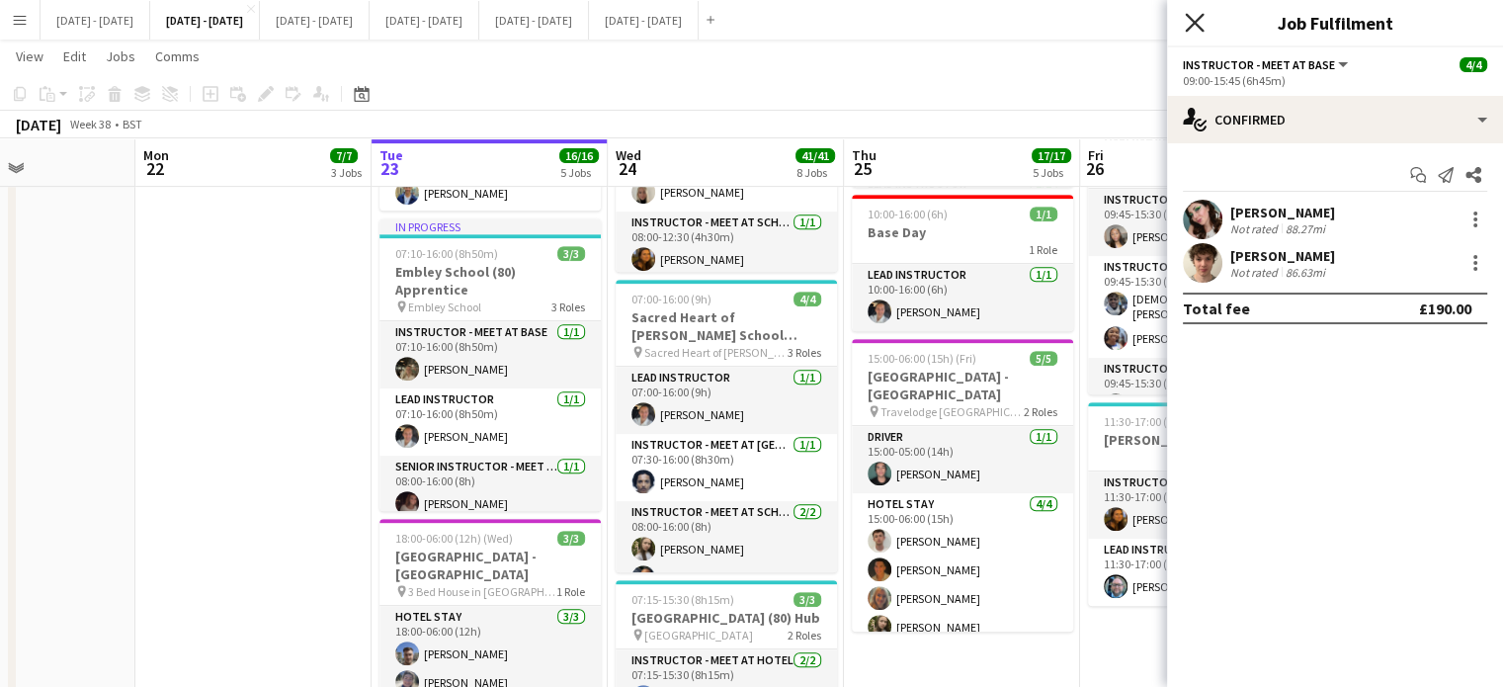
click at [1194, 13] on icon "Close pop-in" at bounding box center [1194, 22] width 19 height 19
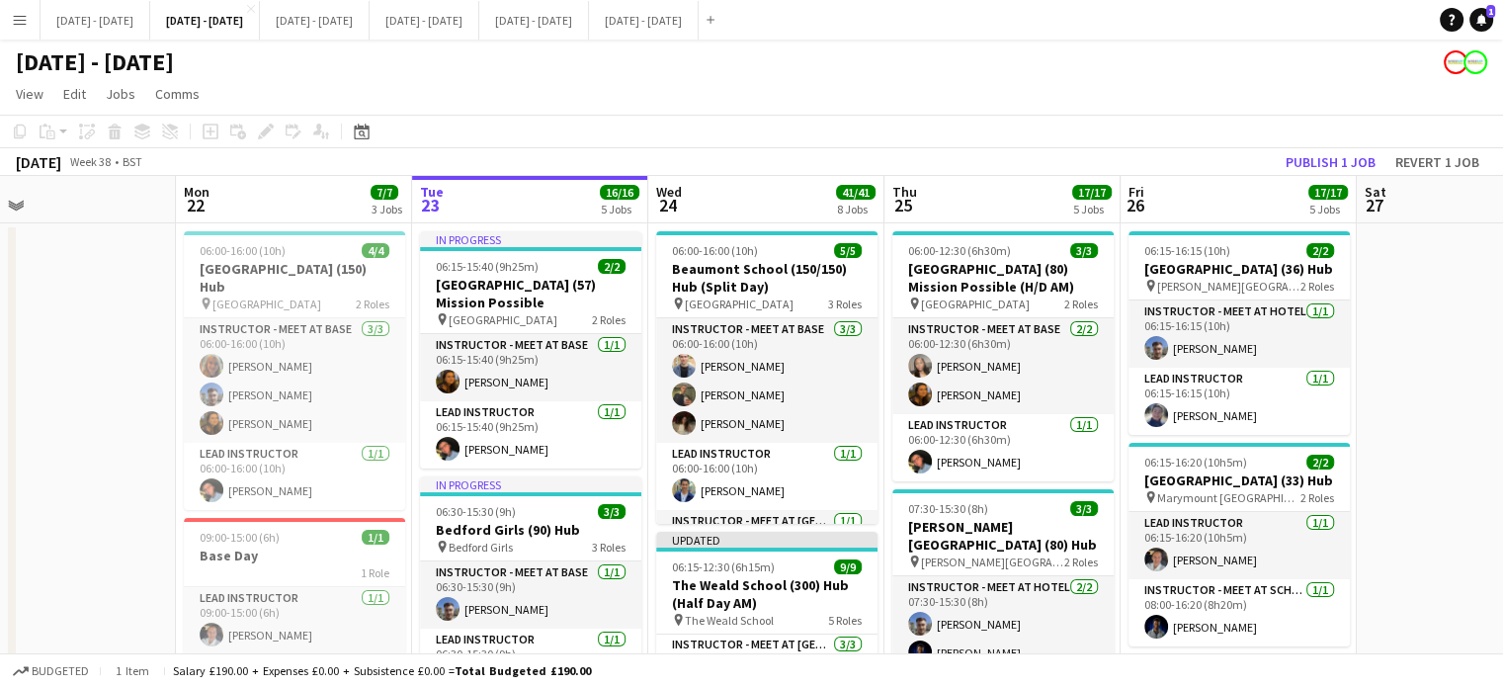
scroll to position [0, 542]
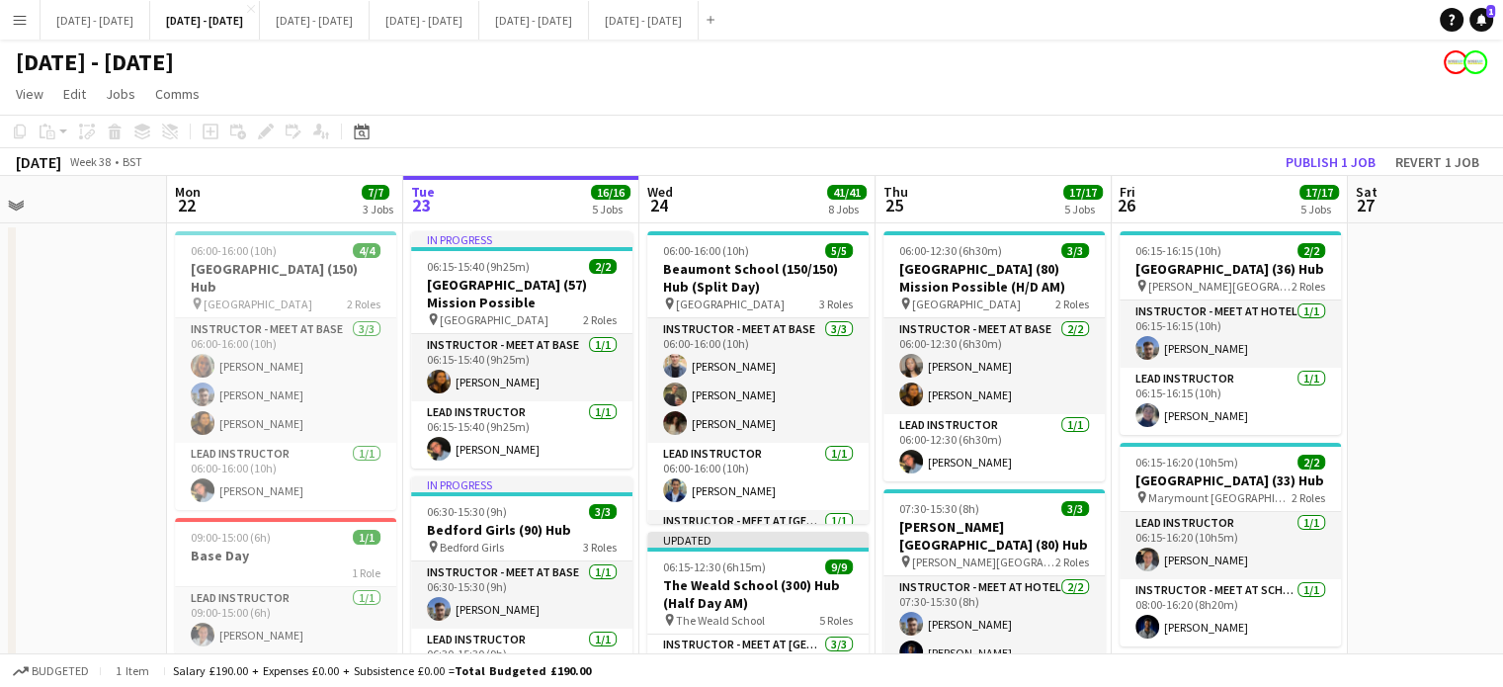
drag, startPoint x: 754, startPoint y: 198, endPoint x: 785, endPoint y: 224, distance: 40.6
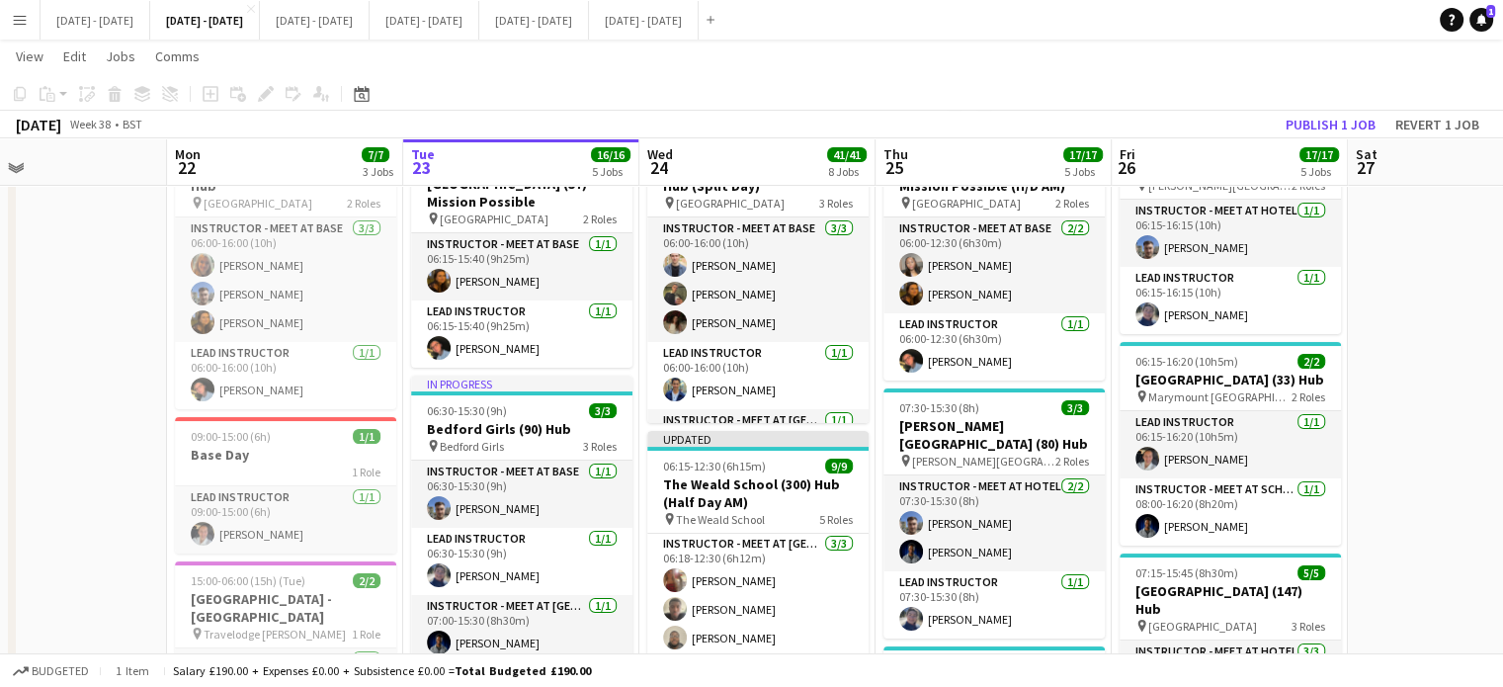
scroll to position [0, 533]
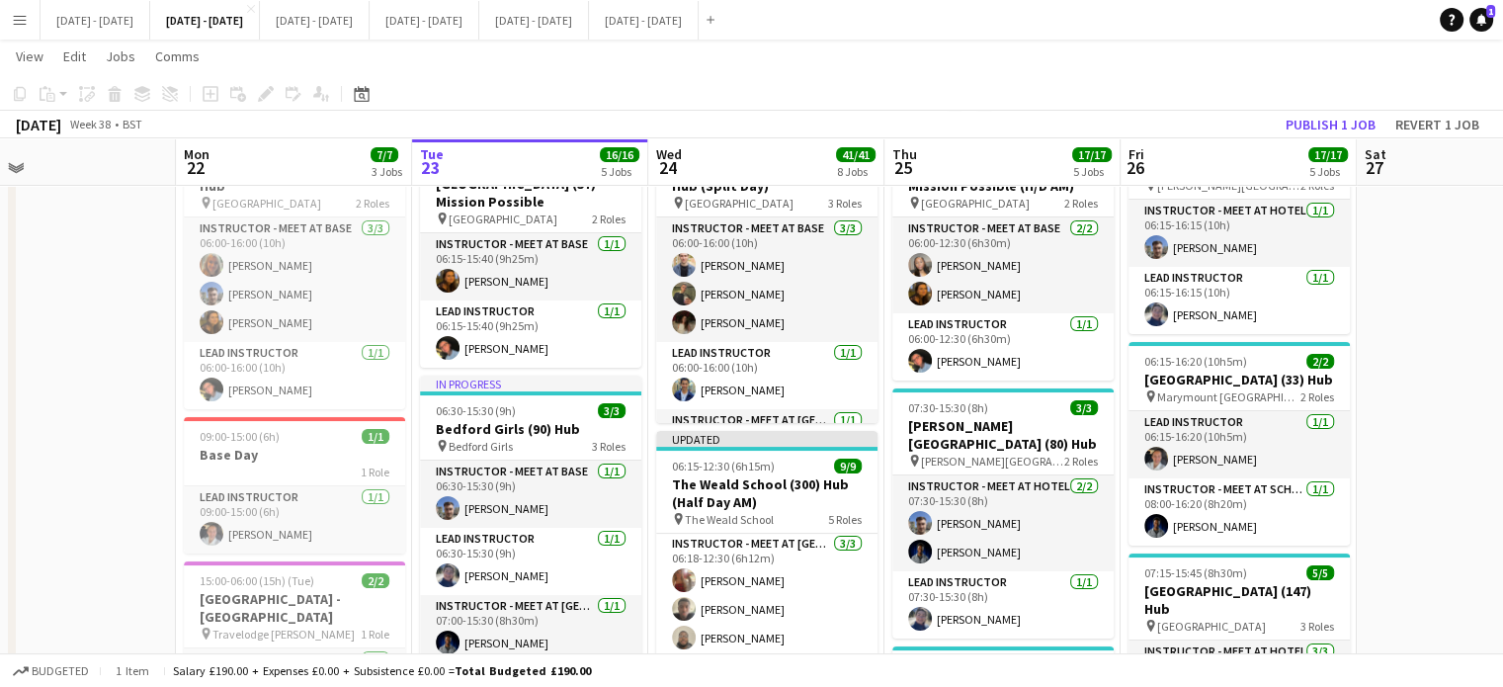
drag, startPoint x: 706, startPoint y: 165, endPoint x: 716, endPoint y: 163, distance: 10.1
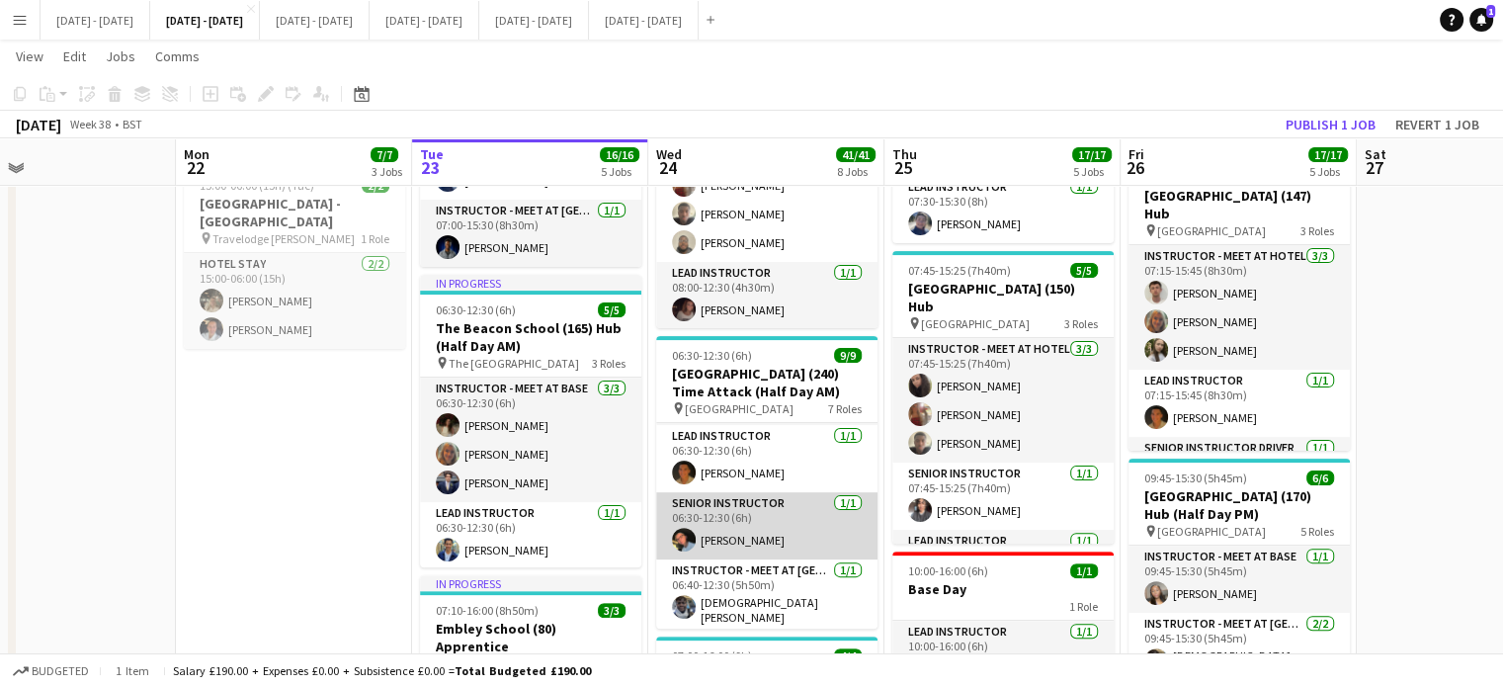
scroll to position [124, 0]
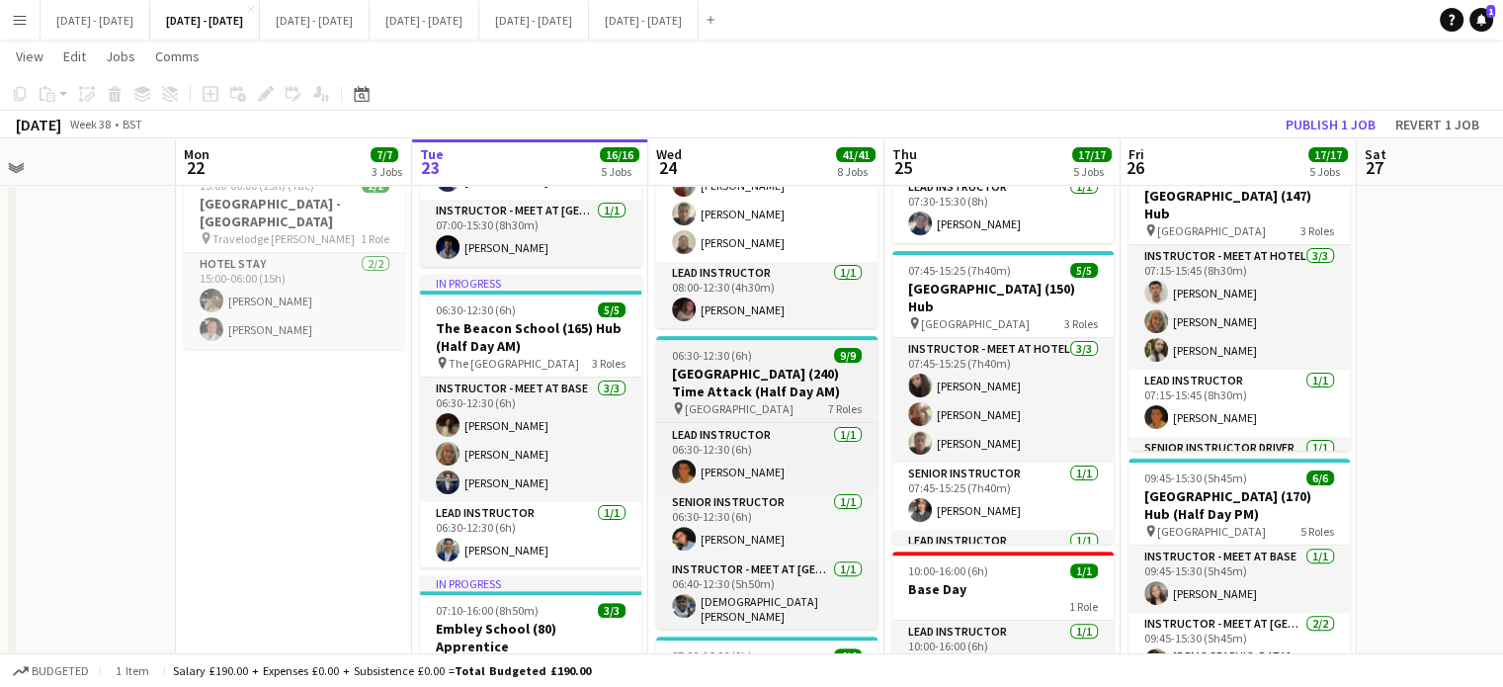
drag, startPoint x: 759, startPoint y: 373, endPoint x: 747, endPoint y: 372, distance: 11.9
click at [759, 372] on h3 "[GEOGRAPHIC_DATA] (240) Time Attack (Half Day AM)" at bounding box center [766, 383] width 221 height 36
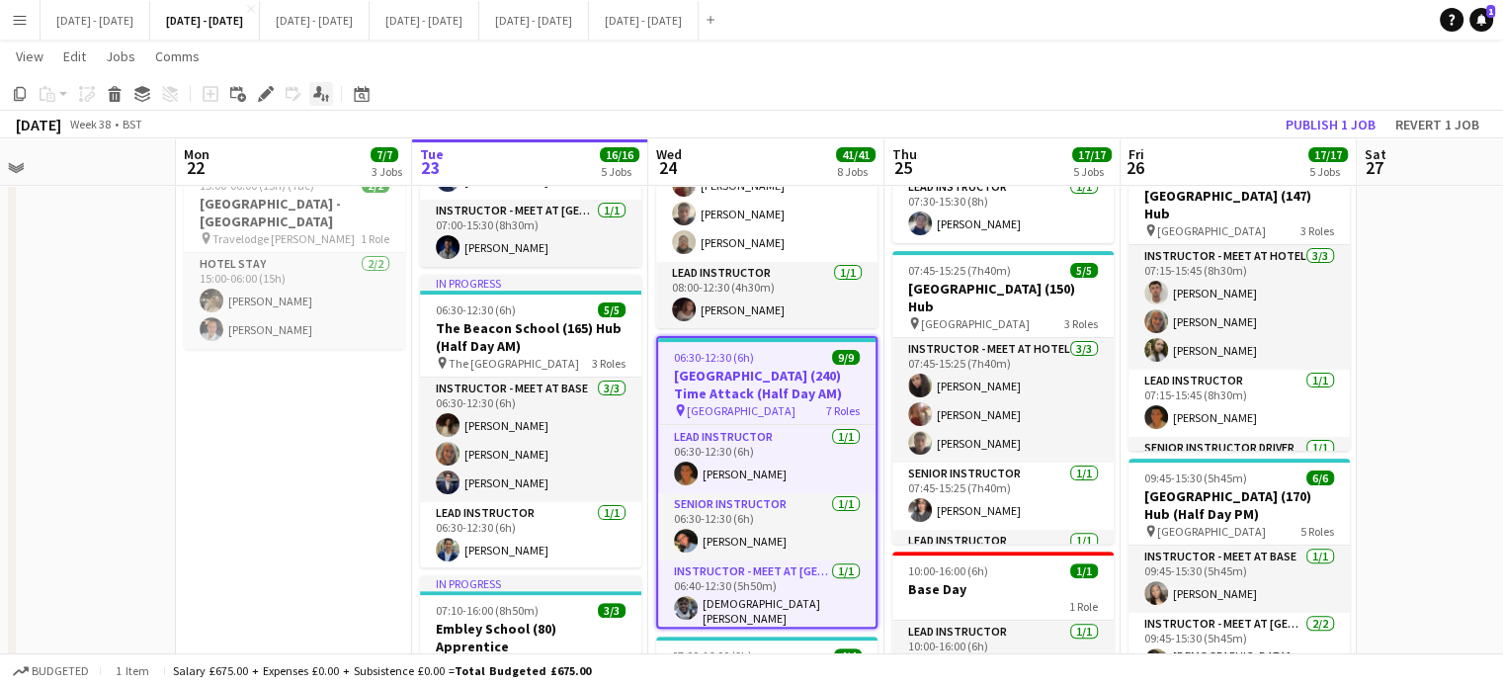
scroll to position [24, 0]
click at [269, 100] on icon "Edit" at bounding box center [266, 94] width 16 height 16
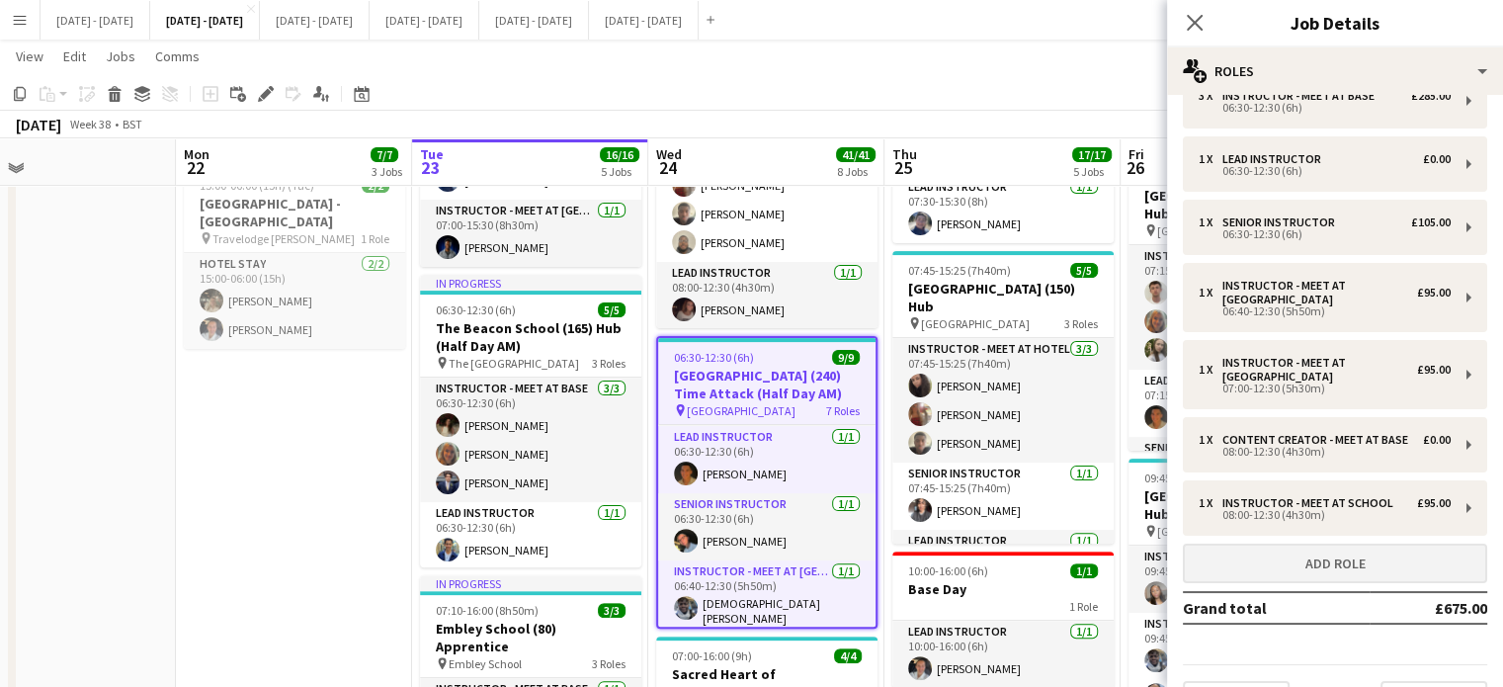
scroll to position [99, 0]
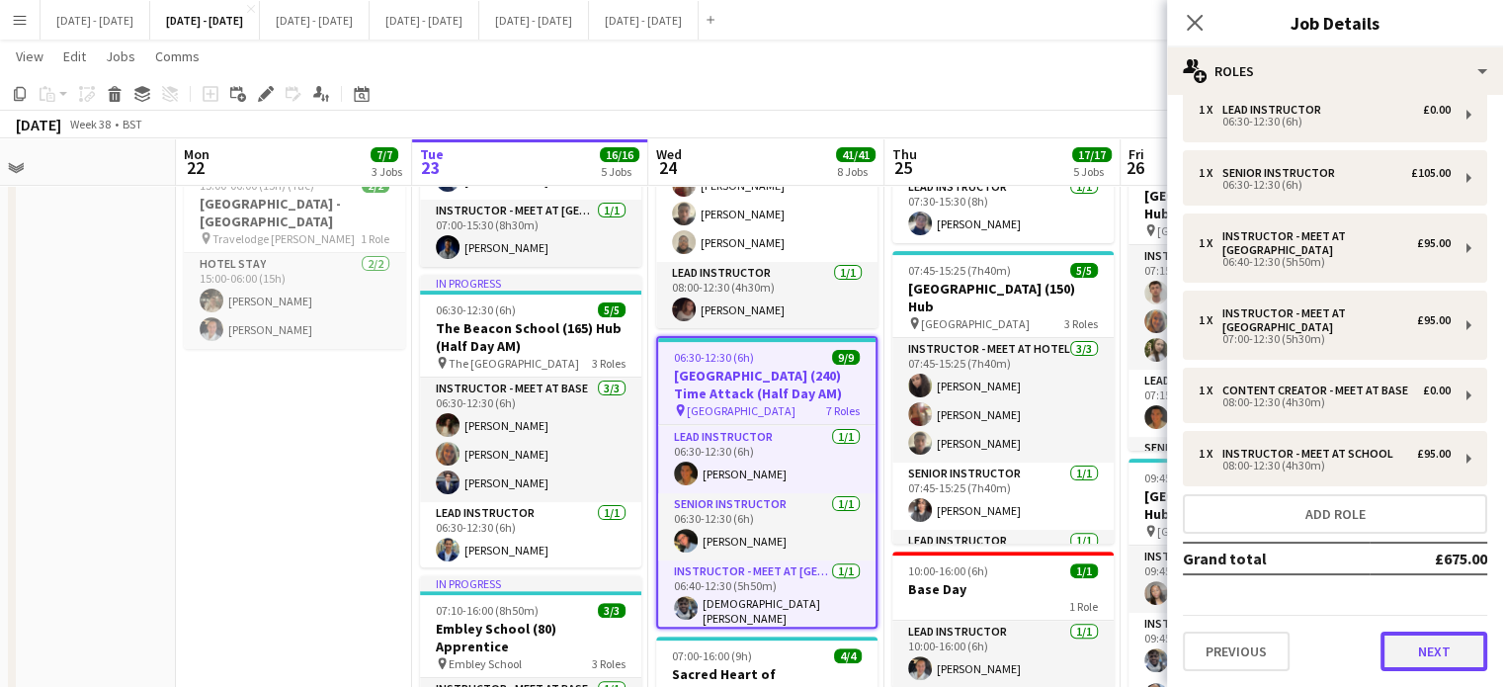
click at [1434, 645] on button "Next" at bounding box center [1434, 652] width 107 height 40
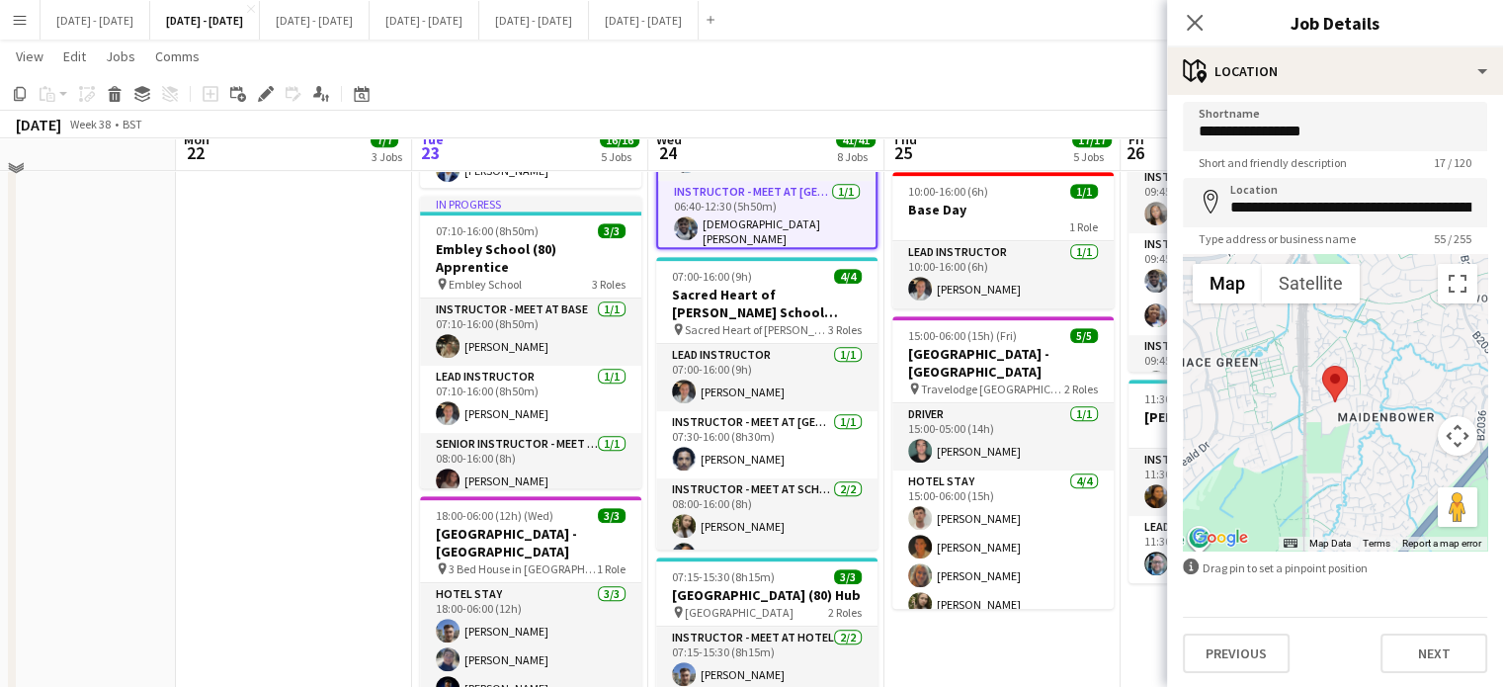
scroll to position [889, 0]
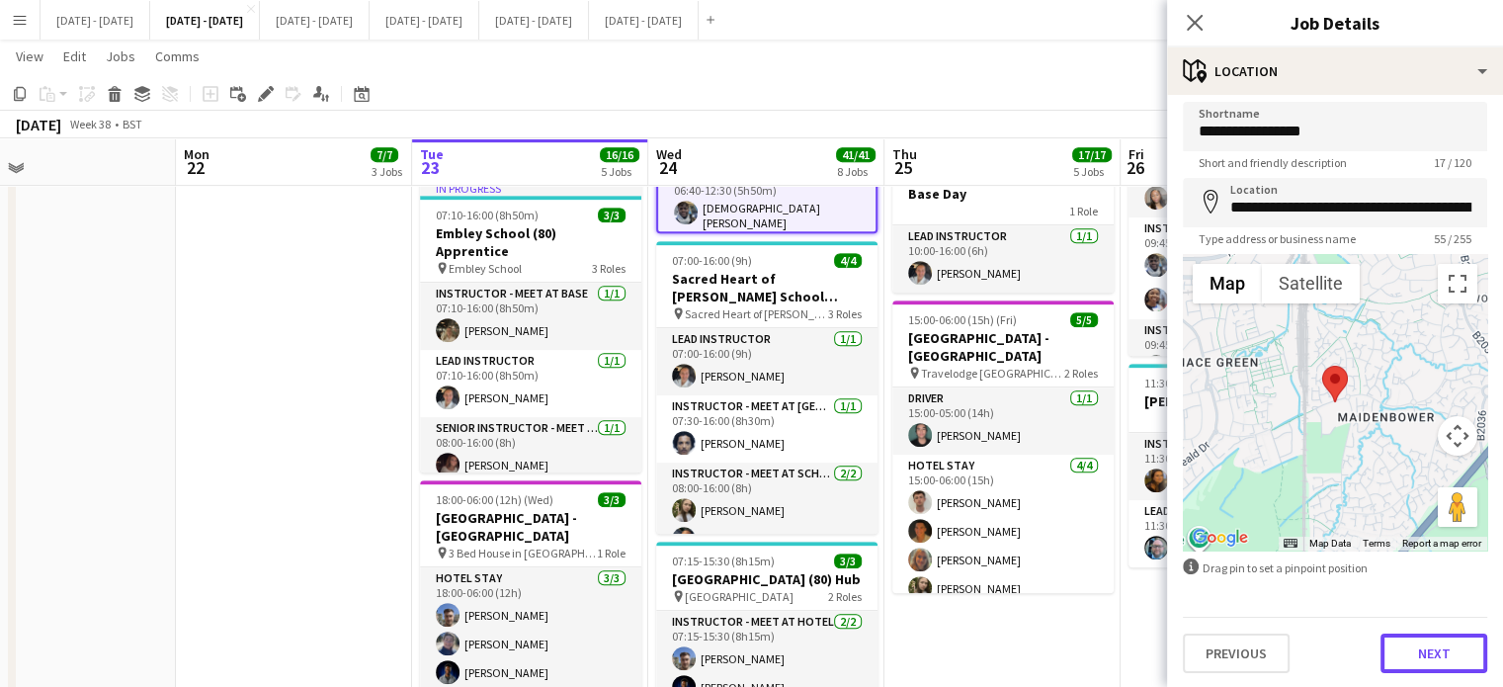
click at [1414, 646] on button "Next" at bounding box center [1434, 653] width 107 height 40
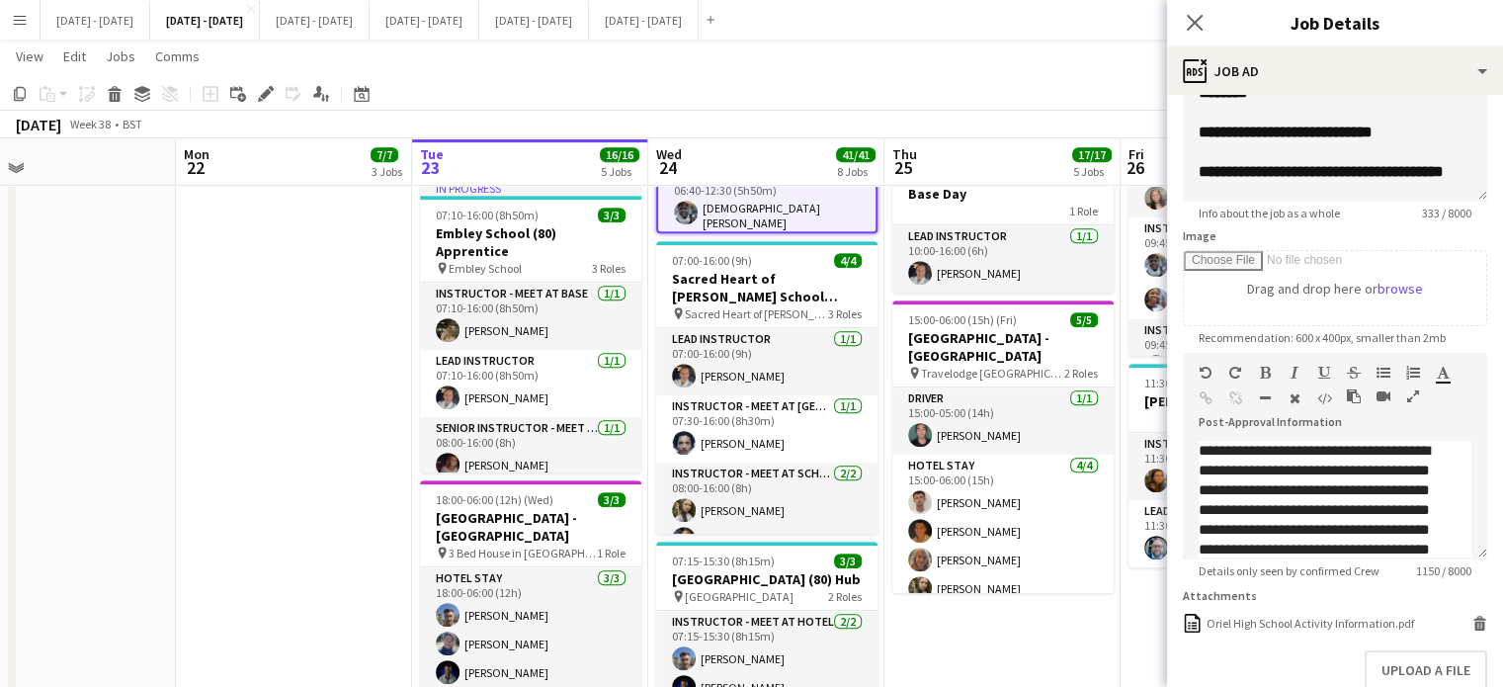
scroll to position [318, 0]
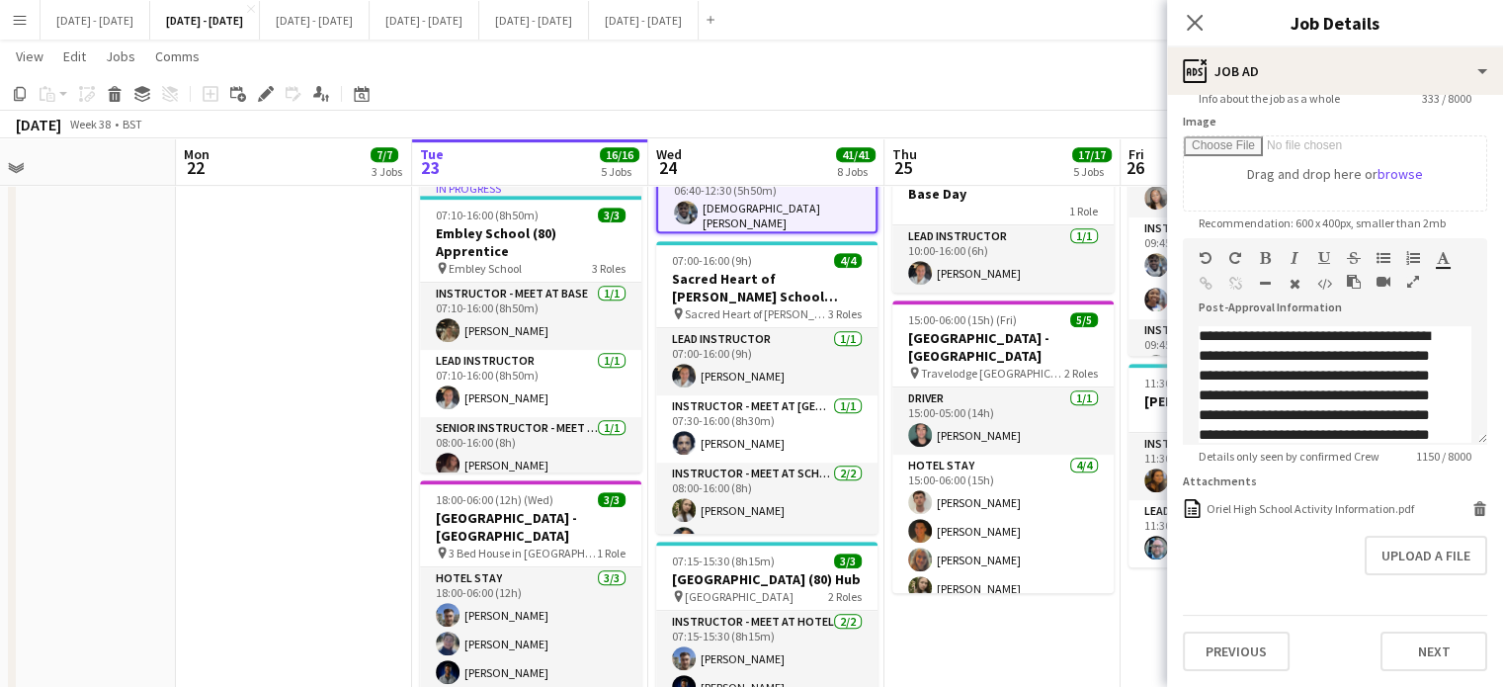
click at [1297, 490] on form "**********" at bounding box center [1335, 237] width 336 height 867
click at [1293, 503] on div "Oriel High School Activity Information.pdf" at bounding box center [1311, 508] width 208 height 15
click at [1204, 25] on app-icon "Close pop-in" at bounding box center [1195, 23] width 29 height 29
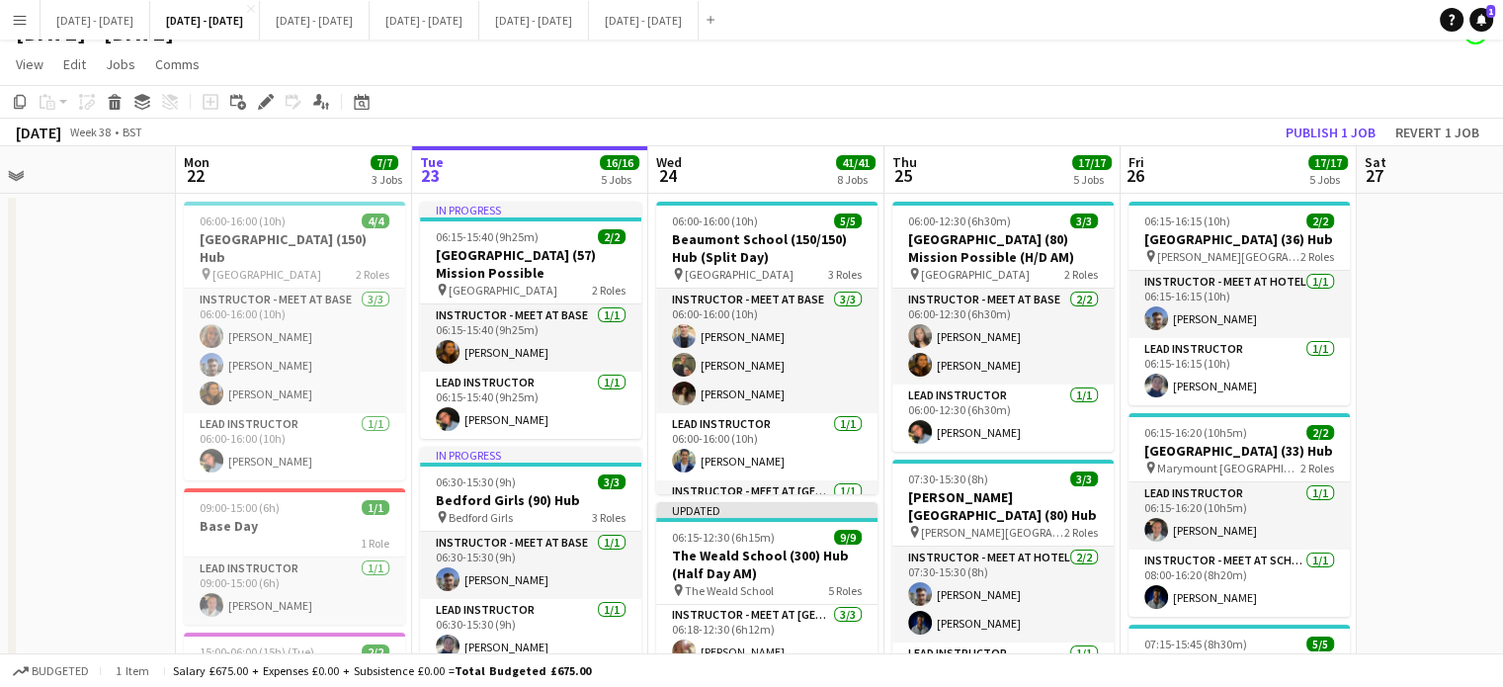
scroll to position [0, 0]
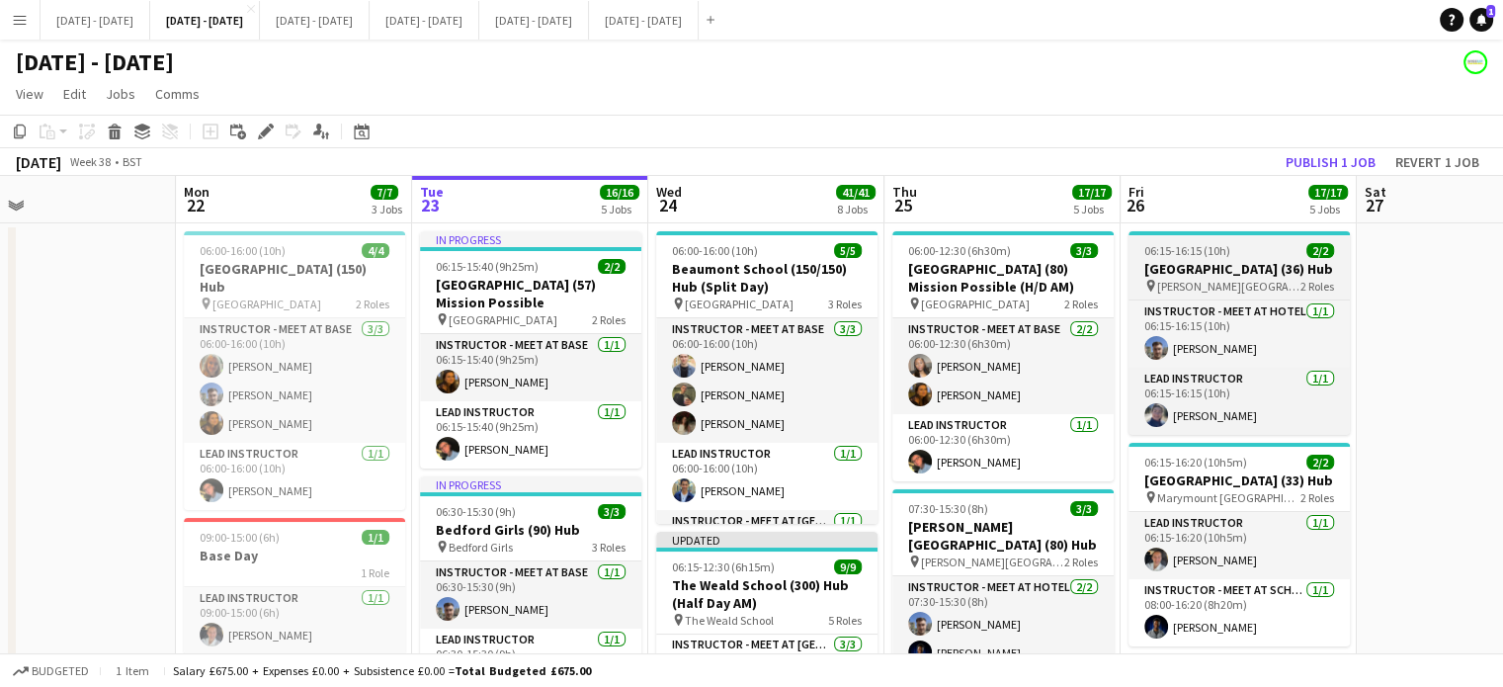
click at [1200, 276] on h3 "[GEOGRAPHIC_DATA] (36) Hub" at bounding box center [1239, 269] width 221 height 18
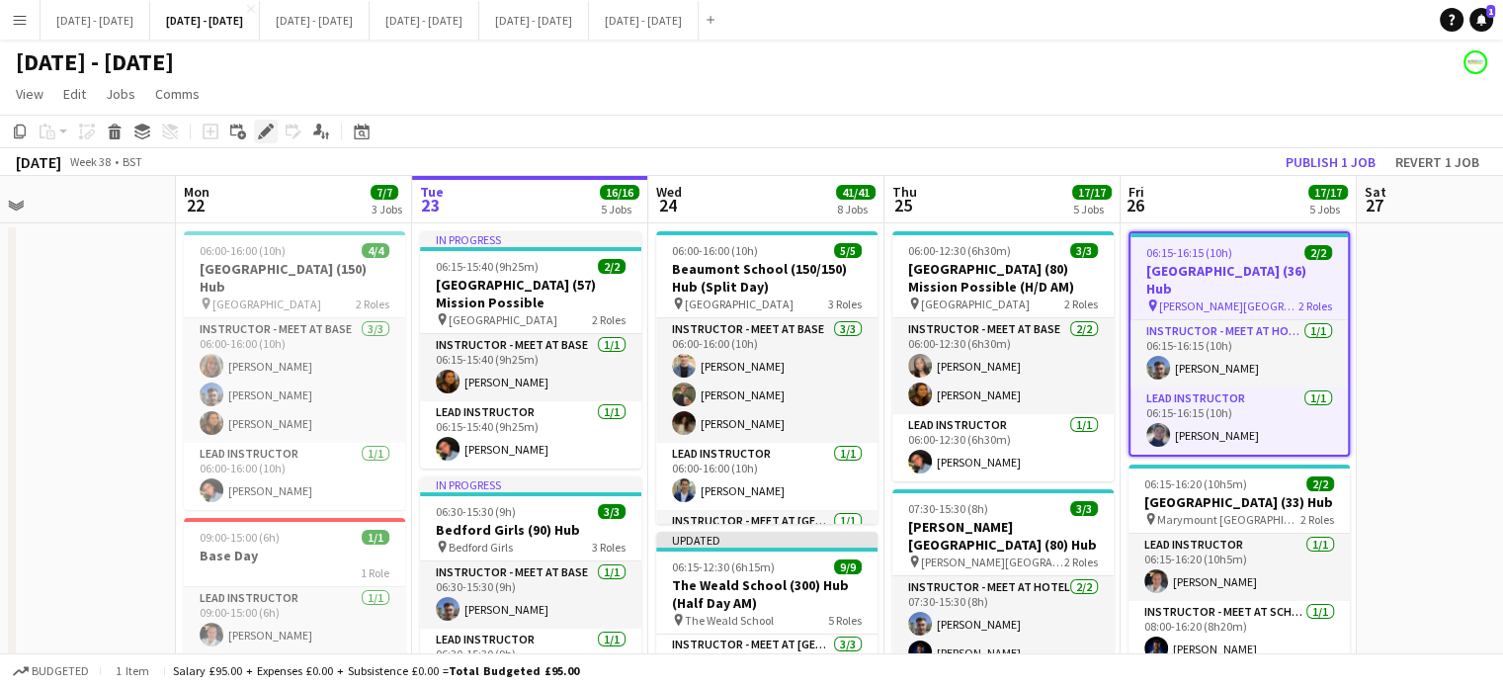
click at [260, 129] on icon "Edit" at bounding box center [266, 132] width 16 height 16
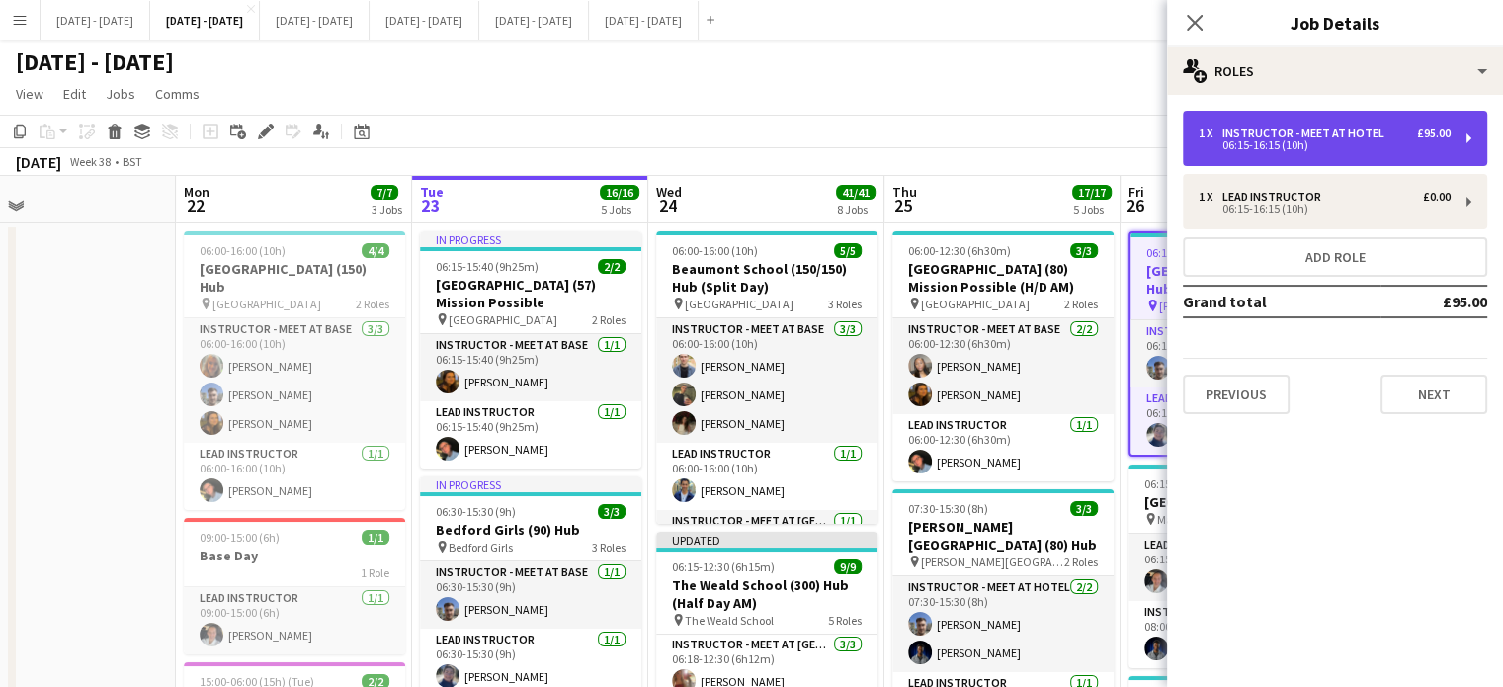
click at [1407, 148] on div "06:15-16:15 (10h)" at bounding box center [1325, 145] width 252 height 10
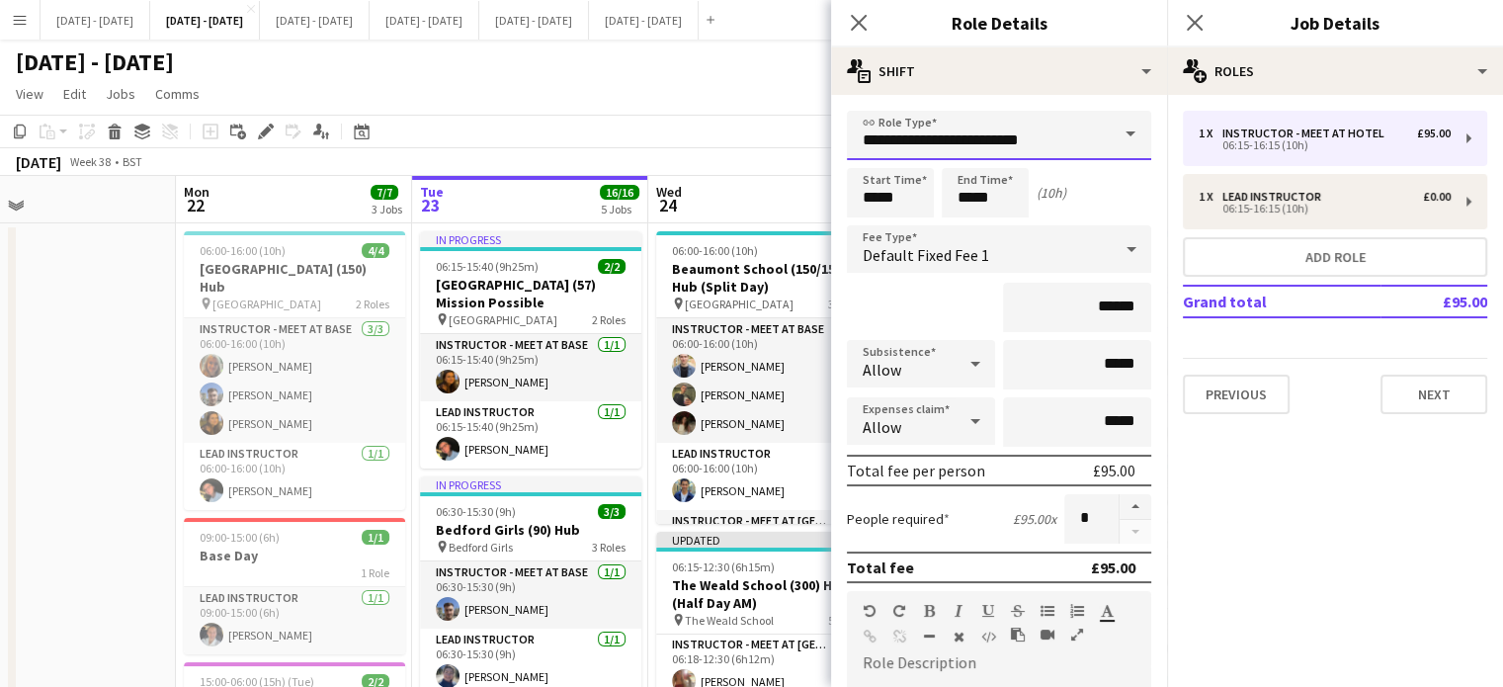
click at [1080, 145] on input "**********" at bounding box center [999, 135] width 304 height 49
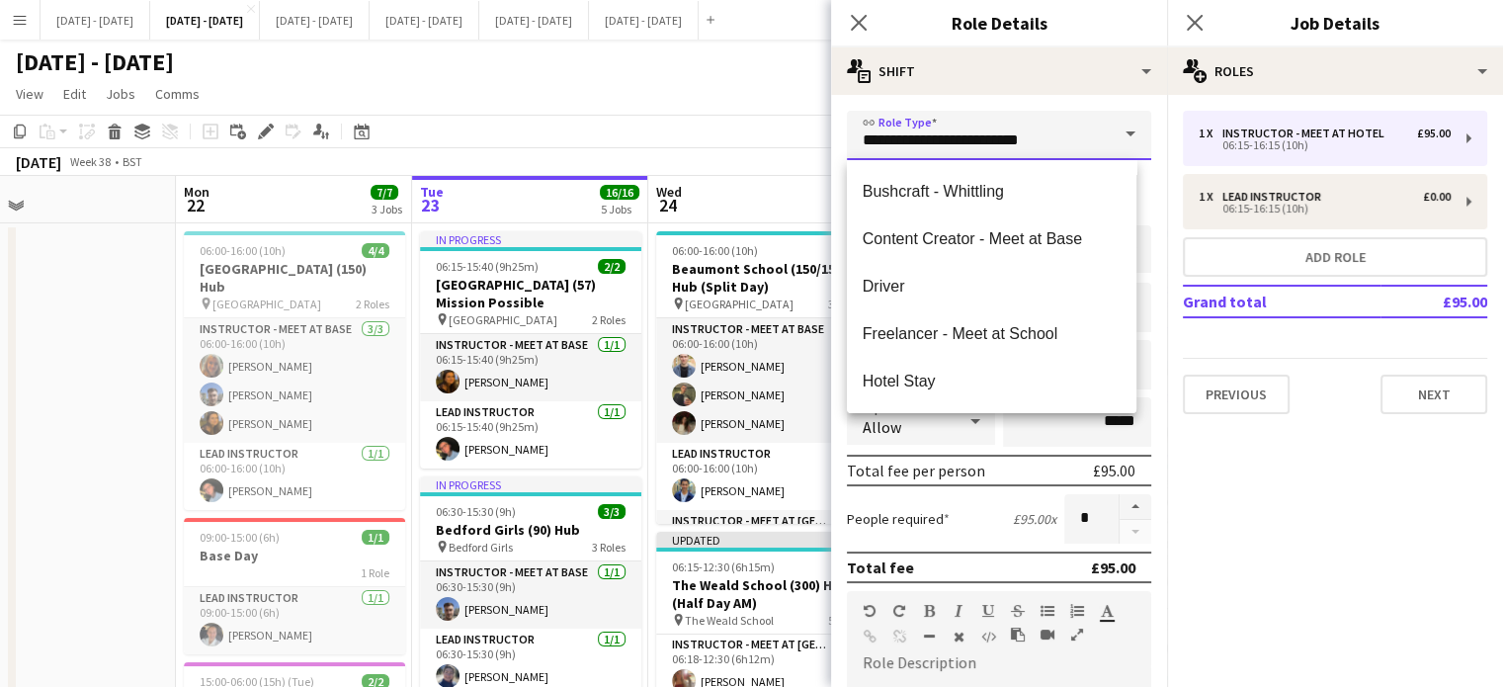
scroll to position [296, 0]
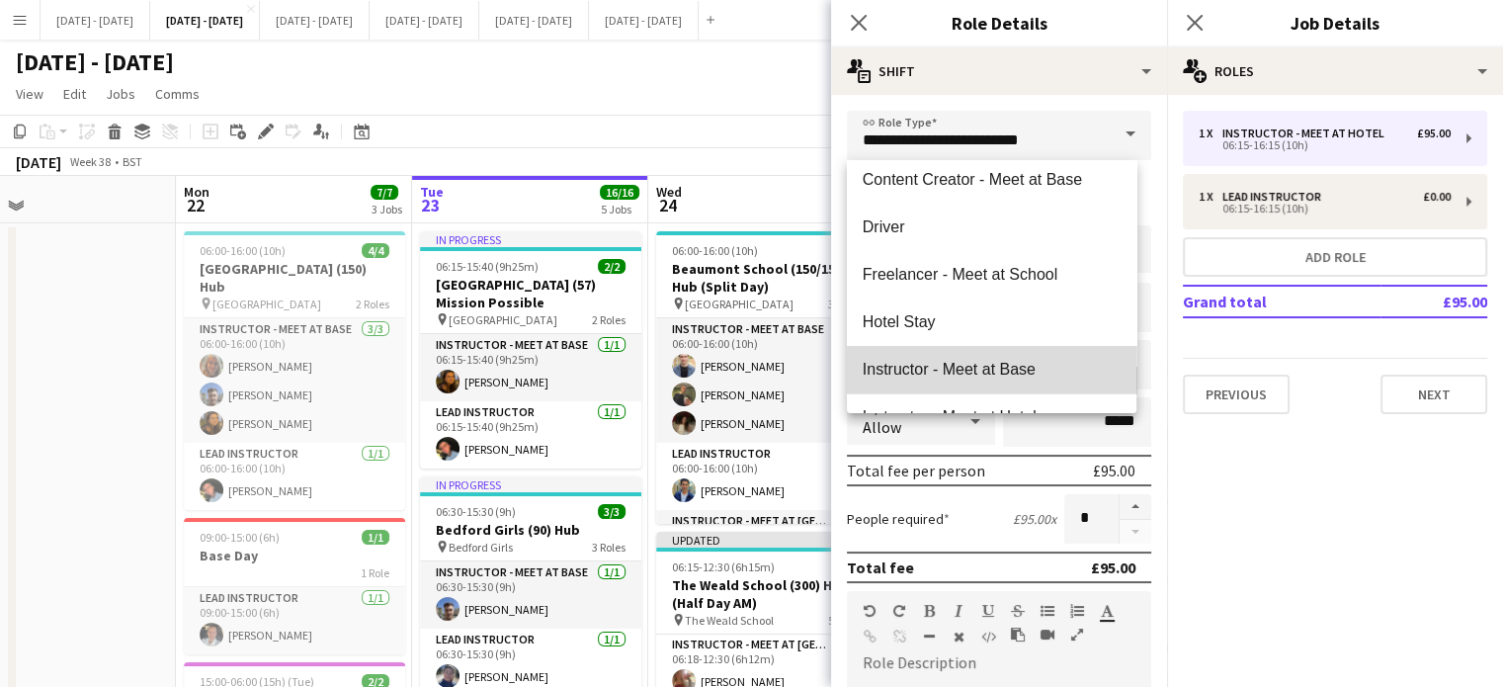
click at [1032, 361] on span "Instructor - Meet at Base" at bounding box center [992, 369] width 258 height 19
type input "**********"
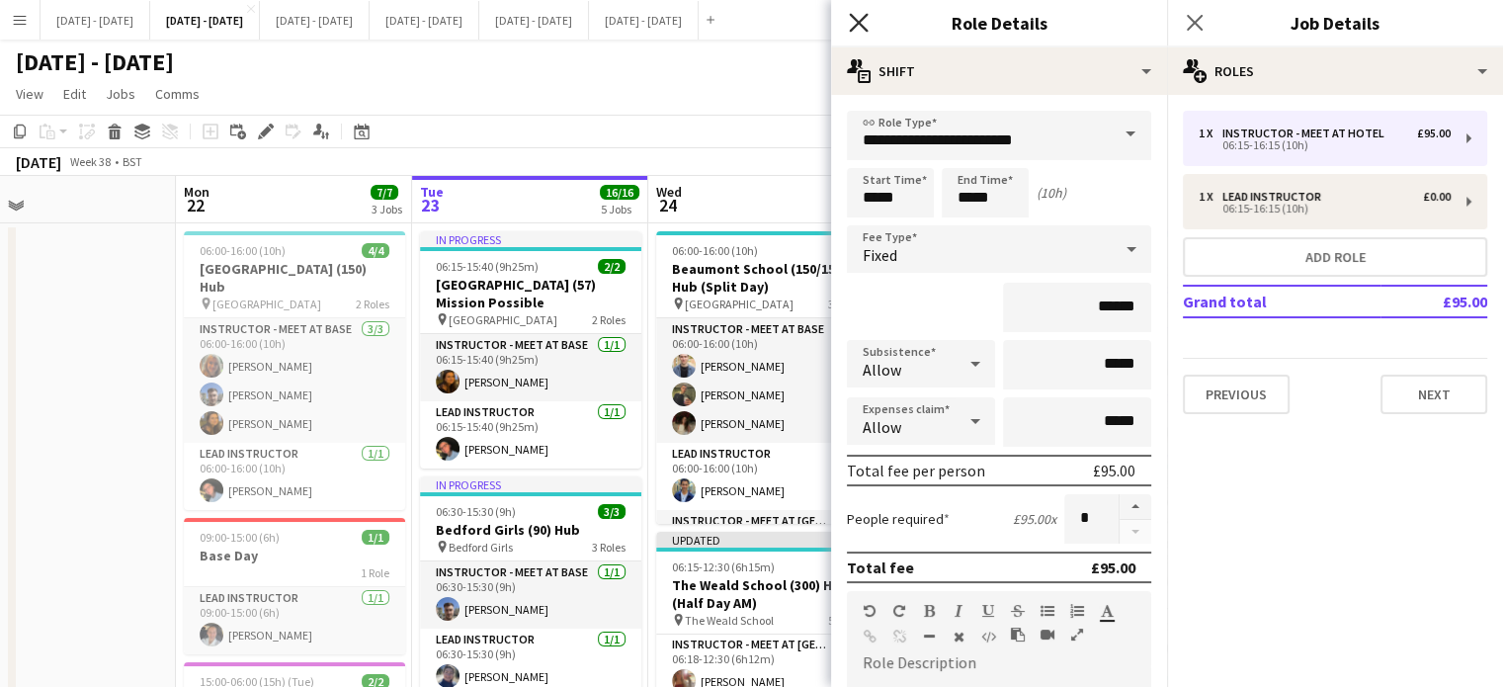
click at [865, 18] on icon at bounding box center [858, 22] width 19 height 19
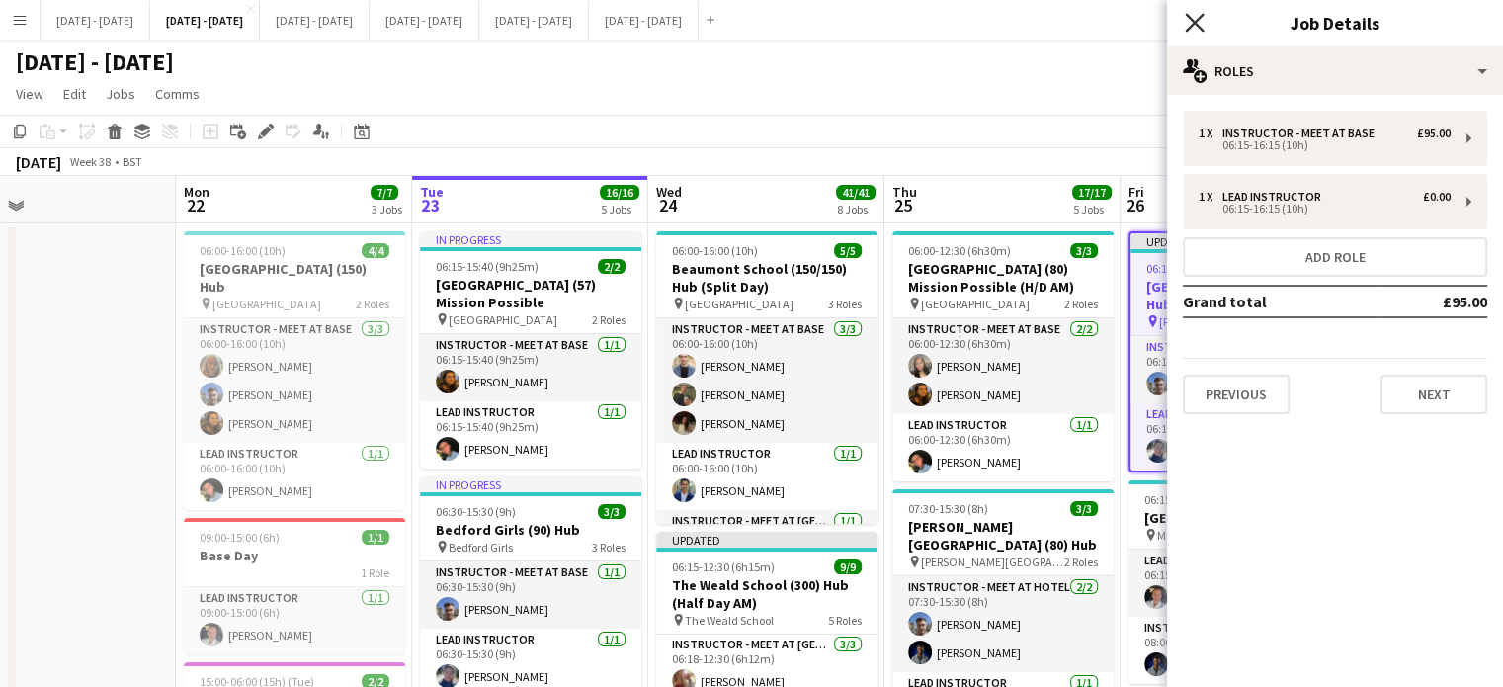
click at [1199, 25] on icon "Close pop-in" at bounding box center [1194, 22] width 19 height 19
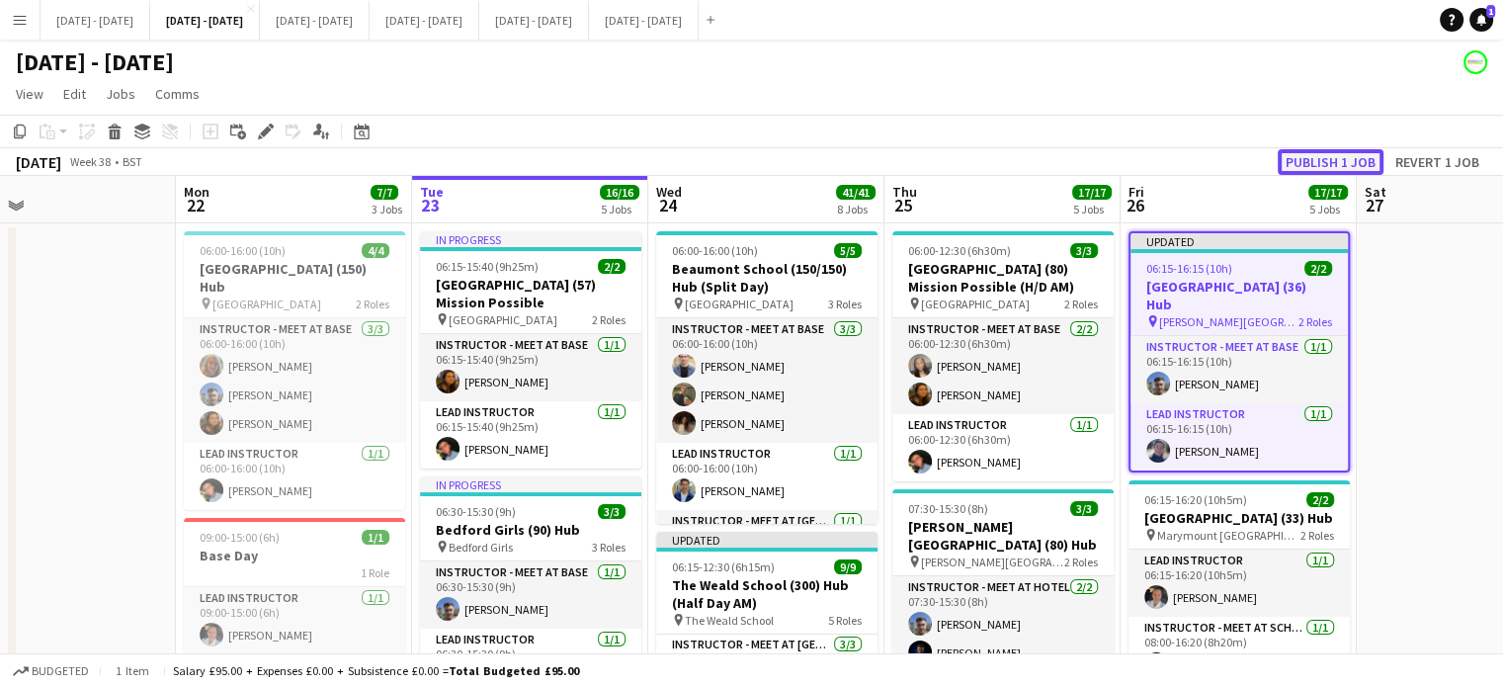
click at [1334, 158] on button "Publish 1 job" at bounding box center [1331, 162] width 106 height 26
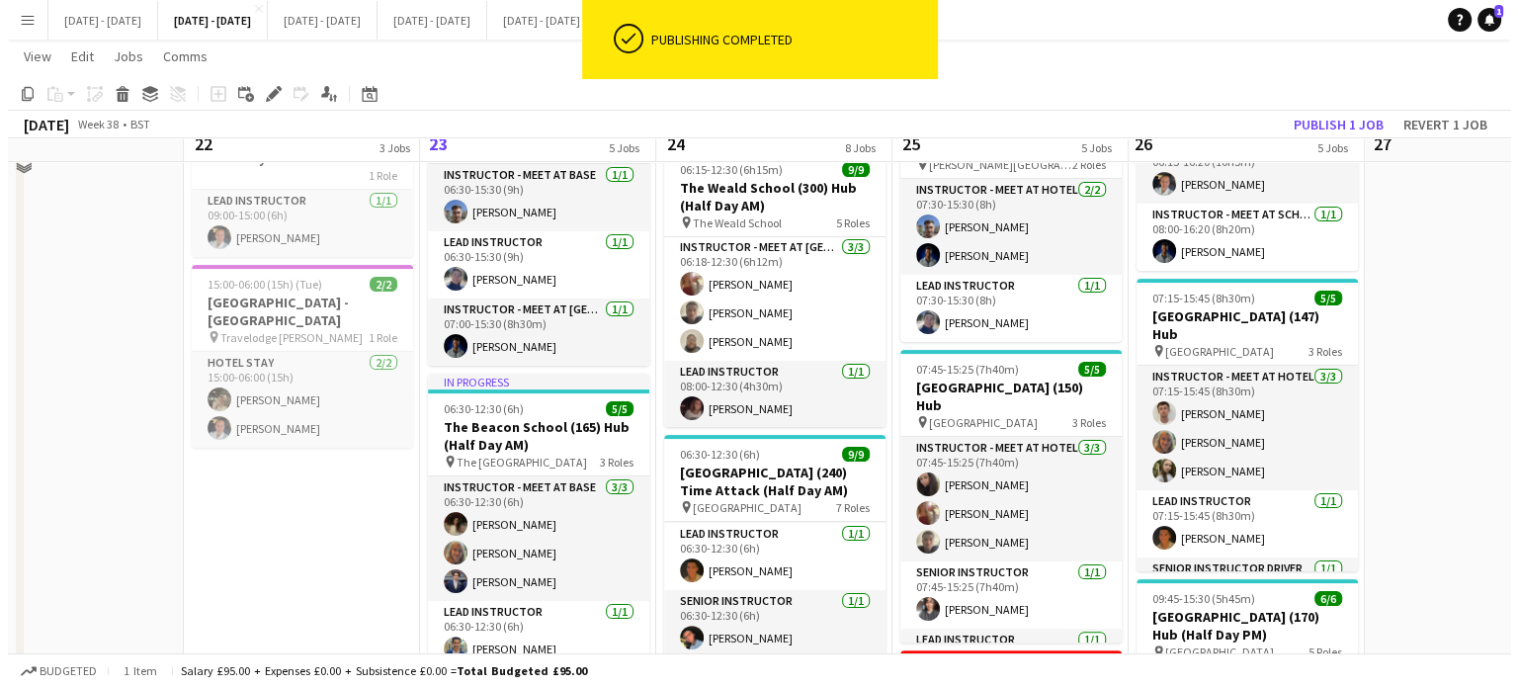
scroll to position [0, 0]
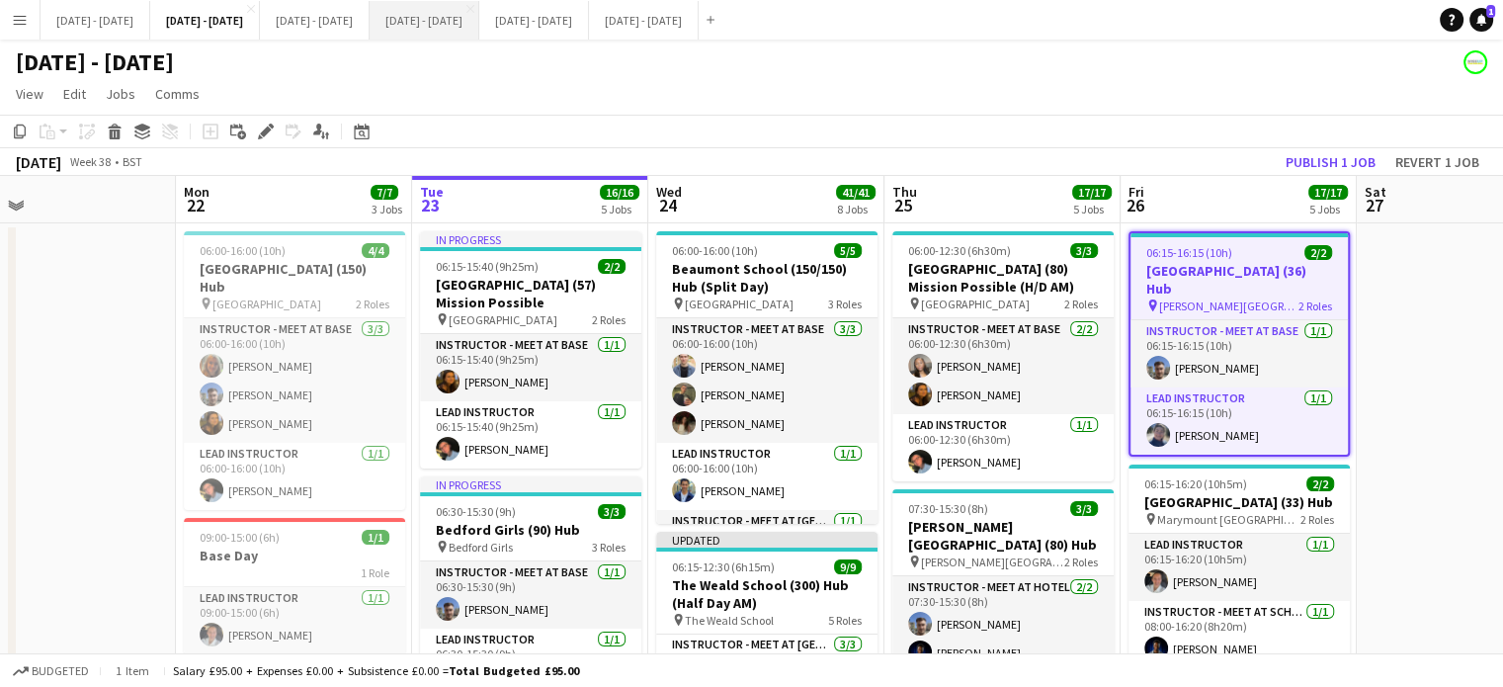
click at [479, 10] on button "Oct 6th - 10th 2025 Close" at bounding box center [425, 20] width 110 height 39
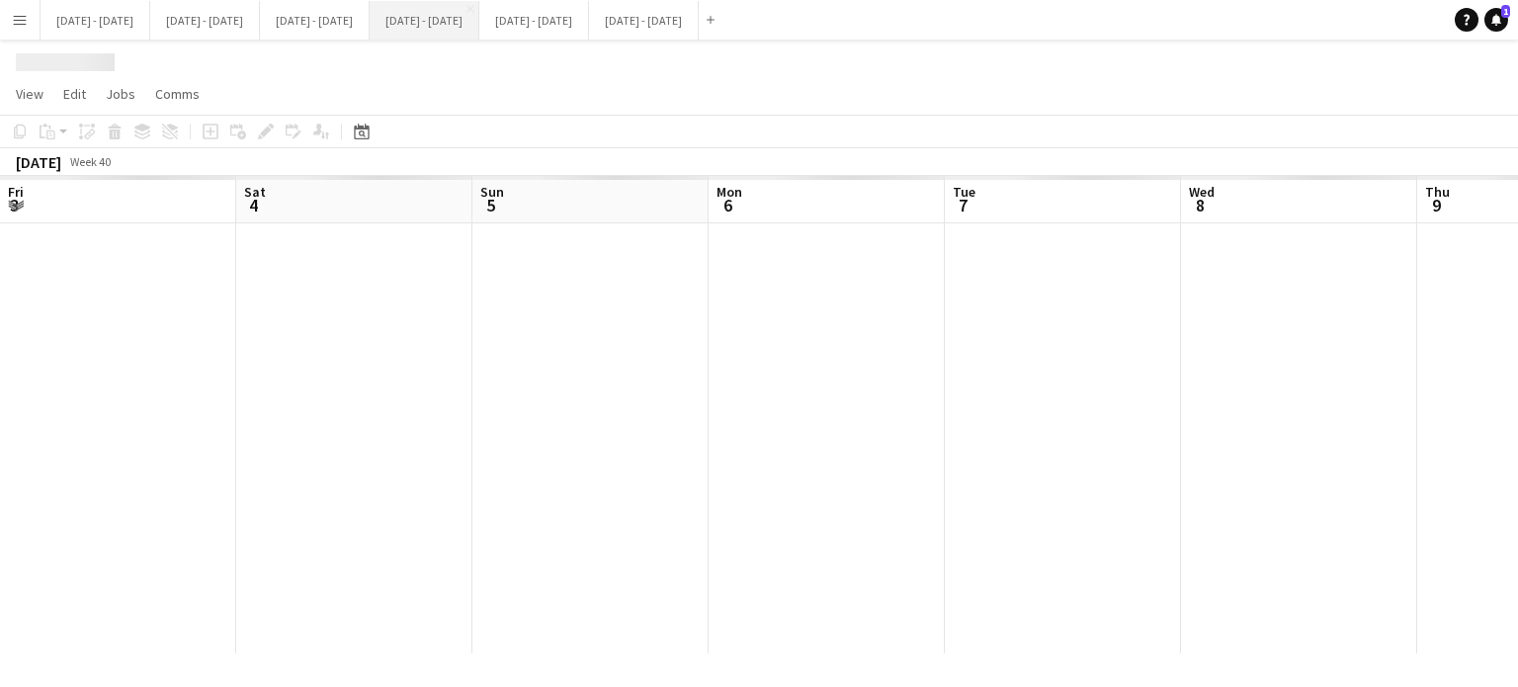
scroll to position [0, 482]
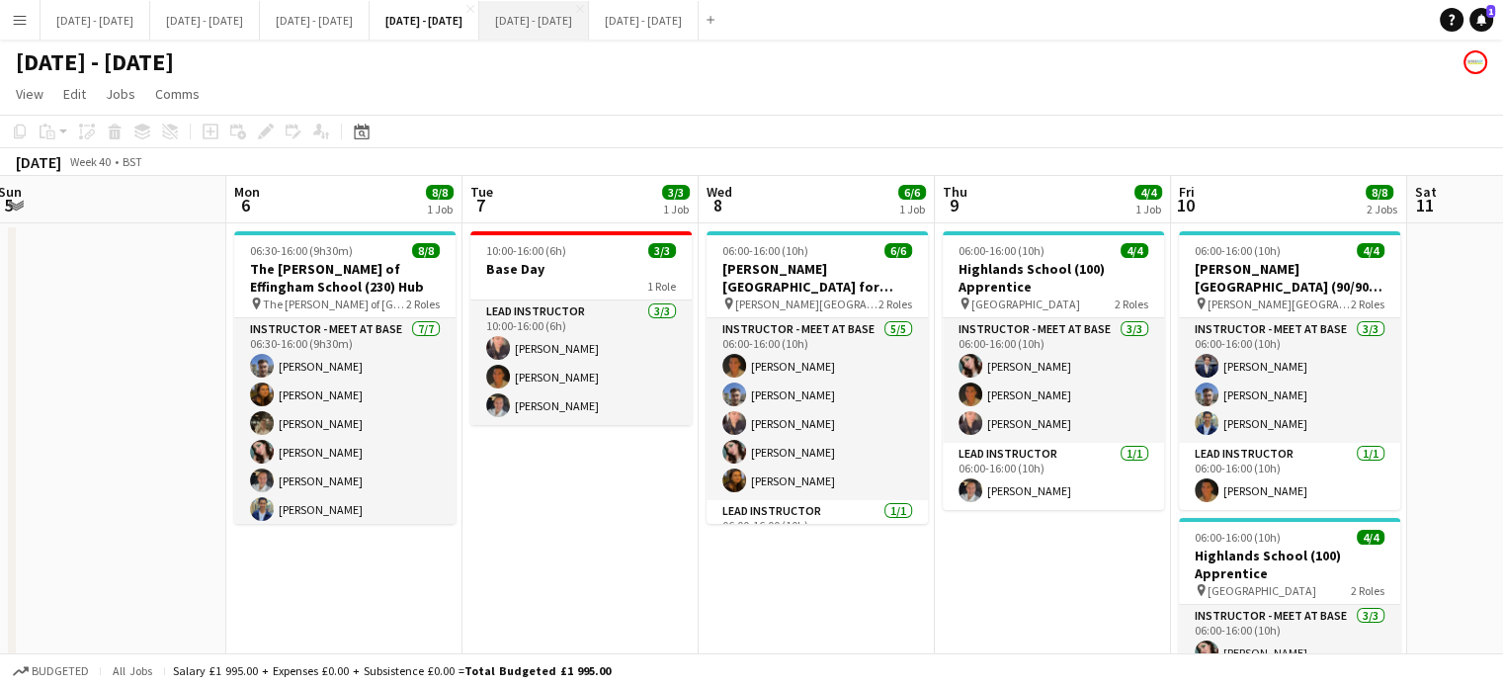
click at [589, 18] on button "Oct 13th - 17th 2025 Close" at bounding box center [534, 20] width 110 height 39
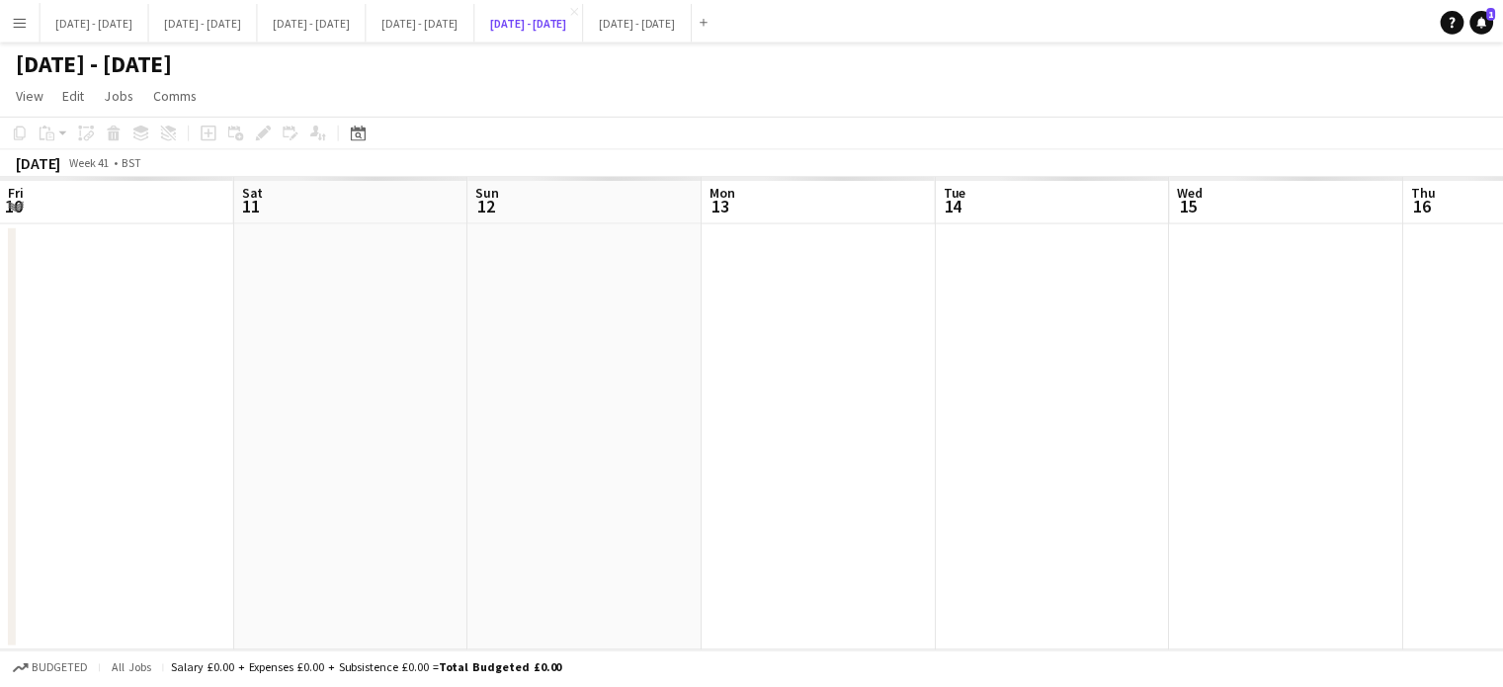
scroll to position [0, 499]
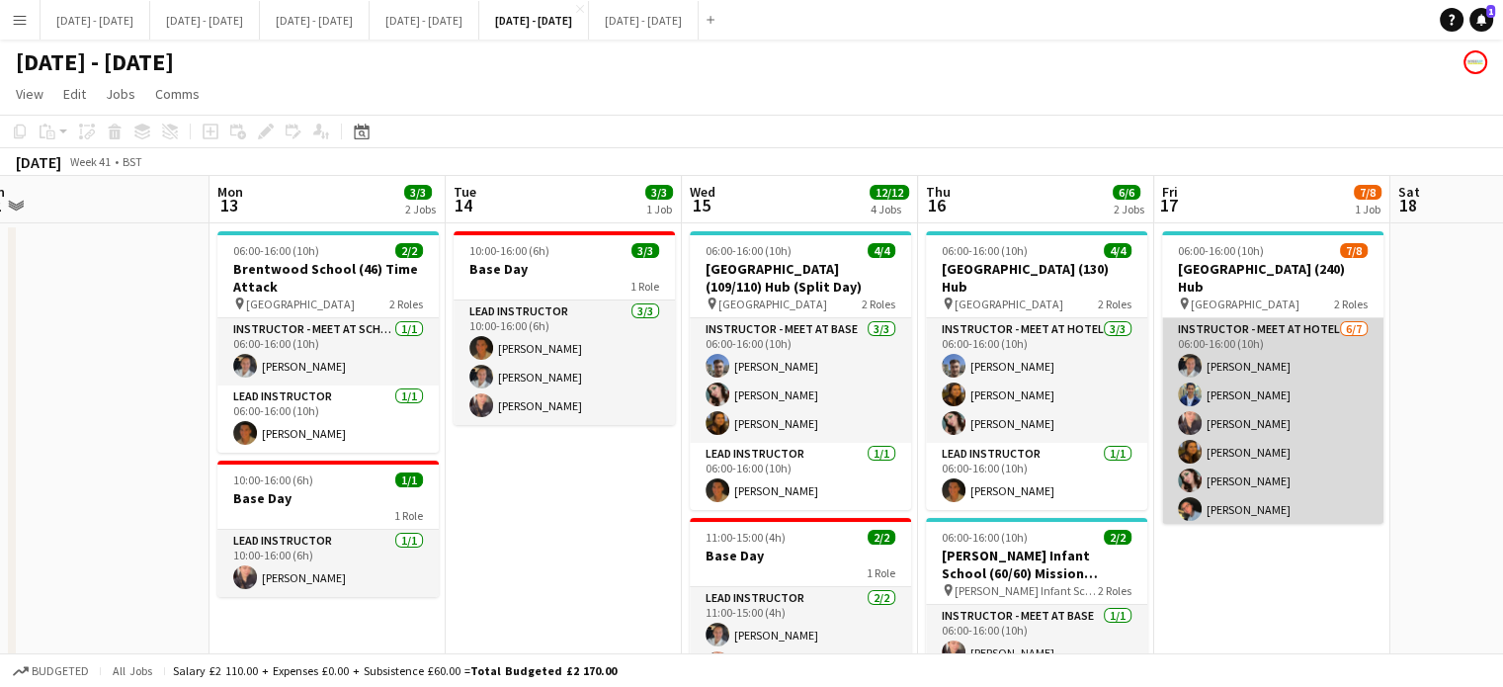
click at [1296, 502] on app-card-role "Instructor - Meet at Hotel 6/7 06:00-16:00 (10h) Ella Wray Omar Al Khina Ellie-…" at bounding box center [1272, 437] width 221 height 239
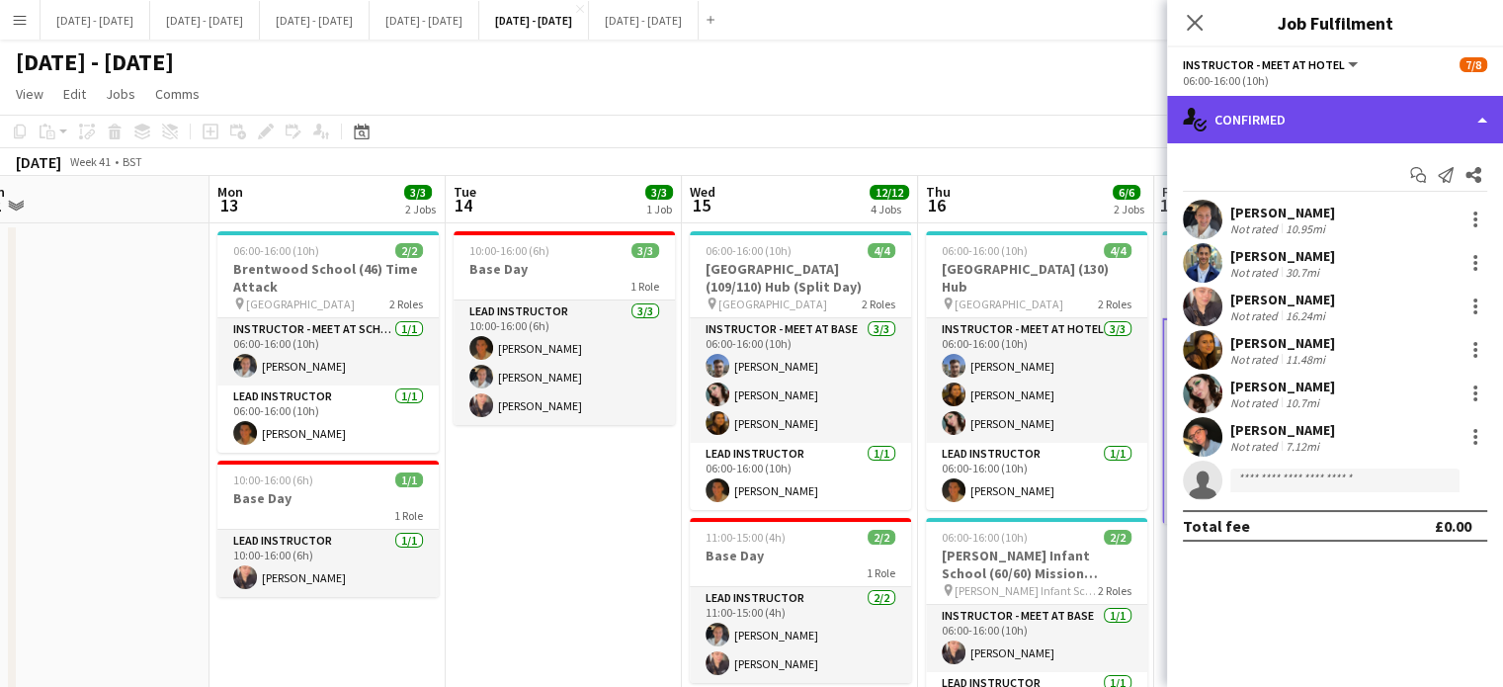
click at [1317, 121] on div "single-neutral-actions-check-2 Confirmed" at bounding box center [1335, 119] width 336 height 47
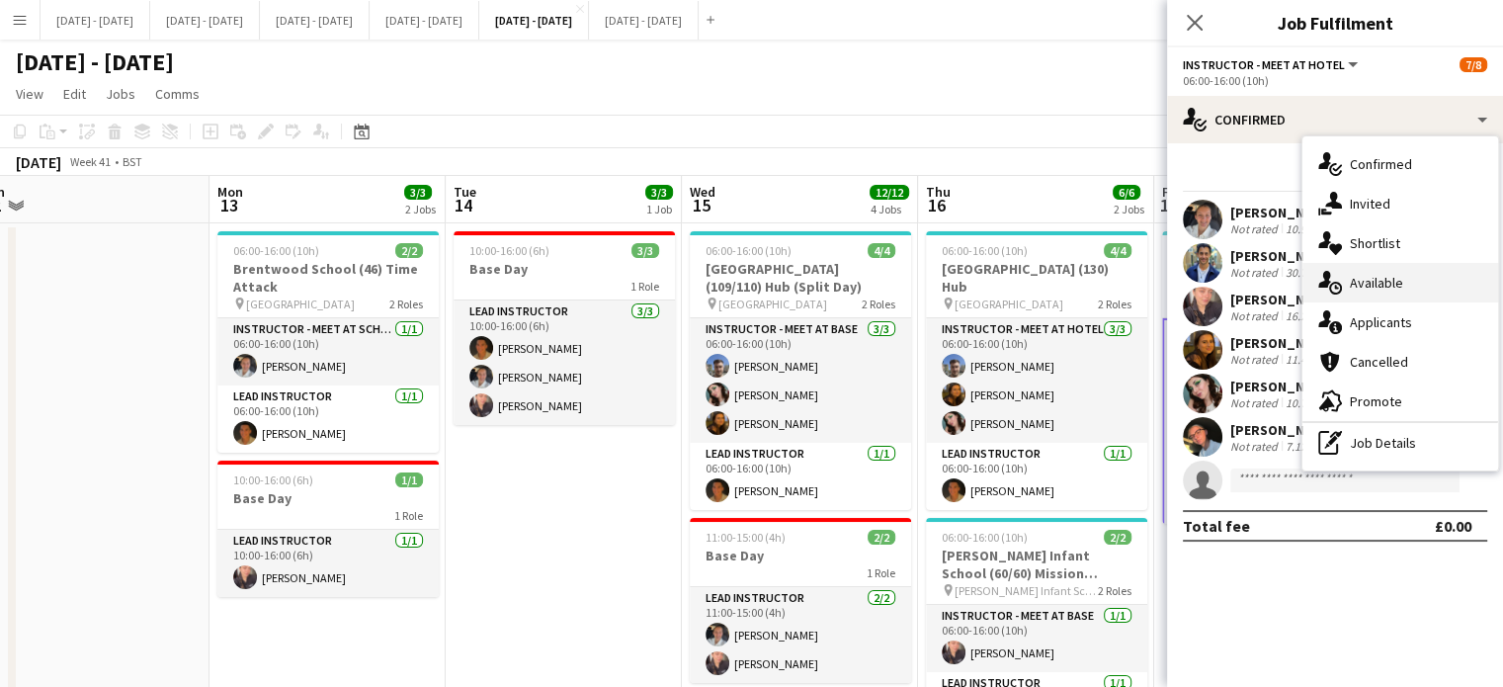
click at [1388, 280] on span "Available" at bounding box center [1376, 283] width 53 height 18
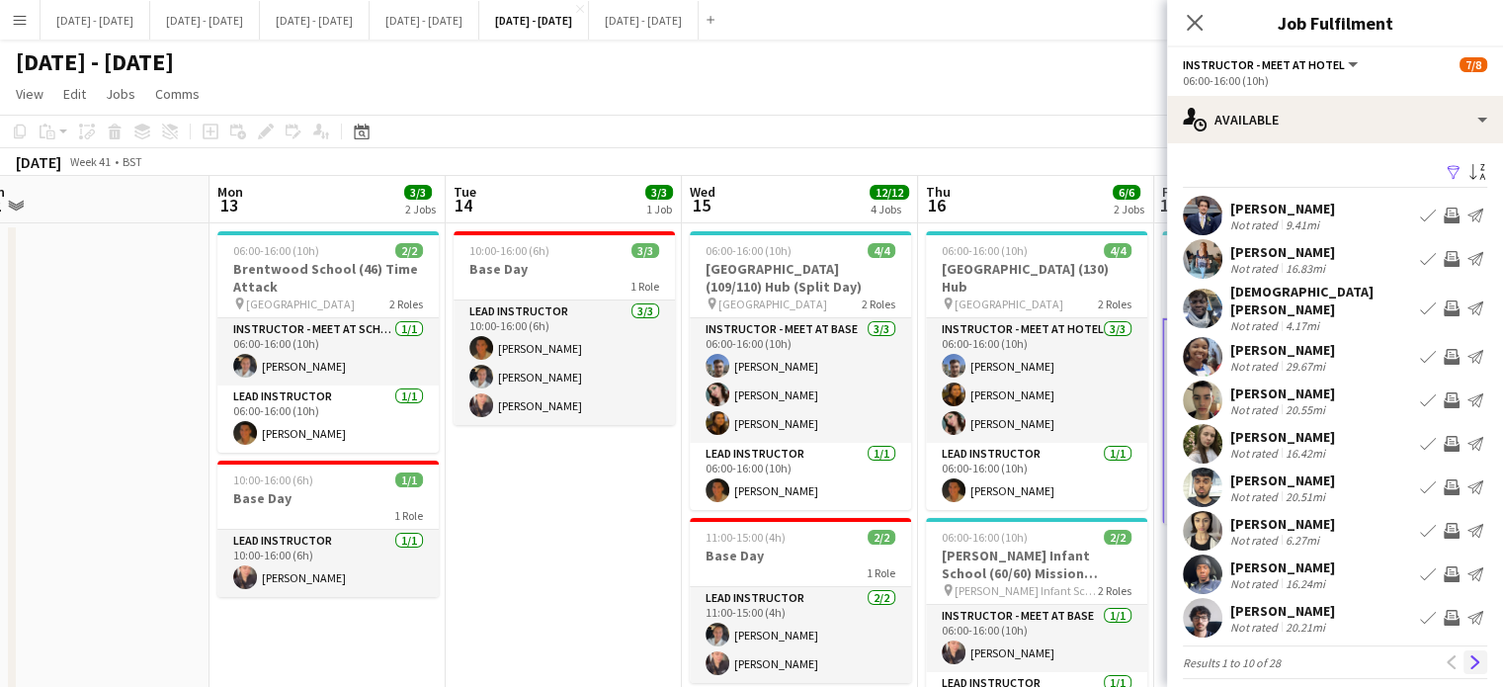
click at [1469, 655] on app-icon "Next" at bounding box center [1476, 662] width 14 height 14
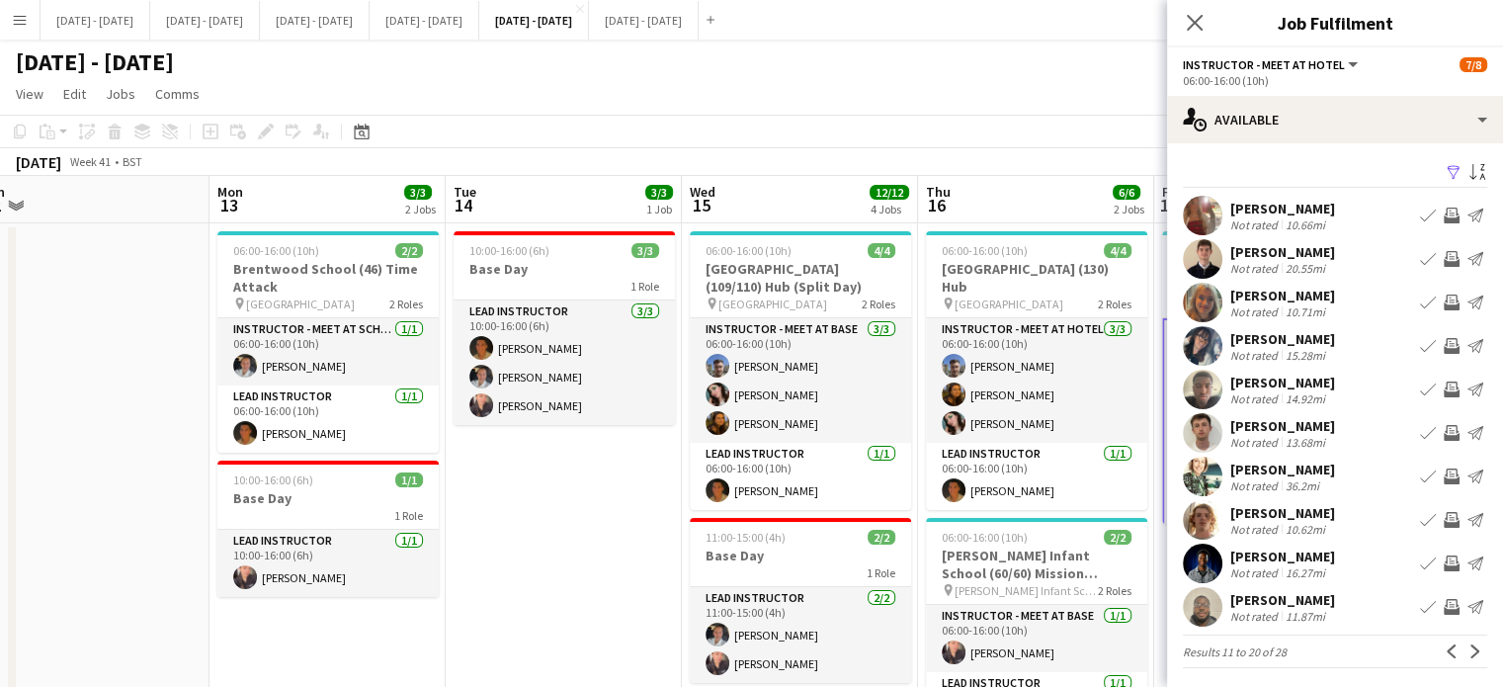
click at [1422, 297] on button "Book crew" at bounding box center [1428, 303] width 24 height 24
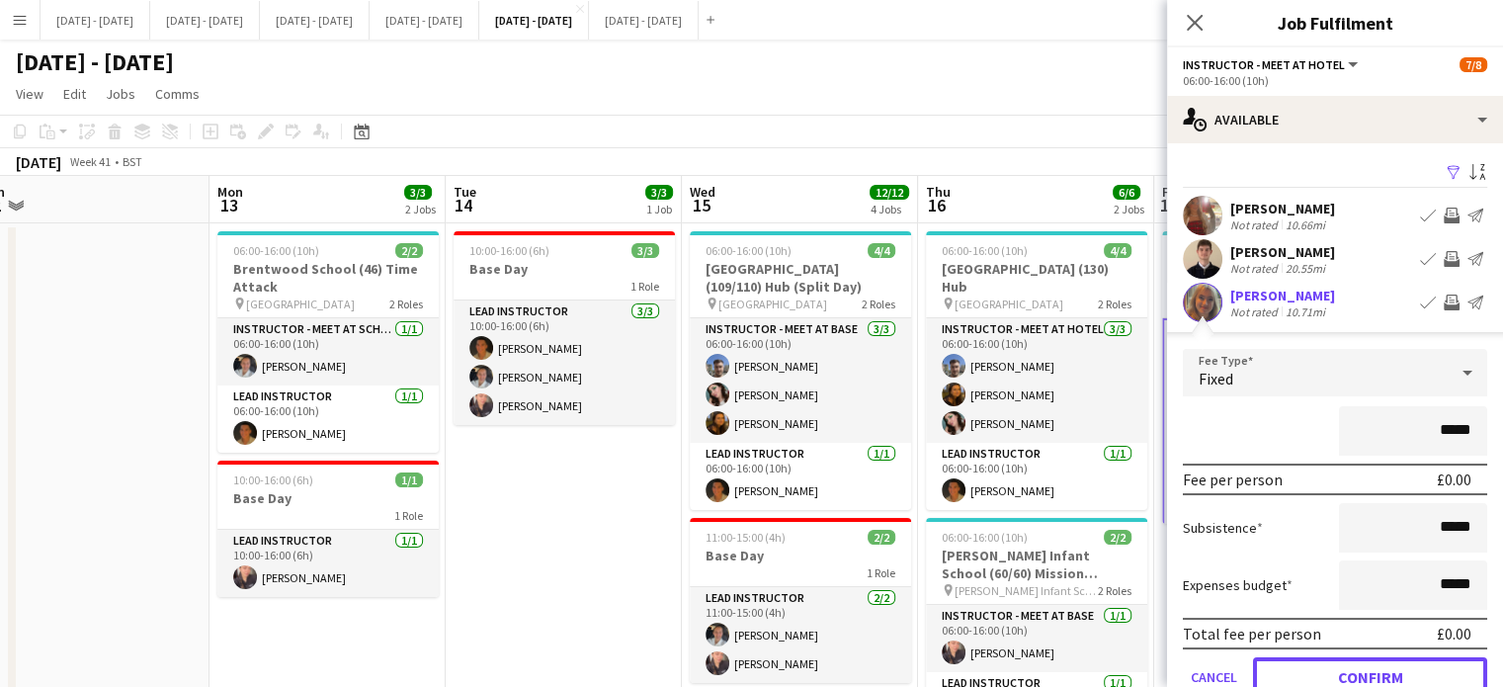
drag, startPoint x: 1408, startPoint y: 659, endPoint x: 1413, endPoint y: 649, distance: 11.0
click at [1411, 659] on button "Confirm" at bounding box center [1370, 677] width 234 height 40
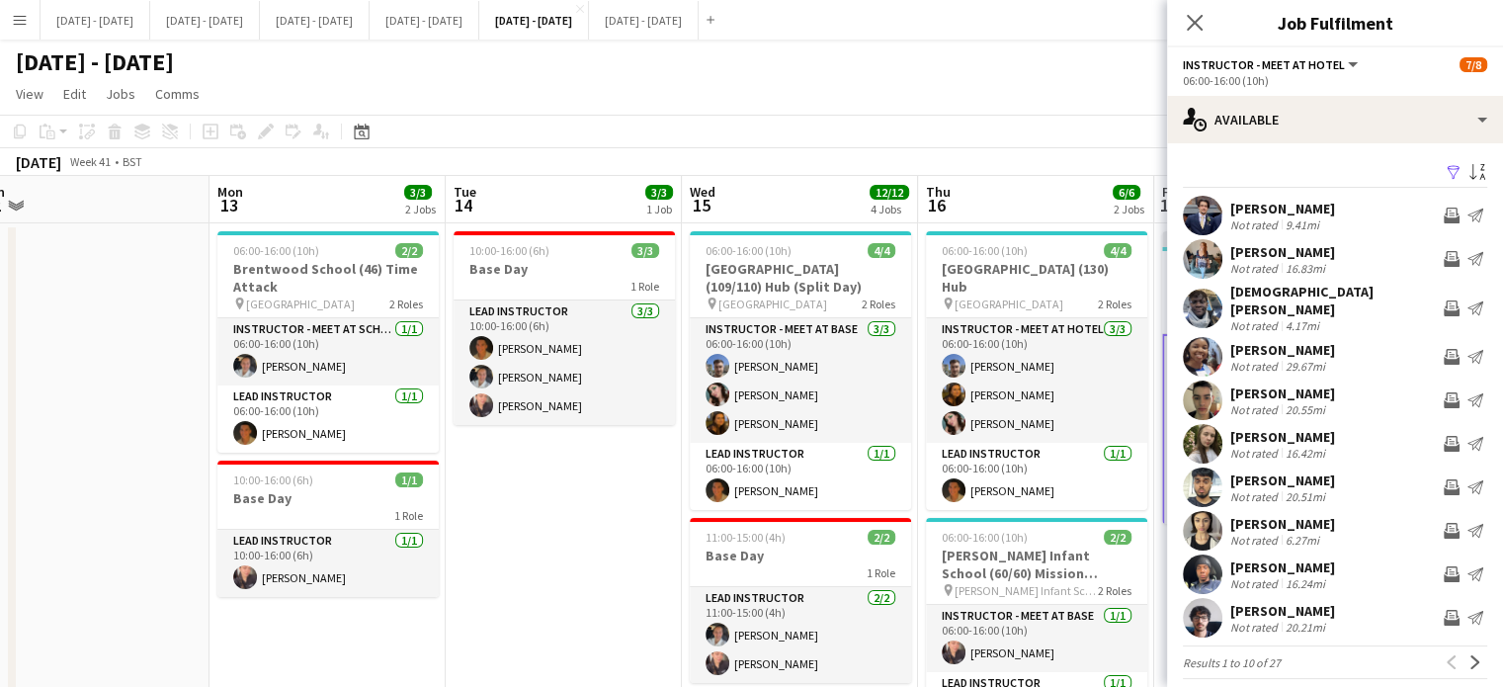
click at [1198, 23] on icon "Close pop-in" at bounding box center [1195, 23] width 16 height 16
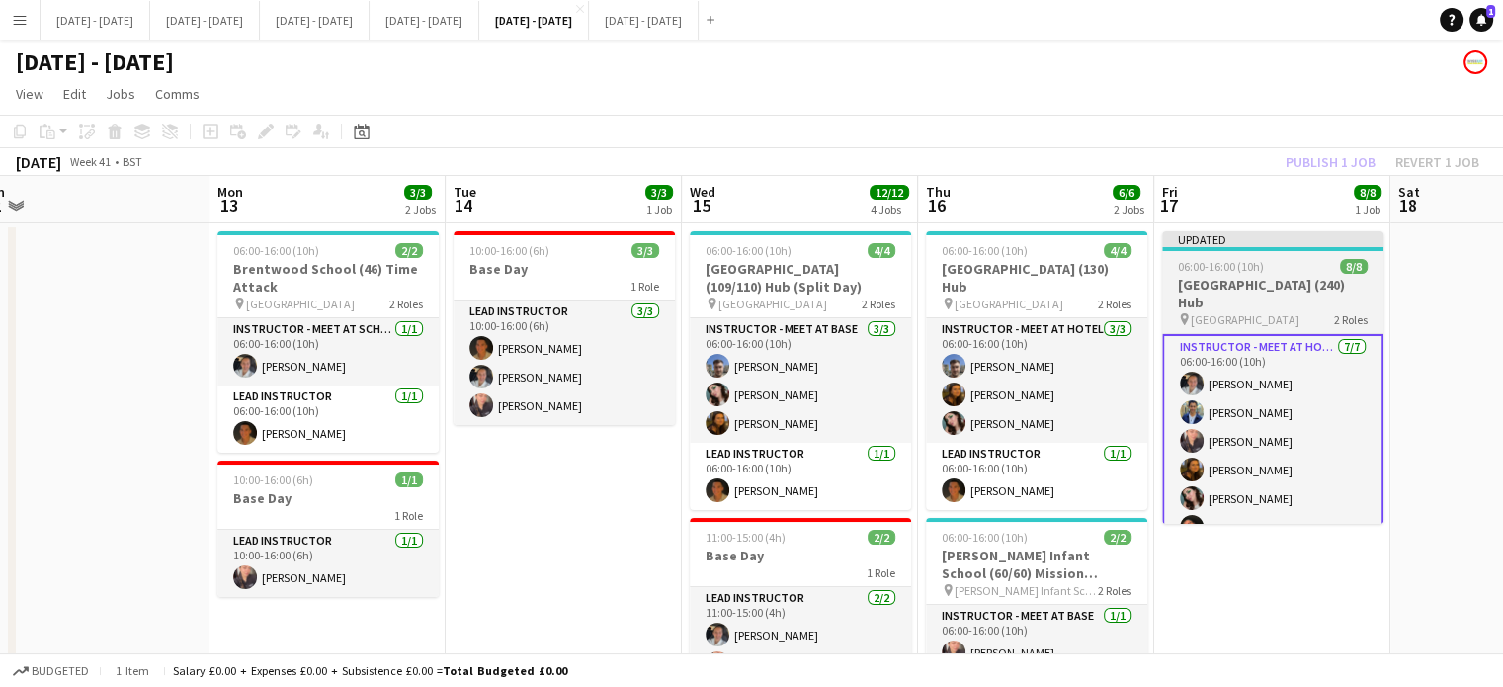
click at [1287, 277] on h3 "Thamesview School (240) Hub" at bounding box center [1272, 294] width 221 height 36
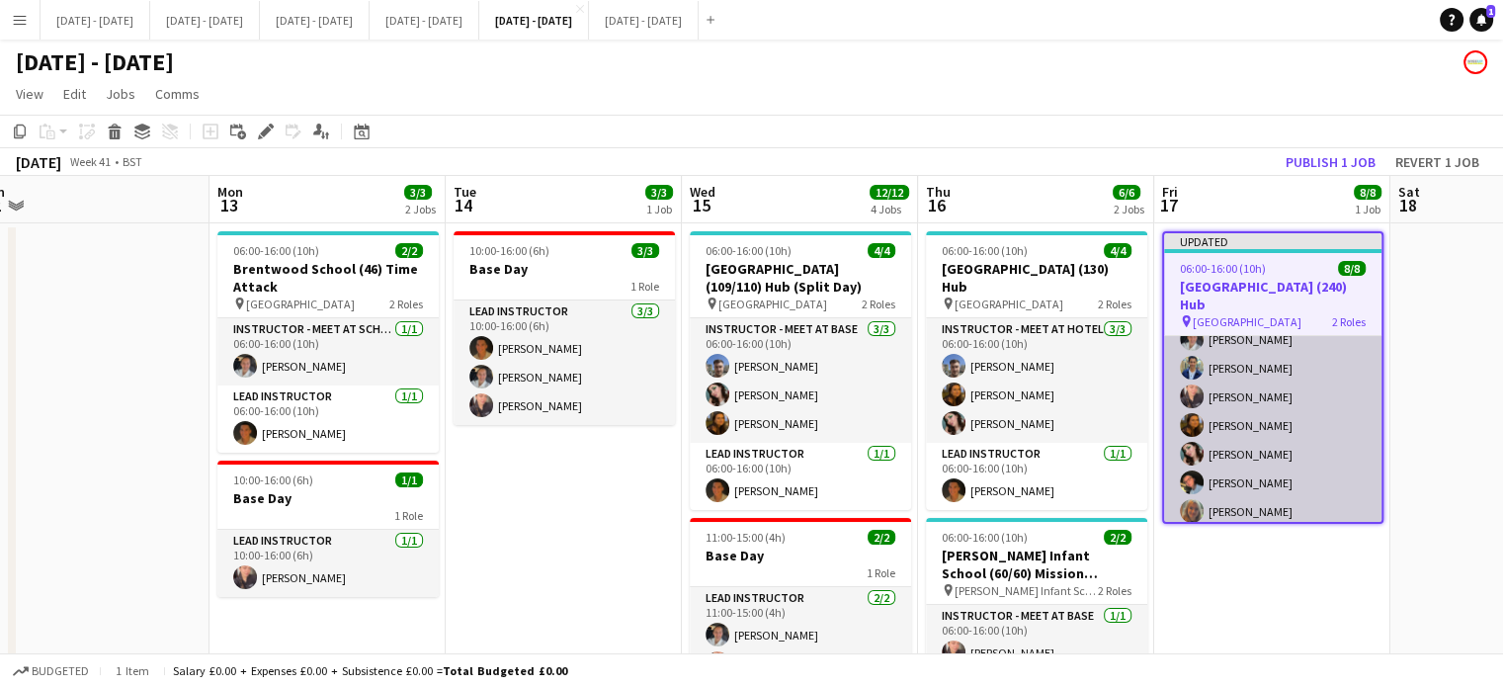
scroll to position [3, 0]
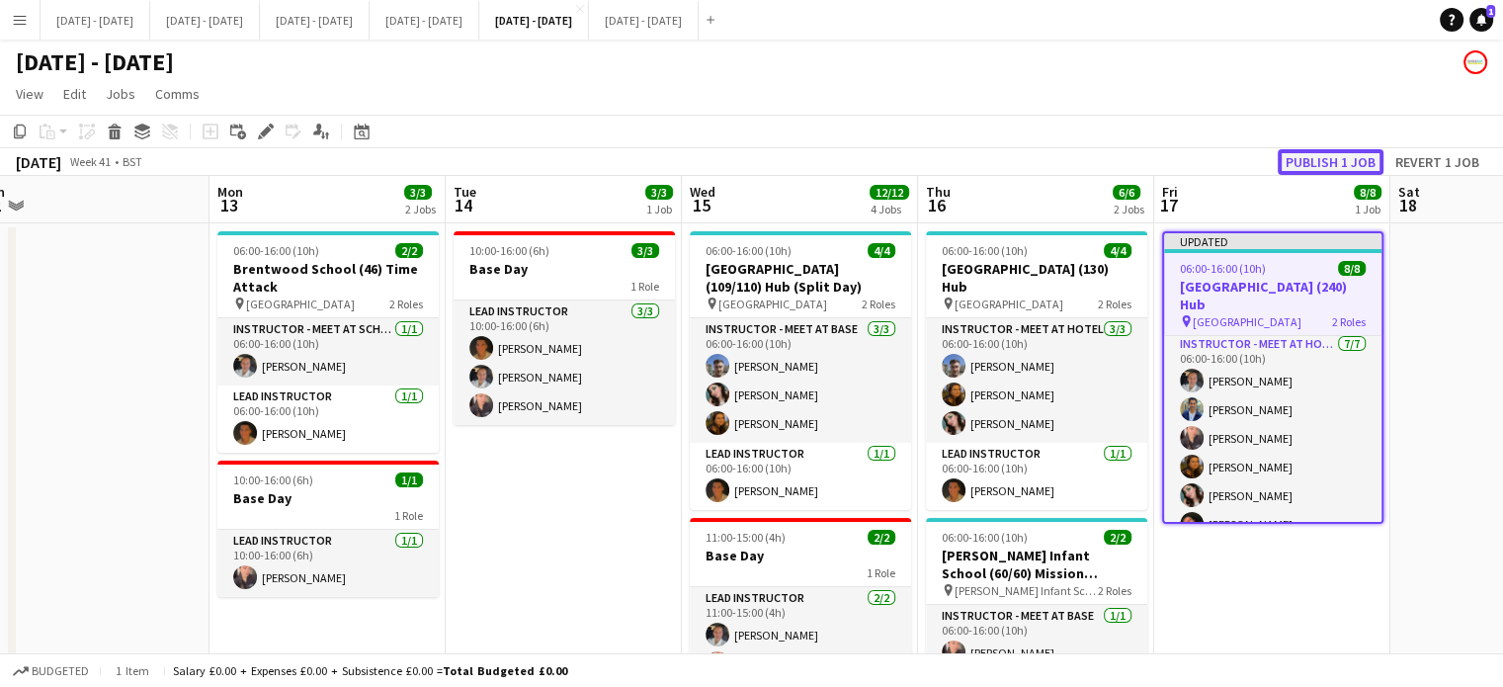
click at [1348, 161] on button "Publish 1 job" at bounding box center [1331, 162] width 106 height 26
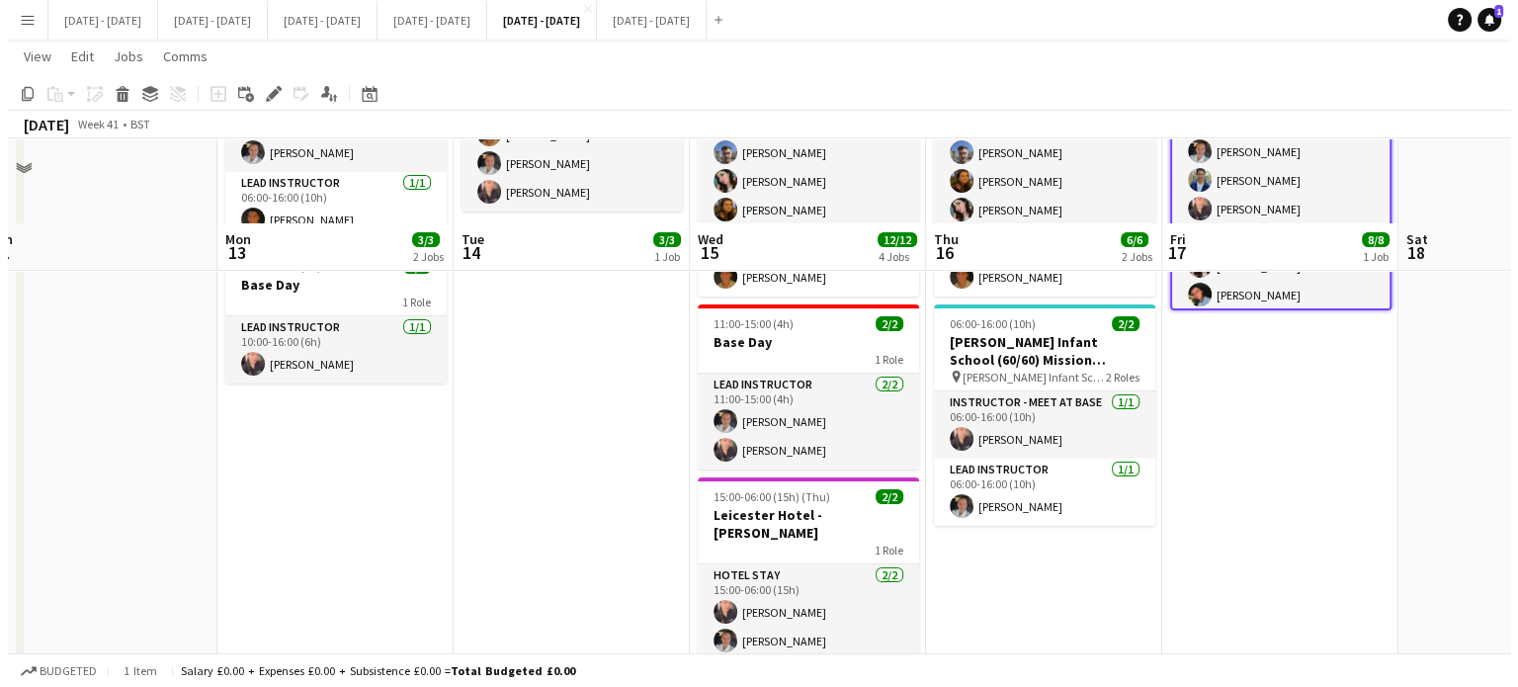
scroll to position [0, 0]
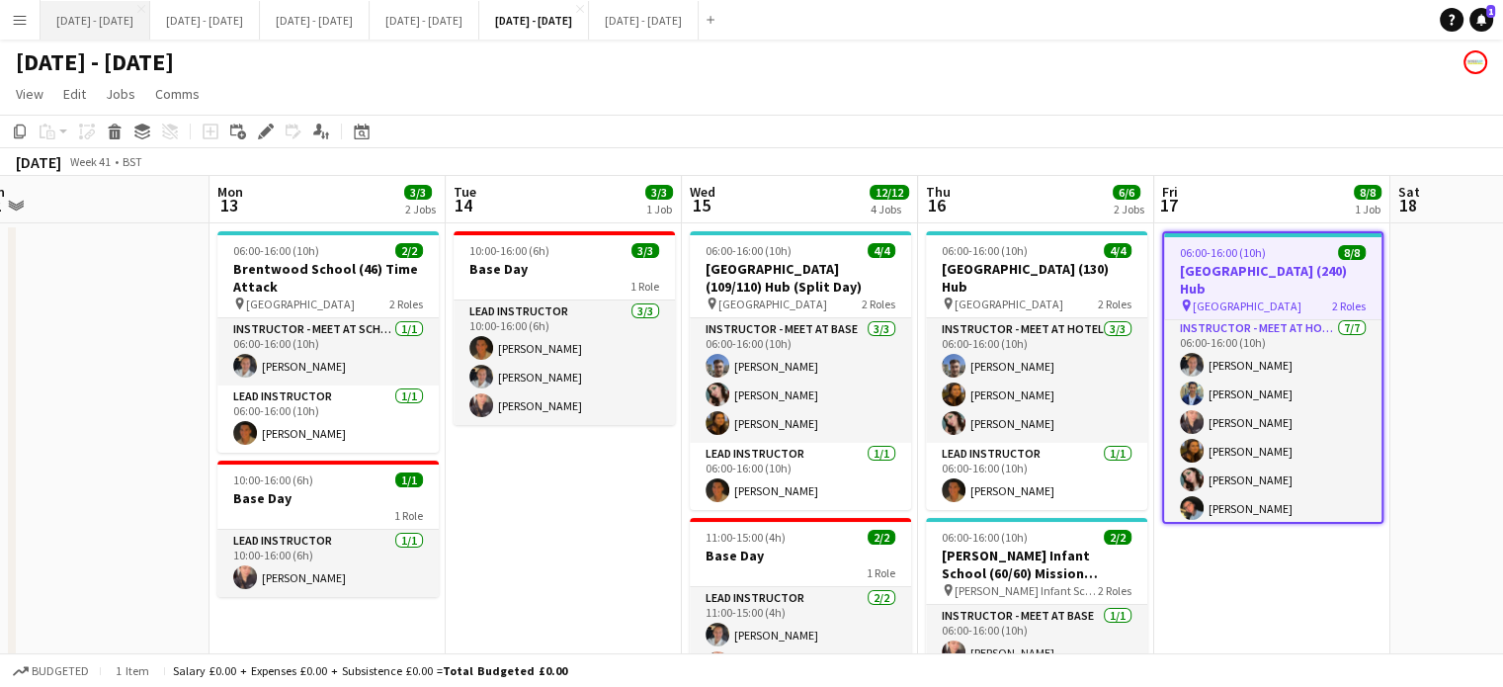
click at [119, 24] on button "Sept 15th - 19th 2025 Close" at bounding box center [96, 20] width 110 height 39
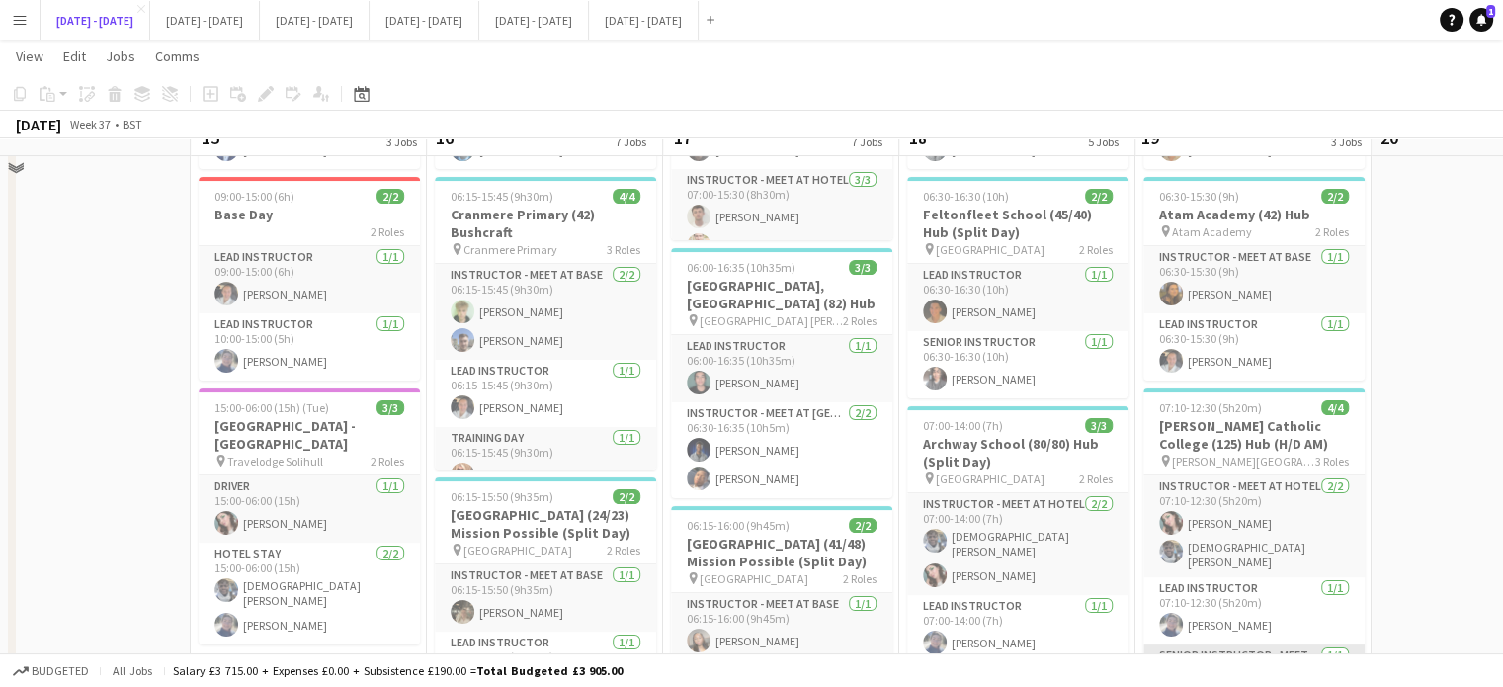
scroll to position [198, 0]
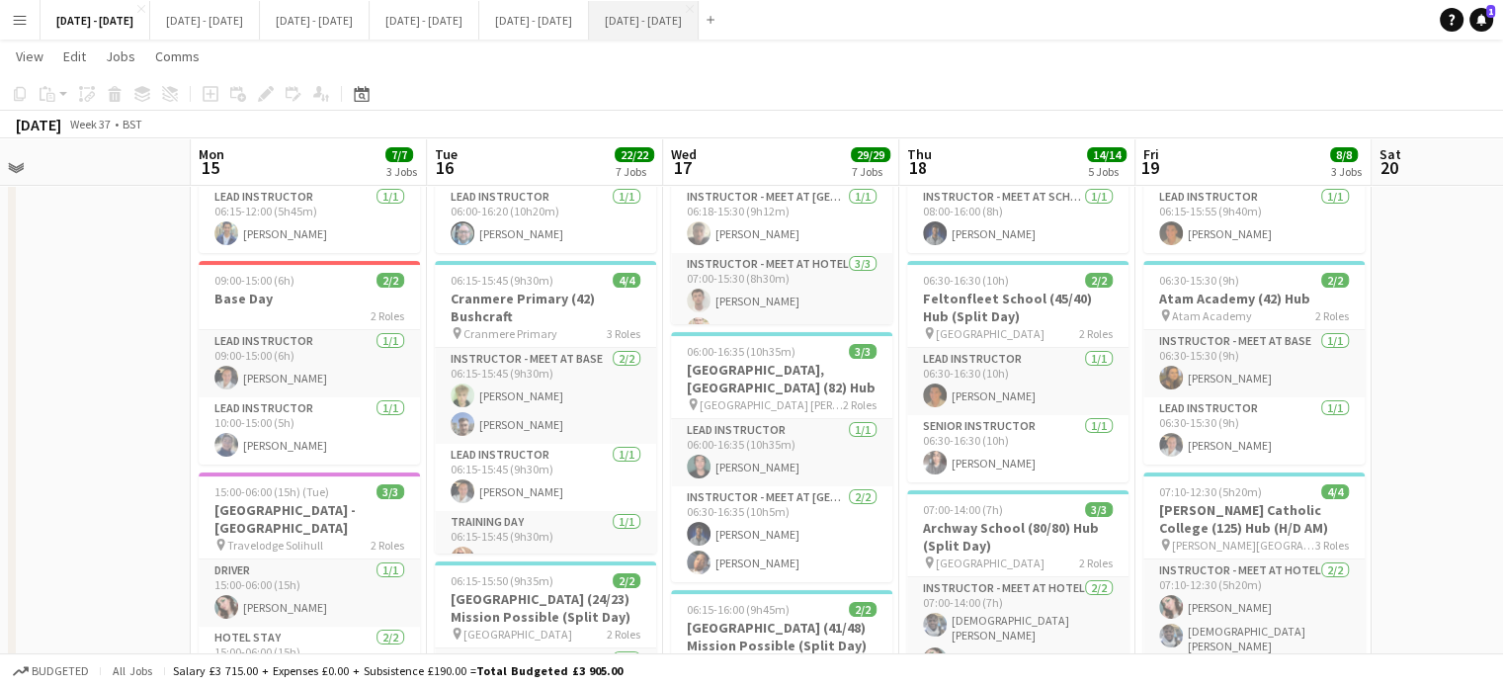
click at [699, 17] on button "Sept 8th - 12th 2025 Close" at bounding box center [644, 20] width 110 height 39
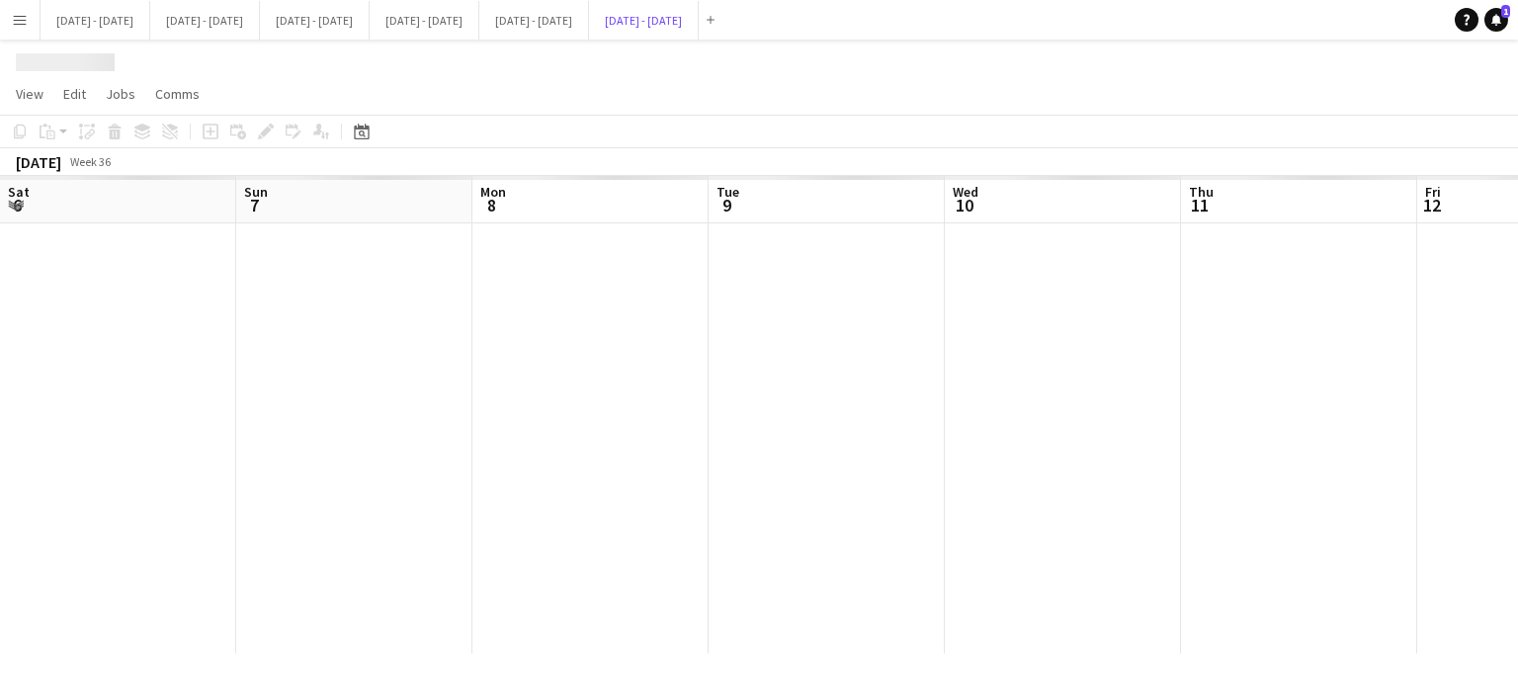
scroll to position [0, 437]
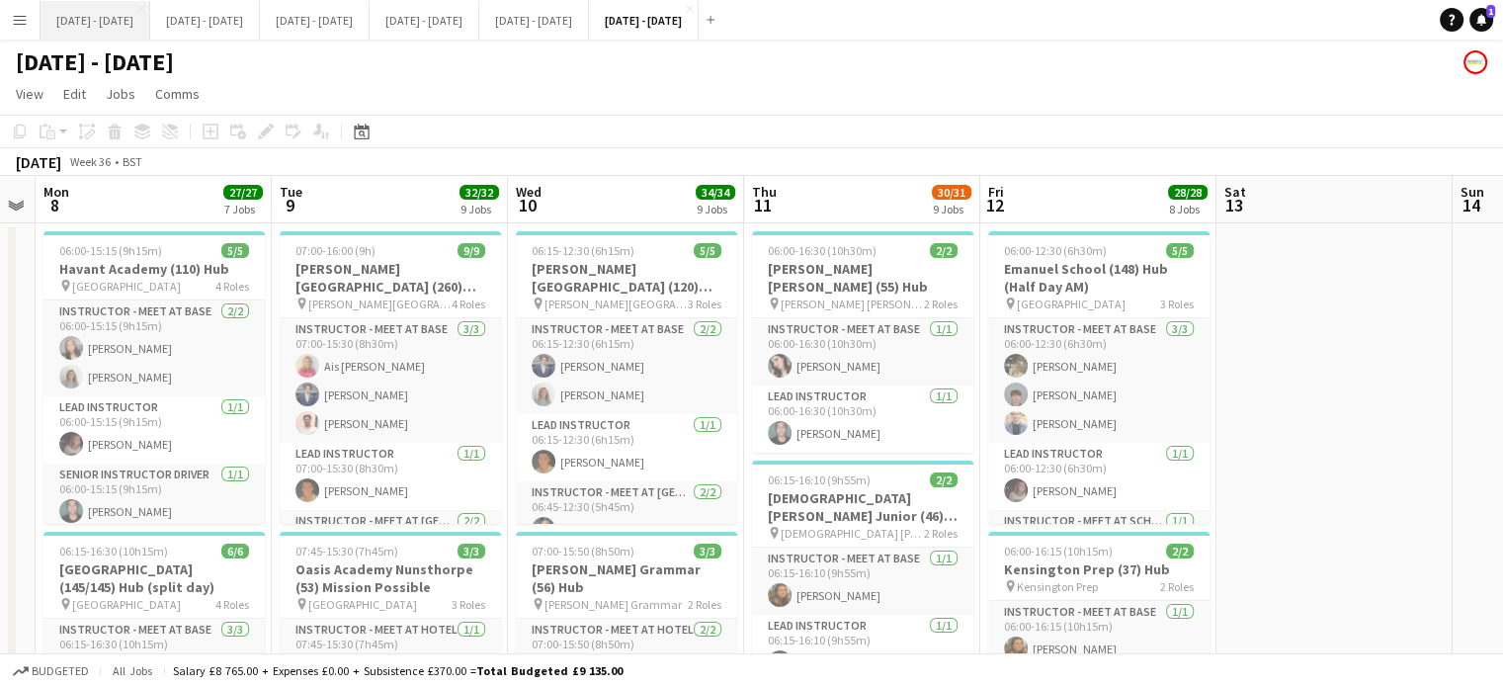
click at [99, 25] on button "Sept 15th - 19th 2025 Close" at bounding box center [96, 20] width 110 height 39
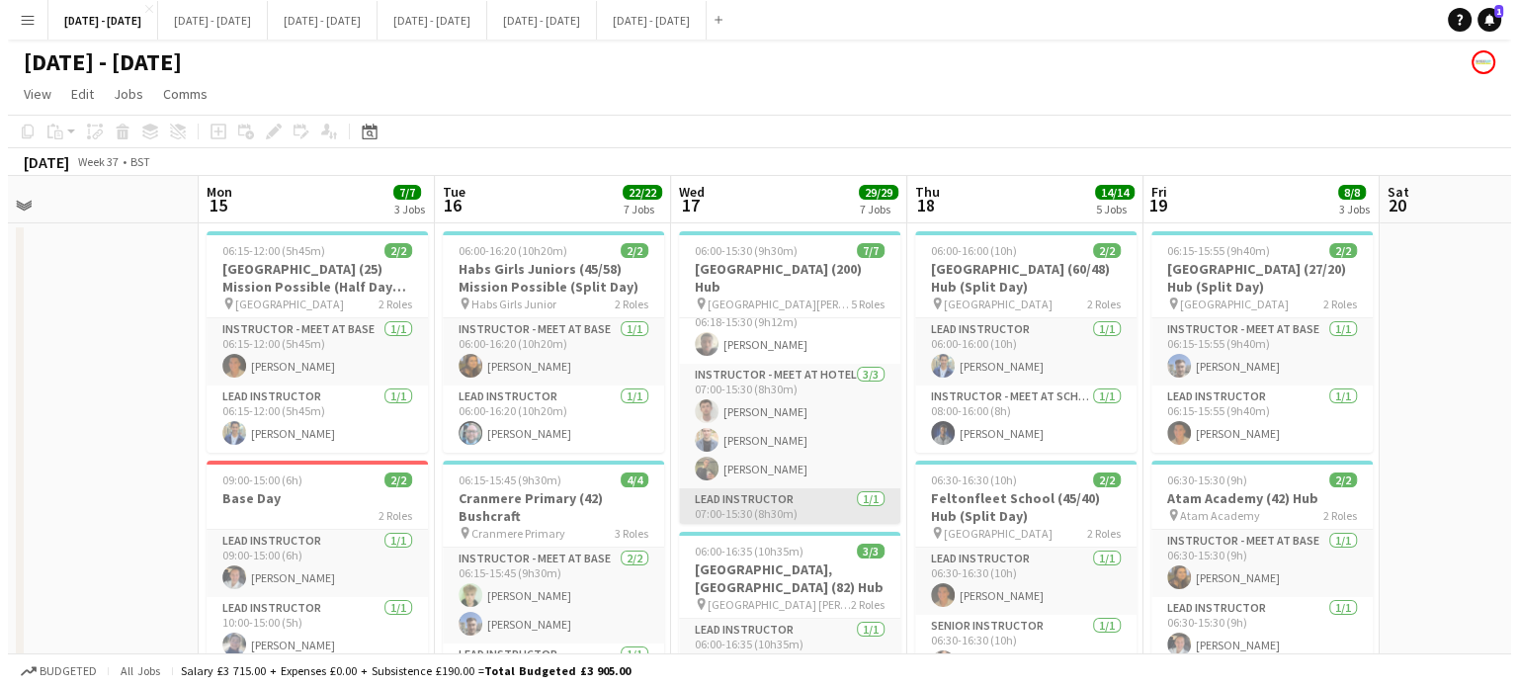
scroll to position [88, 0]
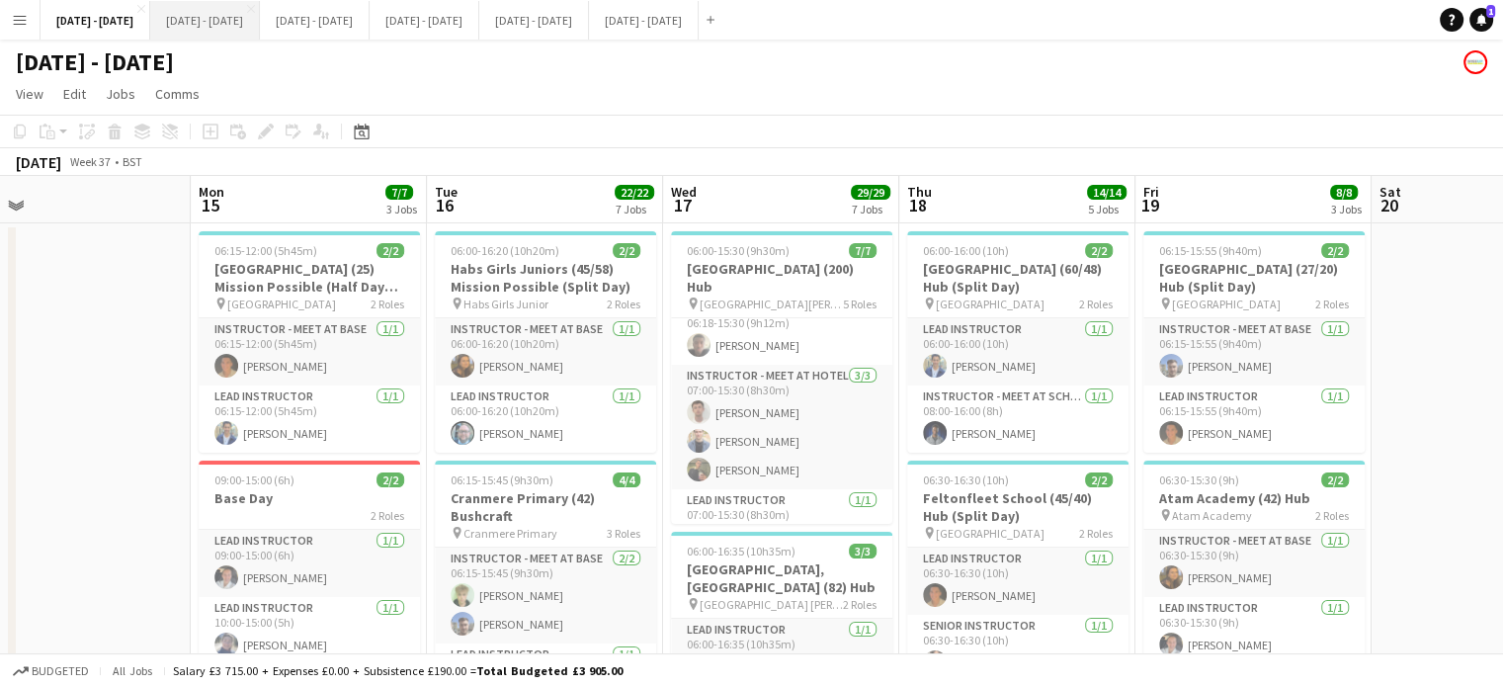
click at [245, 34] on button "[DATE] - [DATE] Close" at bounding box center [205, 20] width 110 height 39
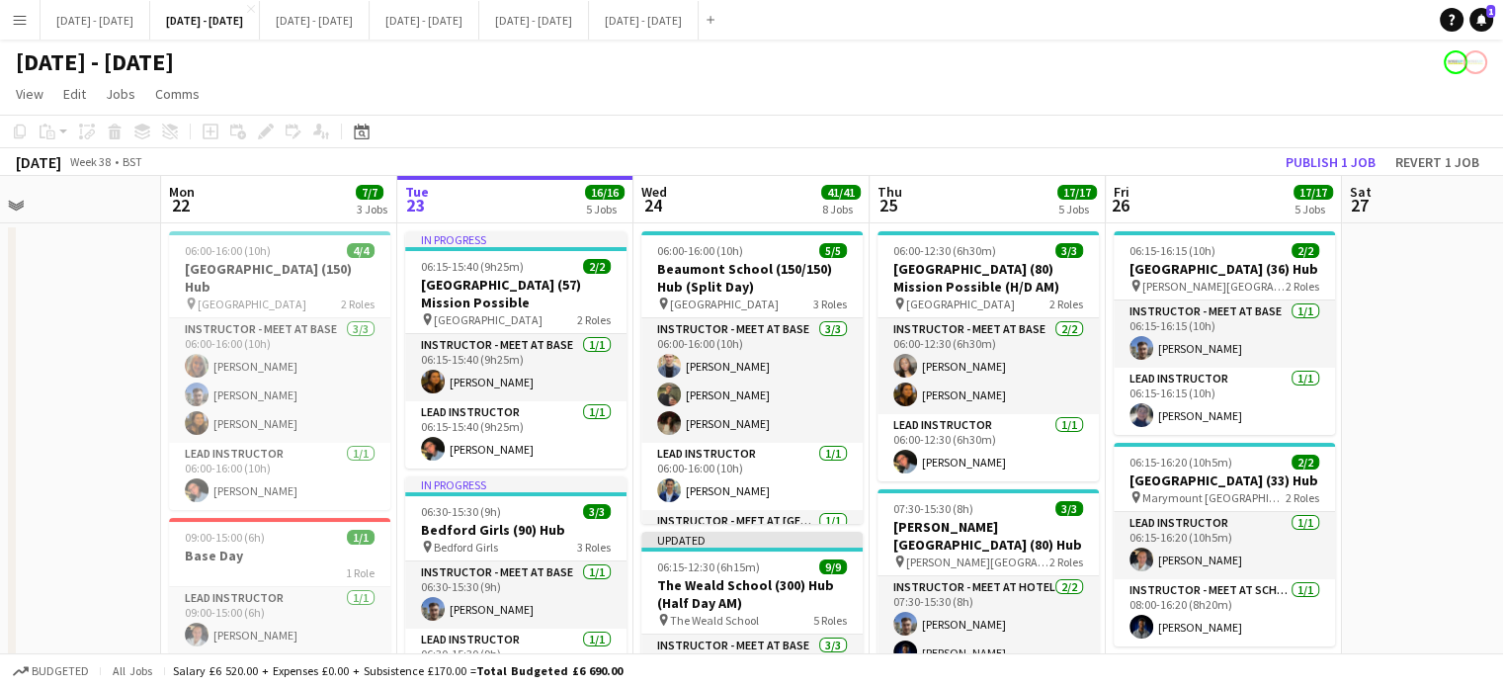
scroll to position [0, 575]
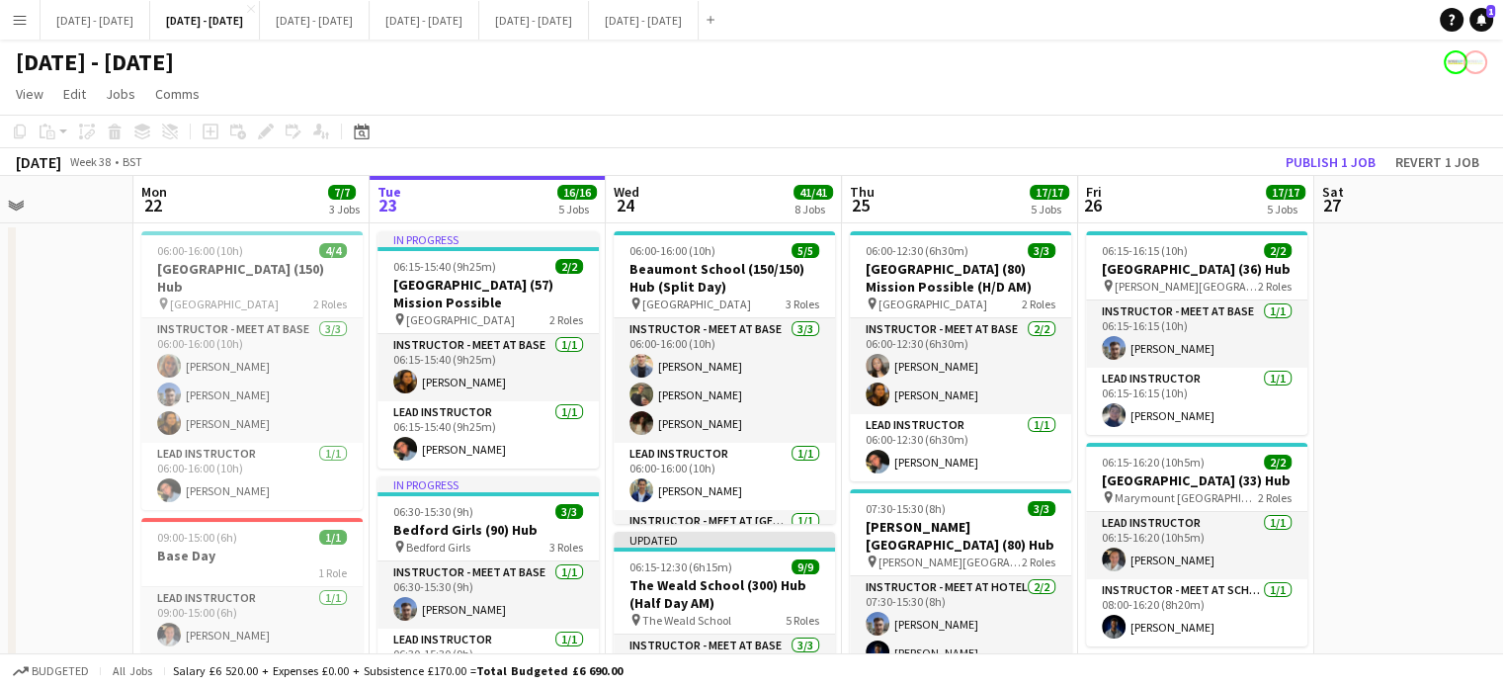
drag, startPoint x: 1399, startPoint y: 525, endPoint x: 1357, endPoint y: 537, distance: 44.1
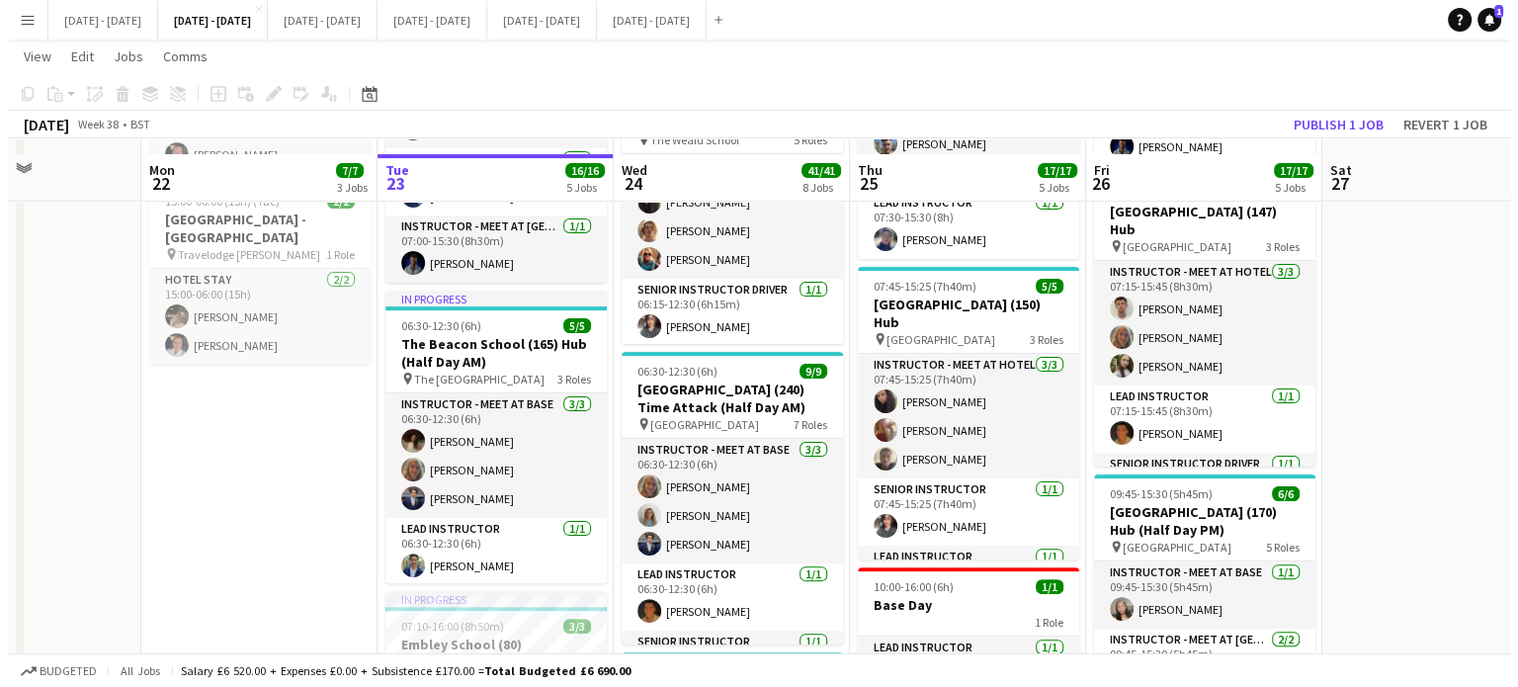
scroll to position [0, 0]
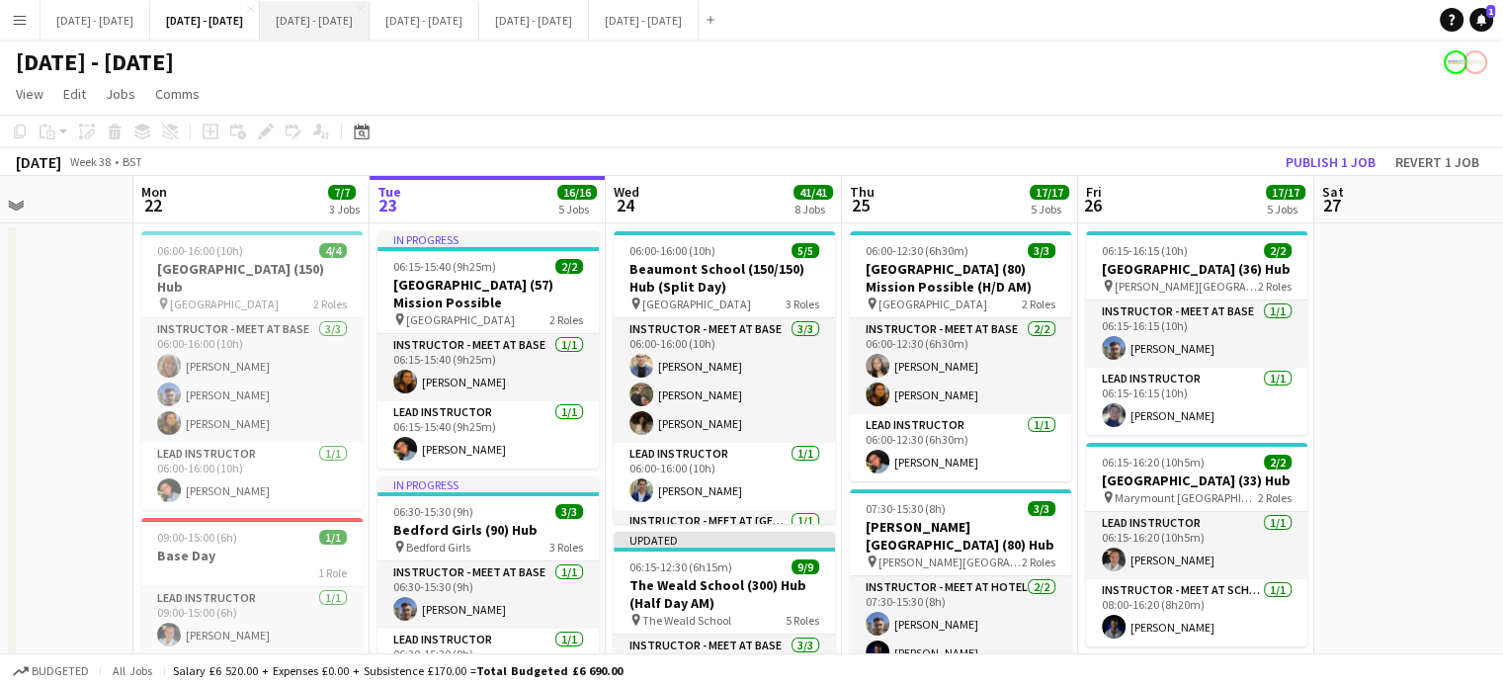
click at [370, 33] on button "Sept 29th - Oct 3rd 2025 Close" at bounding box center [315, 20] width 110 height 39
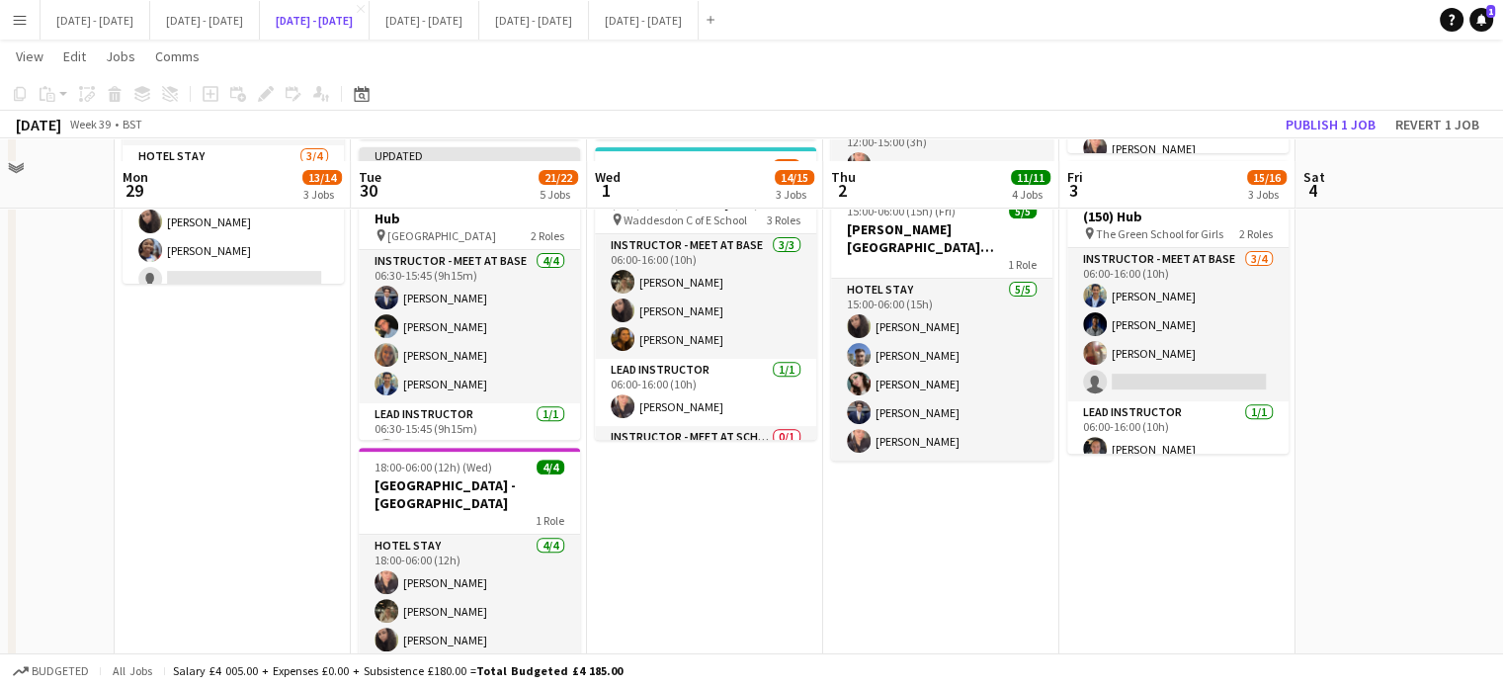
scroll to position [692, 0]
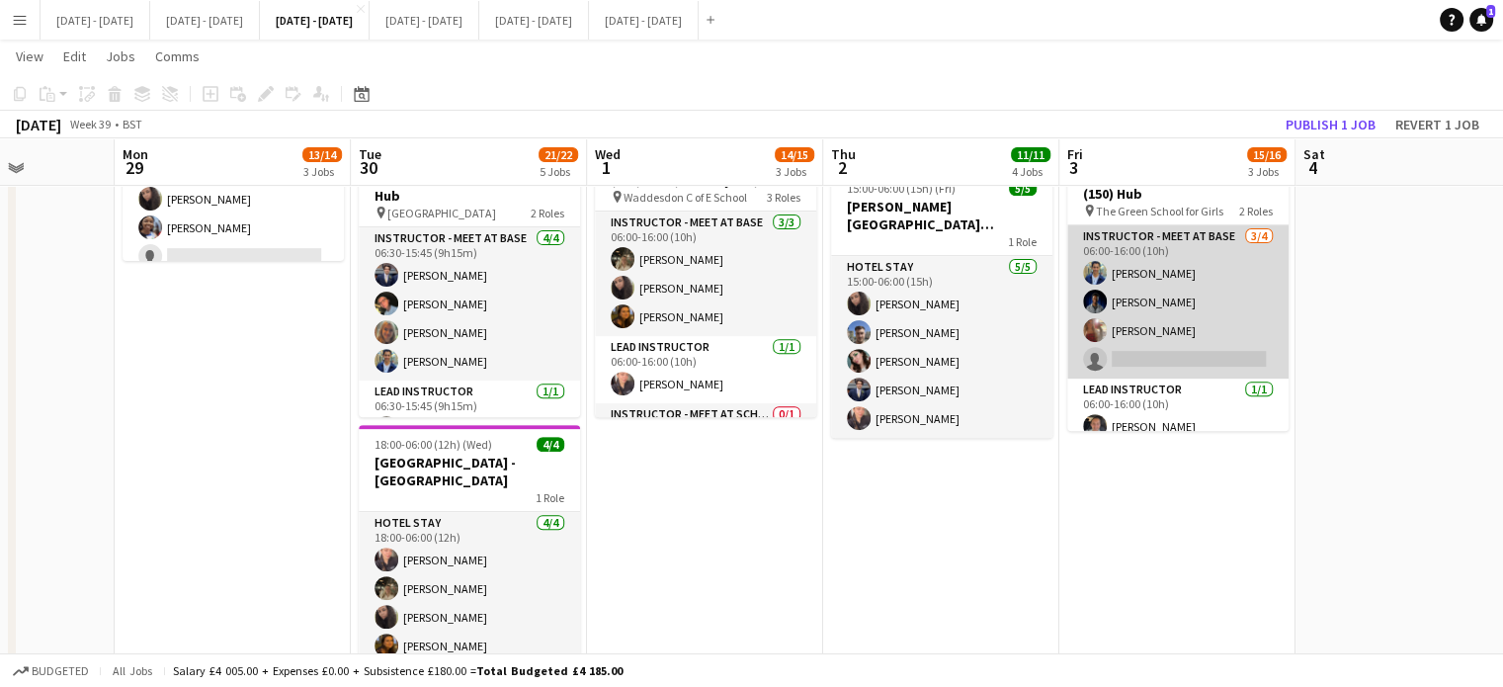
click at [1173, 363] on app-card-role "Instructor - Meet at Base 3/4 06:00-16:00 (10h) Omar Al Khina Daniel Anenou Oli…" at bounding box center [1177, 301] width 221 height 153
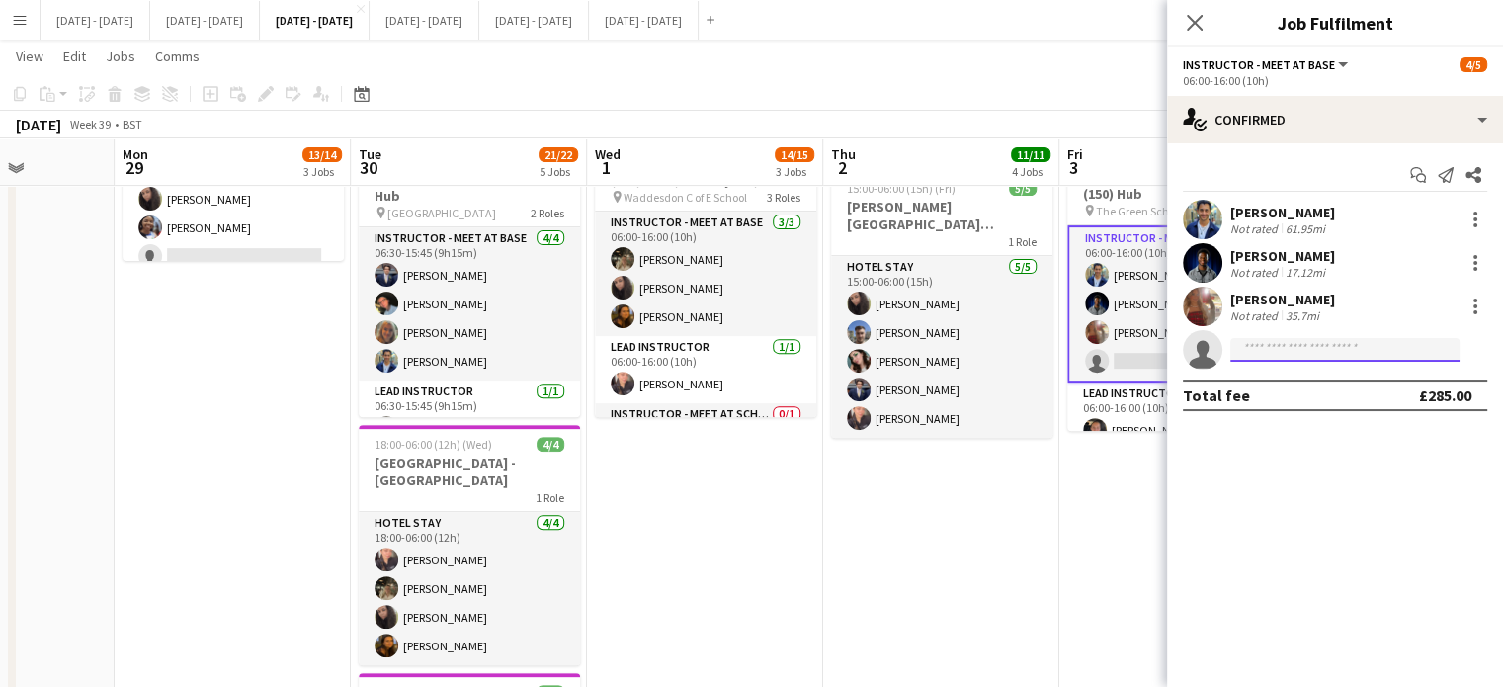
click at [1309, 352] on input at bounding box center [1344, 350] width 229 height 24
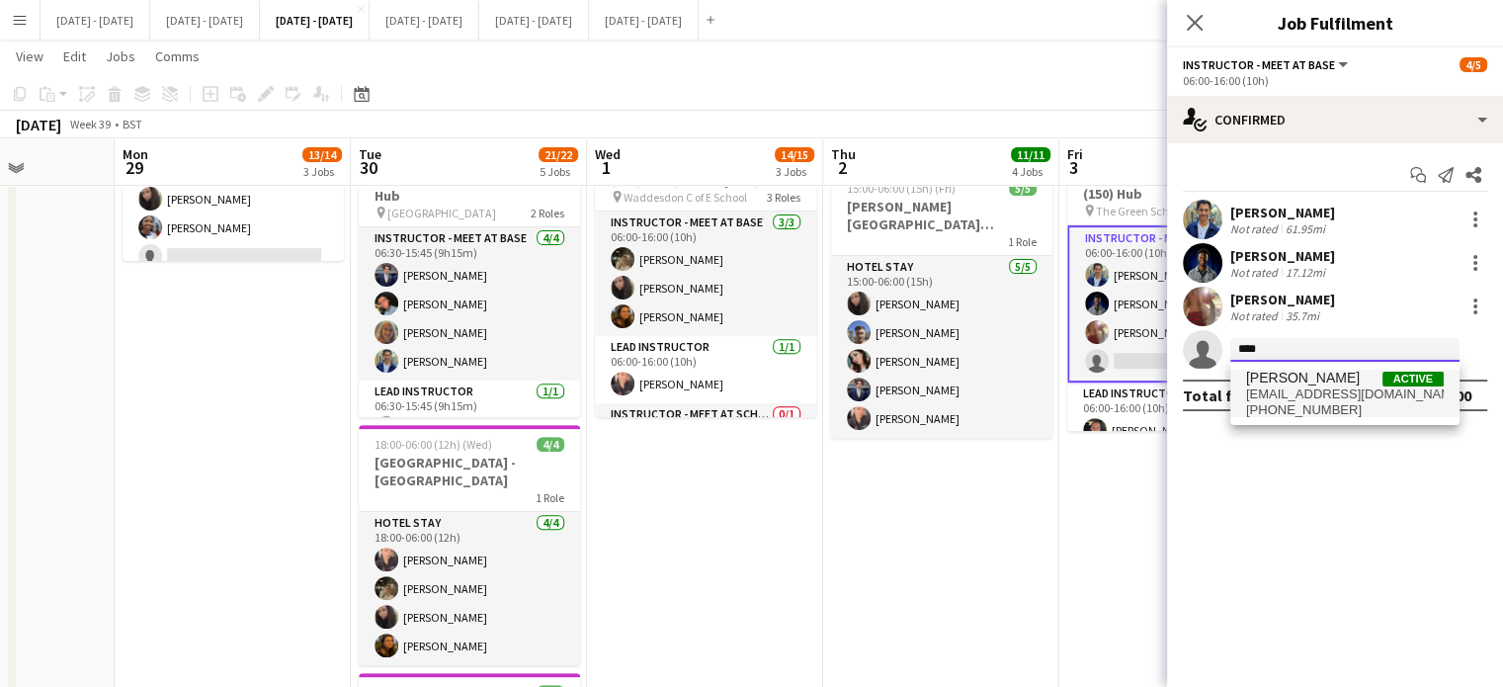
type input "****"
click at [1288, 397] on span "stephaneanenou129@gmail.com" at bounding box center [1345, 394] width 198 height 16
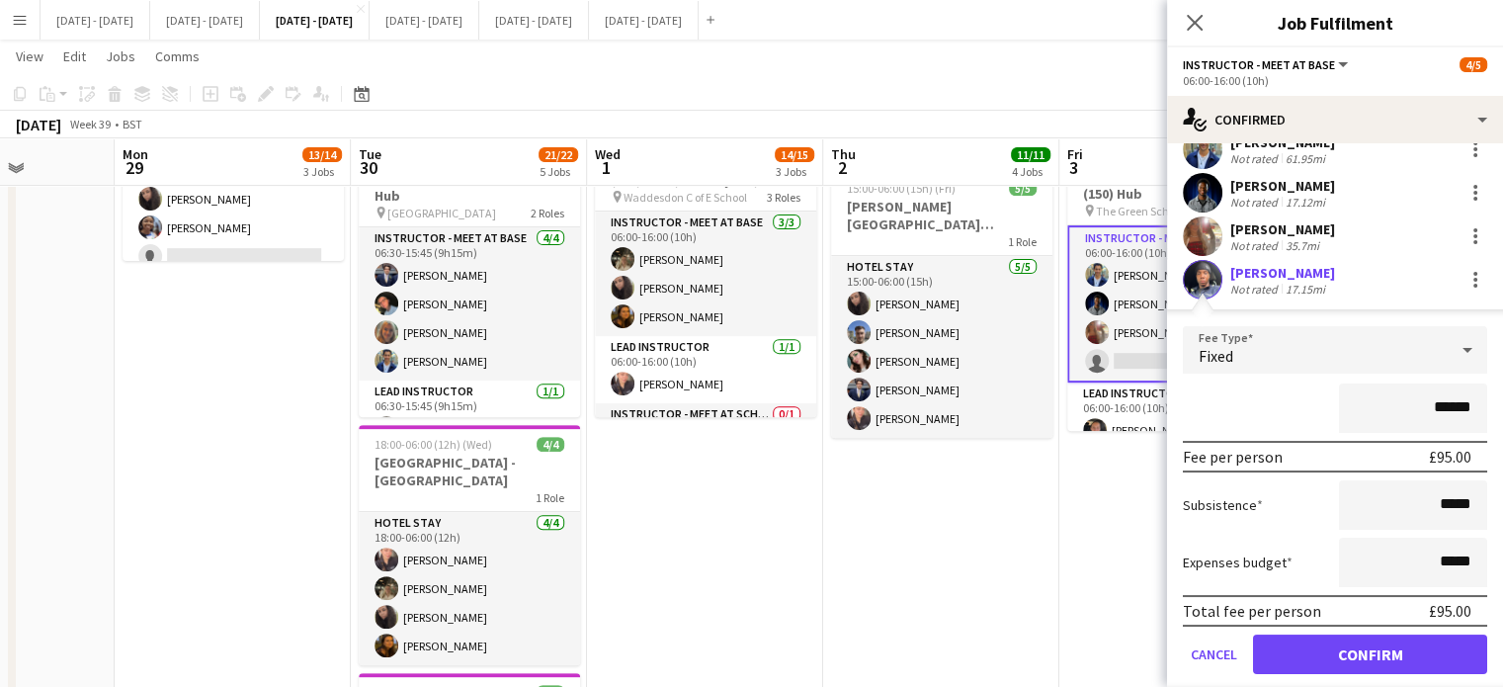
scroll to position [128, 0]
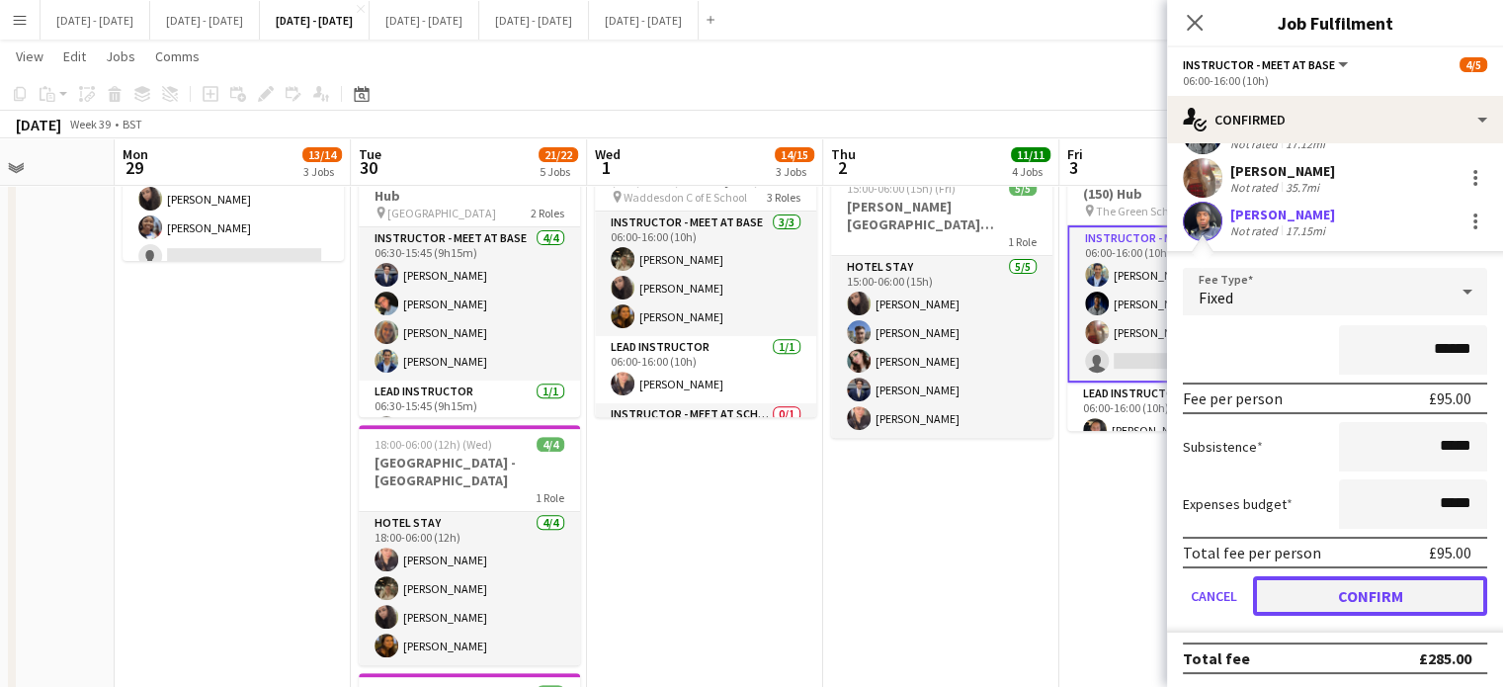
click at [1322, 578] on button "Confirm" at bounding box center [1370, 596] width 234 height 40
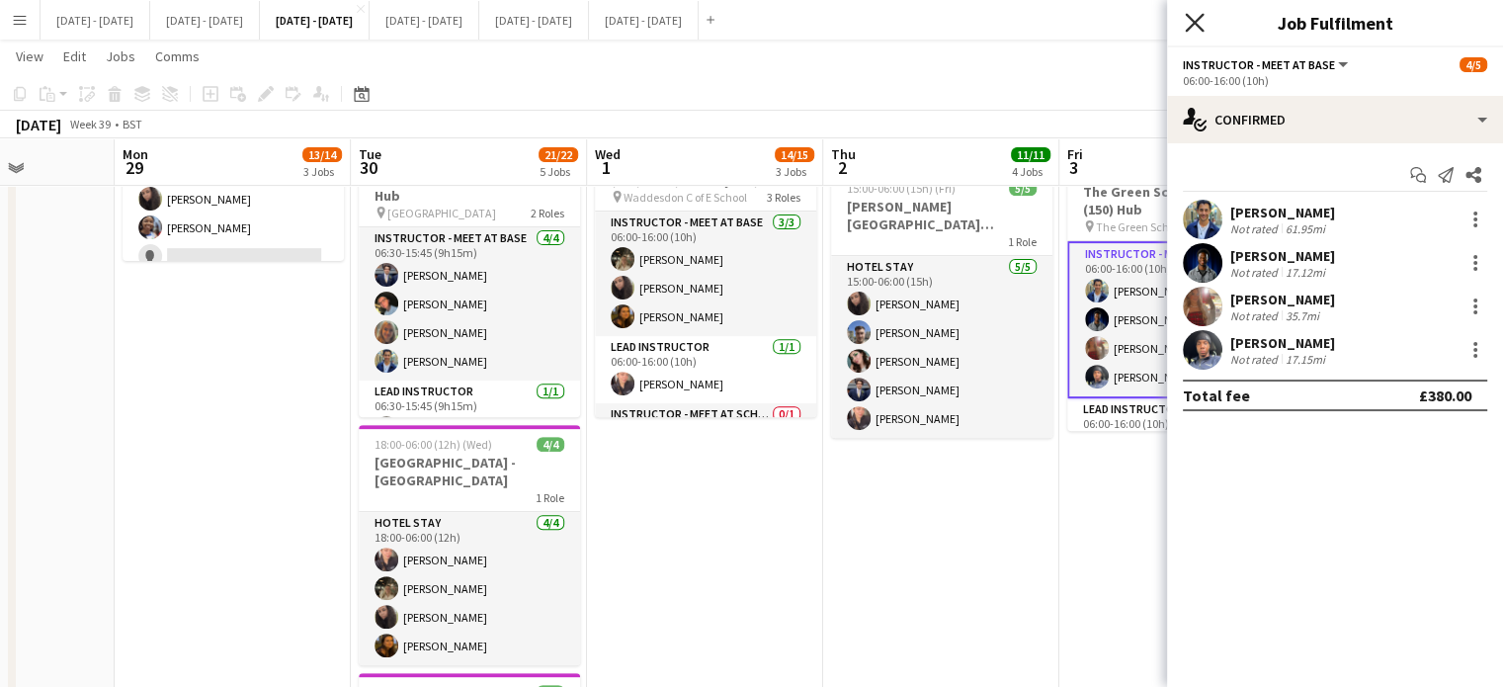
click at [1195, 29] on icon "Close pop-in" at bounding box center [1194, 22] width 19 height 19
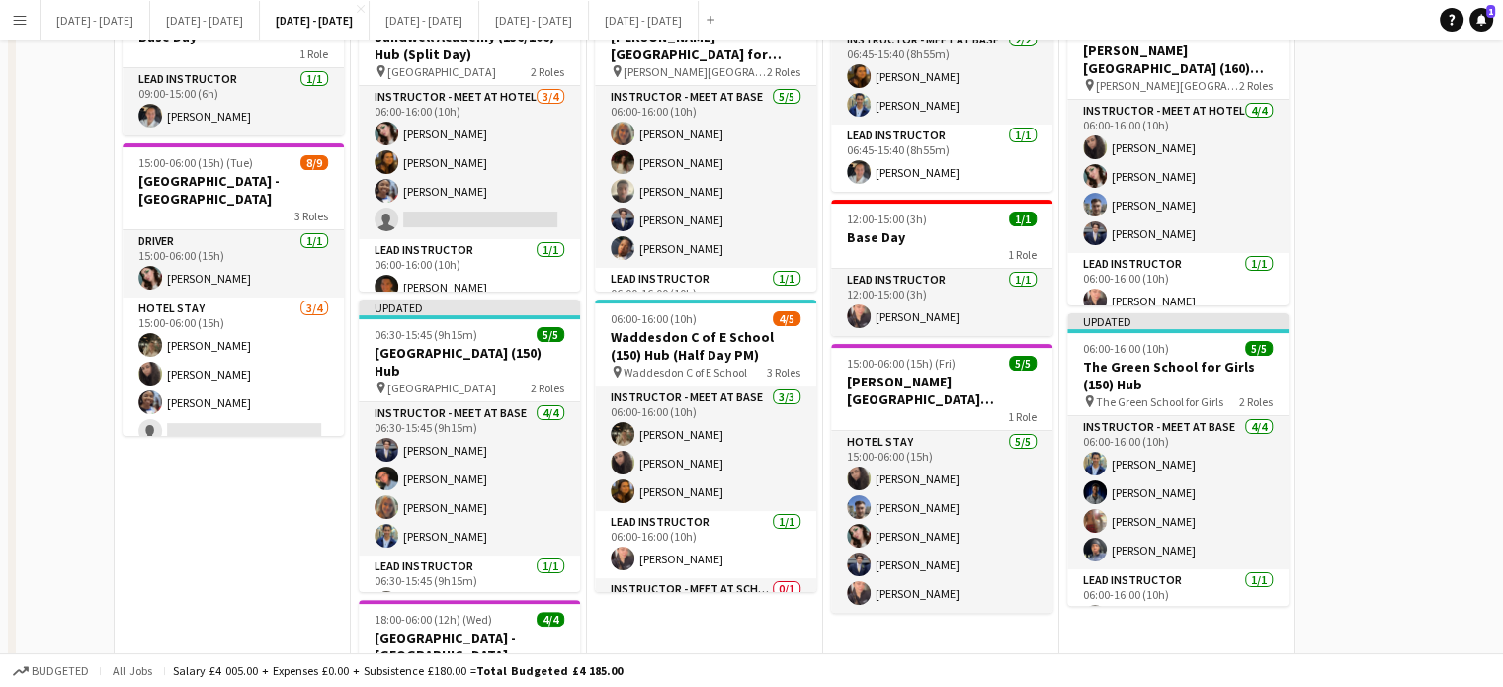
scroll to position [593, 0]
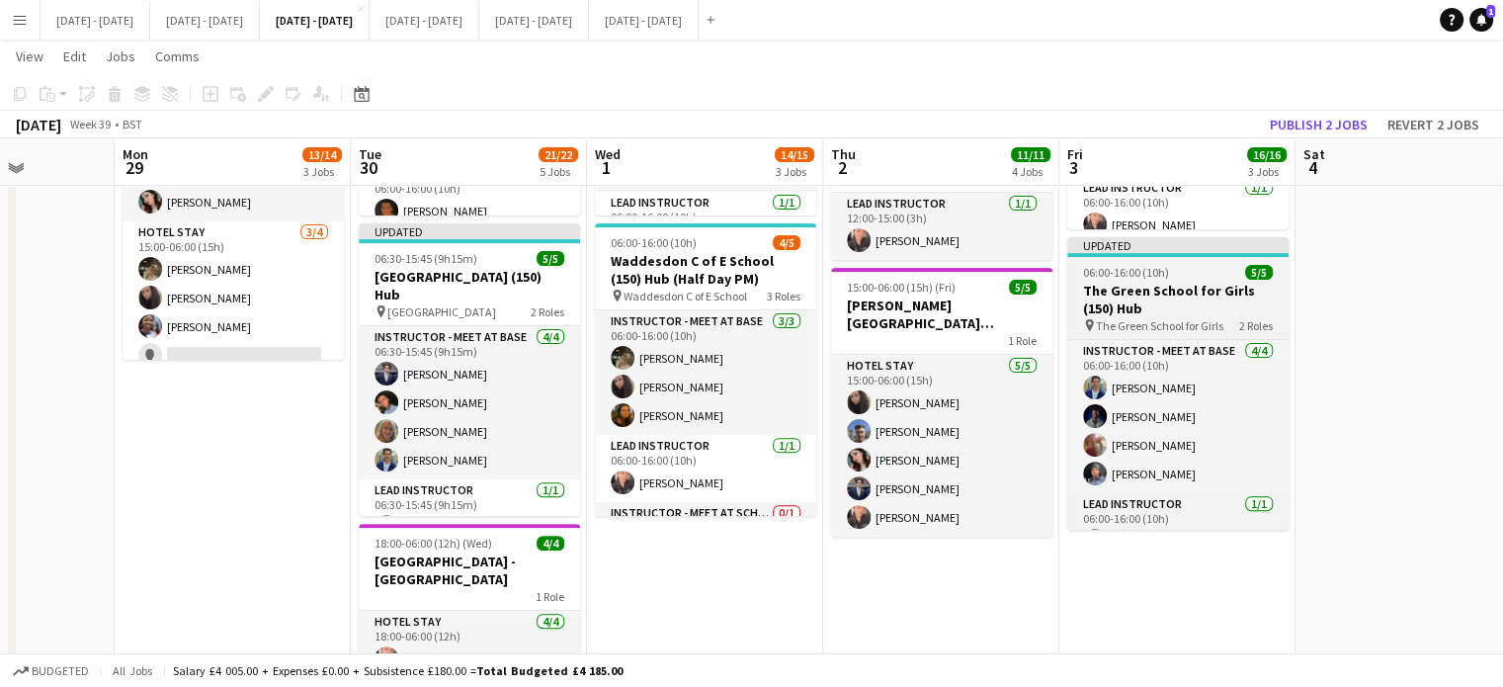
click at [1181, 300] on h3 "The Green School for Girls (150) Hub" at bounding box center [1177, 300] width 221 height 36
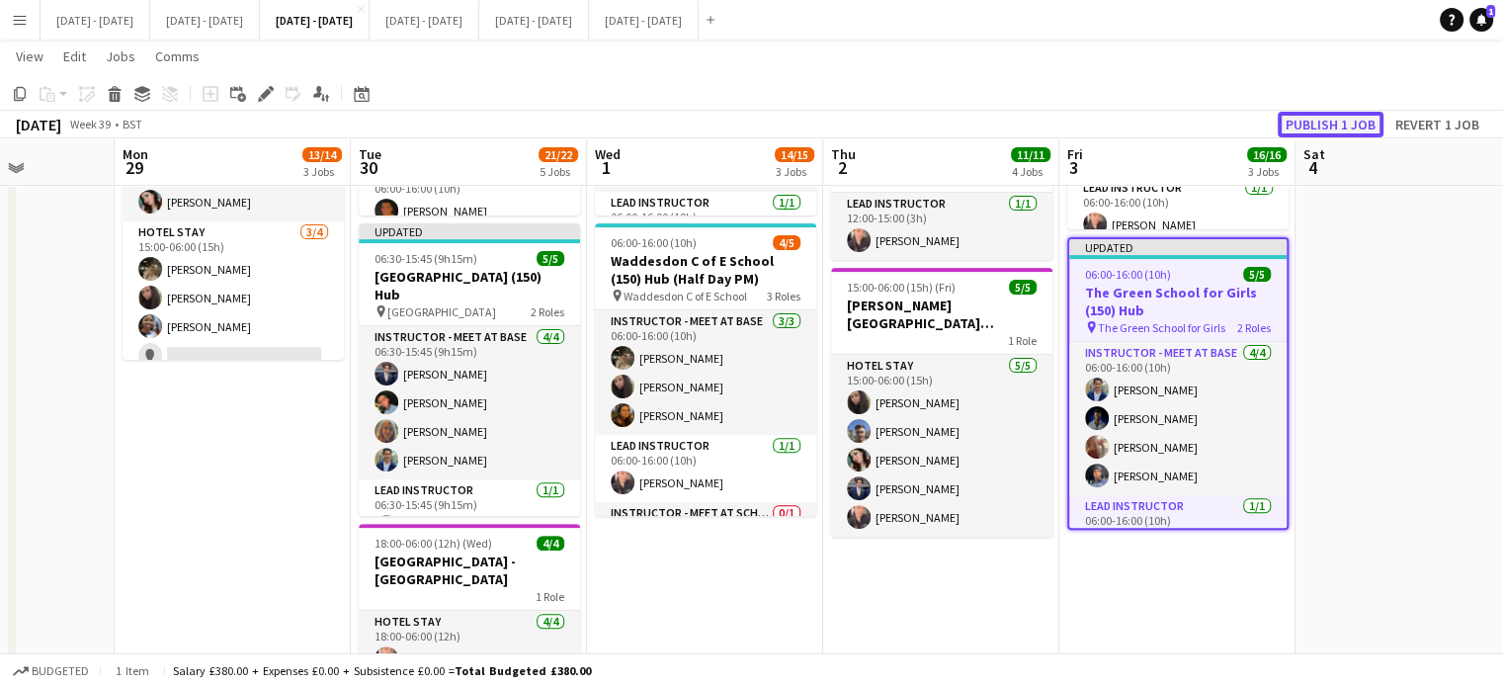
click at [1309, 121] on button "Publish 1 job" at bounding box center [1331, 125] width 106 height 26
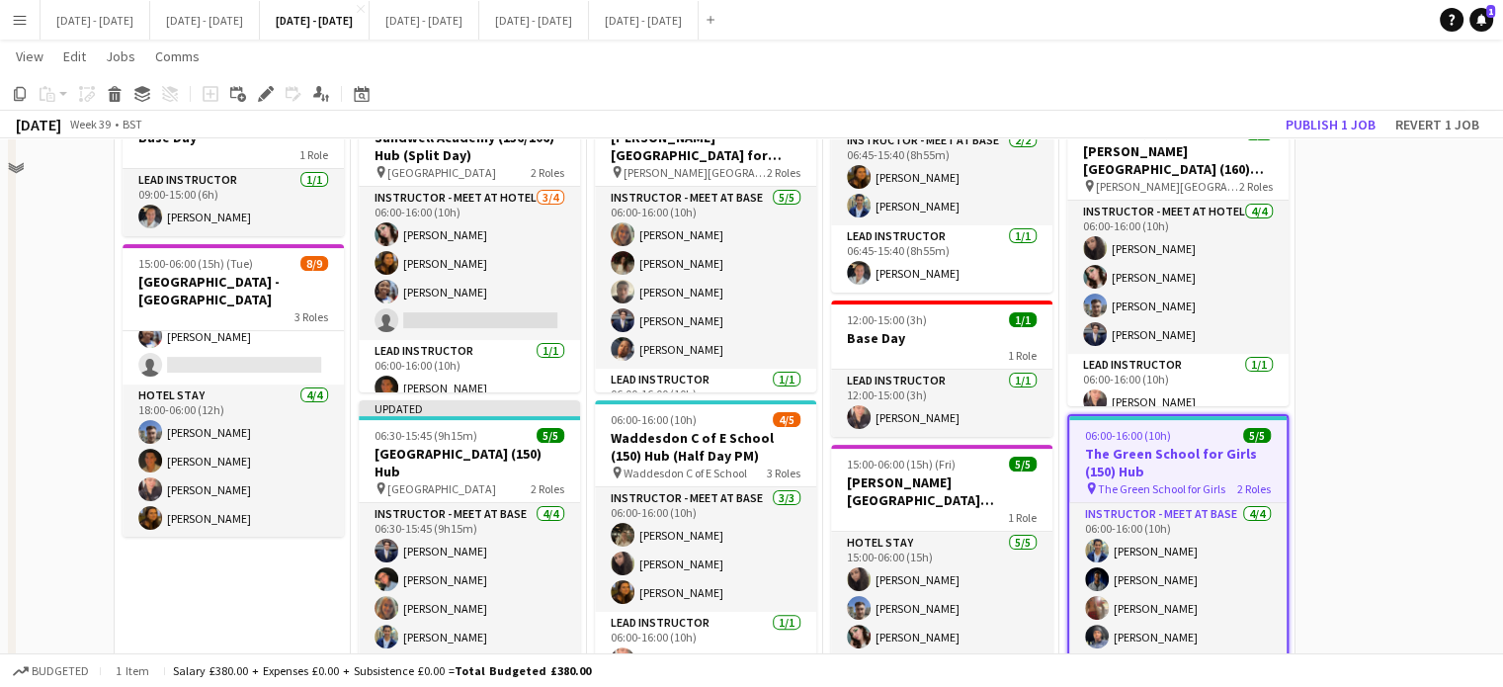
scroll to position [303, 0]
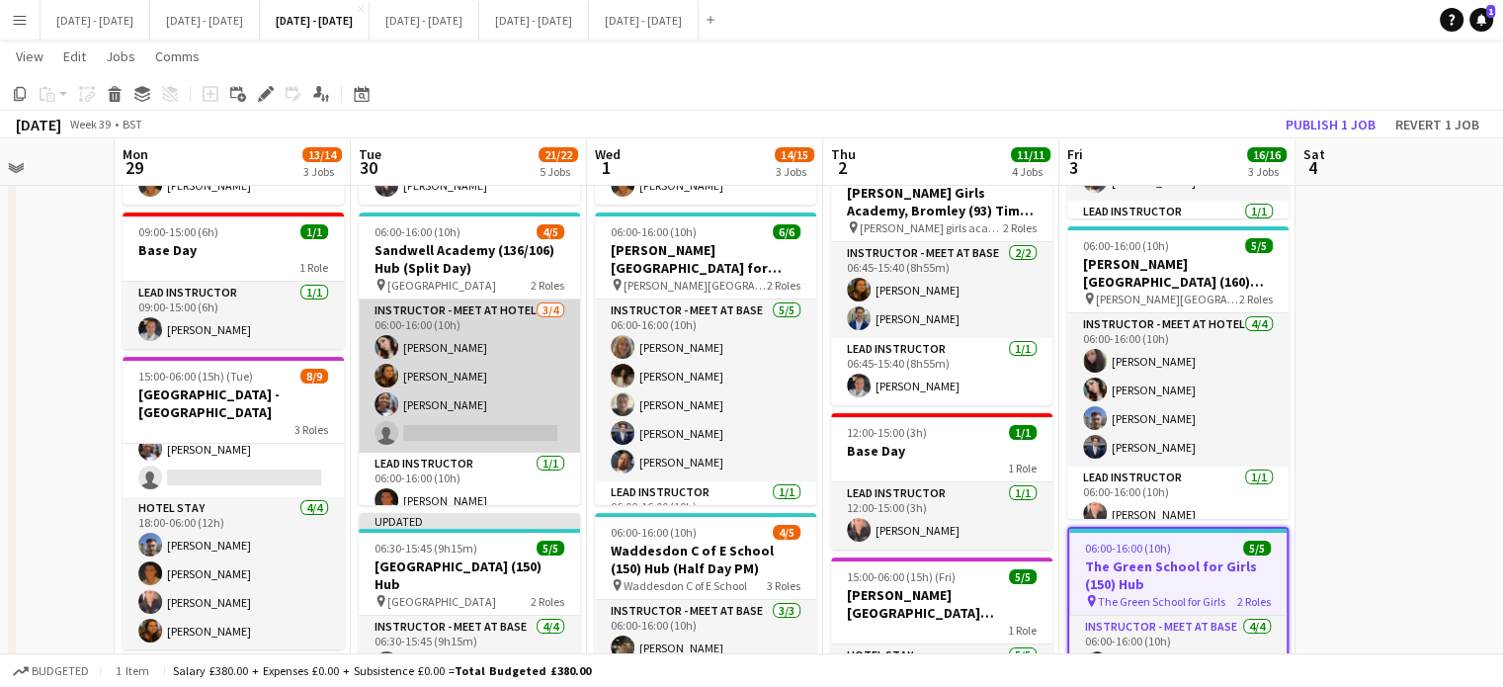
click at [388, 424] on app-card-role "Instructor - Meet at Hotel 3/4 06:00-16:00 (10h) Lucy Cork Olivia Best Ogechukw…" at bounding box center [469, 375] width 221 height 153
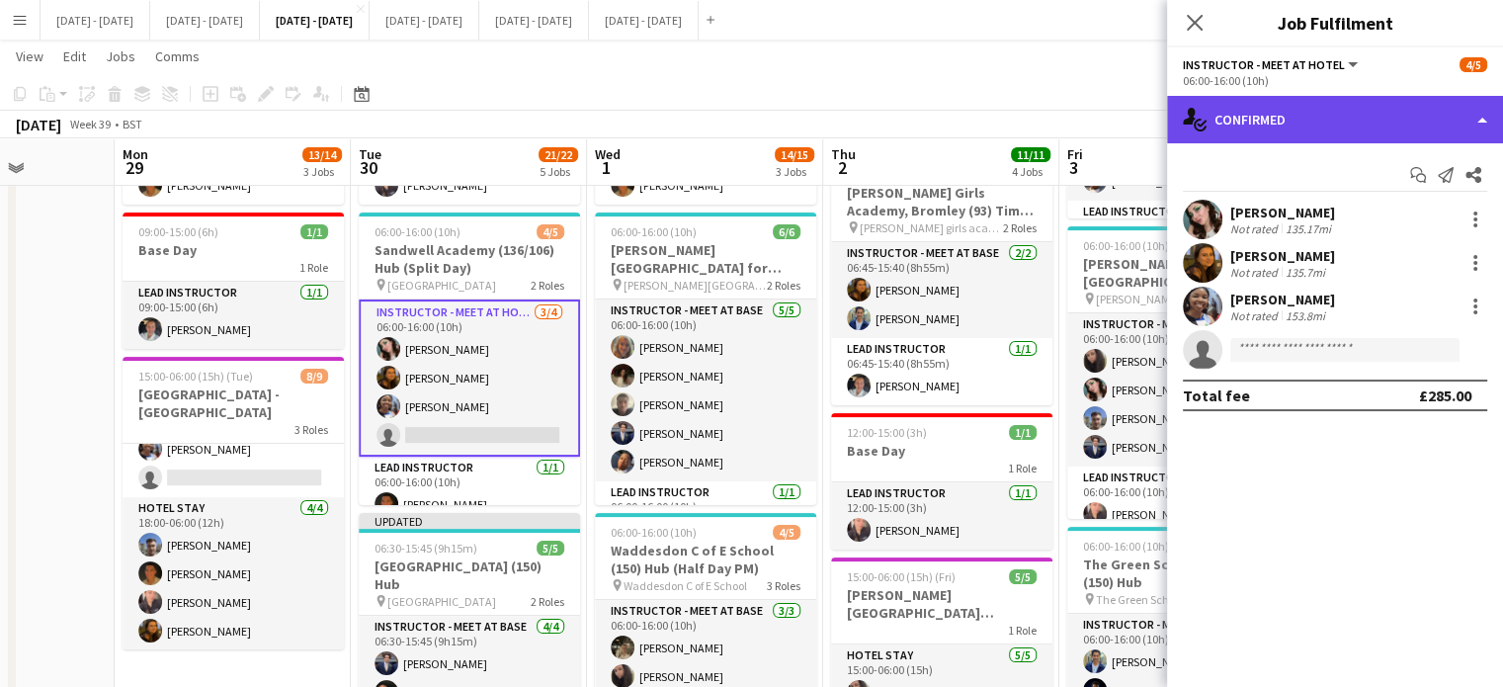
click at [1272, 110] on div "single-neutral-actions-check-2 Confirmed" at bounding box center [1335, 119] width 336 height 47
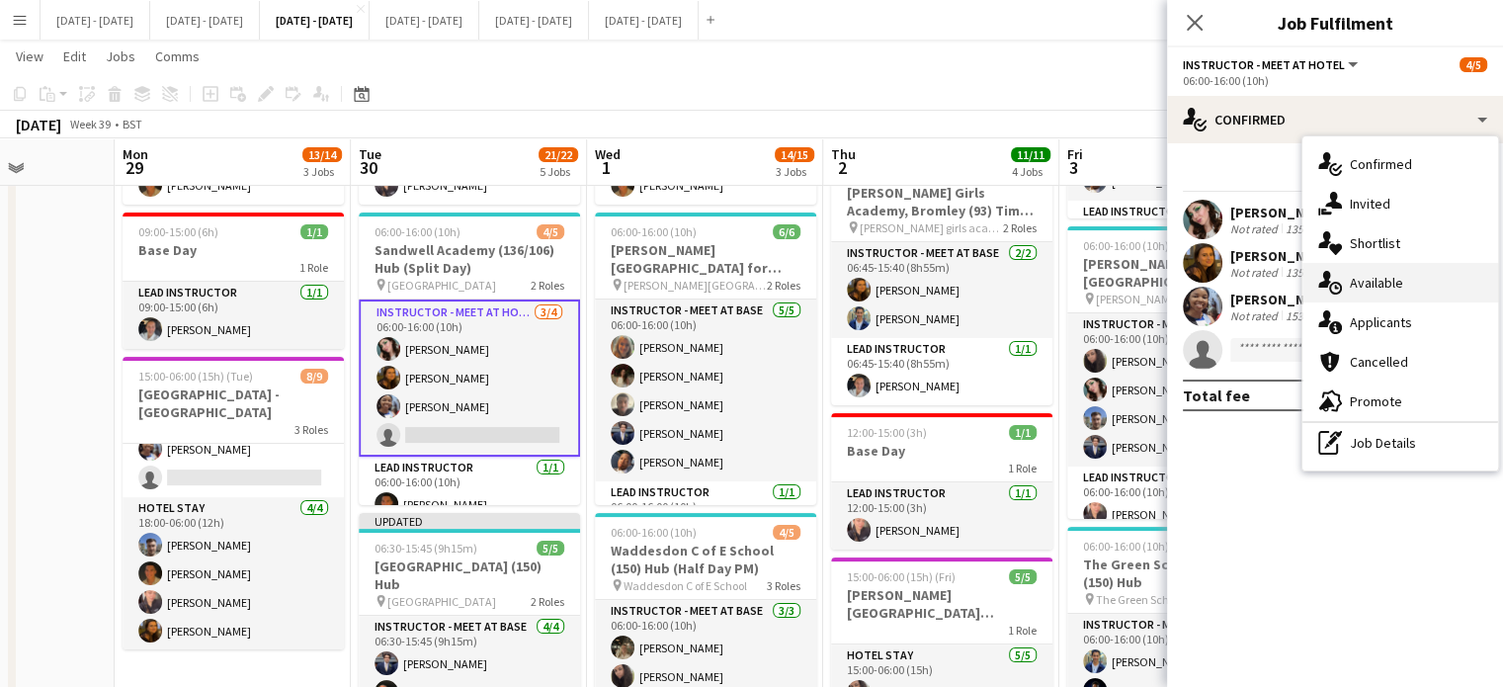
click at [1368, 274] on span "Available" at bounding box center [1376, 283] width 53 height 18
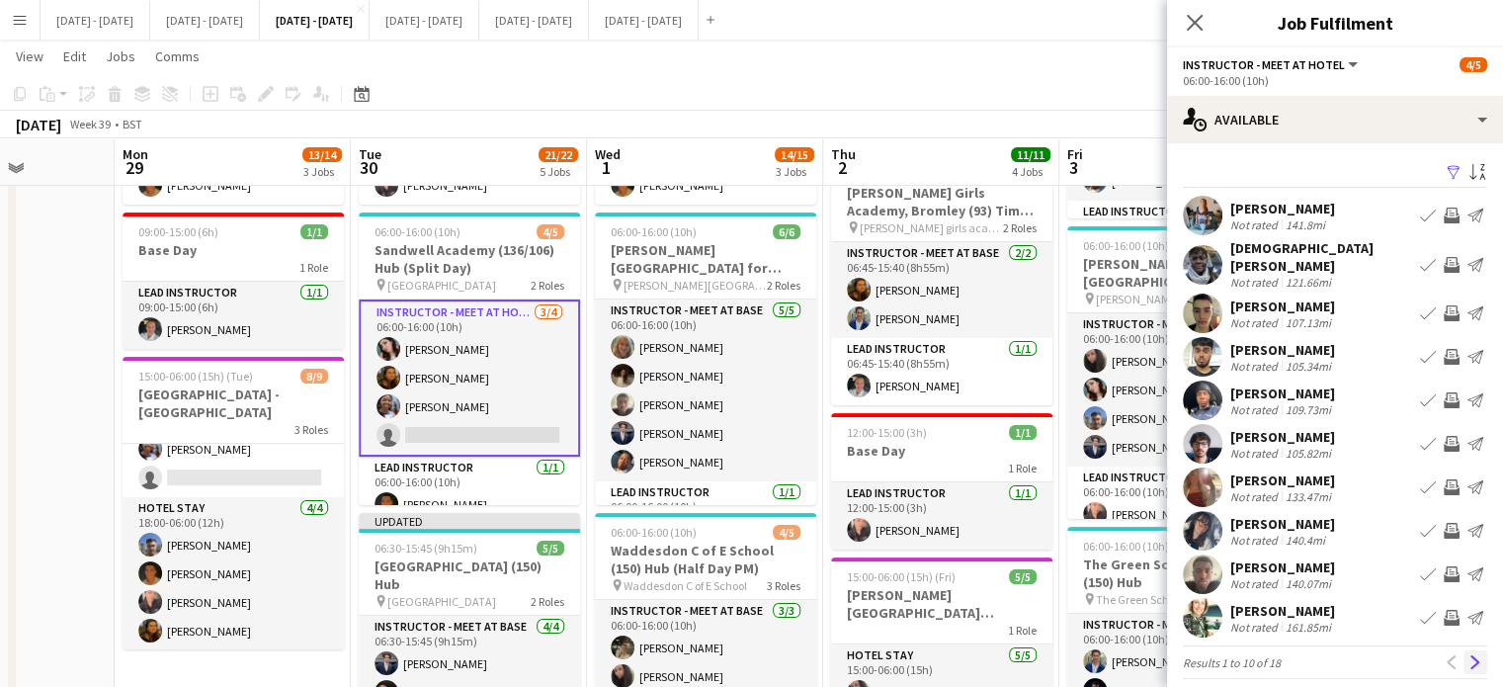
click at [1464, 655] on button "Next" at bounding box center [1476, 662] width 24 height 24
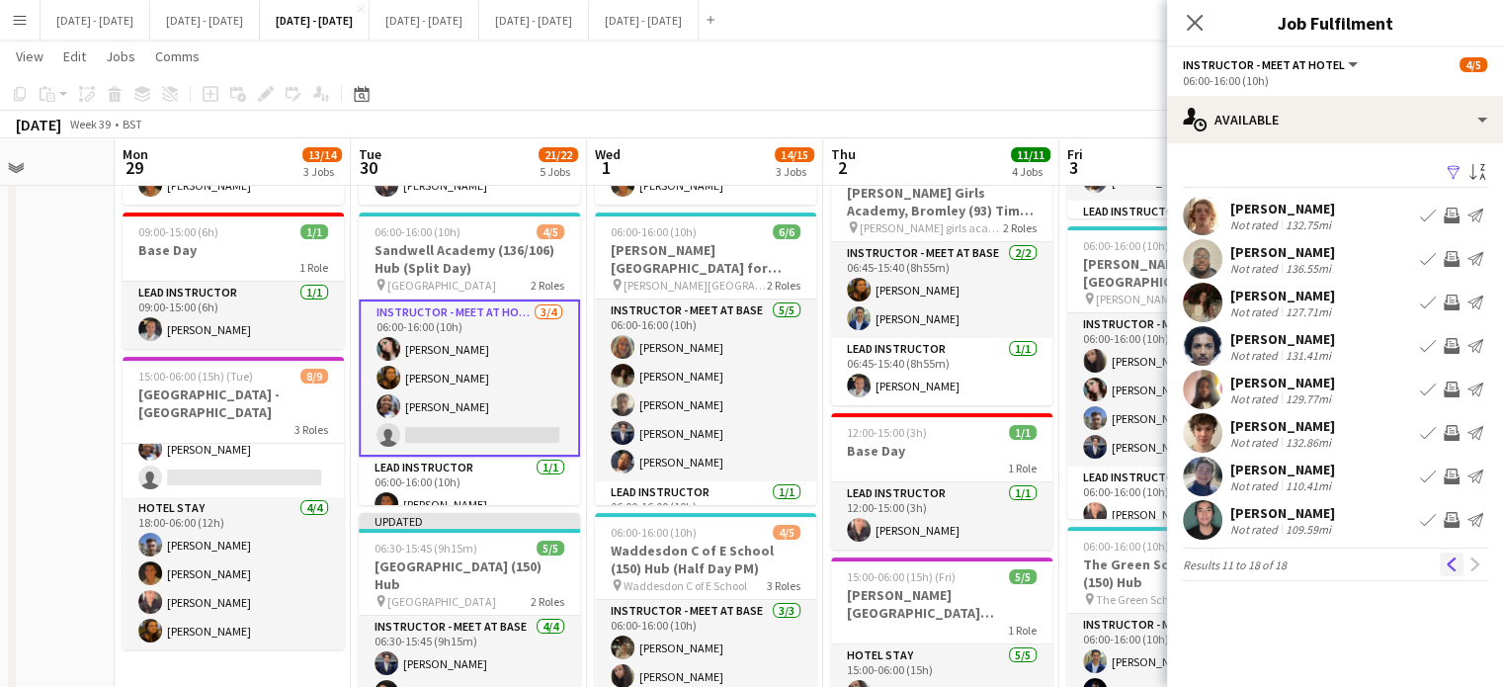
click at [1446, 563] on app-icon "Previous" at bounding box center [1452, 564] width 14 height 14
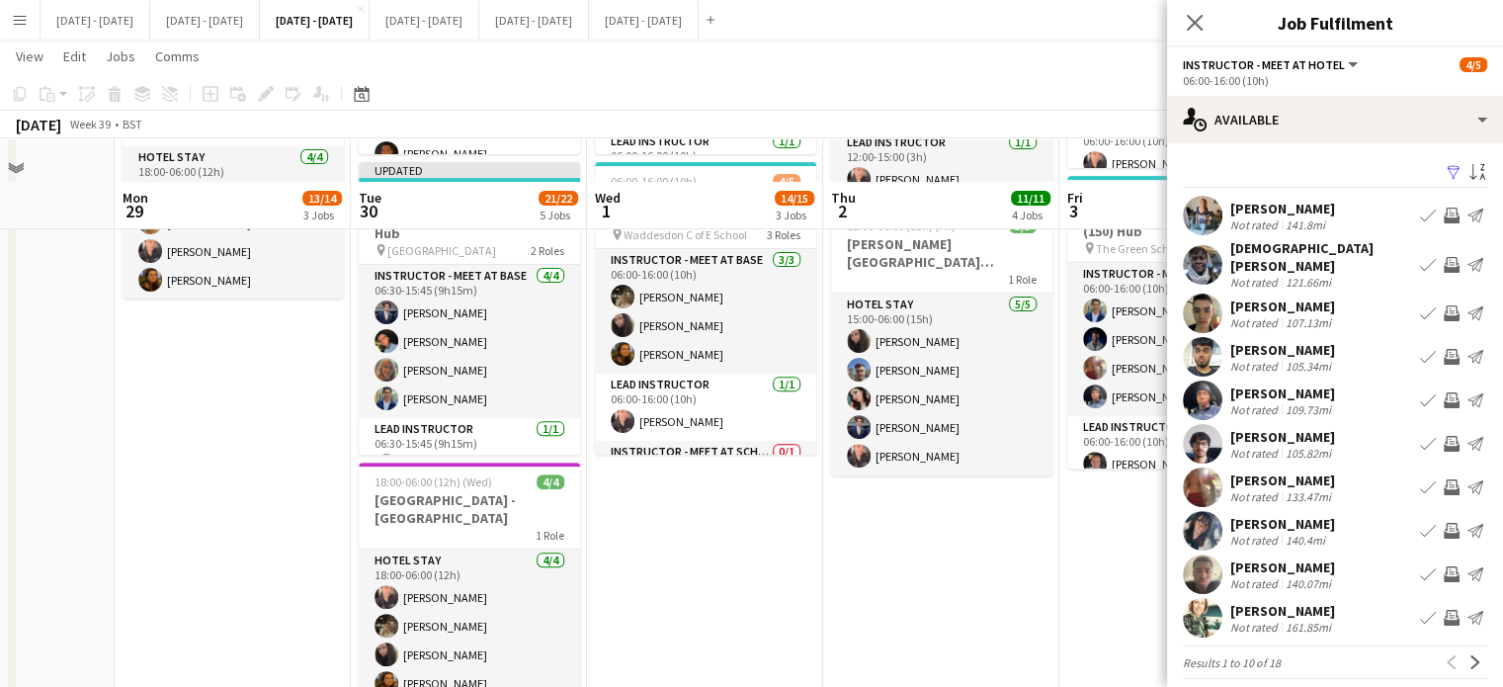
scroll to position [798, 0]
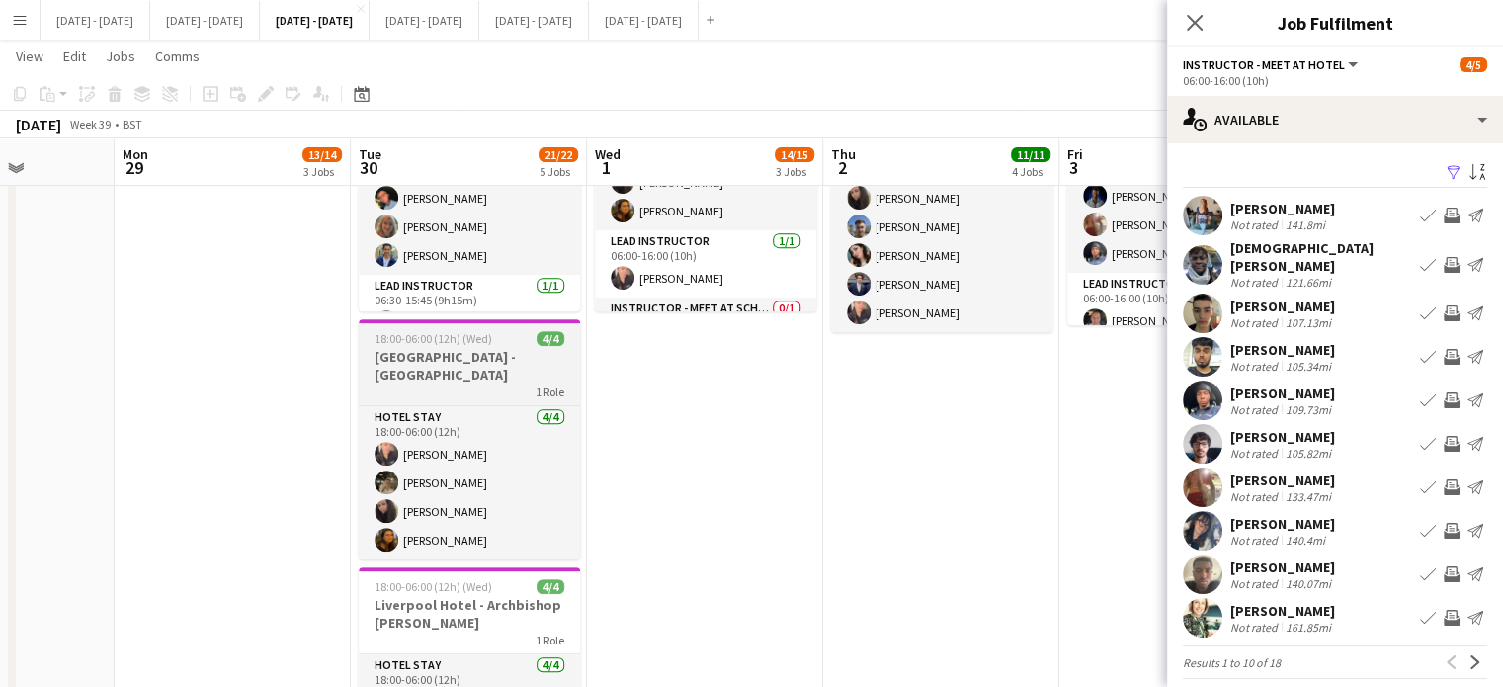
click at [452, 379] on h3 "Aylesbury Hotel - Waddesdon School" at bounding box center [469, 366] width 221 height 36
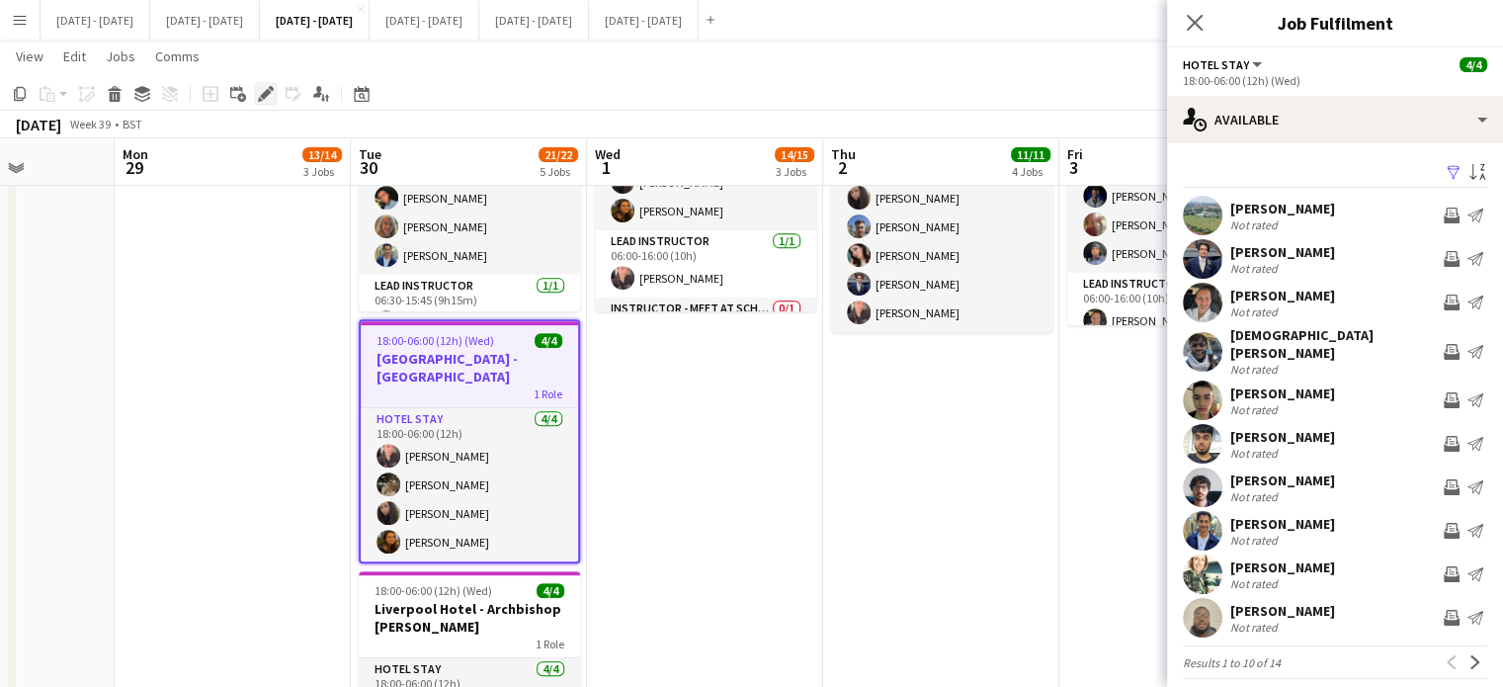
click at [261, 94] on icon "Edit" at bounding box center [266, 94] width 16 height 16
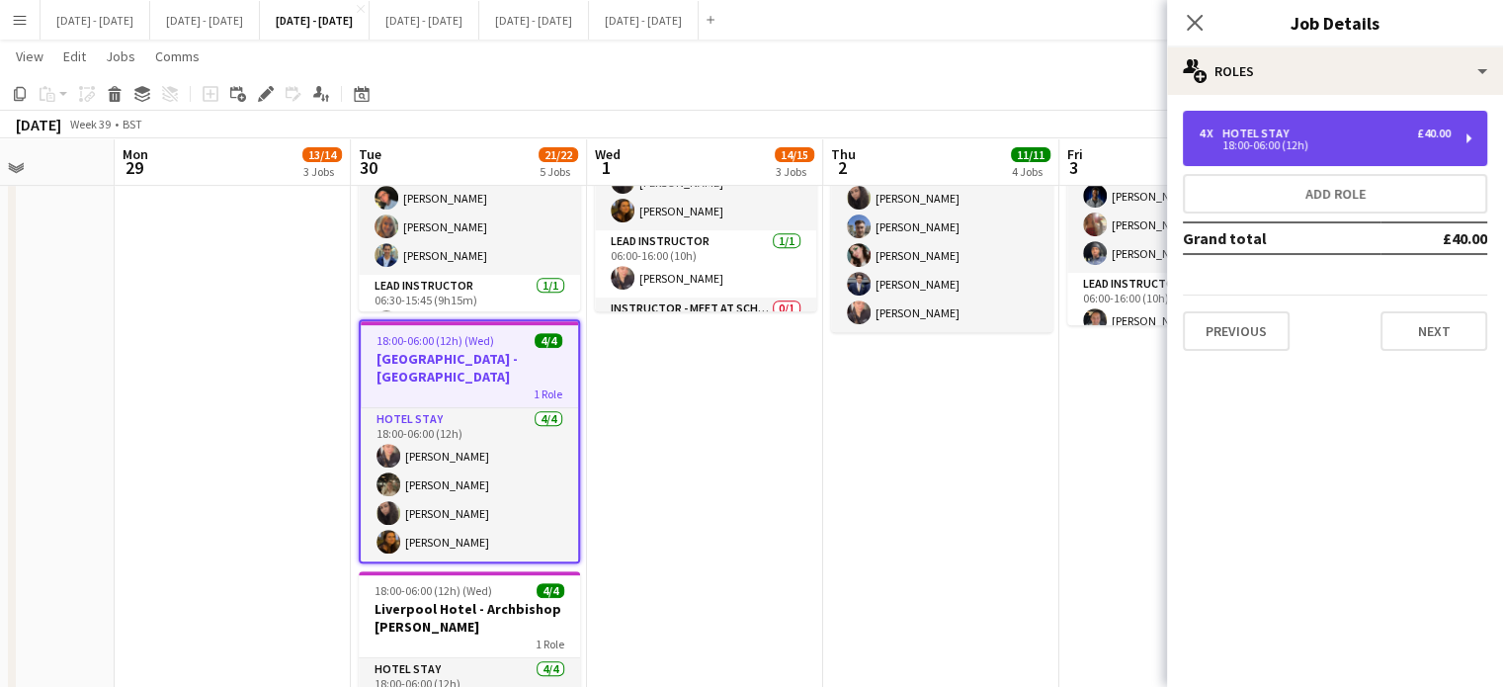
click at [1269, 141] on div "18:00-06:00 (12h)" at bounding box center [1325, 145] width 252 height 10
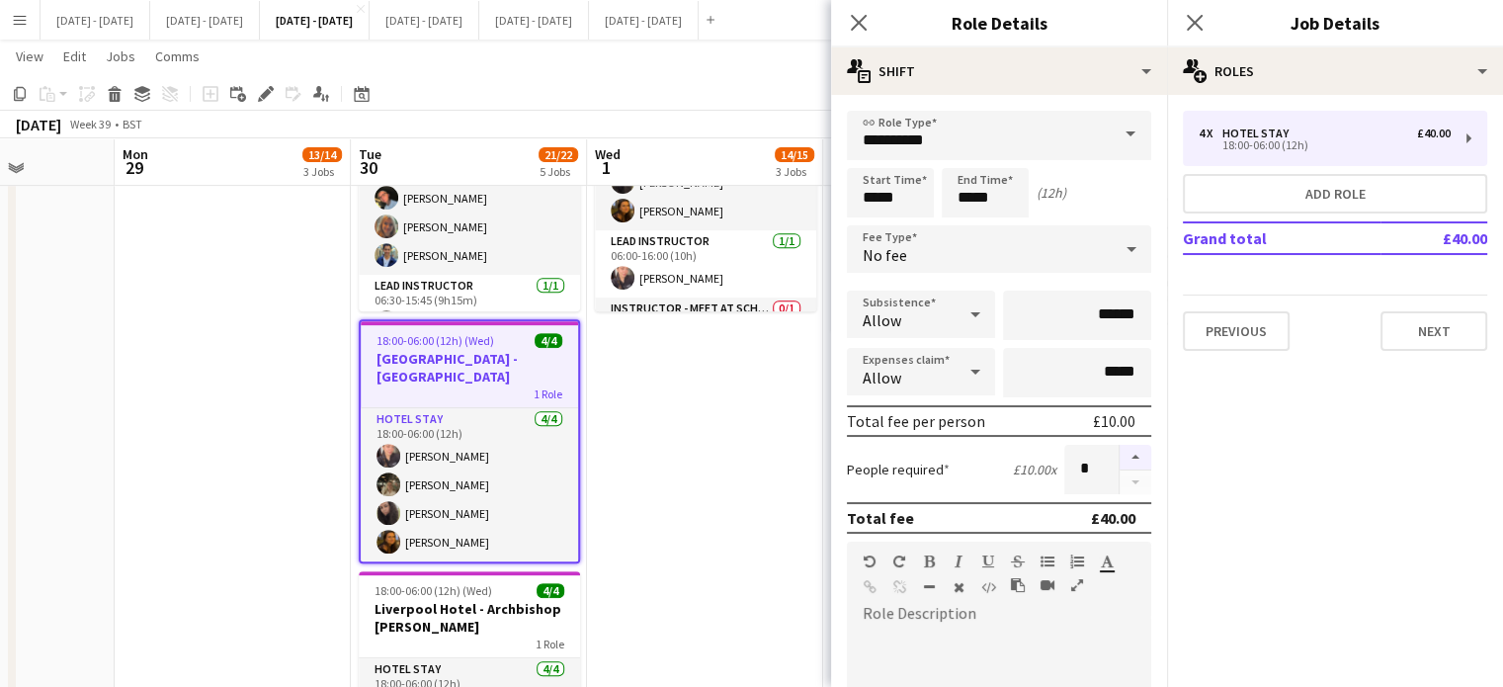
click at [1121, 459] on button "button" at bounding box center [1136, 458] width 32 height 26
type input "*"
click at [864, 16] on icon at bounding box center [858, 22] width 19 height 19
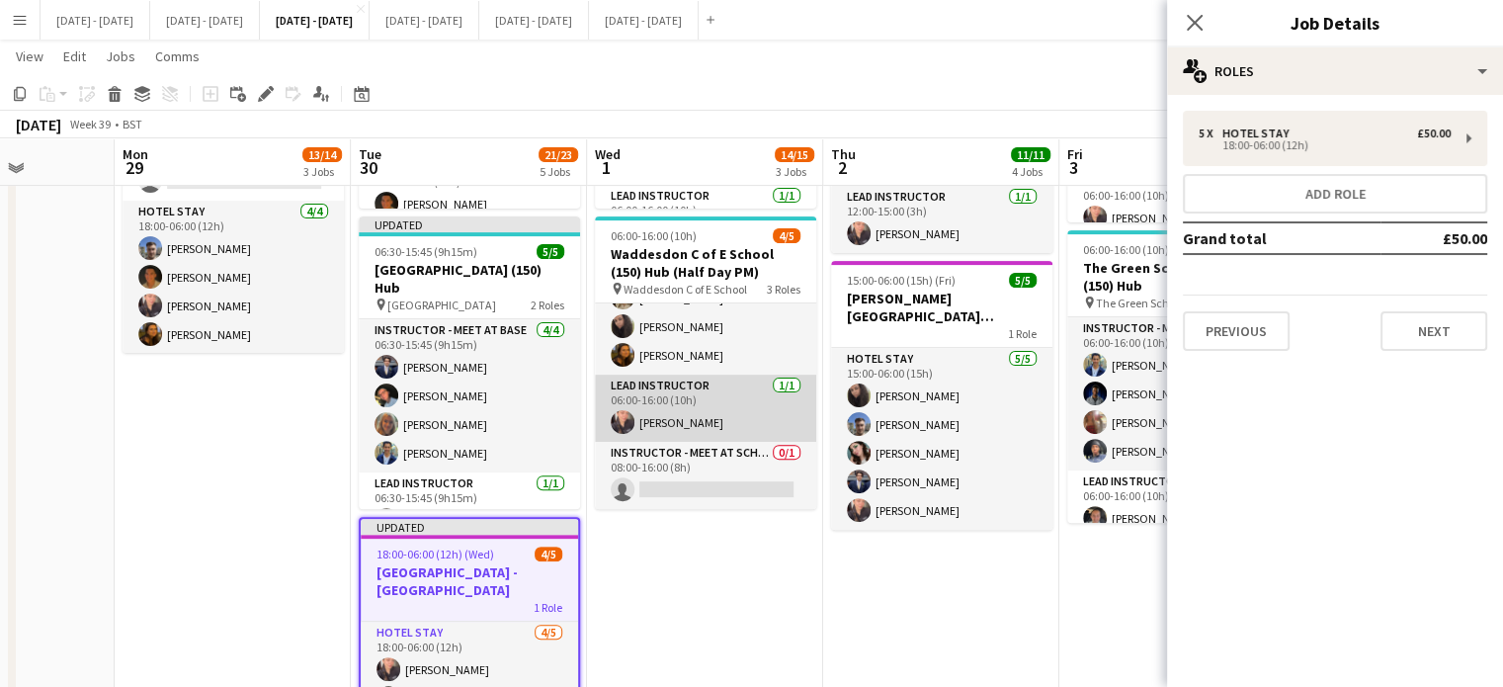
scroll to position [0, 0]
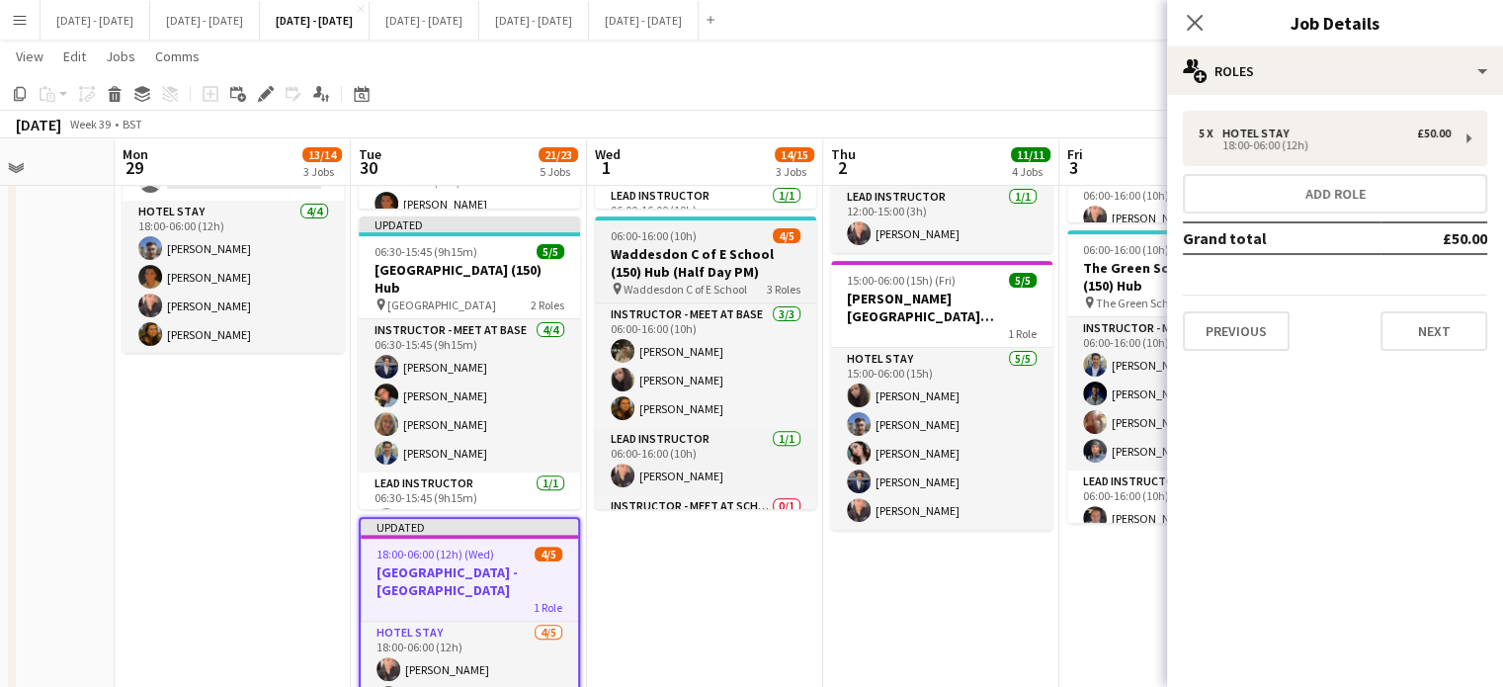
click at [644, 245] on h3 "Waddesdon C of E School (150) Hub (Half Day PM)" at bounding box center [705, 263] width 221 height 36
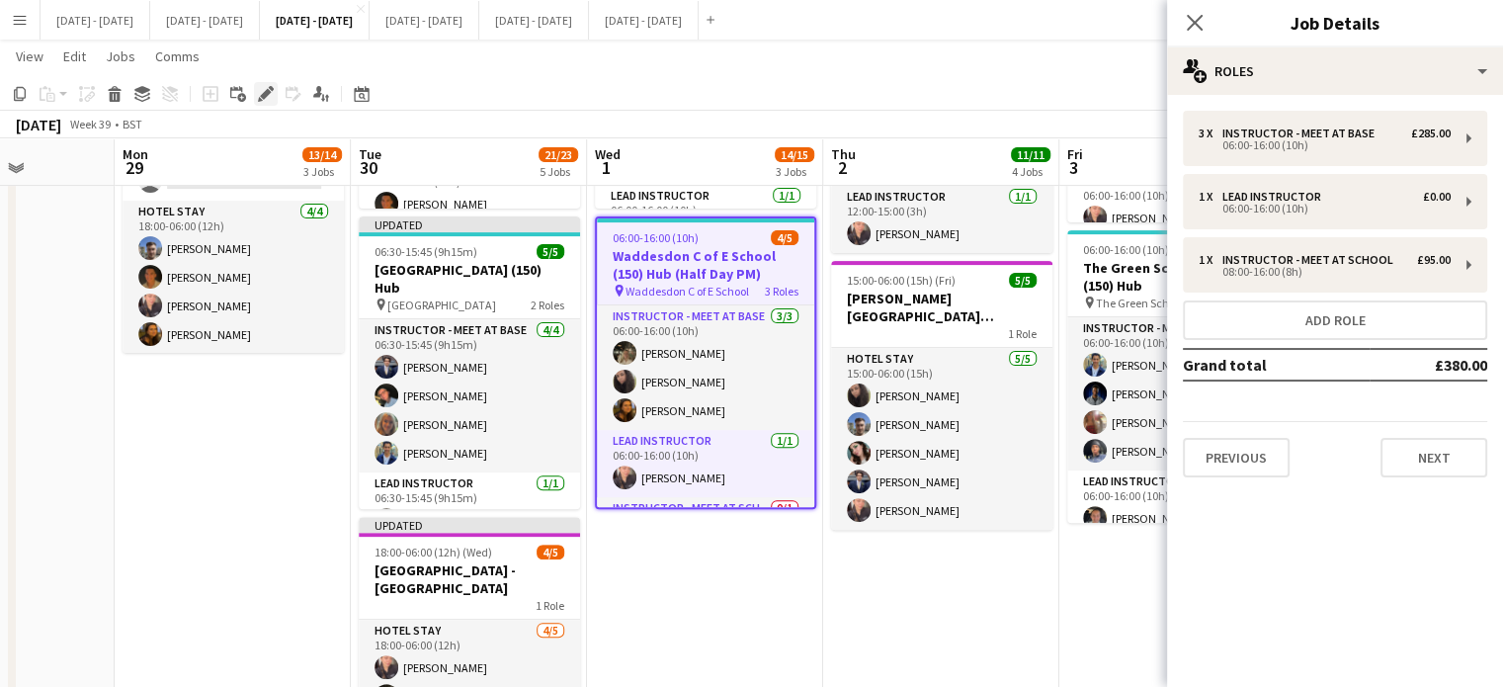
click at [261, 90] on icon "Edit" at bounding box center [266, 94] width 16 height 16
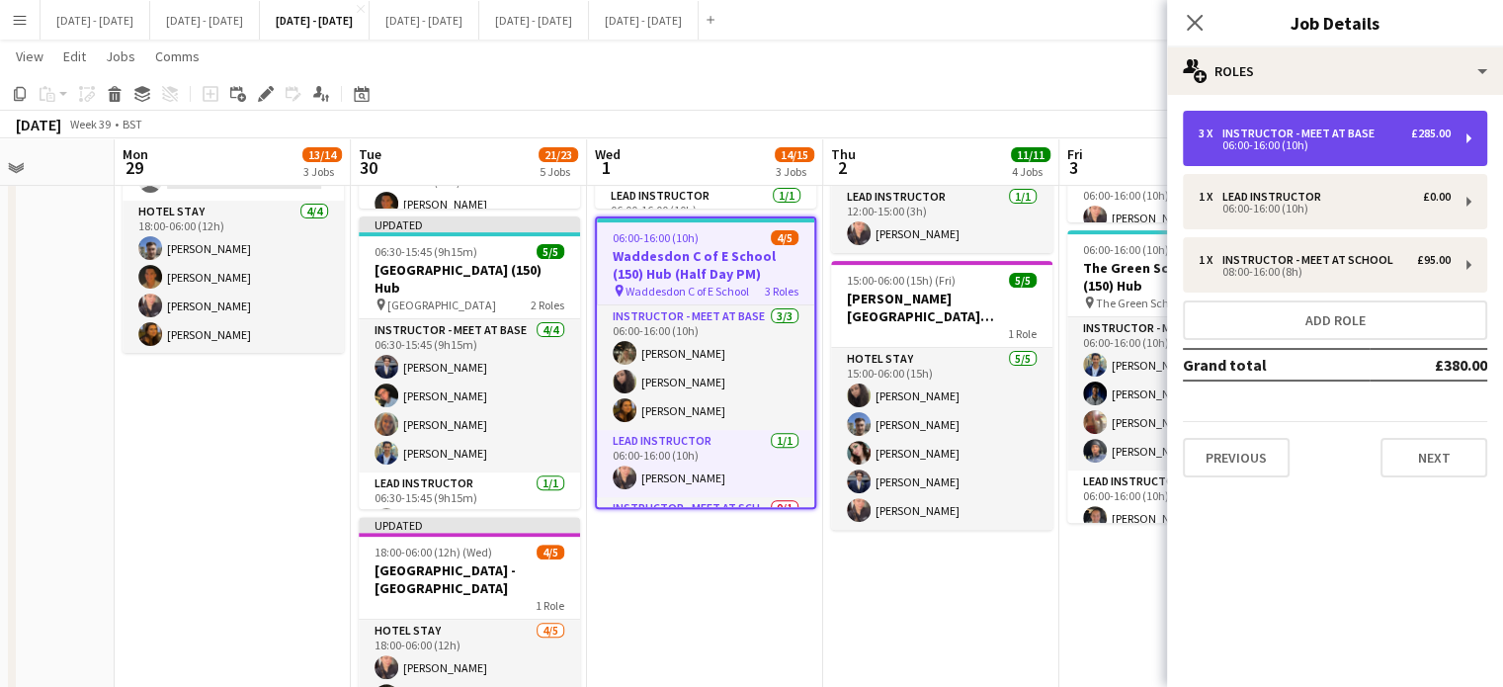
click at [1399, 145] on div "06:00-16:00 (10h)" at bounding box center [1325, 145] width 252 height 10
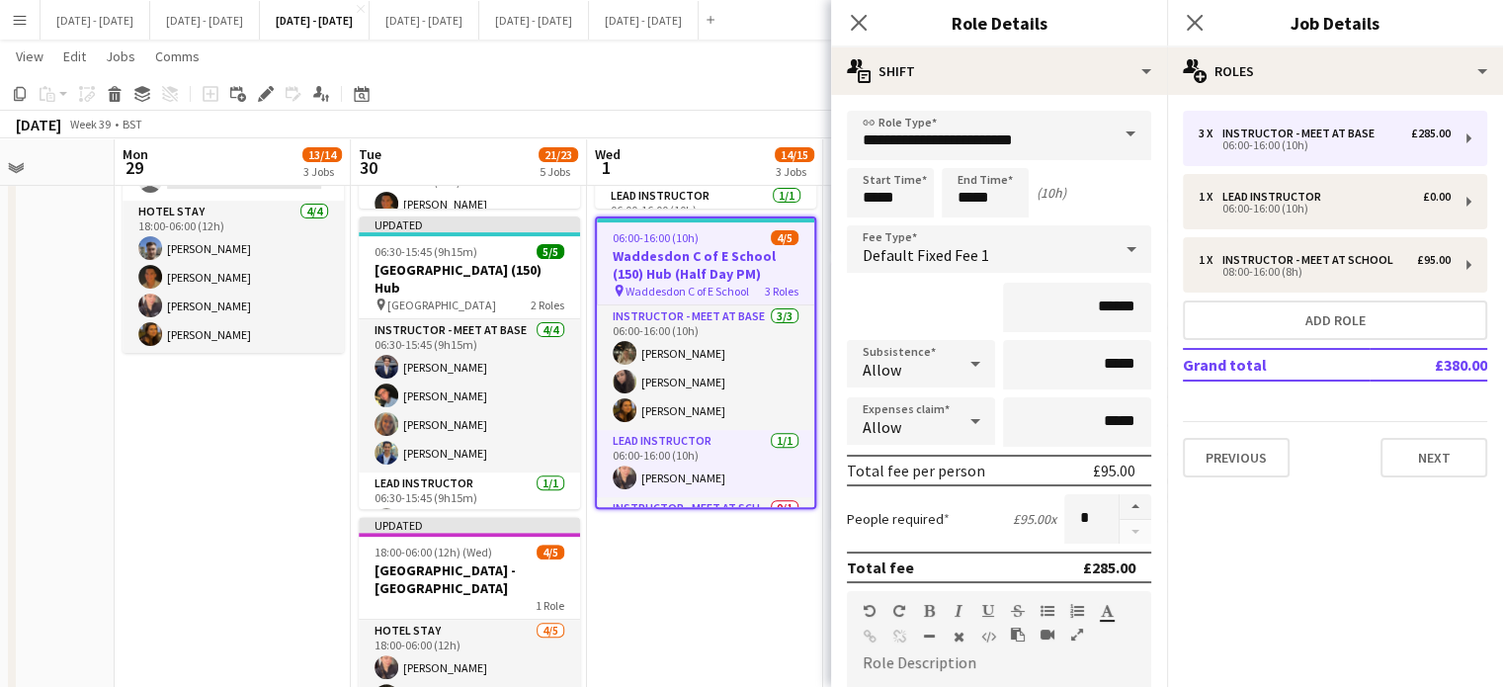
click at [1113, 147] on span at bounding box center [1131, 134] width 42 height 47
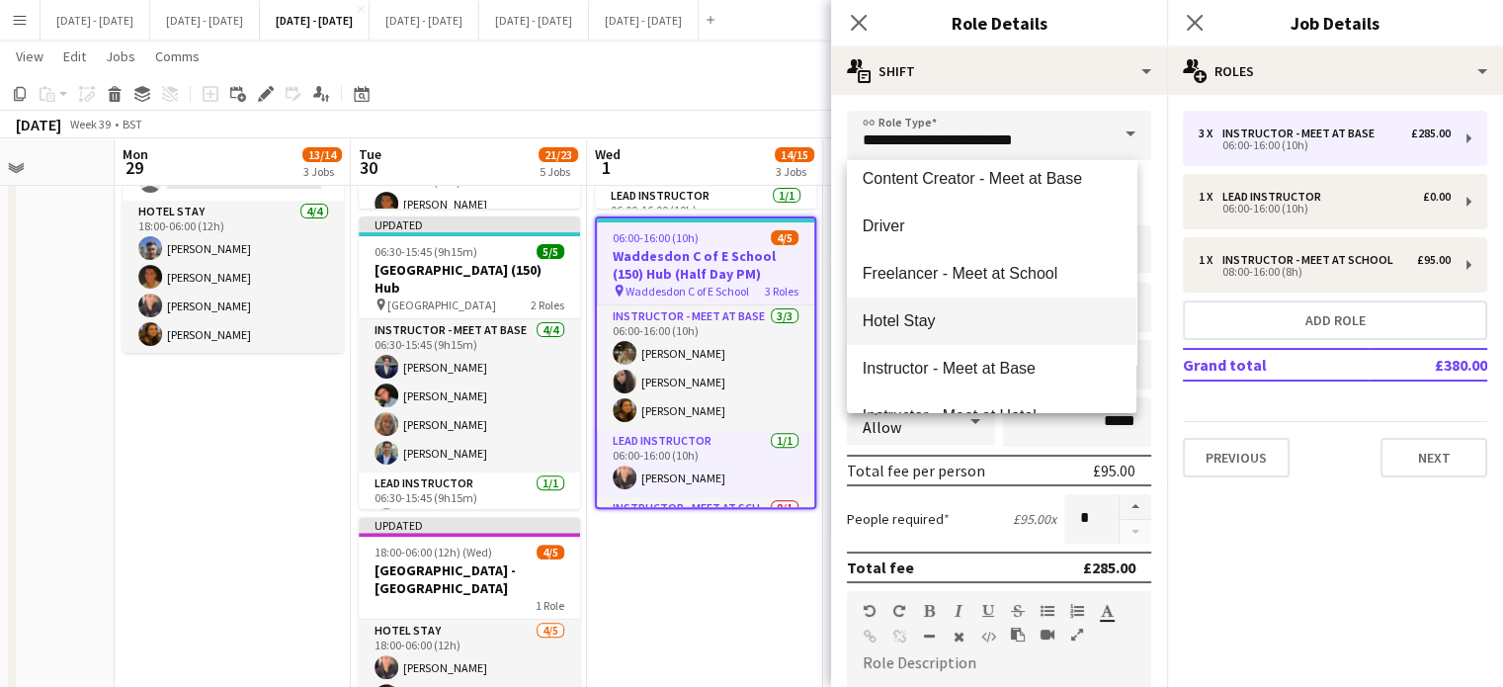
scroll to position [395, 0]
click at [1005, 309] on span "Instructor - Meet at Hotel" at bounding box center [992, 317] width 258 height 19
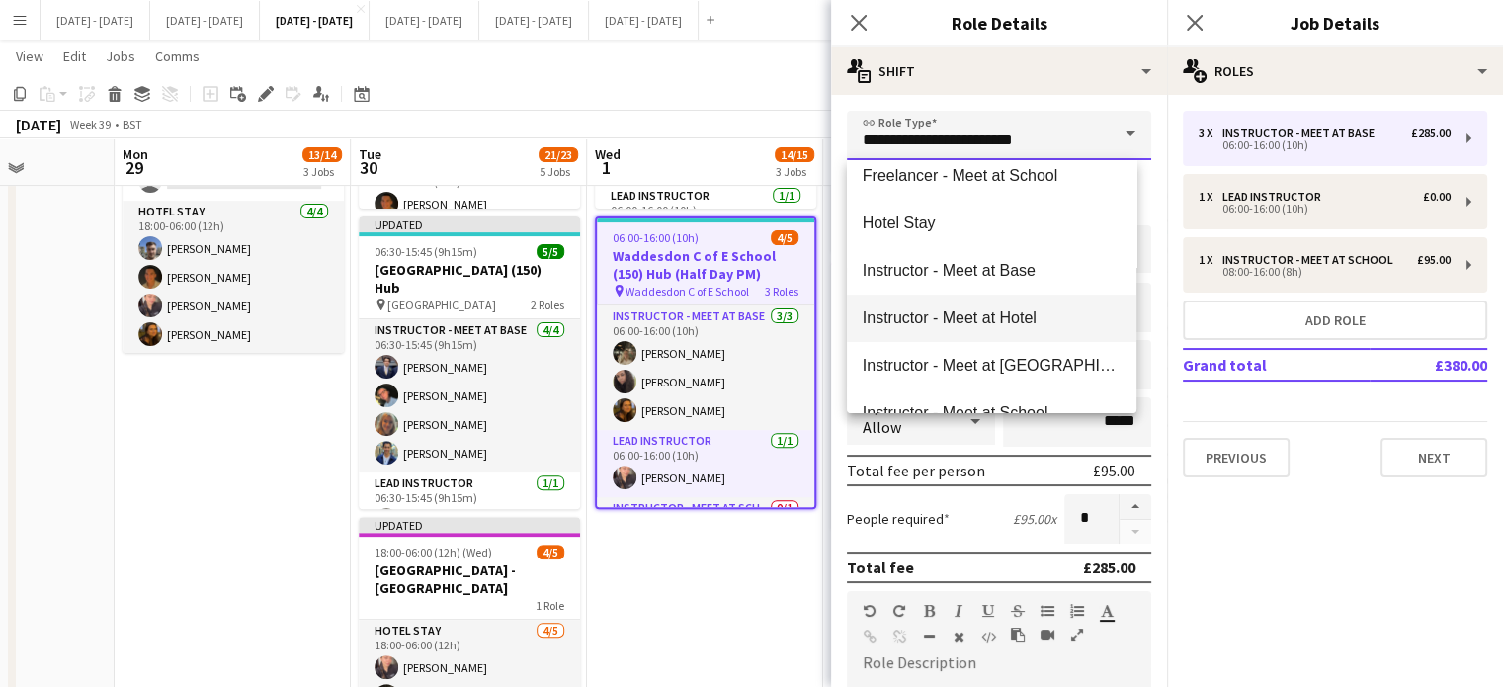
type input "**********"
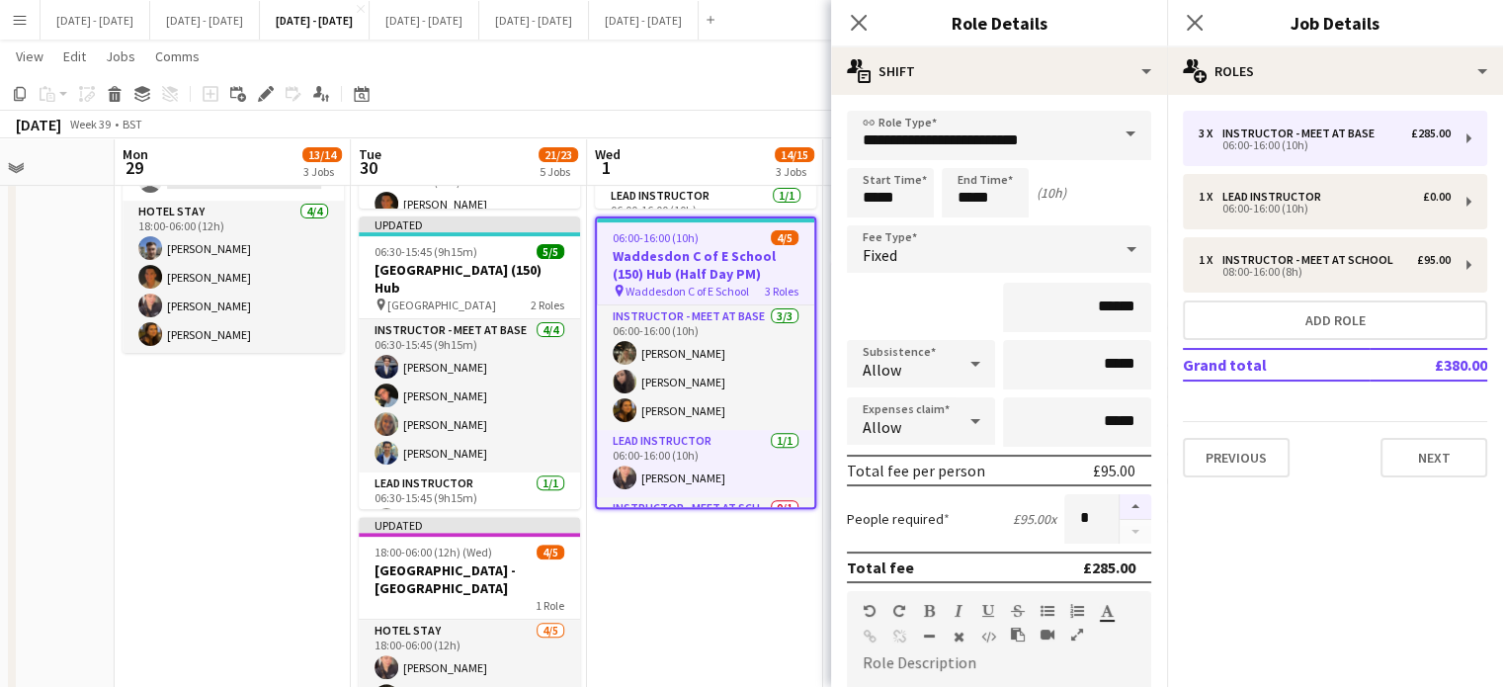
click at [1120, 503] on button "button" at bounding box center [1136, 507] width 32 height 26
type input "*"
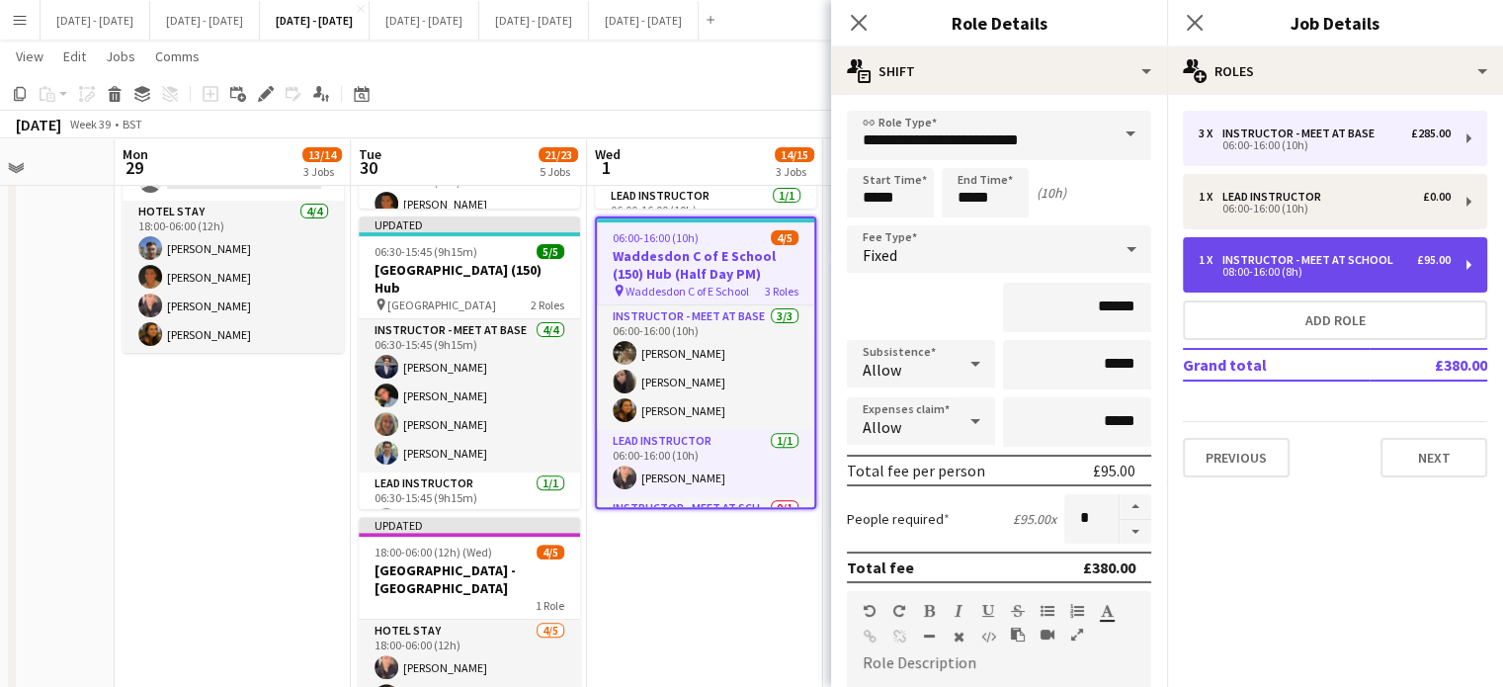
click at [1262, 262] on div "Instructor - Meet at School" at bounding box center [1312, 260] width 179 height 14
type input "**********"
type input "*****"
type input "*"
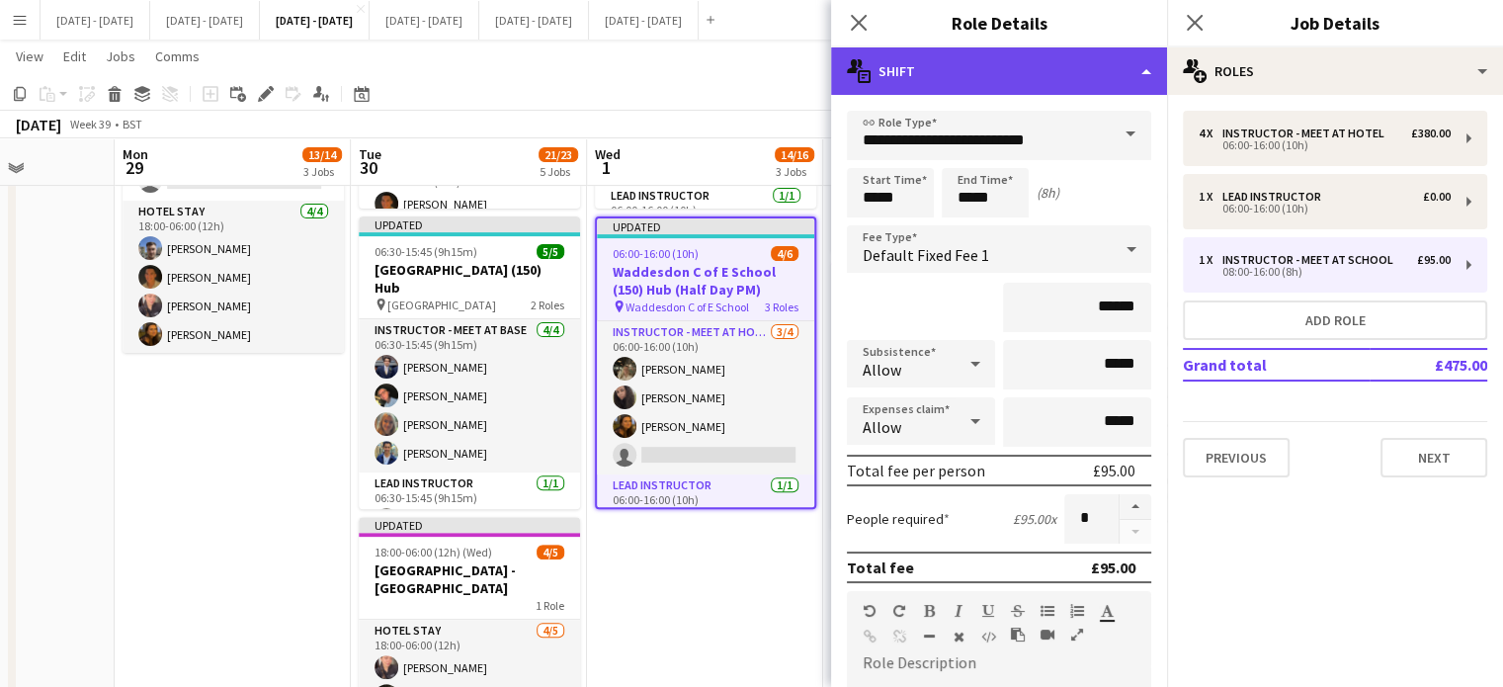
click at [1132, 82] on div "multiple-actions-text Shift" at bounding box center [999, 70] width 336 height 47
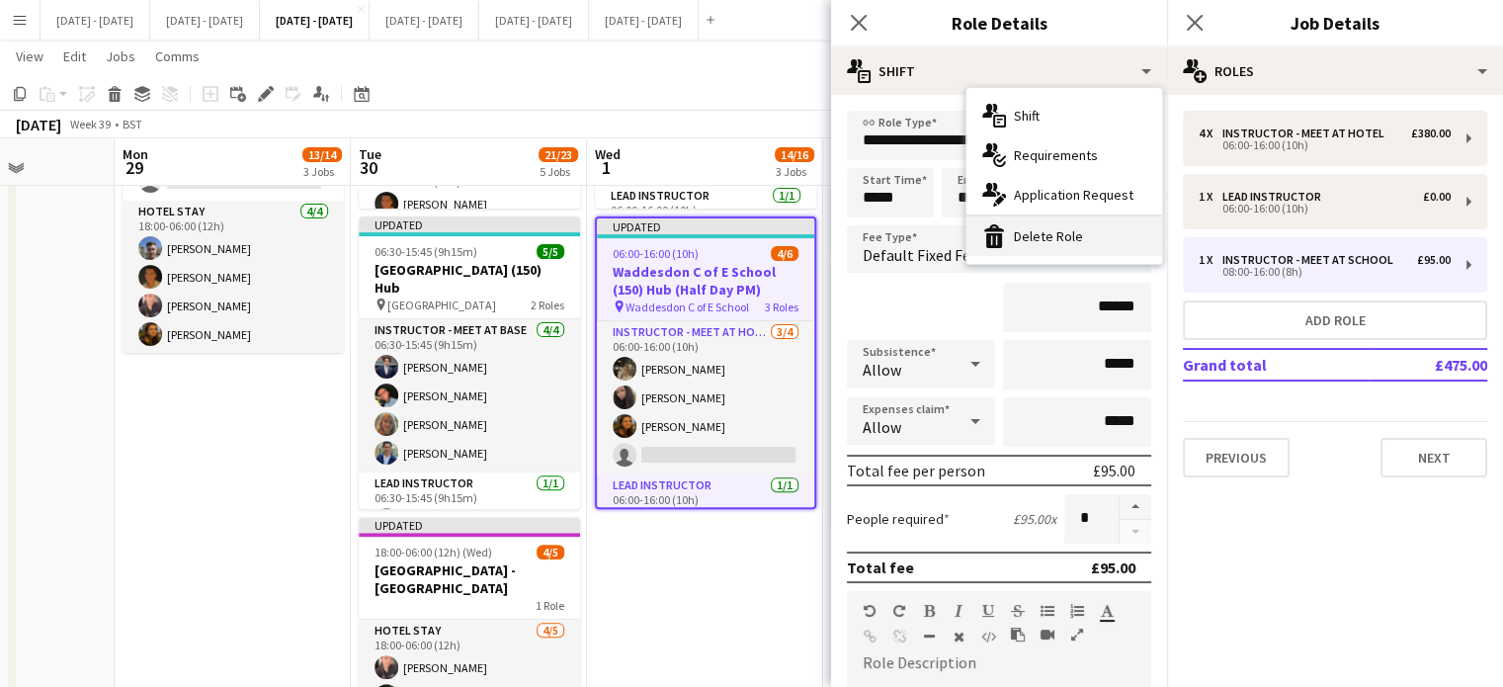
click at [1083, 231] on div "bin-2 Delete Role" at bounding box center [1065, 236] width 196 height 40
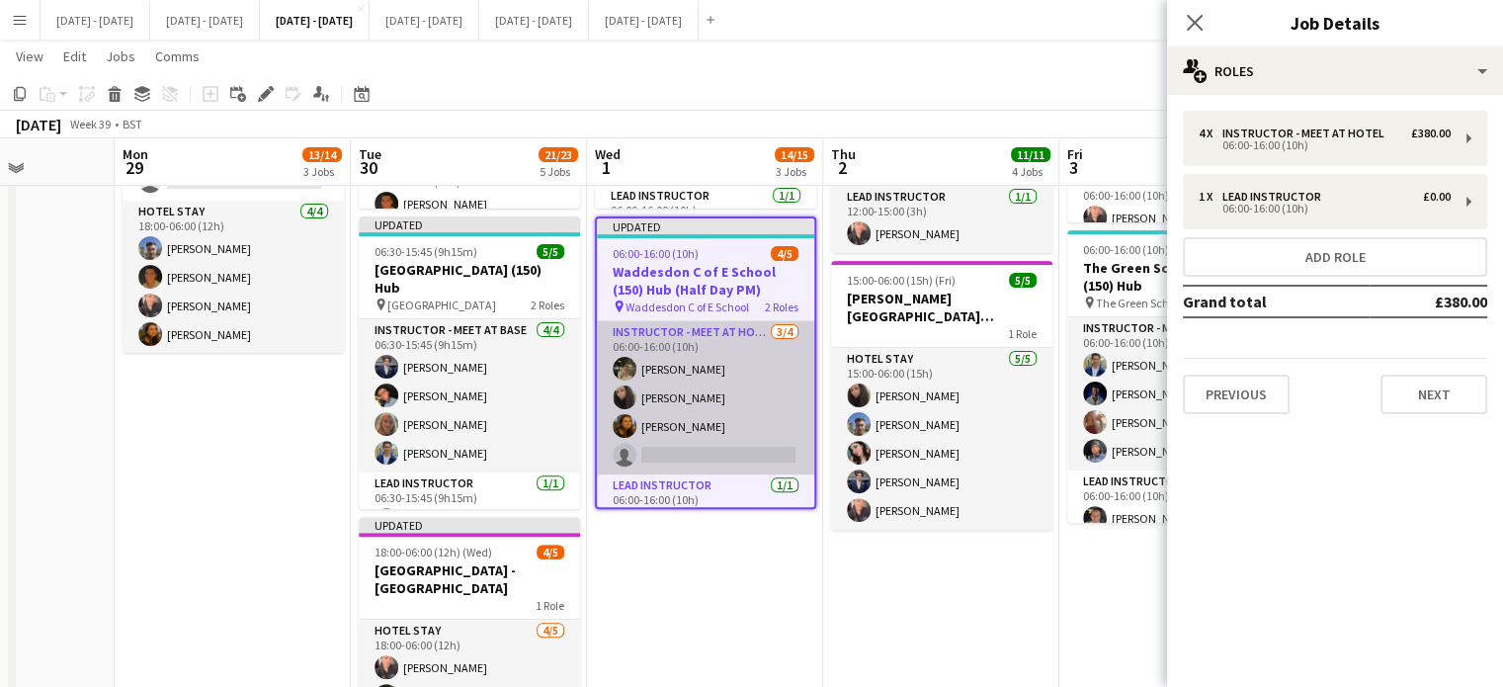
click at [658, 428] on app-card-role "Instructor - Meet at Hotel 3/4 06:00-16:00 (10h) Emily Pratt Deanna Masters Oli…" at bounding box center [705, 397] width 217 height 153
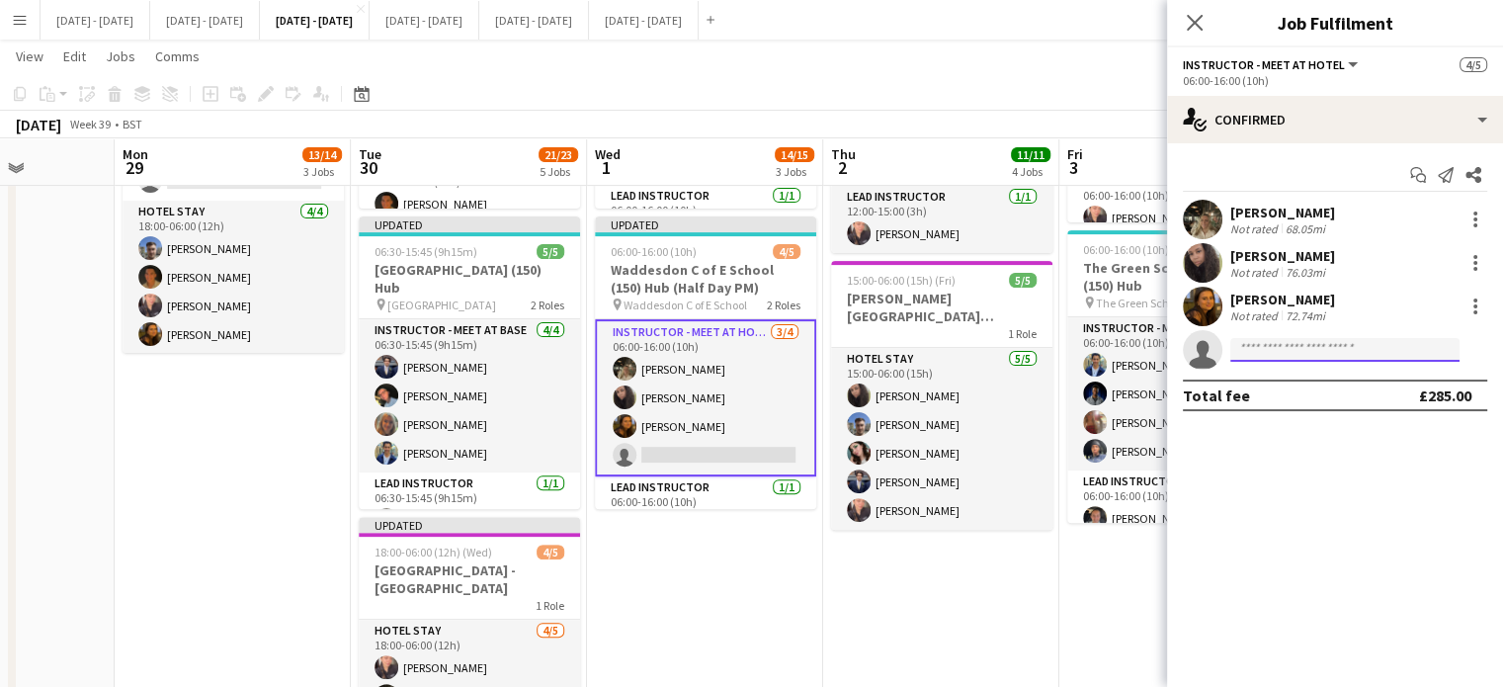
click at [1290, 346] on input at bounding box center [1344, 350] width 229 height 24
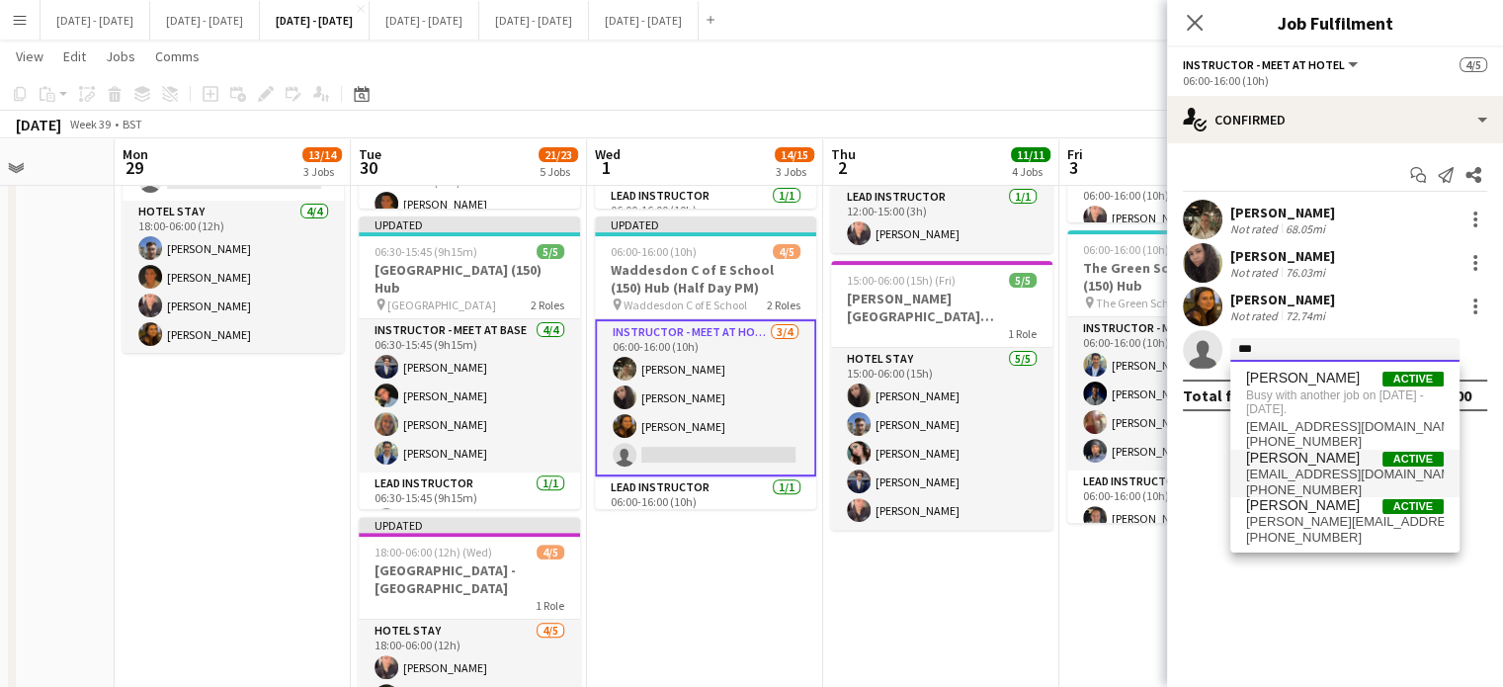
type input "***"
click at [1309, 477] on span "oliviaetherington@icloud.com" at bounding box center [1345, 474] width 198 height 16
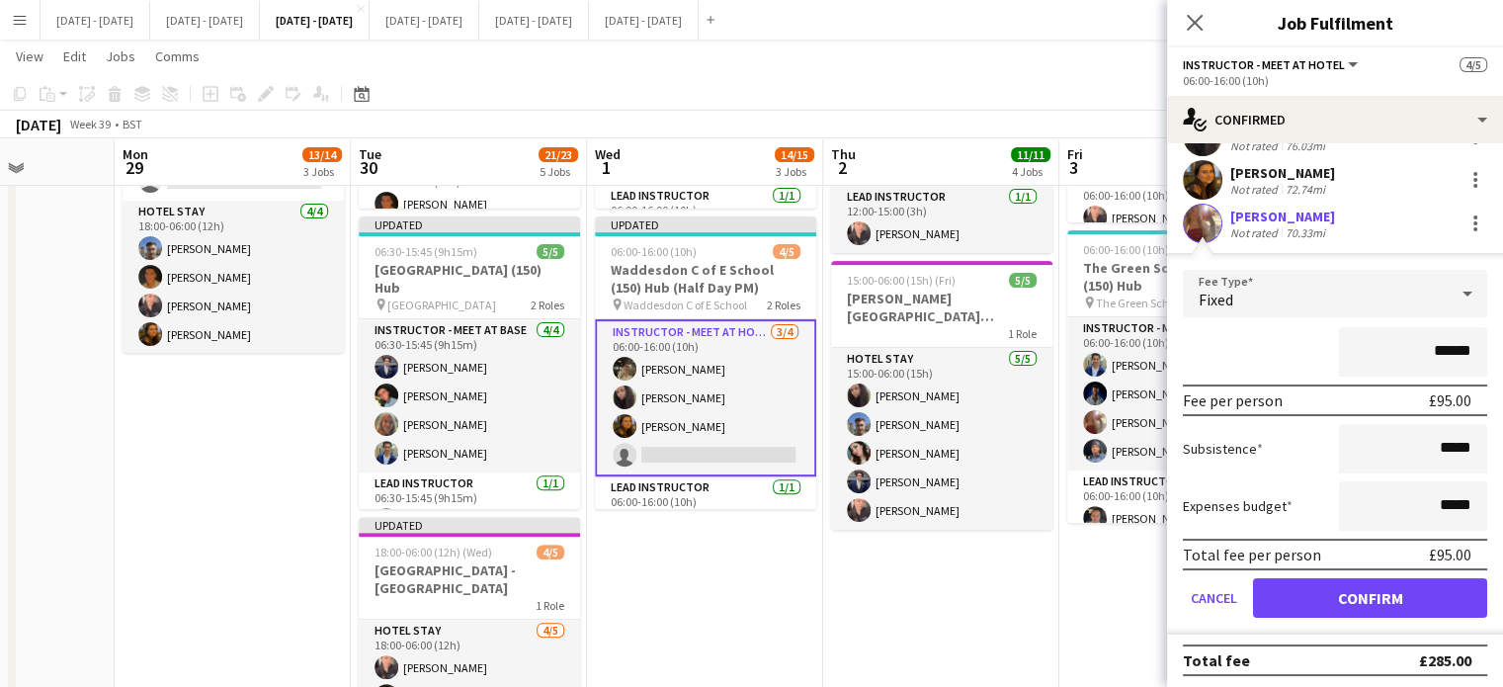
scroll to position [128, 0]
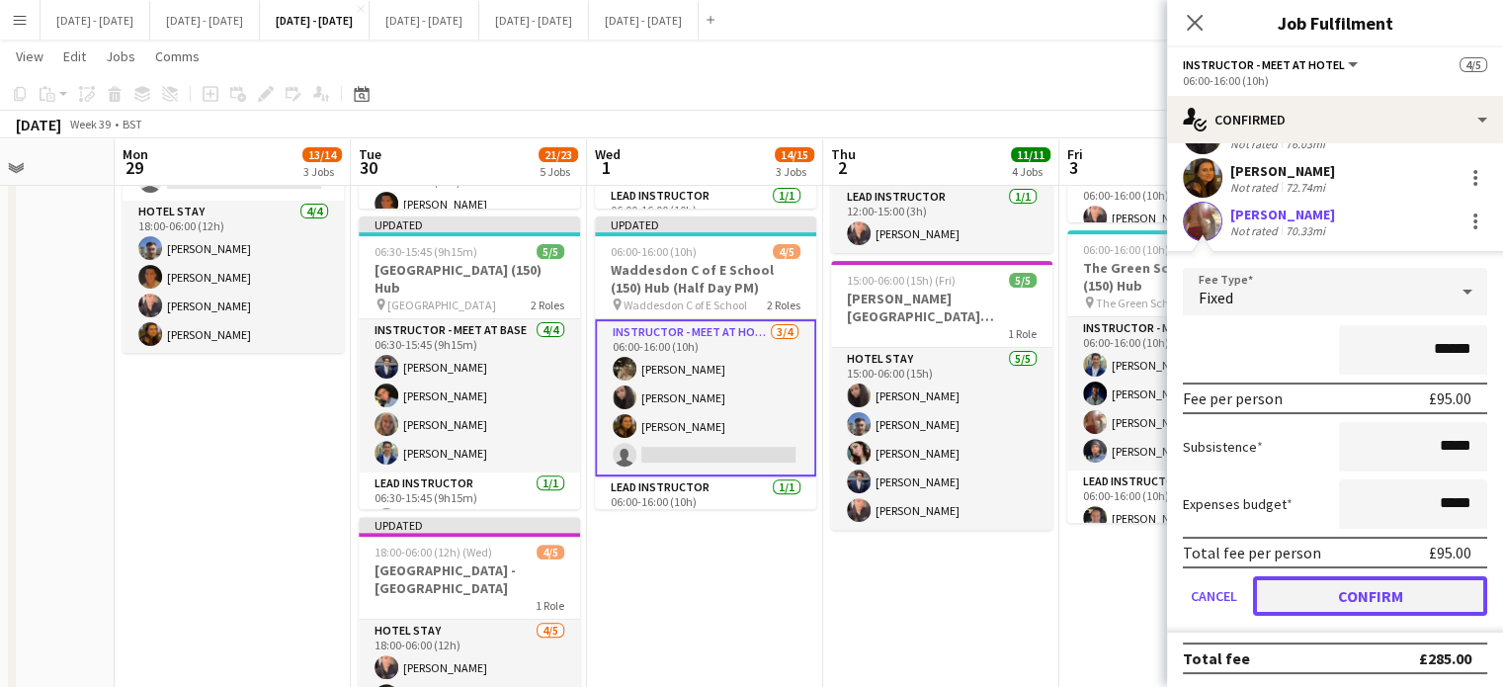
click at [1293, 588] on button "Confirm" at bounding box center [1370, 596] width 234 height 40
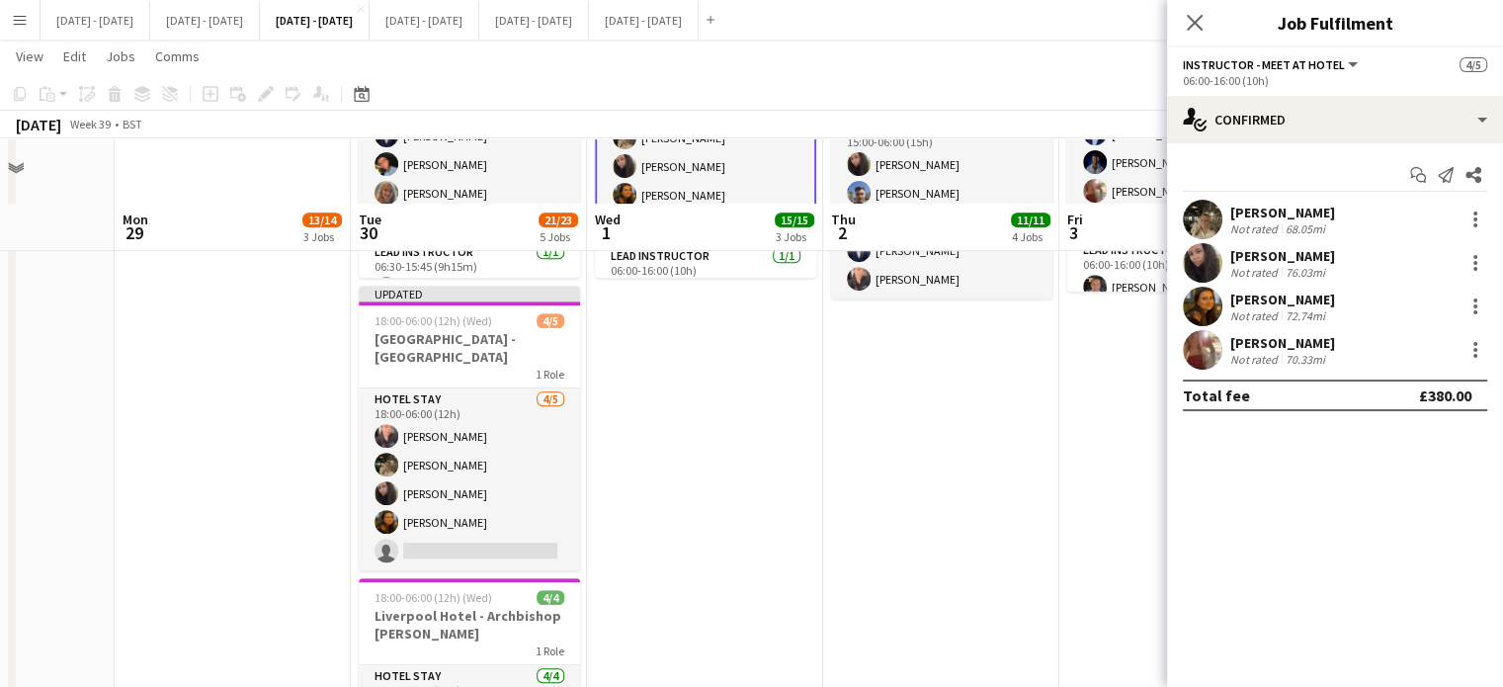
scroll to position [896, 0]
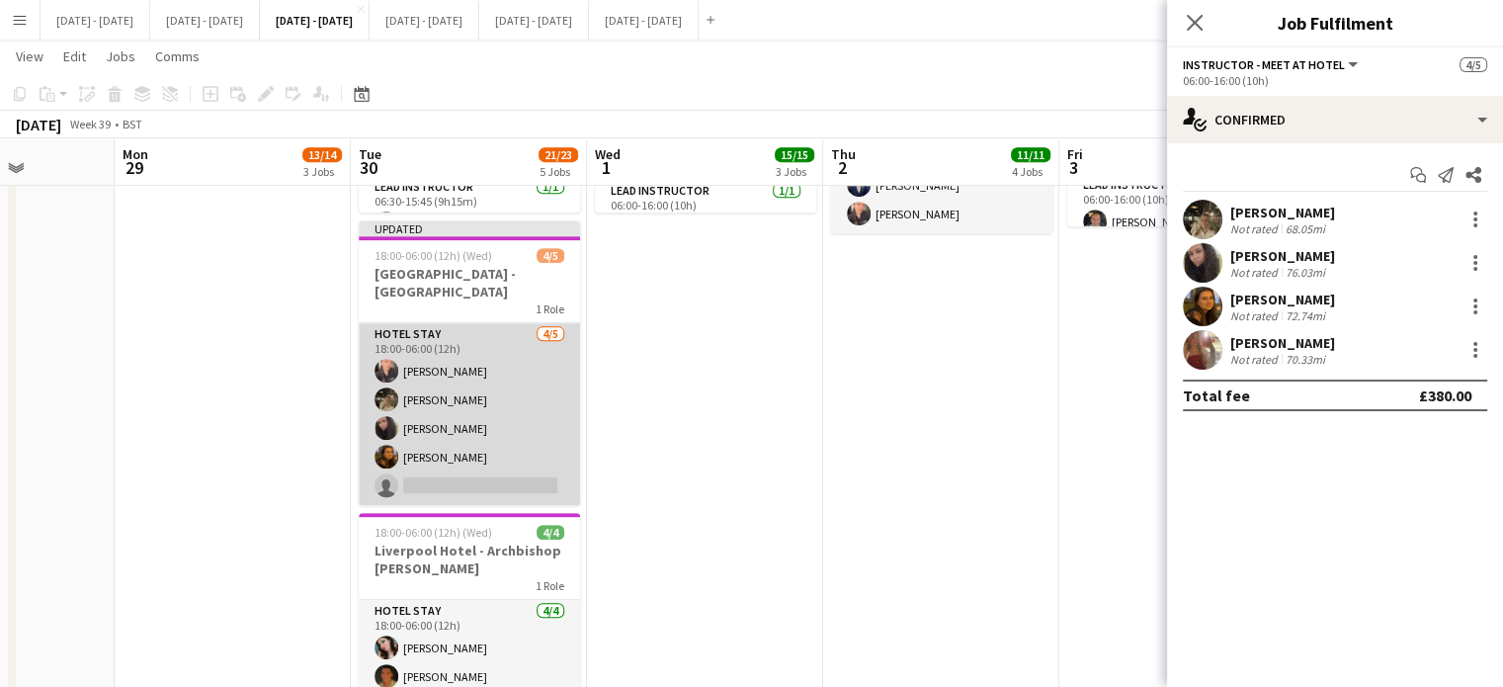
click at [504, 489] on app-card-role "Hotel Stay 4/5 18:00-06:00 (12h) Ellie-Marie Mankelow Emily Pratt Deanna Master…" at bounding box center [469, 414] width 221 height 182
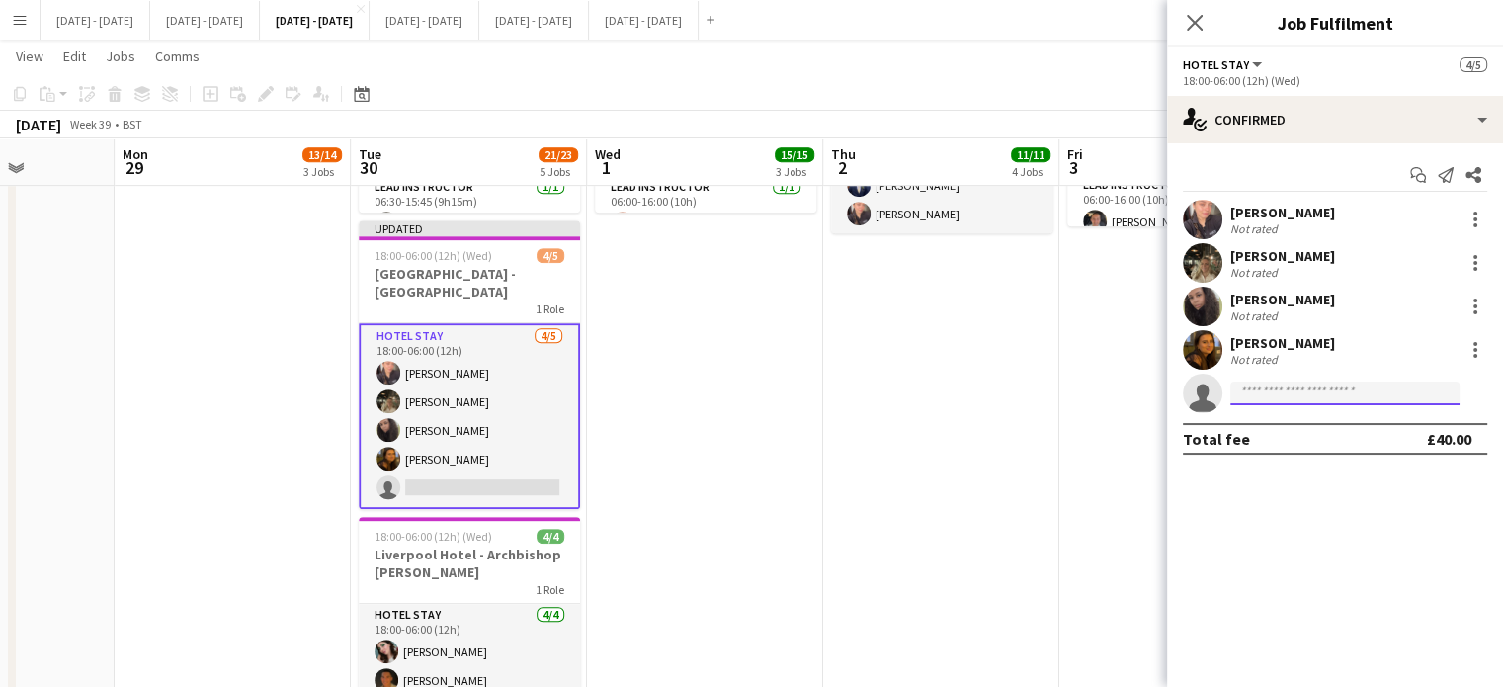
click at [1282, 402] on input at bounding box center [1344, 393] width 229 height 24
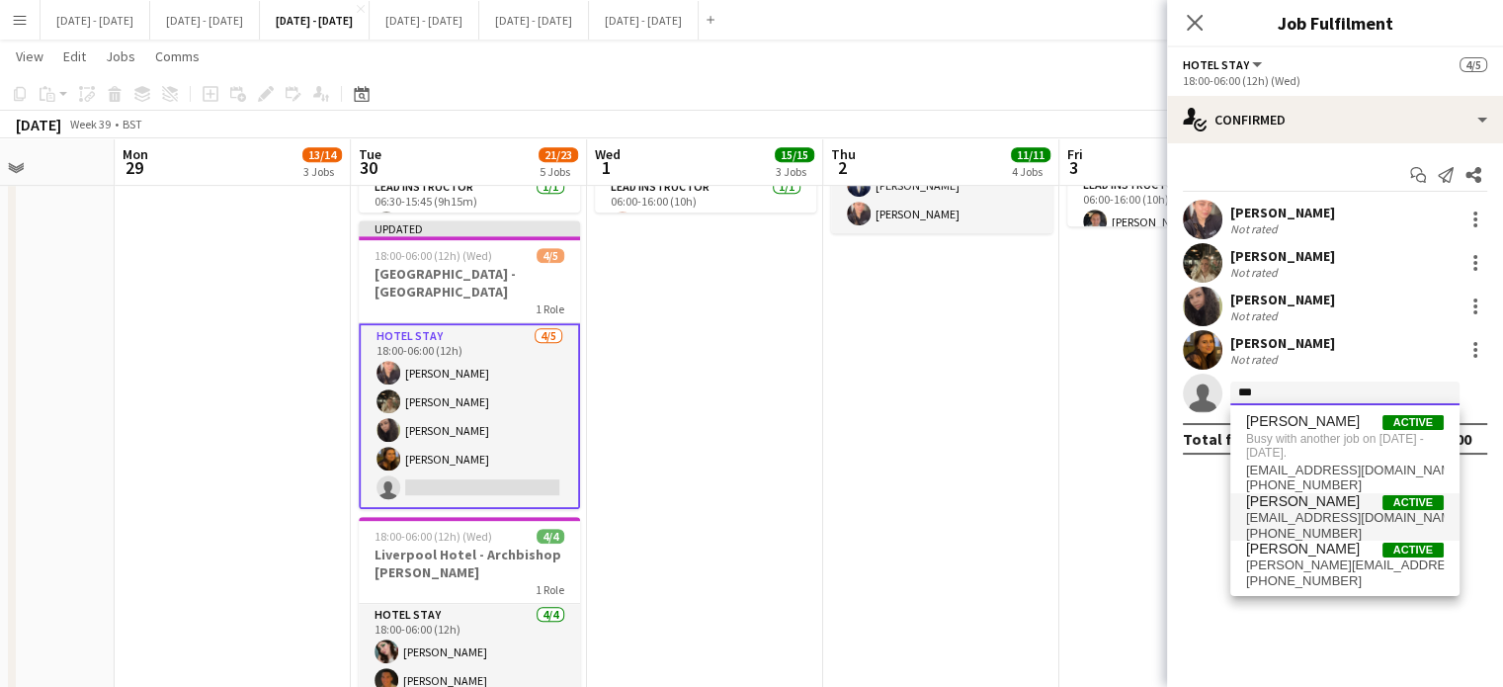
type input "***"
click at [1309, 512] on span "oliviaetherington@icloud.com" at bounding box center [1345, 518] width 198 height 16
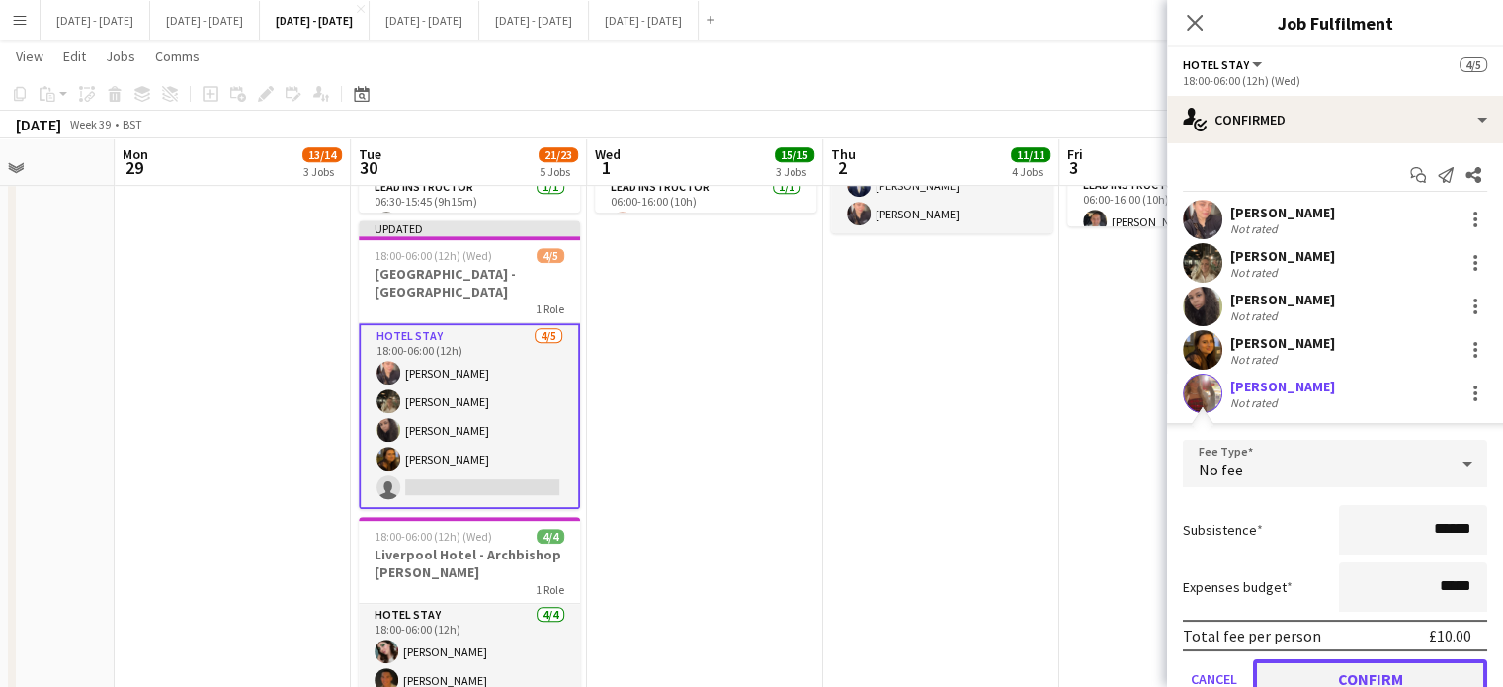
click at [1332, 670] on button "Confirm" at bounding box center [1370, 679] width 234 height 40
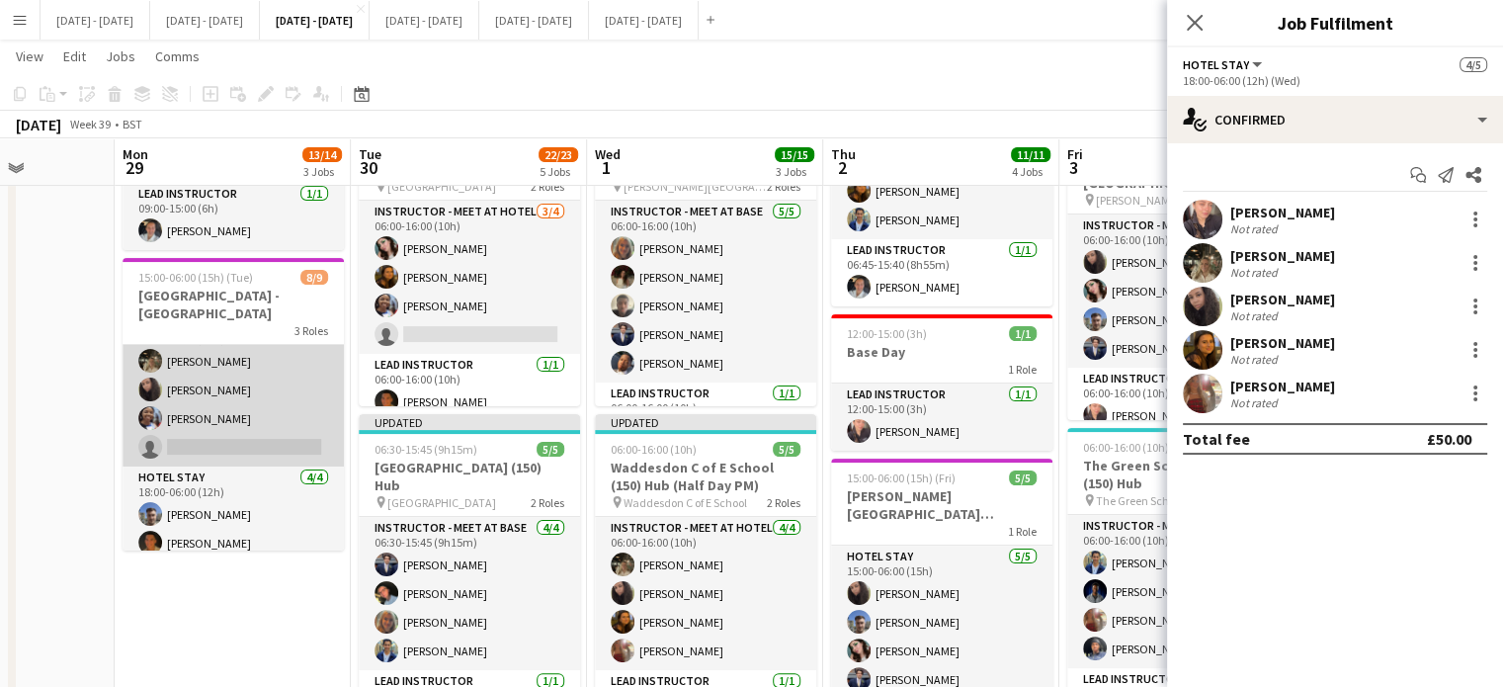
scroll to position [68, 0]
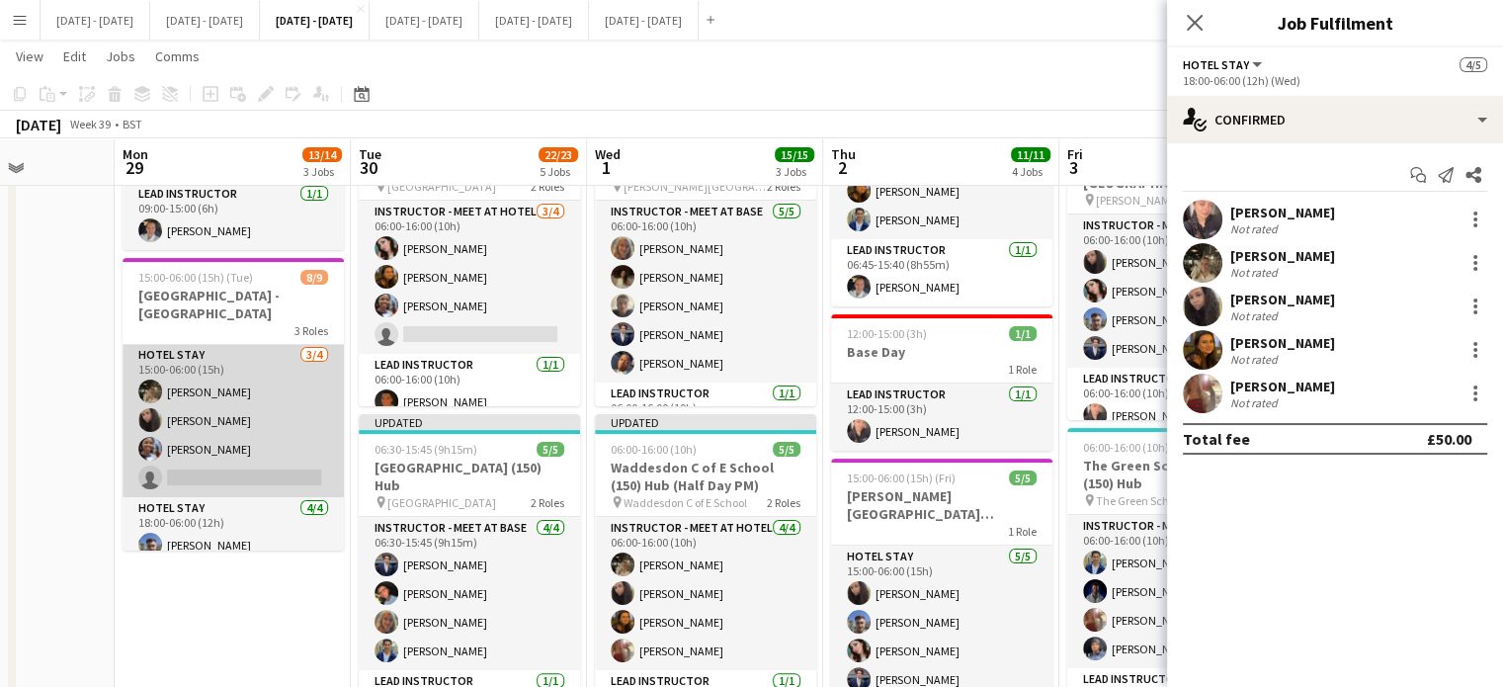
click at [220, 467] on app-card-role "Hotel Stay 3/4 15:00-06:00 (15h) Emily Pratt Deanna Masters Ogechukwu Ohakwe si…" at bounding box center [233, 420] width 221 height 153
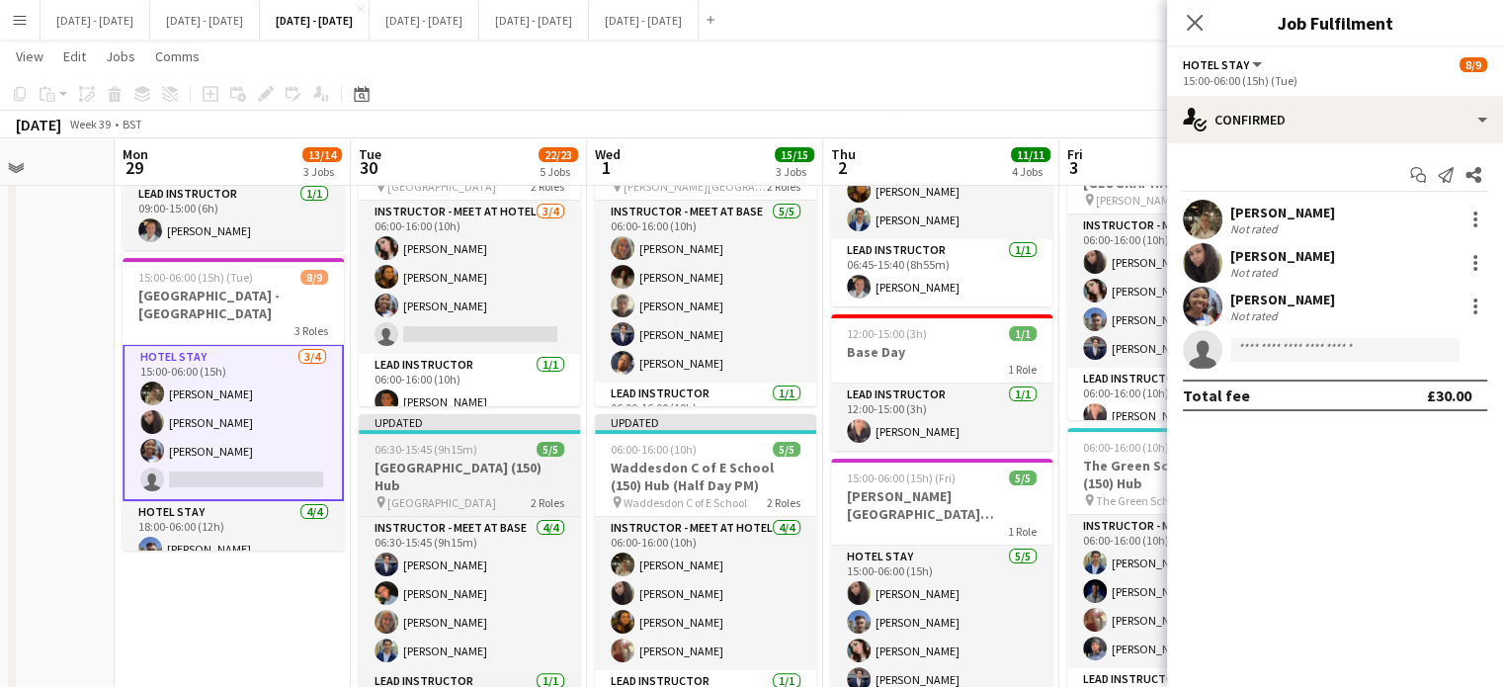
scroll to position [70, 0]
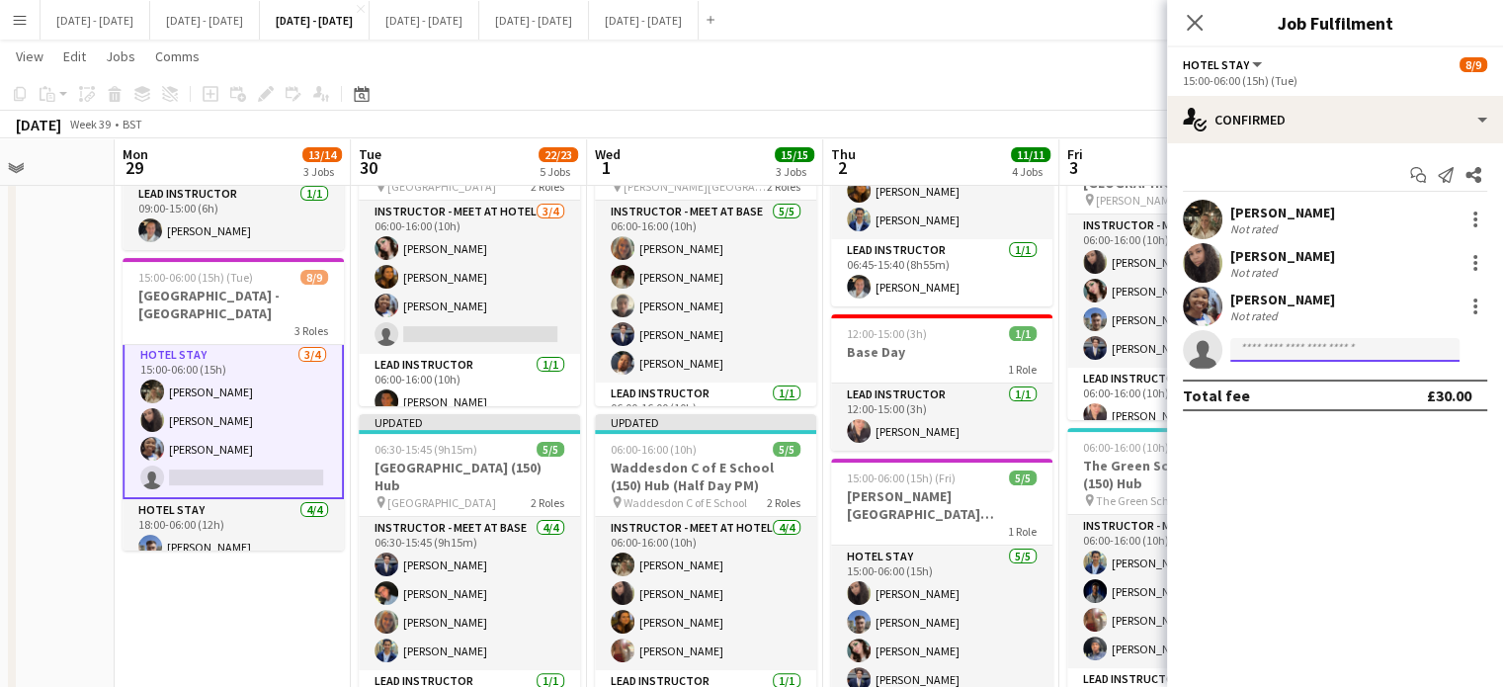
click at [1299, 351] on input at bounding box center [1344, 350] width 229 height 24
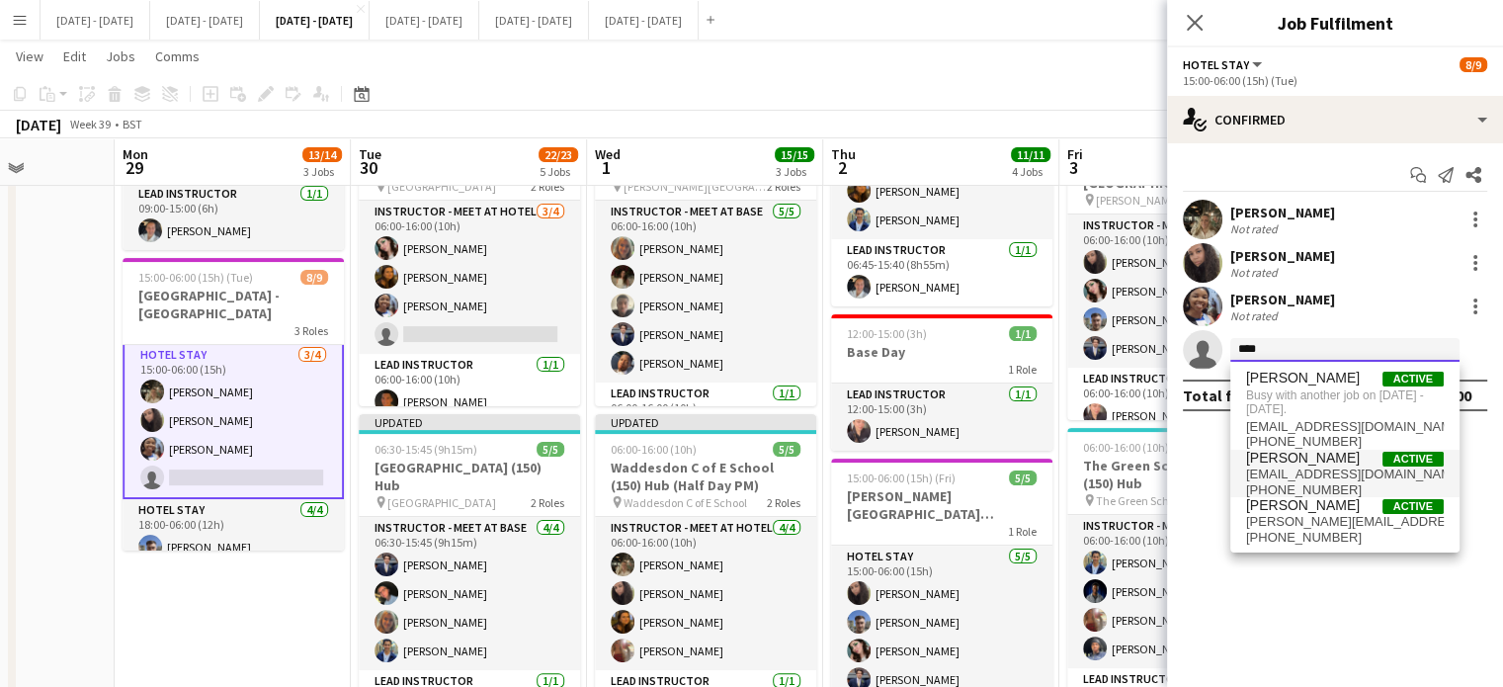
type input "****"
click at [1290, 457] on span "[PERSON_NAME]" at bounding box center [1303, 458] width 114 height 17
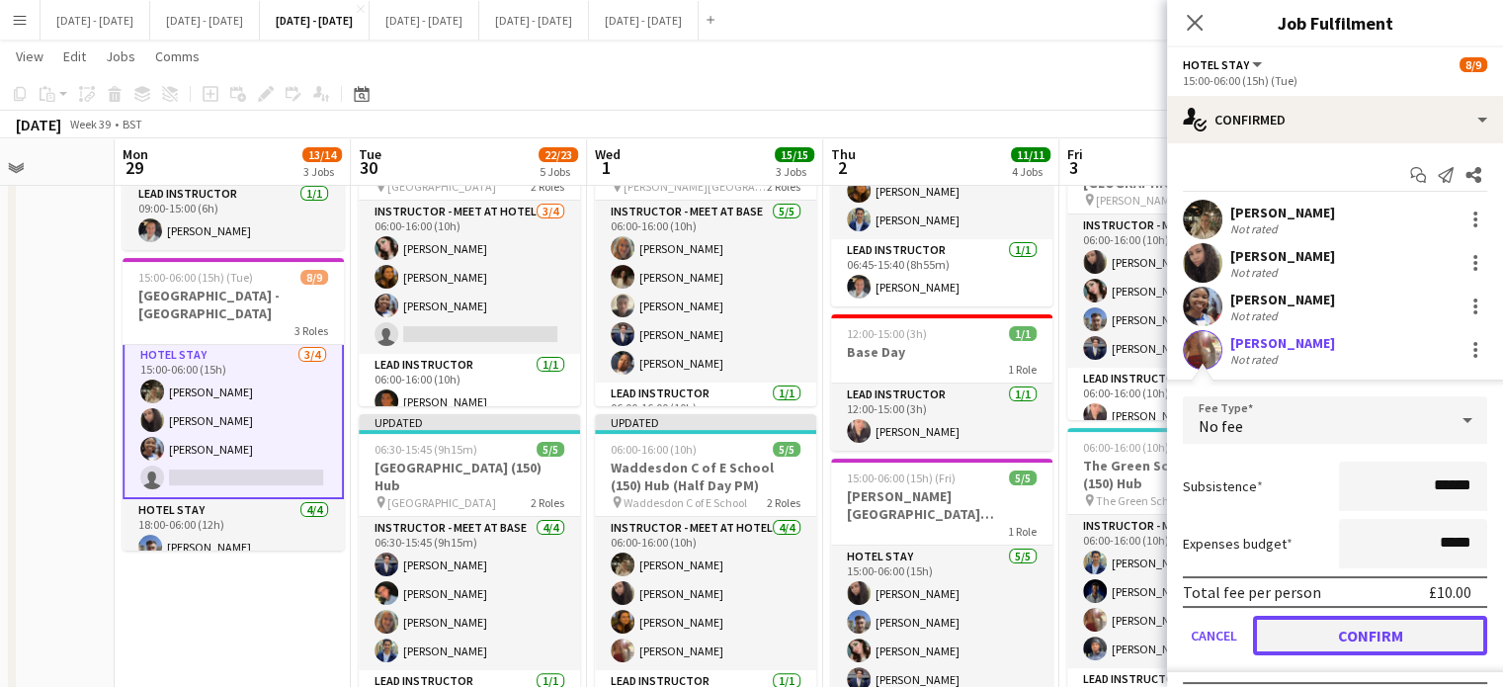
click at [1348, 644] on button "Confirm" at bounding box center [1370, 636] width 234 height 40
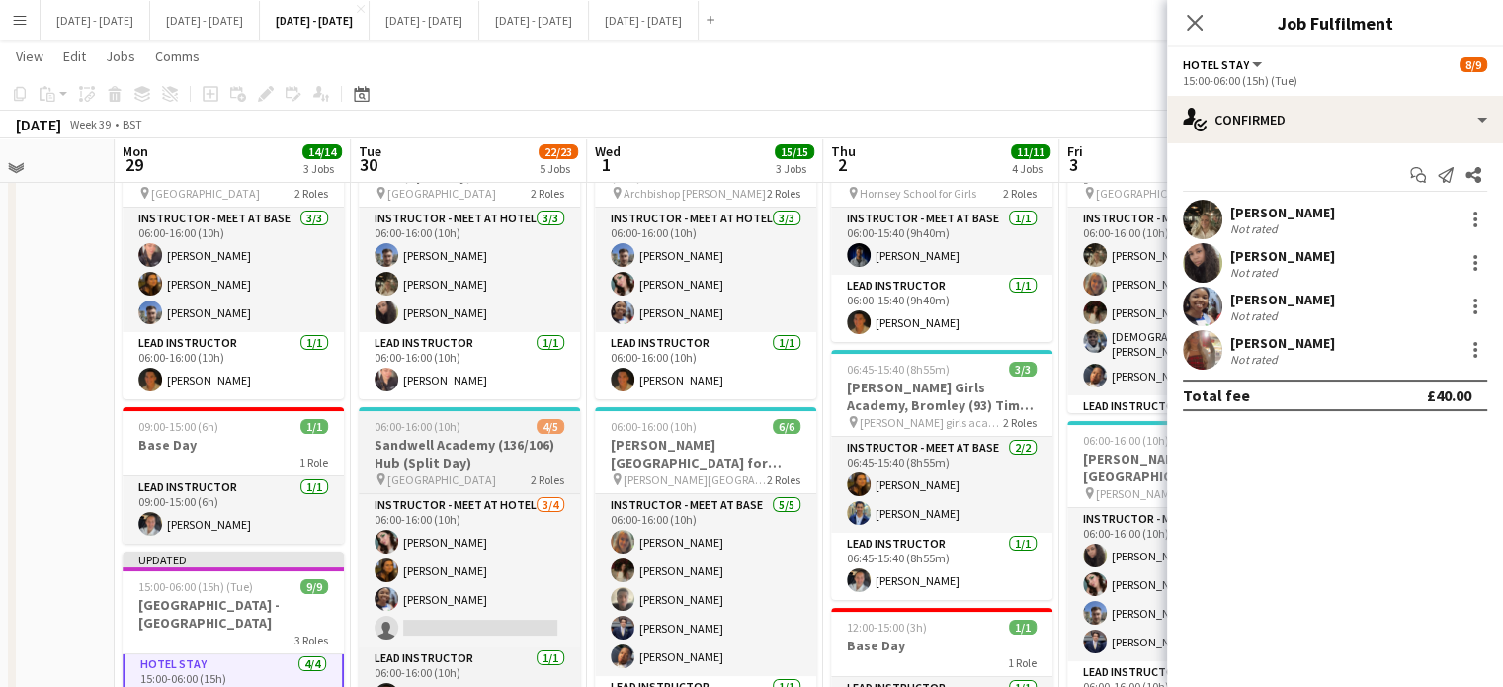
scroll to position [106, 0]
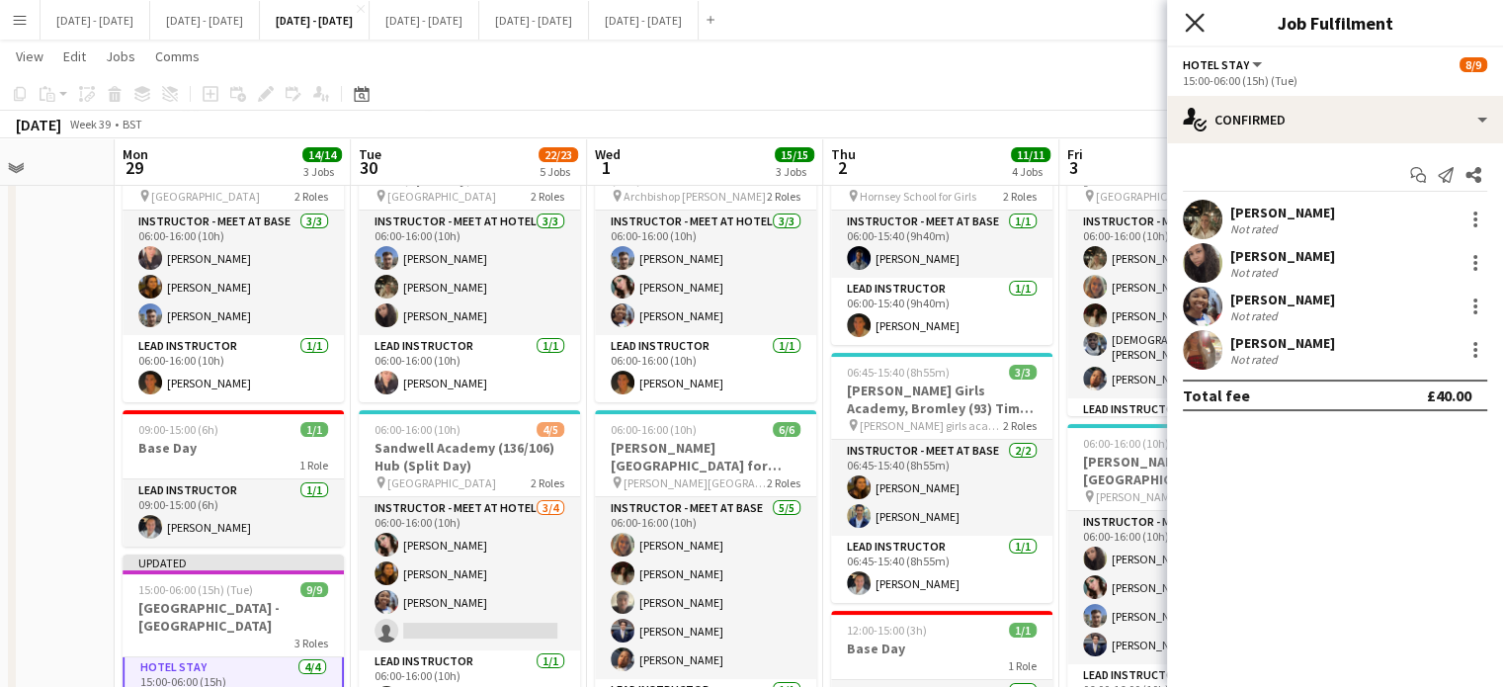
click at [1193, 24] on icon at bounding box center [1194, 22] width 19 height 19
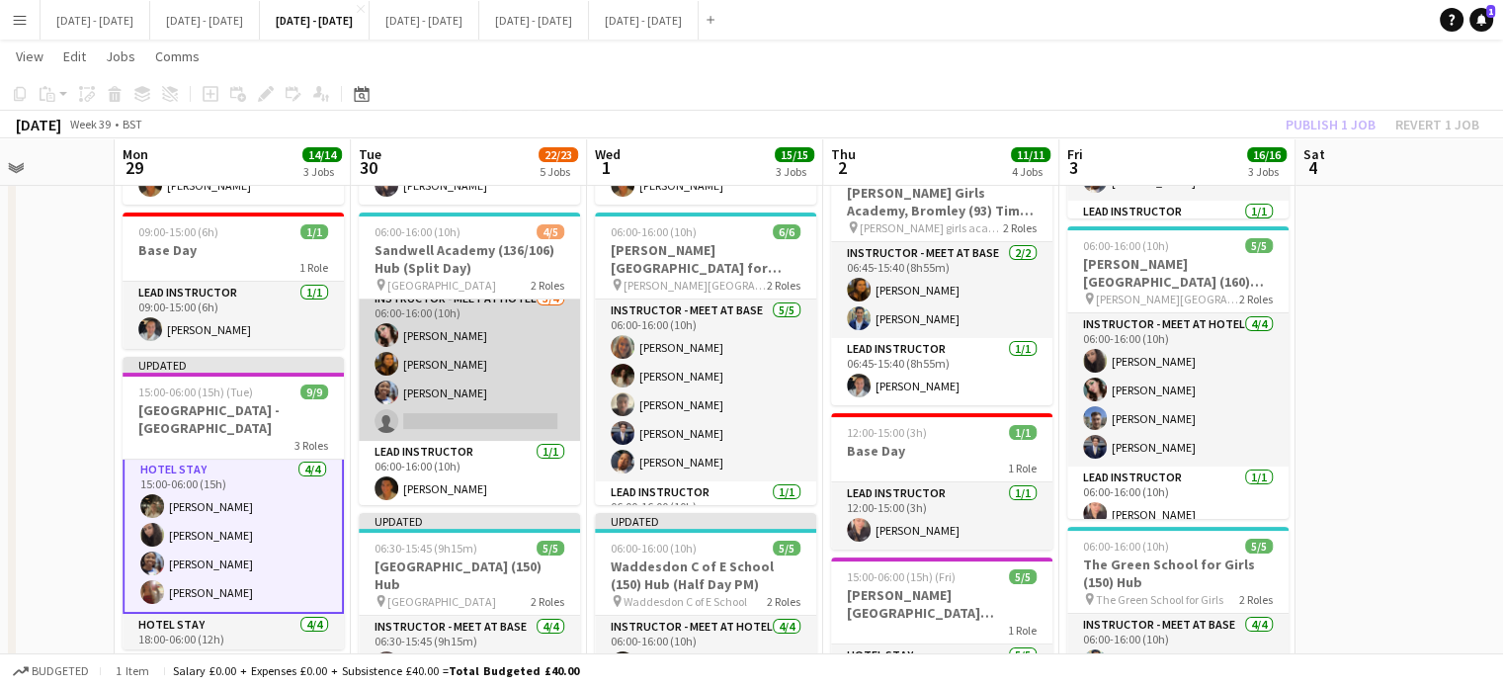
scroll to position [14, 0]
click at [492, 416] on app-card-role "Instructor - Meet at Hotel 3/4 06:00-16:00 (10h) Lucy Cork Olivia Best Ogechukw…" at bounding box center [469, 362] width 221 height 153
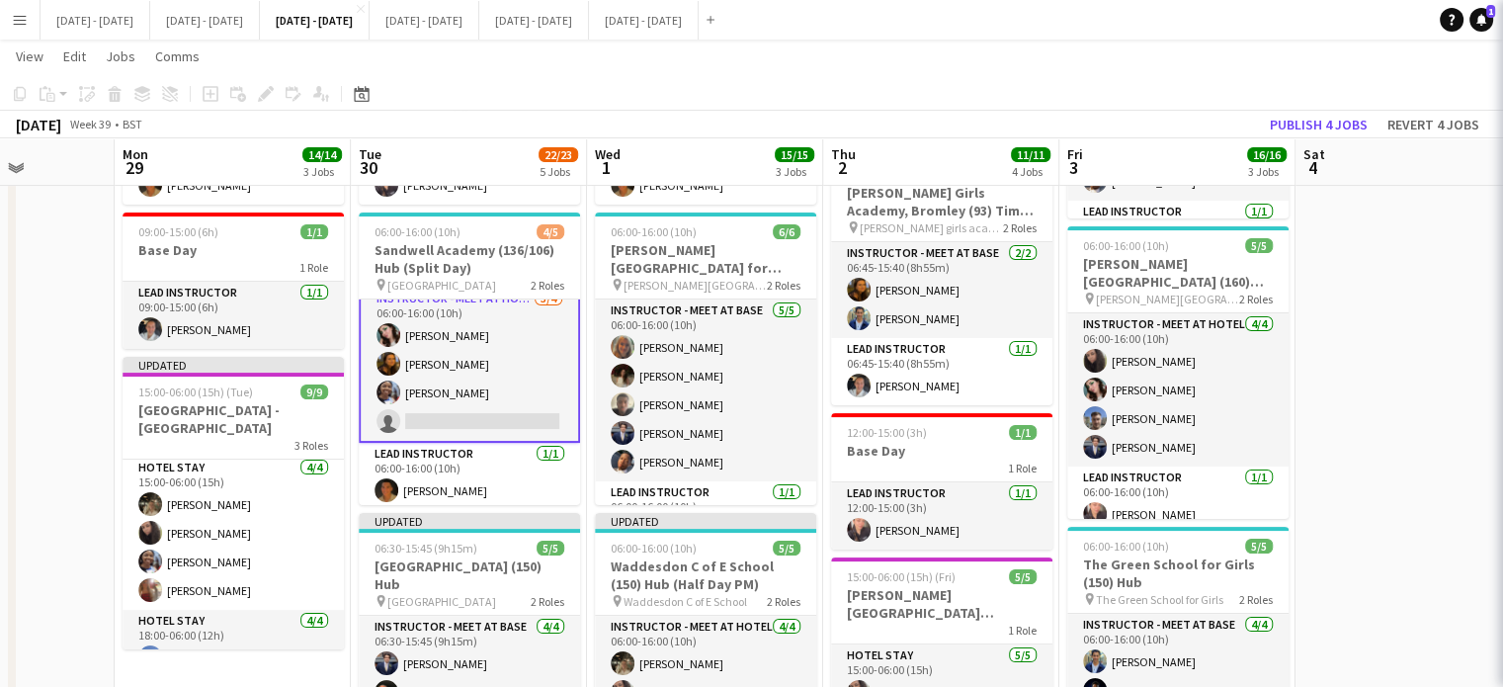
scroll to position [16, 0]
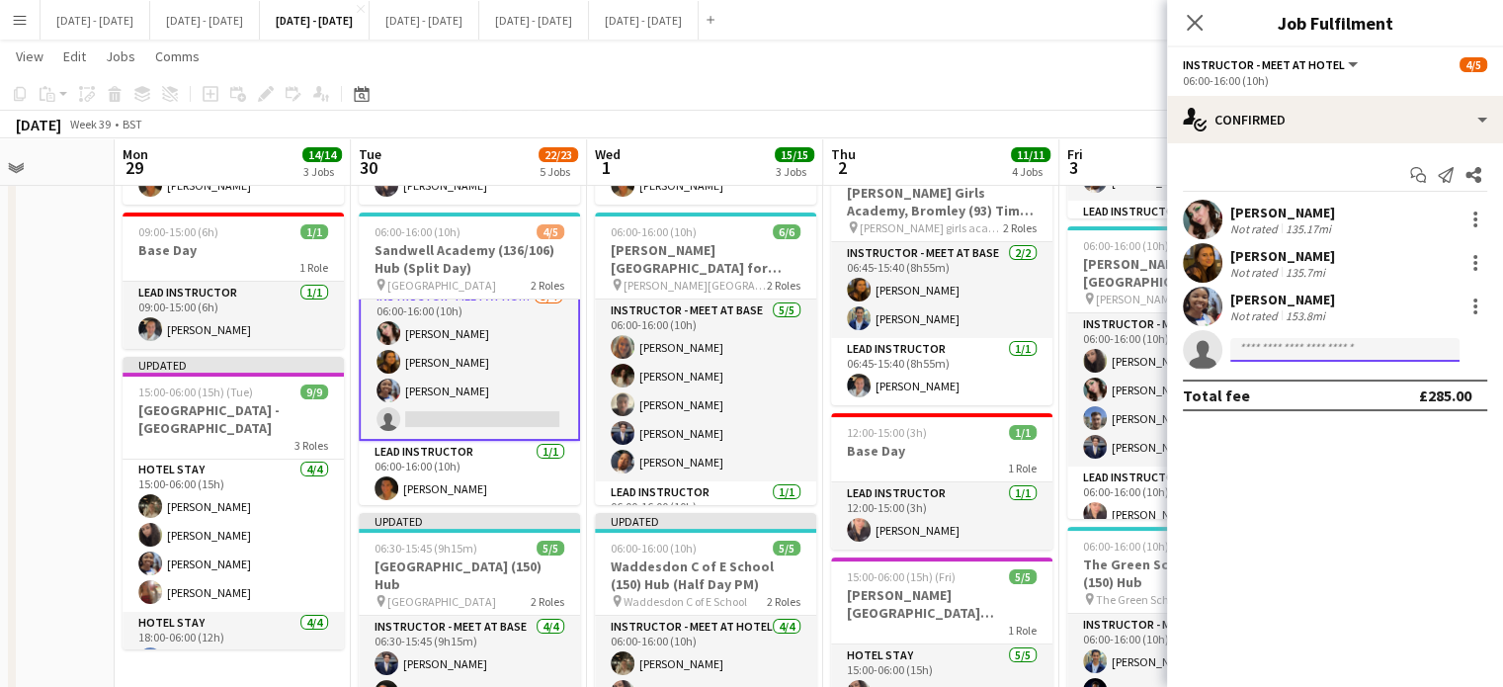
click at [1288, 351] on input at bounding box center [1344, 350] width 229 height 24
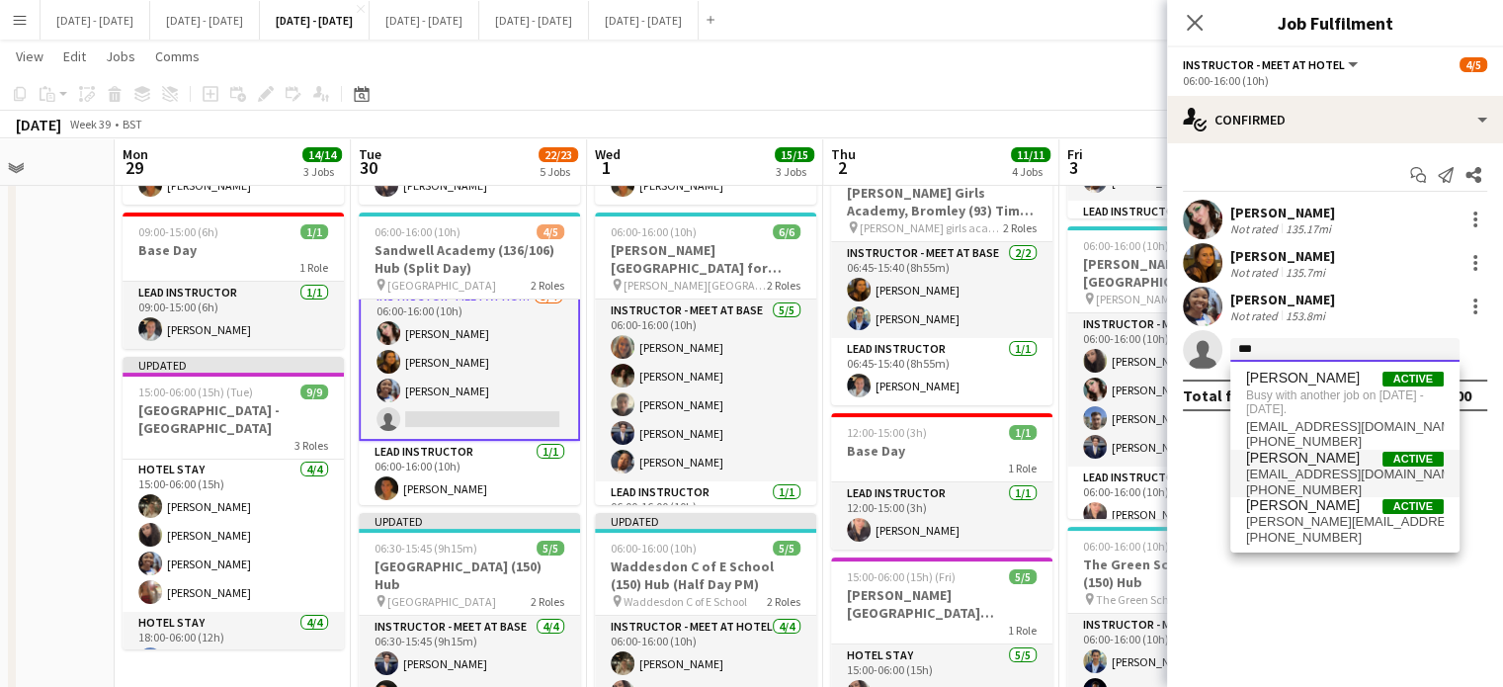
type input "***"
click at [1312, 477] on span "oliviaetherington@icloud.com" at bounding box center [1345, 474] width 198 height 16
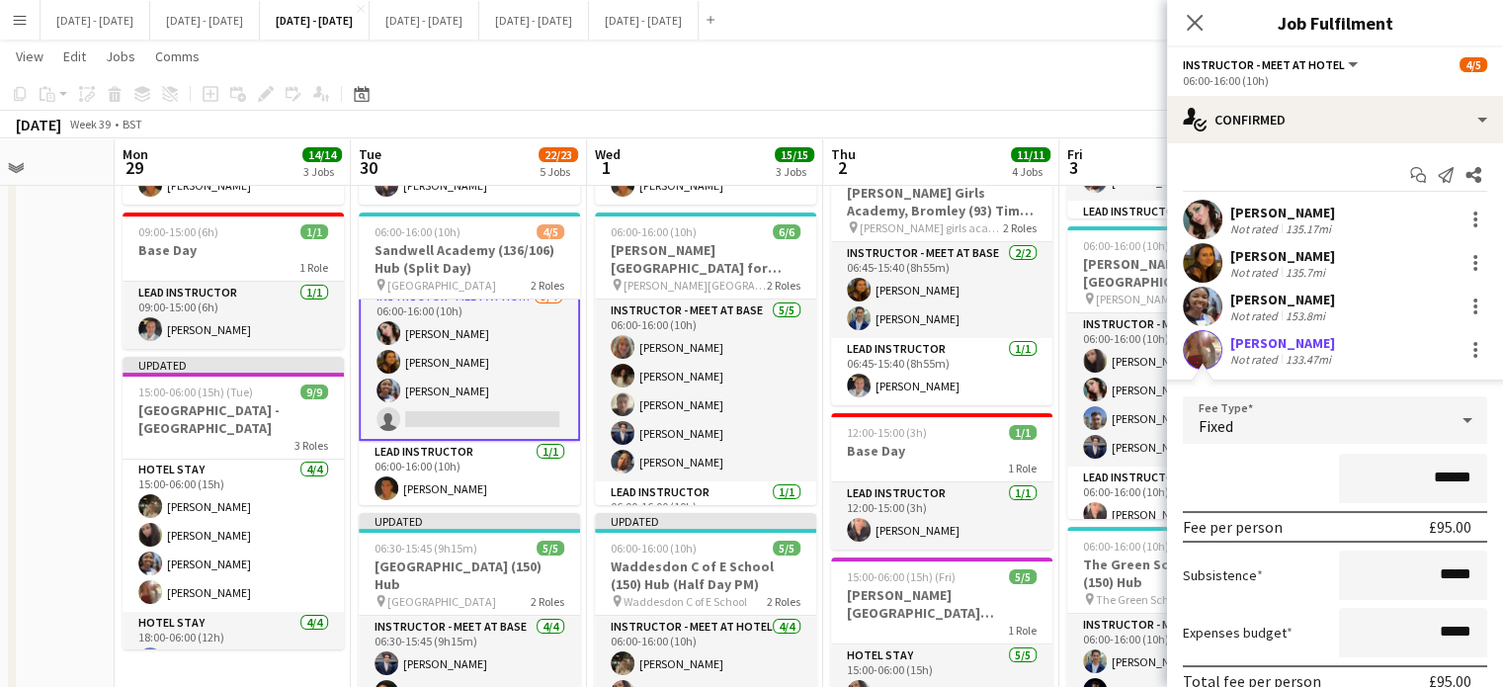
scroll to position [128, 0]
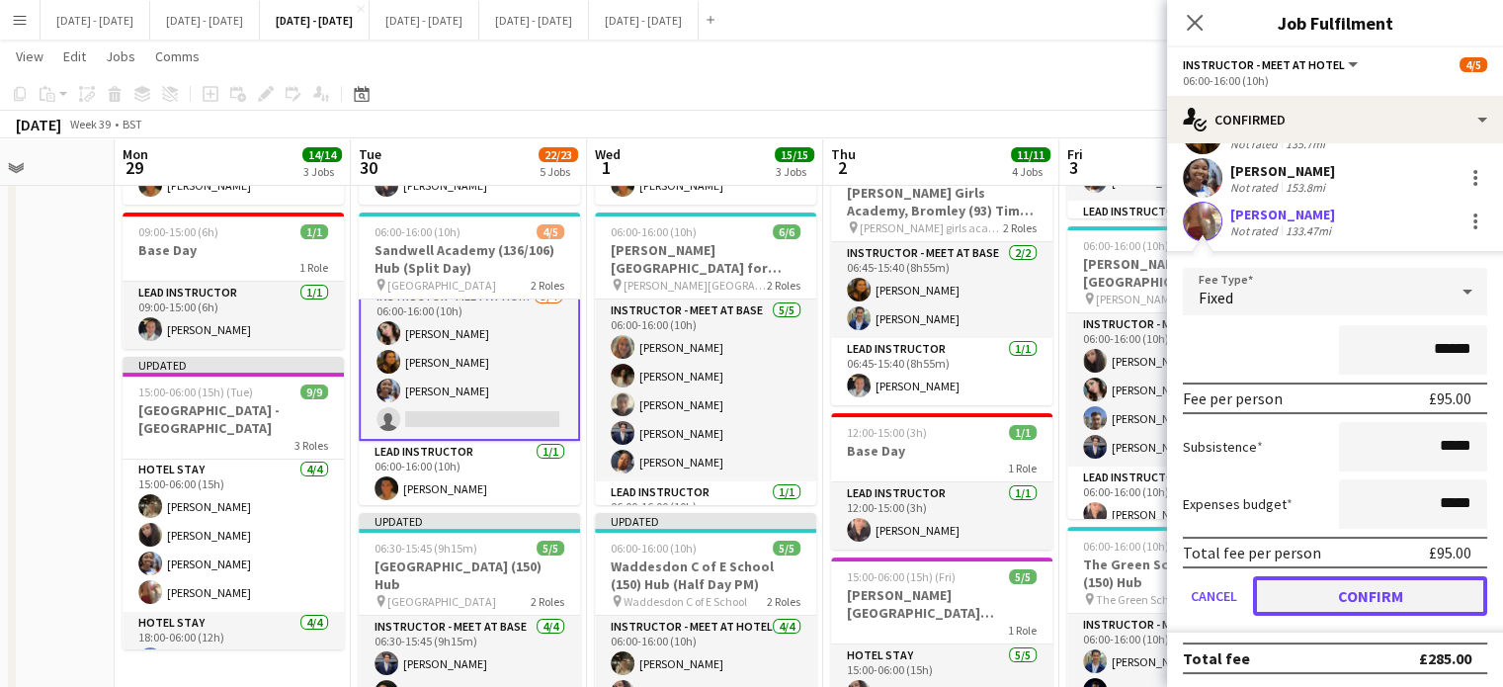
click at [1310, 596] on button "Confirm" at bounding box center [1370, 596] width 234 height 40
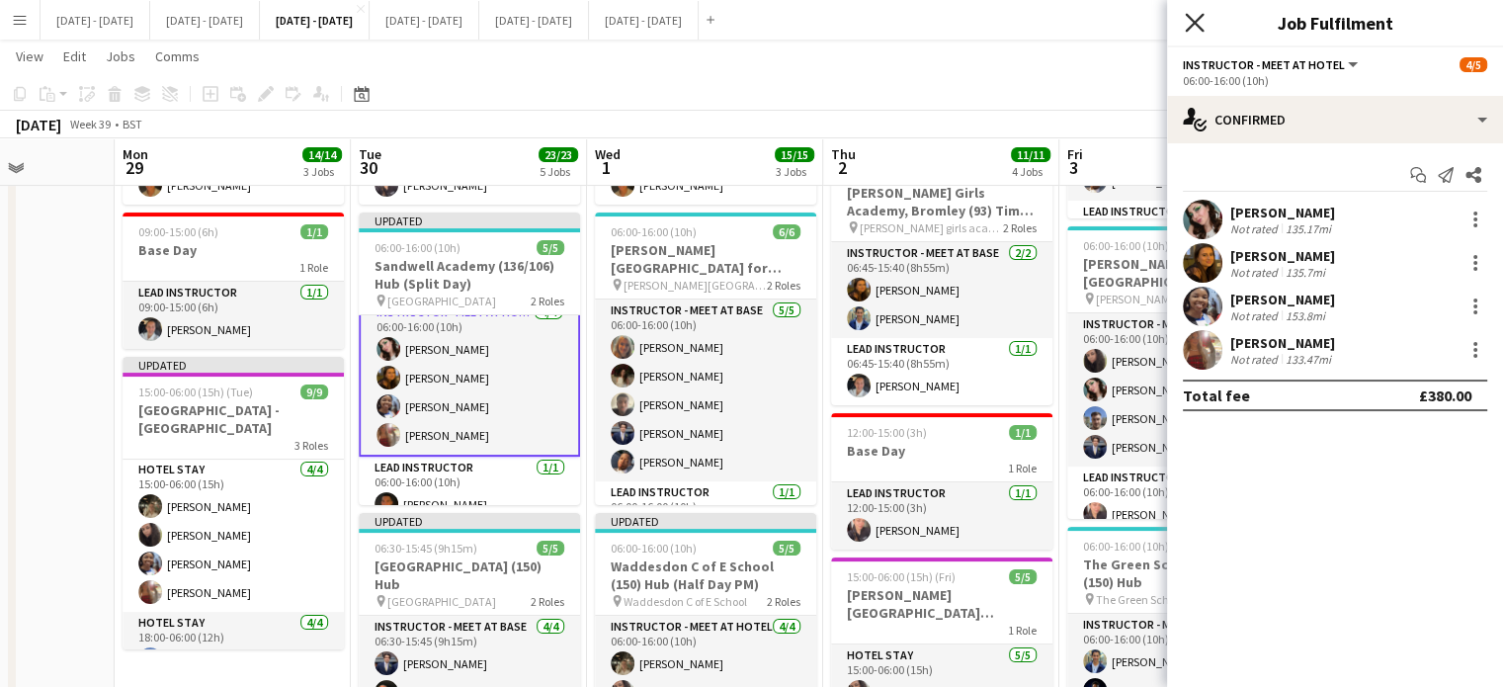
click at [1202, 27] on icon "Close pop-in" at bounding box center [1194, 22] width 19 height 19
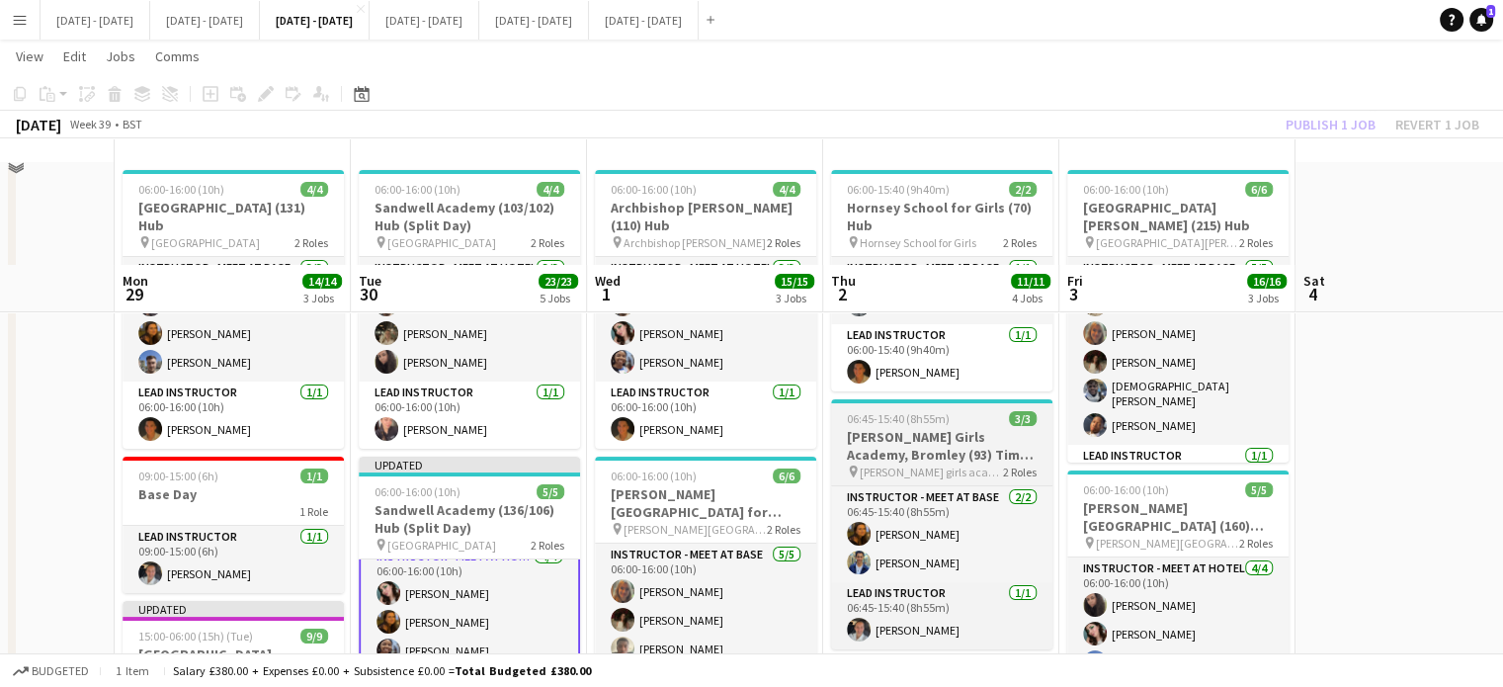
scroll to position [51, 0]
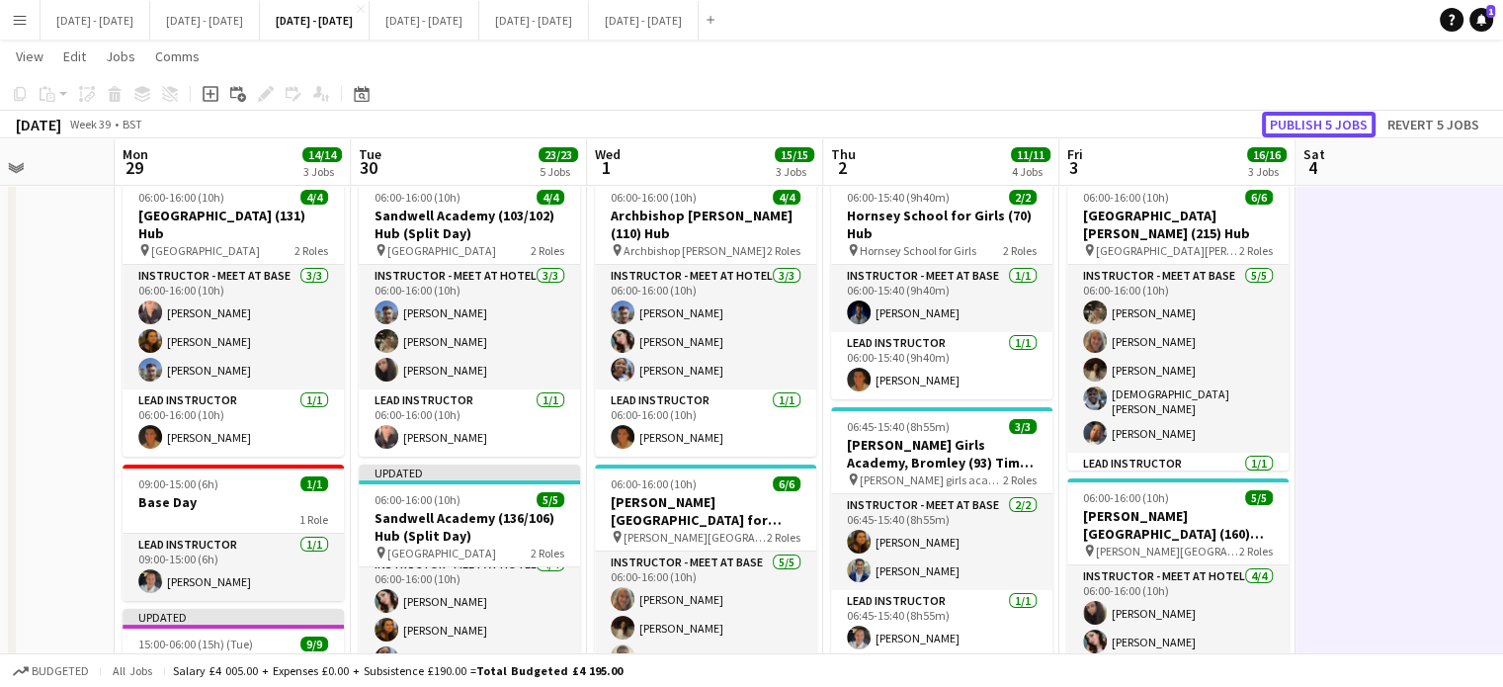
click at [1323, 123] on button "Publish 5 jobs" at bounding box center [1319, 125] width 114 height 26
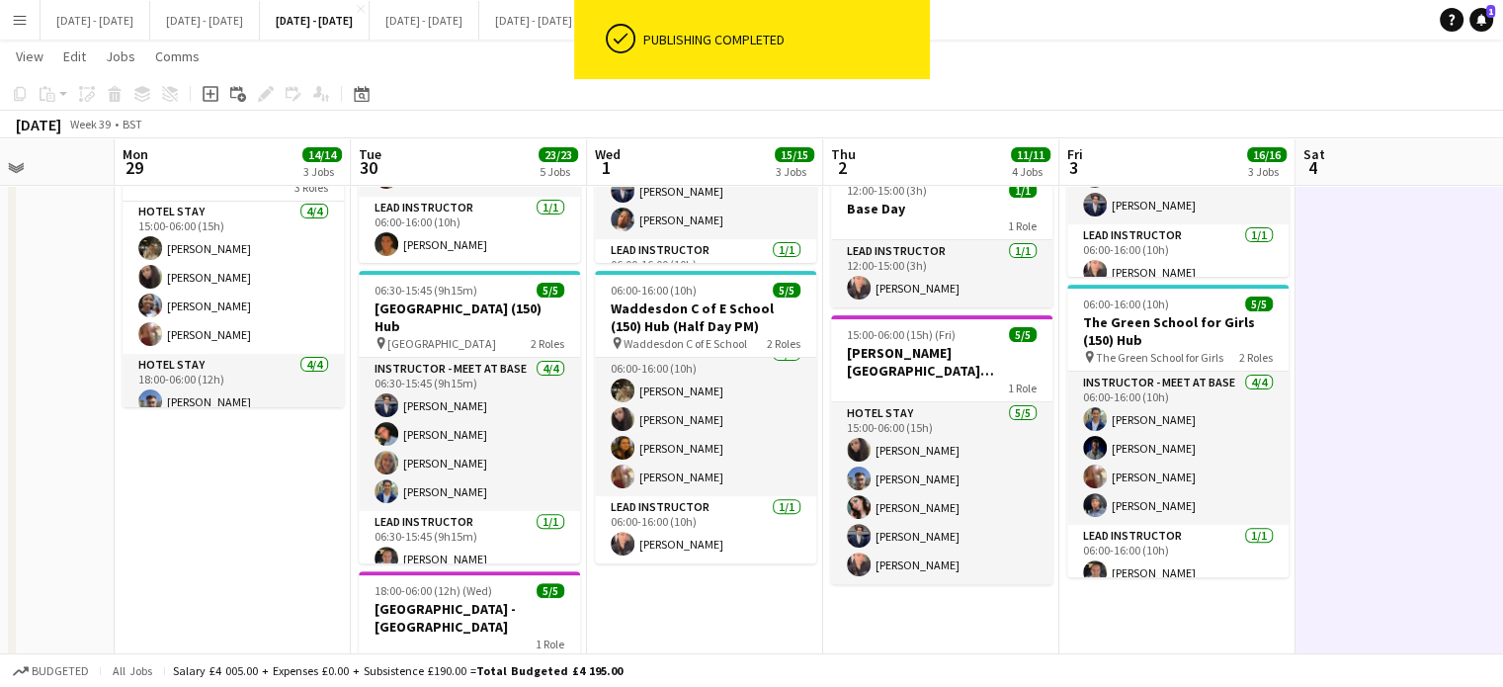
scroll to position [0, 809]
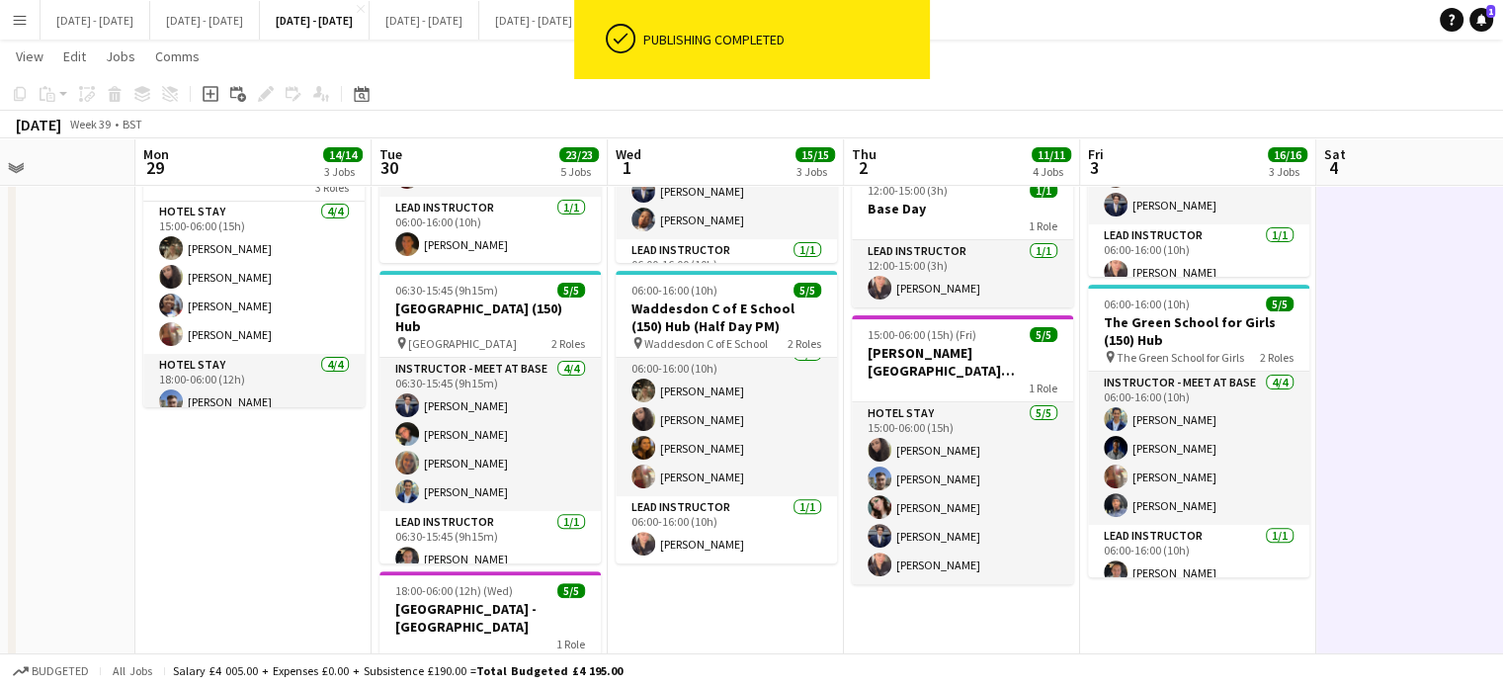
drag, startPoint x: 681, startPoint y: 571, endPoint x: 702, endPoint y: 584, distance: 24.4
click at [702, 584] on app-calendar-viewport "Thu 25 Fri 26 Sat 27 Sun 28 Mon 29 14/14 3 Jobs Tue 30 23/23 5 Jobs Wed 1 15/15…" at bounding box center [751, 340] width 1503 height 1617
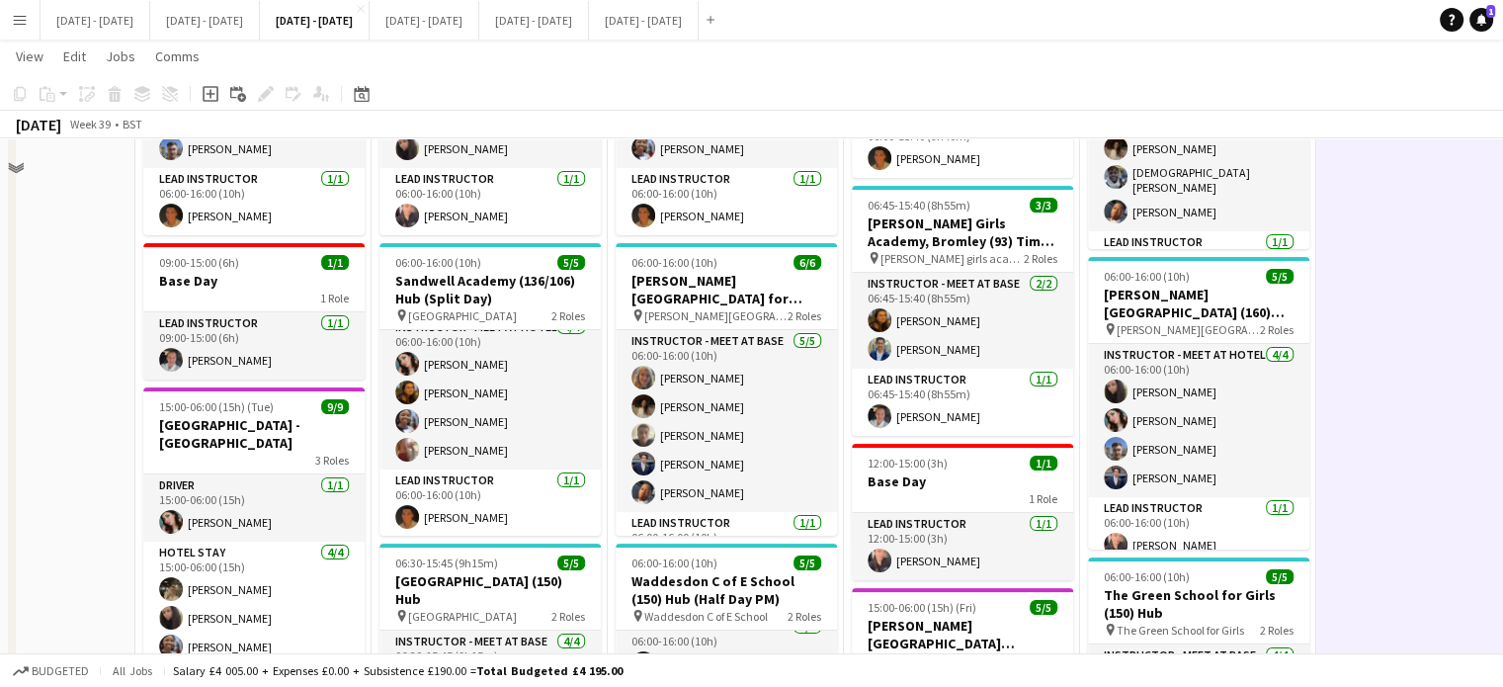
scroll to position [150, 0]
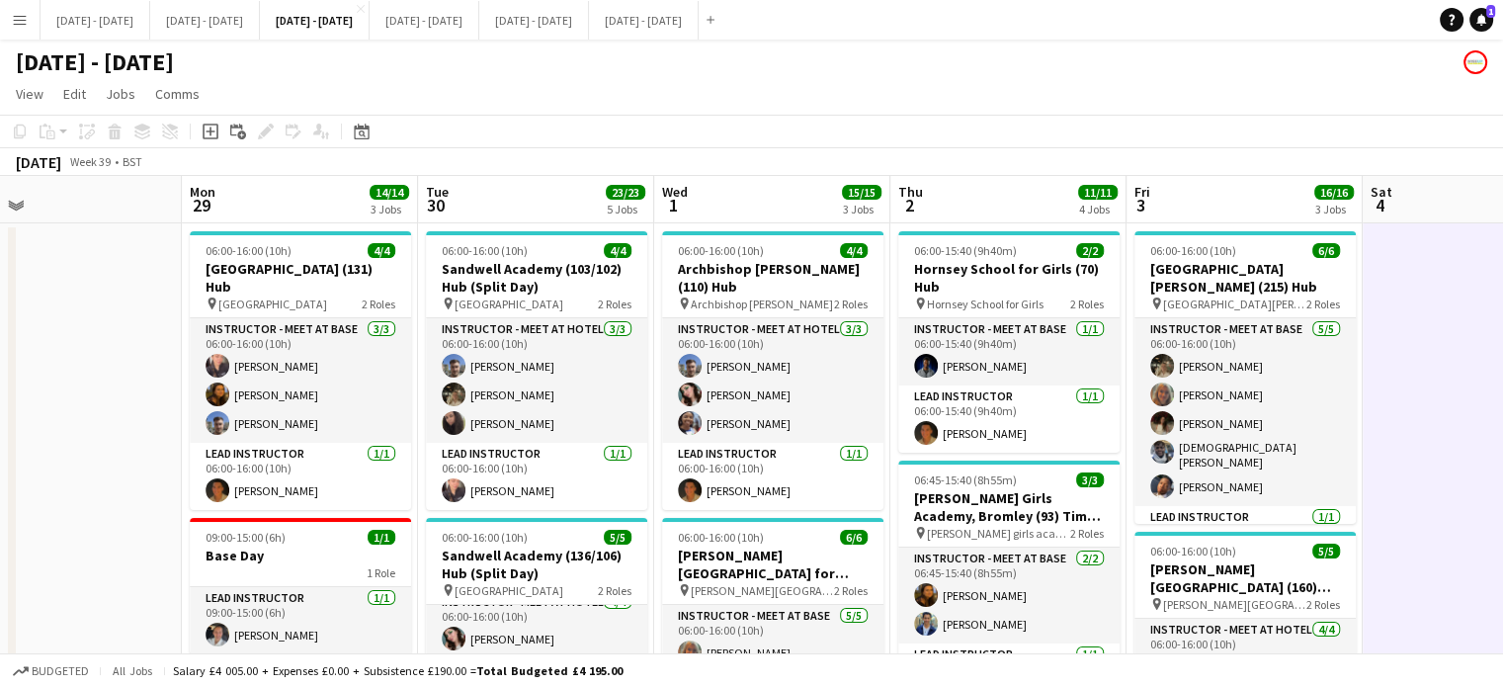
drag, startPoint x: 511, startPoint y: 189, endPoint x: 557, endPoint y: 189, distance: 46.4
click at [260, 19] on button "[DATE] - [DATE] Close" at bounding box center [205, 20] width 110 height 39
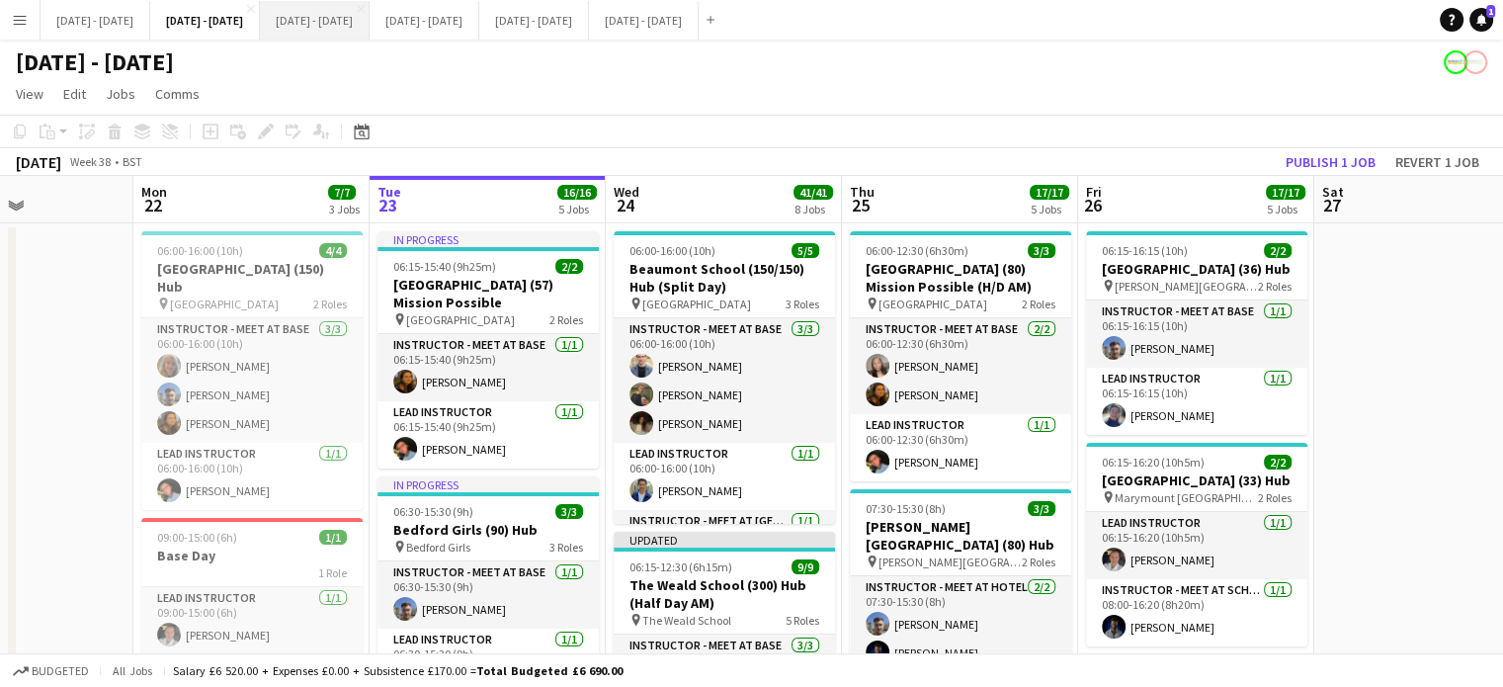
click at [370, 14] on button "Sept 29th - Oct 3rd 2025 Close" at bounding box center [315, 20] width 110 height 39
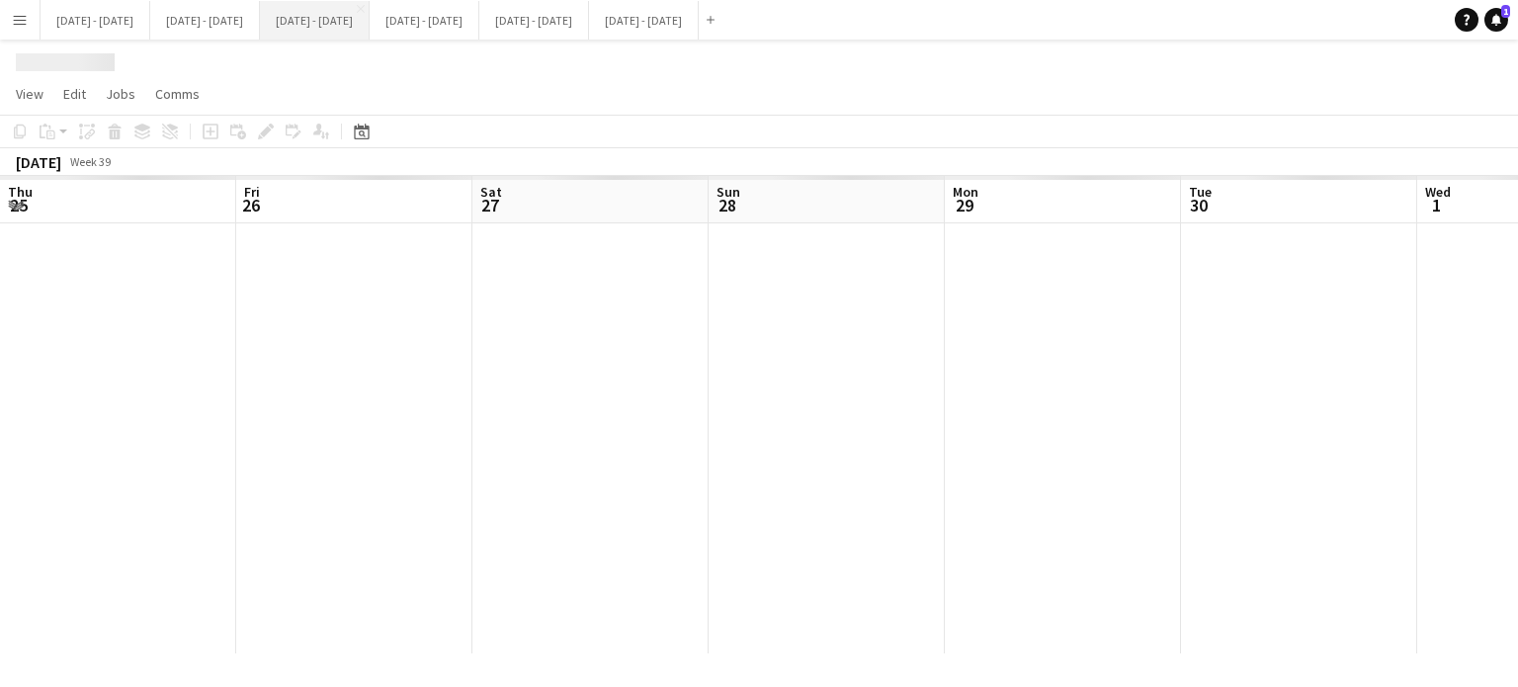
scroll to position [0, 763]
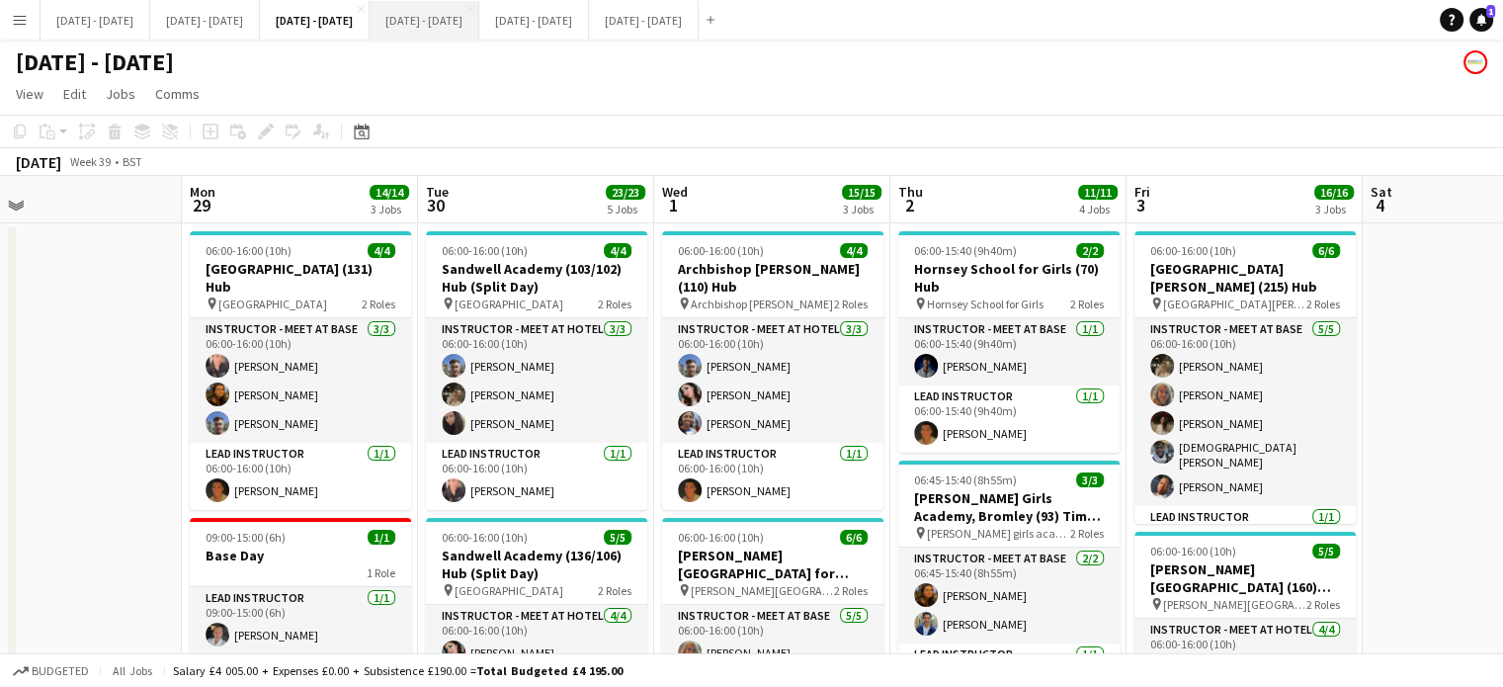
click at [479, 12] on button "Oct 6th - 10th 2025 Close" at bounding box center [425, 20] width 110 height 39
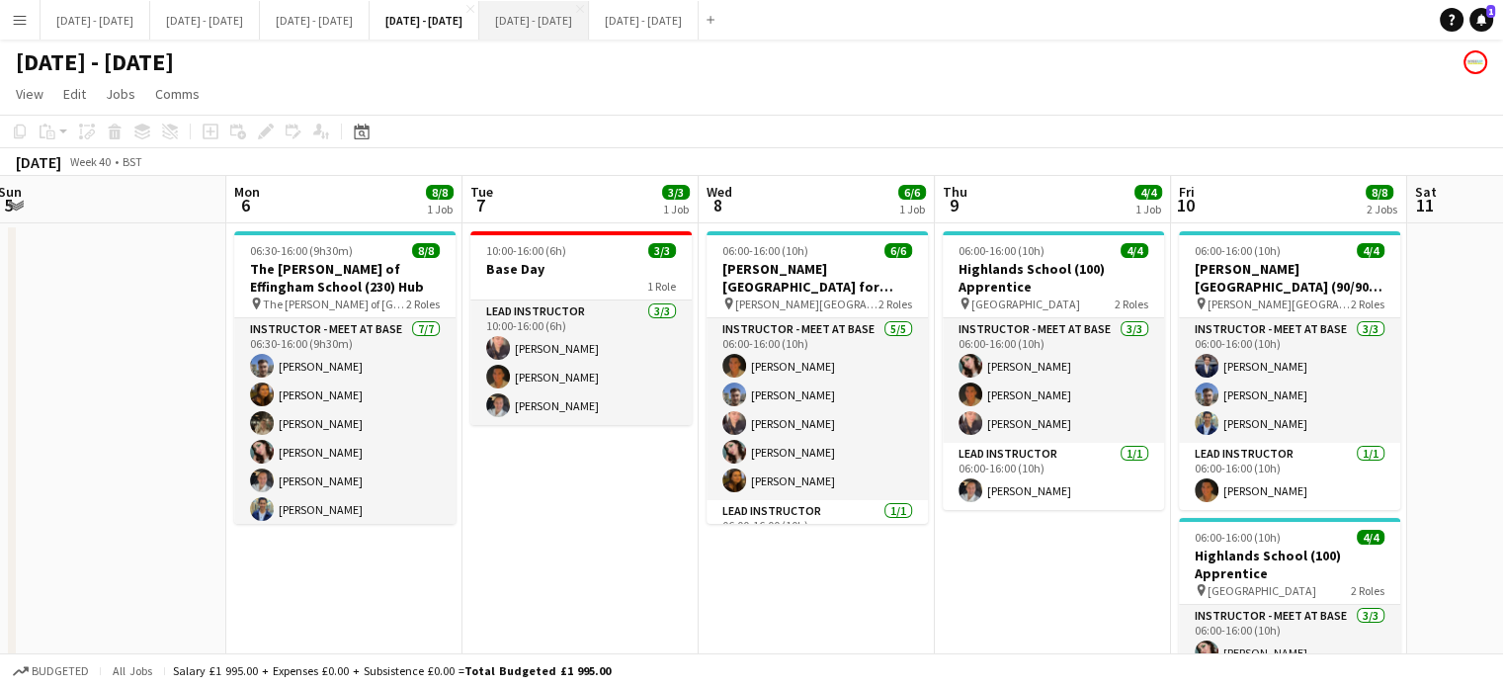
click at [589, 24] on button "Oct 13th - 17th 2025 Close" at bounding box center [534, 20] width 110 height 39
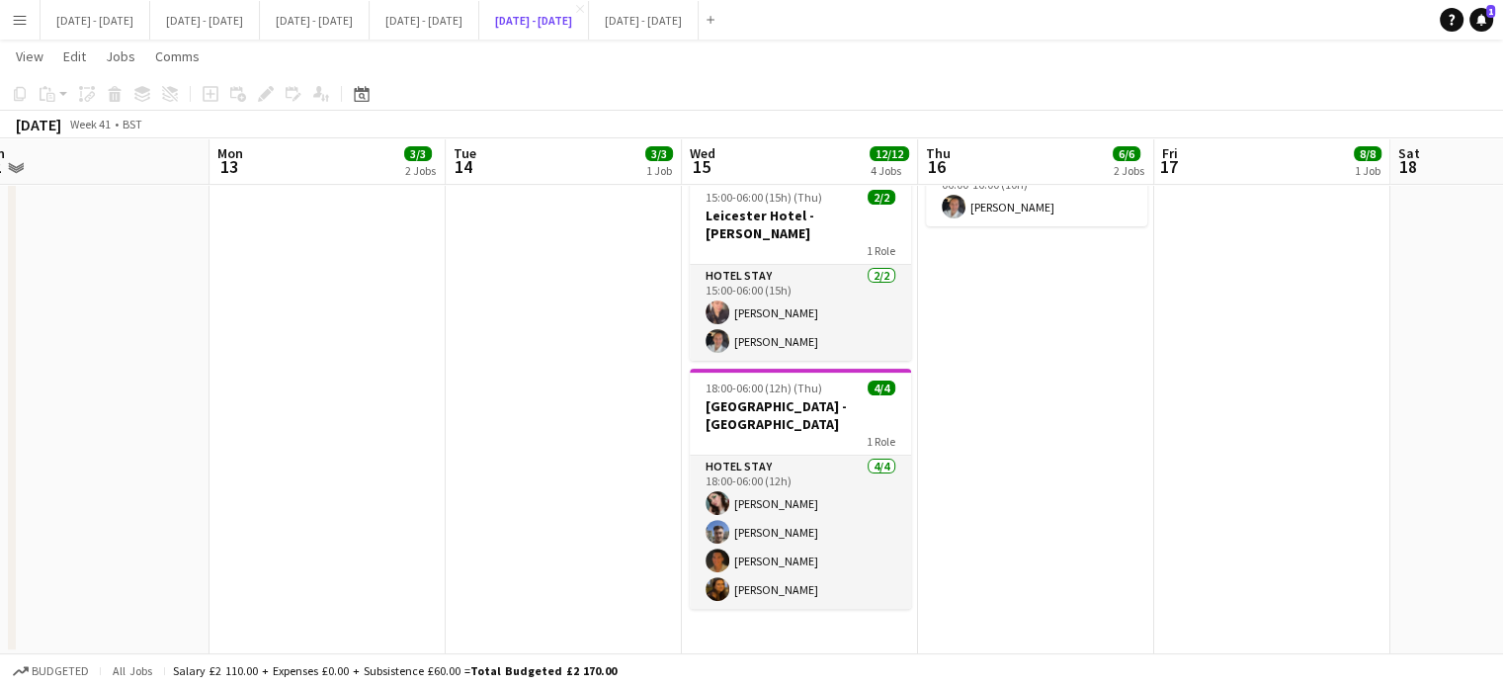
scroll to position [482, 0]
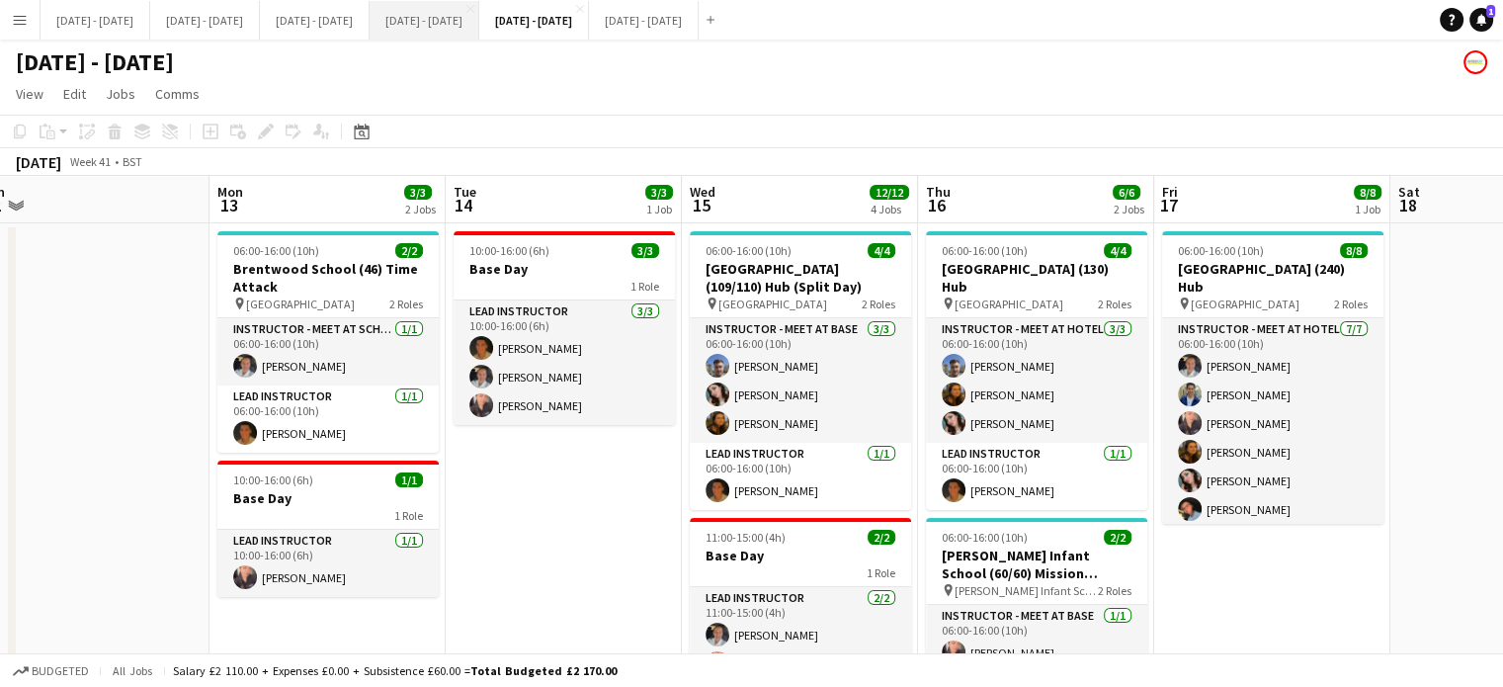
click at [479, 22] on button "Oct 6th - 10th 2025 Close" at bounding box center [425, 20] width 110 height 39
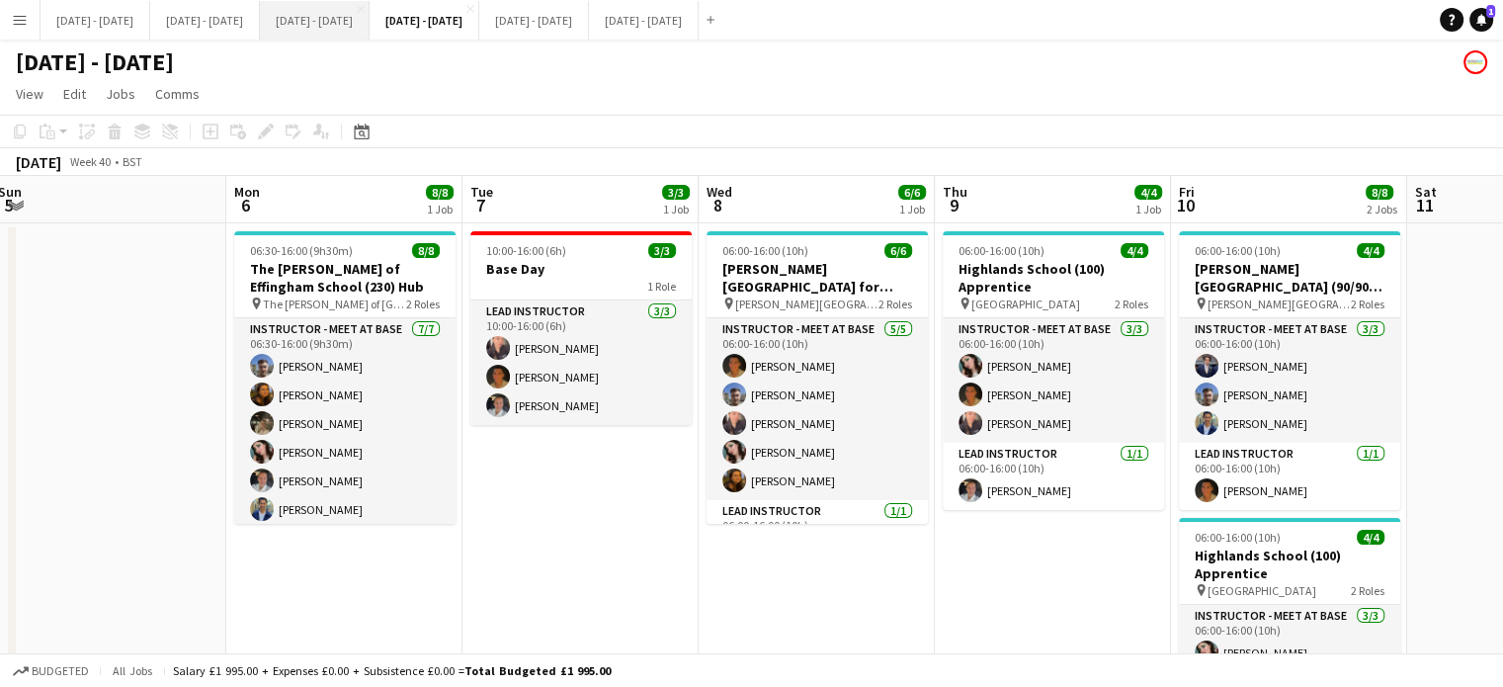
click at [370, 29] on button "Sept 29th - Oct 3rd 2025 Close" at bounding box center [315, 20] width 110 height 39
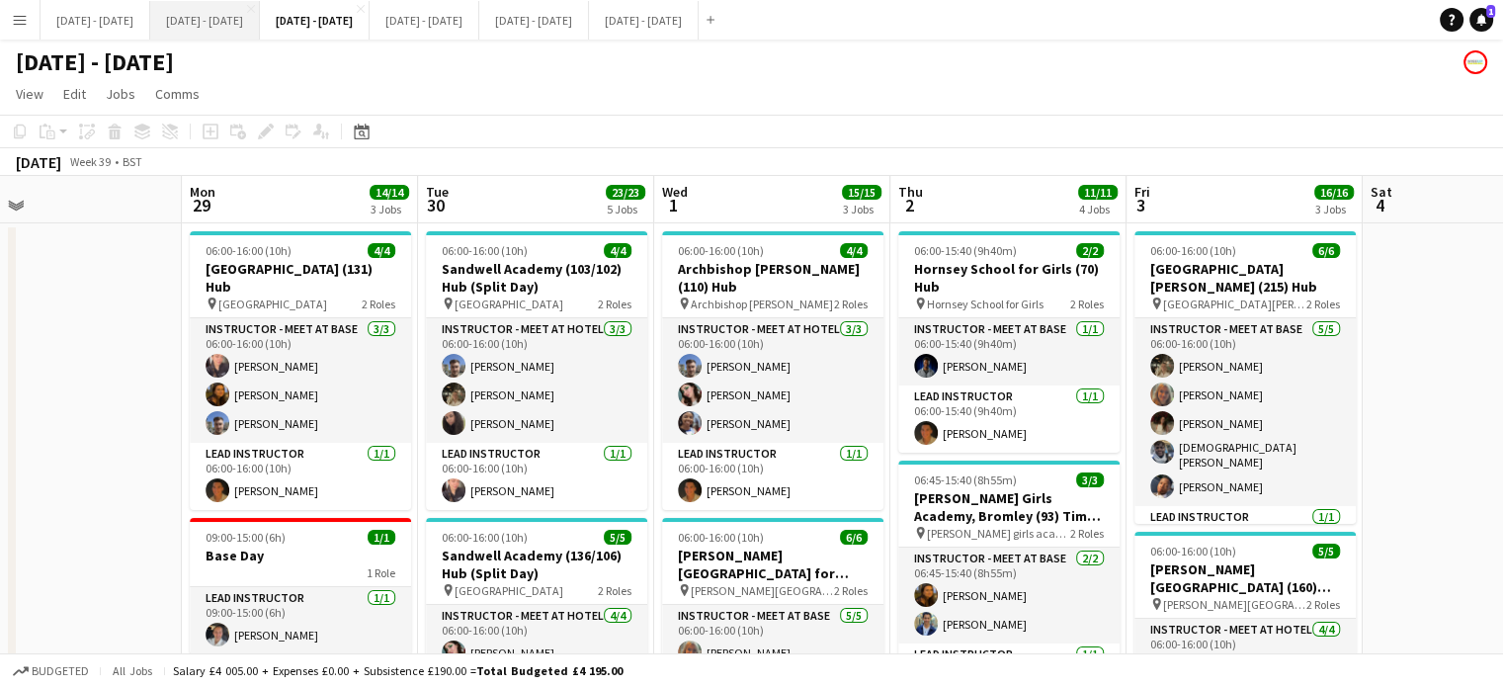
click at [260, 24] on button "[DATE] - [DATE] Close" at bounding box center [205, 20] width 110 height 39
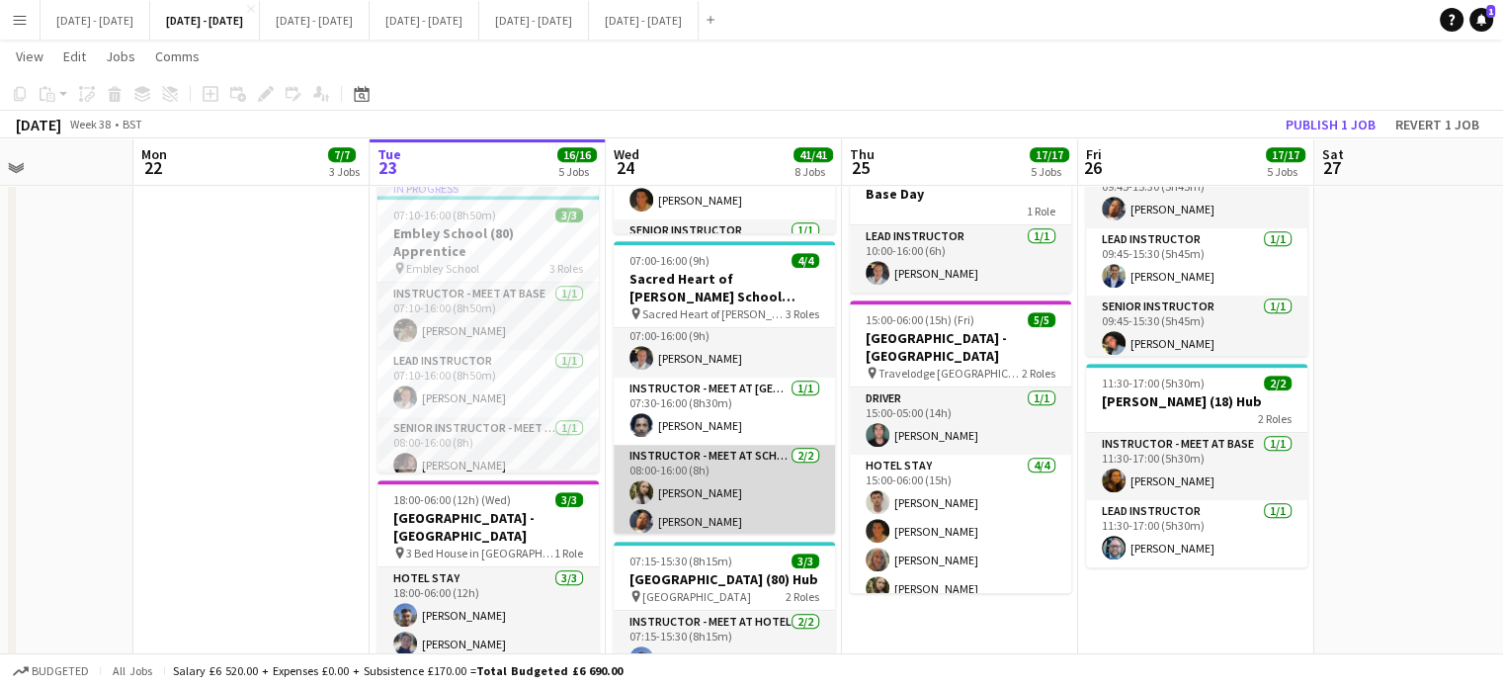
scroll to position [24, 0]
click at [691, 510] on app-card-role "Instructor - Meet at School [DATE] 08:00-16:00 (8h) [PERSON_NAME]" at bounding box center [724, 487] width 221 height 96
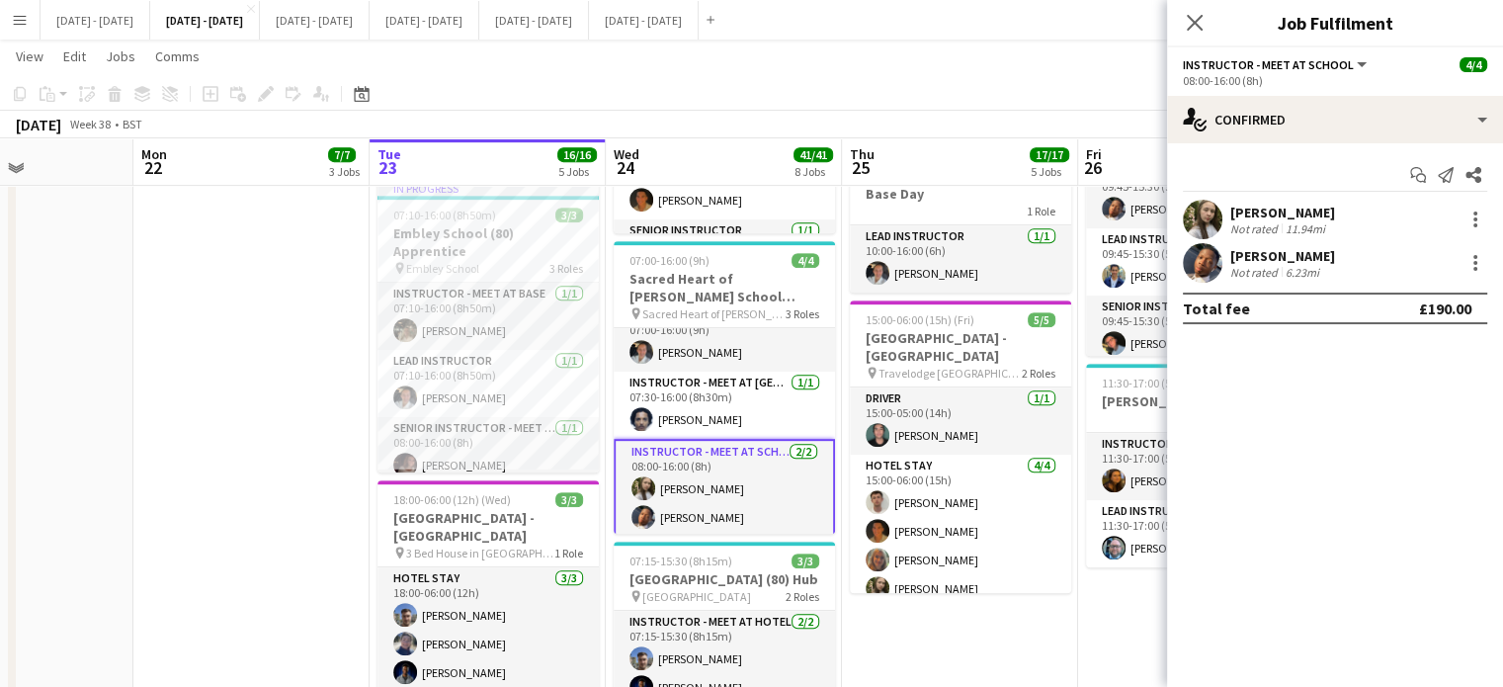
click at [1254, 256] on div "[PERSON_NAME]" at bounding box center [1282, 256] width 105 height 18
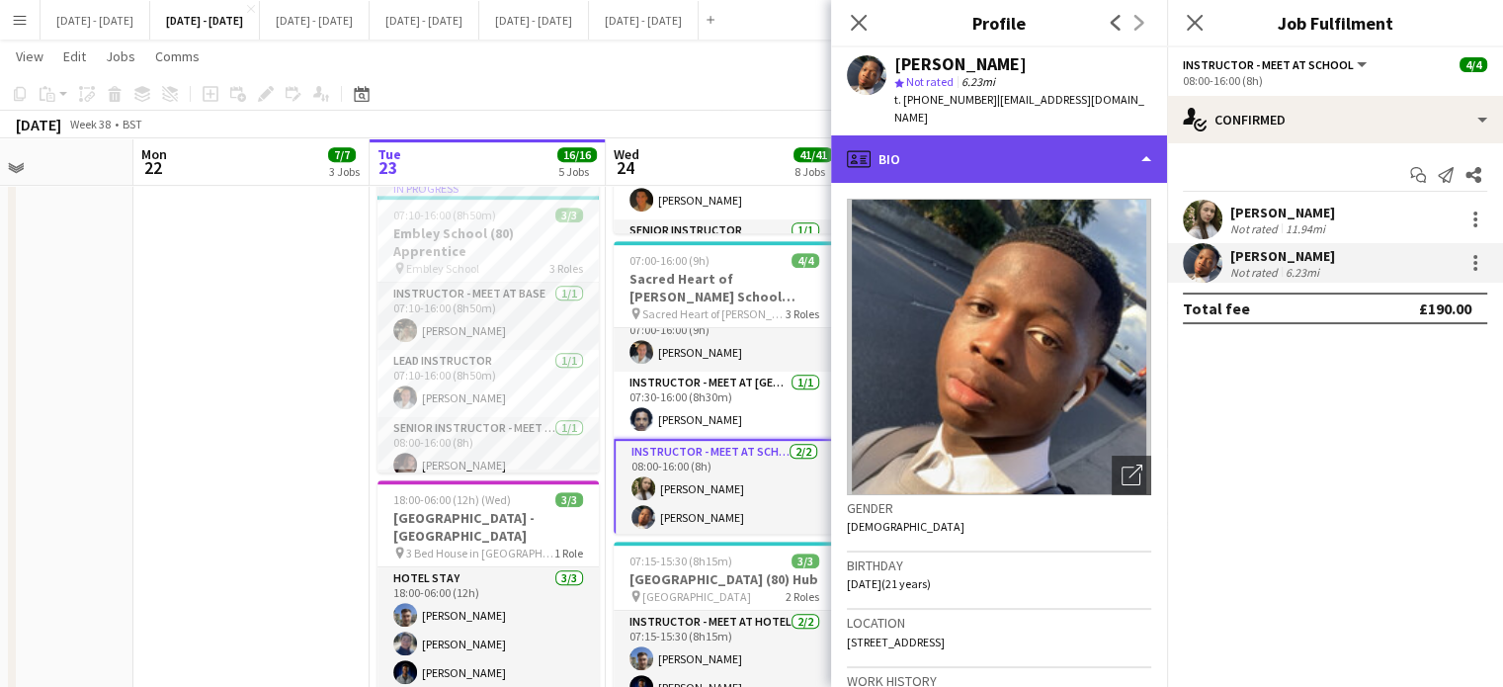
click at [1113, 136] on div "profile Bio" at bounding box center [999, 158] width 336 height 47
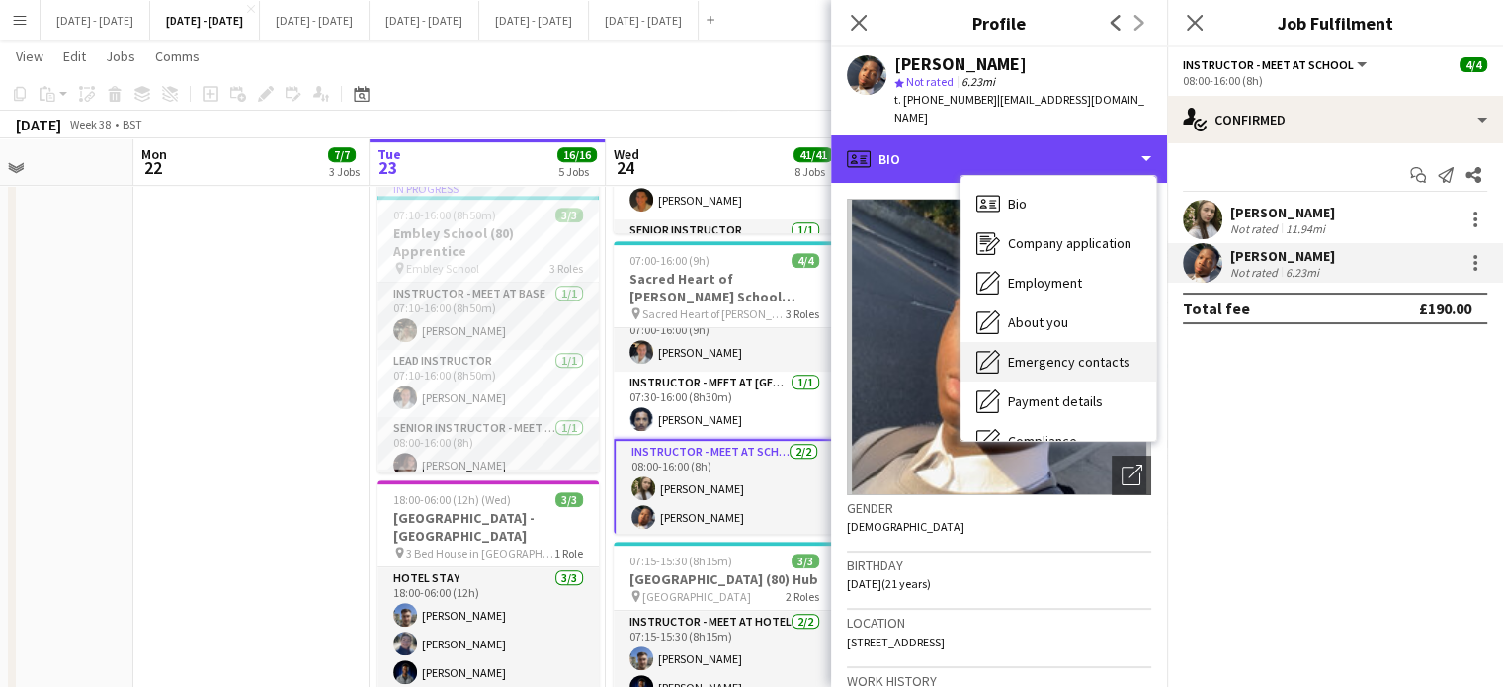
scroll to position [186, 0]
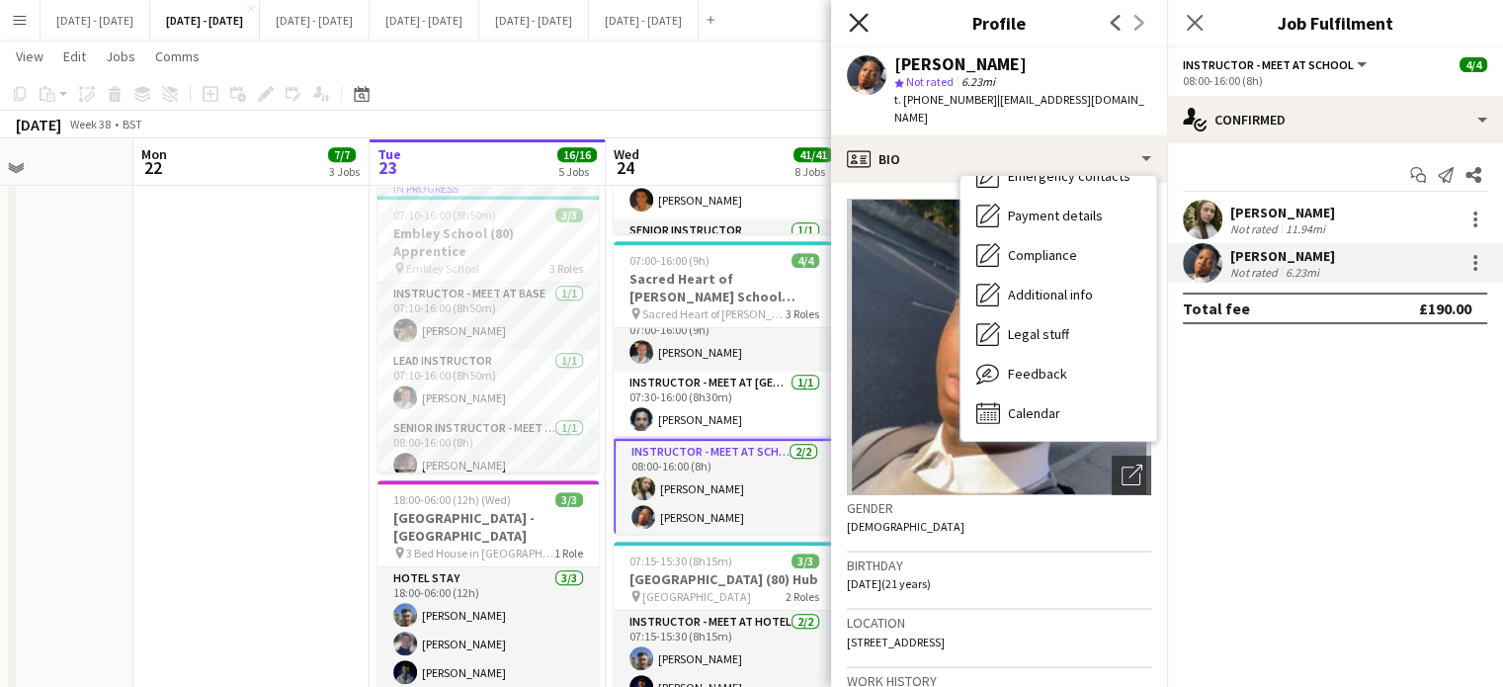
click at [856, 22] on icon at bounding box center [858, 22] width 19 height 19
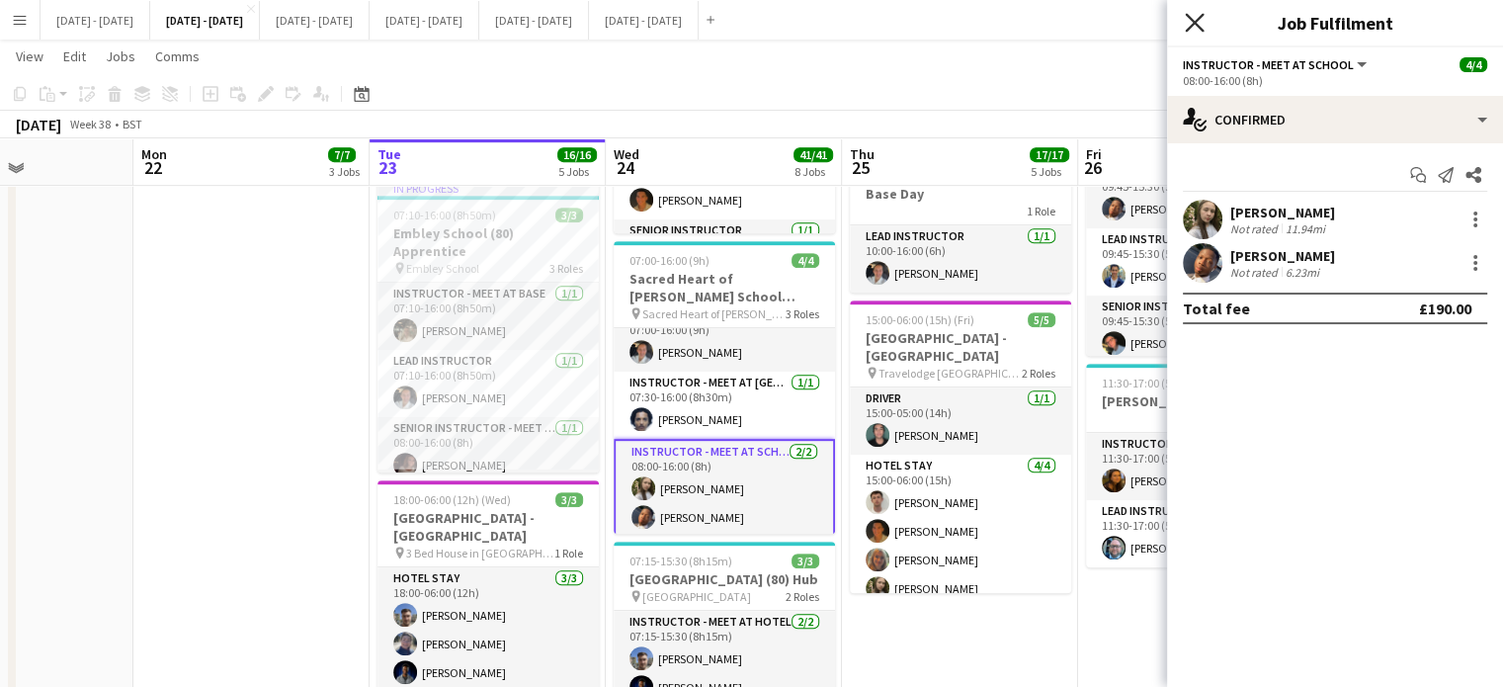
click at [1190, 26] on icon "Close pop-in" at bounding box center [1194, 22] width 19 height 19
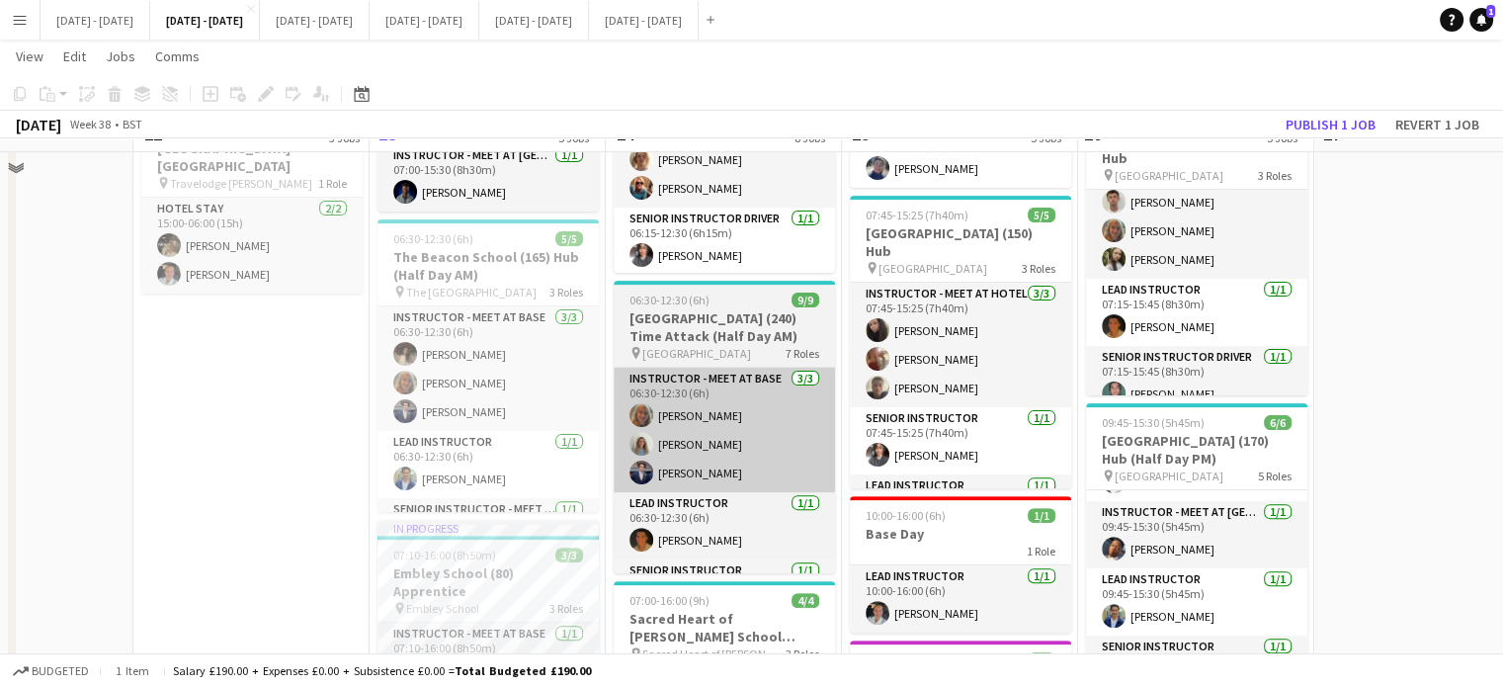
scroll to position [494, 0]
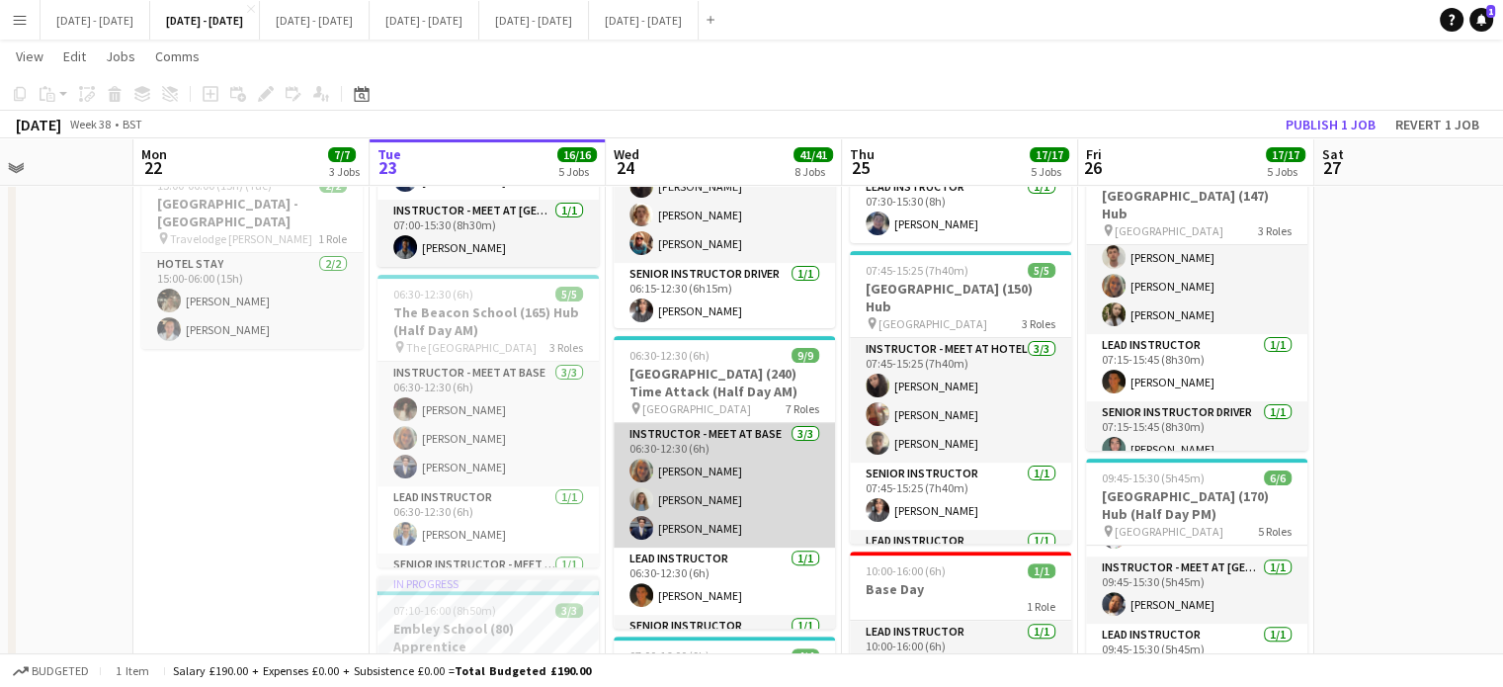
click at [716, 518] on app-card-role "Instructor - Meet at Base [DATE] 06:30-12:30 (6h) [PERSON_NAME] [PERSON_NAME] […" at bounding box center [724, 485] width 221 height 125
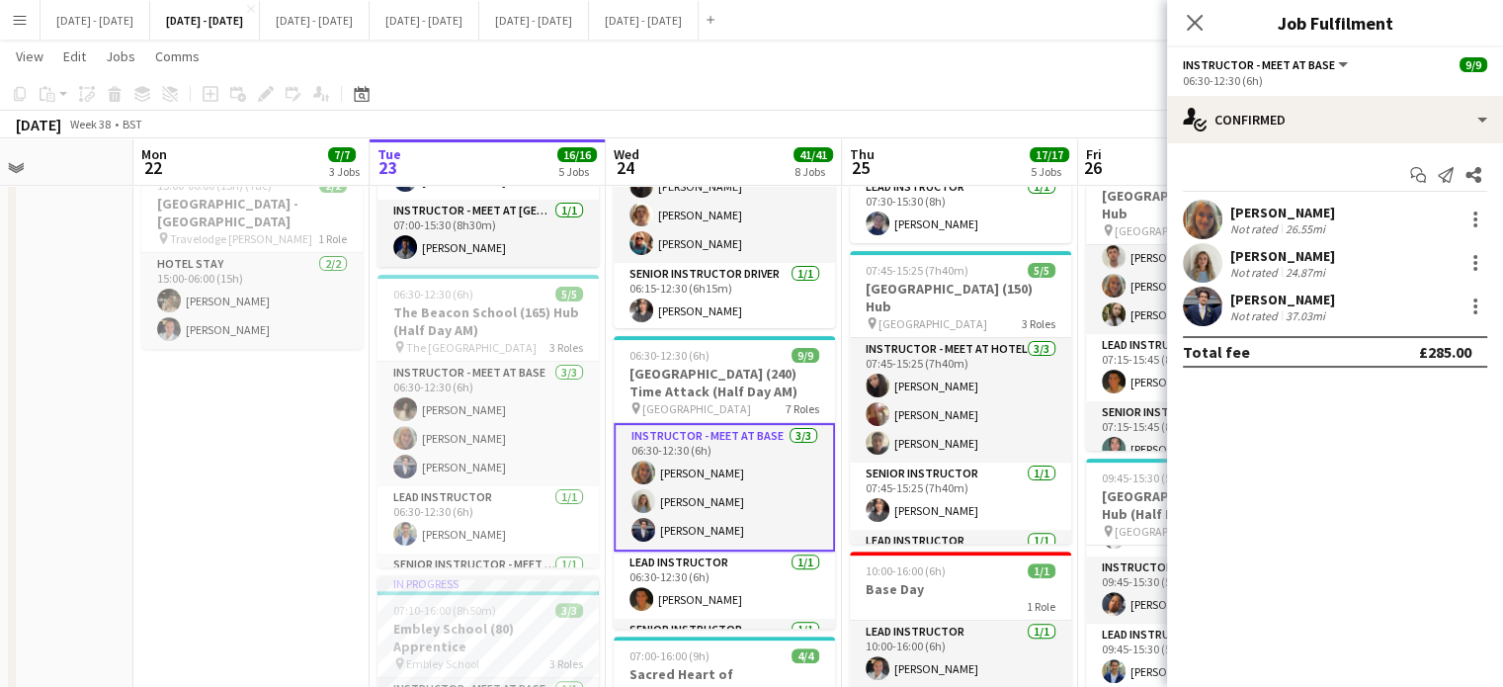
click at [1269, 304] on div "[PERSON_NAME]" at bounding box center [1282, 300] width 105 height 18
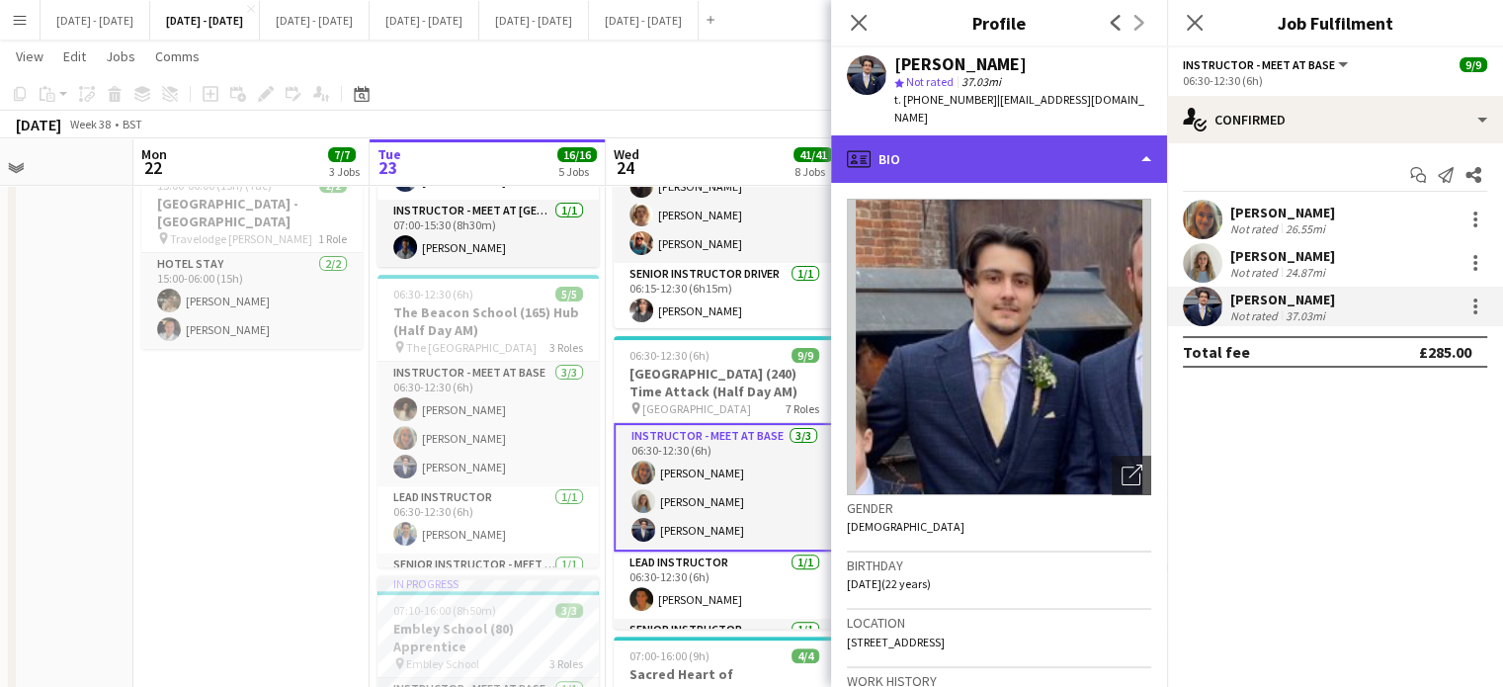
click at [1061, 135] on div "profile Bio" at bounding box center [999, 158] width 336 height 47
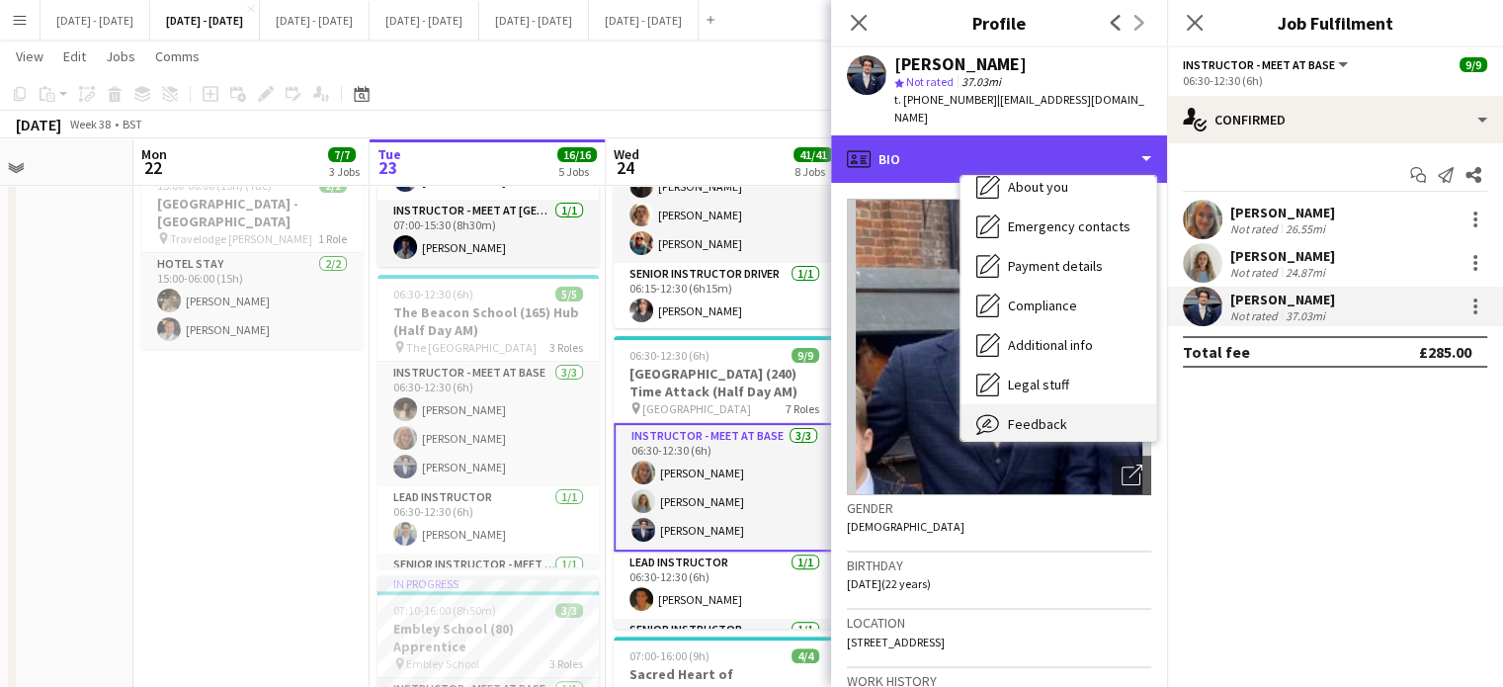
scroll to position [186, 0]
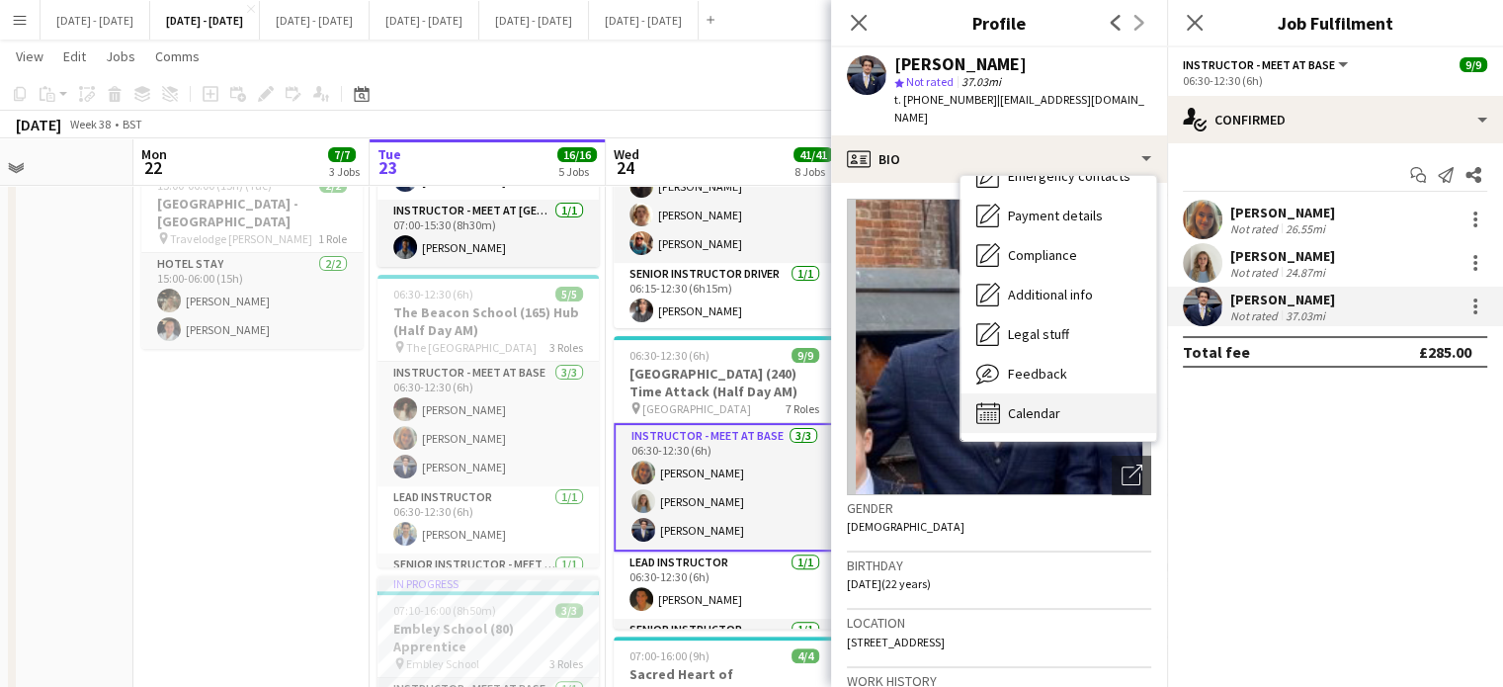
click at [1055, 404] on span "Calendar" at bounding box center [1034, 413] width 52 height 18
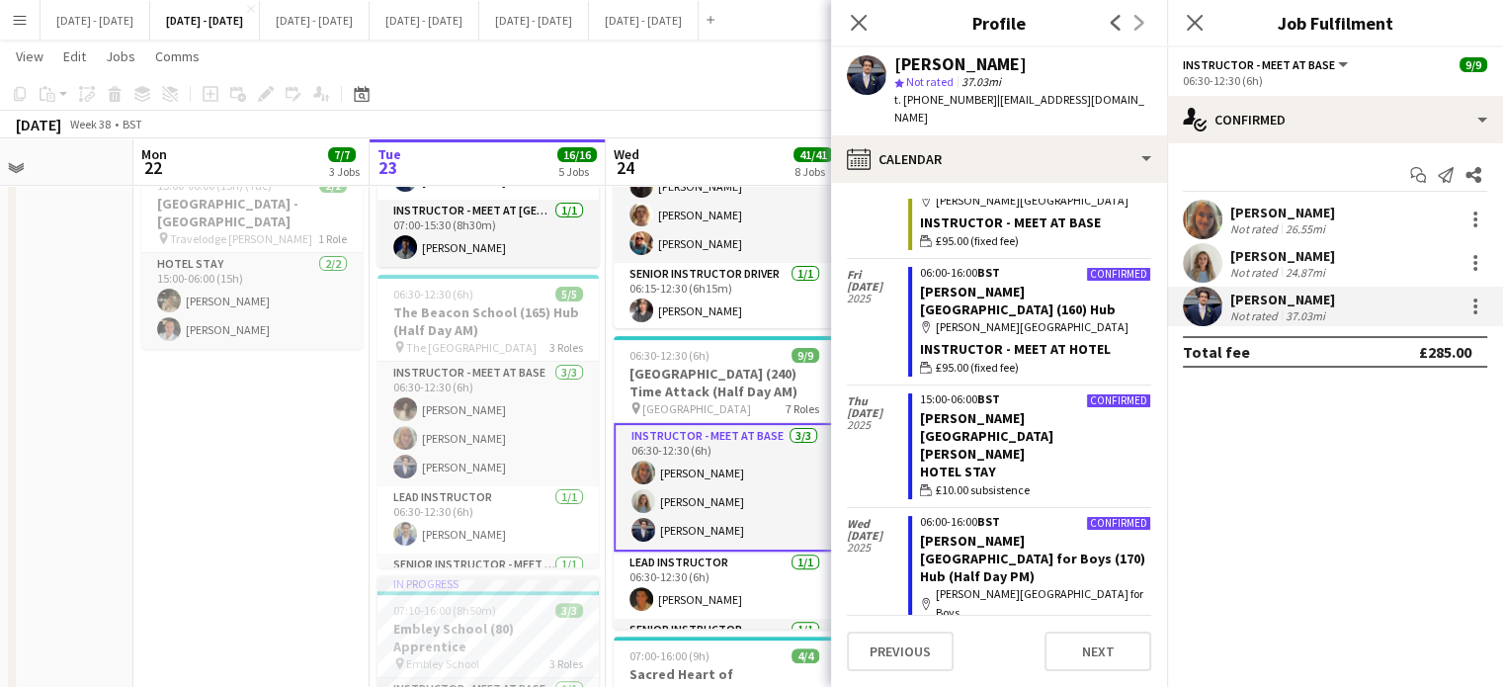
scroll to position [395, 0]
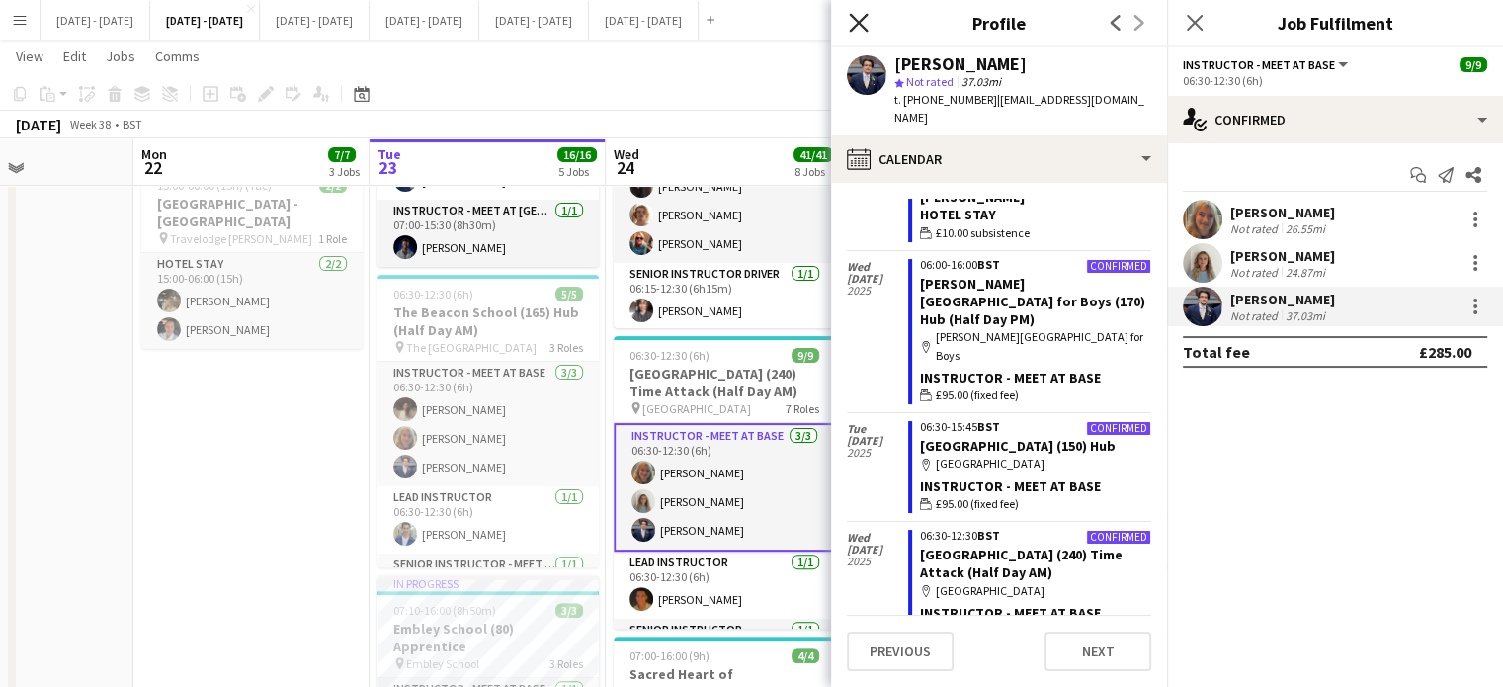
click at [850, 22] on icon "Close pop-in" at bounding box center [858, 22] width 19 height 19
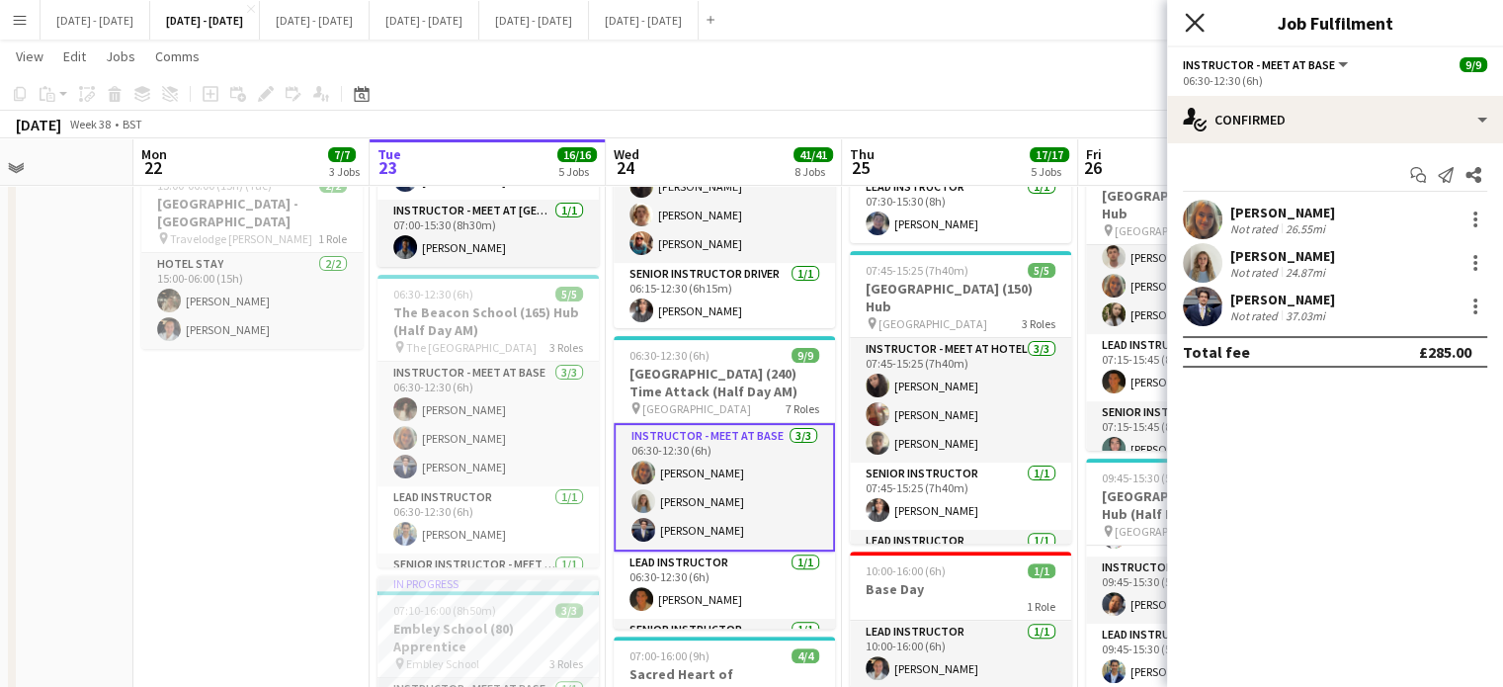
click at [1195, 22] on icon at bounding box center [1194, 22] width 19 height 19
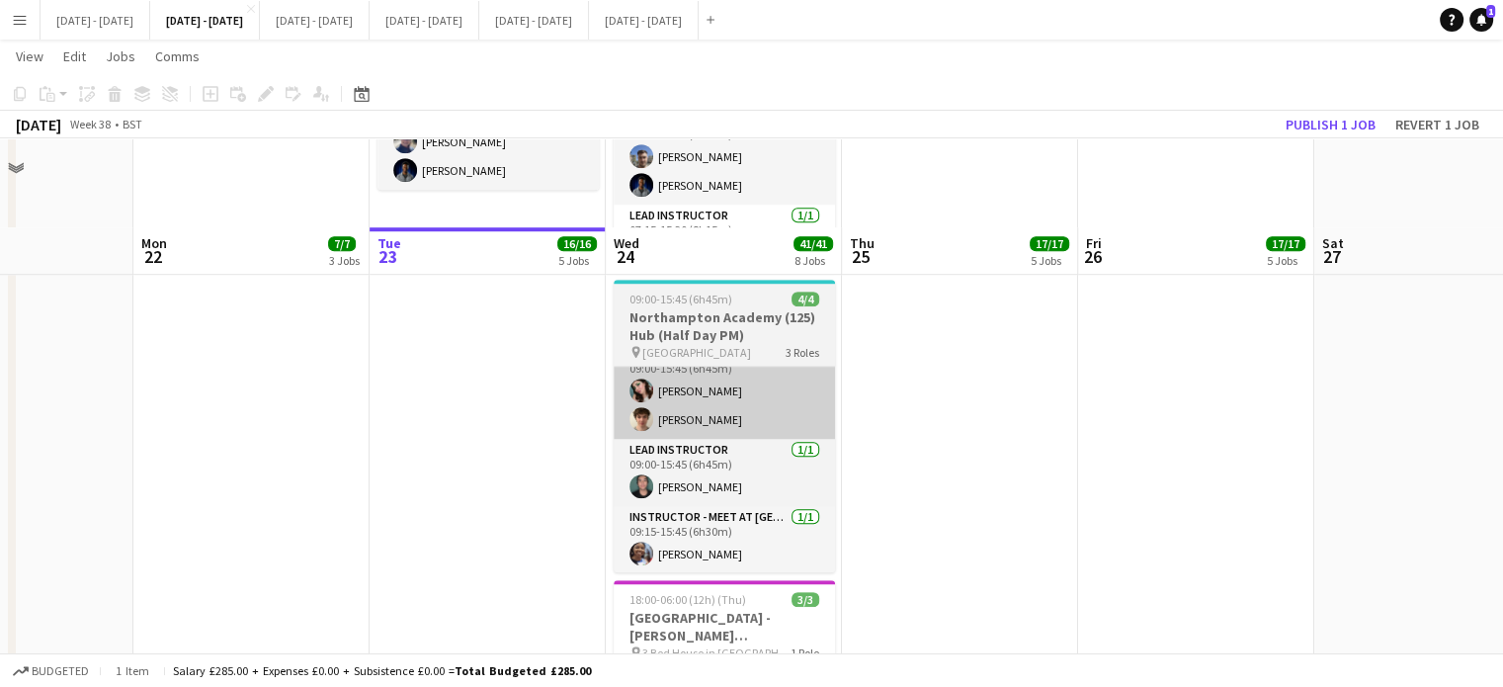
scroll to position [1351, 0]
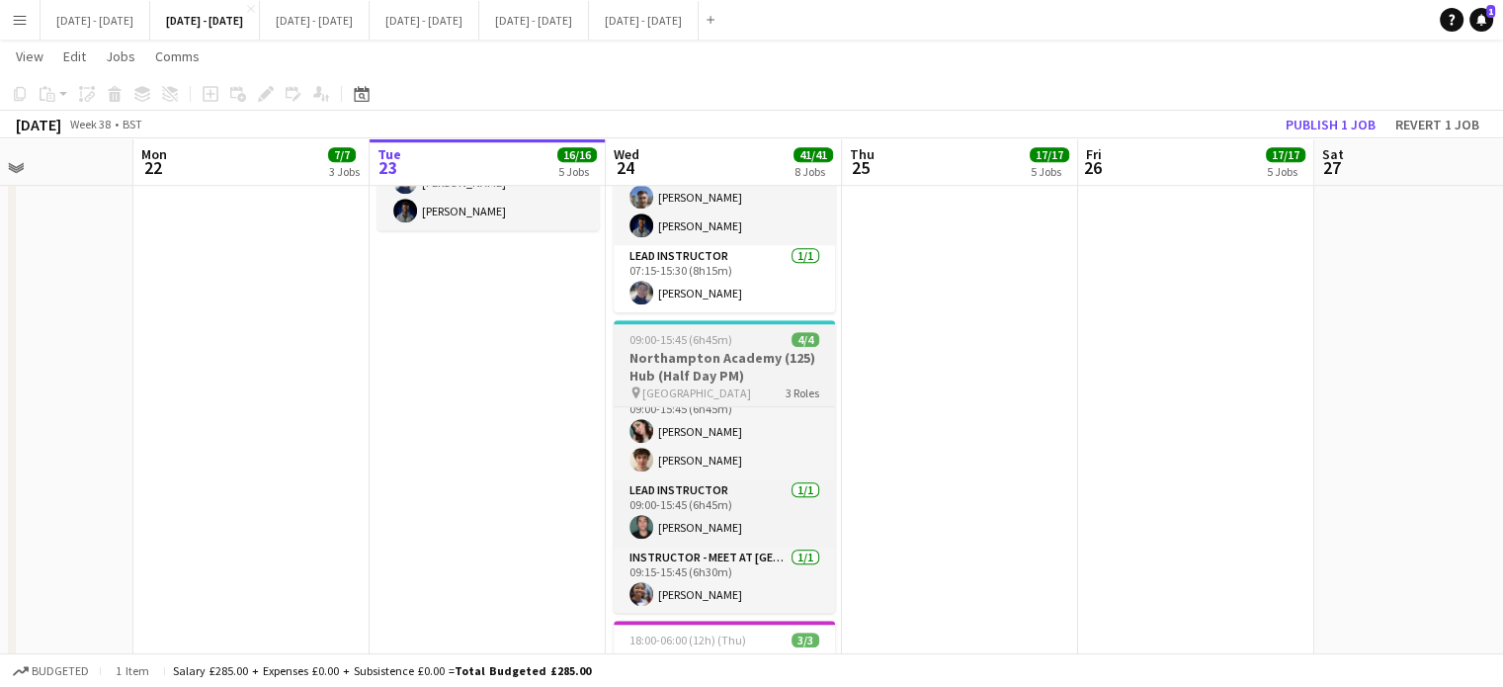
click at [720, 380] on h3 "Northampton Academy (125) Hub (Half Day PM)" at bounding box center [724, 367] width 221 height 36
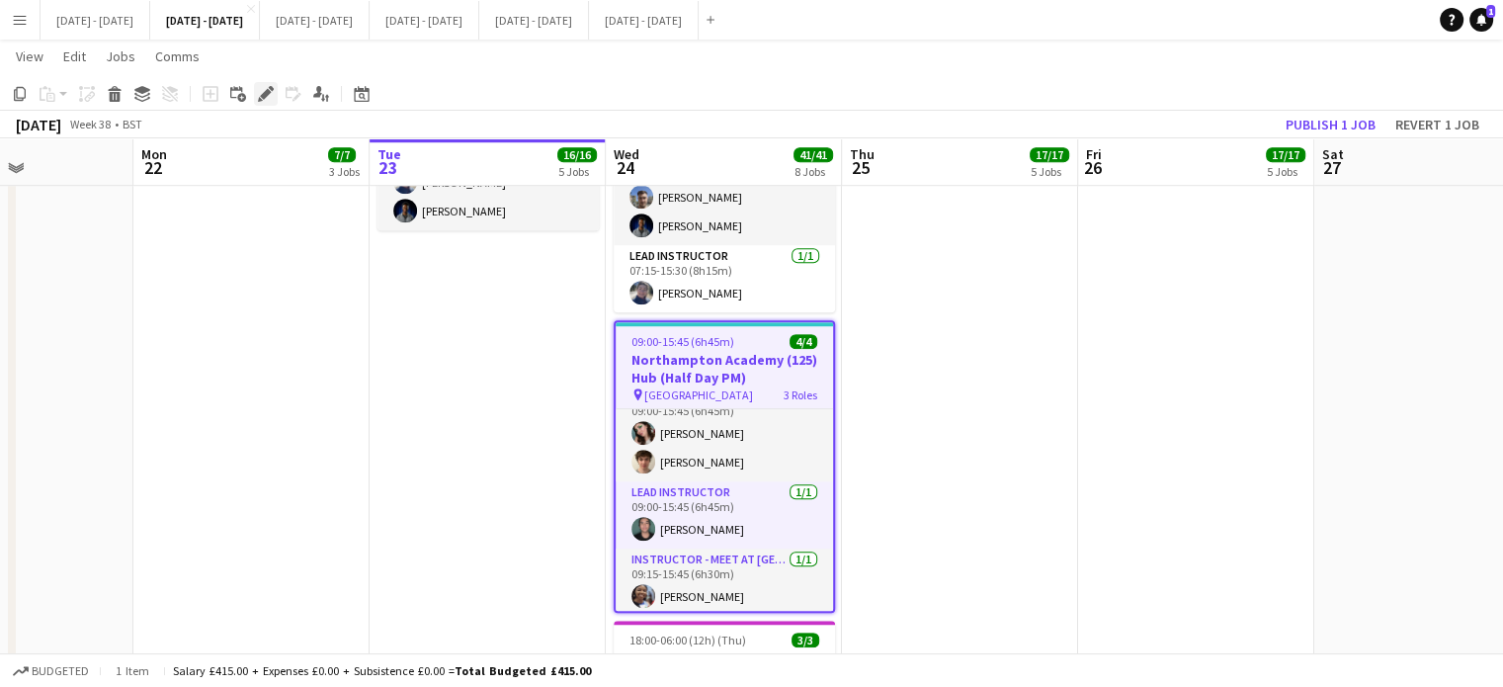
click at [268, 88] on icon "Edit" at bounding box center [266, 94] width 16 height 16
